Goal: Task Accomplishment & Management: Manage account settings

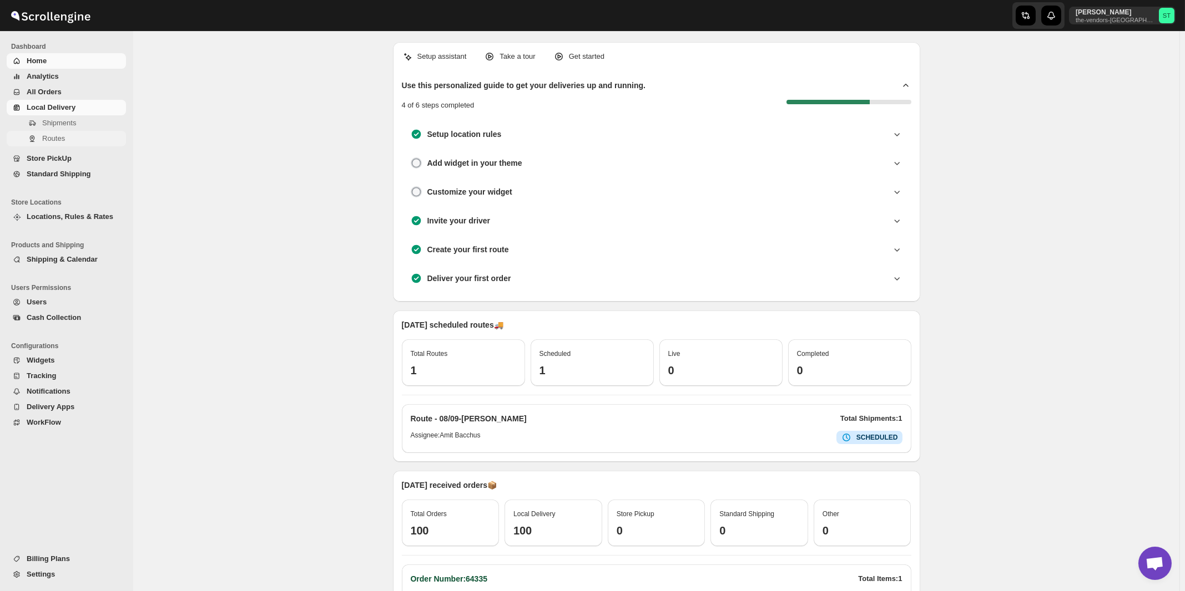
click at [52, 139] on span "Routes" at bounding box center [53, 138] width 23 height 8
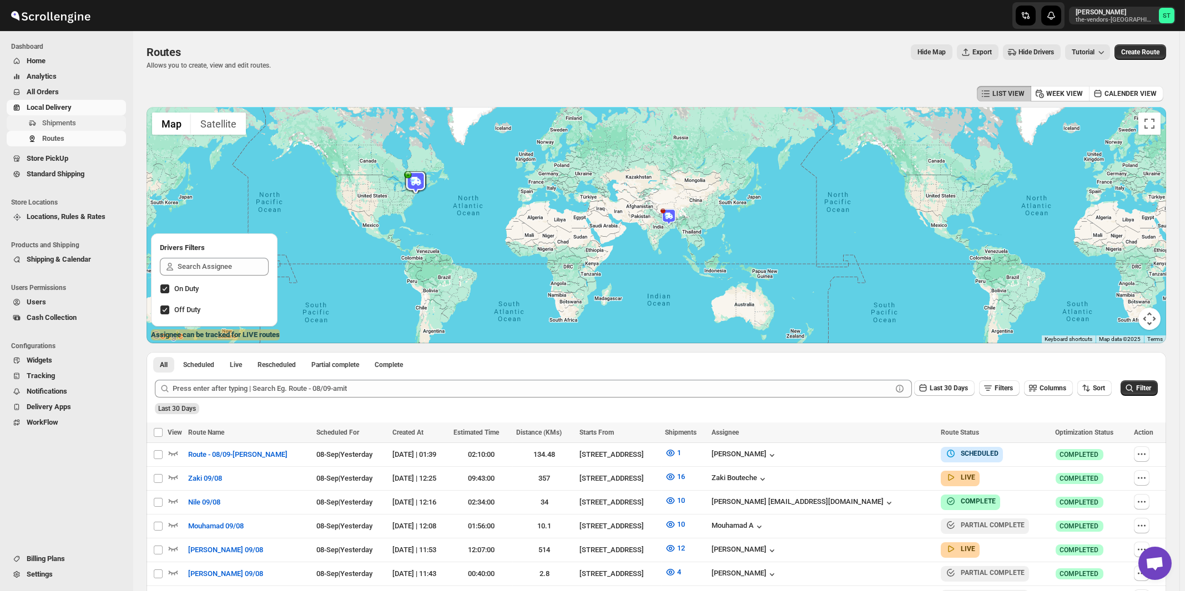
click at [70, 122] on span "Shipments" at bounding box center [59, 123] width 34 height 8
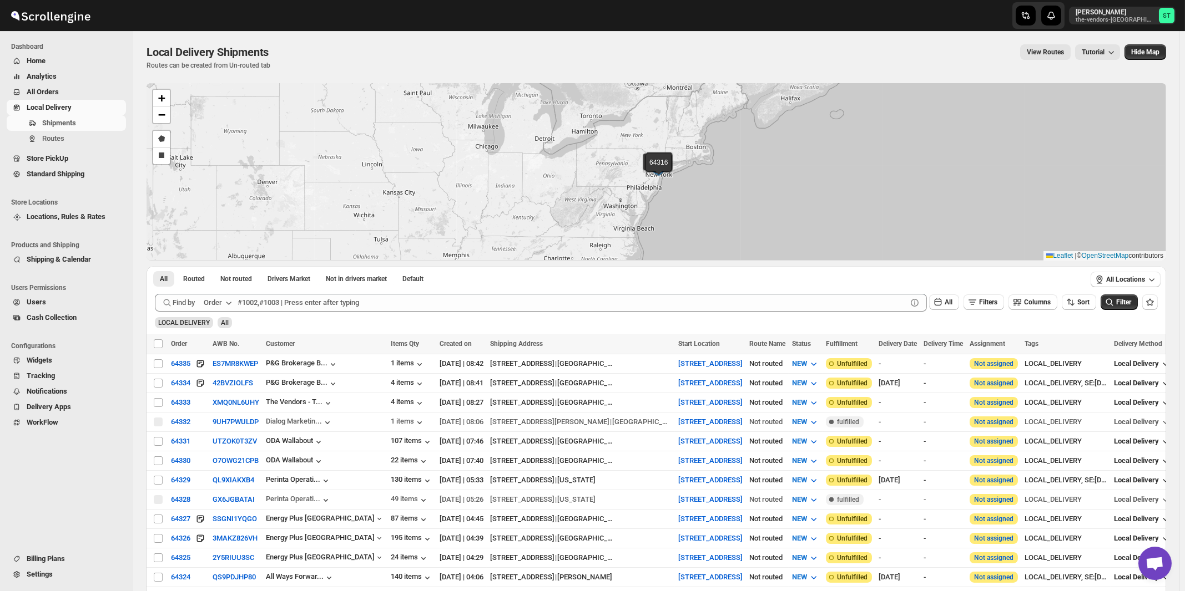
click at [227, 306] on icon "button" at bounding box center [228, 302] width 11 height 11
click at [219, 384] on div "Customer Name" at bounding box center [219, 385] width 51 height 11
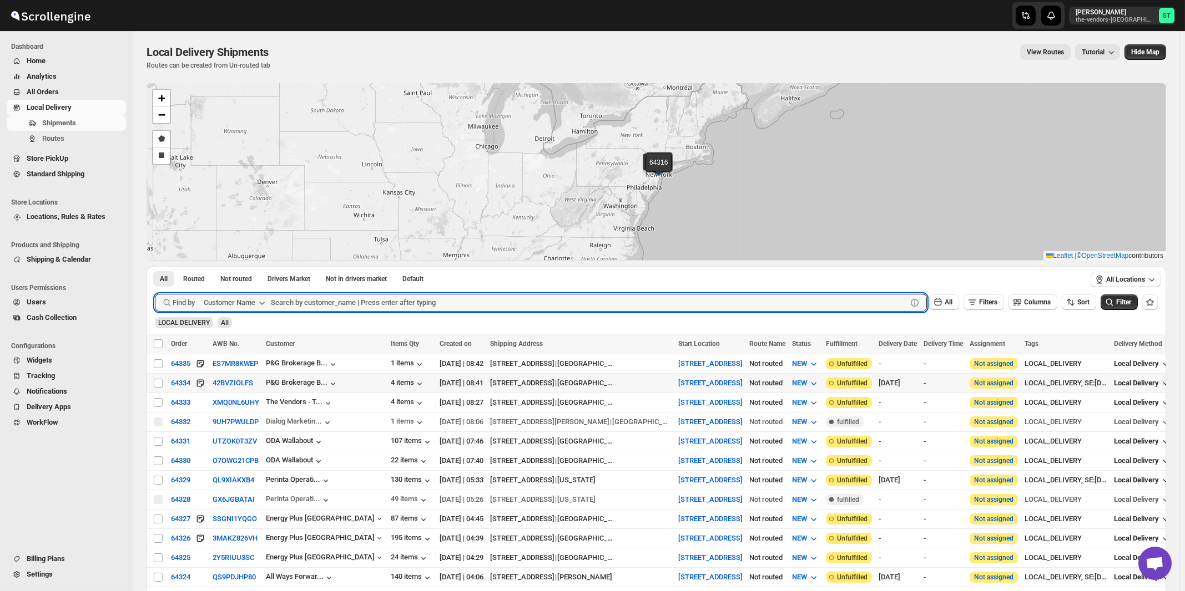
paste input "ODA Wallabout"
type input "ODA Wallabout"
click at [155, 266] on button "Submit" at bounding box center [171, 272] width 32 height 12
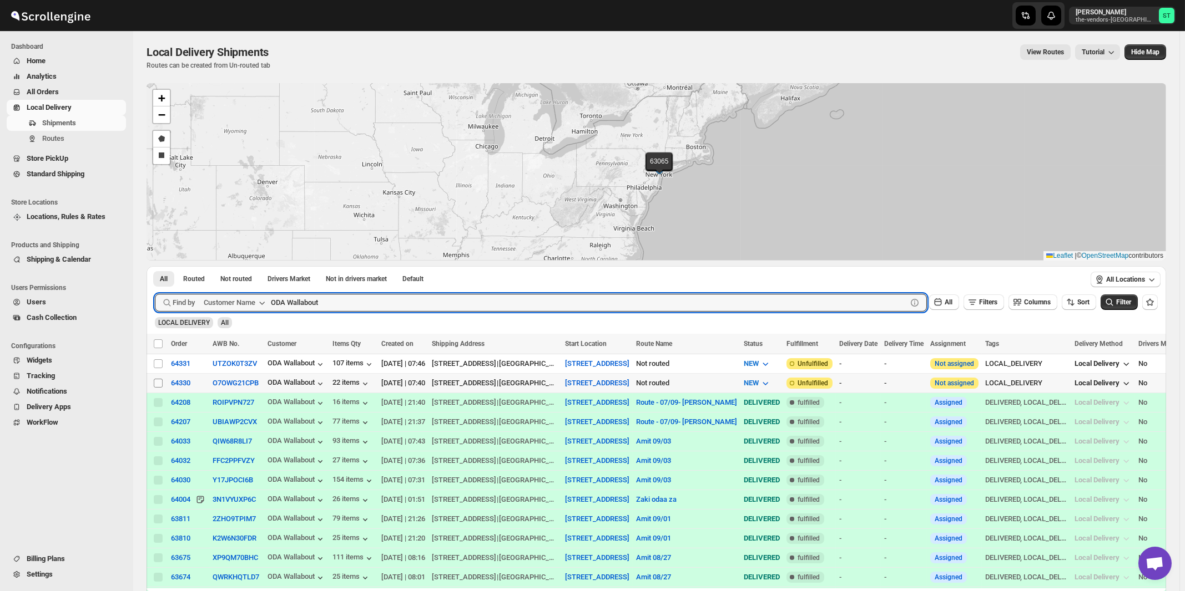
click at [156, 384] on input "Select shipment" at bounding box center [158, 383] width 9 height 9
checkbox input "true"
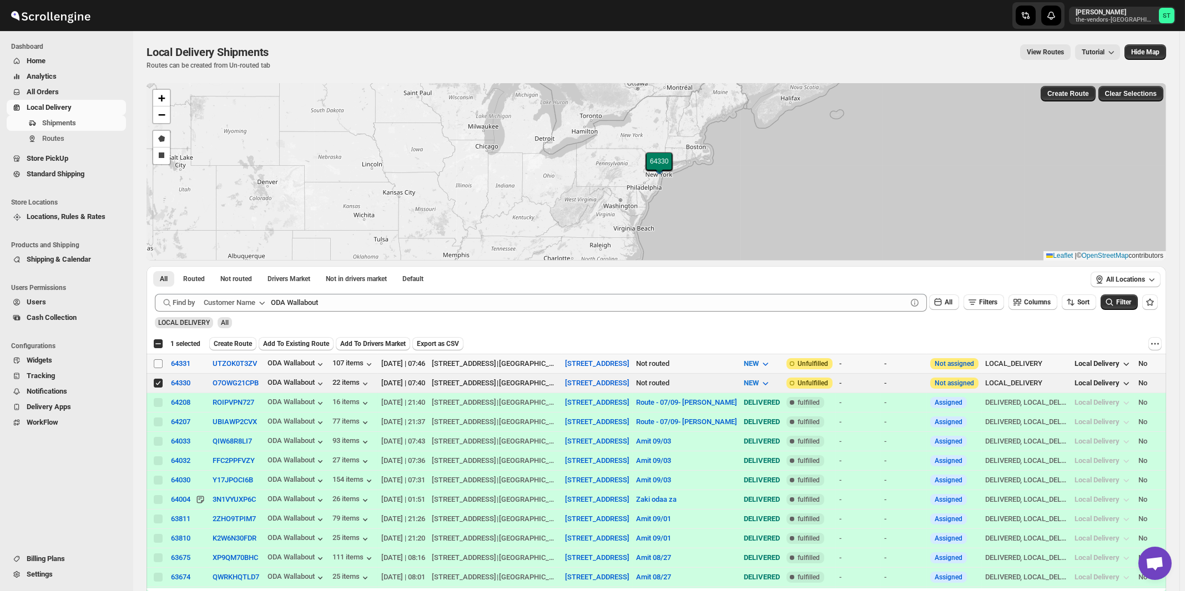
click at [159, 365] on input "Select shipment" at bounding box center [158, 364] width 9 height 9
checkbox input "true"
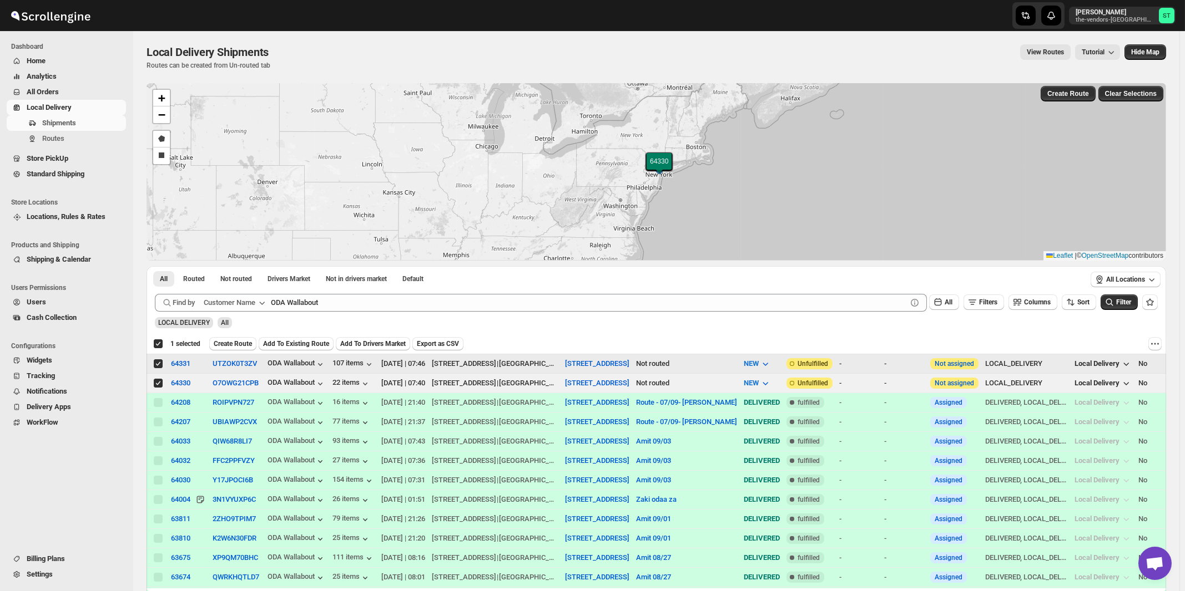
checkbox input "true"
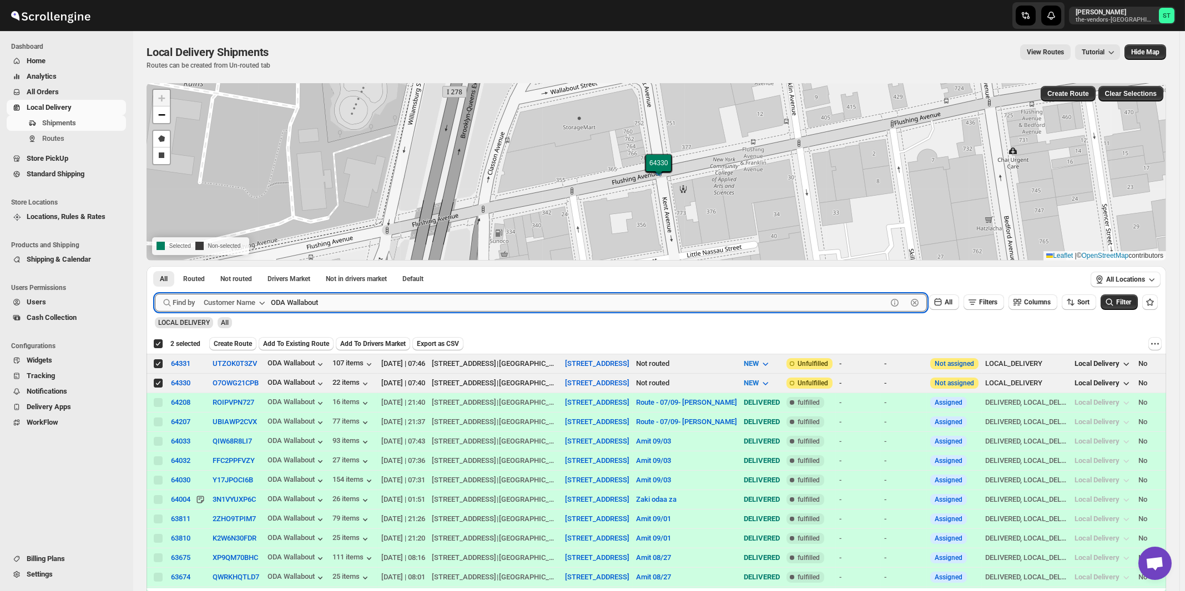
click at [361, 304] on input "ODA Wallabout" at bounding box center [579, 303] width 616 height 18
paste input "Renewal Of Life"
type input "Renewal Of Life"
click at [155, 266] on button "Submit" at bounding box center [171, 272] width 32 height 12
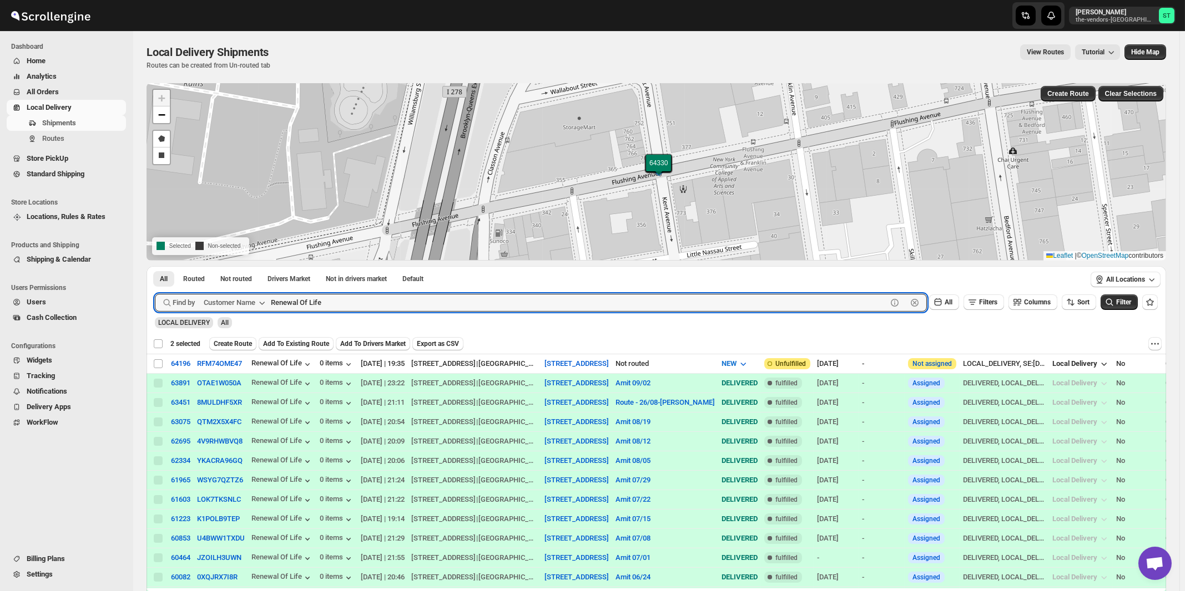
checkbox input "false"
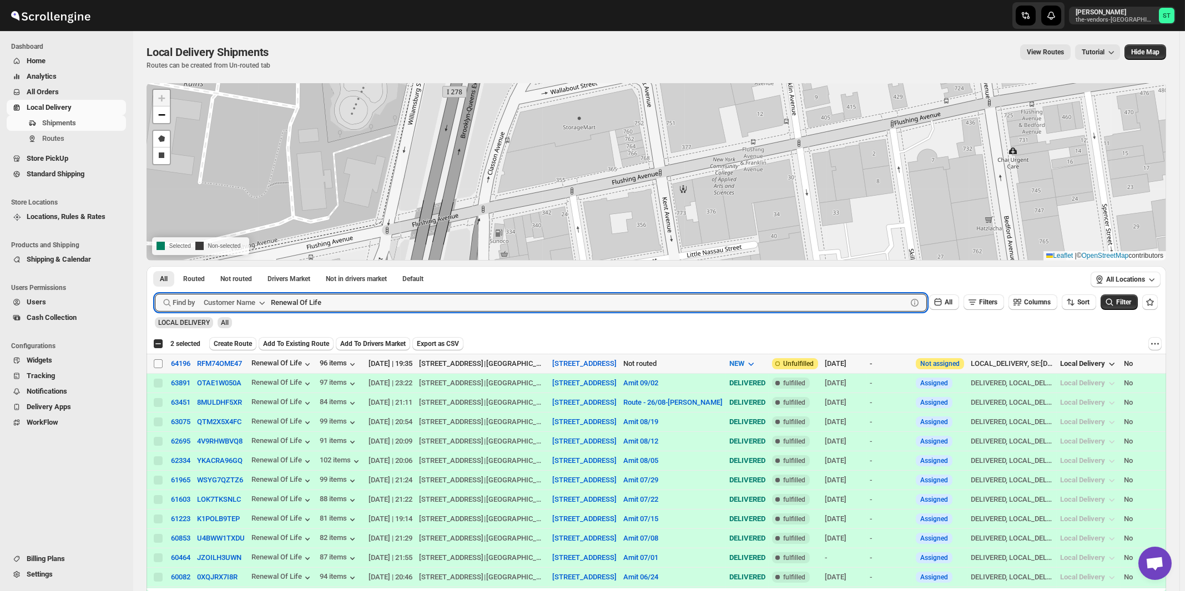
click at [158, 361] on input "Select shipment" at bounding box center [158, 364] width 9 height 9
checkbox input "true"
click at [434, 305] on input "Renewal Of Life" at bounding box center [579, 303] width 616 height 18
paste input "Diamond Support"
type input "Diamond Support"
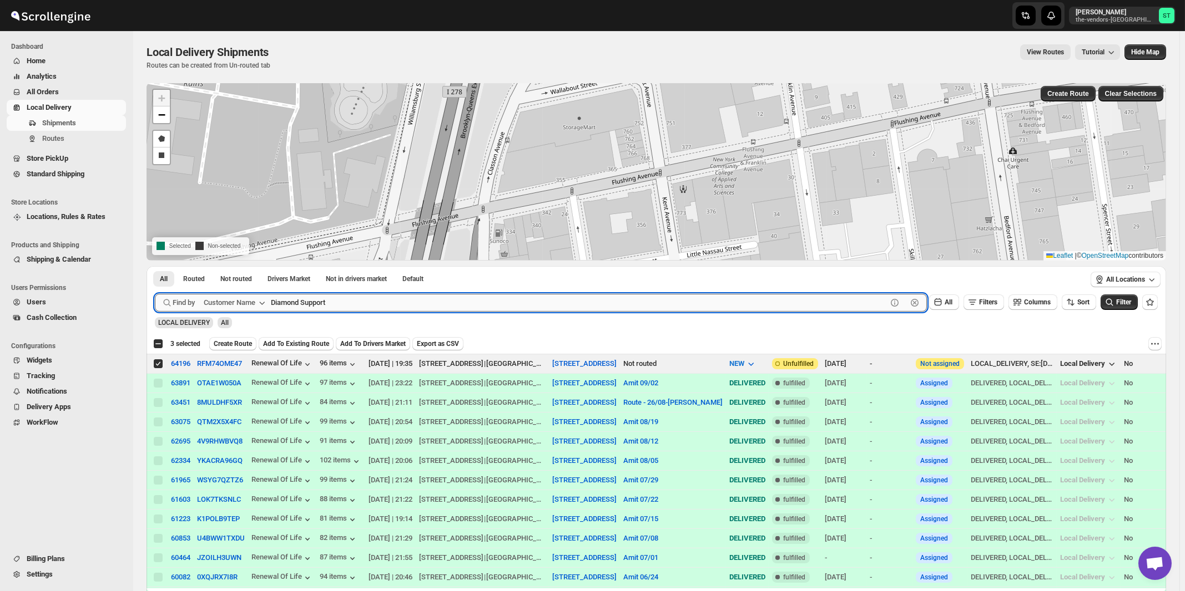
click at [155, 266] on button "Submit" at bounding box center [171, 272] width 32 height 12
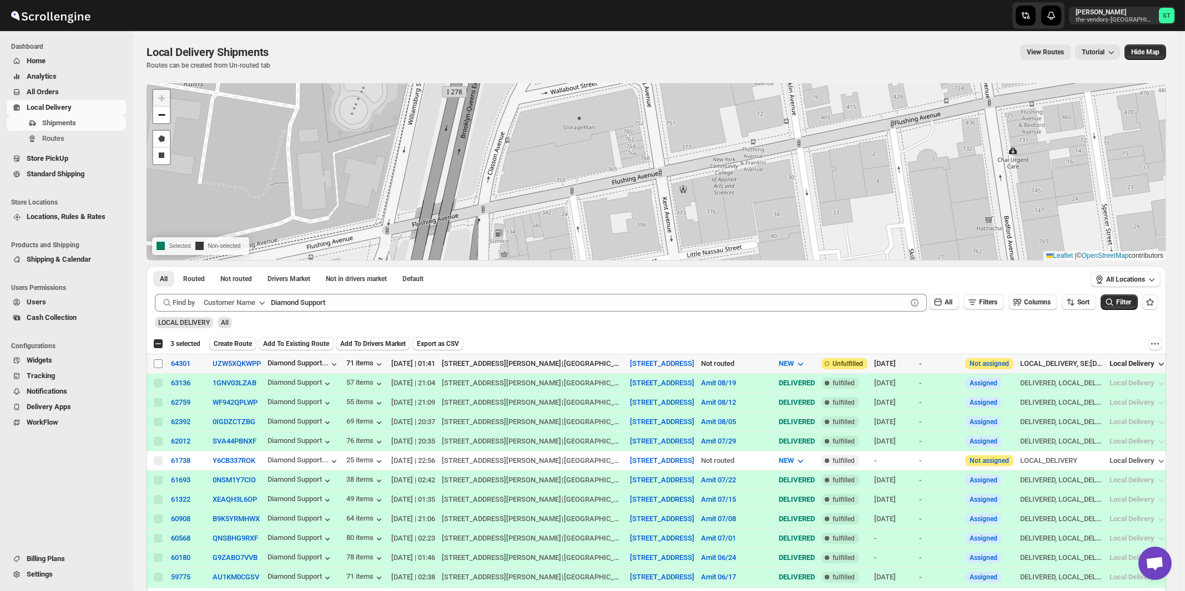
click at [159, 363] on input "Select shipment" at bounding box center [158, 364] width 9 height 9
checkbox input "true"
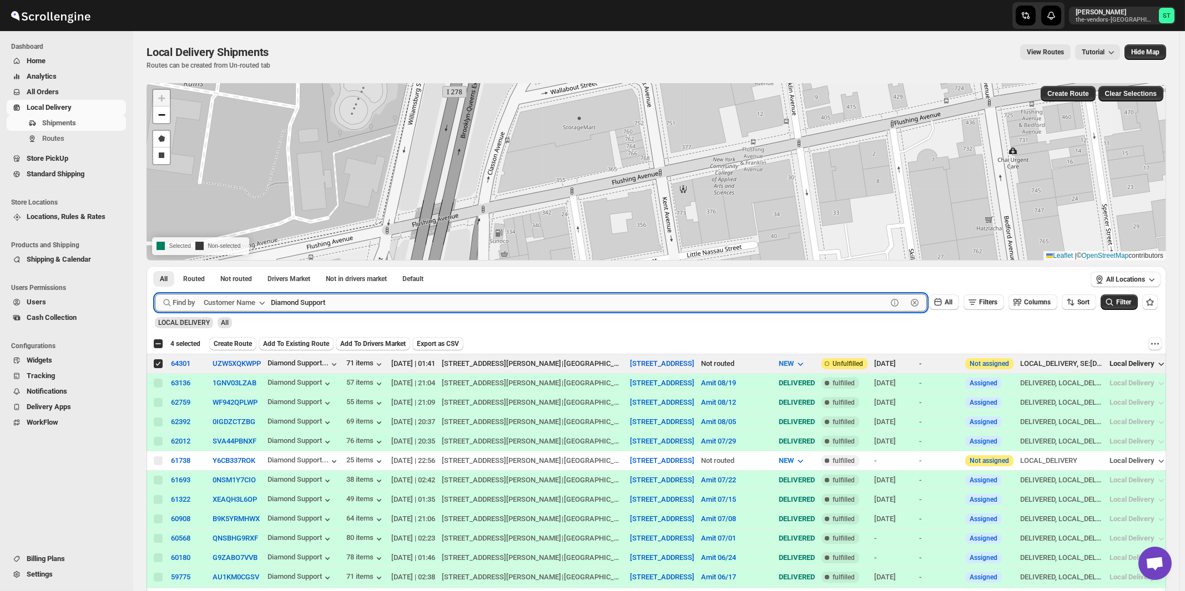
click at [412, 301] on input "Diamond Support" at bounding box center [579, 303] width 616 height 18
paste input "Preferred Partners Group LLC"
type input "Preferred Partners Group LLC"
click at [155, 266] on button "Submit" at bounding box center [171, 272] width 32 height 12
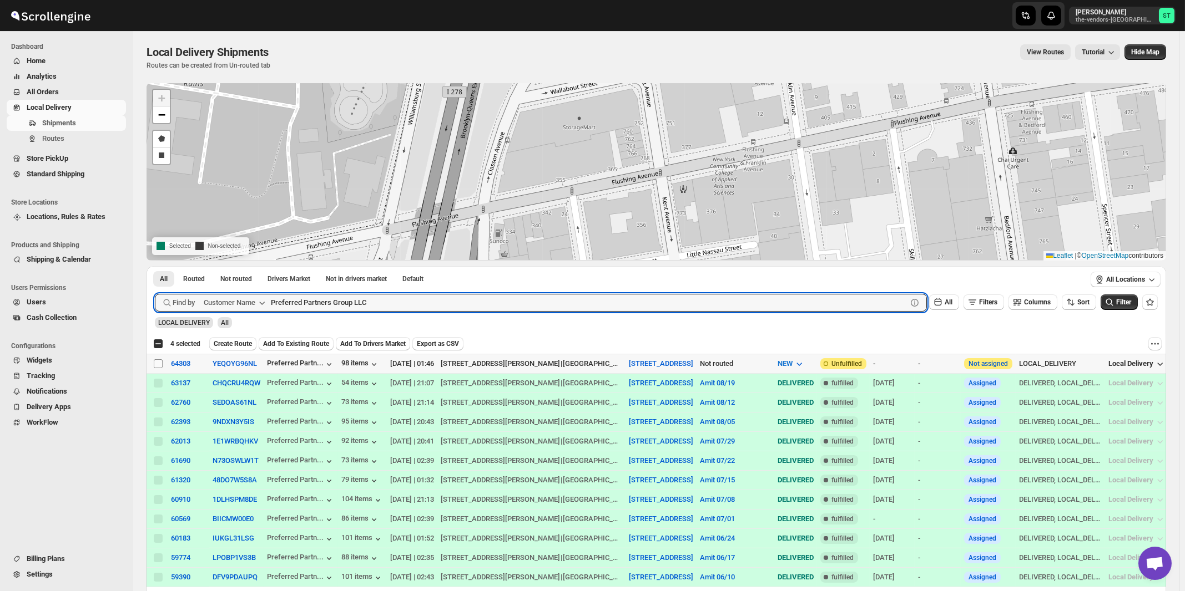
click at [158, 366] on input "Select shipment" at bounding box center [158, 364] width 9 height 9
checkbox input "true"
click at [456, 302] on input "Preferred Partners Group LLC" at bounding box center [579, 303] width 616 height 18
paste input "Sib Insurance"
type input "Sib Insurance"
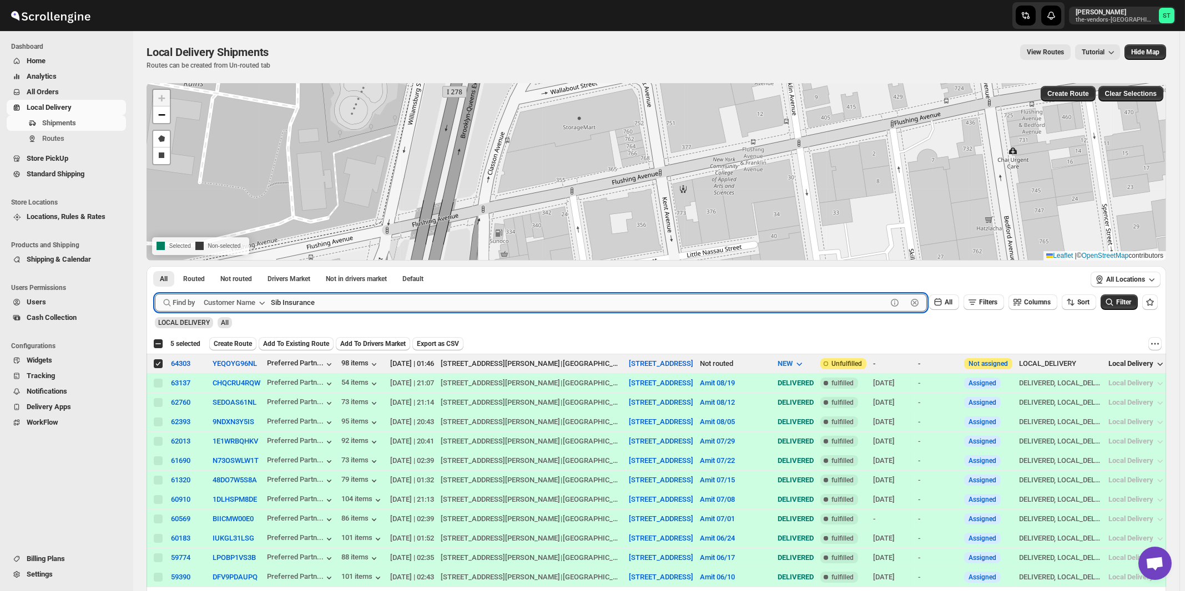
click at [155, 266] on button "Submit" at bounding box center [171, 272] width 32 height 12
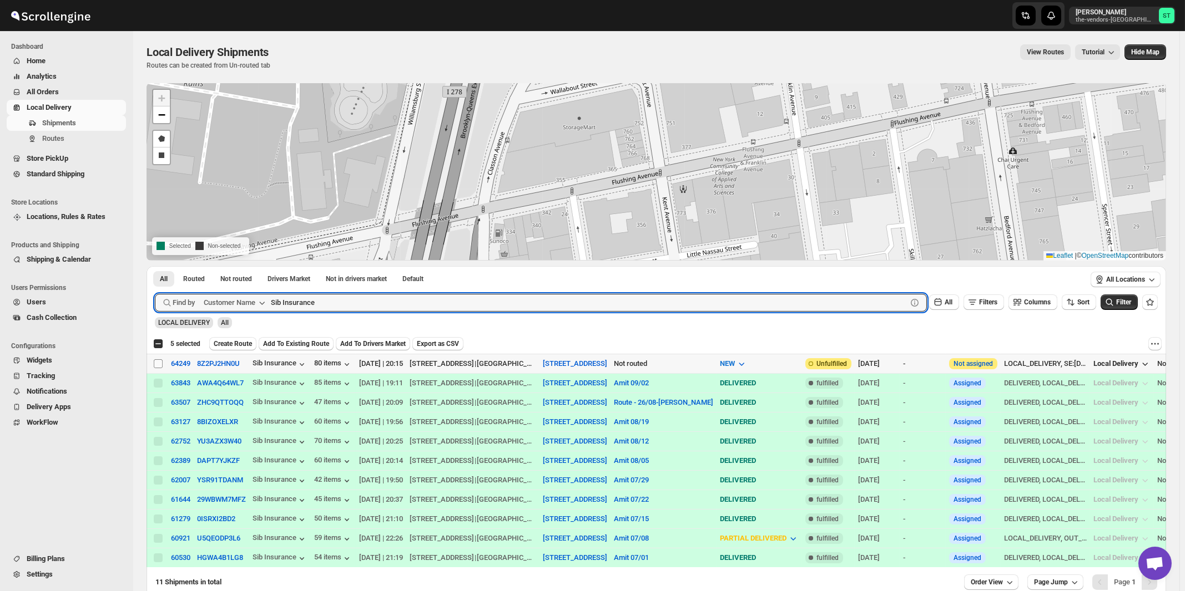
click at [157, 365] on input "Select shipment" at bounding box center [158, 364] width 9 height 9
checkbox input "true"
click at [396, 308] on input "Sib Insurance" at bounding box center [579, 303] width 616 height 18
paste input "P&G Brokerage [GEOGRAPHIC_DATA]"
type input "P&G Brokerage [GEOGRAPHIC_DATA]"
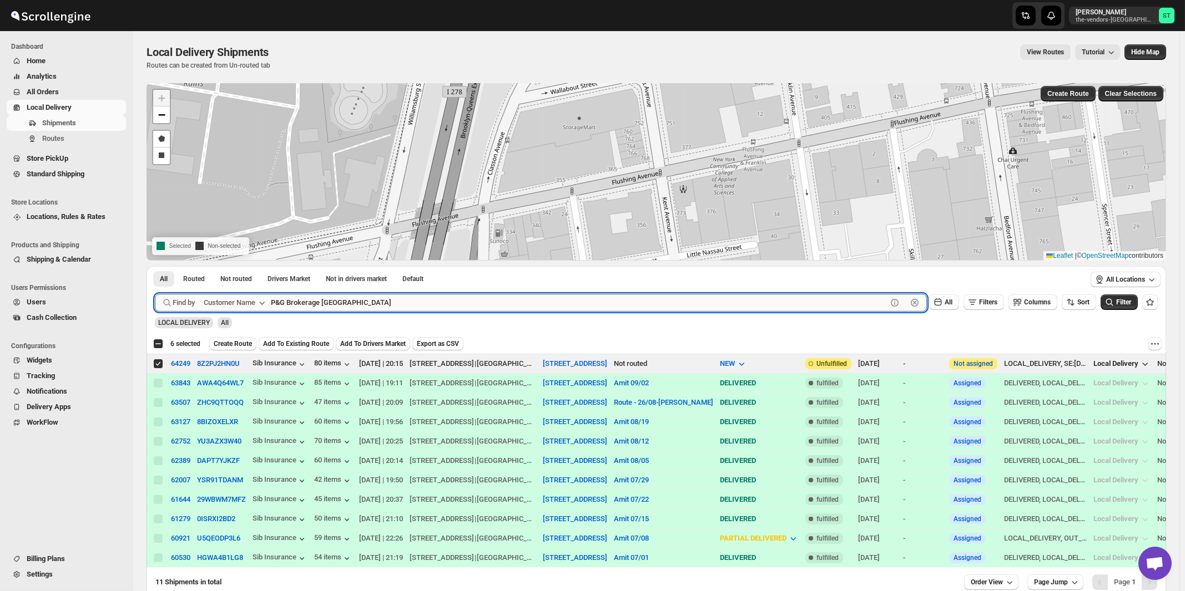
click at [155, 266] on button "Submit" at bounding box center [171, 272] width 32 height 12
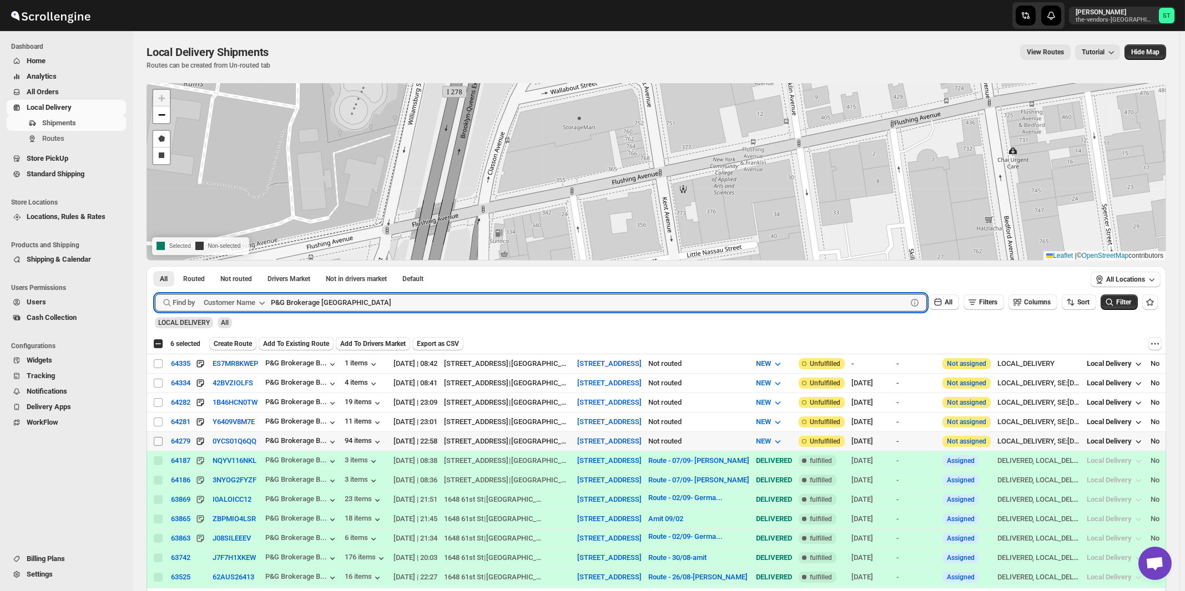
click at [159, 441] on input "Select shipment" at bounding box center [158, 441] width 9 height 9
checkbox input "true"
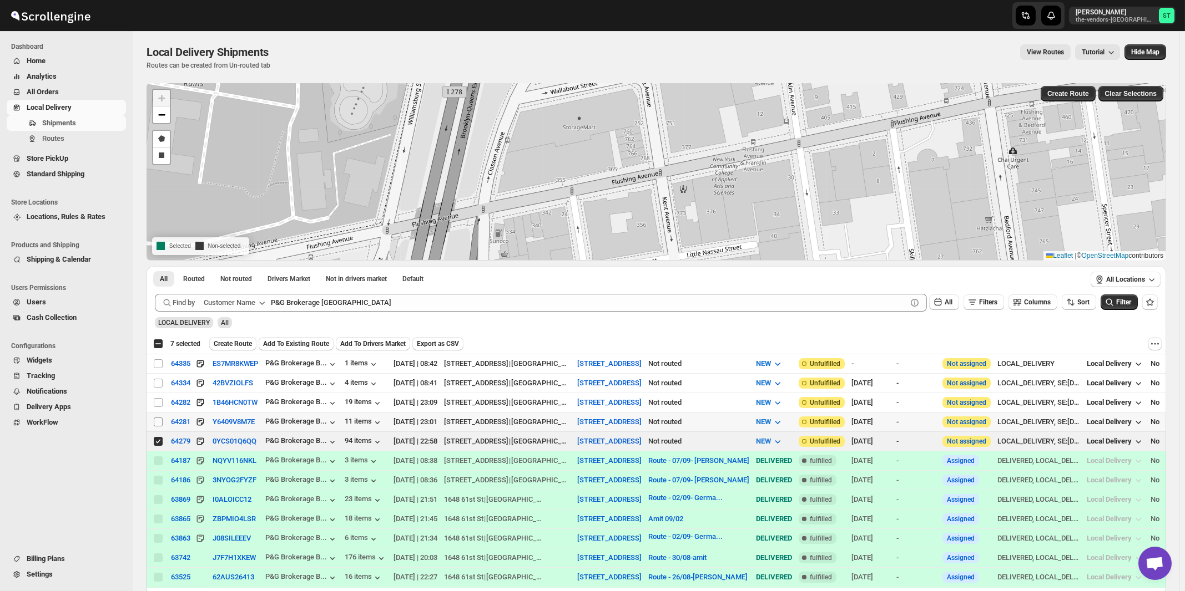
click at [158, 421] on input "Select shipment" at bounding box center [158, 422] width 9 height 9
checkbox input "true"
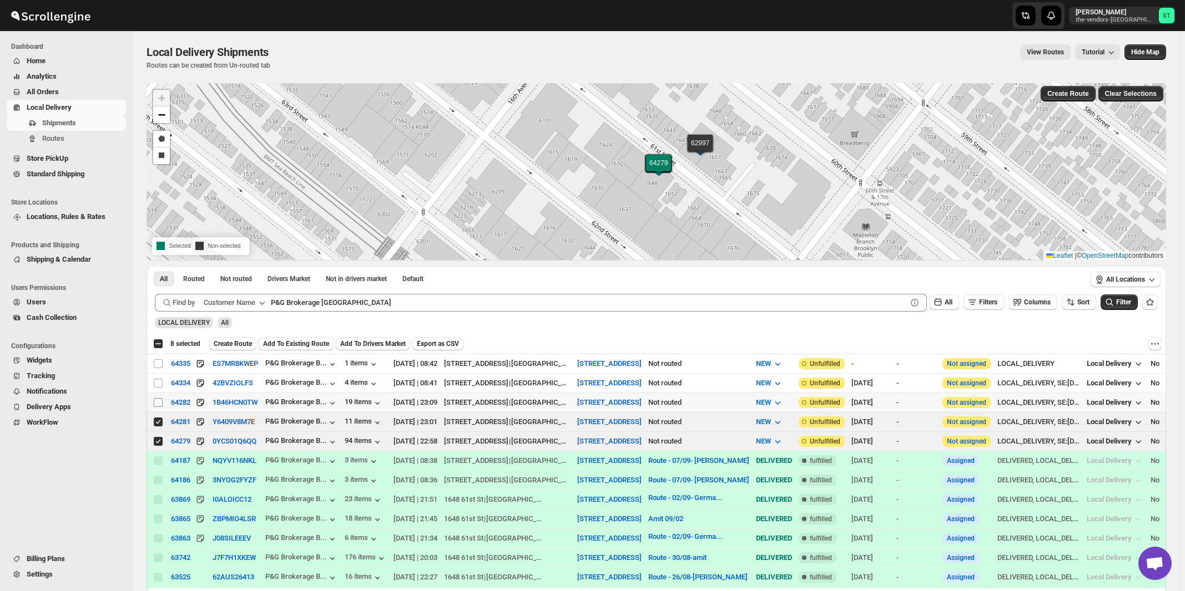
click at [159, 400] on input "Select shipment" at bounding box center [158, 402] width 9 height 9
checkbox input "true"
click at [158, 383] on input "Select shipment" at bounding box center [158, 383] width 9 height 9
checkbox input "true"
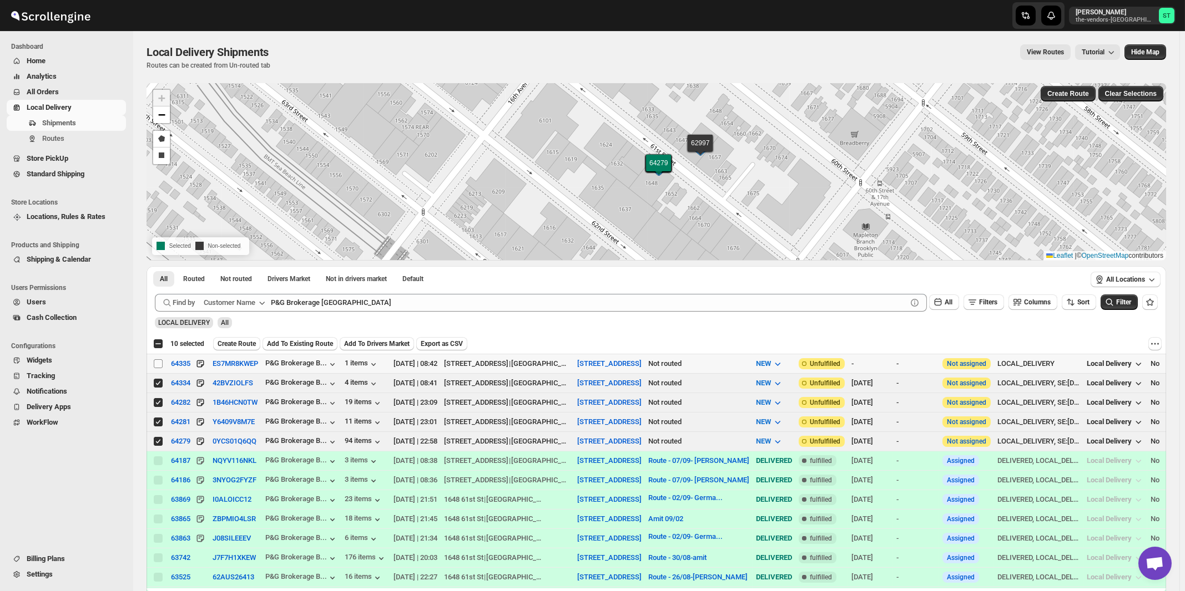
click at [159, 363] on input "Select shipment" at bounding box center [158, 364] width 9 height 9
checkbox input "true"
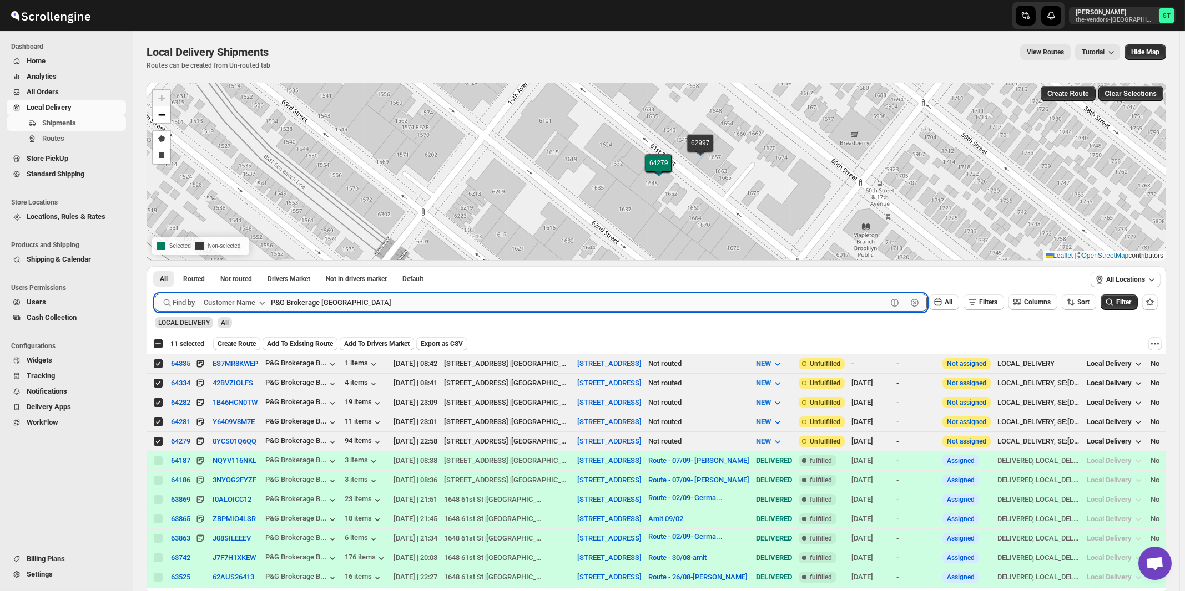
click at [395, 307] on input "P&G Brokerage [GEOGRAPHIC_DATA]" at bounding box center [579, 303] width 616 height 18
paste input "Score Spaces"
type input "Score Spaces"
click at [155, 266] on button "Submit" at bounding box center [171, 272] width 32 height 12
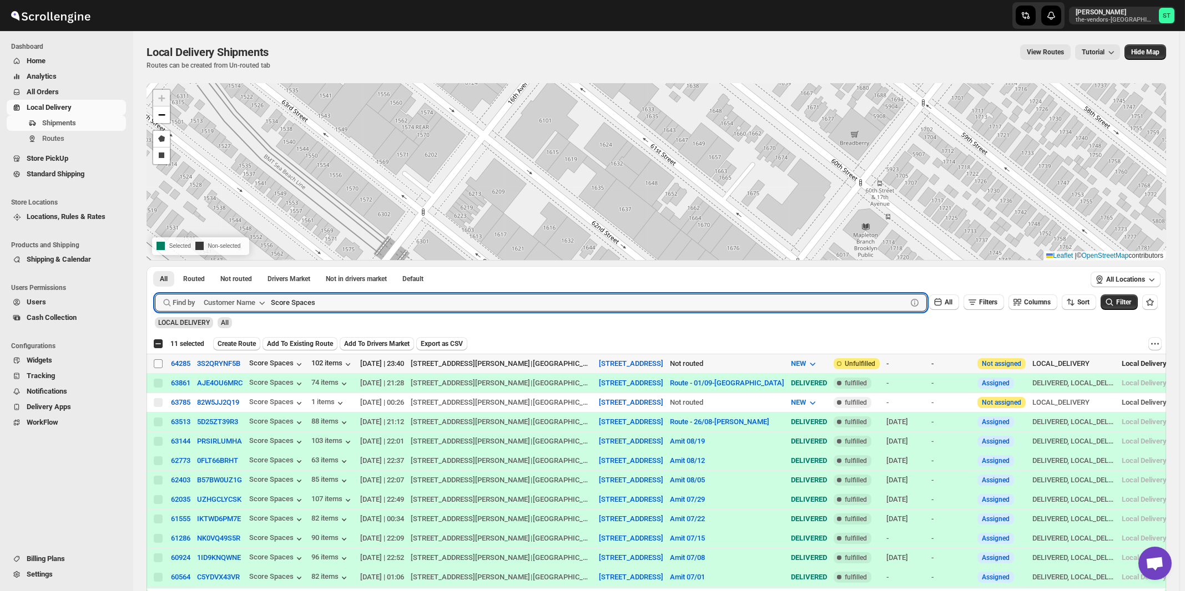
click at [158, 363] on input "Select shipment" at bounding box center [158, 364] width 9 height 9
checkbox input "true"
click at [383, 306] on input "Score Spaces" at bounding box center [579, 303] width 616 height 18
paste input "First Choice BP"
click at [155, 266] on button "Submit" at bounding box center [171, 272] width 32 height 12
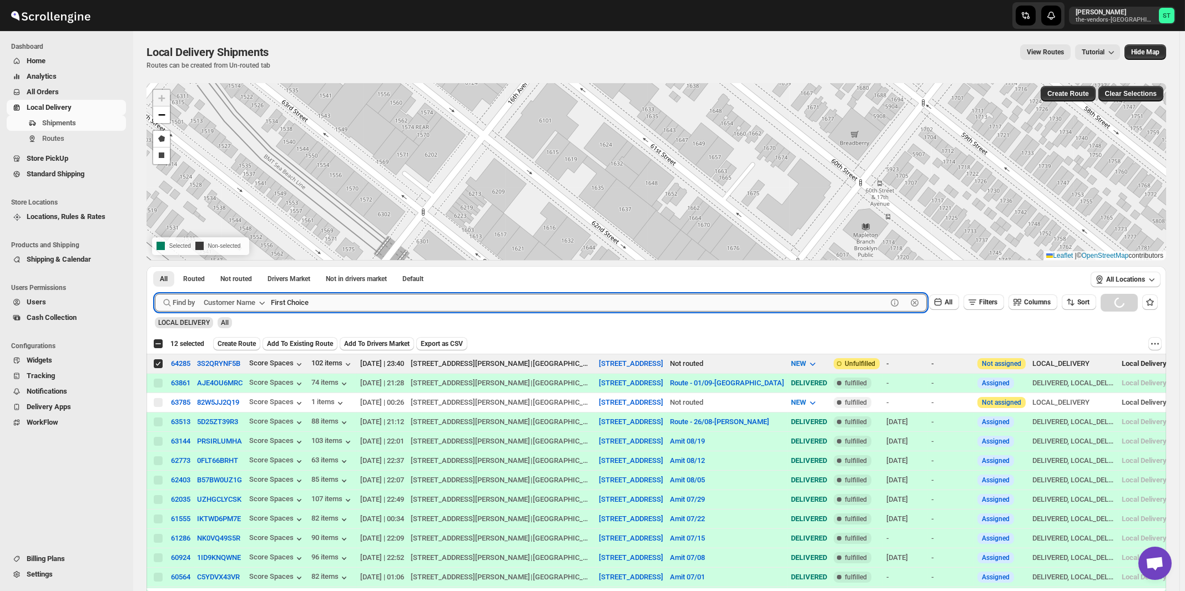
type input "First Choice"
click at [155, 266] on button "Submit" at bounding box center [171, 272] width 32 height 12
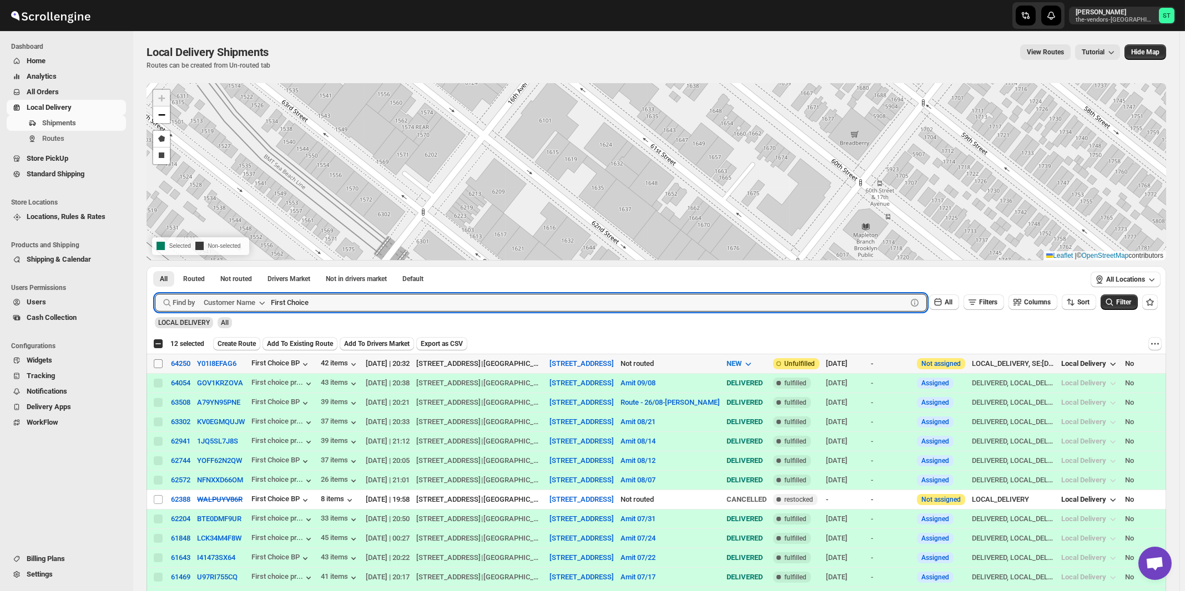
click at [159, 363] on input "Select shipment" at bounding box center [158, 364] width 9 height 9
checkbox input "true"
click at [366, 299] on input "First Choice" at bounding box center [579, 303] width 616 height 18
paste input "Keter Judaica"
type input "Keter Judaica"
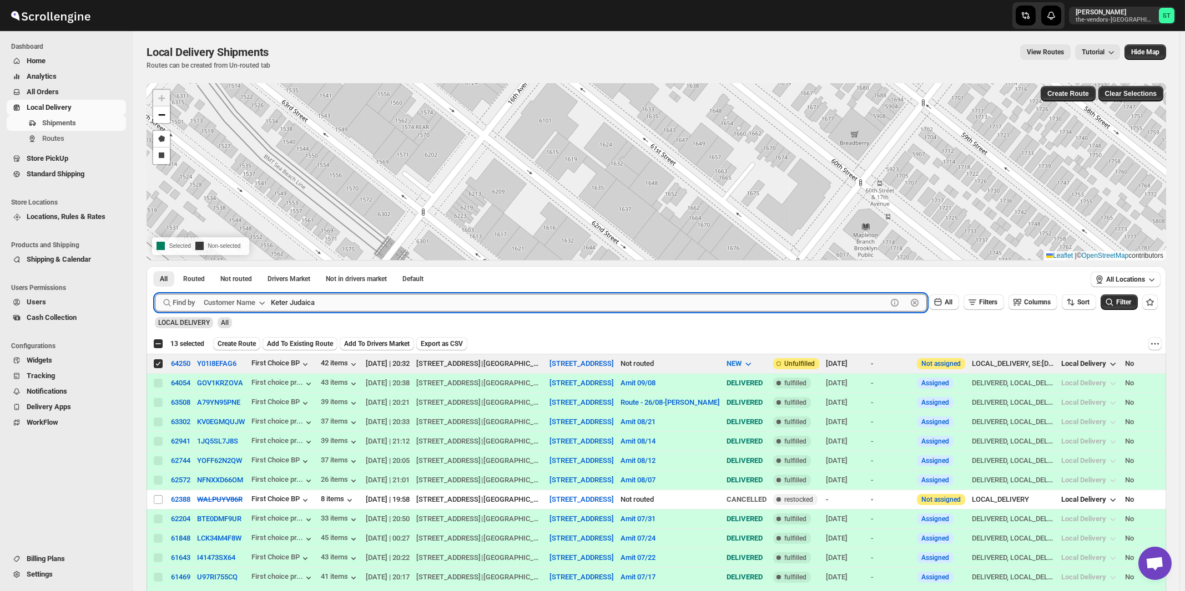
click at [155, 266] on button "Submit" at bounding box center [171, 272] width 32 height 12
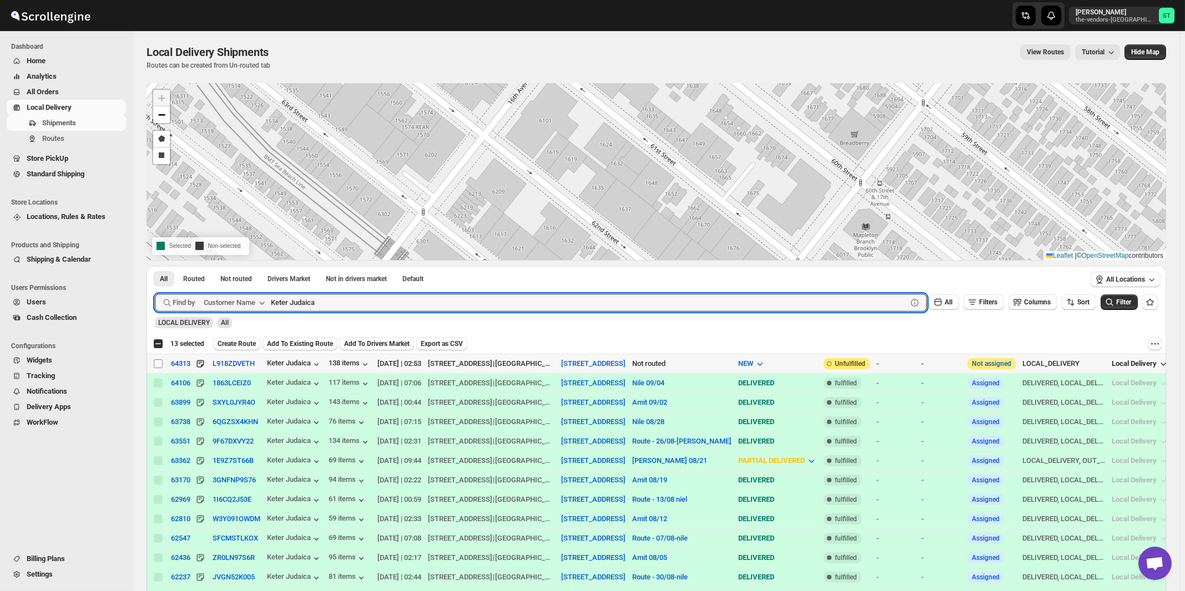
click at [158, 365] on input "Select shipment" at bounding box center [158, 364] width 9 height 9
checkbox input "true"
click at [344, 302] on input "Keter Judaica" at bounding box center [579, 303] width 616 height 18
paste input "Production"
type input "Keter Production"
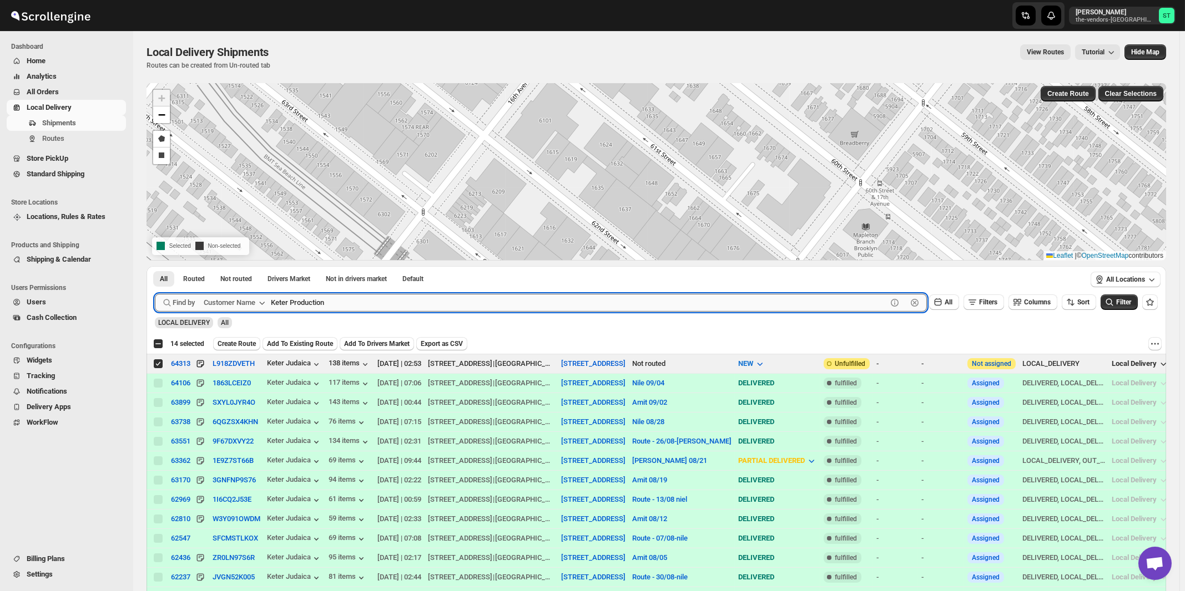
click at [155, 266] on button "Submit" at bounding box center [171, 272] width 32 height 12
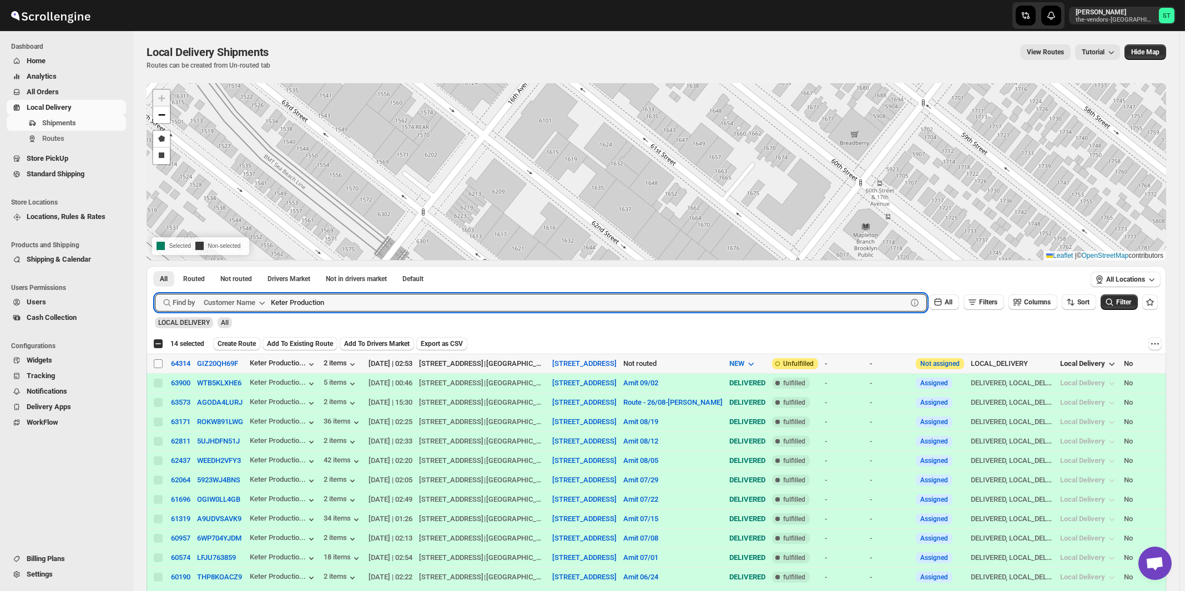
click at [160, 365] on input "Select shipment" at bounding box center [158, 364] width 9 height 9
checkbox input "true"
click at [345, 306] on input "Keter Production" at bounding box center [579, 303] width 616 height 18
paste input "Hindy Breuer"
click at [155, 266] on button "Submit" at bounding box center [171, 272] width 32 height 12
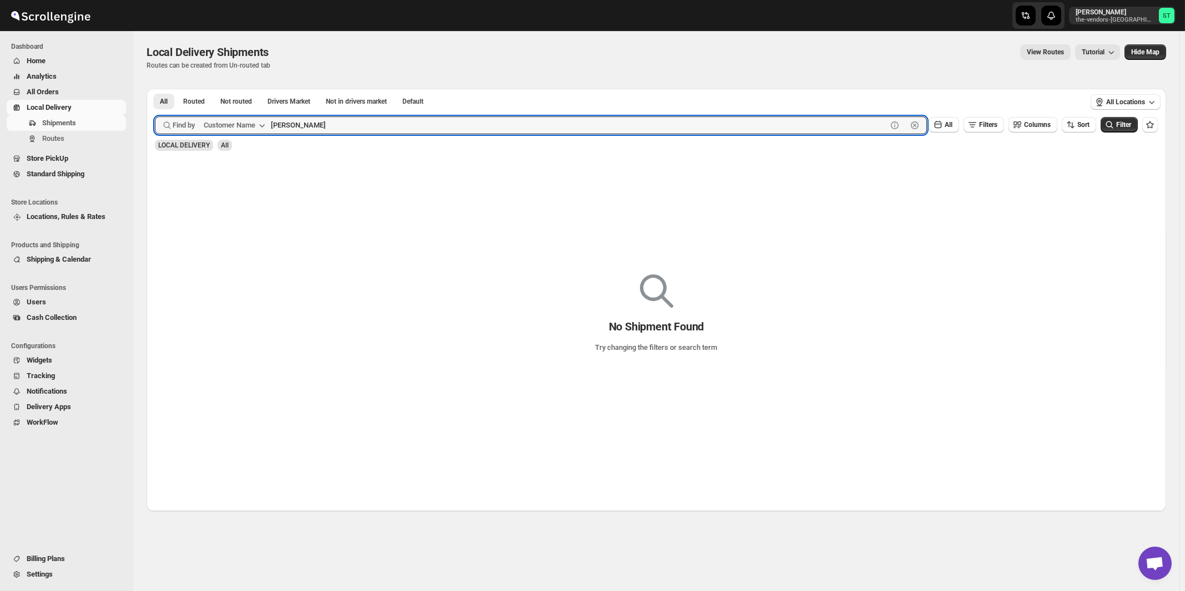
type input "Breuer"
click at [155, 89] on button "Submit" at bounding box center [171, 95] width 32 height 12
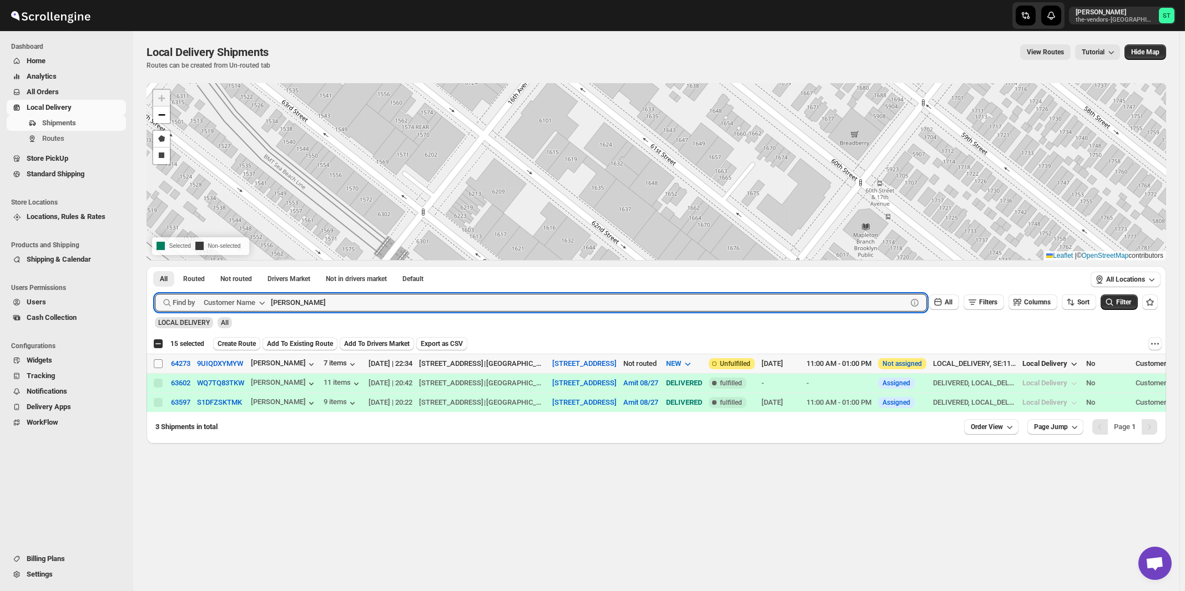
click at [157, 363] on input "Select shipment" at bounding box center [158, 364] width 9 height 9
checkbox input "true"
click at [330, 306] on input "Breuer" at bounding box center [579, 303] width 616 height 18
paste input "Leaders Title agency"
click at [155, 266] on button "Submit" at bounding box center [171, 272] width 32 height 12
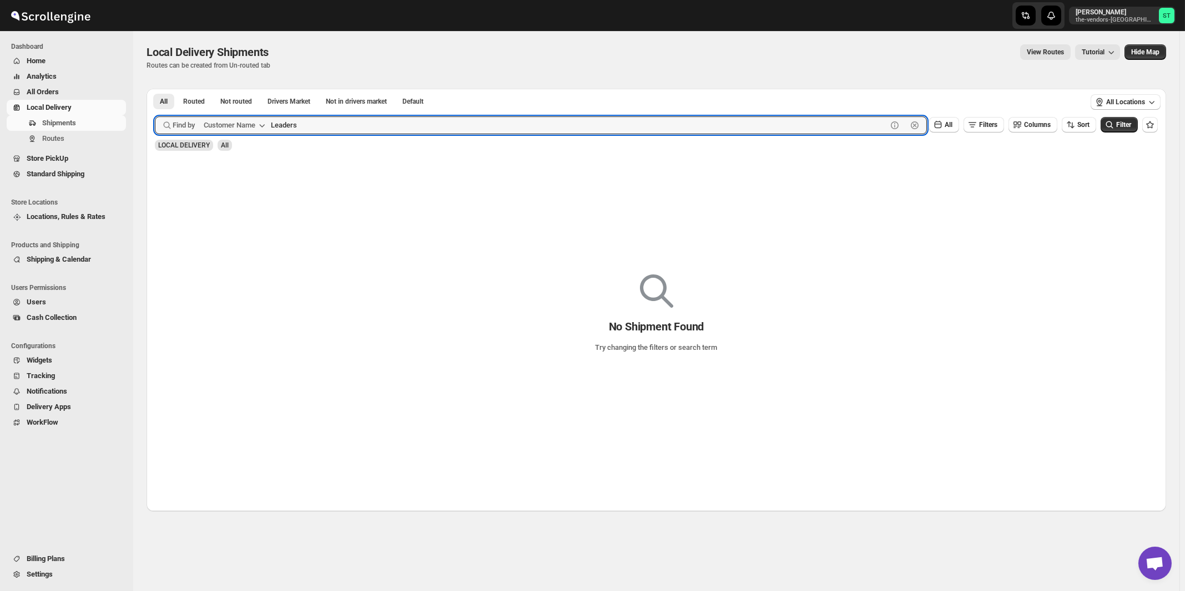
type input "Leaders"
click at [155, 89] on button "Submit" at bounding box center [171, 95] width 32 height 12
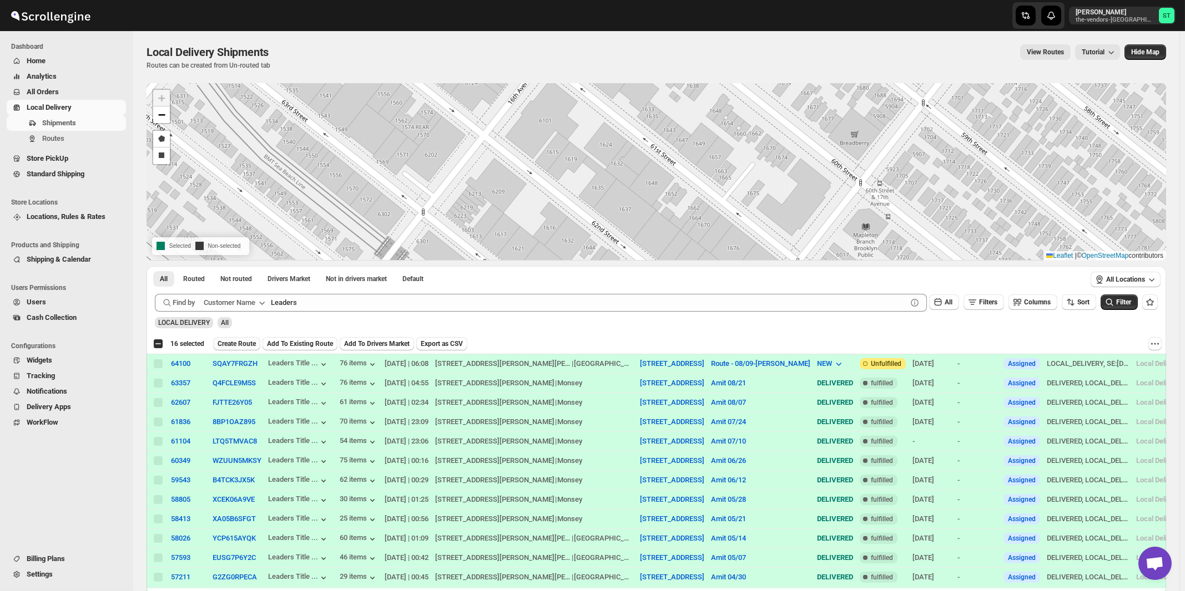
click at [247, 344] on span "Create Route" at bounding box center [236, 344] width 38 height 9
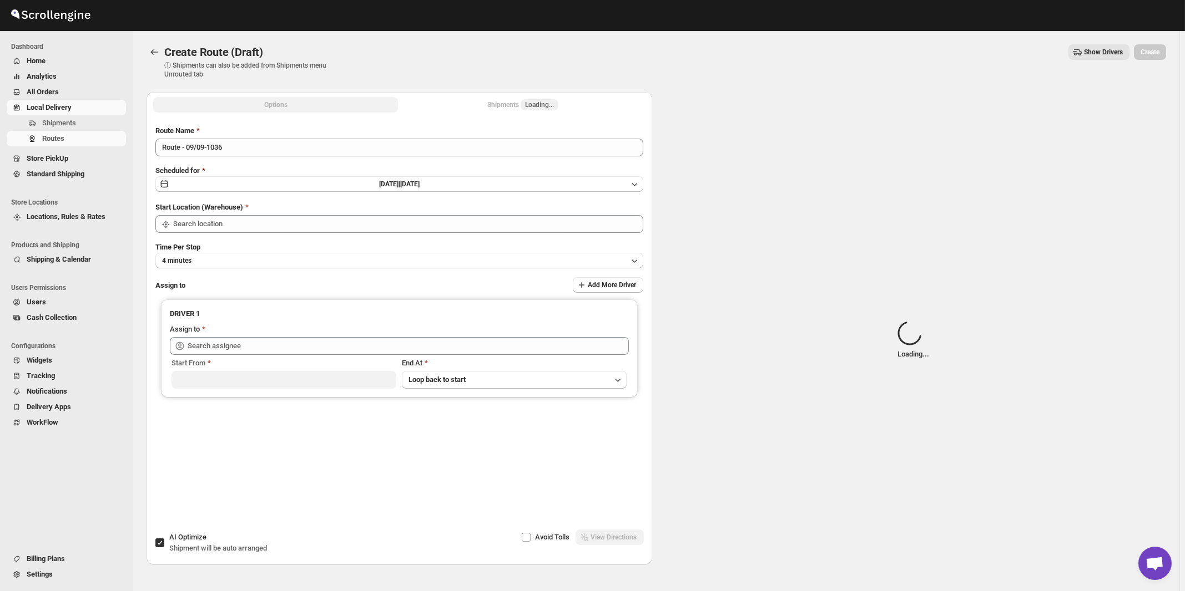
type input "[STREET_ADDRESS]"
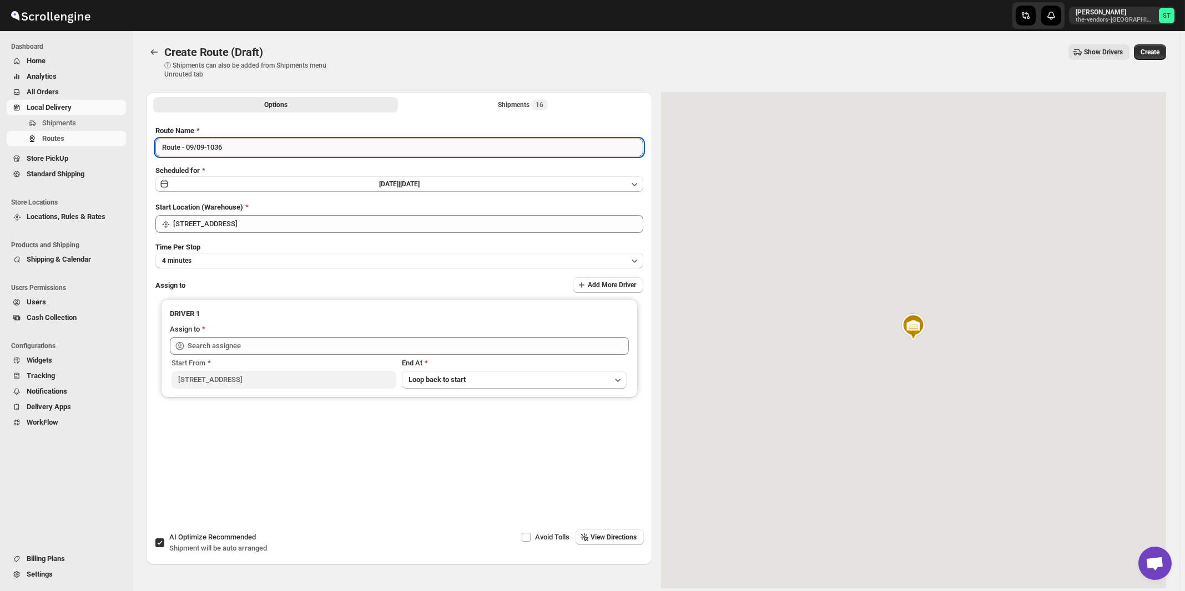
click at [292, 146] on input "Route - 09/09-1036" at bounding box center [399, 148] width 488 height 18
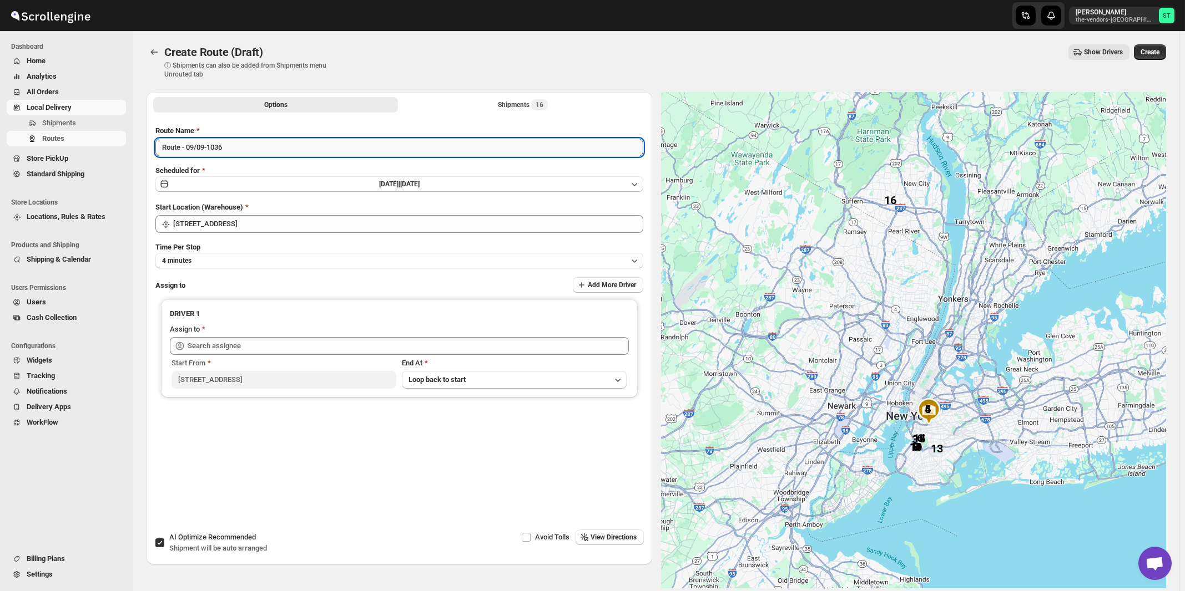
paste input "Amit"
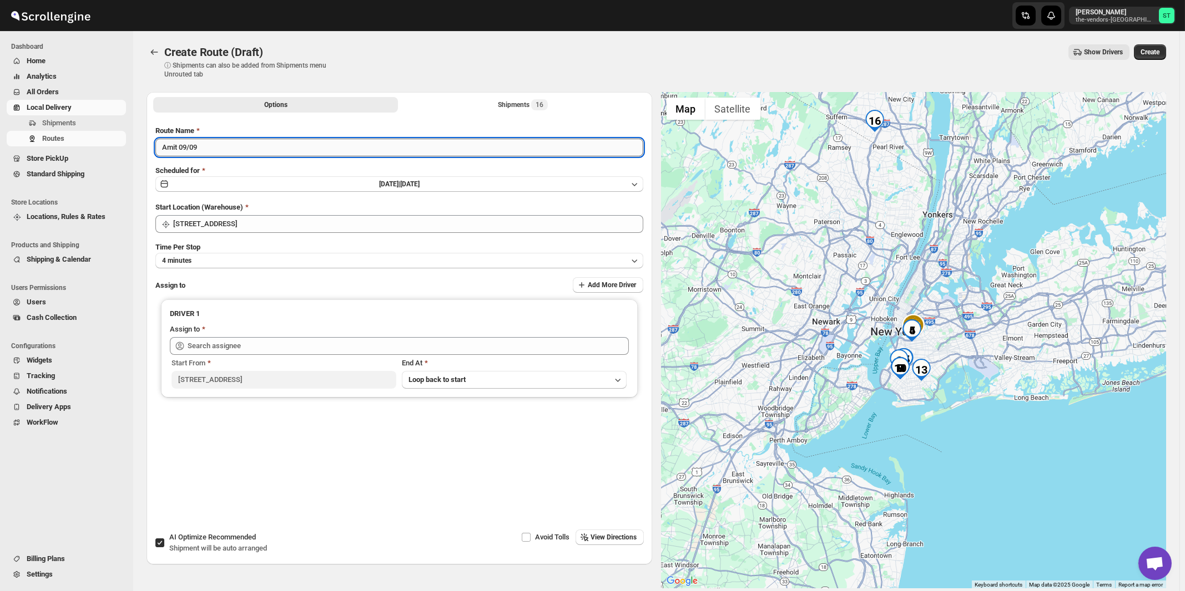
type input "Amit 09/09"
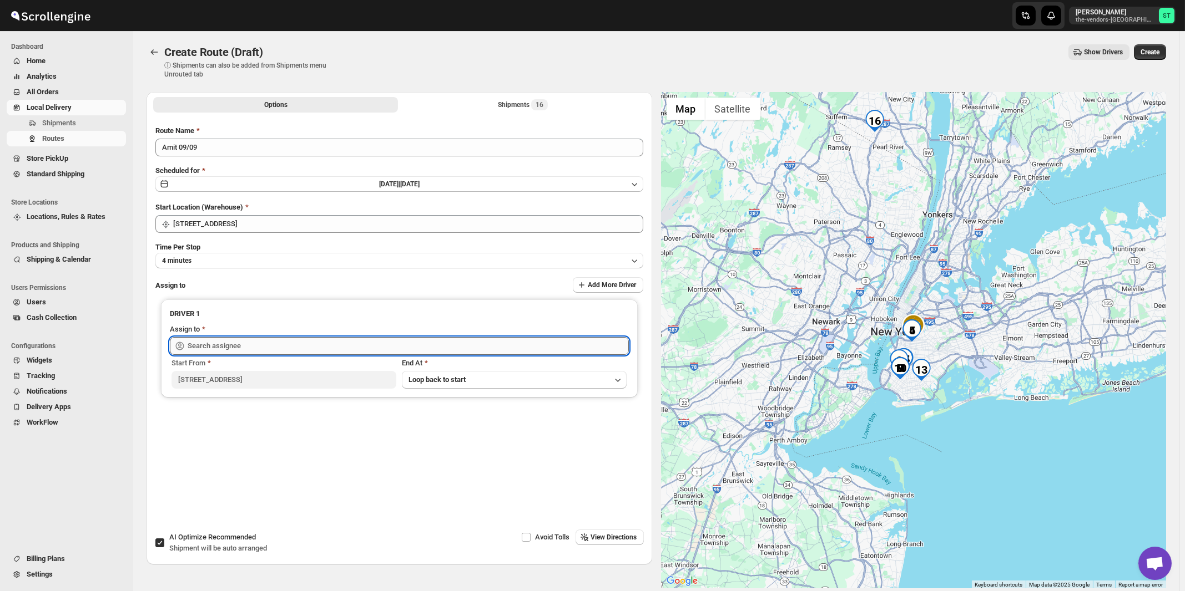
click at [240, 340] on input "text" at bounding box center [408, 346] width 441 height 18
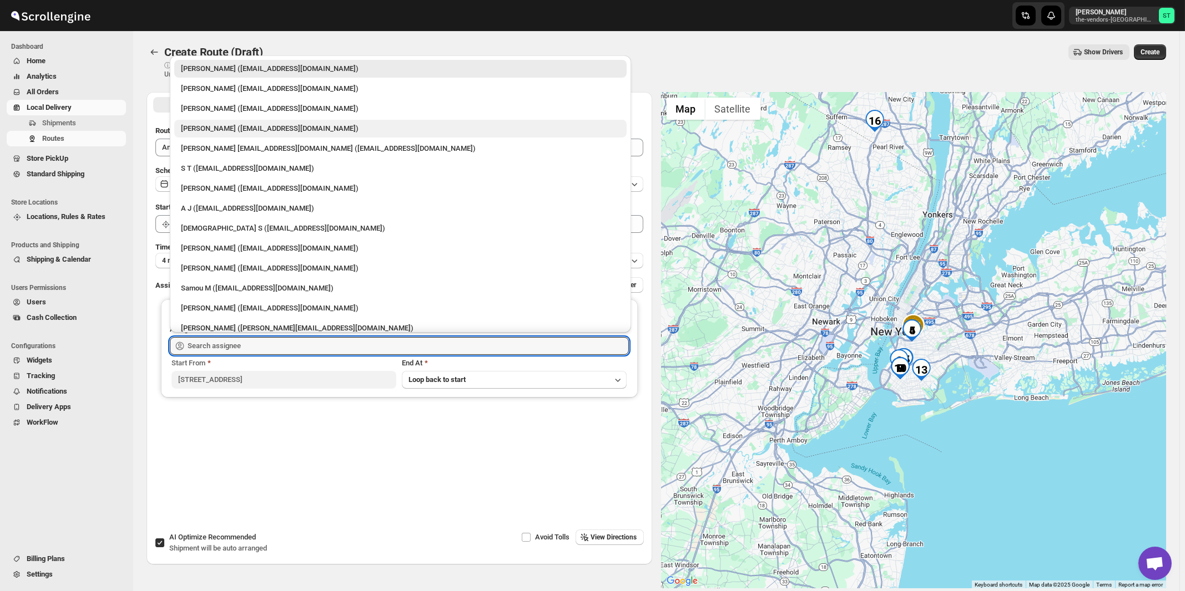
click at [211, 127] on div "[PERSON_NAME] ([EMAIL_ADDRESS][DOMAIN_NAME])" at bounding box center [400, 128] width 439 height 11
type input "[PERSON_NAME] ([EMAIL_ADDRESS][DOMAIN_NAME])"
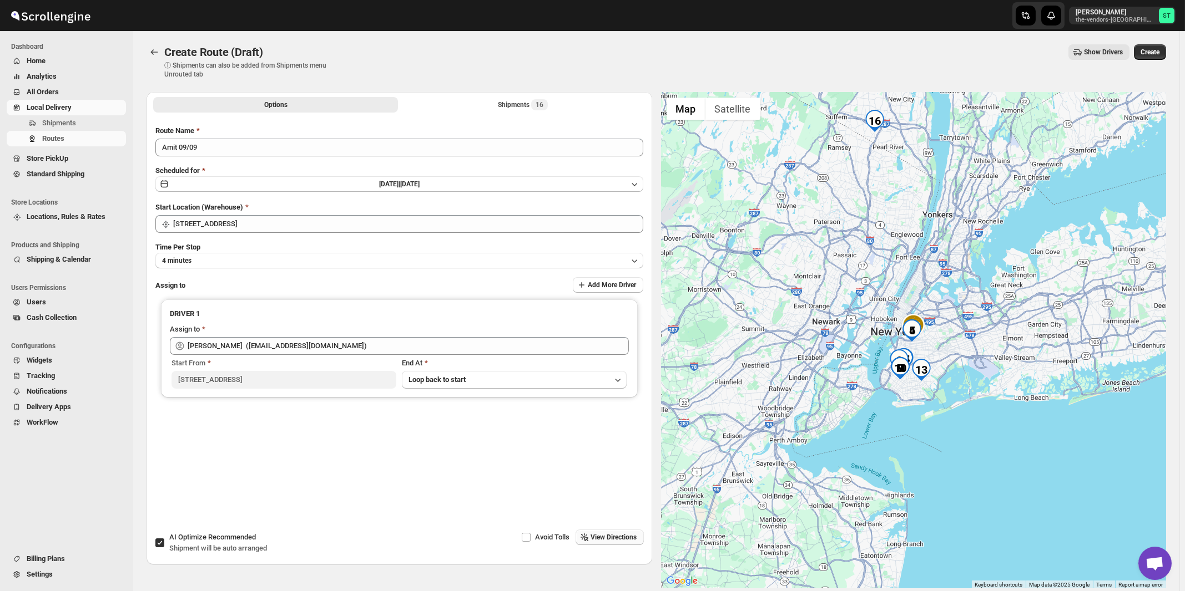
click at [603, 535] on span "View Directions" at bounding box center [614, 537] width 46 height 9
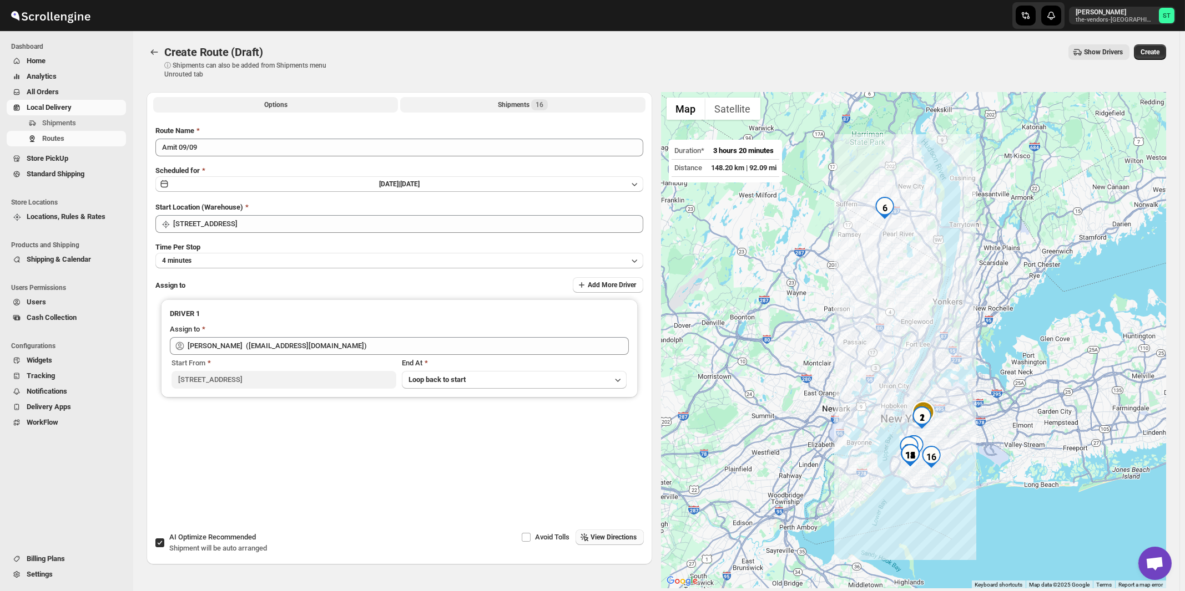
click at [499, 102] on button "Shipments 16" at bounding box center [522, 105] width 245 height 16
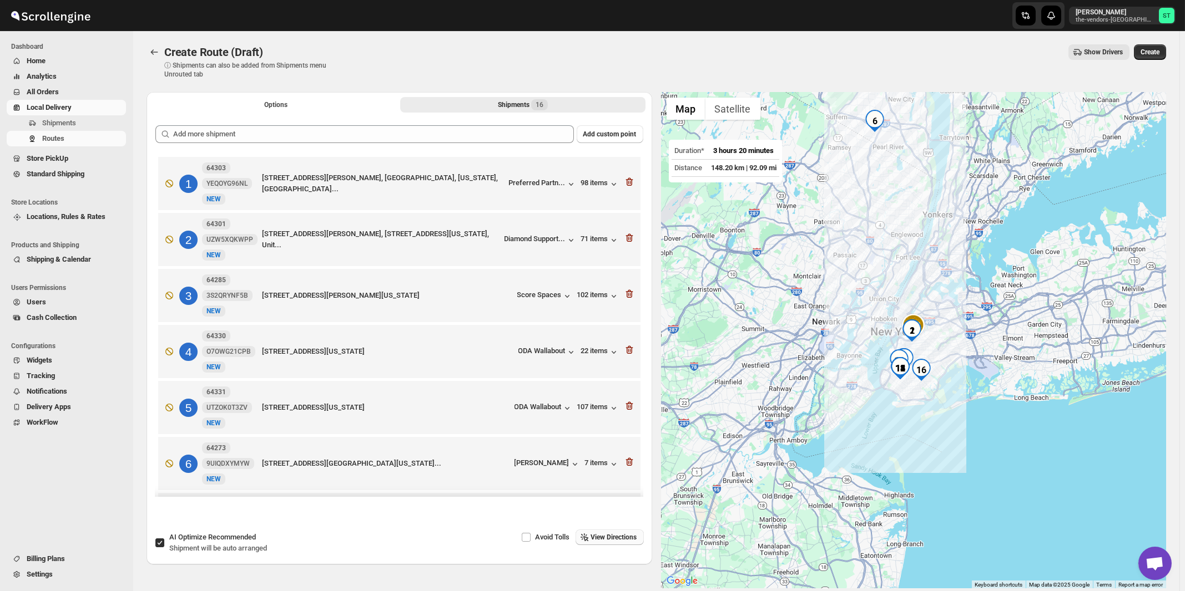
click at [229, 545] on span "Shipment will be auto arranged" at bounding box center [218, 548] width 98 height 8
click at [164, 545] on input "AI Optimize Recommended Shipment will be auto arranged" at bounding box center [159, 543] width 9 height 9
checkbox input "false"
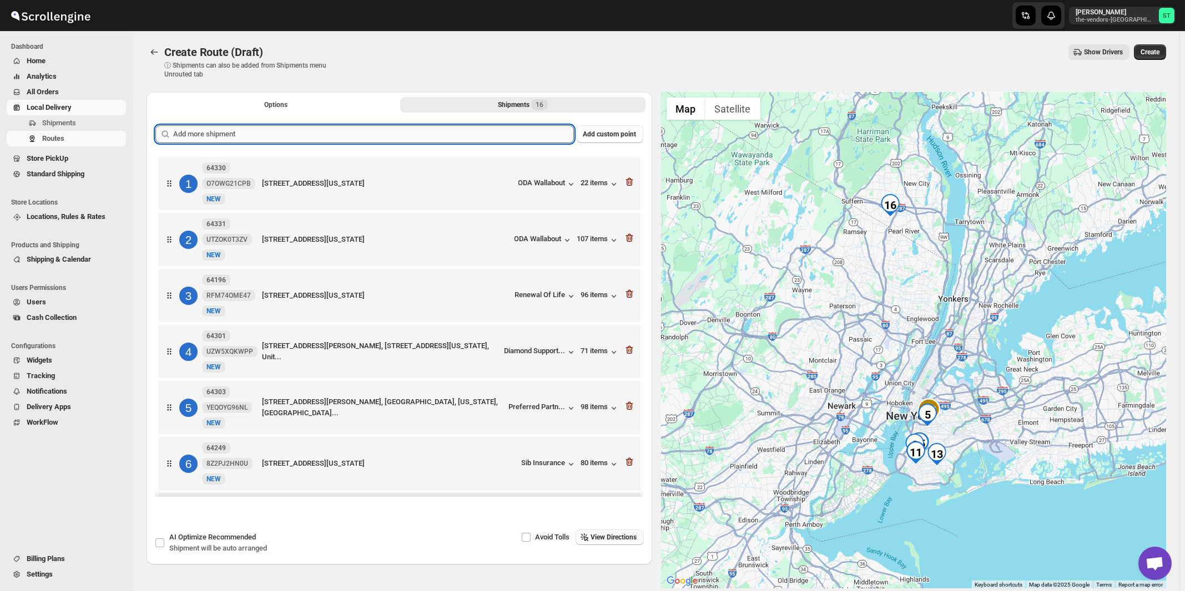
click at [393, 141] on input "text" at bounding box center [373, 134] width 401 height 18
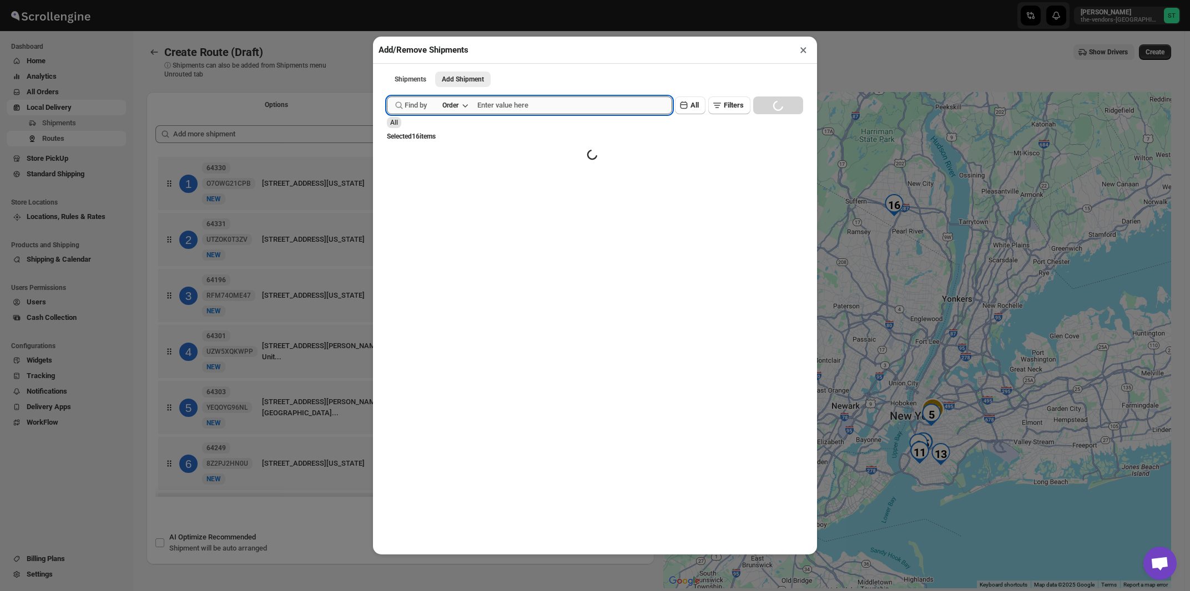
click at [515, 113] on input "text" at bounding box center [574, 106] width 195 height 18
paste input "64100"
type input "64100"
click at [387, 0] on button "Submit" at bounding box center [403, 6] width 32 height 12
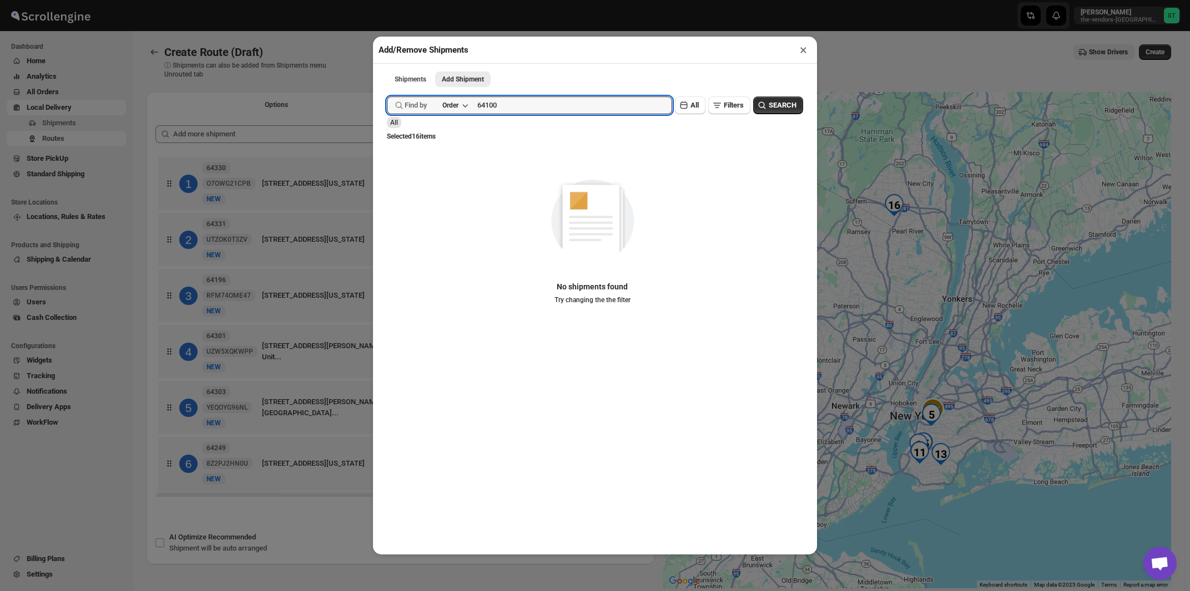
click at [805, 53] on button "×" at bounding box center [803, 50] width 16 height 16
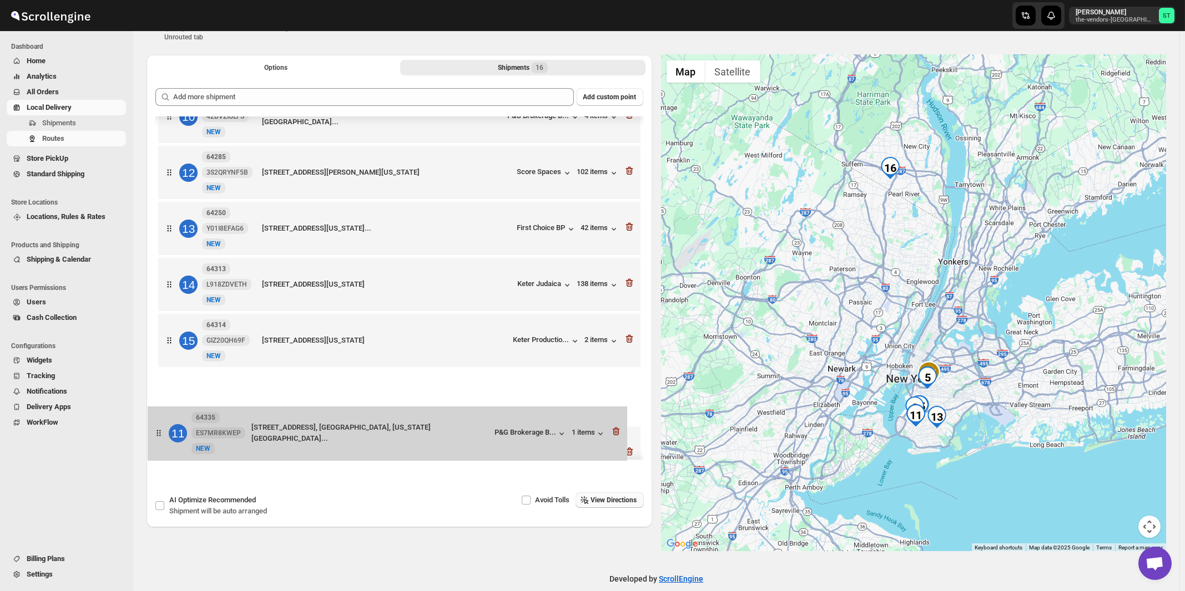
scroll to position [574, 0]
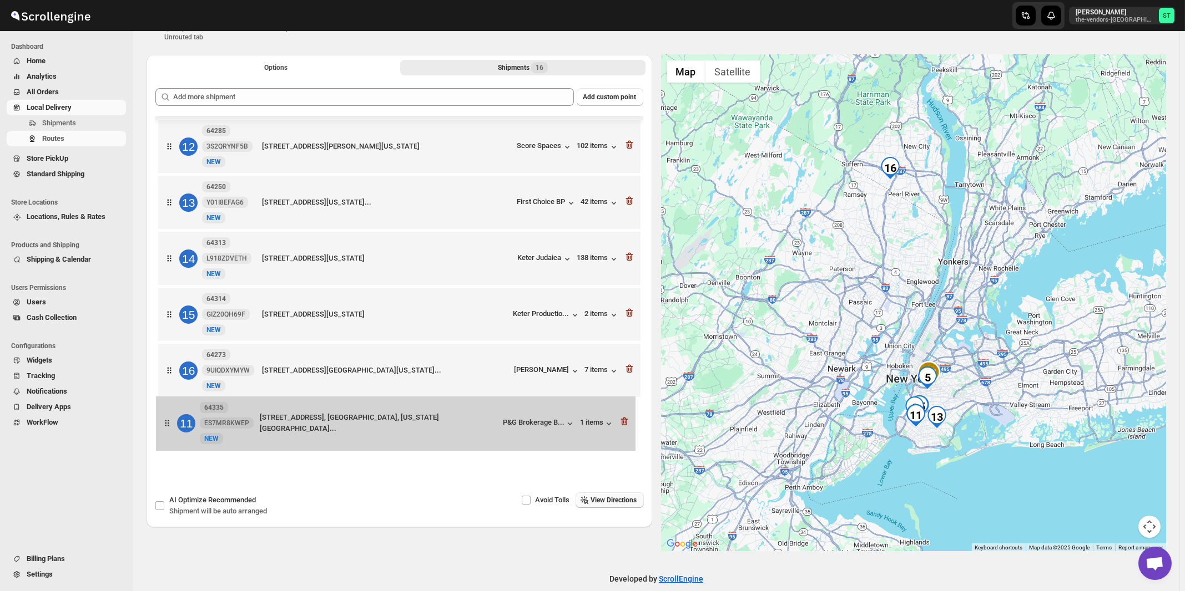
drag, startPoint x: 490, startPoint y: 398, endPoint x: 487, endPoint y: 432, distance: 34.0
click at [487, 432] on div "1 64330 O7OWG21CPB New NEW 377 Flushing Avenue, Brooklyn, New York, 11205, Unit…" at bounding box center [399, 8] width 488 height 903
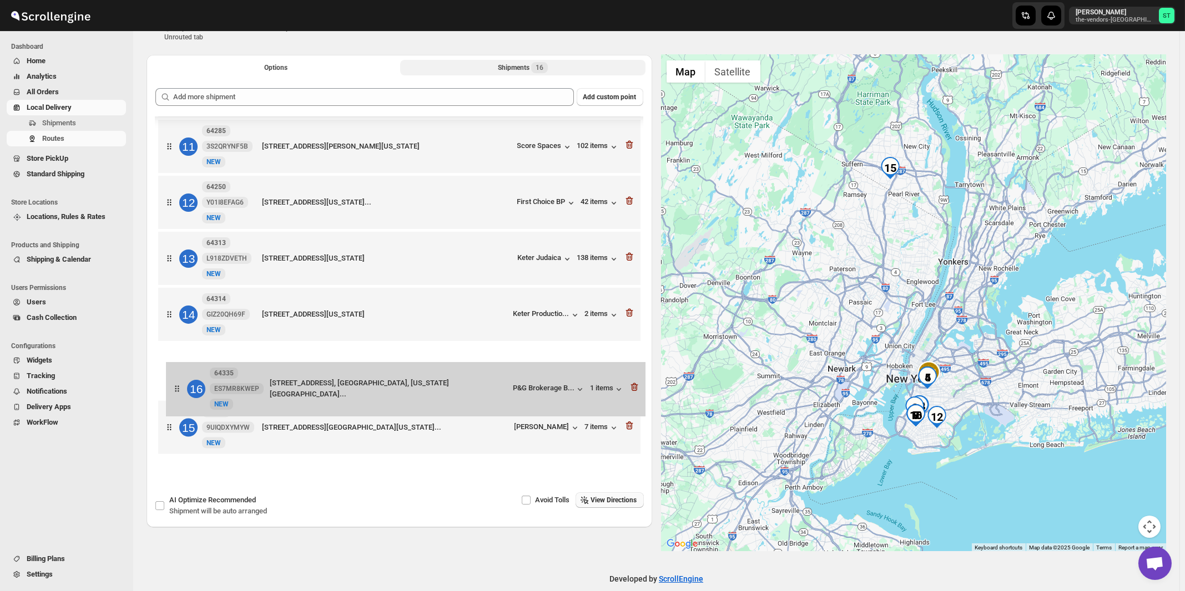
drag, startPoint x: 487, startPoint y: 418, endPoint x: 489, endPoint y: 393, distance: 24.6
click at [489, 393] on div "1 64330 O7OWG21CPB New NEW 377 Flushing Avenue, Brooklyn, New York, 11205, Unit…" at bounding box center [399, 8] width 488 height 903
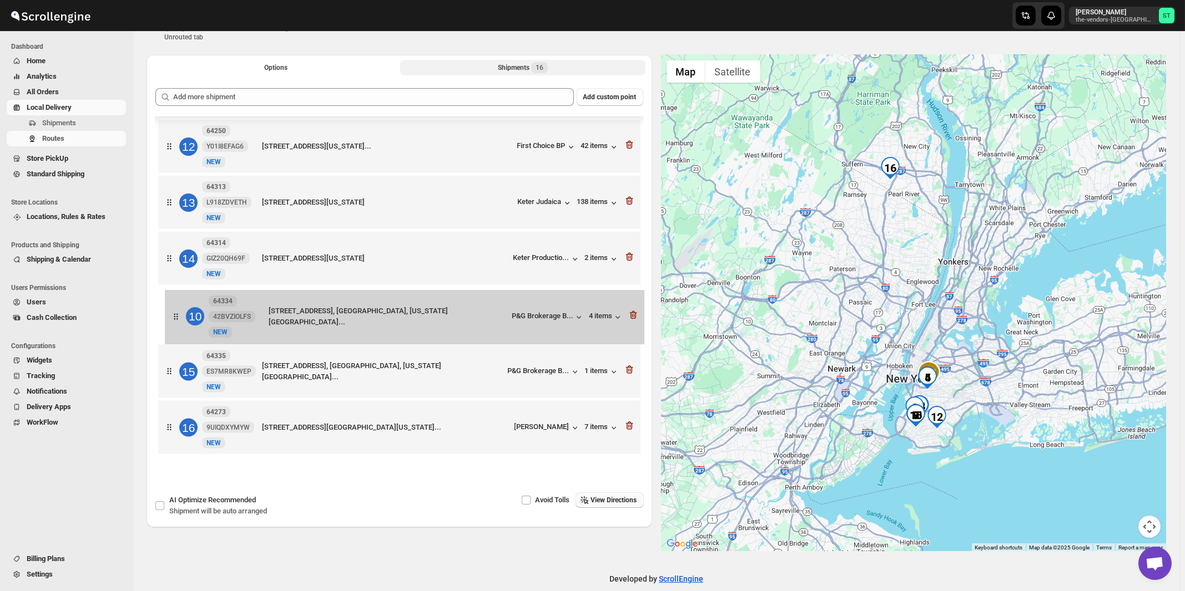
drag, startPoint x: 499, startPoint y: 261, endPoint x: 505, endPoint y: 322, distance: 61.3
click at [505, 322] on div "1 64330 O7OWG21CPB New NEW 377 Flushing Avenue, Brooklyn, New York, 11205, Unit…" at bounding box center [399, 8] width 488 height 903
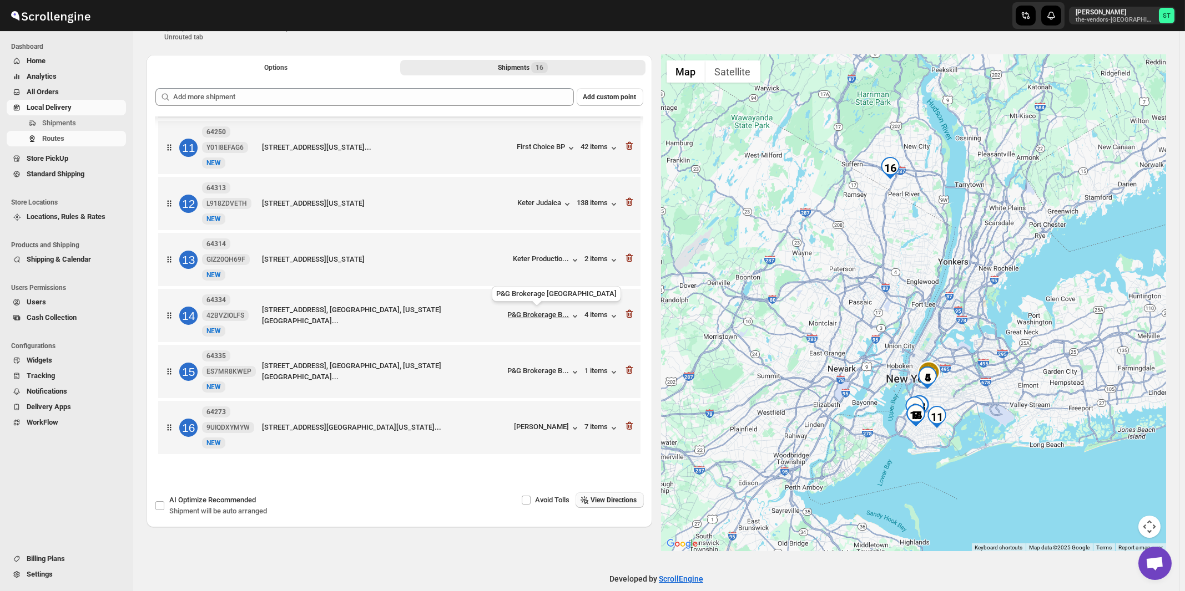
click at [546, 316] on div "P&G Brokerage B..." at bounding box center [539, 315] width 62 height 8
click at [545, 379] on div "15 64335 ES7MR8KWEP New NEW 1648 61st St, Brooklyn, NY 11204, USA, Kings County…" at bounding box center [396, 369] width 475 height 47
click at [545, 375] on div "P&G Brokerage B..." at bounding box center [539, 371] width 62 height 8
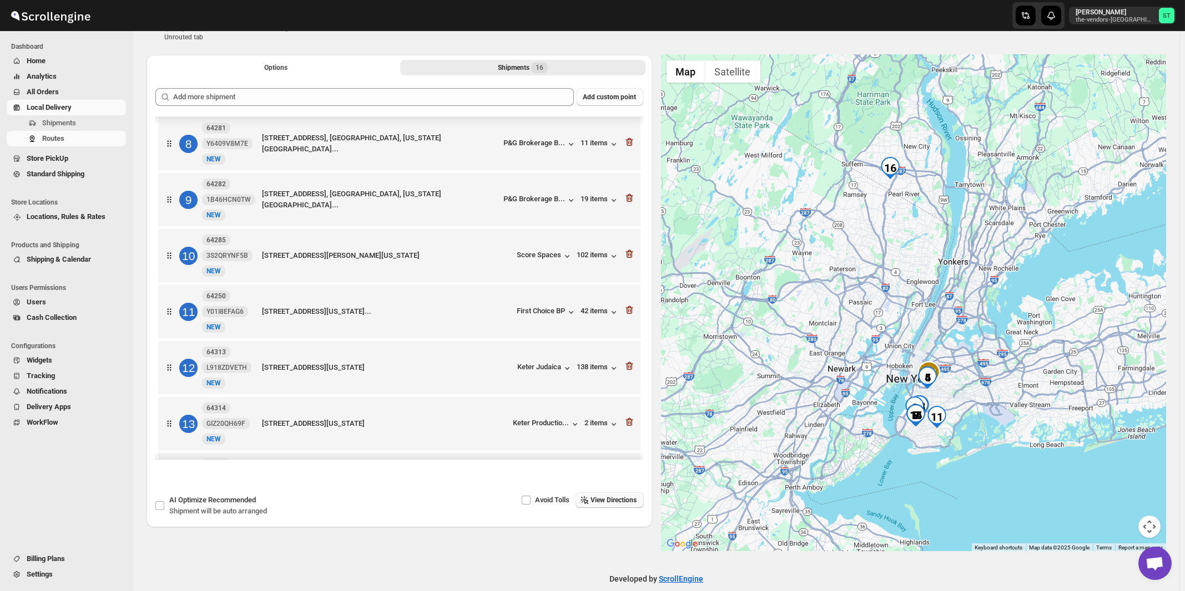
scroll to position [216, 0]
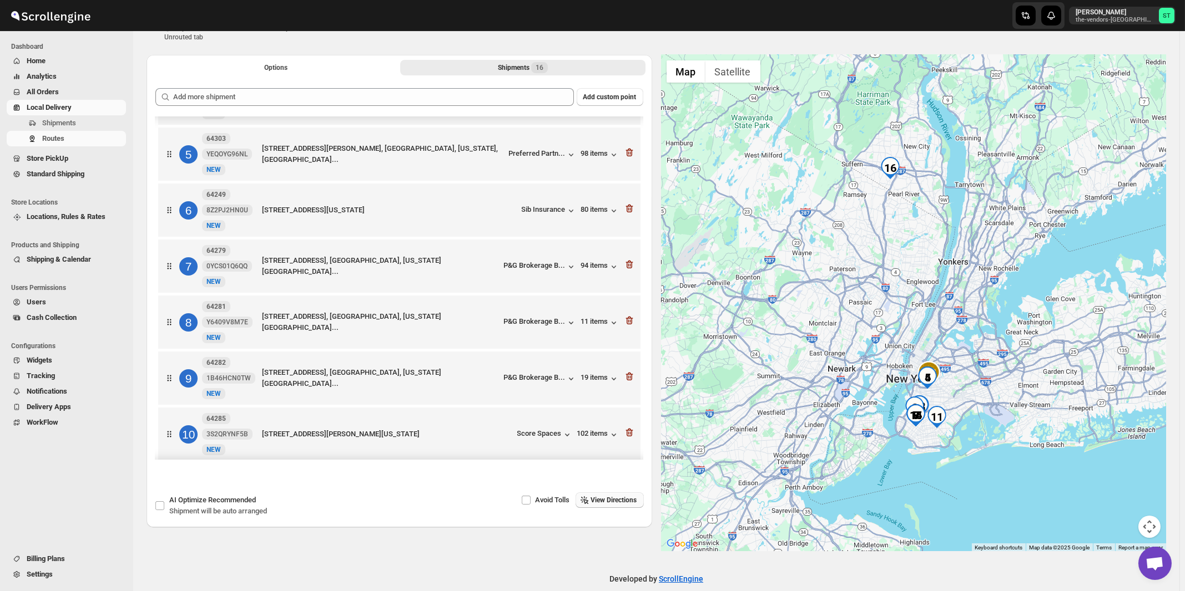
click at [625, 504] on span "View Directions" at bounding box center [614, 500] width 46 height 9
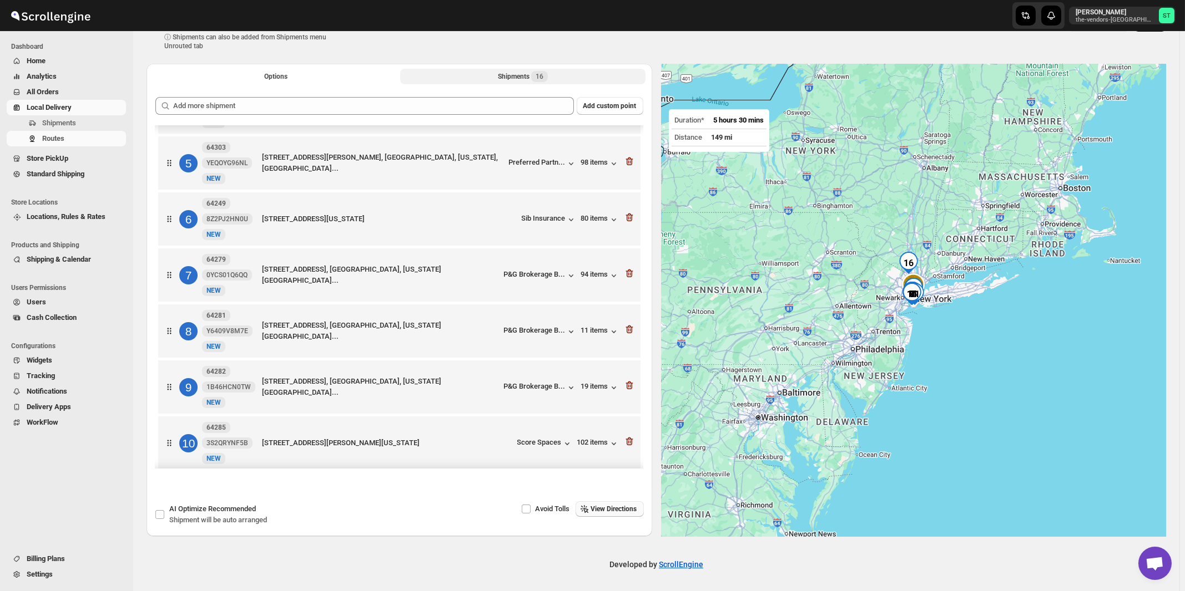
scroll to position [0, 0]
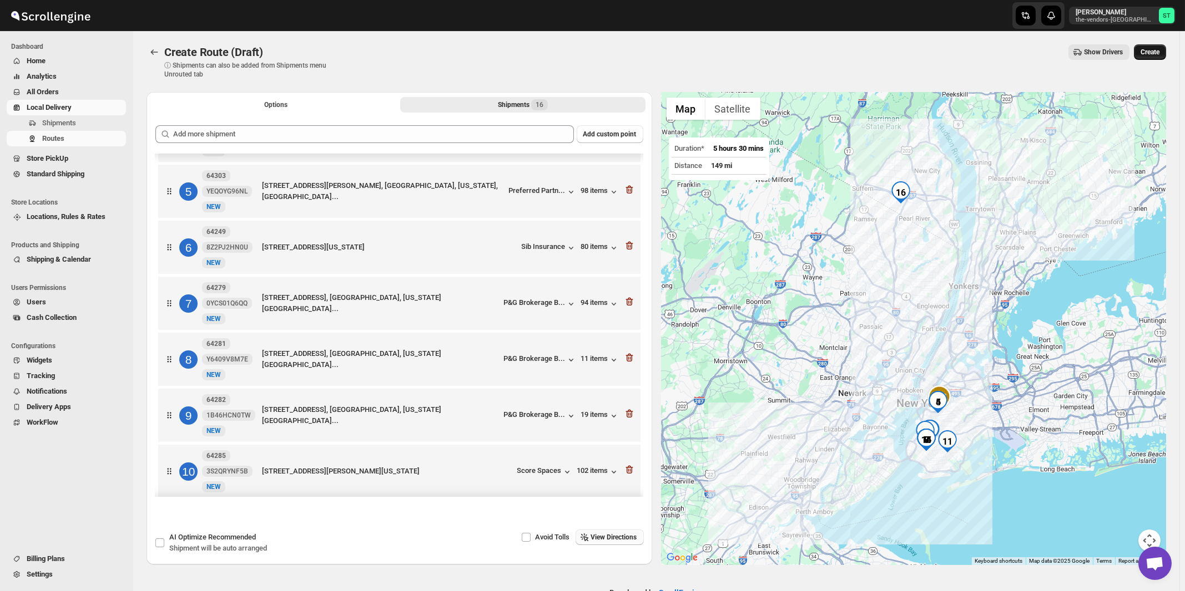
click at [1159, 54] on span "Create" at bounding box center [1149, 52] width 19 height 9
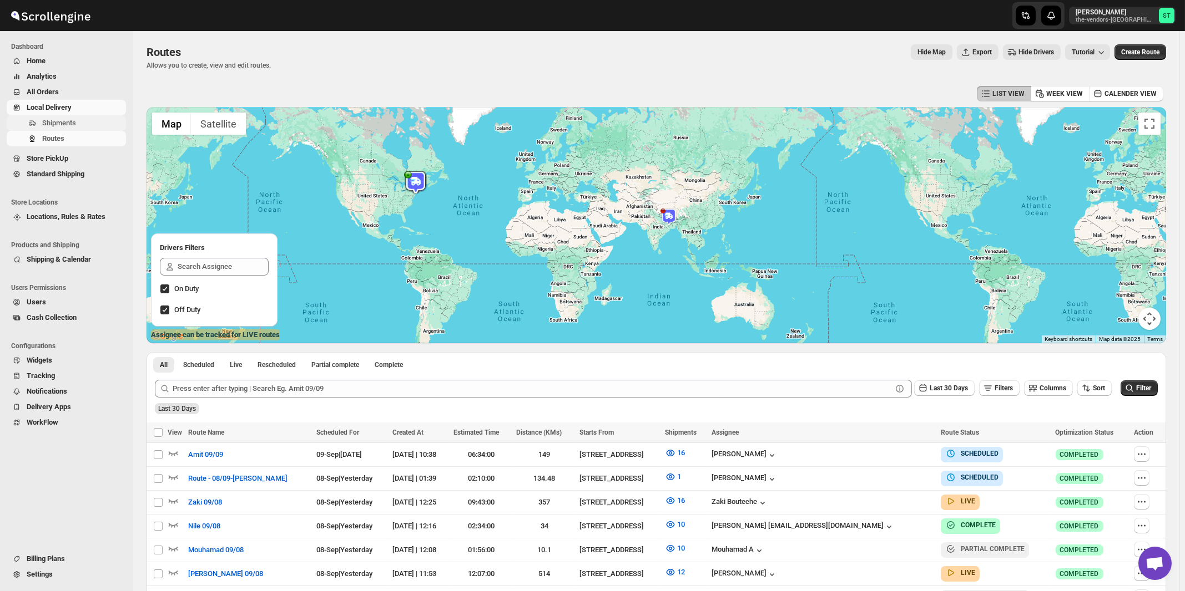
click at [60, 123] on span "Shipments" at bounding box center [59, 123] width 34 height 8
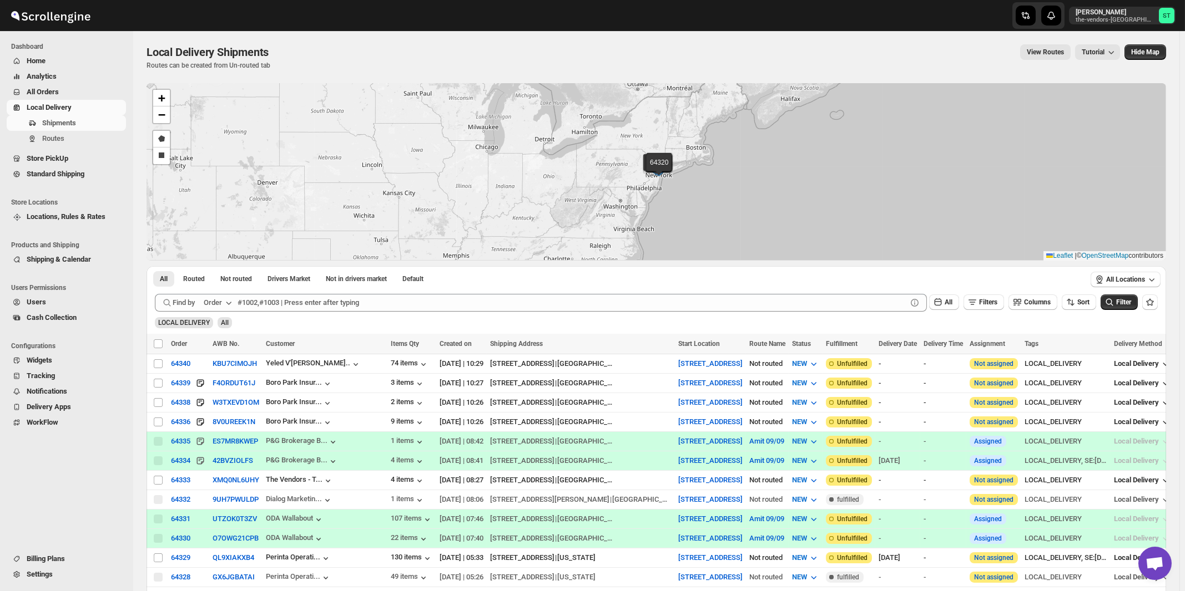
click at [227, 306] on icon "button" at bounding box center [228, 302] width 11 height 11
click at [229, 383] on div "Customer Name" at bounding box center [219, 385] width 51 height 11
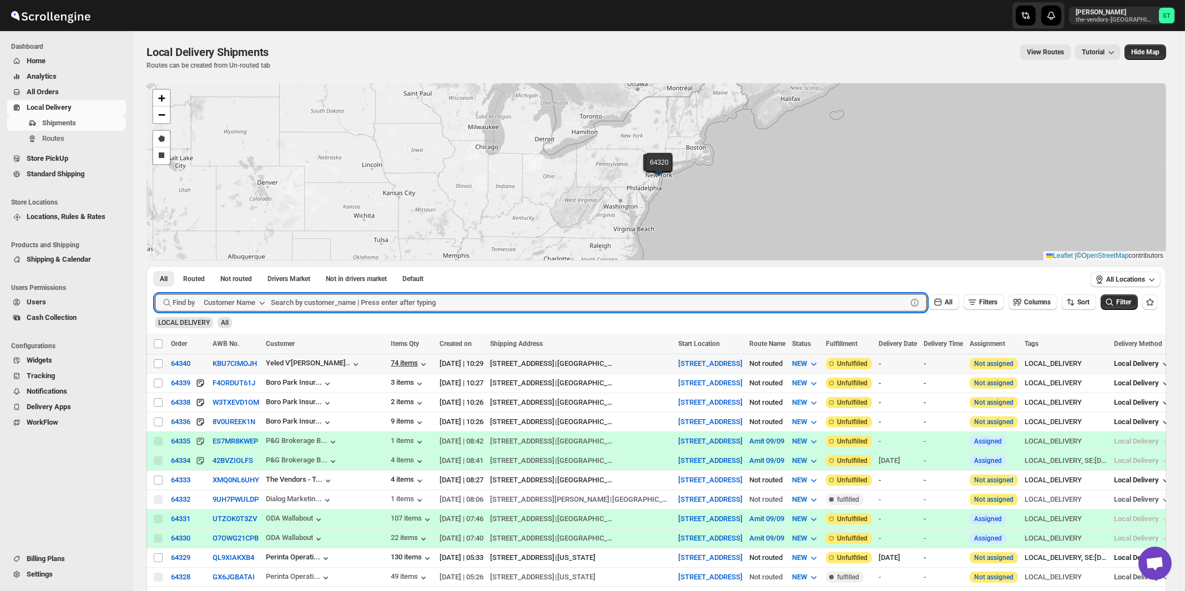
paste input "Hamaspik [PERSON_NAME]"
type input "Hamaspik [PERSON_NAME]"
click at [155, 266] on button "Submit" at bounding box center [171, 272] width 32 height 12
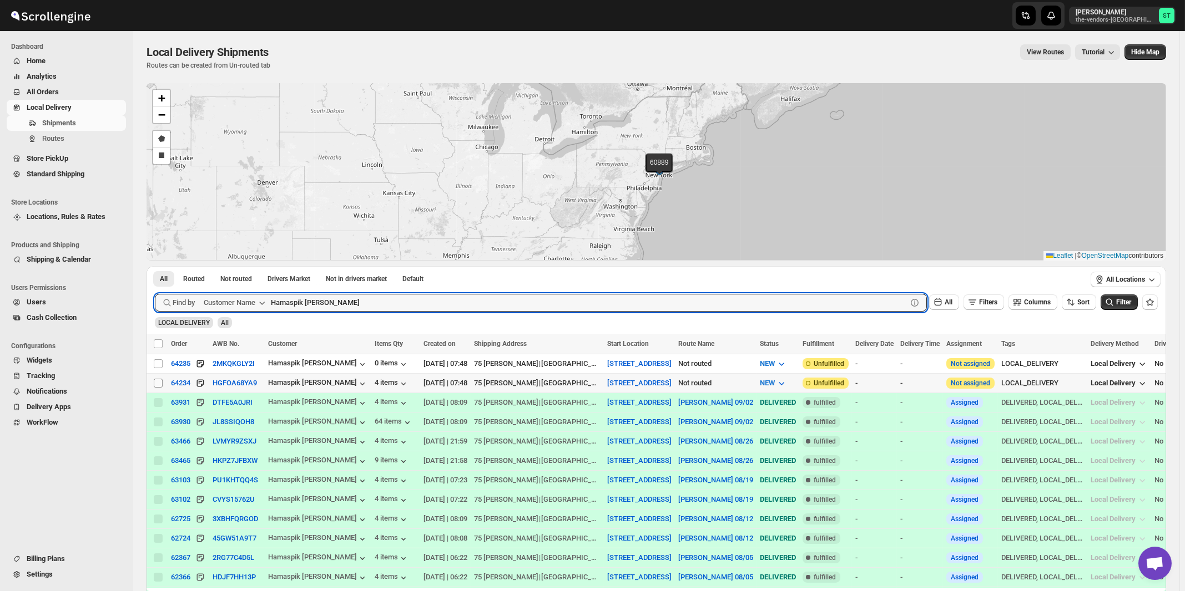
click at [158, 382] on input "Select shipment" at bounding box center [158, 383] width 9 height 9
checkbox input "true"
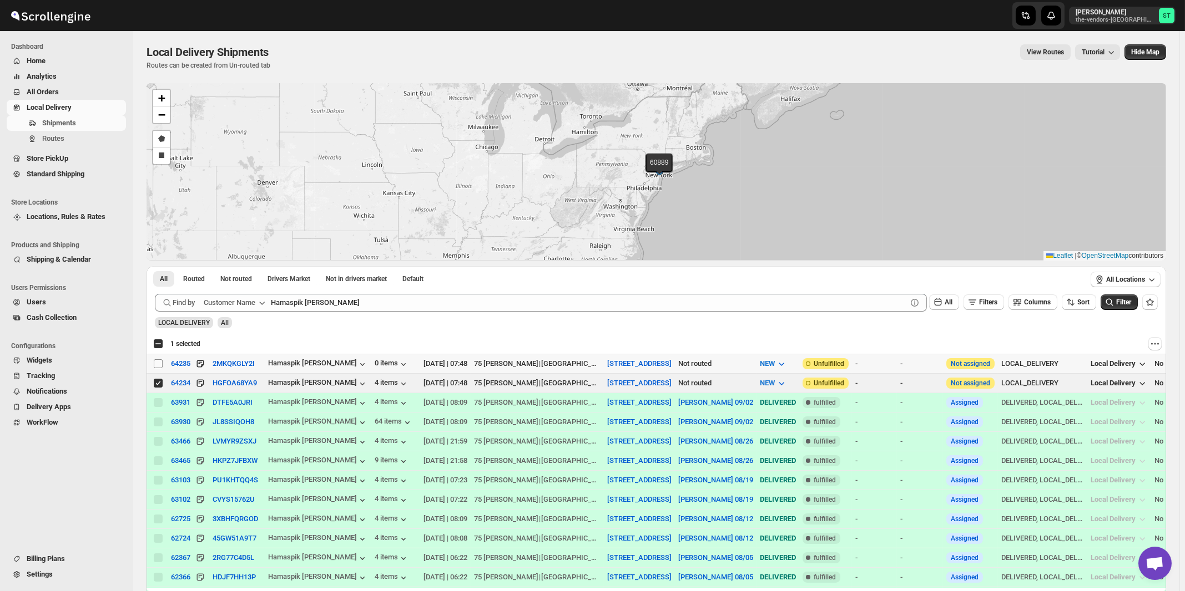
click at [158, 363] on input "Select shipment" at bounding box center [158, 364] width 9 height 9
checkbox input "true"
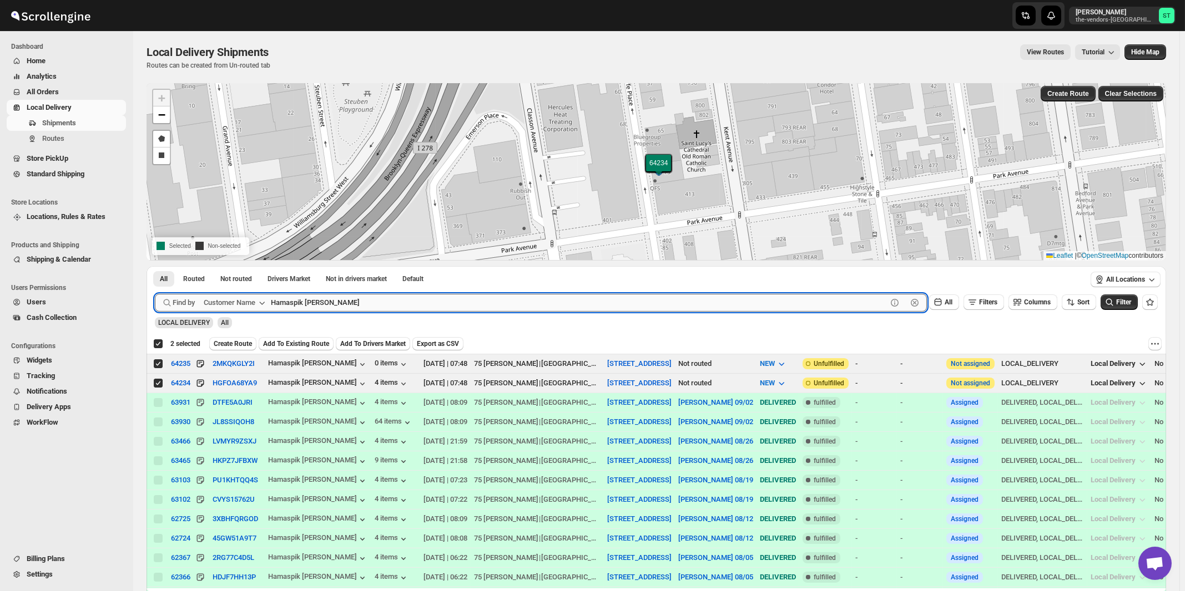
click at [373, 298] on input "Hamaspik [PERSON_NAME]" at bounding box center [579, 303] width 616 height 18
paste input "AMASPIK NYSHA"
type input "HAMASPIK NYSHA"
click at [155, 266] on button "Submit" at bounding box center [171, 272] width 32 height 12
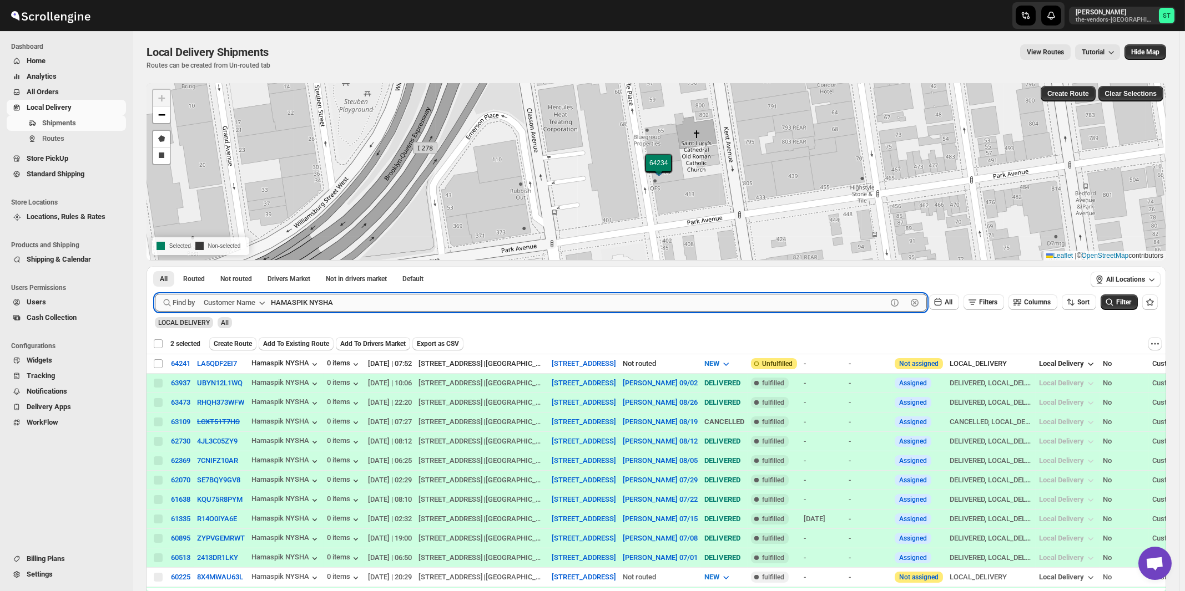
checkbox input "false"
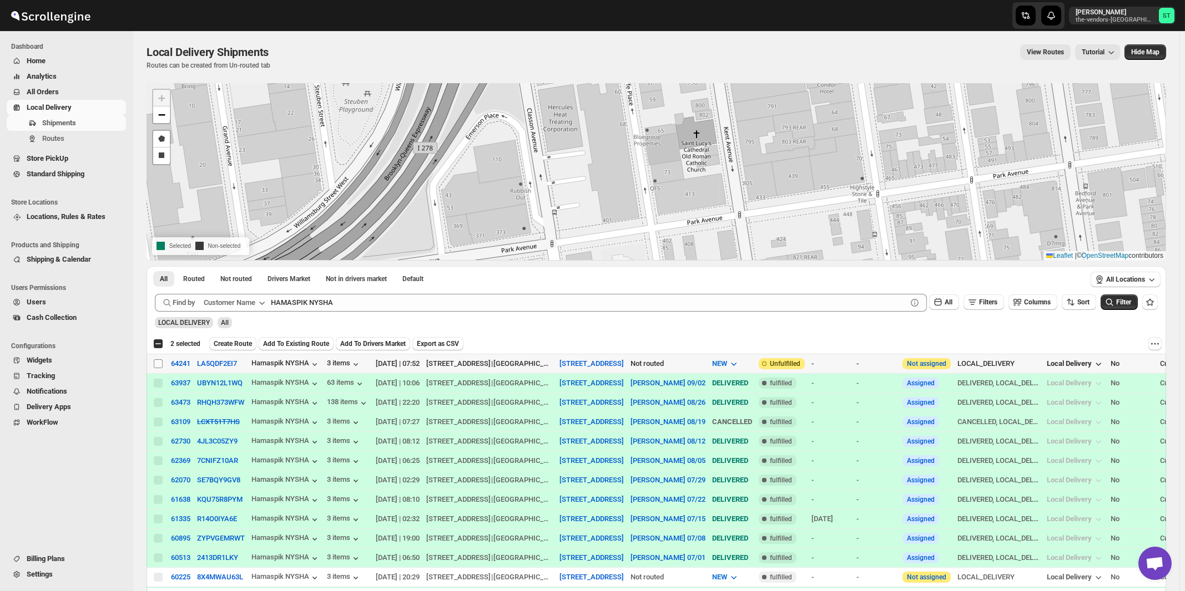
click at [159, 363] on input "Select shipment" at bounding box center [158, 364] width 9 height 9
checkbox input "true"
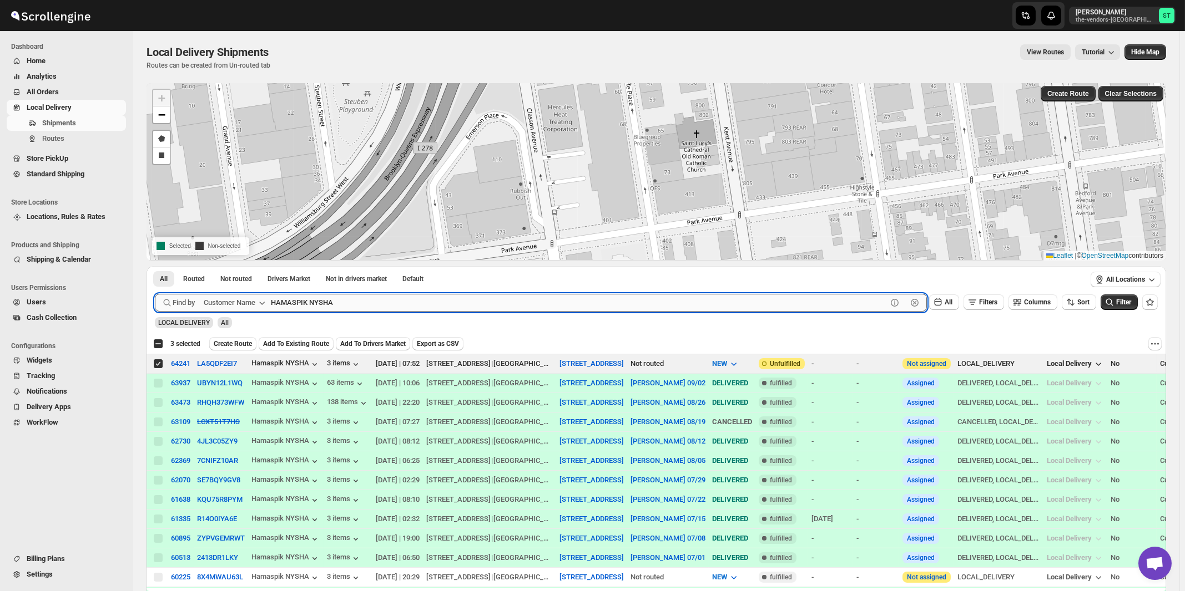
click at [366, 302] on input "HAMASPIK NYSHA" at bounding box center [579, 303] width 616 height 18
paste input "Perfect Management"
click at [155, 266] on button "Submit" at bounding box center [171, 272] width 32 height 12
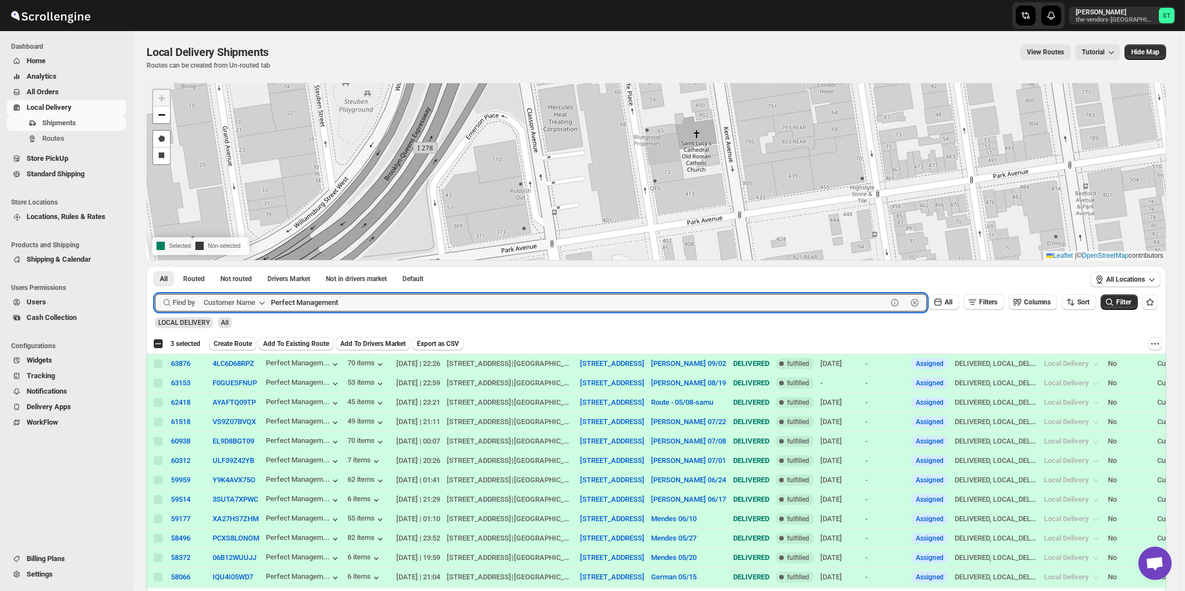
paste input "United Comercial Group"
type input "United Commercial Group"
click at [155, 266] on button "Submit" at bounding box center [171, 272] width 32 height 12
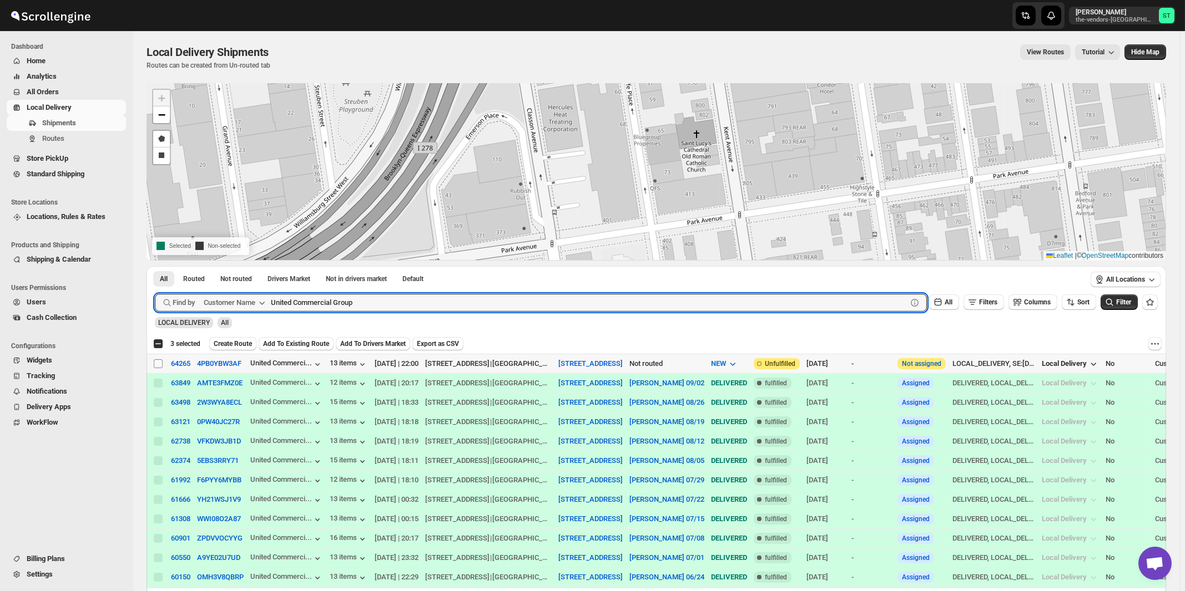
click at [159, 363] on input "Select shipment" at bounding box center [158, 364] width 9 height 9
checkbox input "true"
click at [394, 301] on input "United Commercial Group" at bounding box center [579, 303] width 616 height 18
paste input "Cns Builders"
type input "Cns Builders"
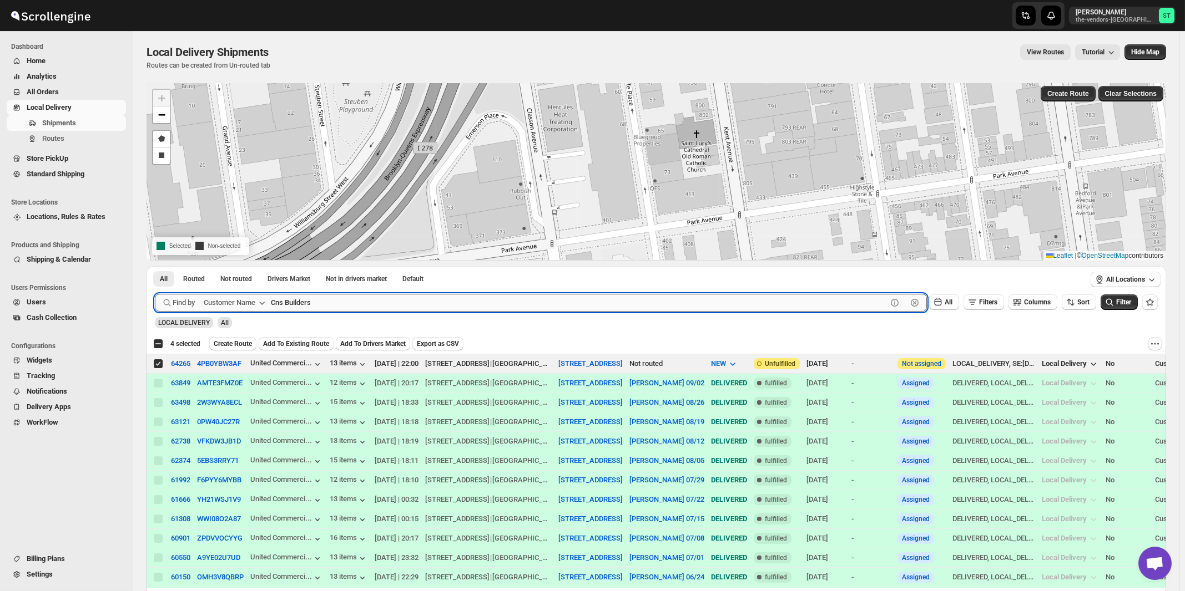
click at [155, 266] on button "Submit" at bounding box center [171, 272] width 32 height 12
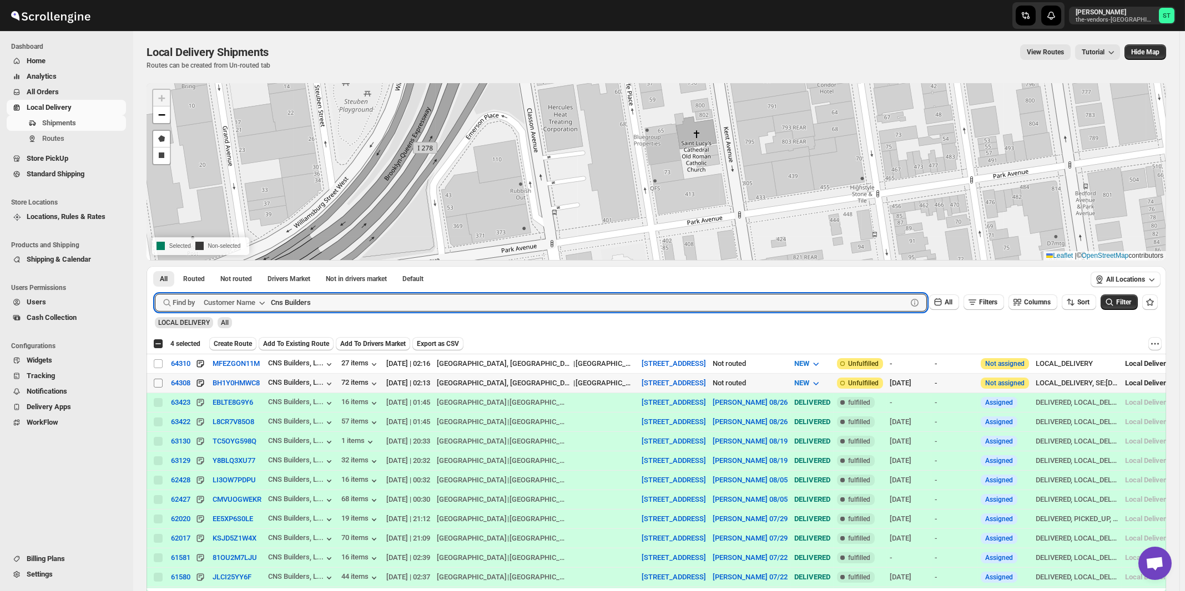
click at [158, 383] on input "Select shipment" at bounding box center [158, 383] width 9 height 9
checkbox input "true"
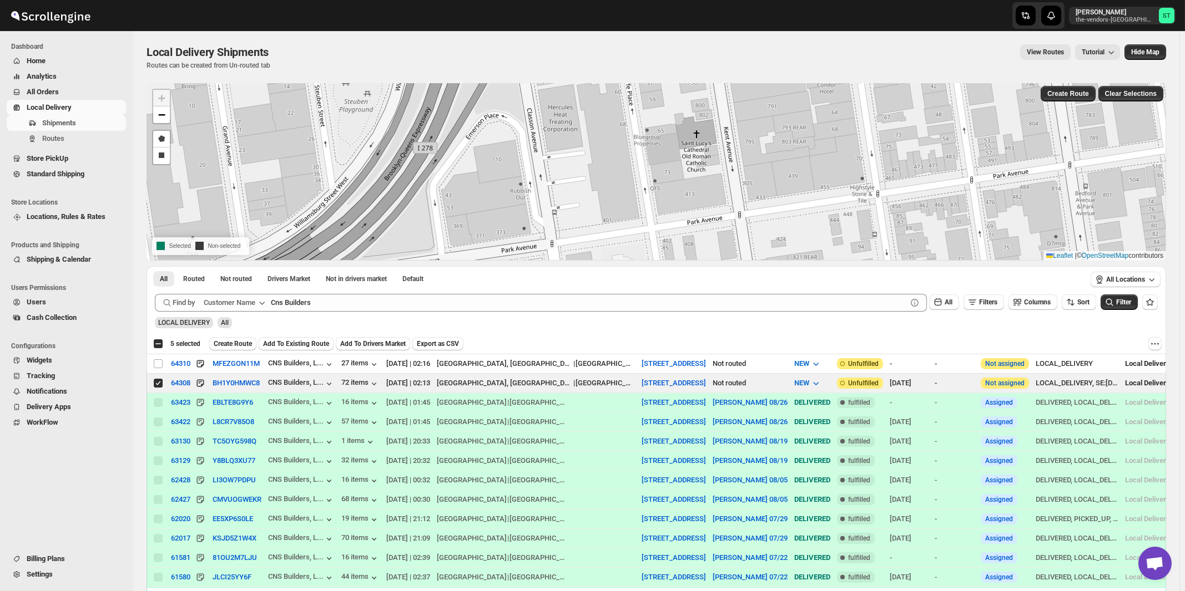
click at [330, 293] on div "All Routed Not routed Drivers Market Not in drivers market Default More Filters…" at bounding box center [615, 280] width 938 height 28
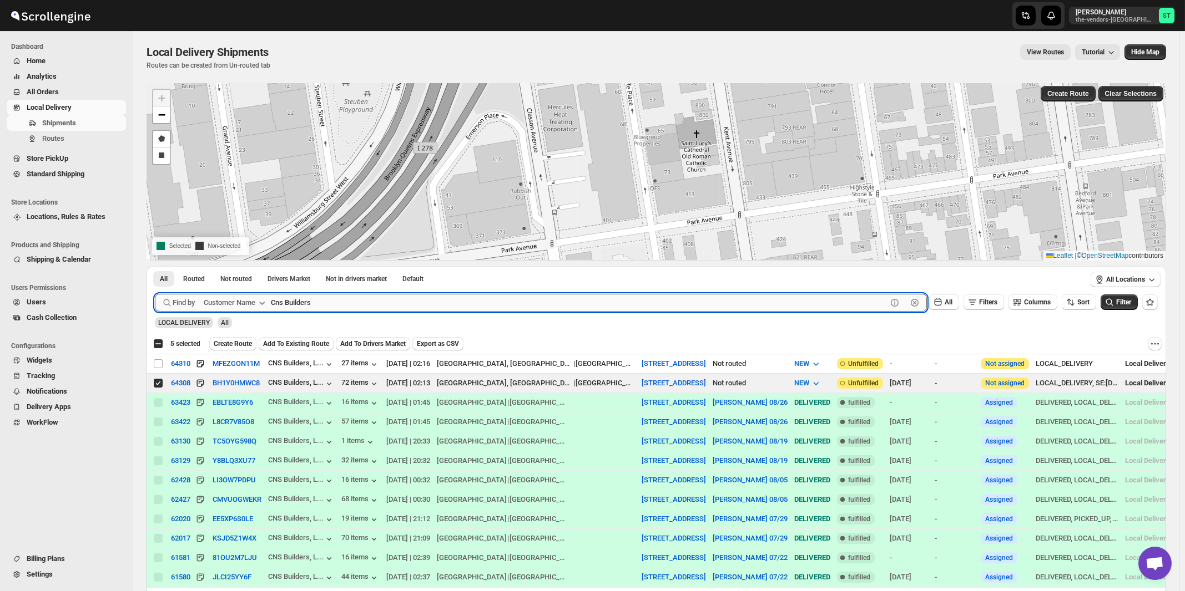
click at [330, 295] on input "Cns Builders" at bounding box center [579, 303] width 616 height 18
paste input "Print On Broadway"
click at [155, 266] on button "Submit" at bounding box center [171, 272] width 32 height 12
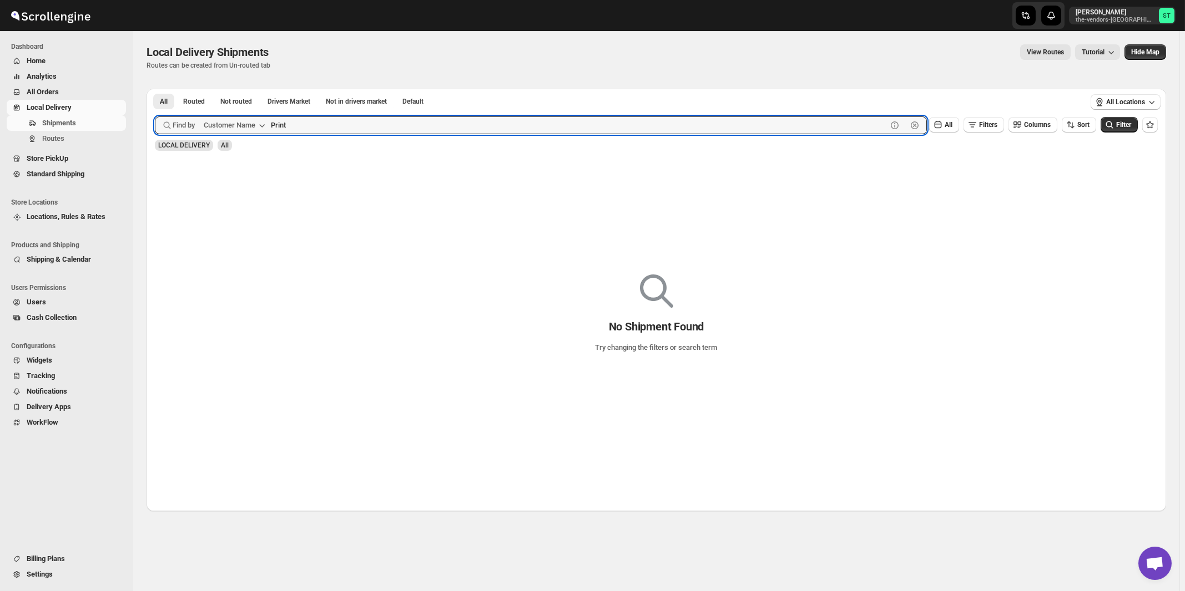
type input "Print"
click at [155, 89] on button "Submit" at bounding box center [171, 95] width 32 height 12
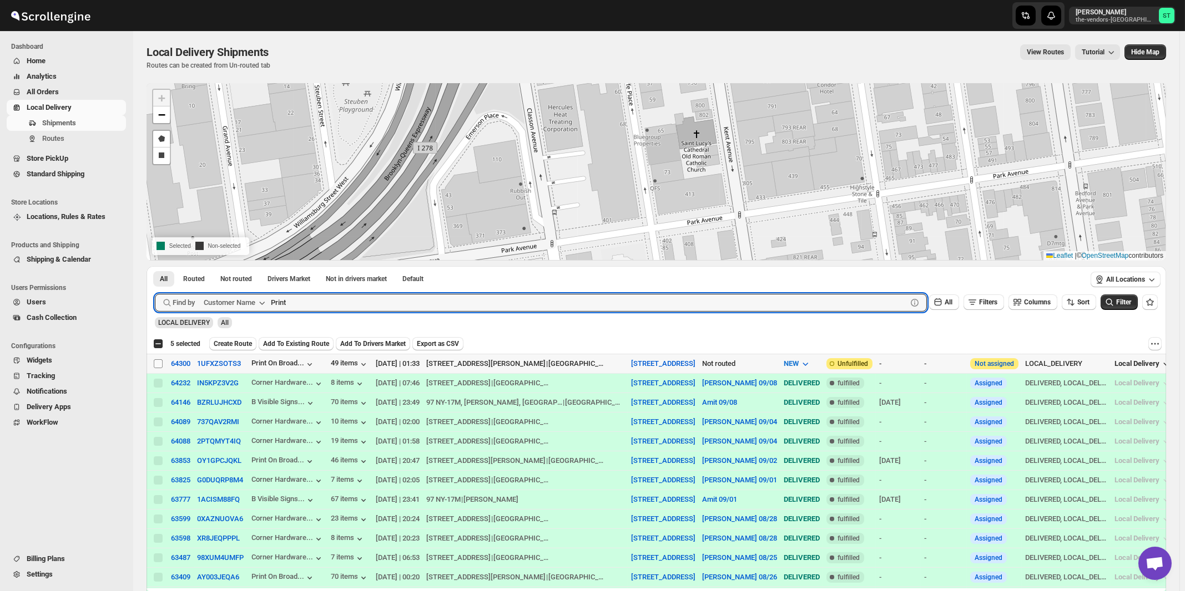
click at [159, 363] on input "Select shipment" at bounding box center [158, 364] width 9 height 9
checkbox input "true"
click at [447, 301] on input "Print" at bounding box center [579, 303] width 616 height 18
paste input "[PERSON_NAME] & Co"
type input "[PERSON_NAME] & Co"
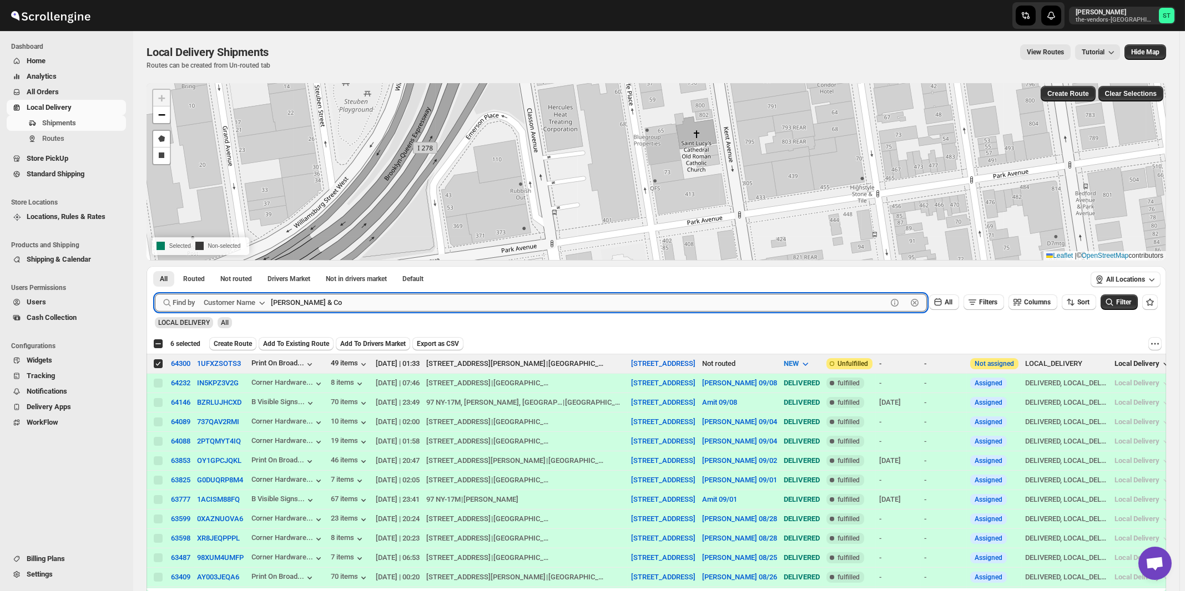
click at [155, 266] on button "Submit" at bounding box center [171, 272] width 32 height 12
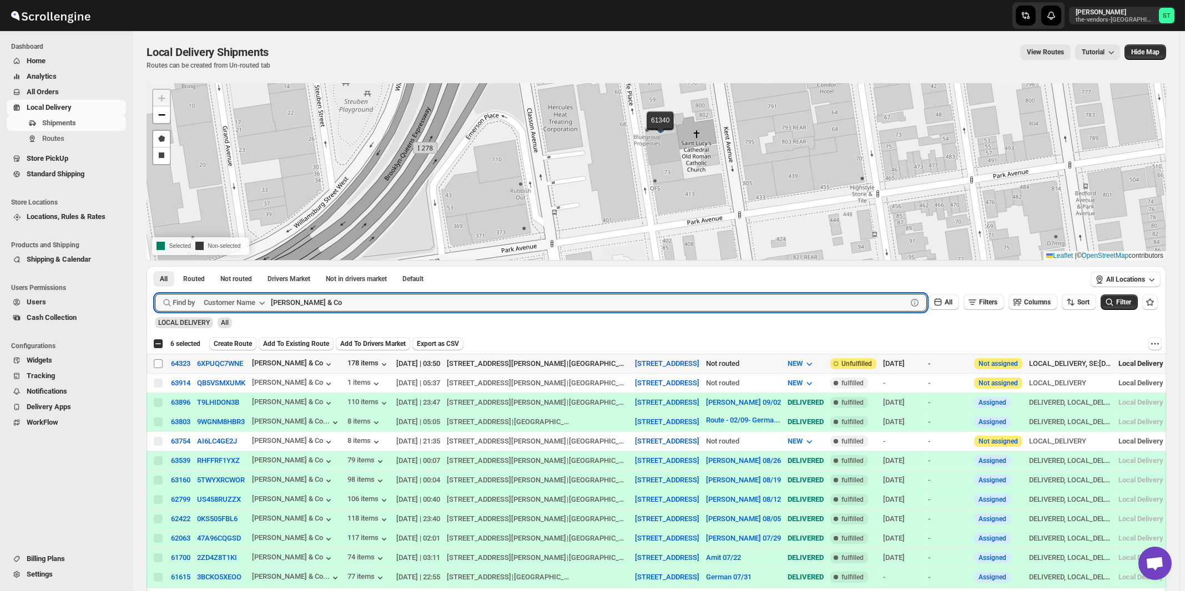
click at [159, 365] on input "Select shipment" at bounding box center [158, 364] width 9 height 9
checkbox input "true"
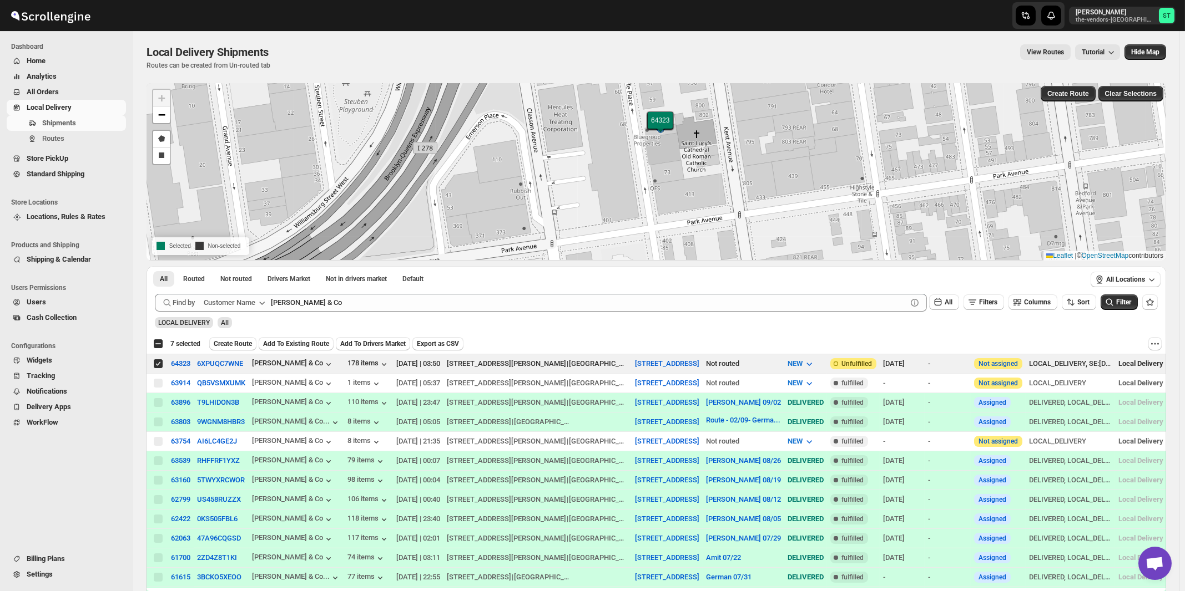
click at [423, 290] on div "All Routed Not routed Drivers Market Not in drivers market Default More Filters…" at bounding box center [615, 278] width 938 height 24
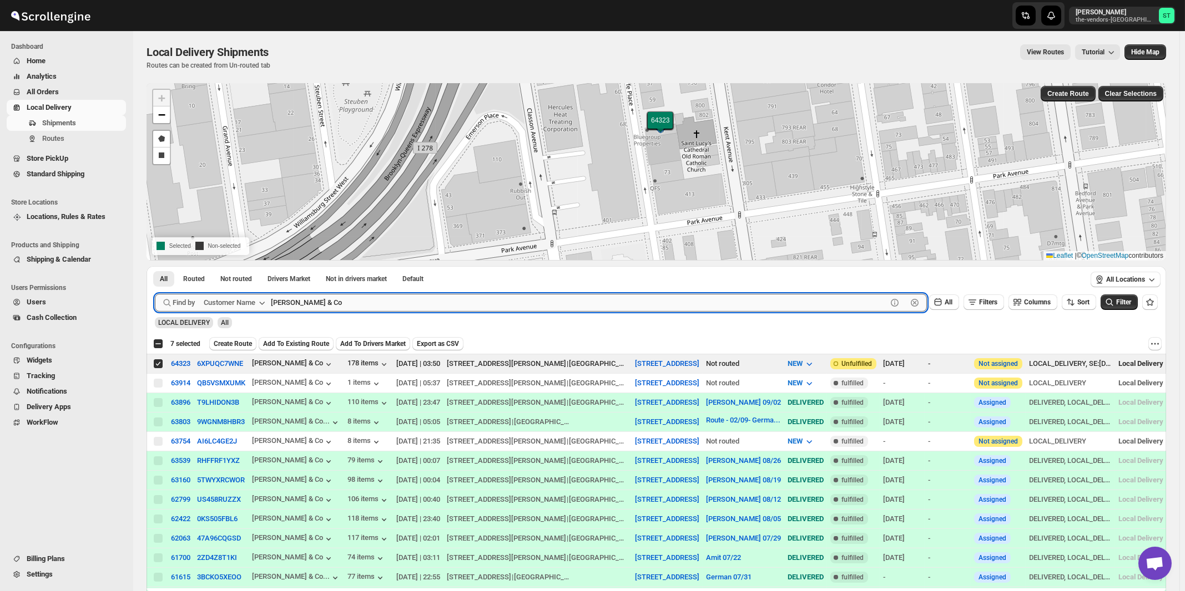
click at [424, 298] on input "[PERSON_NAME] & Co" at bounding box center [579, 303] width 616 height 18
paste input "Brands Paycheck"
type input "Paycheck"
click at [155, 266] on button "Submit" at bounding box center [171, 272] width 32 height 12
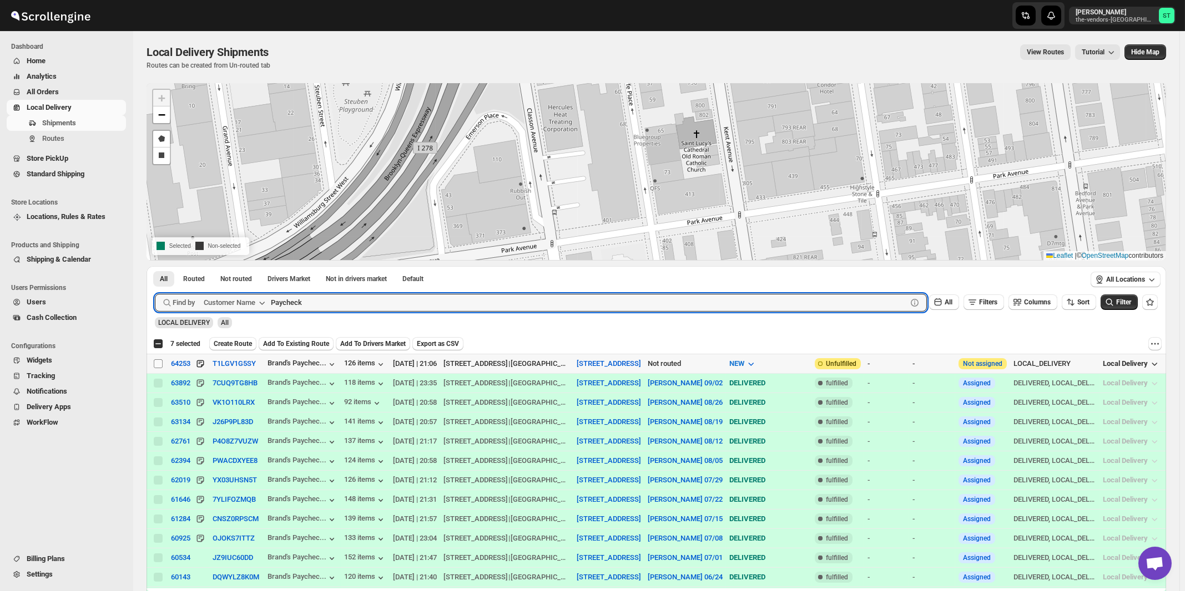
click at [157, 363] on input "Select shipment" at bounding box center [158, 364] width 9 height 9
checkbox input "true"
click at [370, 308] on input "Paycheck" at bounding box center [579, 303] width 616 height 18
paste input "500 Dekalb Management"
type input "500 Dekalb Management"
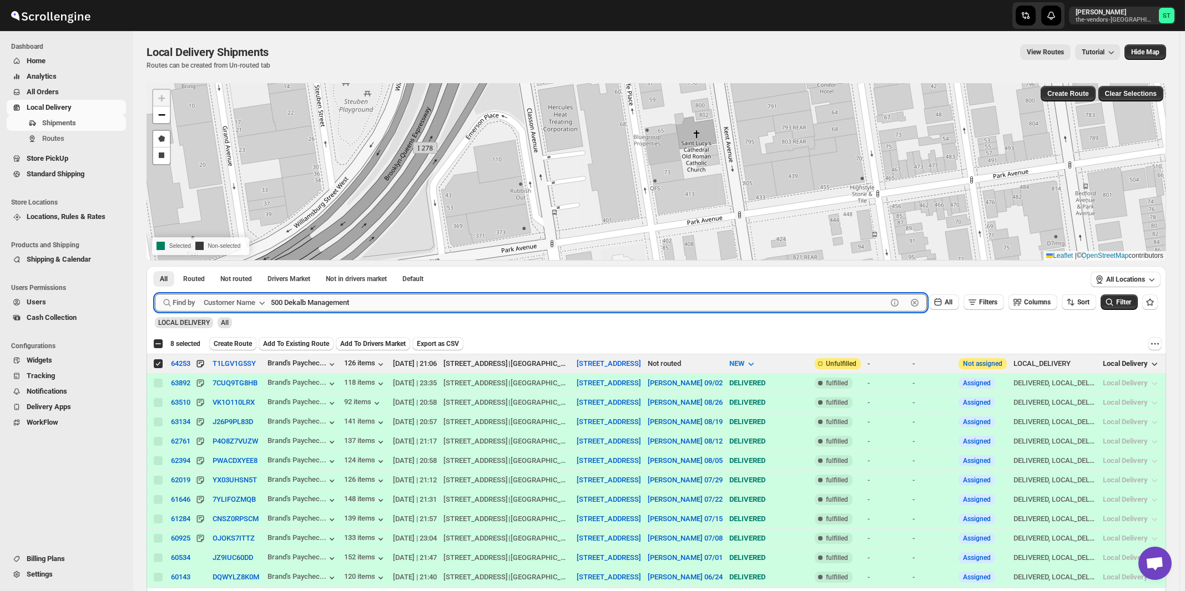
click at [155, 266] on button "Submit" at bounding box center [171, 272] width 32 height 12
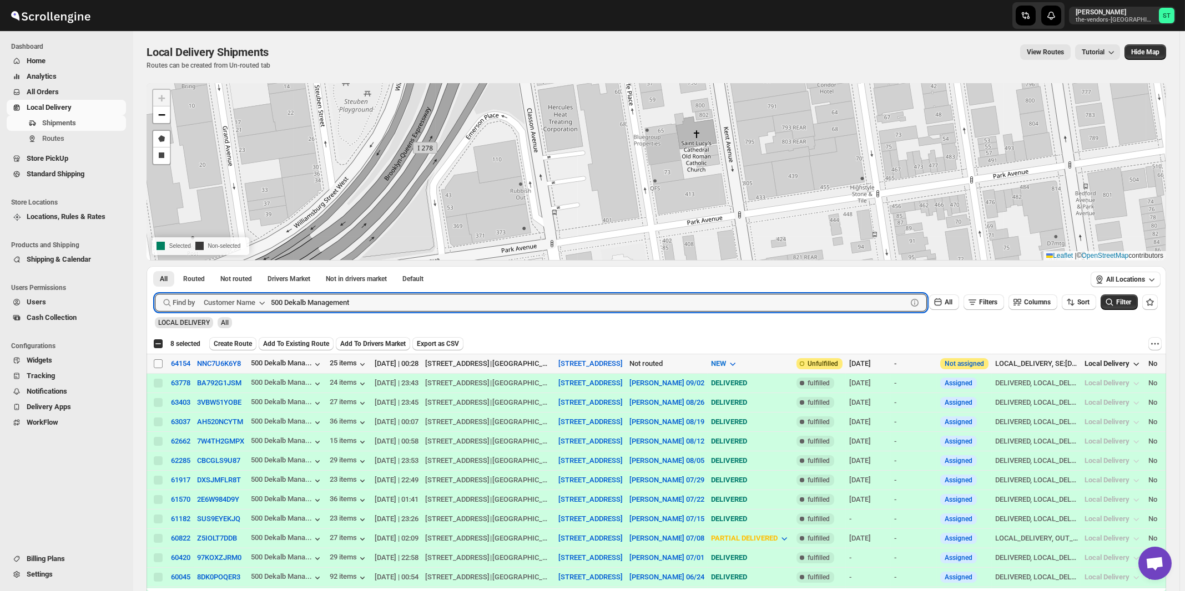
click at [159, 365] on input "Select shipment" at bounding box center [158, 364] width 9 height 9
checkbox input "true"
click at [377, 299] on input "500 Dekalb Management" at bounding box center [579, 303] width 616 height 18
paste input "B&H Photo"
type input "B&H Photo"
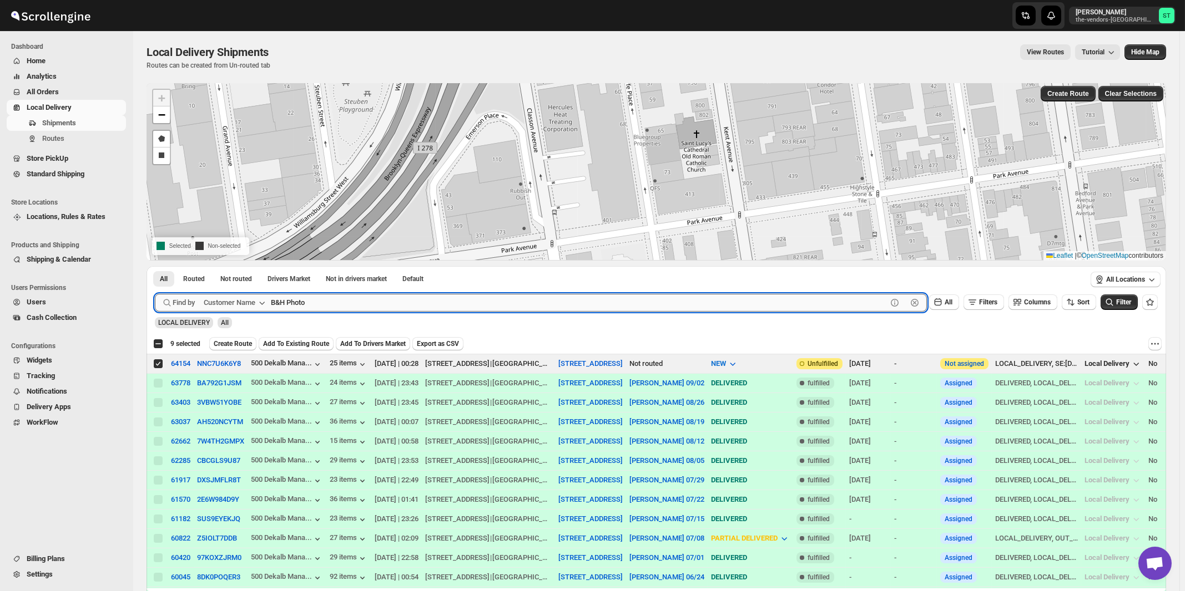
click at [155, 266] on button "Submit" at bounding box center [171, 272] width 32 height 12
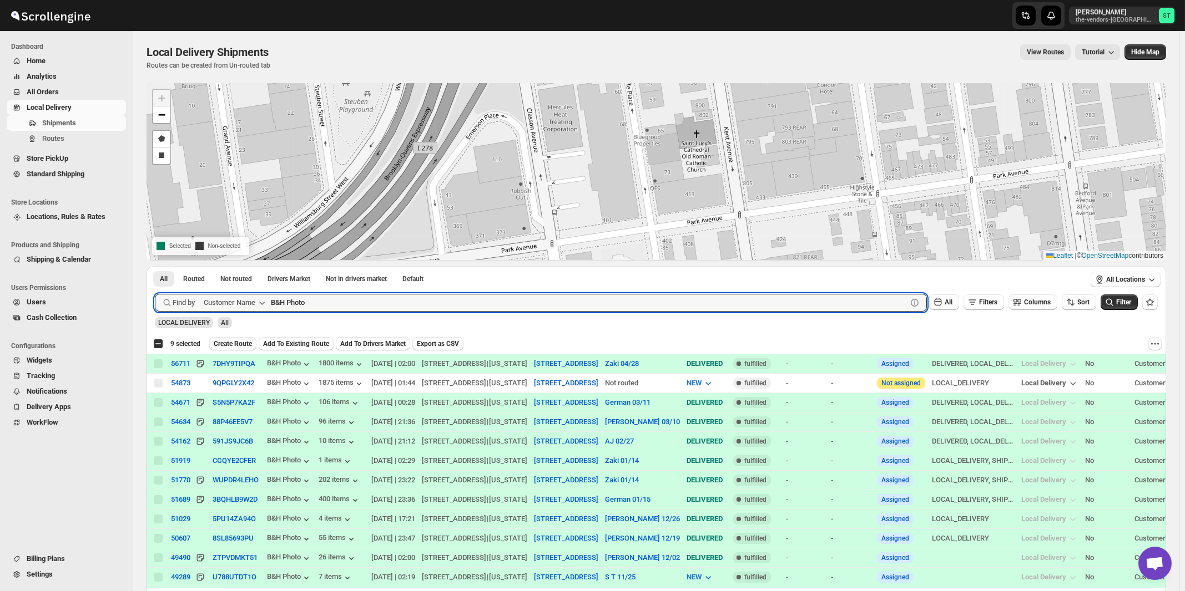
click at [227, 343] on span "Create Route" at bounding box center [233, 344] width 38 height 9
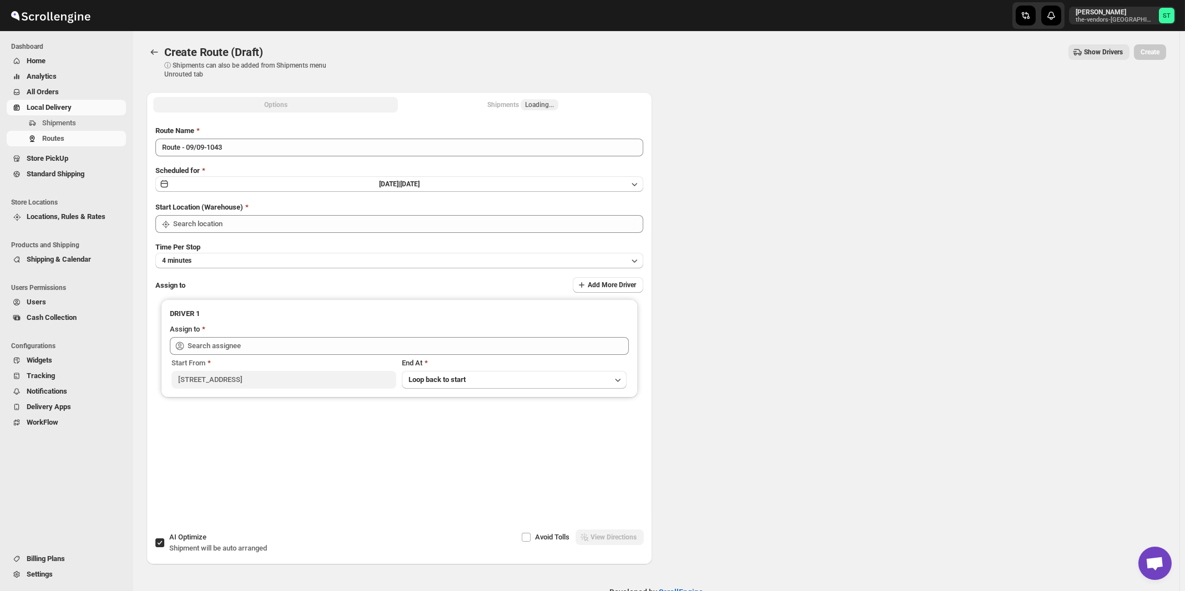
type input "Route - 09/09-1043"
type input "[STREET_ADDRESS]"
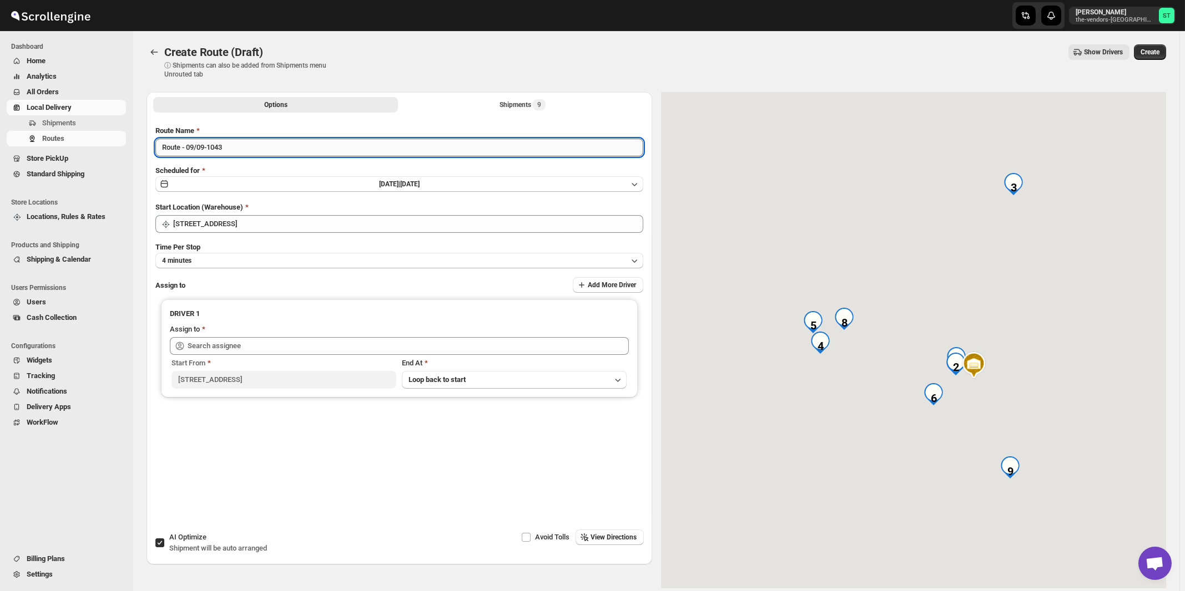
click at [312, 146] on input "Route - 09/09-1043" at bounding box center [399, 148] width 488 height 18
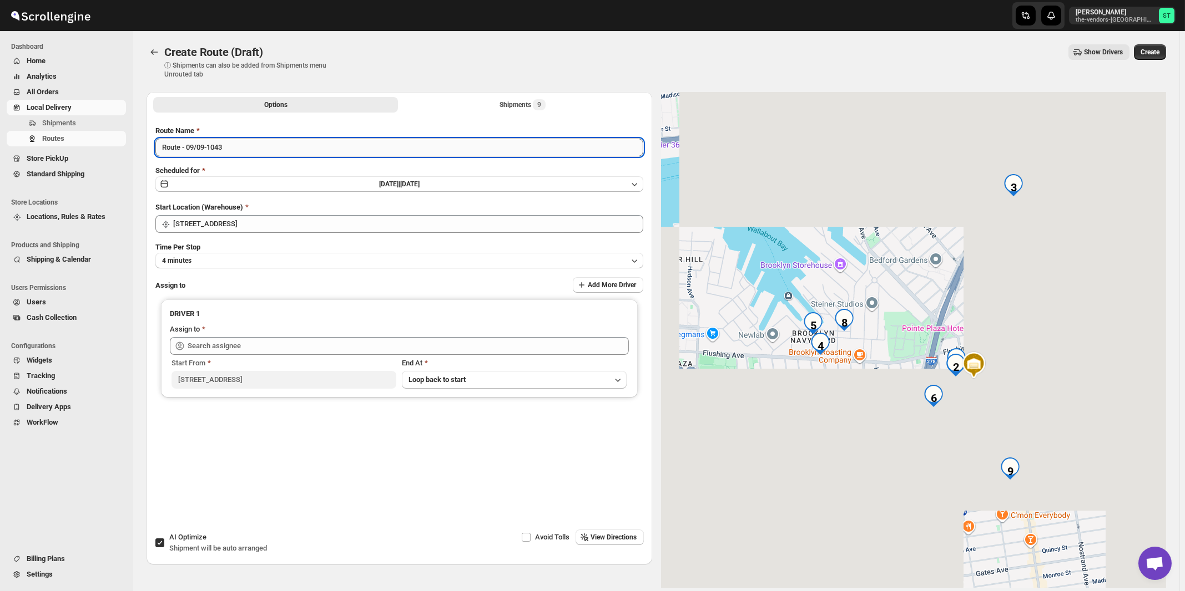
paste input "Edvin"
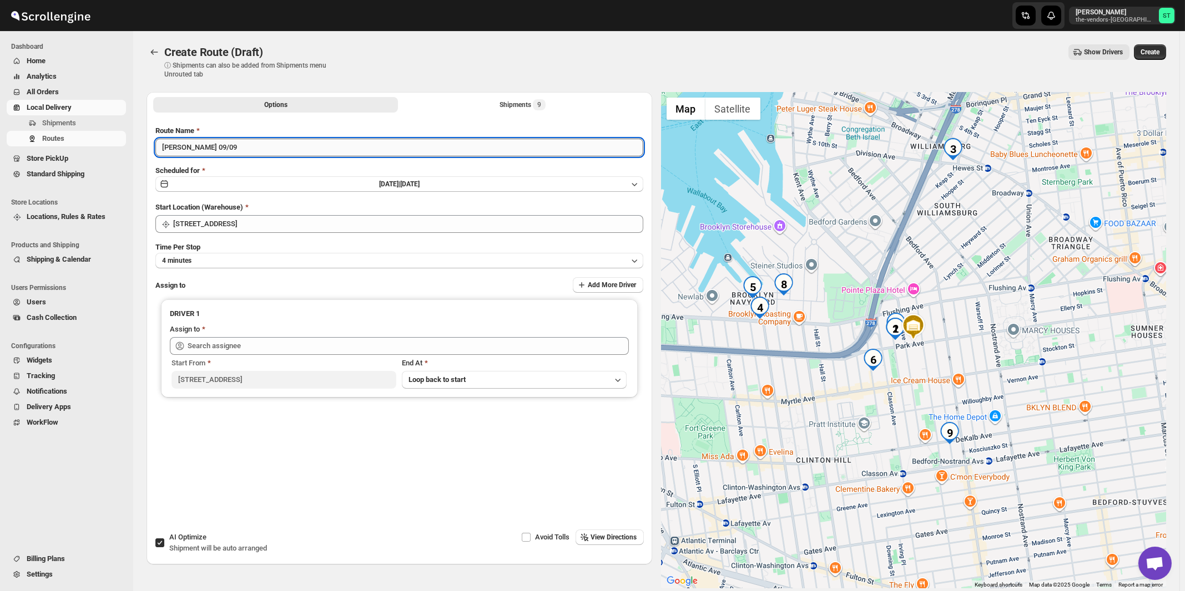
type input "[PERSON_NAME] 09/09"
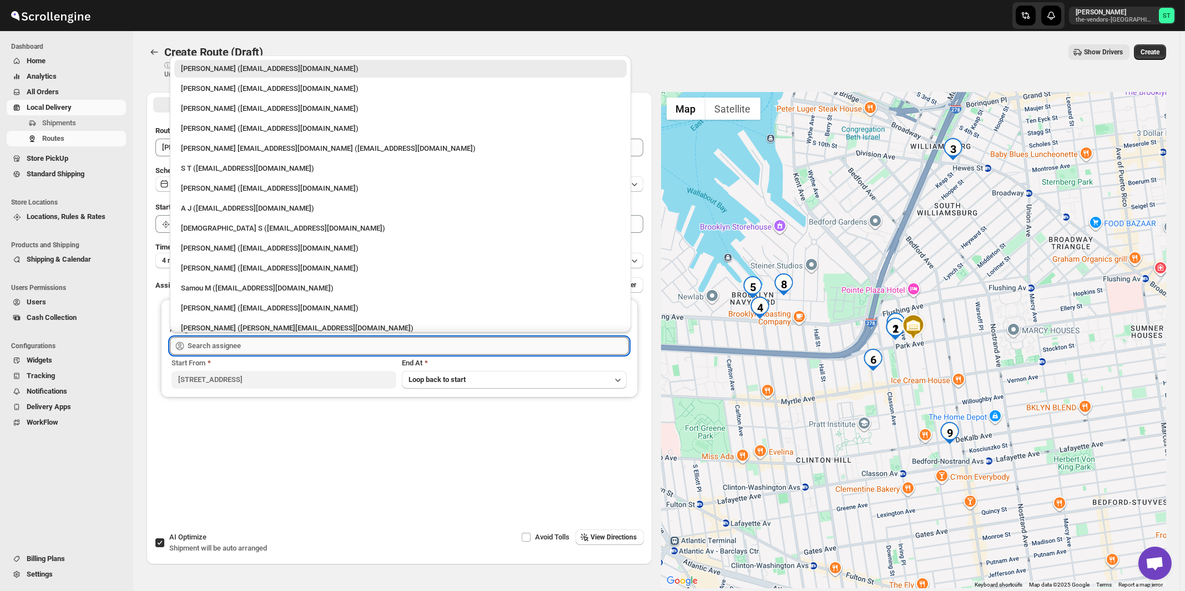
click at [249, 337] on input "text" at bounding box center [408, 346] width 441 height 18
click at [229, 250] on div "[PERSON_NAME] ([EMAIL_ADDRESS][DOMAIN_NAME])" at bounding box center [400, 248] width 439 height 11
type input "[PERSON_NAME] ([EMAIL_ADDRESS][DOMAIN_NAME])"
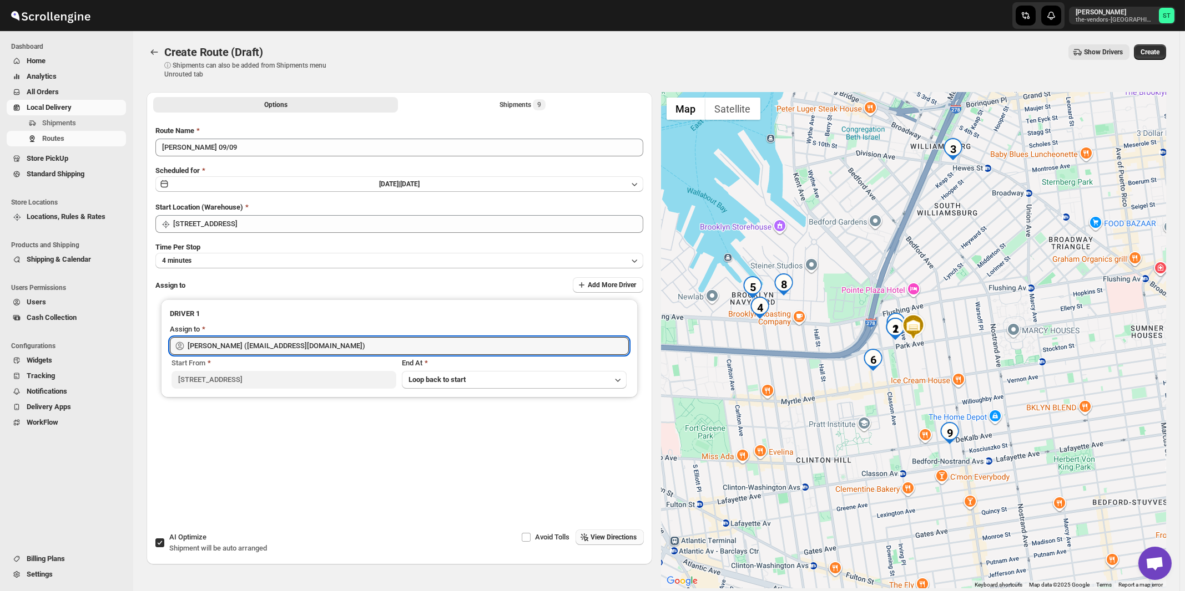
click at [637, 537] on span "View Directions" at bounding box center [614, 537] width 46 height 9
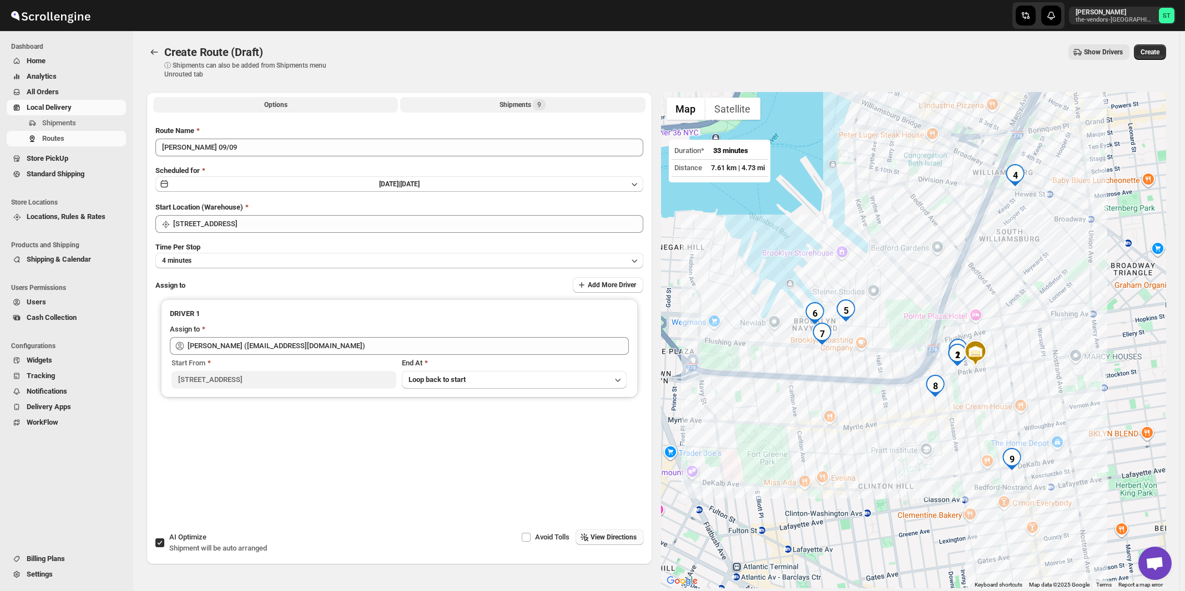
click at [508, 102] on div "Shipments 9" at bounding box center [522, 104] width 46 height 11
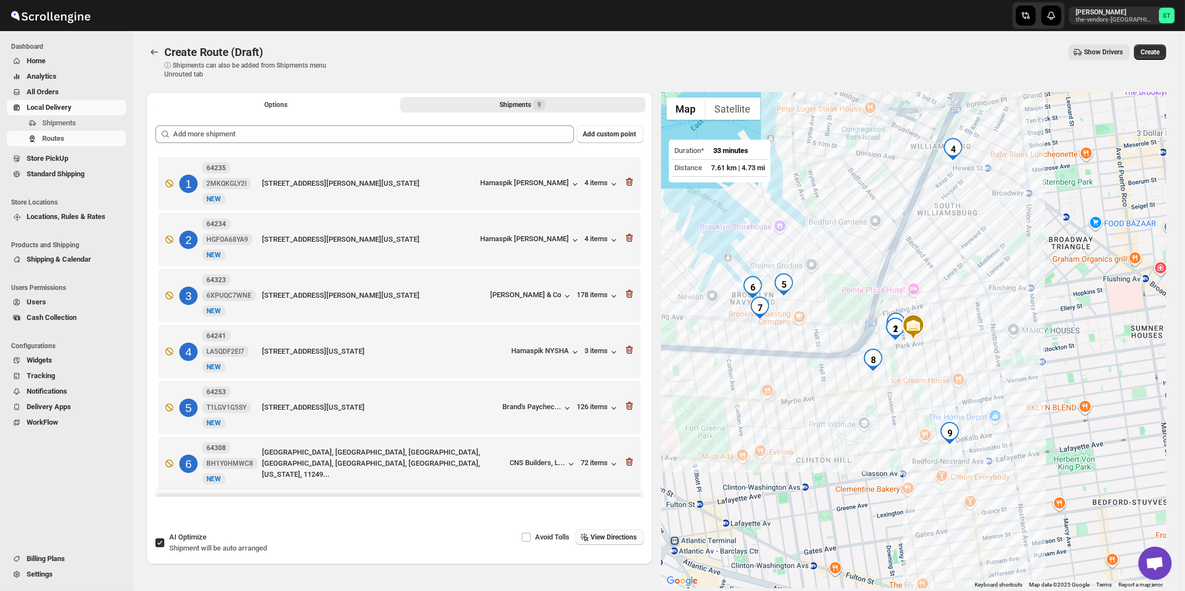
click at [215, 539] on div "AI Optimize Shipment will be auto arranged" at bounding box center [218, 543] width 98 height 22
click at [164, 539] on input "AI Optimize Shipment will be auto arranged" at bounding box center [159, 543] width 9 height 9
checkbox input "false"
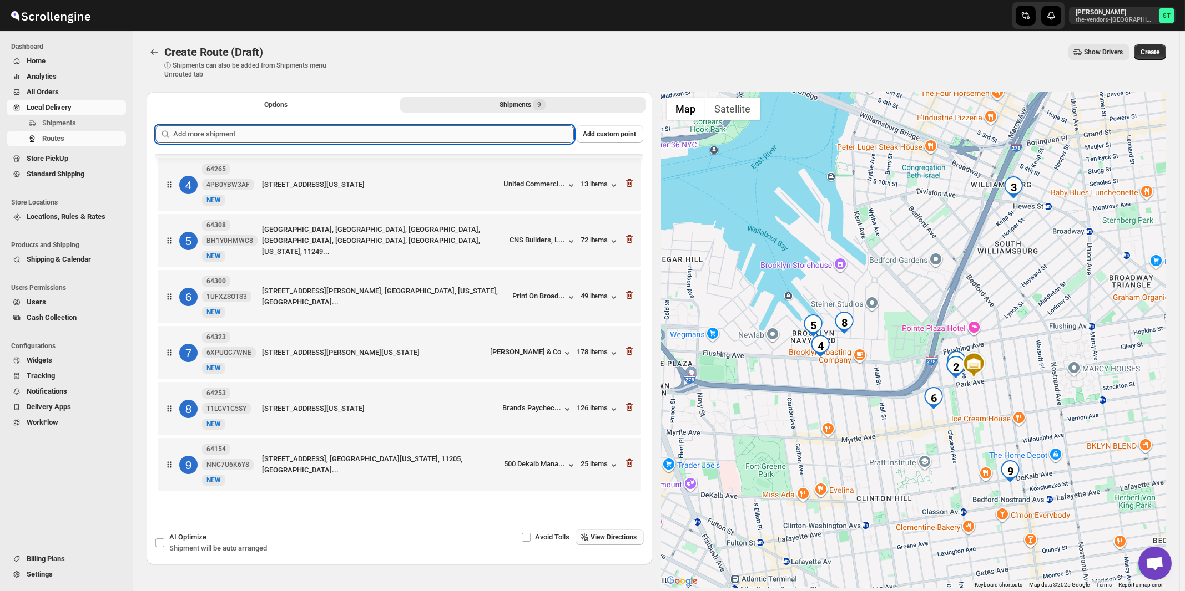
click at [426, 131] on input "text" at bounding box center [373, 134] width 401 height 18
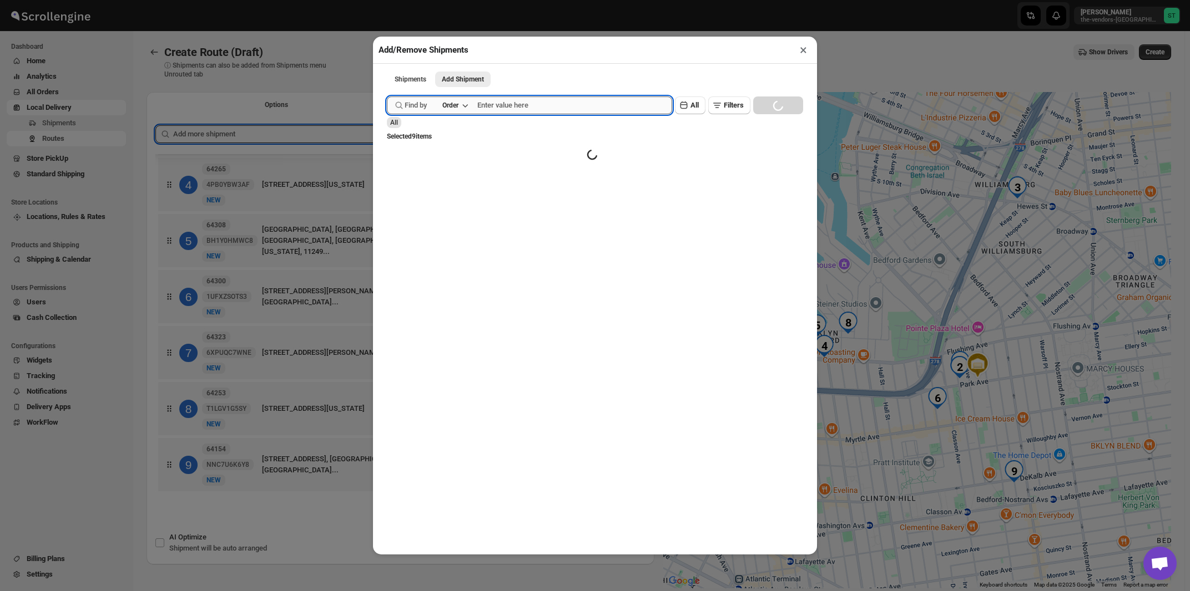
click at [529, 107] on input "text" at bounding box center [574, 106] width 195 height 18
paste input "64295"
type input "64295"
click at [387, 0] on button "Submit" at bounding box center [403, 6] width 32 height 12
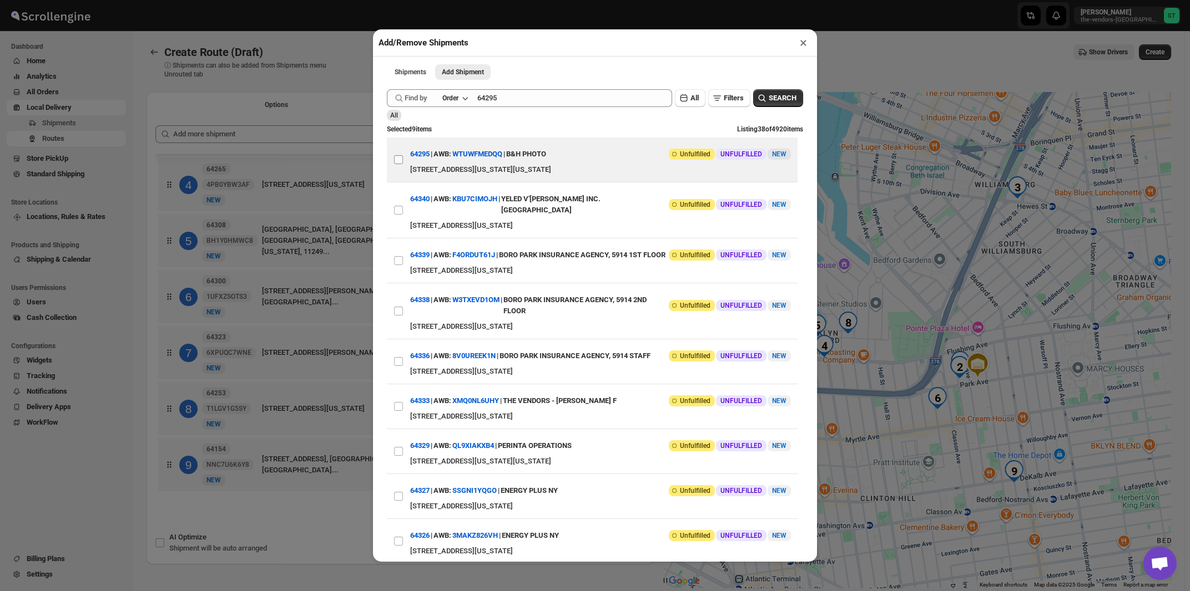
click at [399, 163] on input "View details for 68bf2cef460e7d780920a909" at bounding box center [398, 159] width 9 height 9
checkbox input "true"
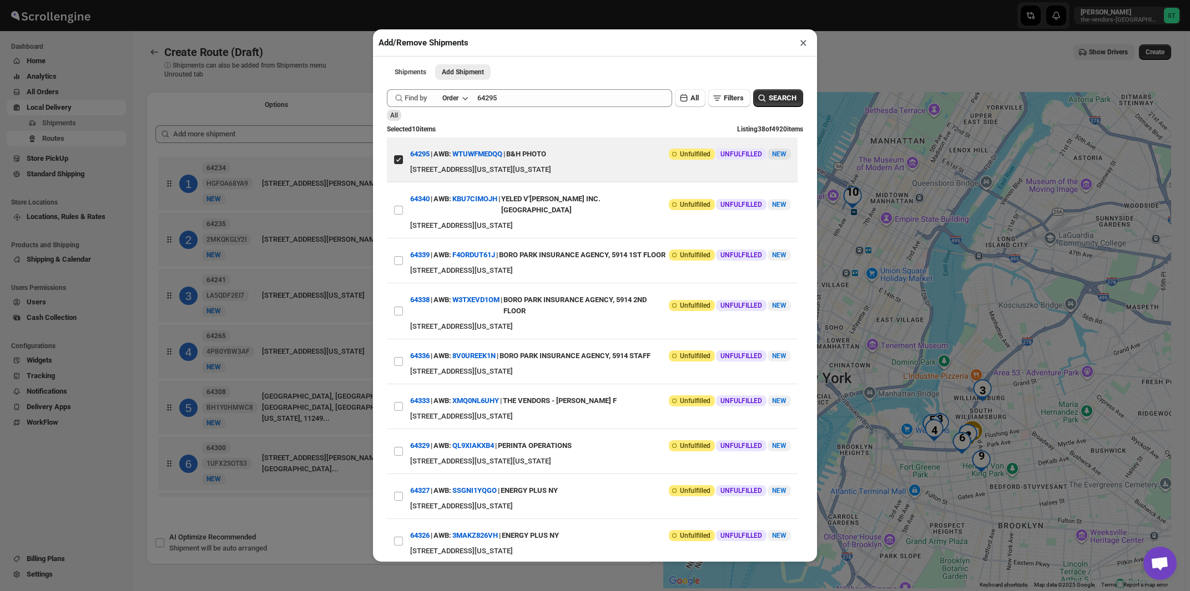
click at [804, 47] on button "×" at bounding box center [803, 43] width 16 height 16
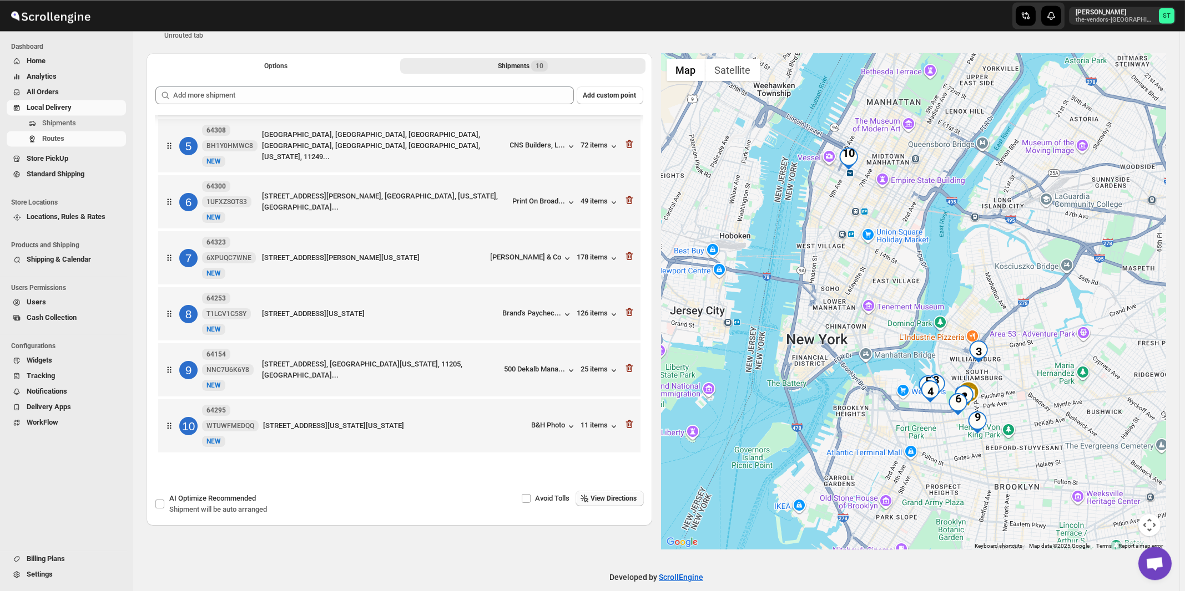
scroll to position [52, 0]
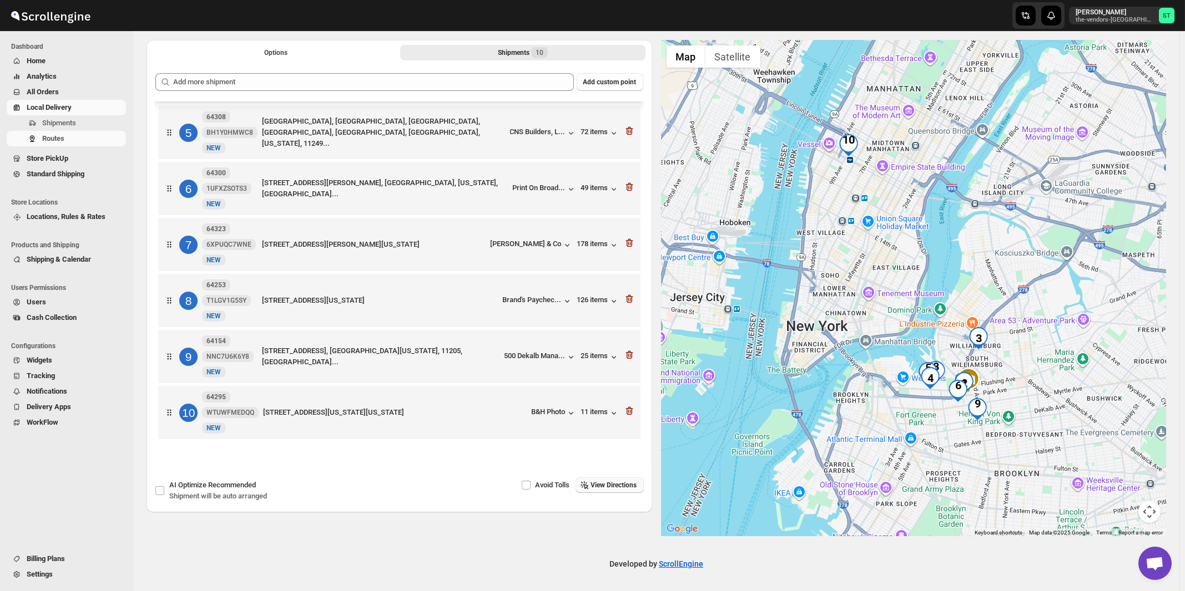
click at [619, 484] on span "View Directions" at bounding box center [614, 485] width 46 height 9
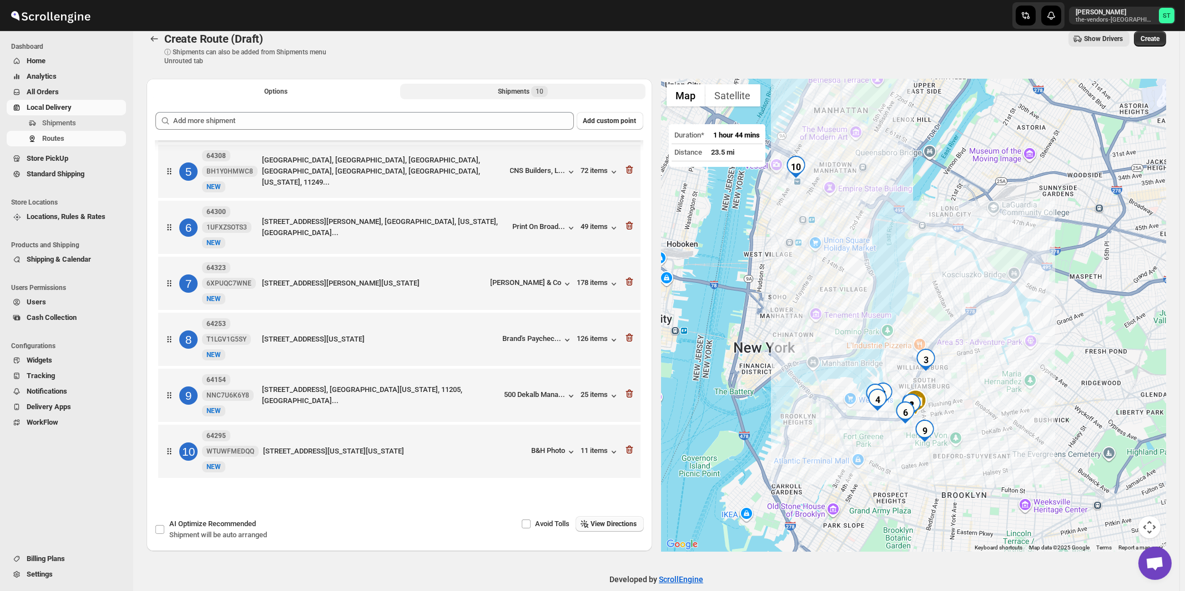
scroll to position [0, 0]
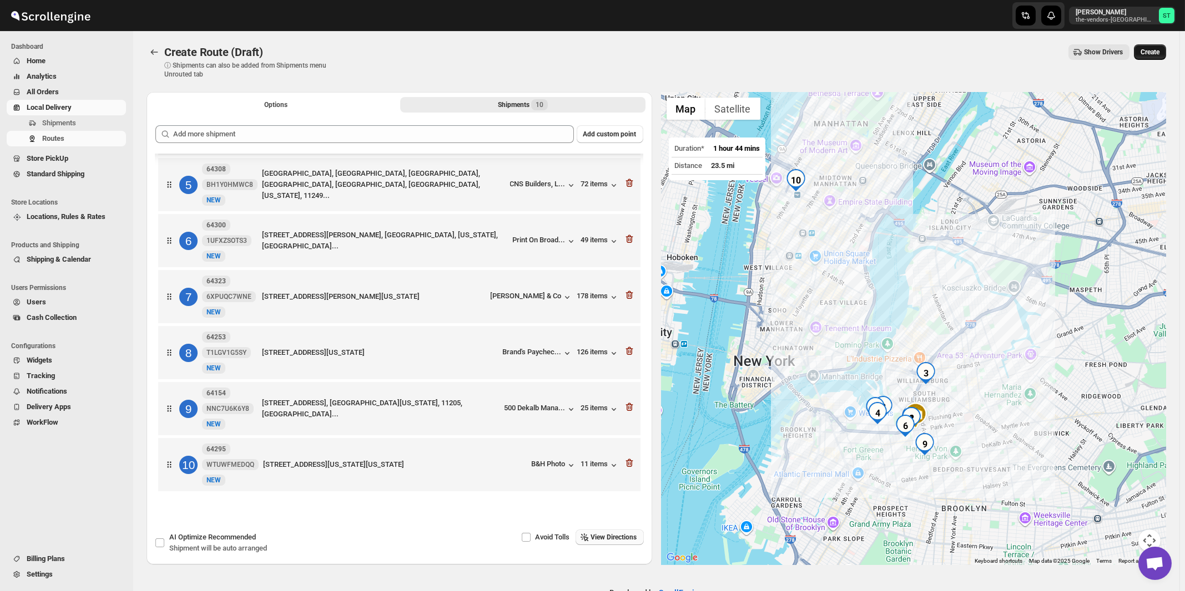
click at [1159, 52] on span "Create" at bounding box center [1149, 52] width 19 height 9
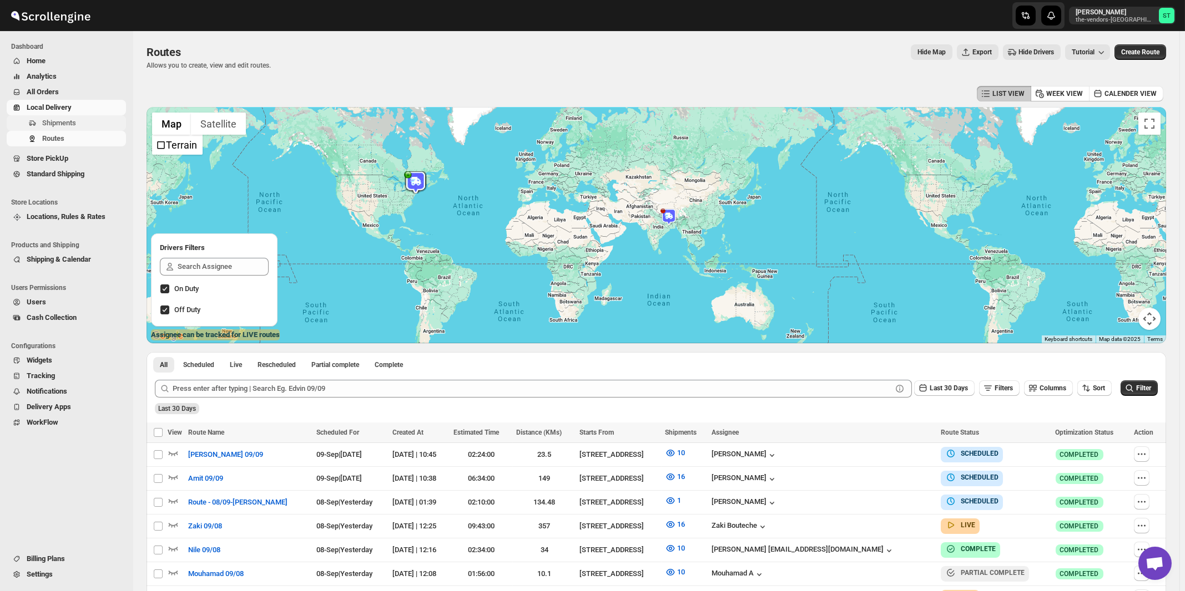
click at [75, 121] on span "Shipments" at bounding box center [59, 123] width 34 height 8
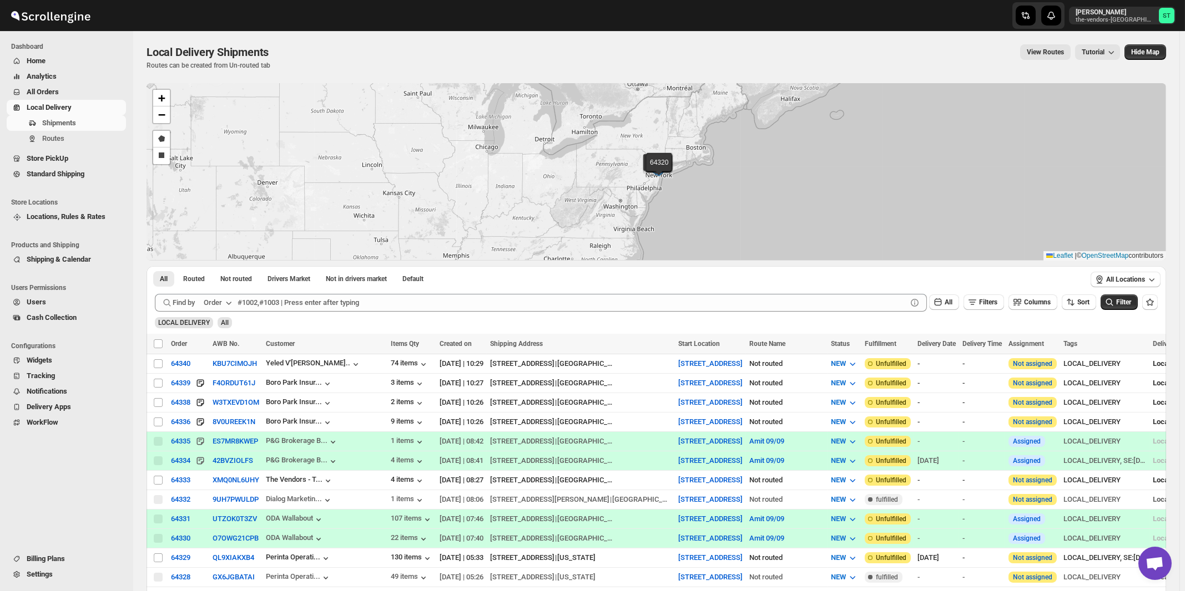
click at [222, 300] on div "Order" at bounding box center [213, 302] width 18 height 11
click at [221, 387] on div "Customer Name" at bounding box center [219, 385] width 51 height 11
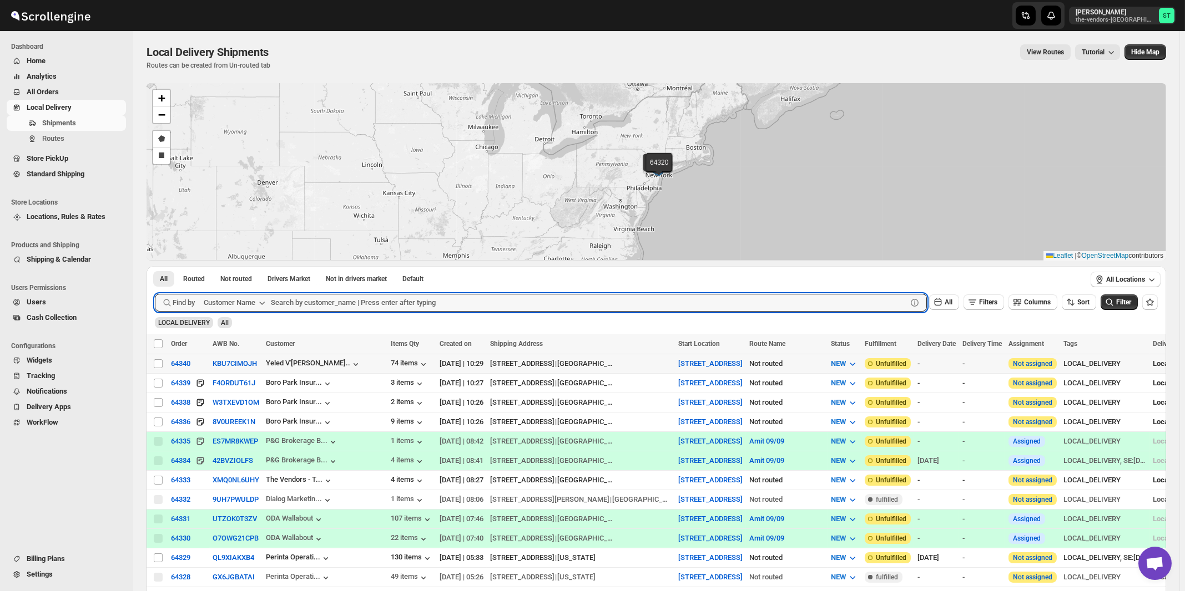
paste input "AB Service"
type input "AB Service"
click at [155, 266] on button "Submit" at bounding box center [171, 272] width 32 height 12
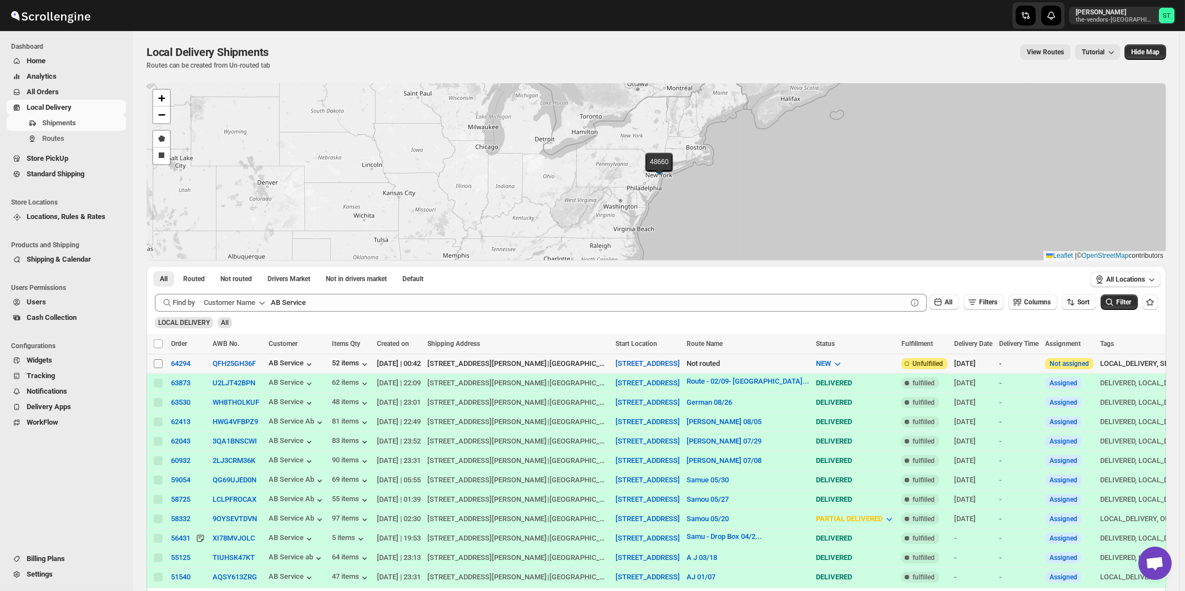
click at [157, 366] on input "Select shipment" at bounding box center [158, 364] width 9 height 9
checkbox input "true"
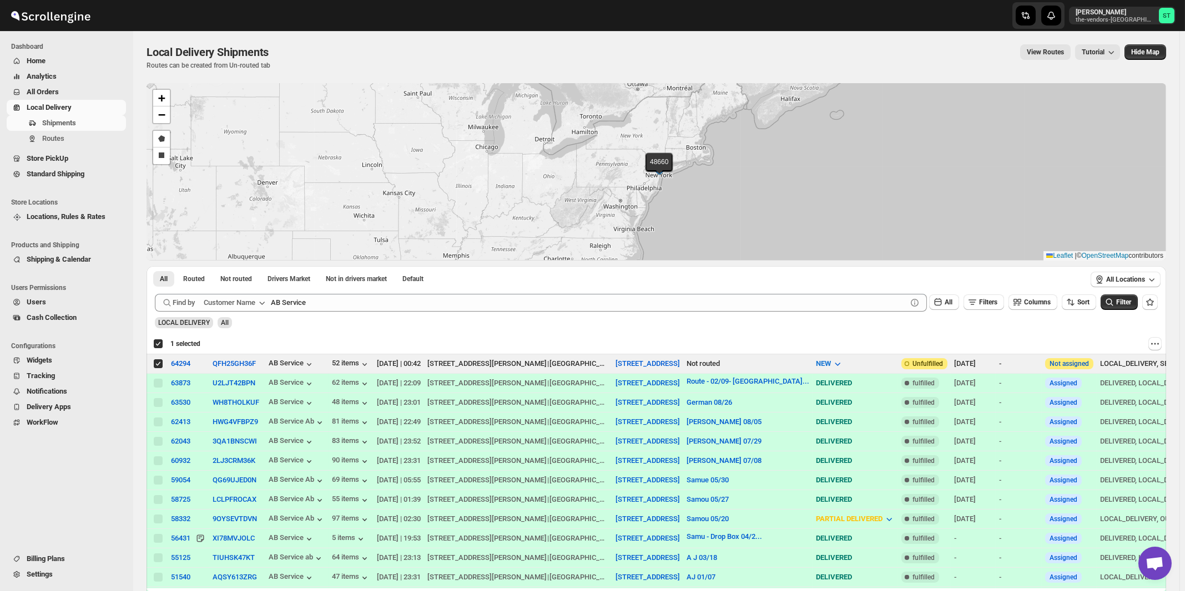
checkbox input "true"
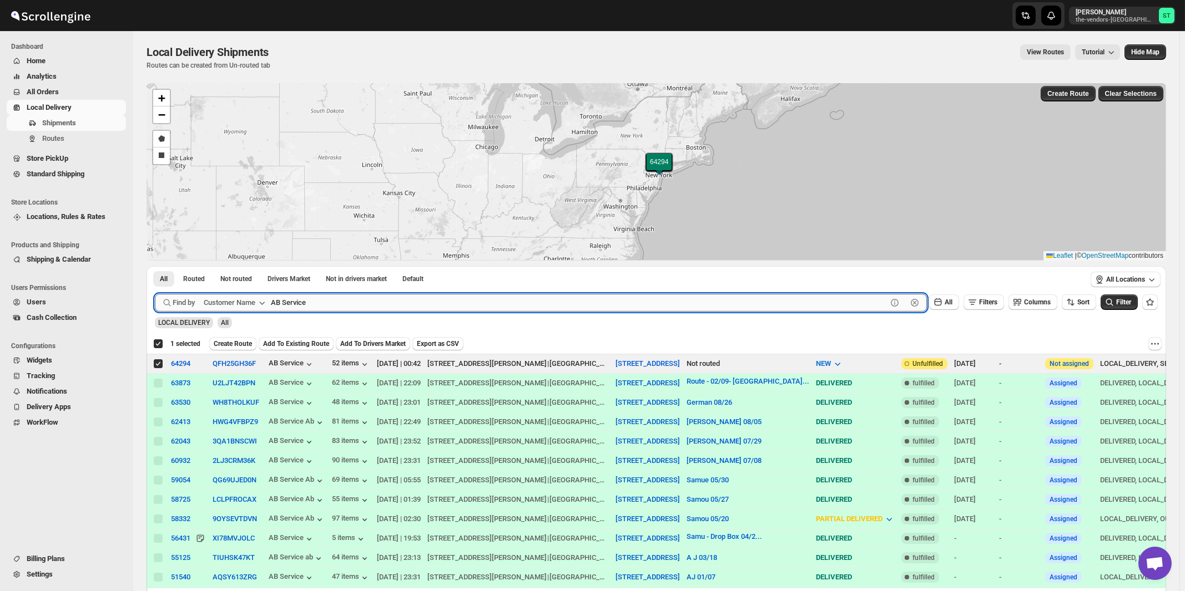
click at [431, 306] on input "AB Service" at bounding box center [579, 303] width 616 height 18
paste input "Yad Yisroel School"
type input "Yad Yisroel School"
click at [155, 266] on button "Submit" at bounding box center [171, 272] width 32 height 12
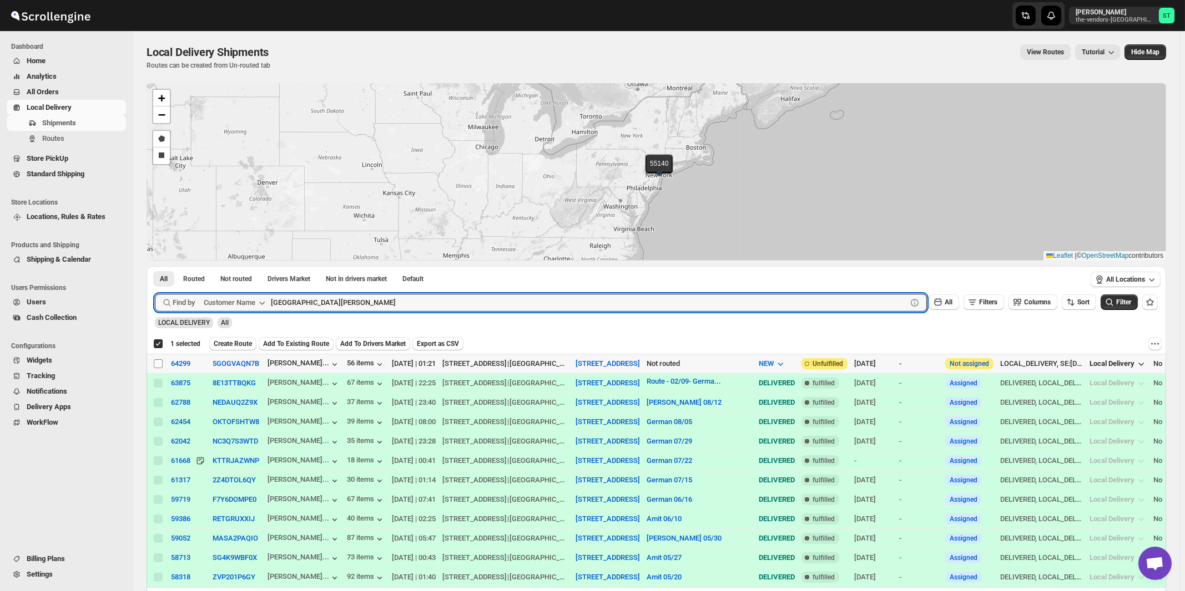
click at [158, 365] on input "Select shipment" at bounding box center [158, 364] width 9 height 9
checkbox input "true"
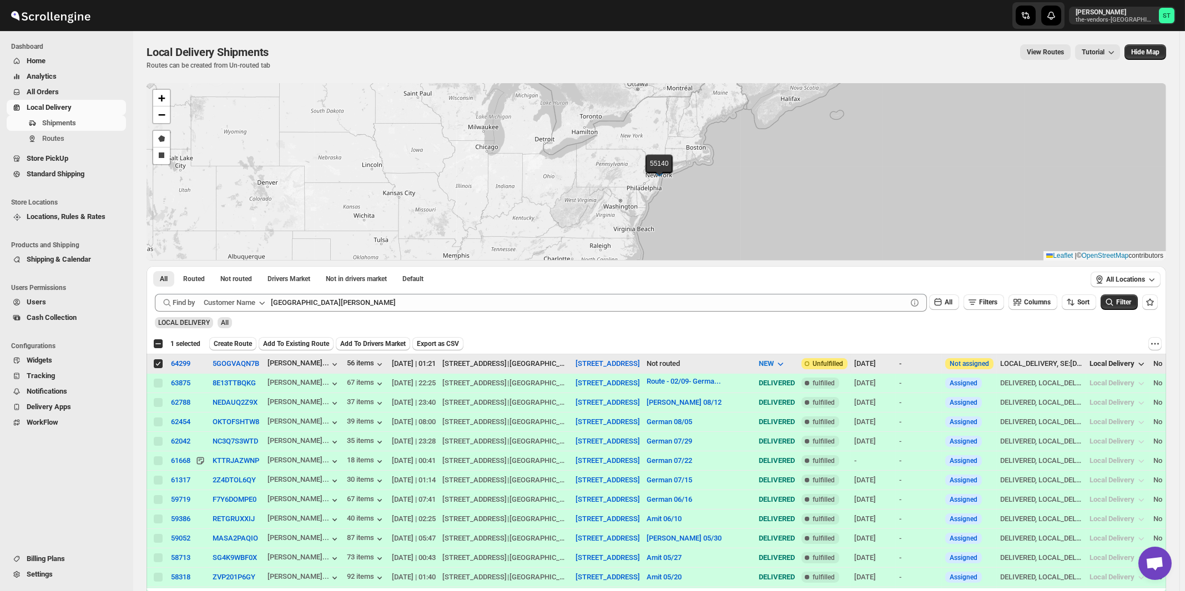
checkbox input "false"
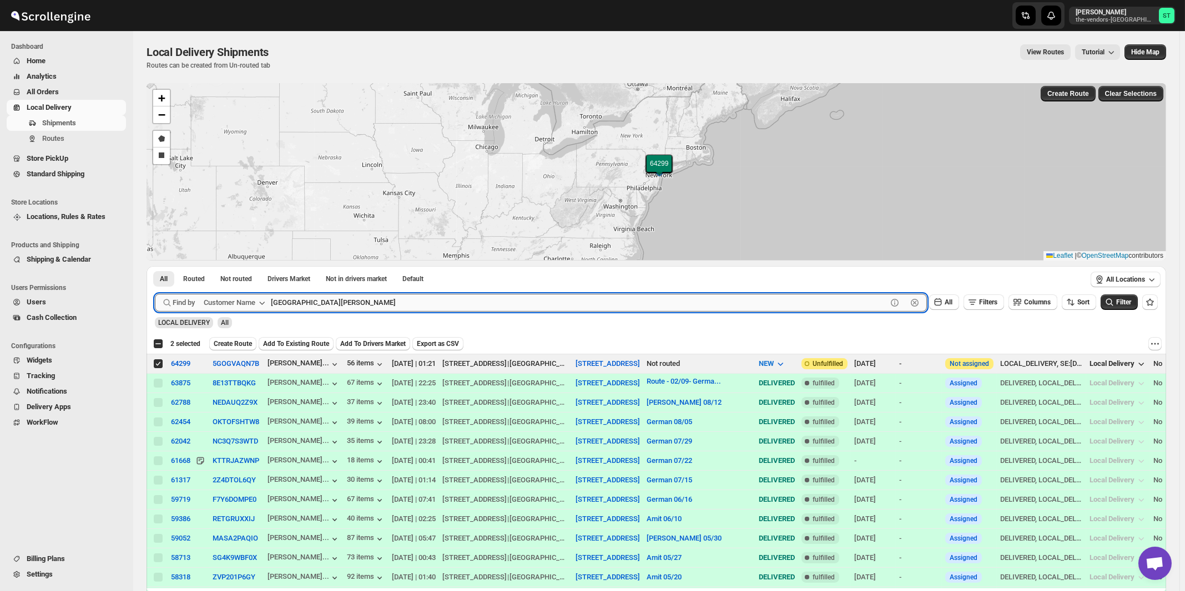
click at [370, 300] on input "Yad Yisroel School" at bounding box center [579, 303] width 616 height 18
paste input "GNP Brokerage"
type input "GNP"
click at [155, 266] on button "Submit" at bounding box center [171, 272] width 32 height 12
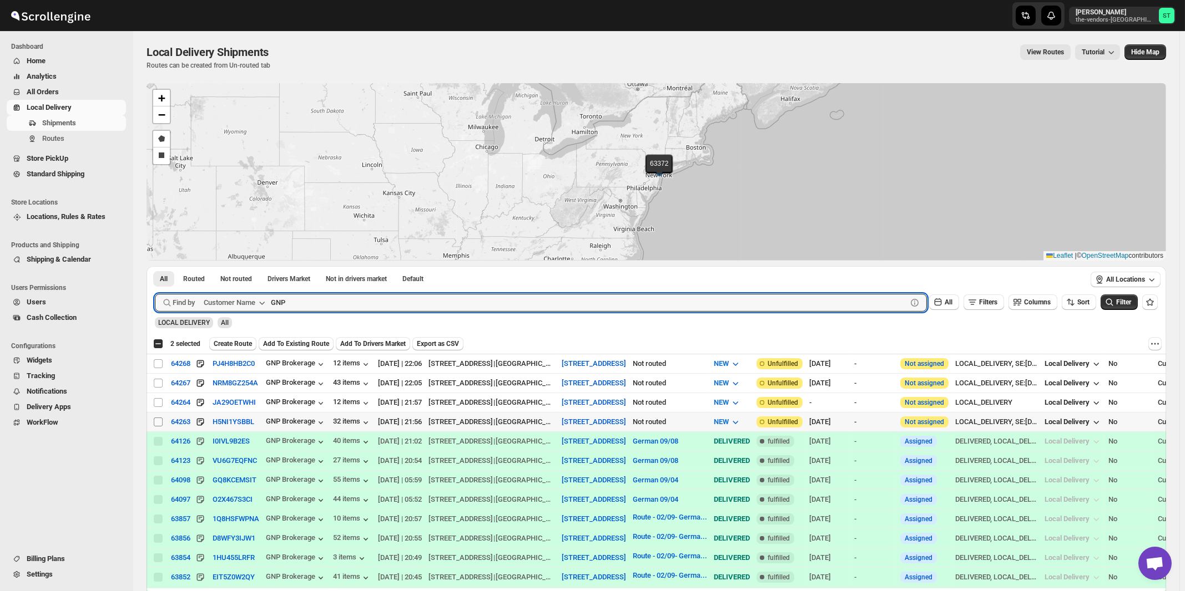
click at [158, 418] on input "Select shipment" at bounding box center [158, 422] width 9 height 9
checkbox input "true"
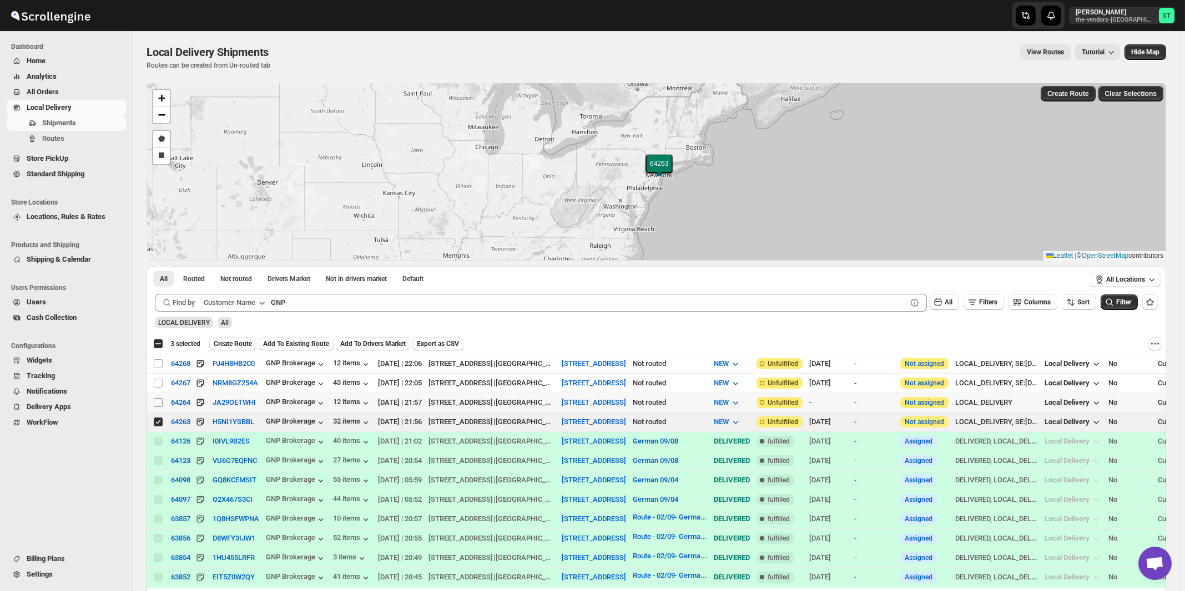
click at [158, 399] on input "Select shipment" at bounding box center [158, 402] width 9 height 9
checkbox input "true"
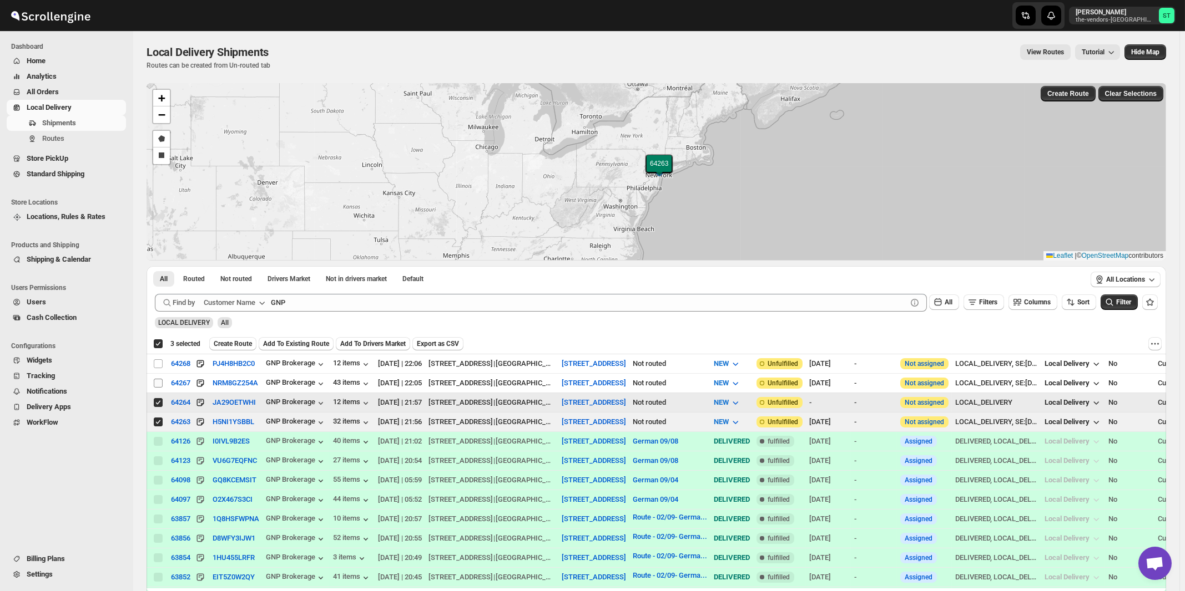
checkbox input "true"
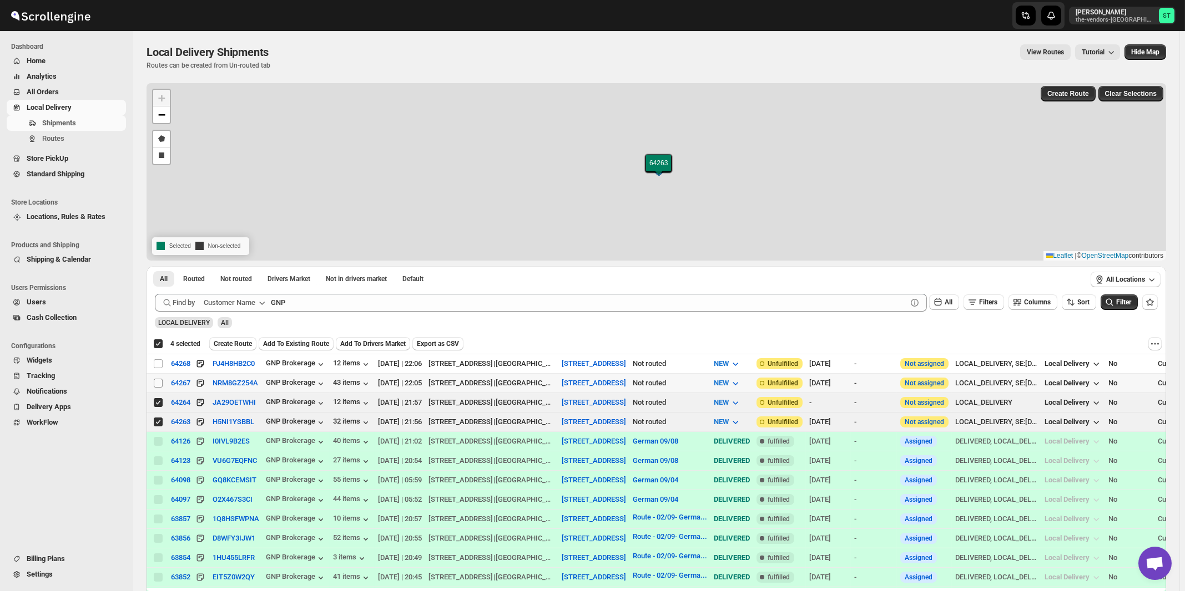
click at [158, 384] on input "Select shipment" at bounding box center [158, 383] width 9 height 9
checkbox input "true"
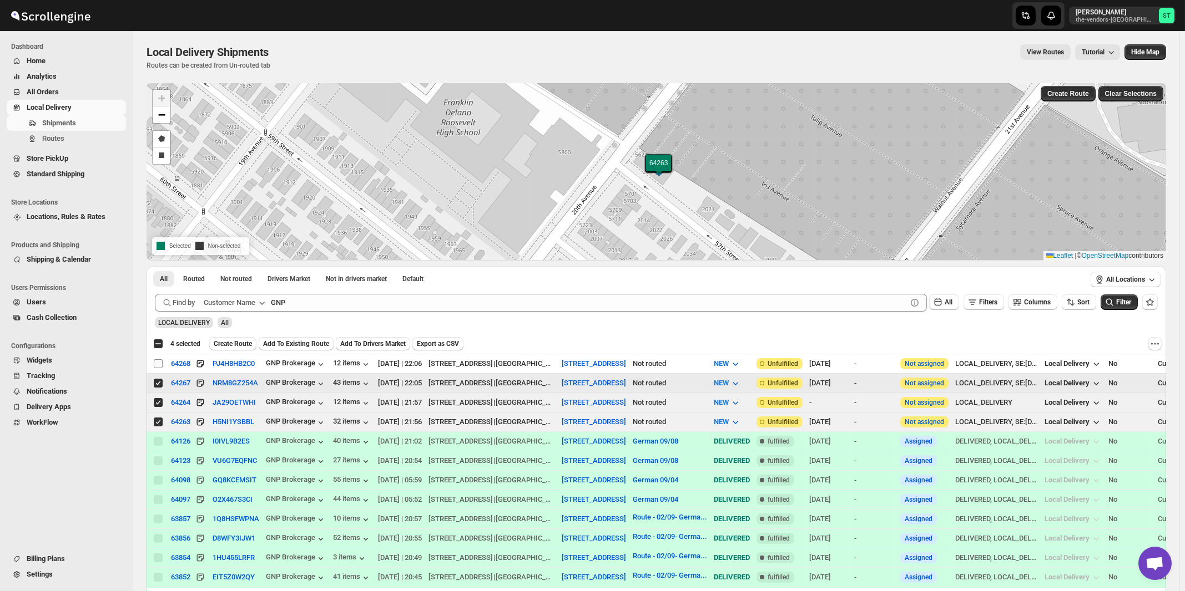
checkbox input "false"
click at [156, 363] on input "Select shipment" at bounding box center [158, 364] width 9 height 9
checkbox input "true"
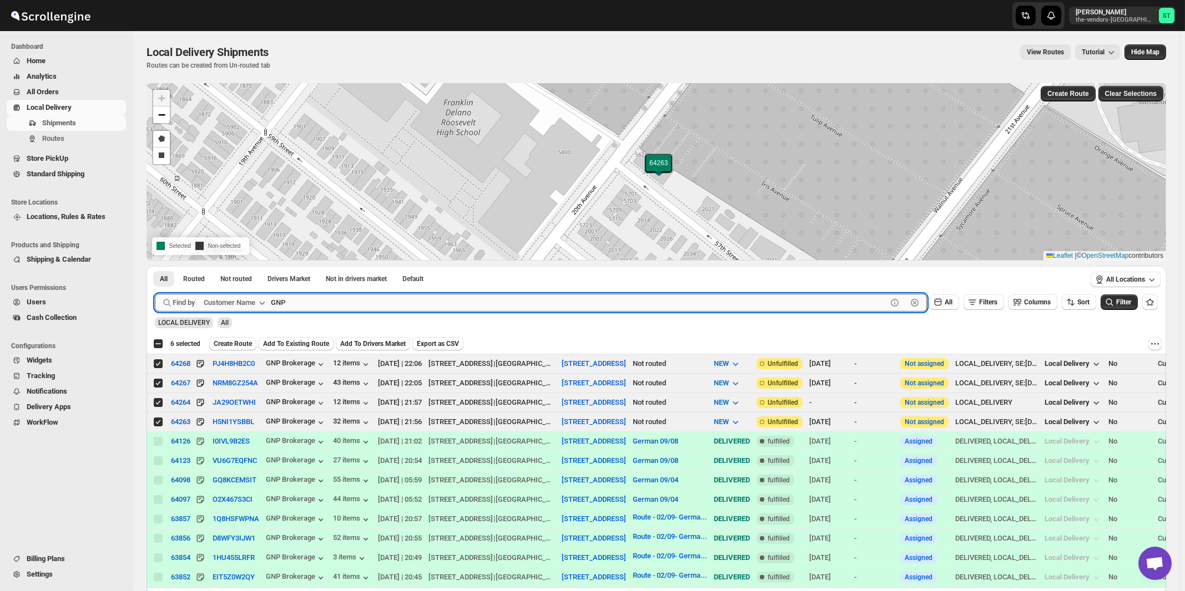
click at [350, 297] on input "GNP" at bounding box center [579, 303] width 616 height 18
paste input "BSD Management Services LLC"
click at [155, 266] on button "Submit" at bounding box center [171, 272] width 32 height 12
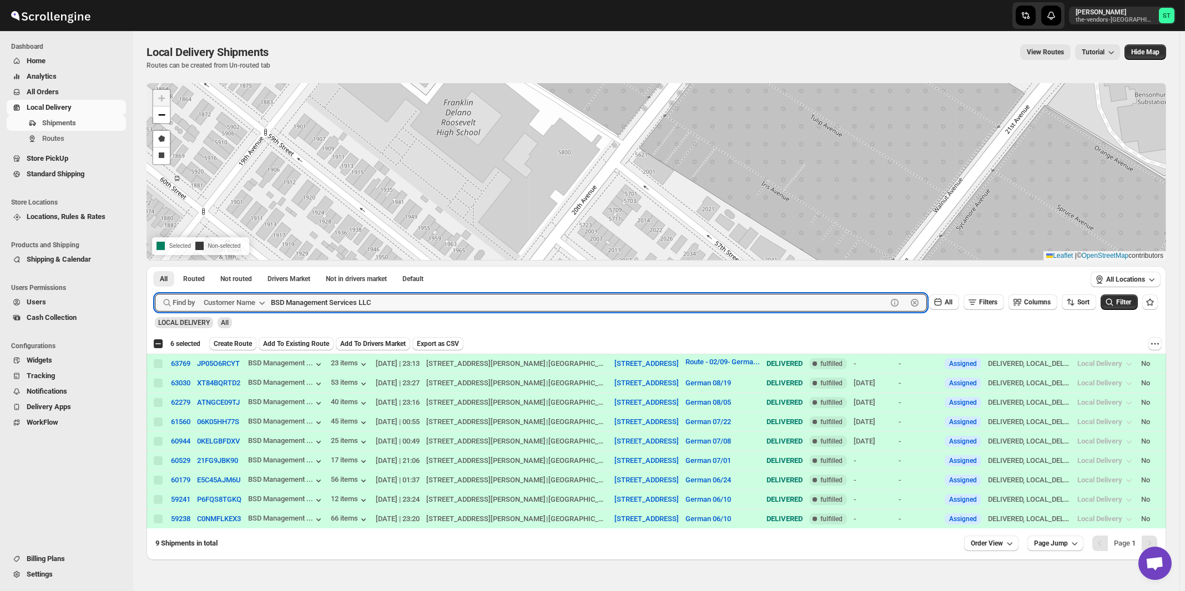
paste input "Systech"
type input "Systech"
click at [155, 266] on button "Submit" at bounding box center [171, 272] width 32 height 12
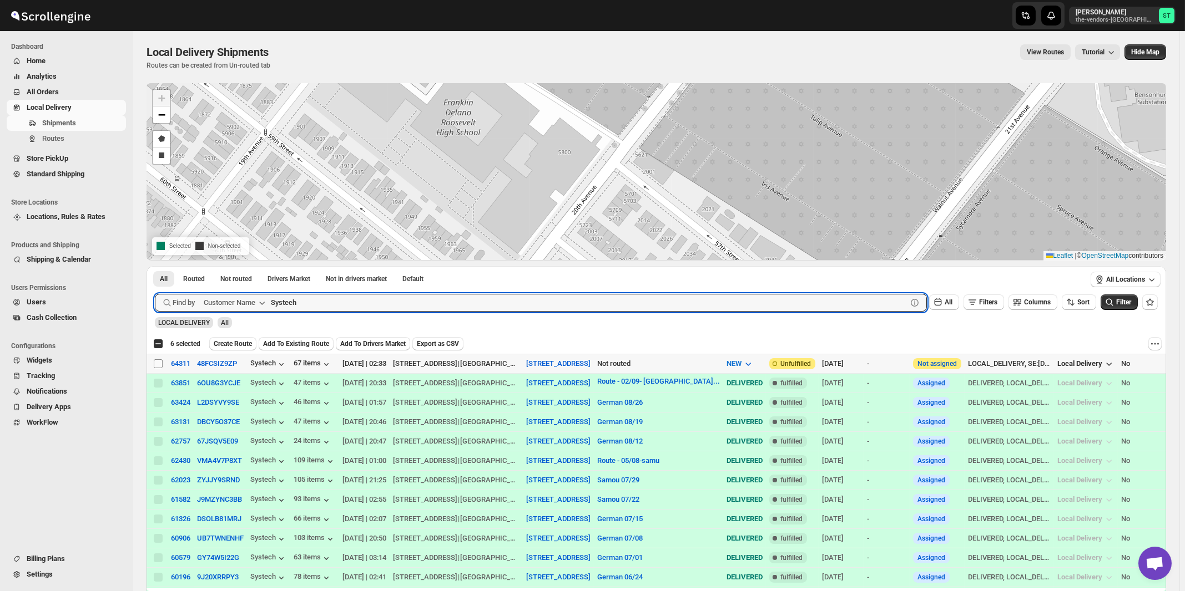
click at [158, 365] on input "Select shipment" at bounding box center [158, 364] width 9 height 9
checkbox input "true"
click at [318, 310] on input "Systech" at bounding box center [579, 303] width 616 height 18
paste input "Yeled V'Yalda ECC Inc"
type input "Yeled V'Yalda ECC Inc"
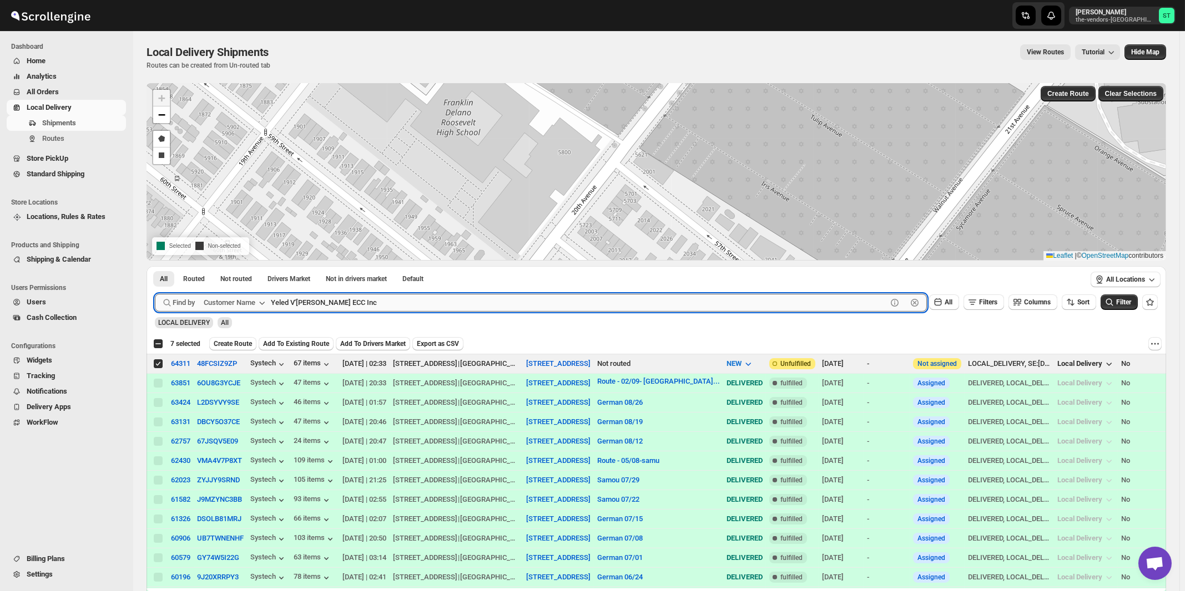
click at [155, 266] on button "Submit" at bounding box center [171, 272] width 32 height 12
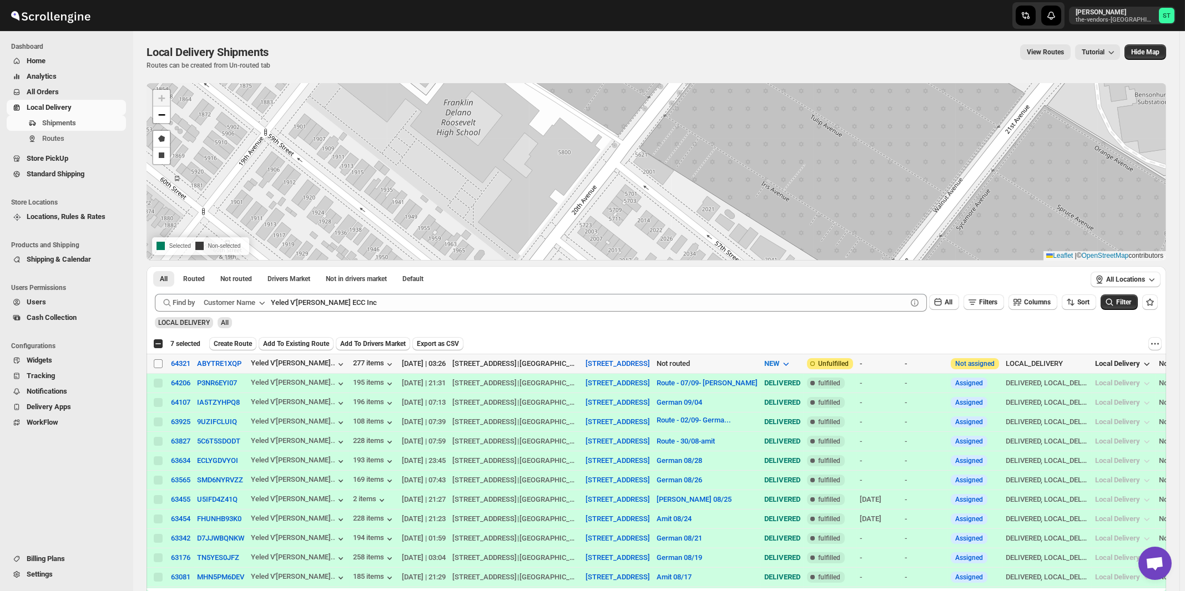
click at [159, 363] on input "Select shipment" at bounding box center [158, 364] width 9 height 9
checkbox input "true"
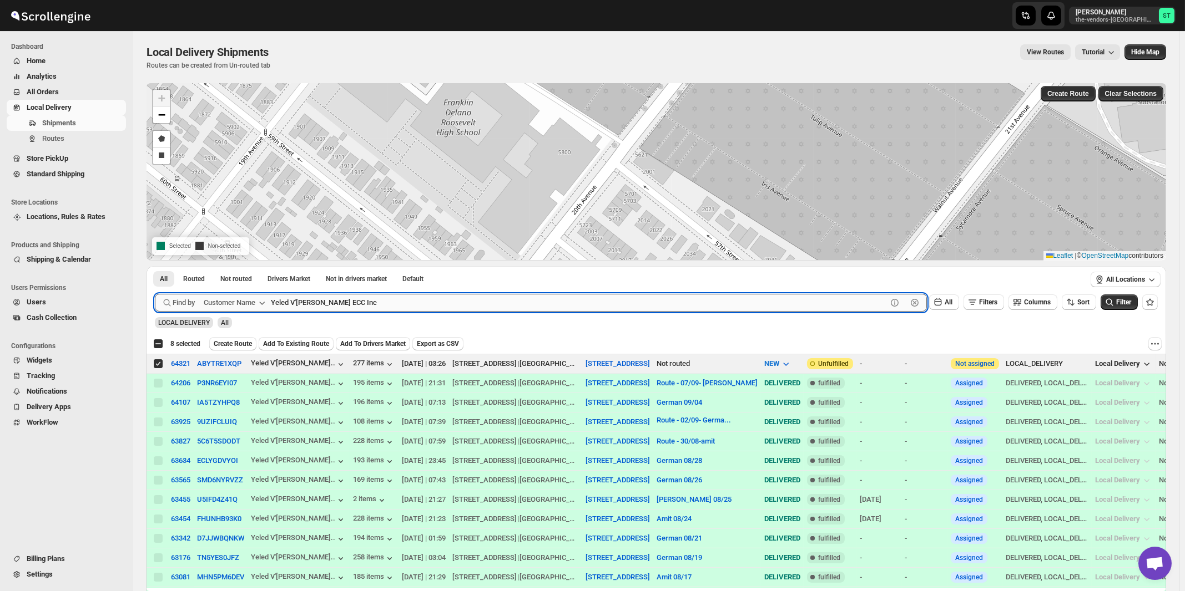
click at [382, 301] on input "Yeled V'Yalda ECC Inc" at bounding box center [579, 303] width 616 height 18
paste input "Inc. Brooklyn Square"
type input "Yeled V'Yalda Inc. Brooklyn Square"
click at [155, 266] on button "Submit" at bounding box center [171, 272] width 32 height 12
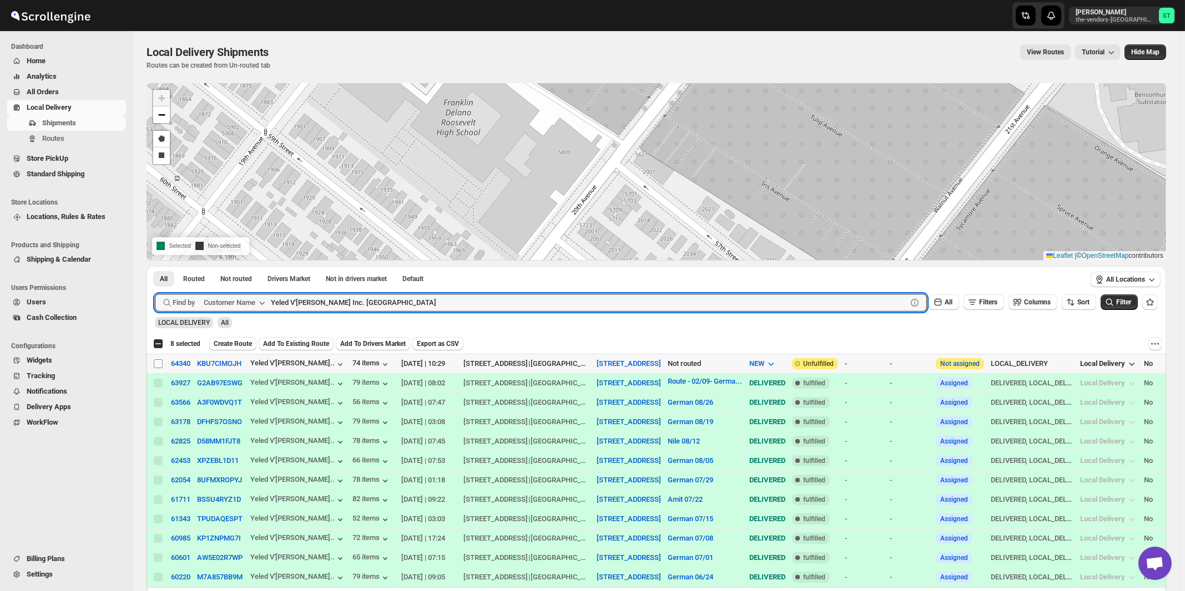
click at [157, 363] on input "Select shipment" at bounding box center [158, 364] width 9 height 9
checkbox input "true"
click at [394, 302] on input "Yeled V'Yalda Inc. Brooklyn Square" at bounding box center [579, 303] width 616 height 18
paste input "Energy Plus [GEOGRAPHIC_DATA]"
type input "Energy Plus [GEOGRAPHIC_DATA]"
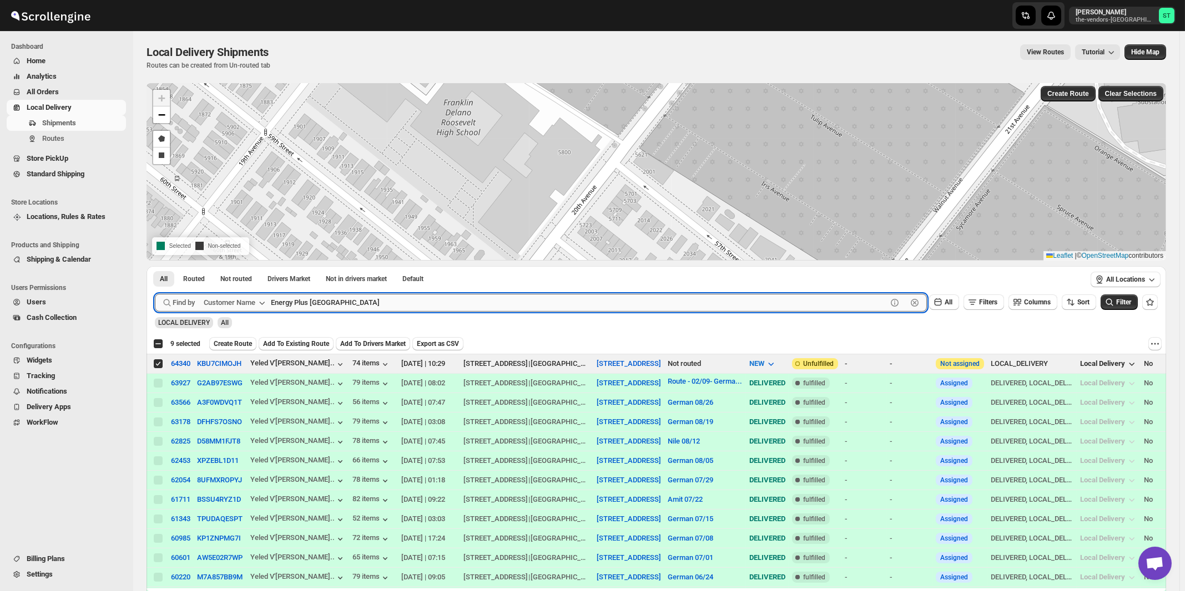
click at [155, 266] on button "Submit" at bounding box center [171, 272] width 32 height 12
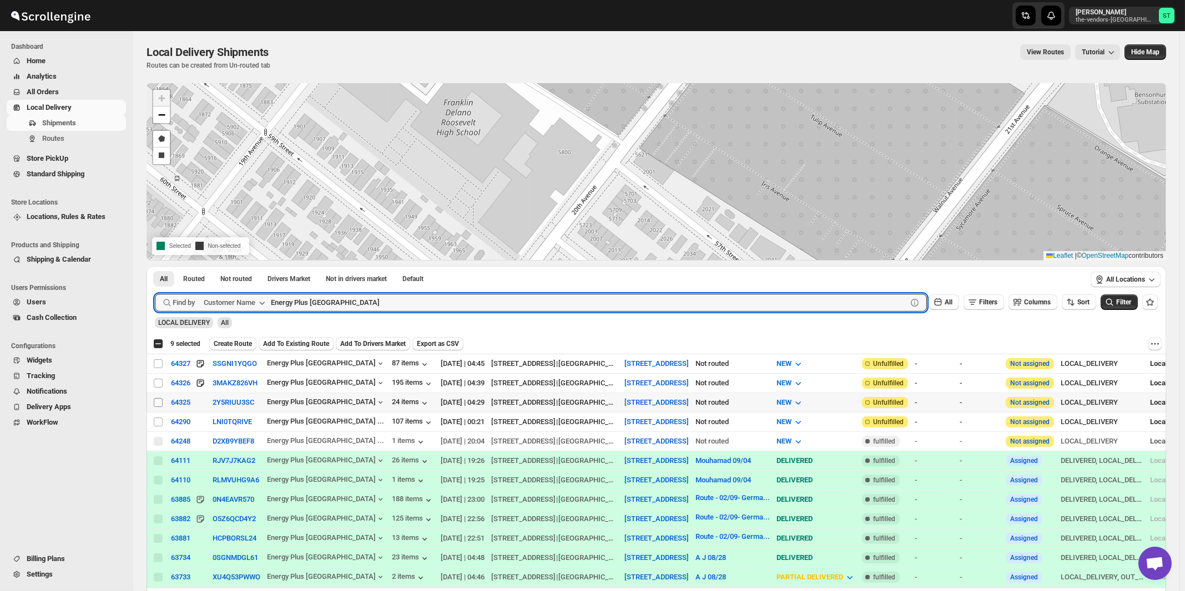
click at [159, 399] on input "Select shipment" at bounding box center [158, 402] width 9 height 9
checkbox input "true"
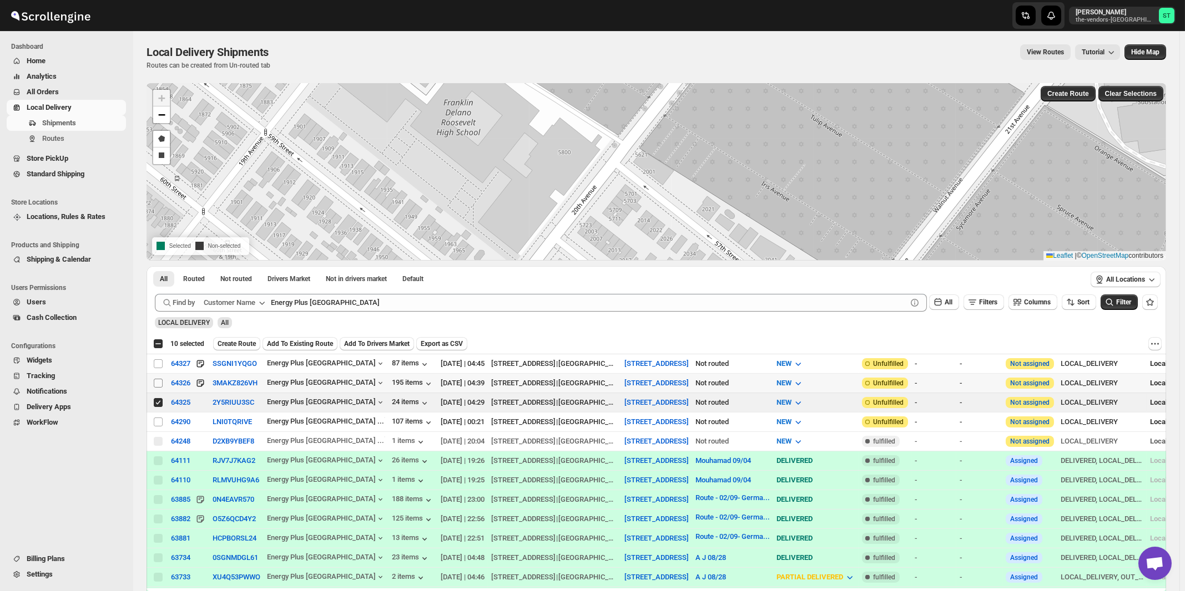
click at [160, 382] on input "Select shipment" at bounding box center [158, 383] width 9 height 9
checkbox input "true"
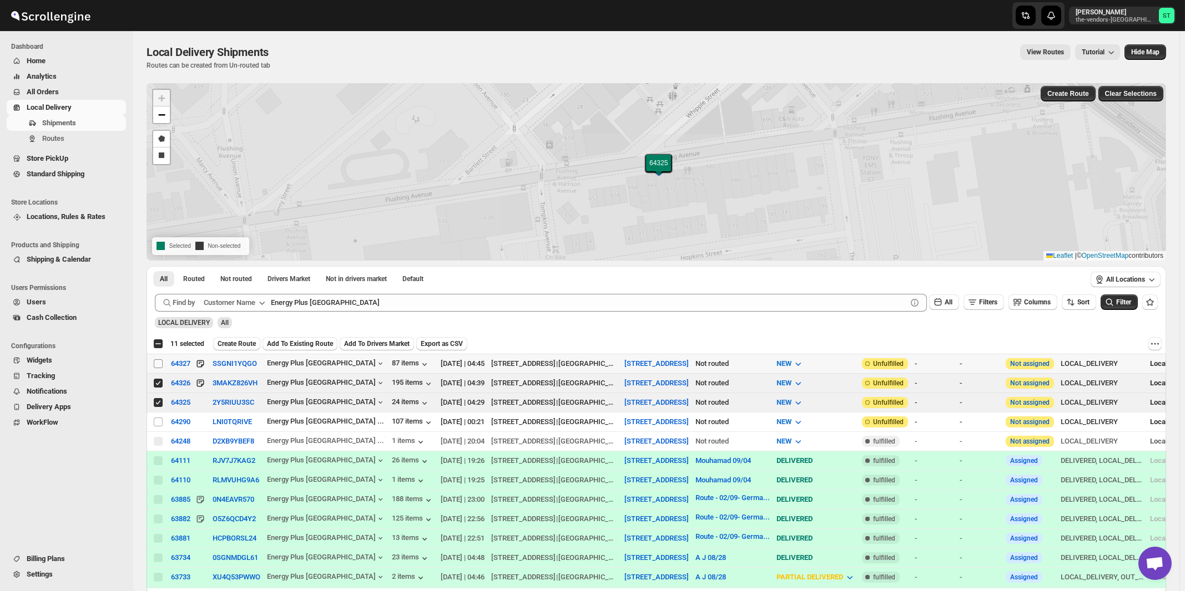
click at [158, 361] on input "Select shipment" at bounding box center [158, 364] width 9 height 9
checkbox input "true"
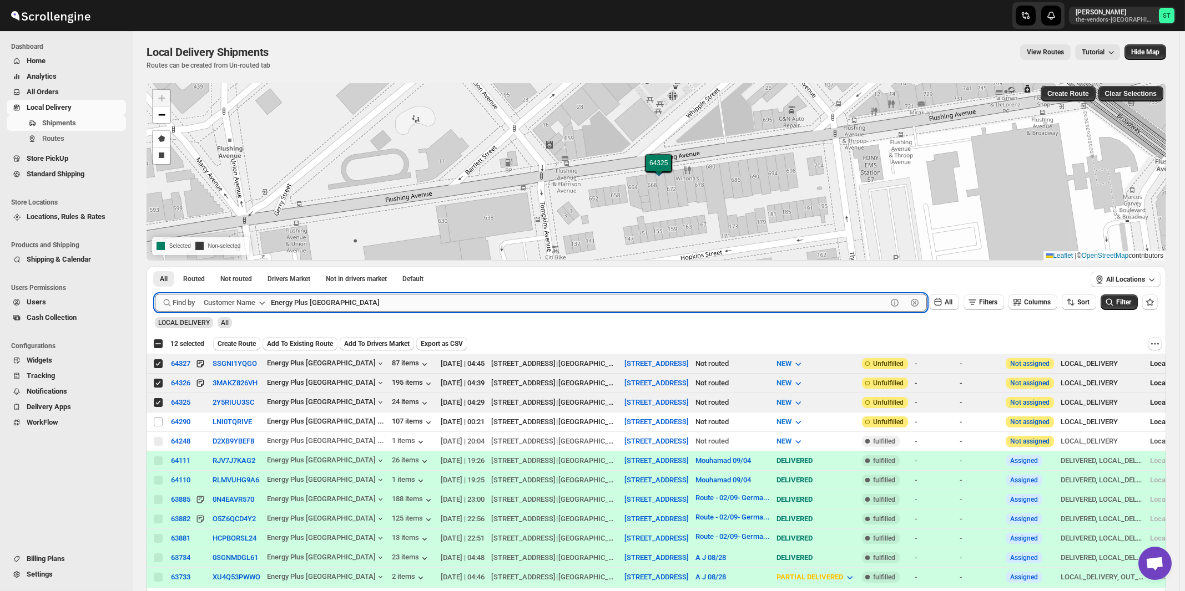
click at [386, 302] on input "Energy Plus [GEOGRAPHIC_DATA]" at bounding box center [579, 303] width 616 height 18
paste input "zra Medical Center"
click at [155, 266] on button "Submit" at bounding box center [171, 272] width 32 height 12
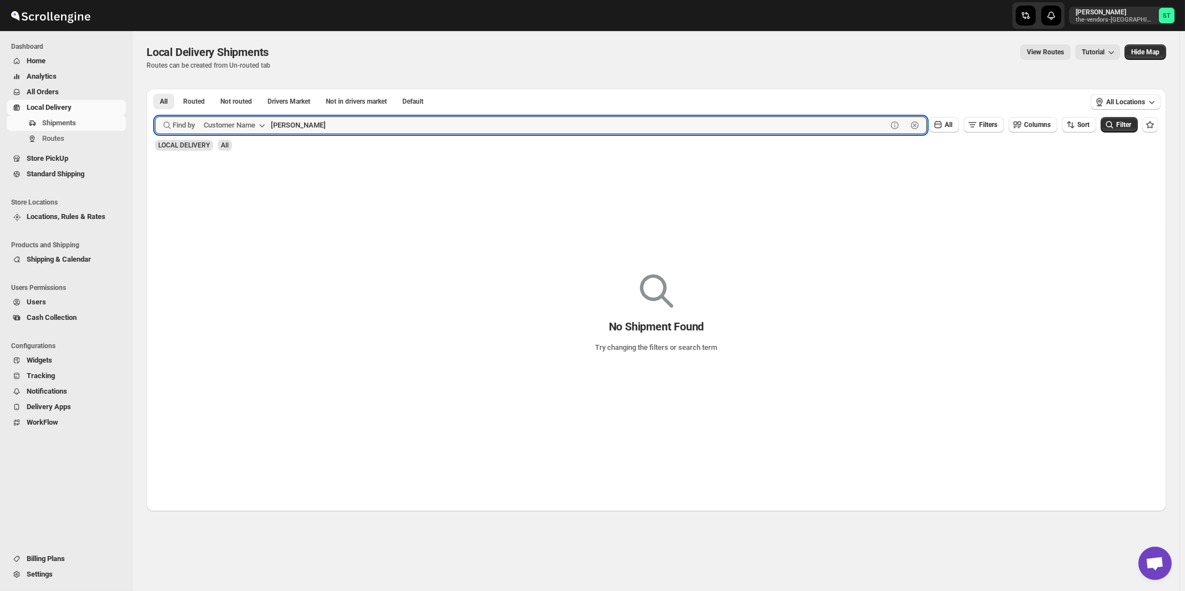
type input "Ezra"
click at [155, 89] on button "Submit" at bounding box center [171, 95] width 32 height 12
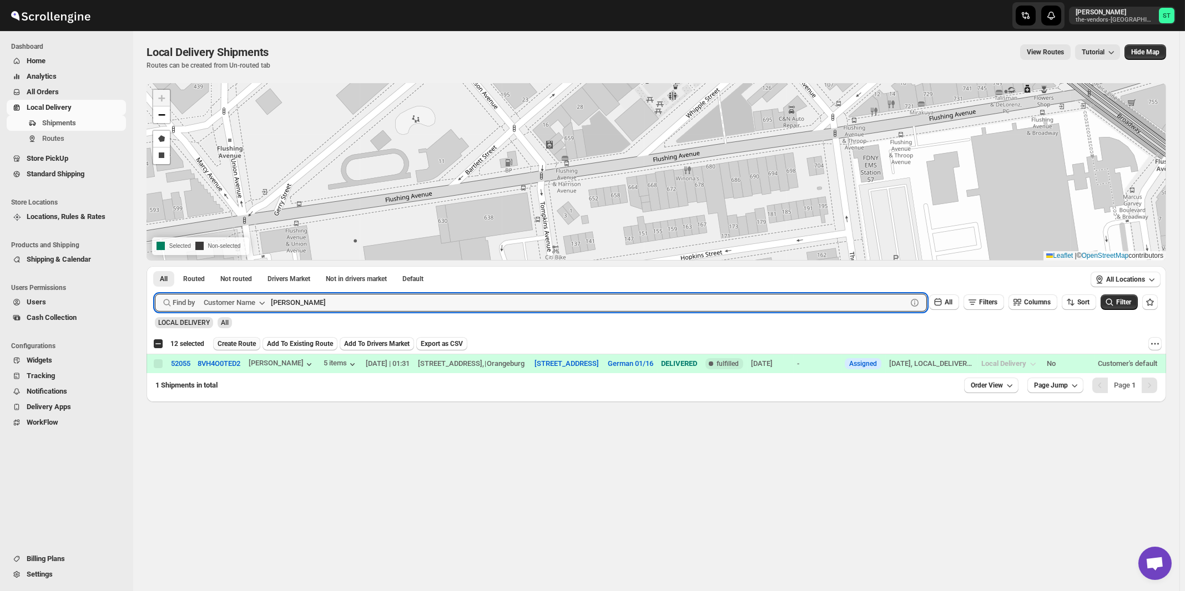
click at [231, 343] on span "Create Route" at bounding box center [236, 344] width 38 height 9
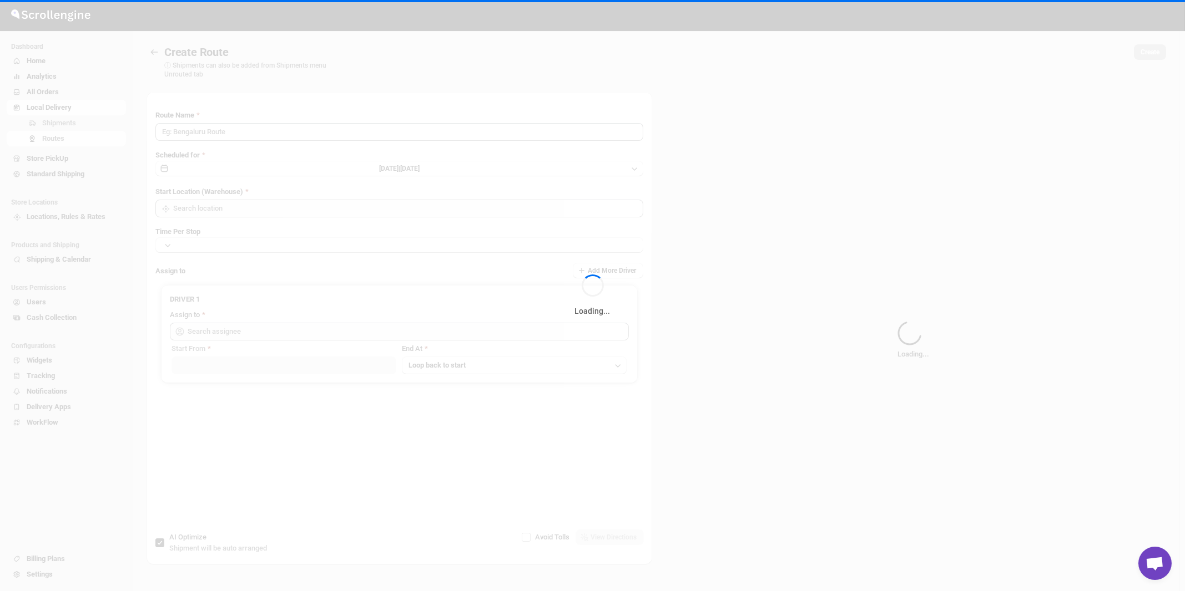
type input "Route - 09/09-1056"
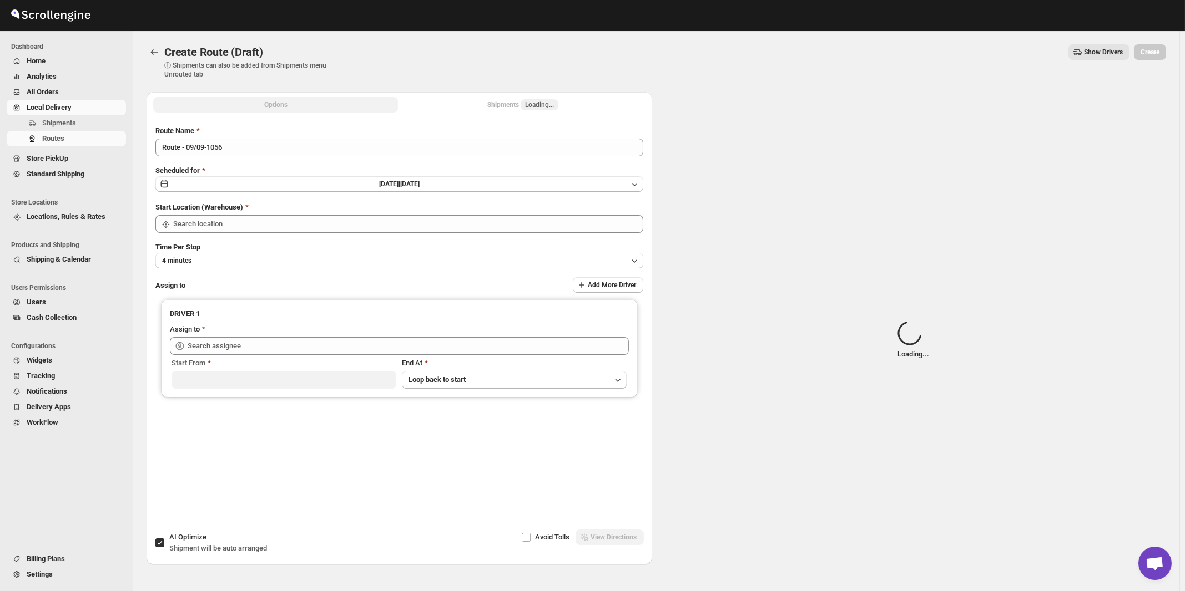
type input "[STREET_ADDRESS]"
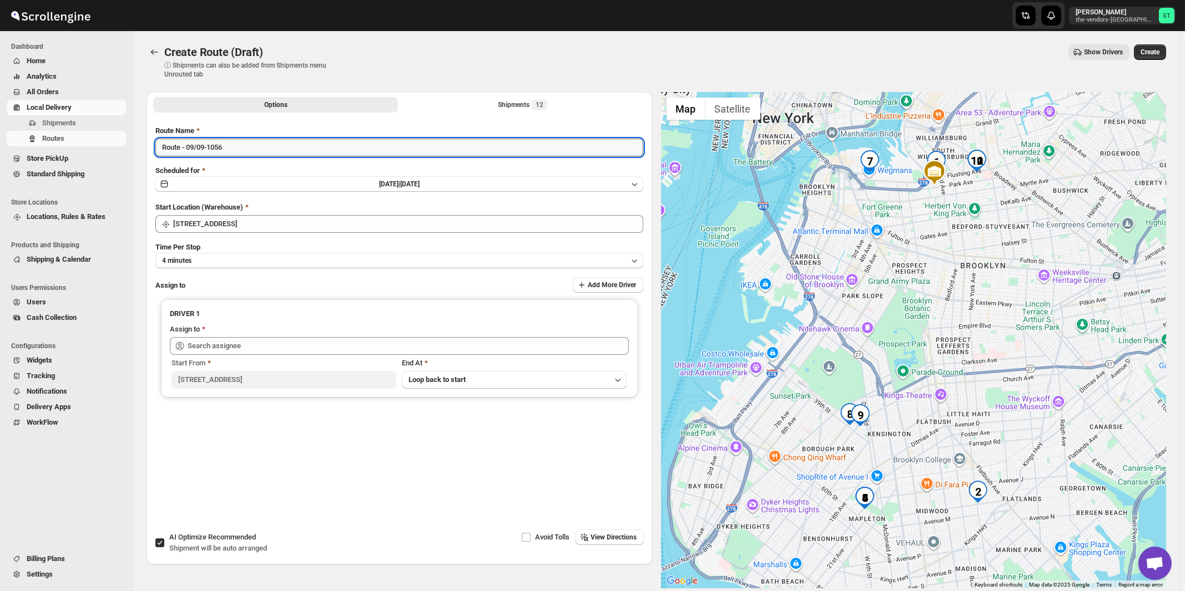
click at [277, 149] on input "Route - 09/09-1056" at bounding box center [399, 148] width 488 height 18
paste input "German"
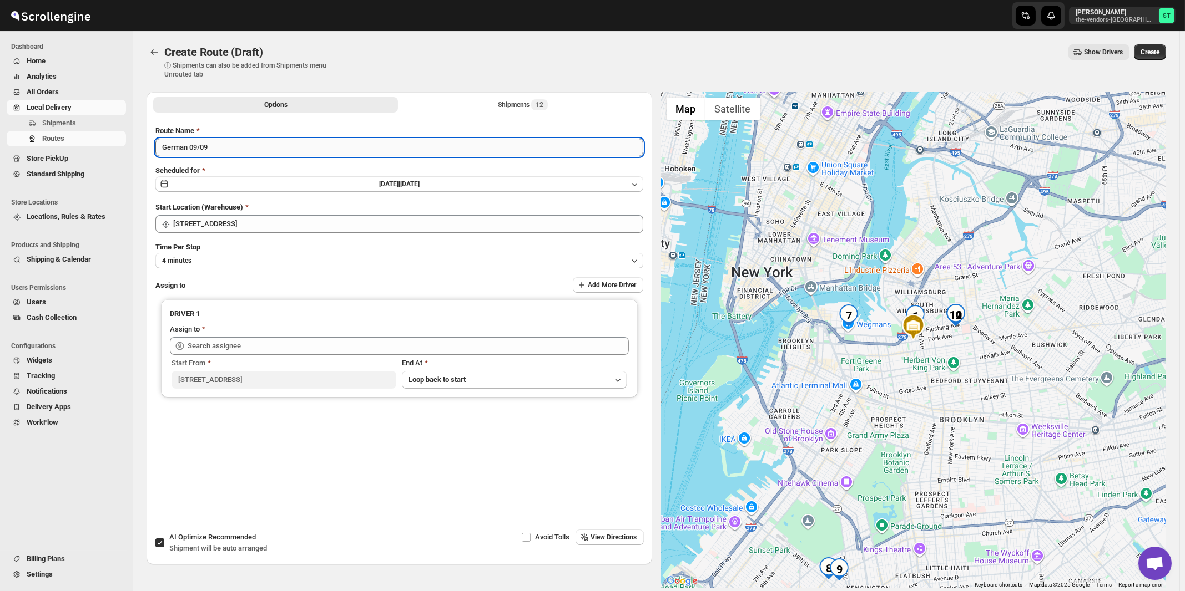
type input "German 09/09"
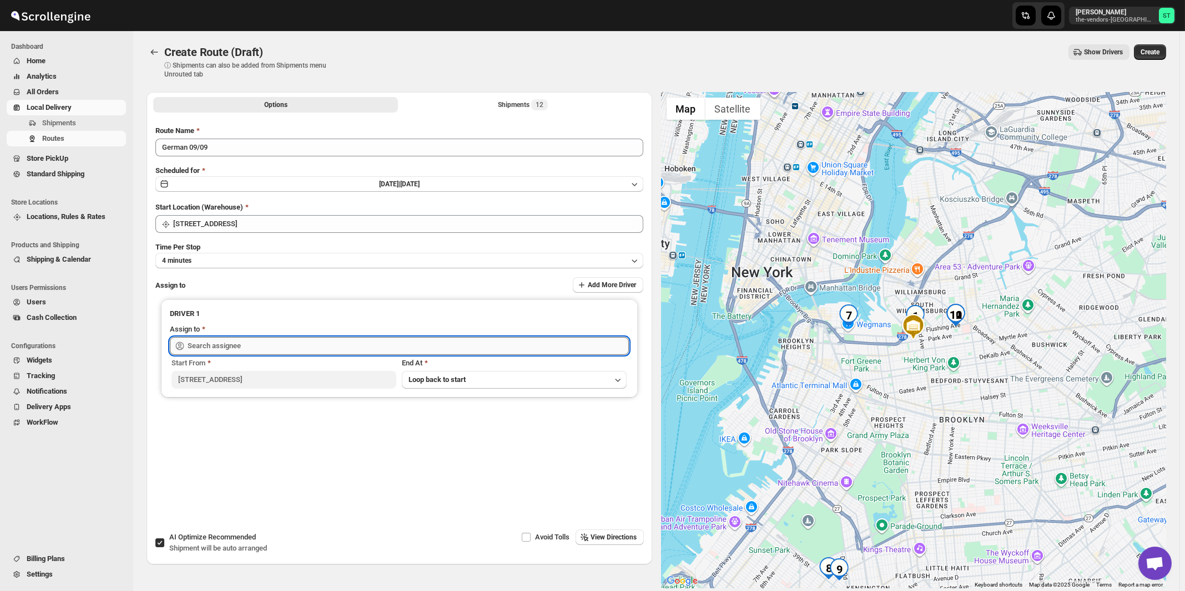
click at [257, 346] on input "text" at bounding box center [408, 346] width 441 height 18
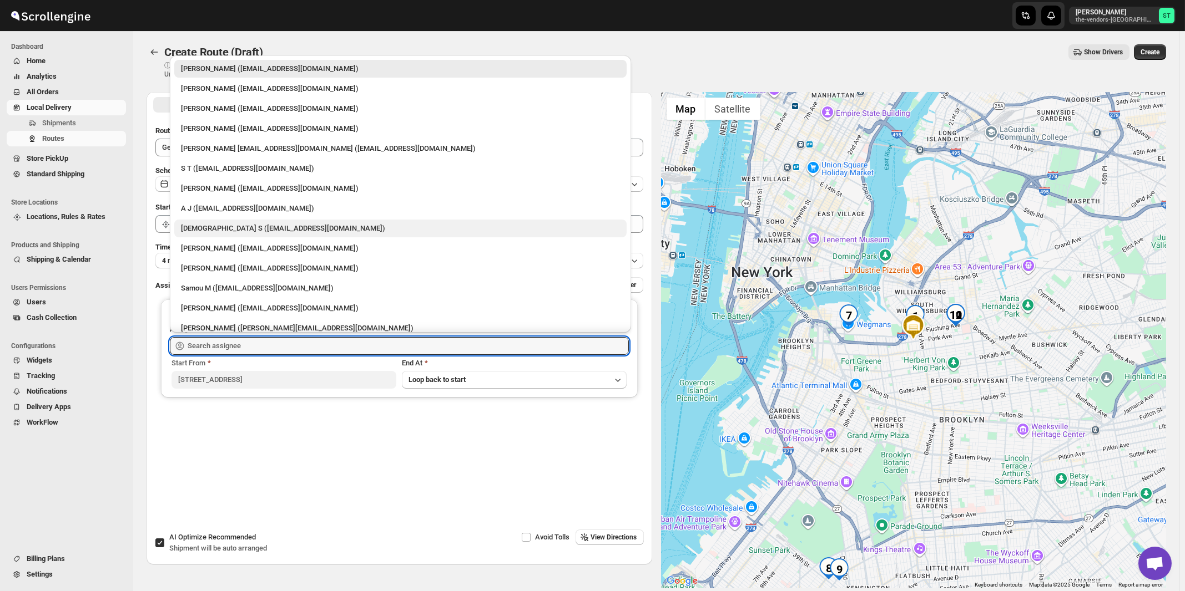
click at [204, 230] on div "[DEMOGRAPHIC_DATA] S ([EMAIL_ADDRESS][DOMAIN_NAME])" at bounding box center [400, 228] width 439 height 11
type input "[DEMOGRAPHIC_DATA] S ([EMAIL_ADDRESS][DOMAIN_NAME])"
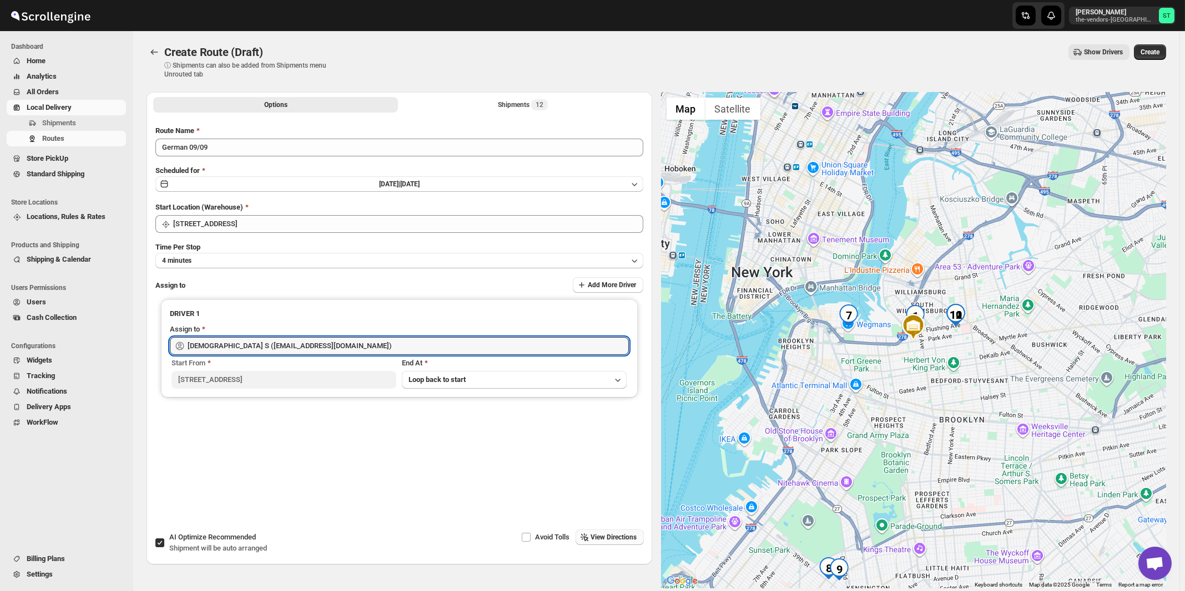
click at [609, 540] on span "View Directions" at bounding box center [614, 537] width 46 height 9
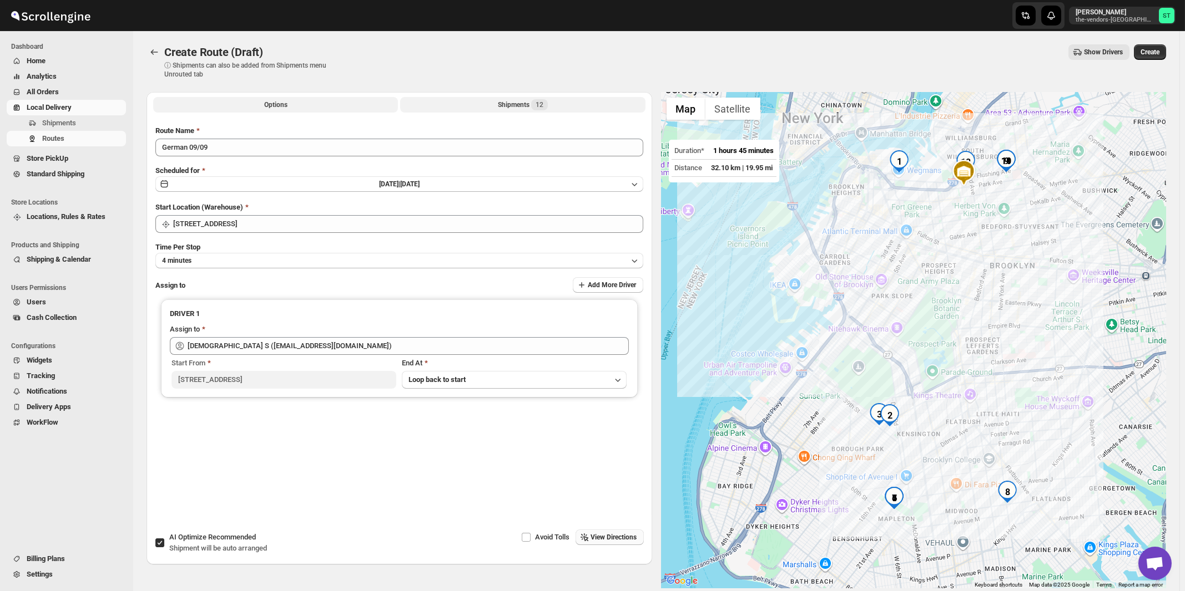
click at [510, 103] on div "Shipments 12" at bounding box center [523, 104] width 50 height 11
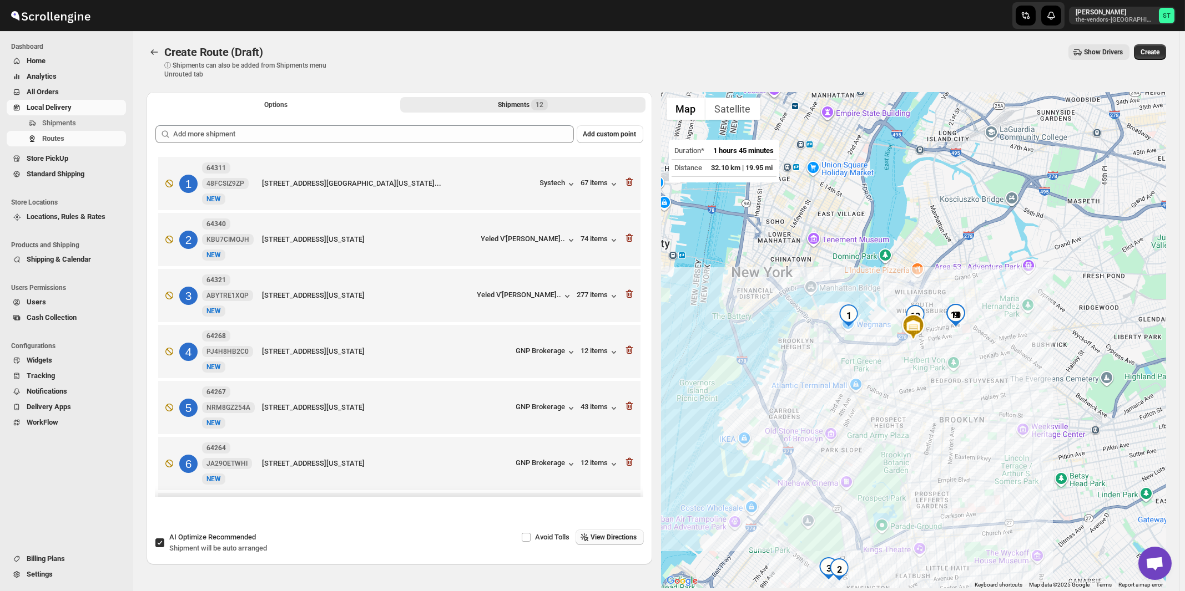
click at [224, 537] on span "Recommended" at bounding box center [232, 537] width 48 height 8
click at [164, 539] on input "AI Optimize Recommended Shipment will be auto arranged" at bounding box center [159, 543] width 9 height 9
checkbox input "false"
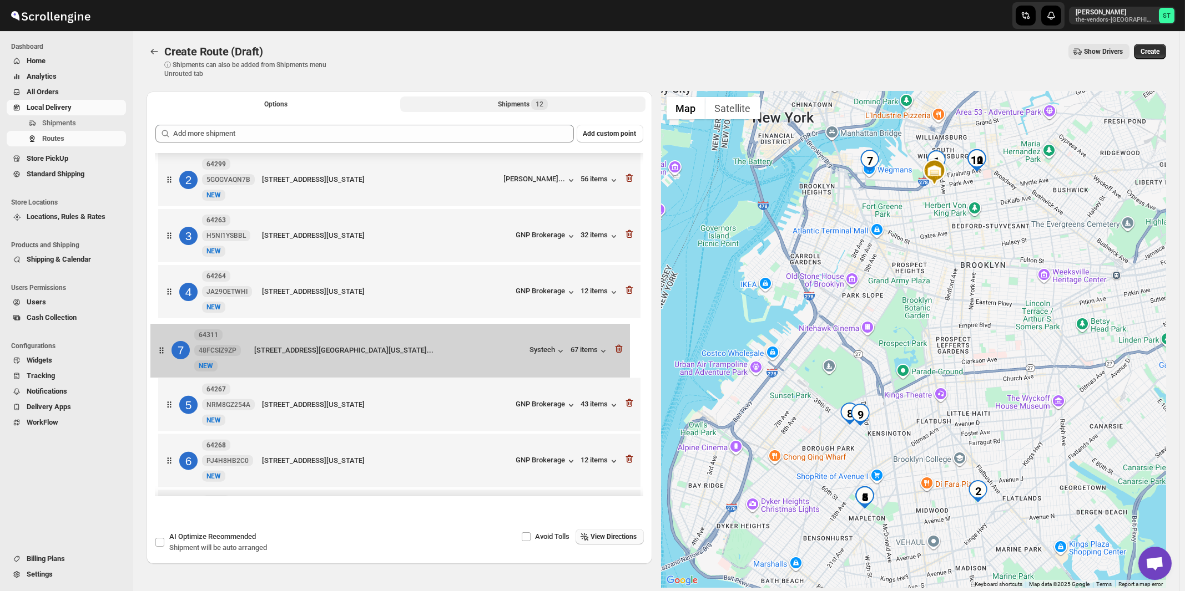
scroll to position [61, 0]
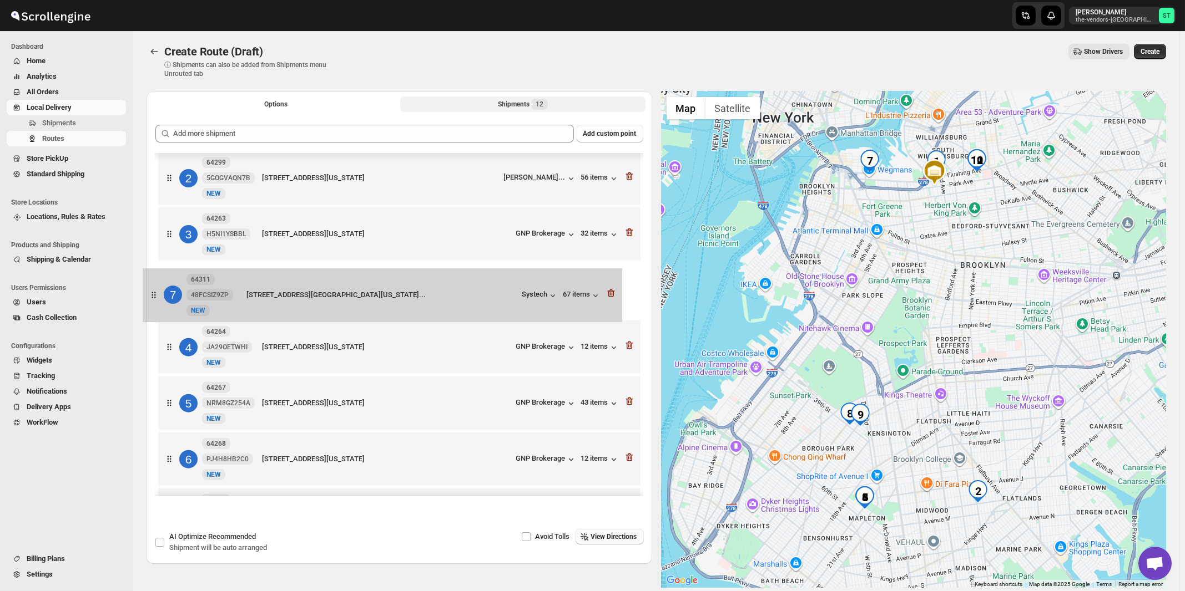
drag, startPoint x: 519, startPoint y: 461, endPoint x: 505, endPoint y: 285, distance: 176.4
click at [505, 285] on div "1 64294 QFH25GH36F New NEW 18 Heyward St, Brooklyn, NY 11249, USA, 3Rd Floor, K…" at bounding box center [399, 432] width 488 height 679
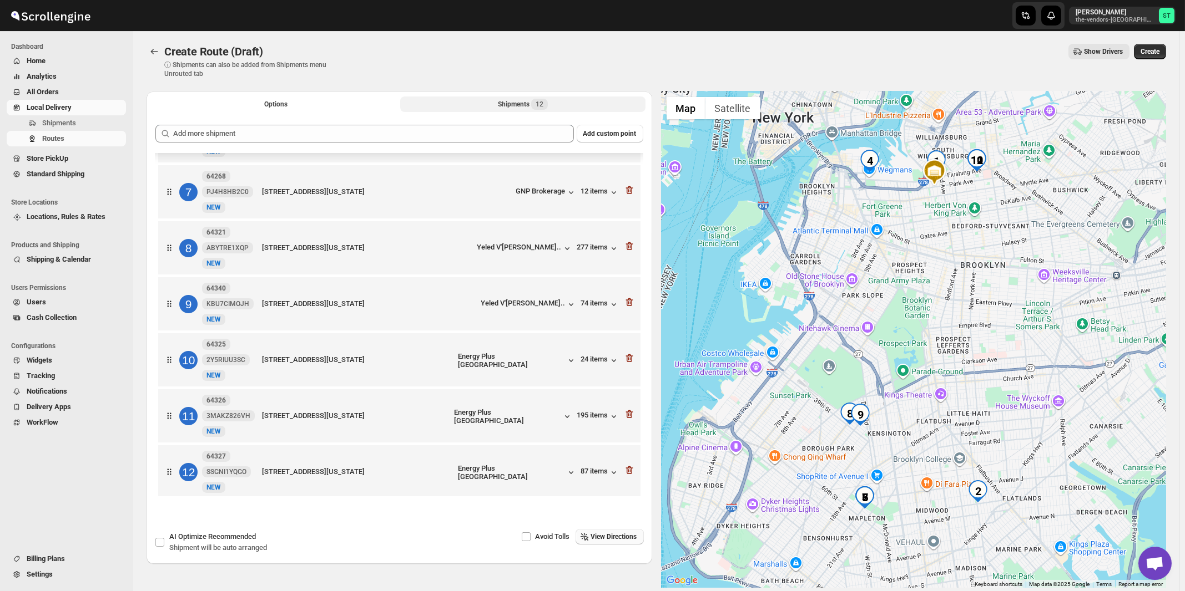
scroll to position [346, 0]
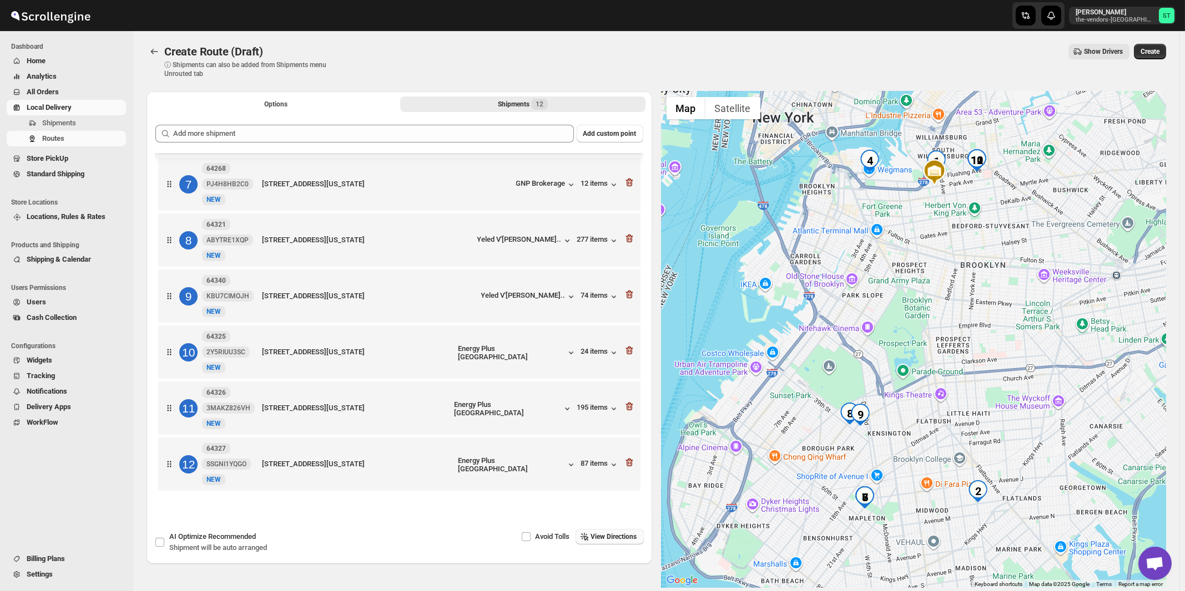
click at [623, 536] on span "View Directions" at bounding box center [614, 537] width 46 height 9
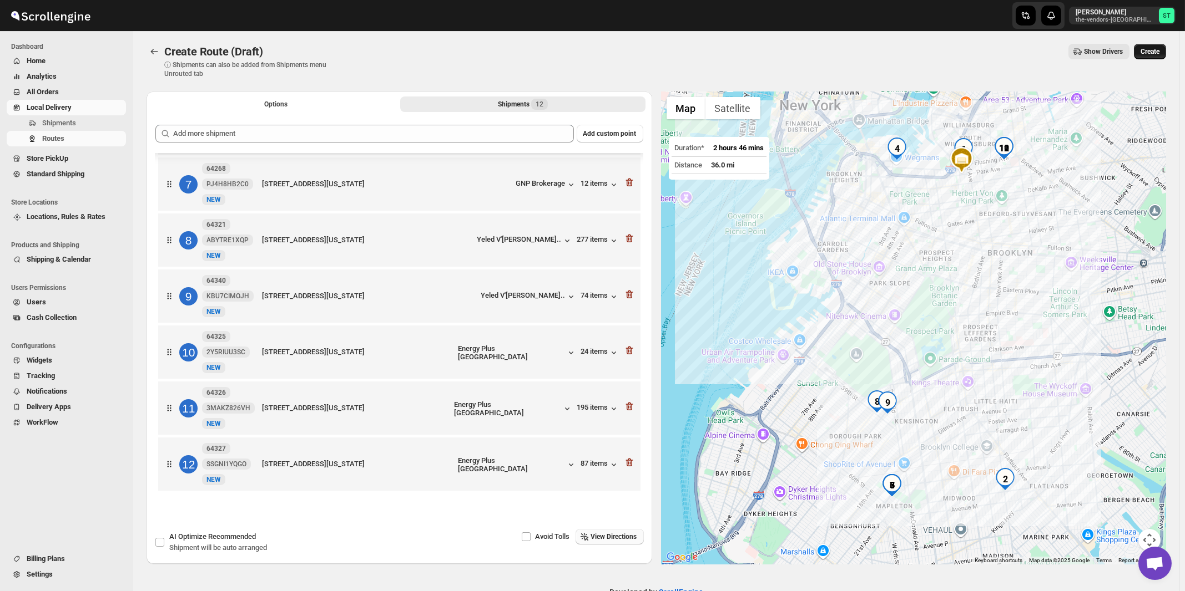
click at [1156, 53] on span "Create" at bounding box center [1149, 51] width 19 height 9
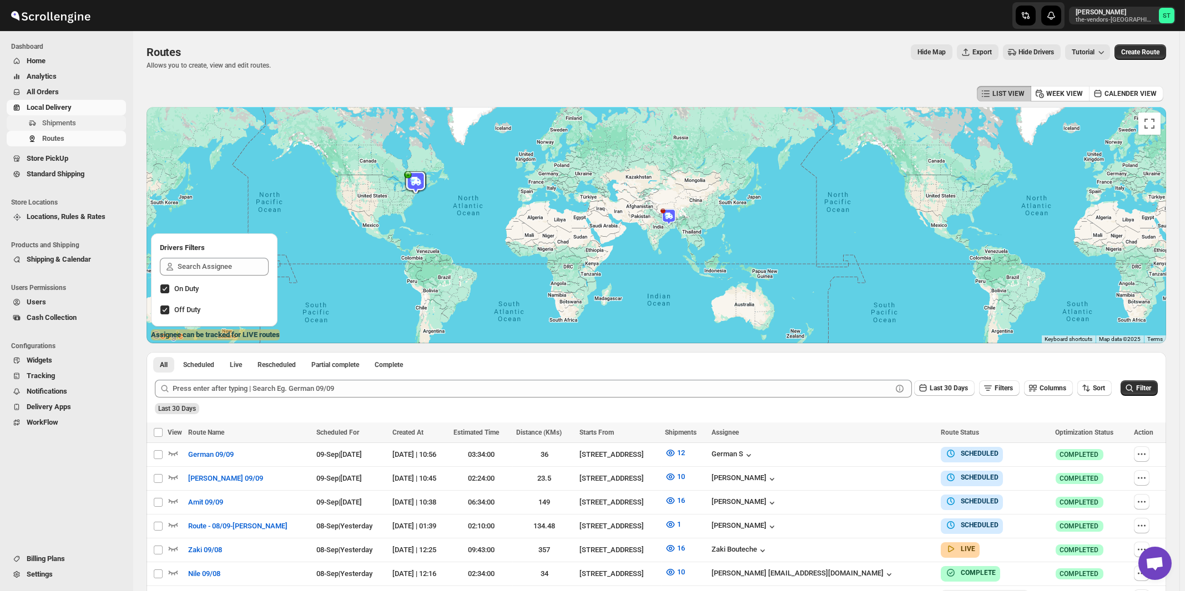
click at [59, 122] on span "Shipments" at bounding box center [59, 123] width 34 height 8
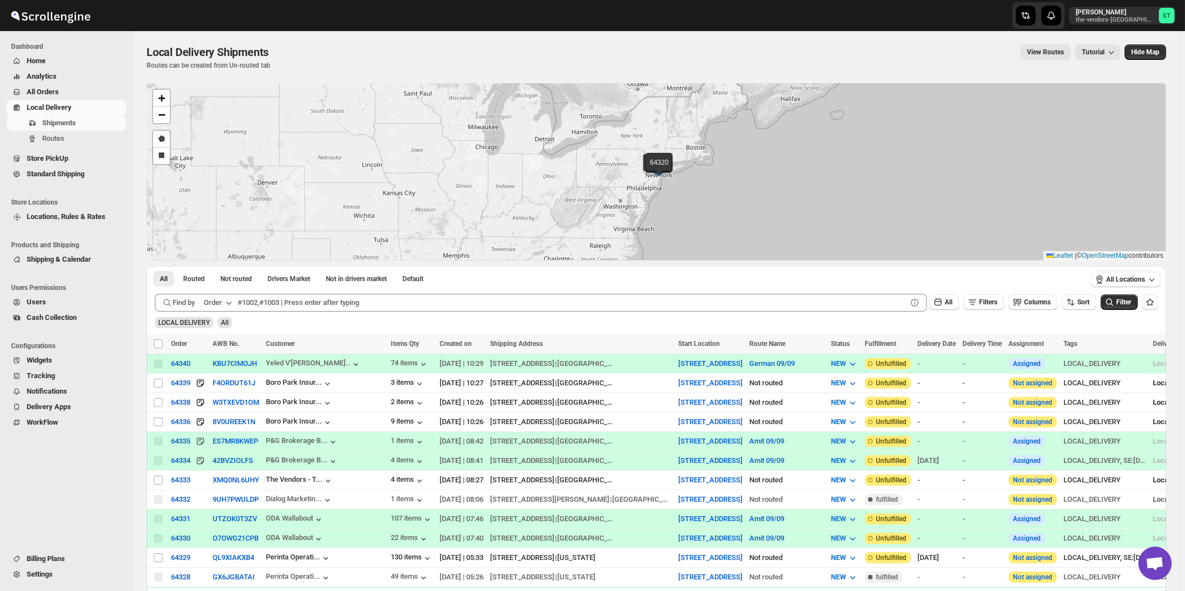
click at [225, 302] on icon "button" at bounding box center [228, 302] width 11 height 11
click at [232, 386] on div "Customer Name" at bounding box center [219, 385] width 51 height 11
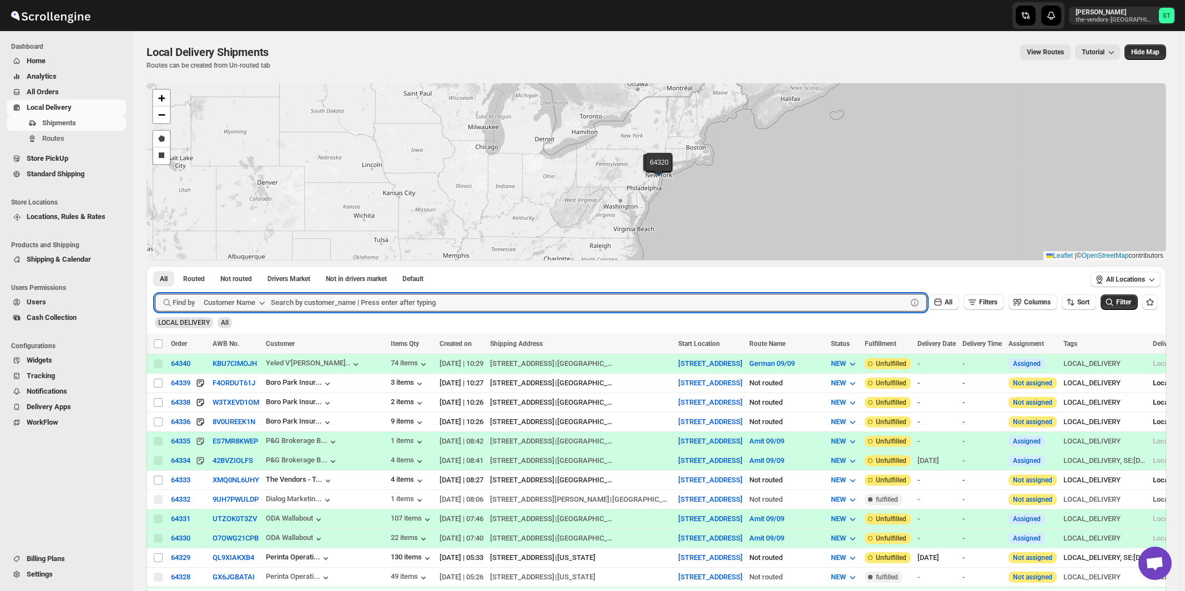
paste input "The Vendors - Trieger"
type input "The Vendors - Trieger"
click at [155, 266] on button "Submit" at bounding box center [171, 272] width 32 height 12
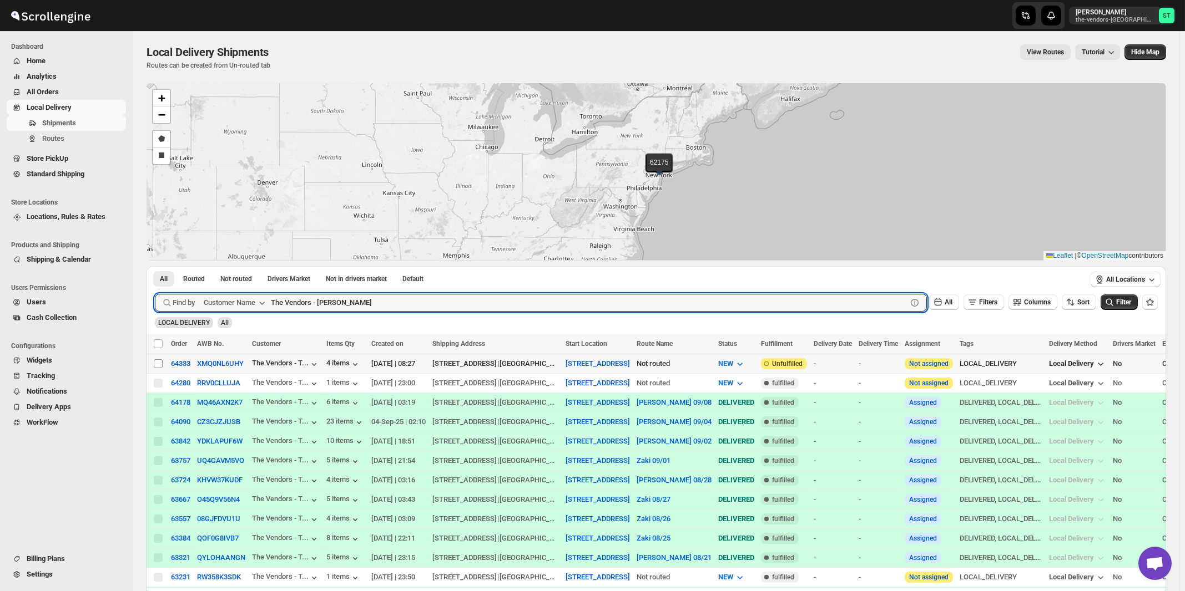
click at [158, 362] on input "Select shipment" at bounding box center [158, 364] width 9 height 9
checkbox input "true"
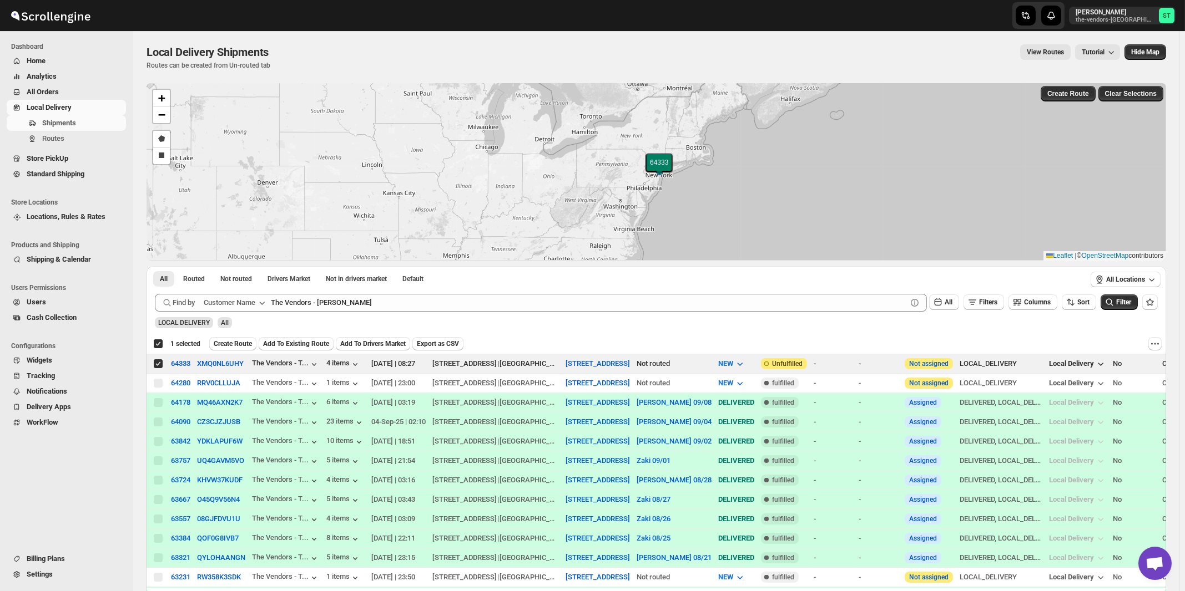
click at [227, 342] on span "Create Route" at bounding box center [233, 344] width 38 height 9
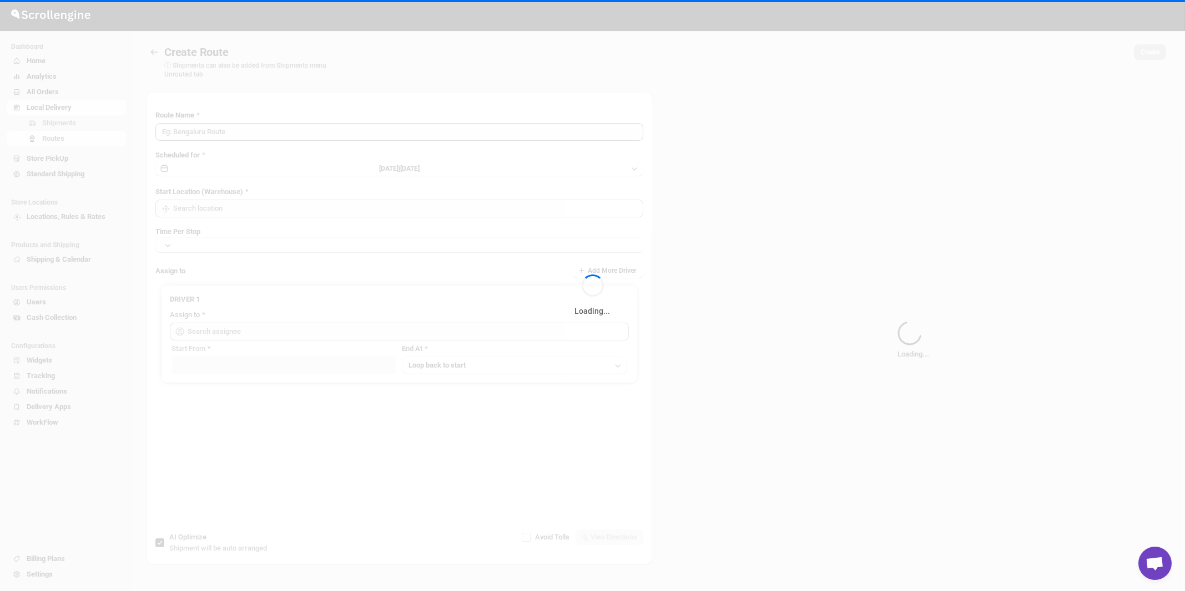
type input "Route - 09/09-1057"
type input "[STREET_ADDRESS]"
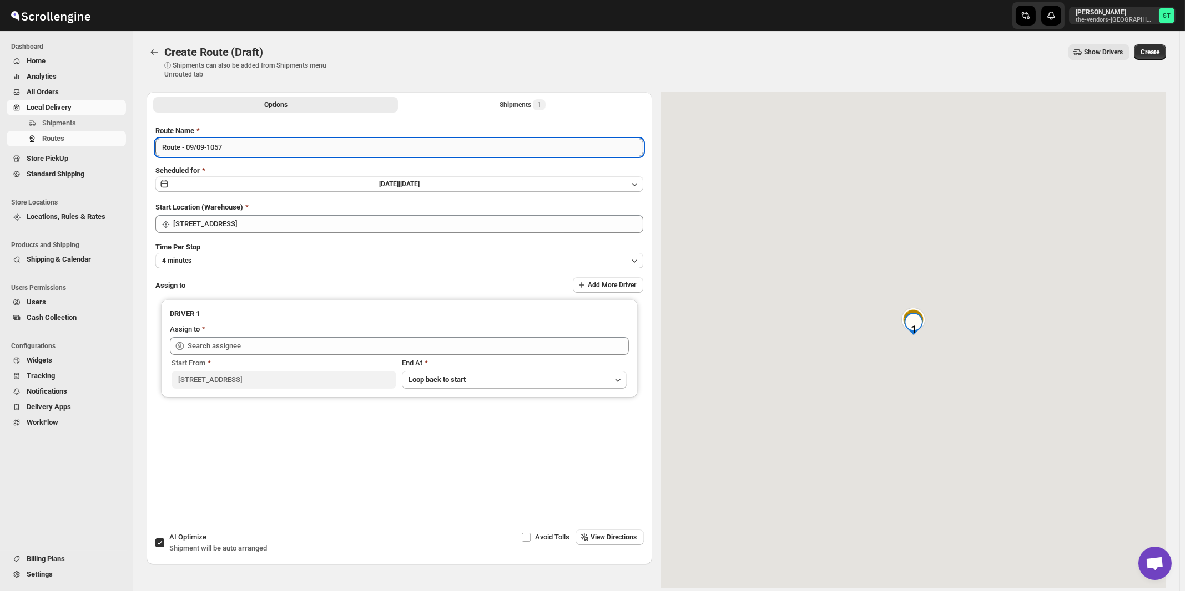
click at [347, 145] on input "Route - 09/09-1057" at bounding box center [399, 148] width 488 height 18
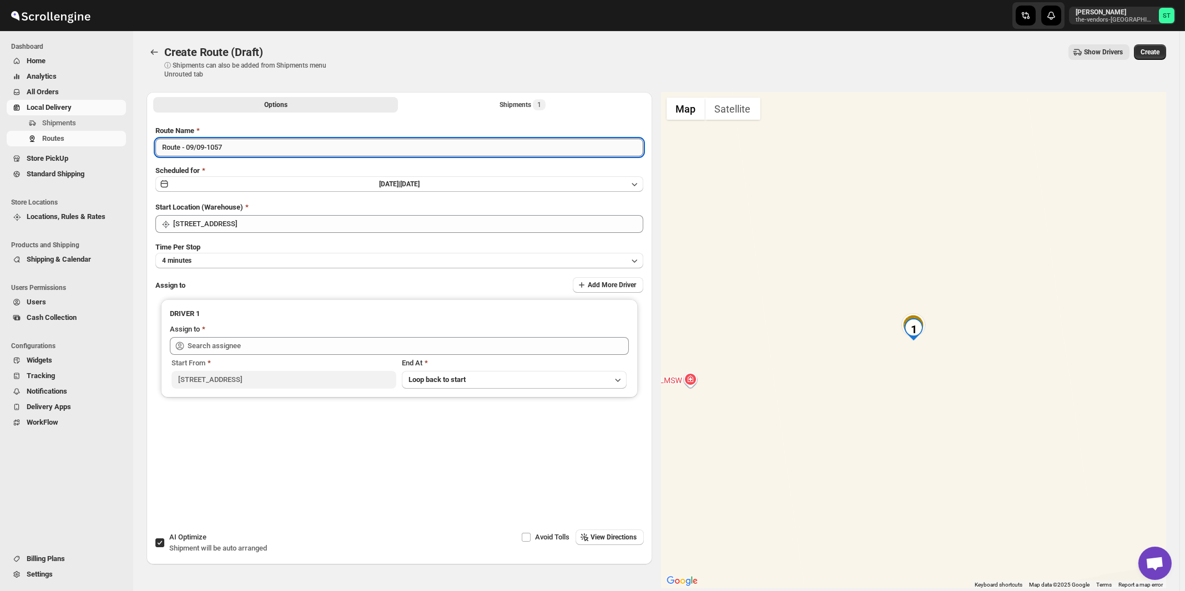
paste input "Ibrahim"
type input "[PERSON_NAME] 09/09"
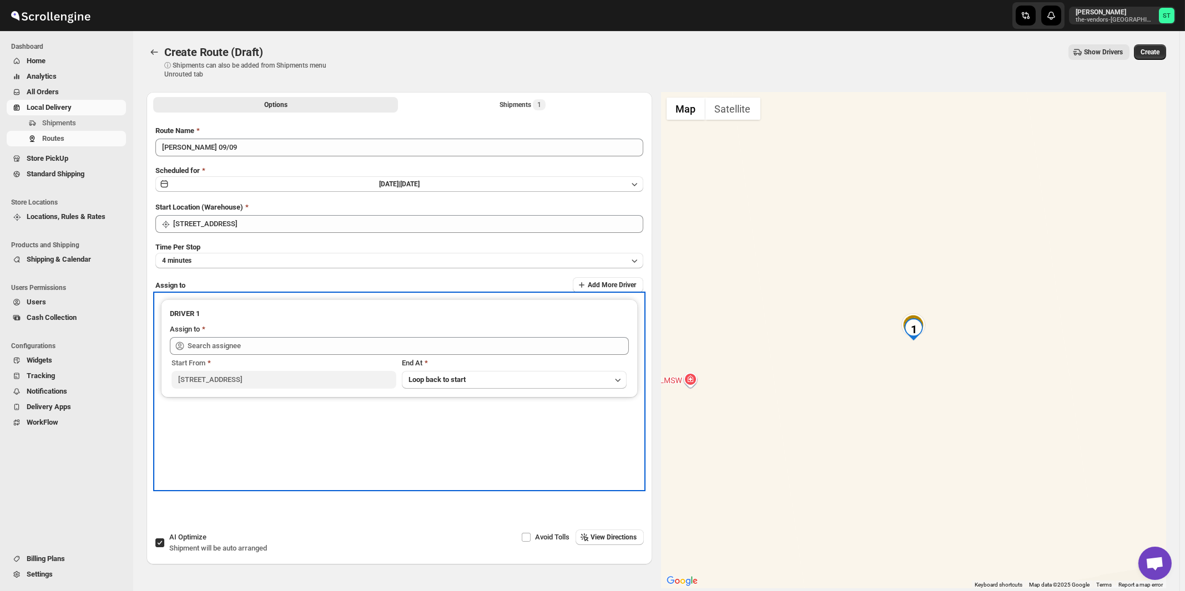
click at [277, 355] on div "Start From 445 Park Ave End At Loop back to start" at bounding box center [399, 372] width 459 height 34
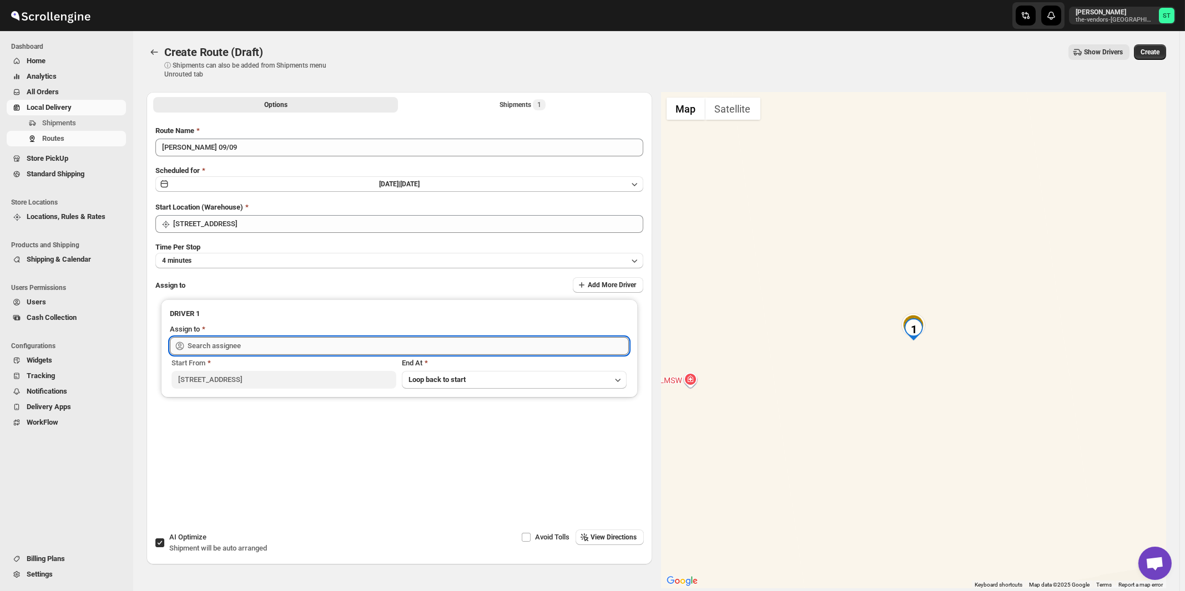
click at [280, 344] on input "text" at bounding box center [408, 346] width 441 height 18
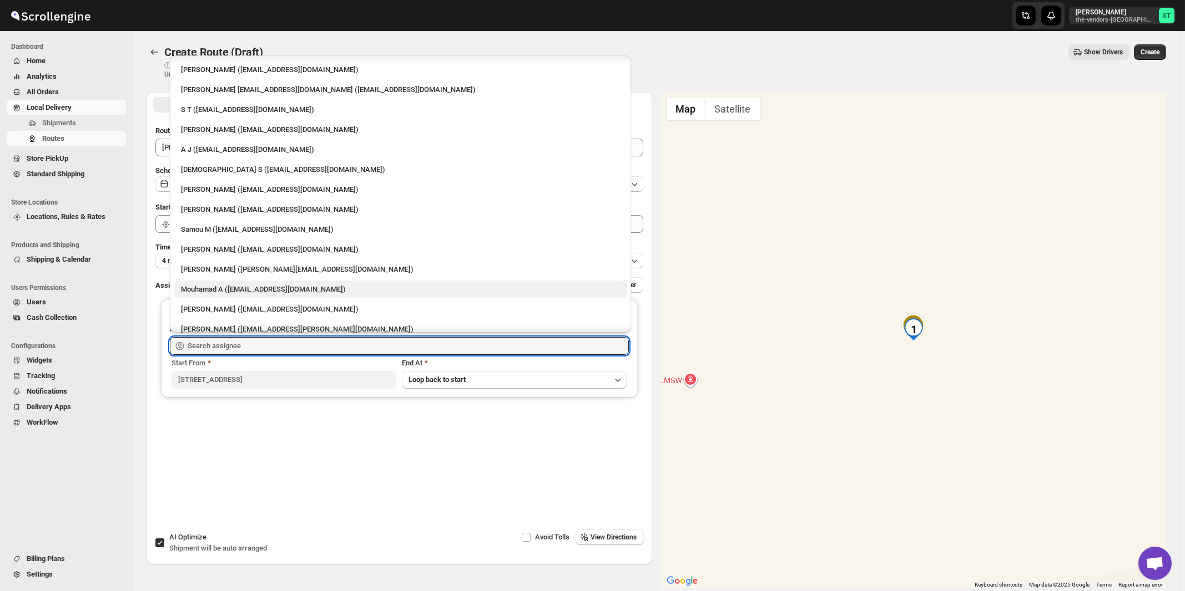
scroll to position [59, 0]
click at [230, 312] on div "[PERSON_NAME] ([EMAIL_ADDRESS][DOMAIN_NAME])" at bounding box center [400, 308] width 439 height 11
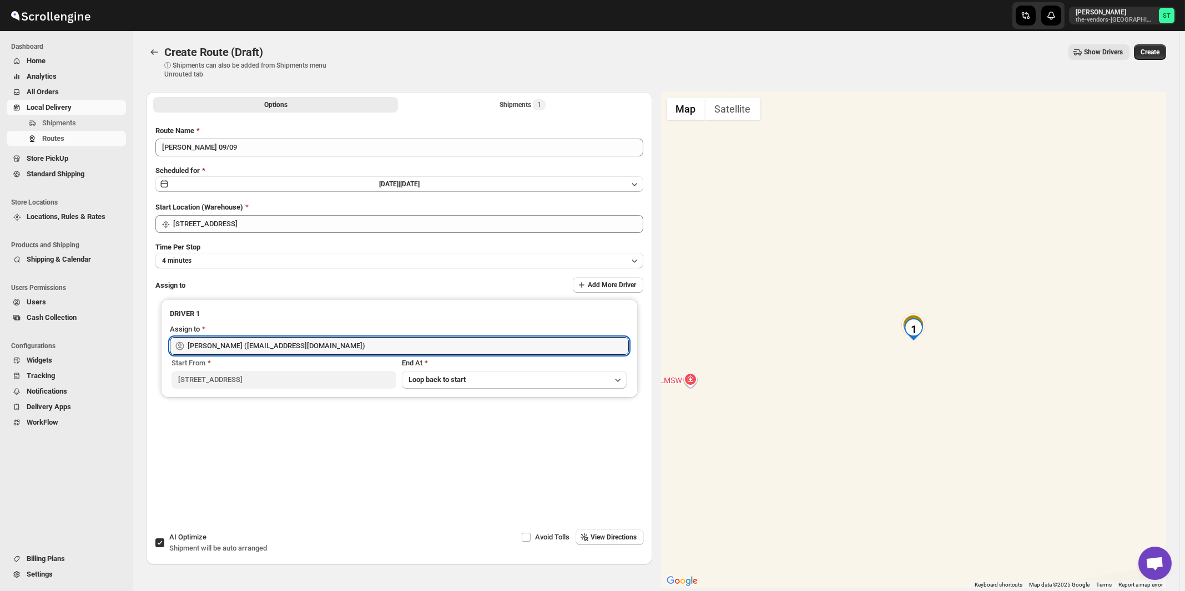
type input "[PERSON_NAME] ([EMAIL_ADDRESS][DOMAIN_NAME])"
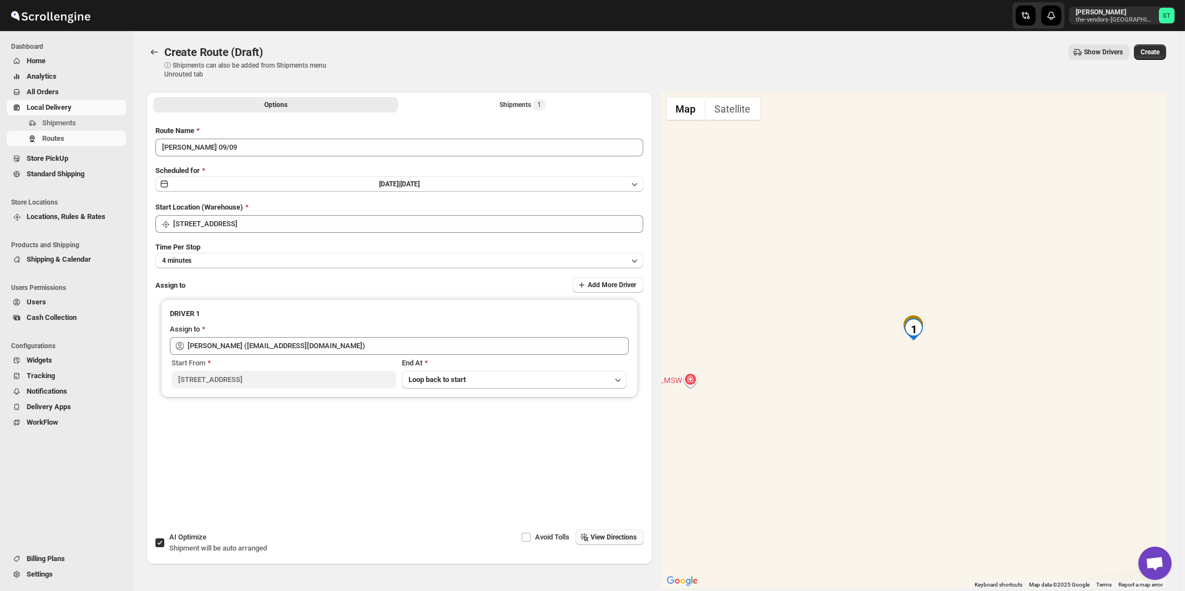
click at [627, 532] on button "View Directions" at bounding box center [609, 538] width 68 height 16
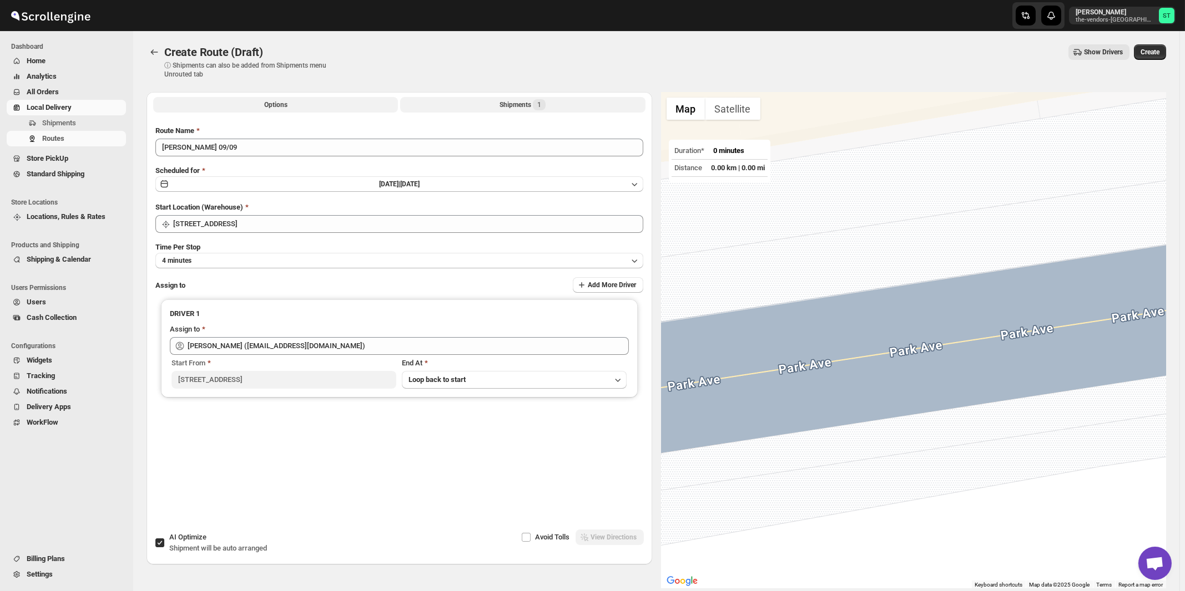
click at [505, 107] on div "Shipments 1" at bounding box center [522, 104] width 46 height 11
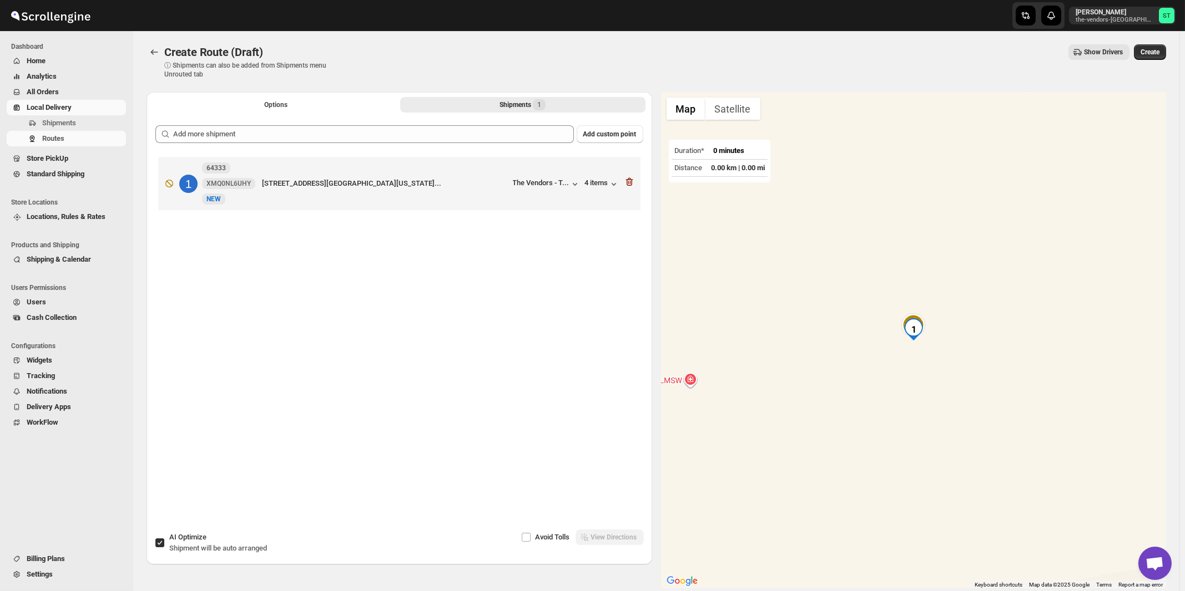
click at [231, 550] on span "Shipment will be auto arranged" at bounding box center [218, 548] width 98 height 8
click at [164, 548] on input "AI Optimize Shipment will be auto arranged" at bounding box center [159, 543] width 9 height 9
checkbox input "false"
click at [616, 540] on span "View Directions" at bounding box center [614, 537] width 46 height 9
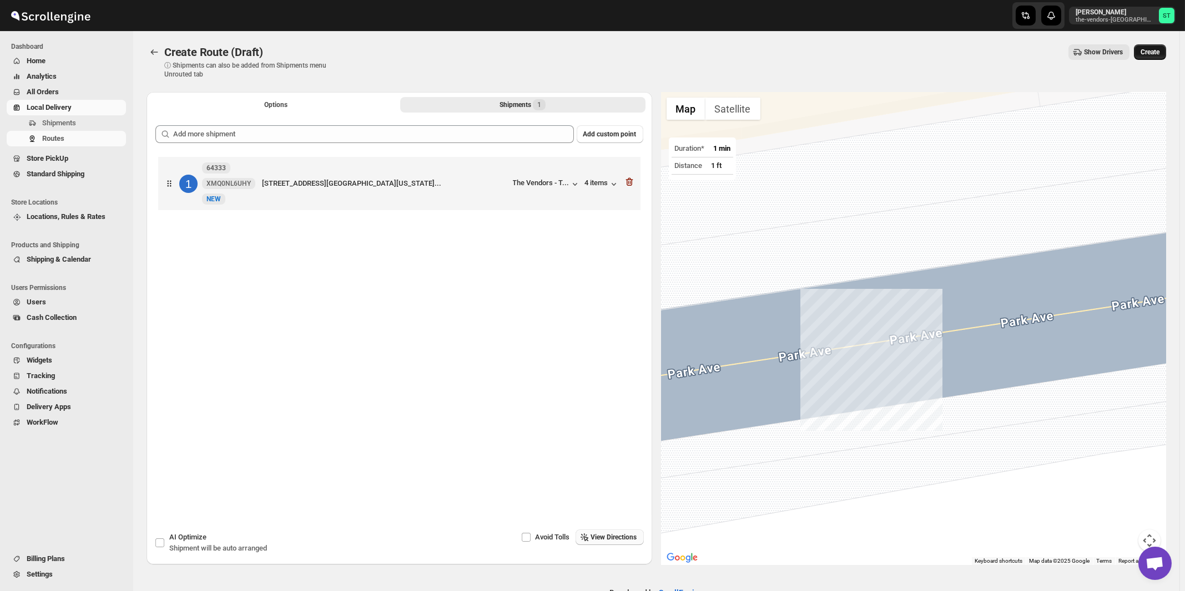
click at [1159, 53] on span "Create" at bounding box center [1149, 52] width 19 height 9
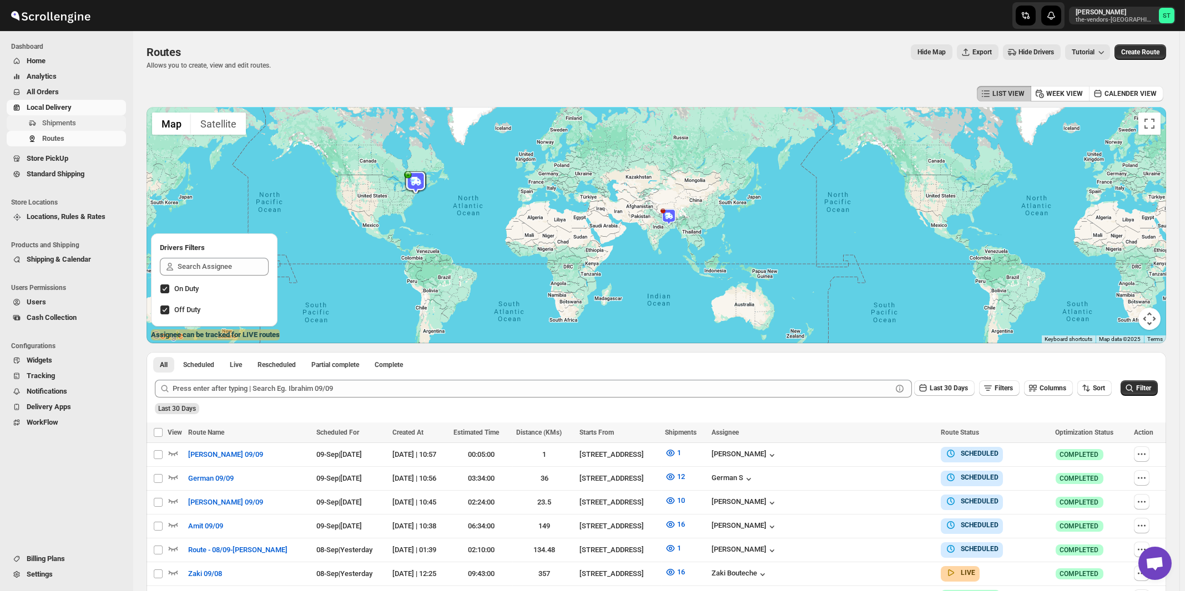
click at [58, 122] on span "Shipments" at bounding box center [59, 123] width 34 height 8
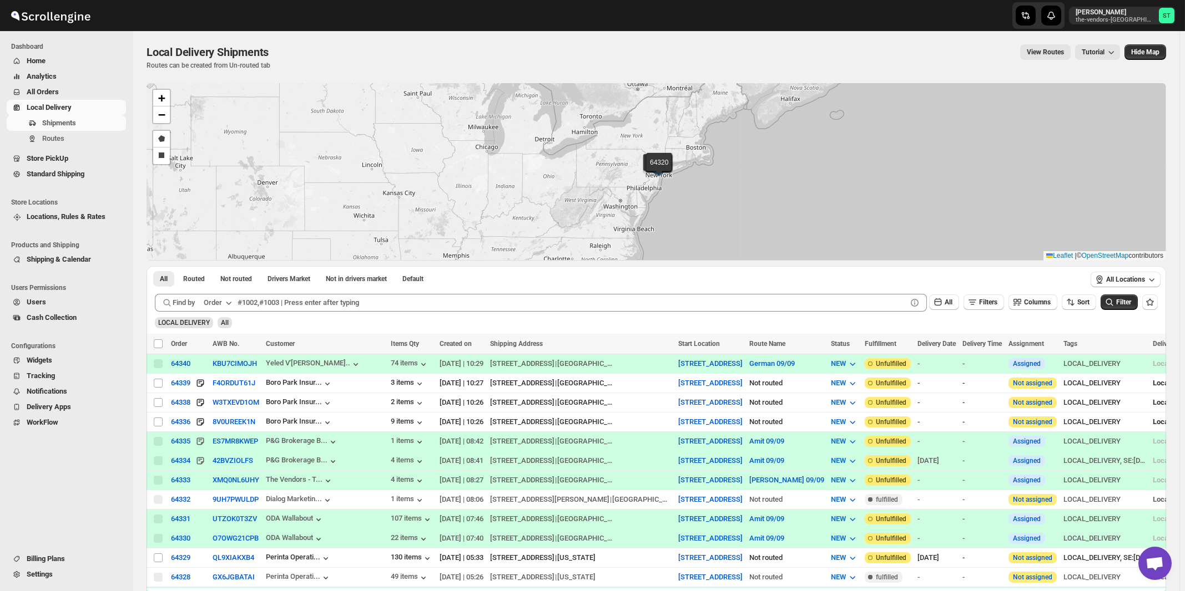
click at [229, 303] on icon "button" at bounding box center [229, 303] width 6 height 3
click at [213, 384] on div "Customer Name" at bounding box center [219, 385] width 51 height 11
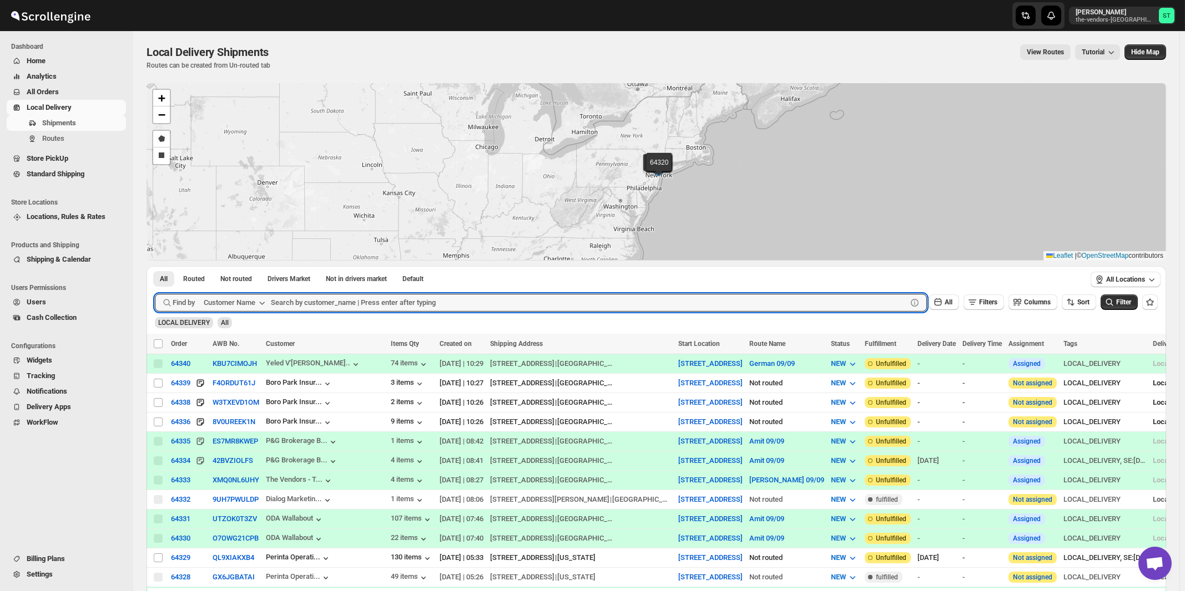
paste input "Chess Builders"
type input "Chess Builders"
click at [155, 266] on button "Submit" at bounding box center [171, 272] width 32 height 12
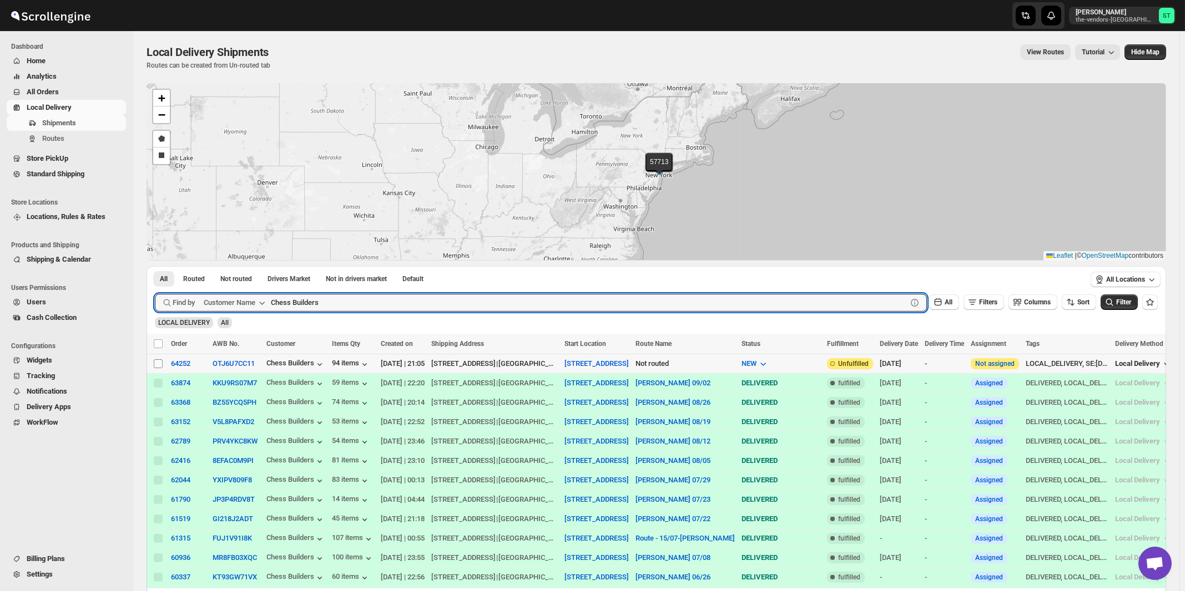
click at [155, 363] on input "Select shipment" at bounding box center [158, 364] width 9 height 9
checkbox input "true"
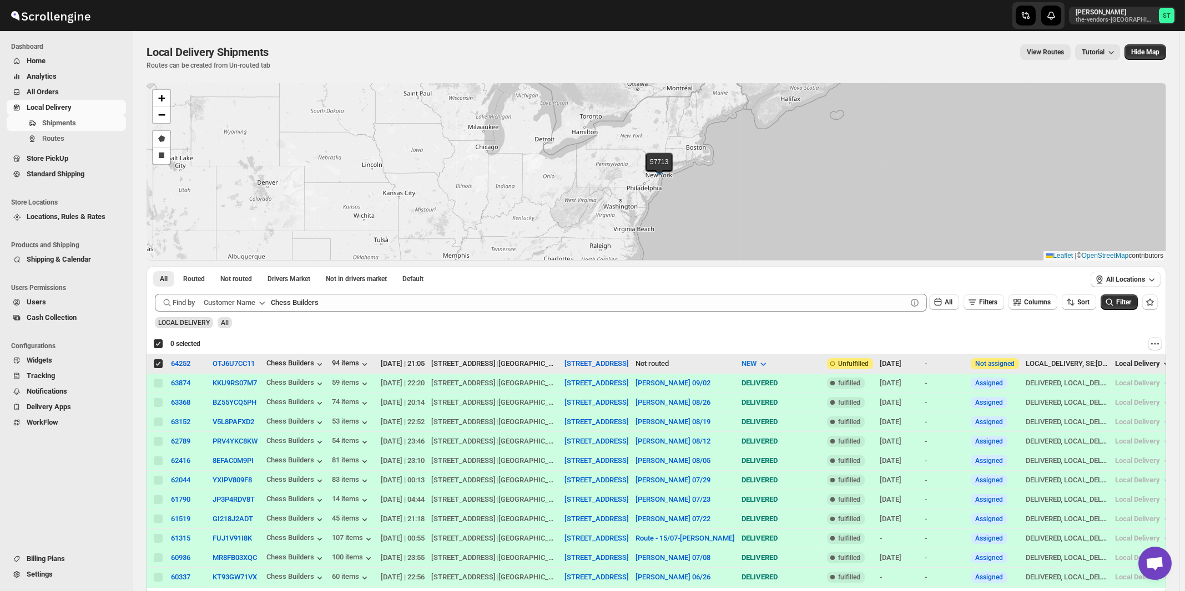
checkbox input "true"
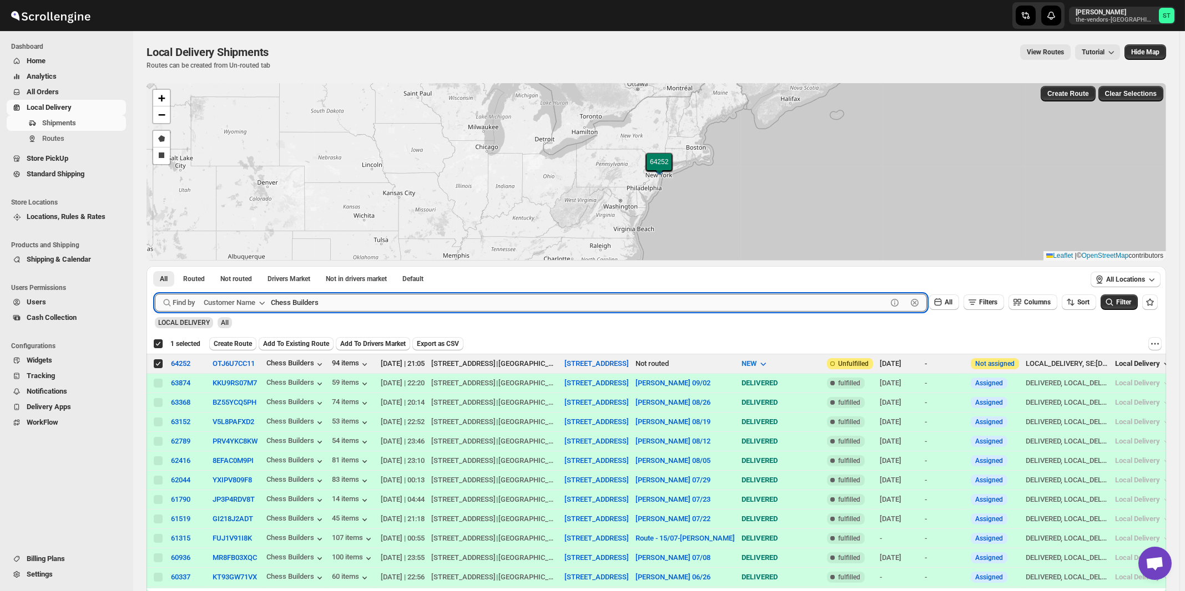
click at [362, 301] on input "Chess Builders" at bounding box center [579, 303] width 616 height 18
paste input "Blue Elm Management"
type input "Blue Elm Management"
click at [155, 266] on button "Submit" at bounding box center [171, 272] width 32 height 12
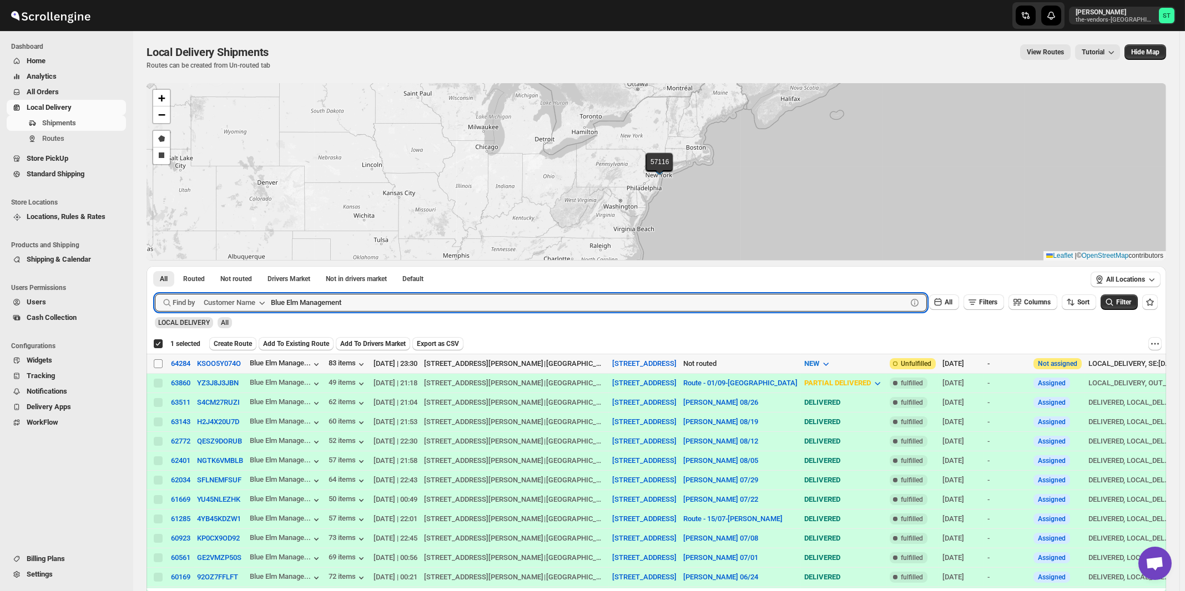
click at [159, 360] on input "Select shipment" at bounding box center [158, 364] width 9 height 9
checkbox input "true"
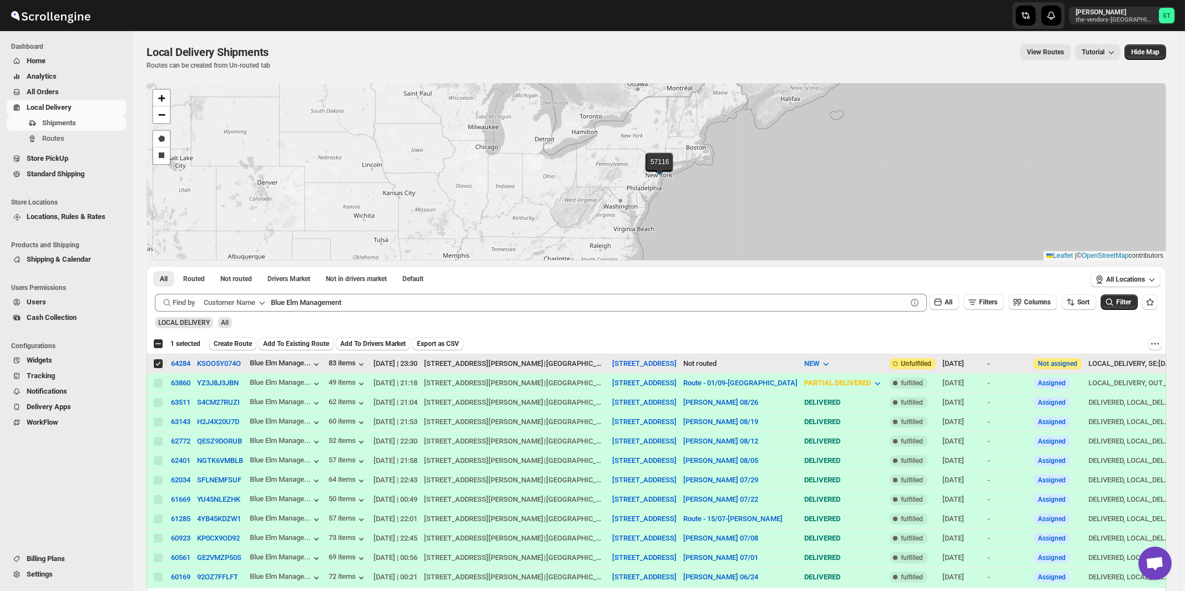
checkbox input "false"
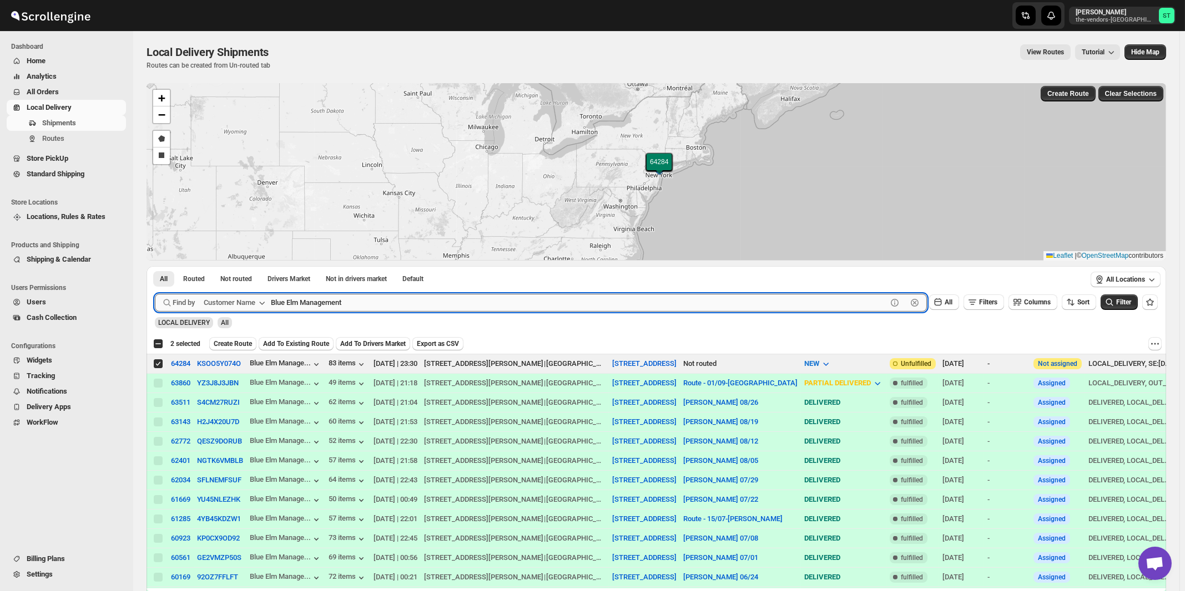
click at [368, 303] on input "Blue Elm Management" at bounding box center [579, 303] width 616 height 18
paste input "J Frankl Associates Inc."
type input "J Frankl Associates Inc."
click at [155, 266] on button "Submit" at bounding box center [171, 272] width 32 height 12
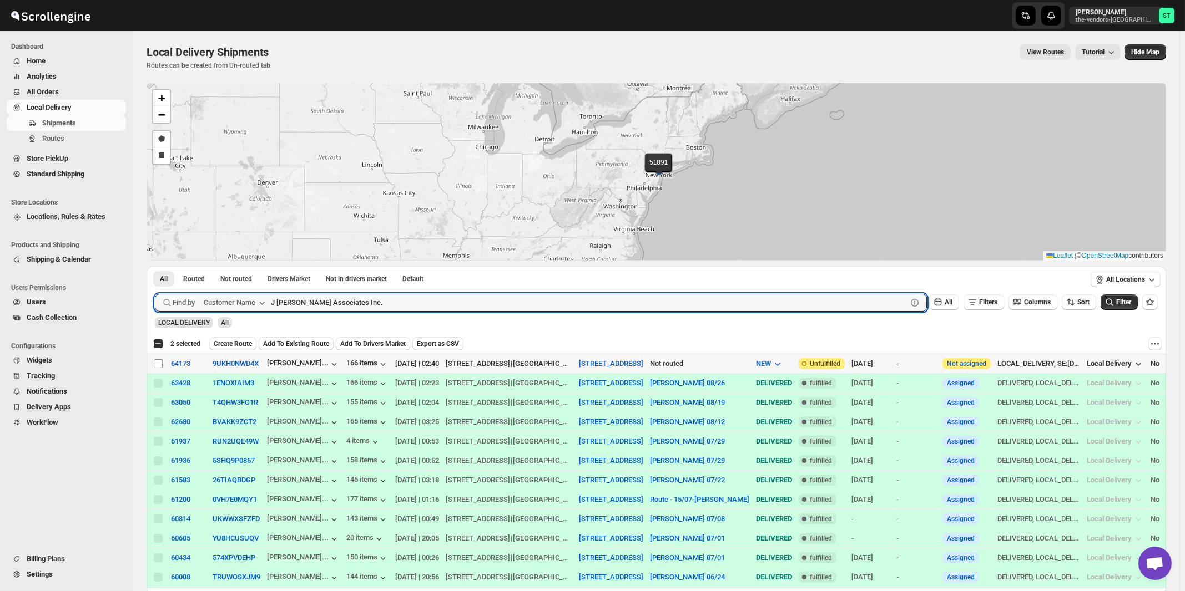
click at [157, 365] on input "Select shipment" at bounding box center [158, 364] width 9 height 9
checkbox input "true"
click at [431, 301] on input "J Frankl Associates Inc." at bounding box center [579, 303] width 616 height 18
paste input "Smart Cafe Anchor Health Homecare Services Inc"
type input "Smart Cafe Anchor Health Homecare Services Inc"
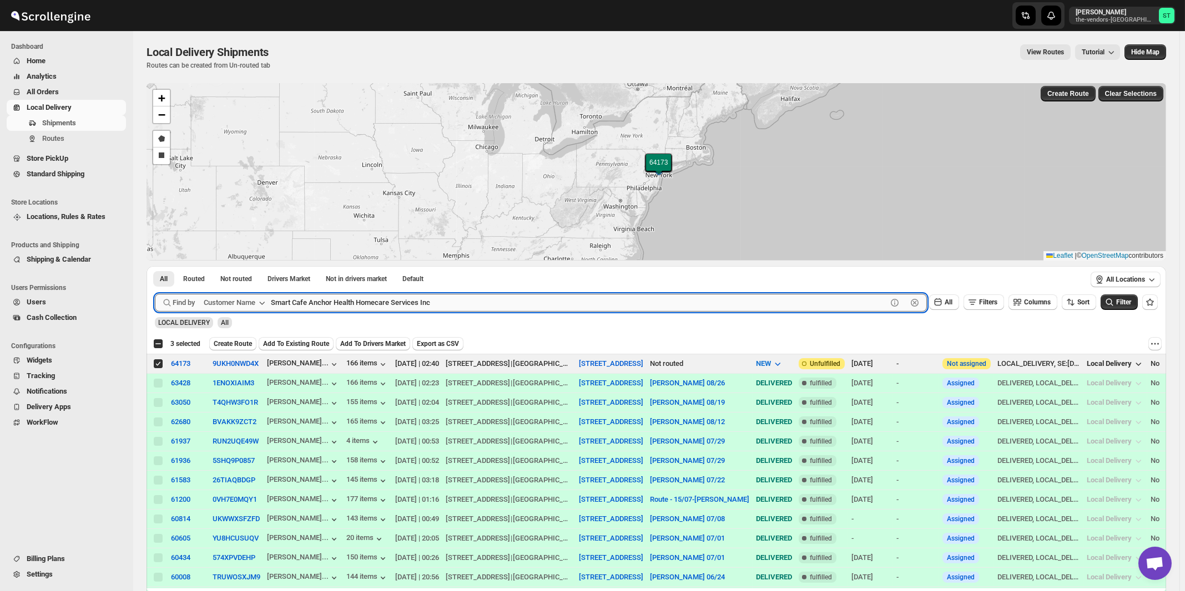
click at [155, 266] on button "Submit" at bounding box center [171, 272] width 32 height 12
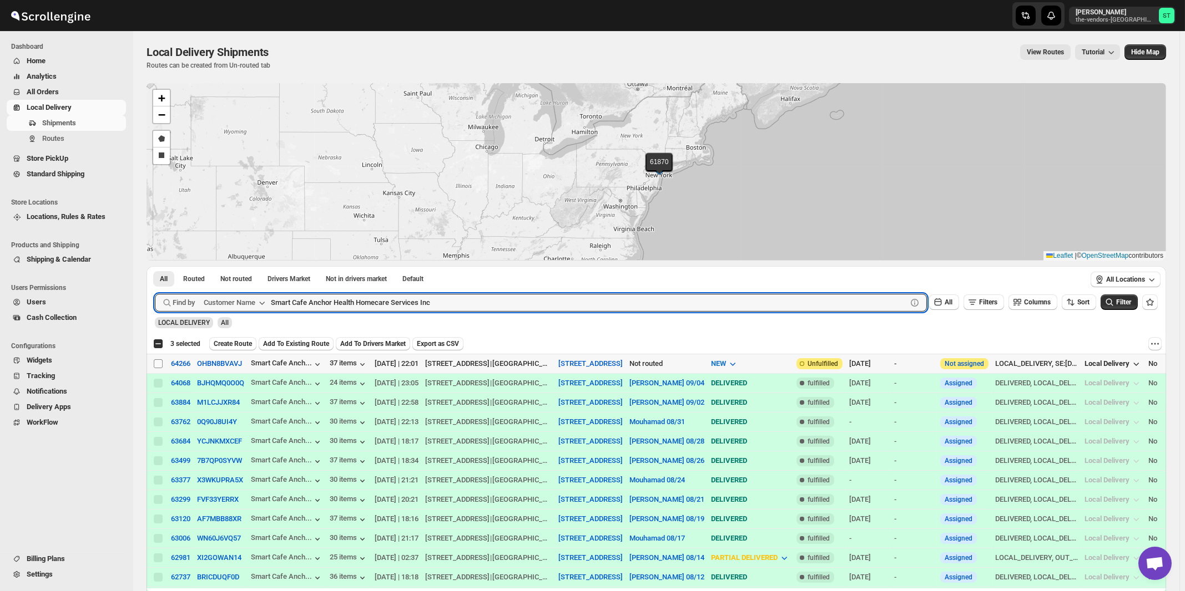
click at [159, 362] on input "Select shipment" at bounding box center [158, 364] width 9 height 9
checkbox input "true"
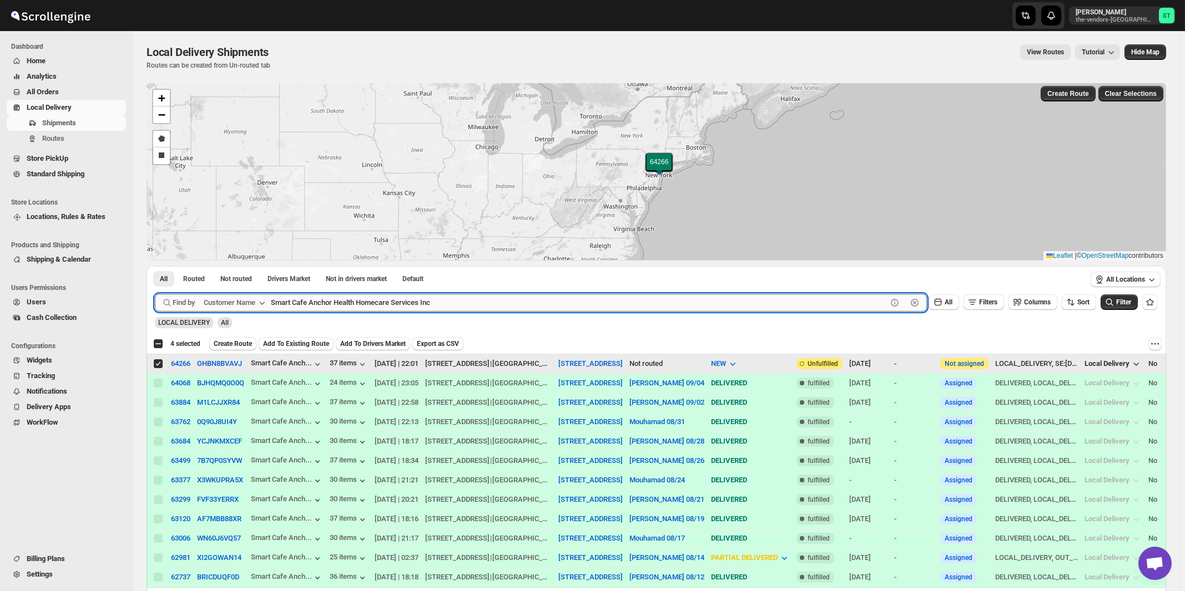
click at [495, 302] on input "Smart Cafe Anchor Health Homecare Services Inc" at bounding box center [579, 303] width 616 height 18
paste input "Citadel Consulting Group"
type input "Citadel Consulting Group"
click at [155, 266] on button "Submit" at bounding box center [171, 272] width 32 height 12
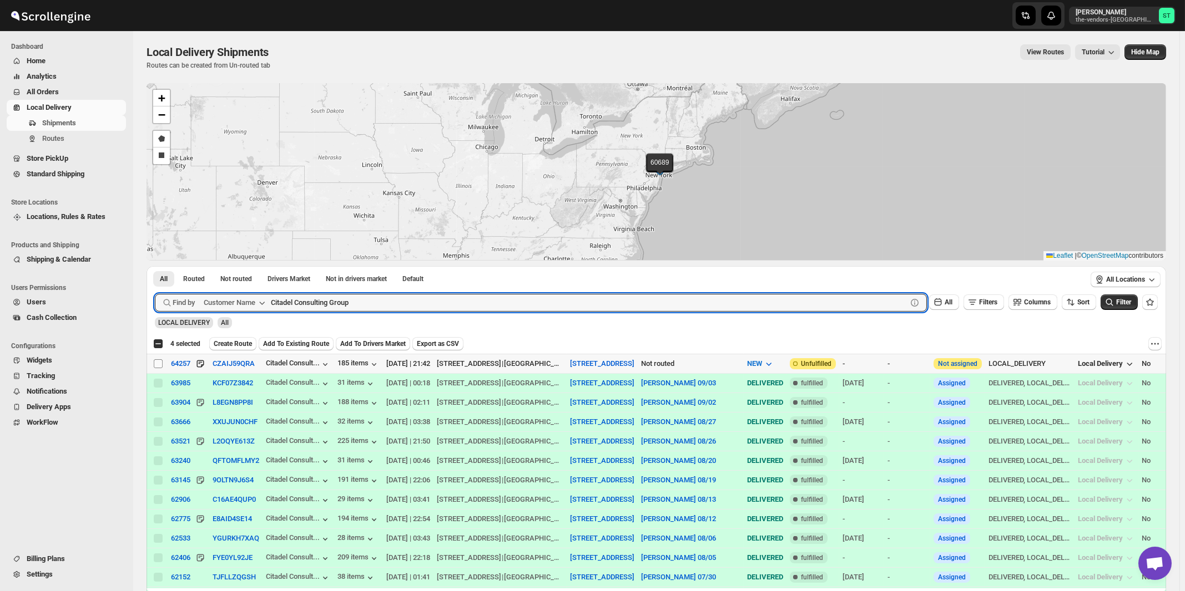
click at [159, 365] on input "Select shipment" at bounding box center [158, 364] width 9 height 9
checkbox input "true"
click at [493, 303] on input "Citadel Consulting Group" at bounding box center [579, 303] width 616 height 18
paste input "The Rabsky Group (downstairs)"
click at [155, 266] on button "Submit" at bounding box center [171, 272] width 32 height 12
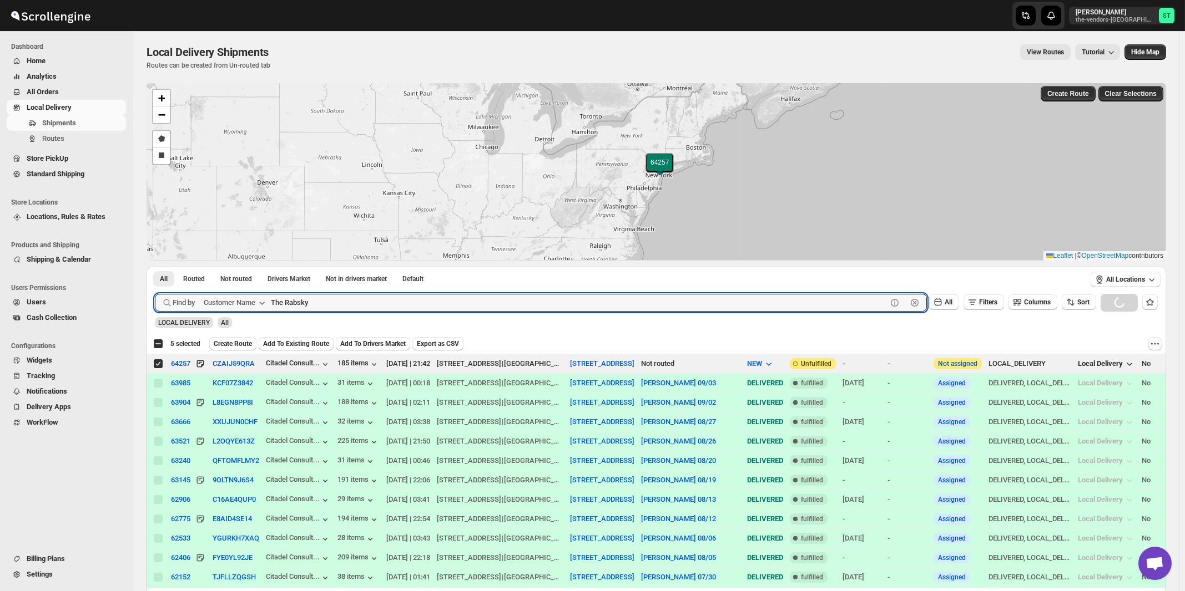
type input "The Rabsky"
click at [155, 266] on button "Submit" at bounding box center [171, 272] width 32 height 12
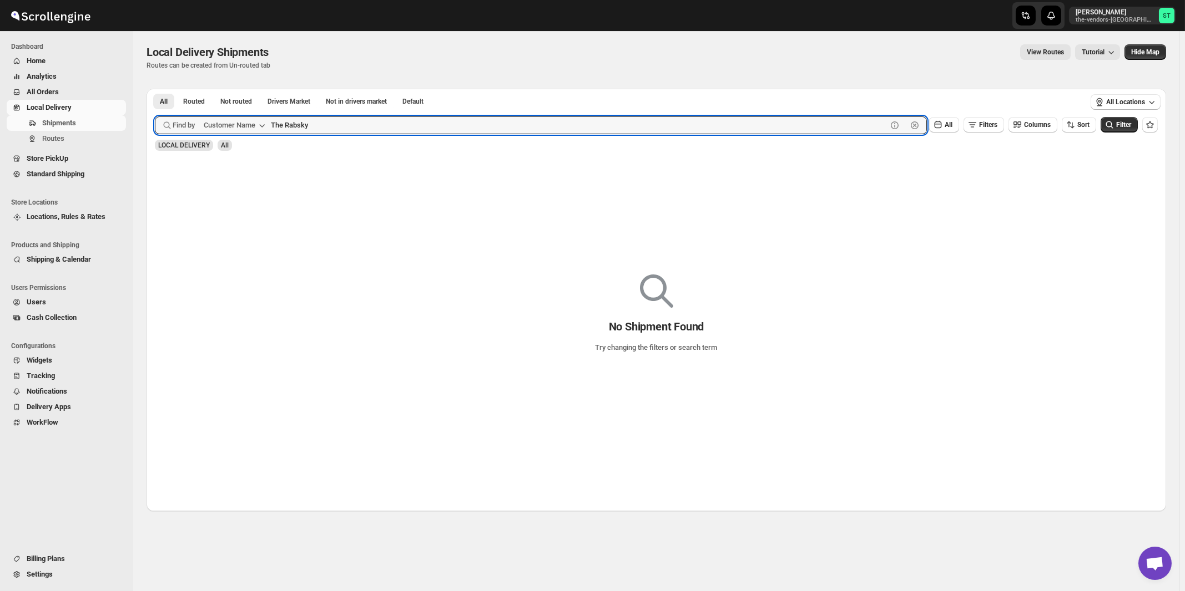
click at [155, 89] on button "Submit" at bounding box center [171, 95] width 32 height 12
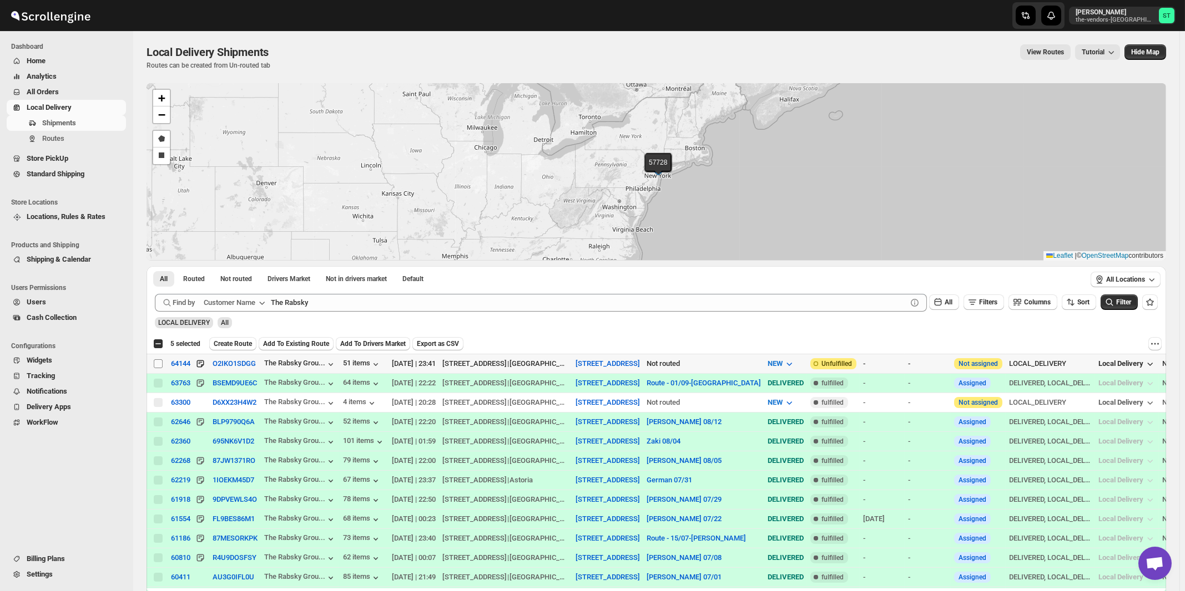
click at [158, 363] on input "Select shipment" at bounding box center [158, 364] width 9 height 9
checkbox input "true"
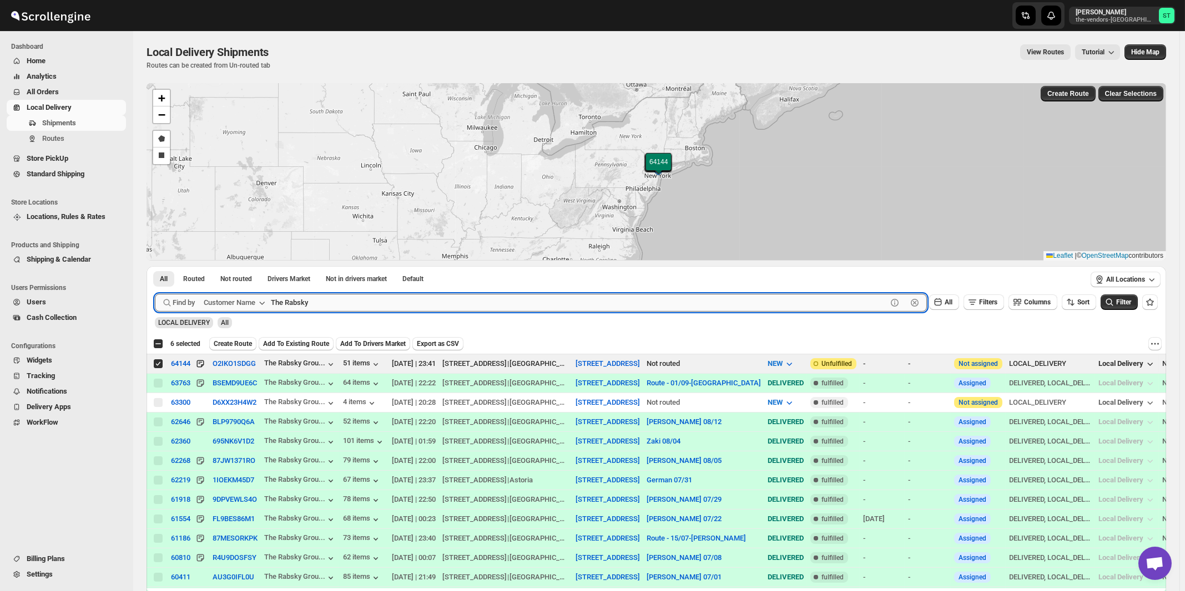
click at [376, 307] on input "The Rabsky" at bounding box center [579, 303] width 616 height 18
paste input "urf Office Furniture"
type input "Turf Office Furniture"
click at [155, 266] on button "Submit" at bounding box center [171, 272] width 32 height 12
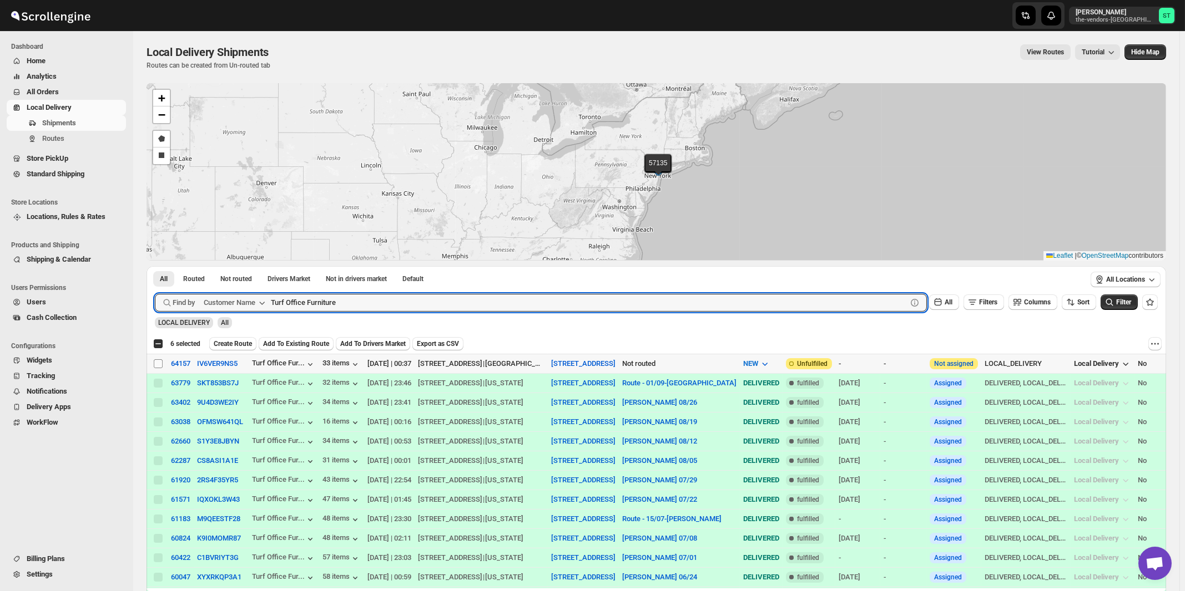
click at [159, 363] on input "Select shipment" at bounding box center [158, 364] width 9 height 9
checkbox input "true"
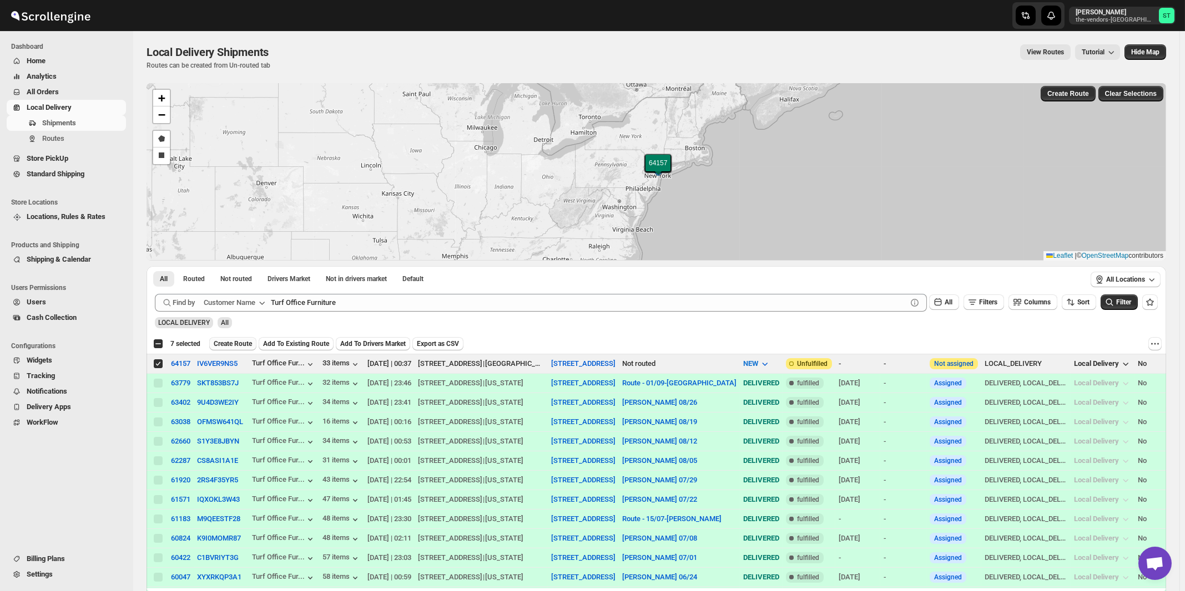
click at [233, 346] on span "Create Route" at bounding box center [233, 344] width 38 height 9
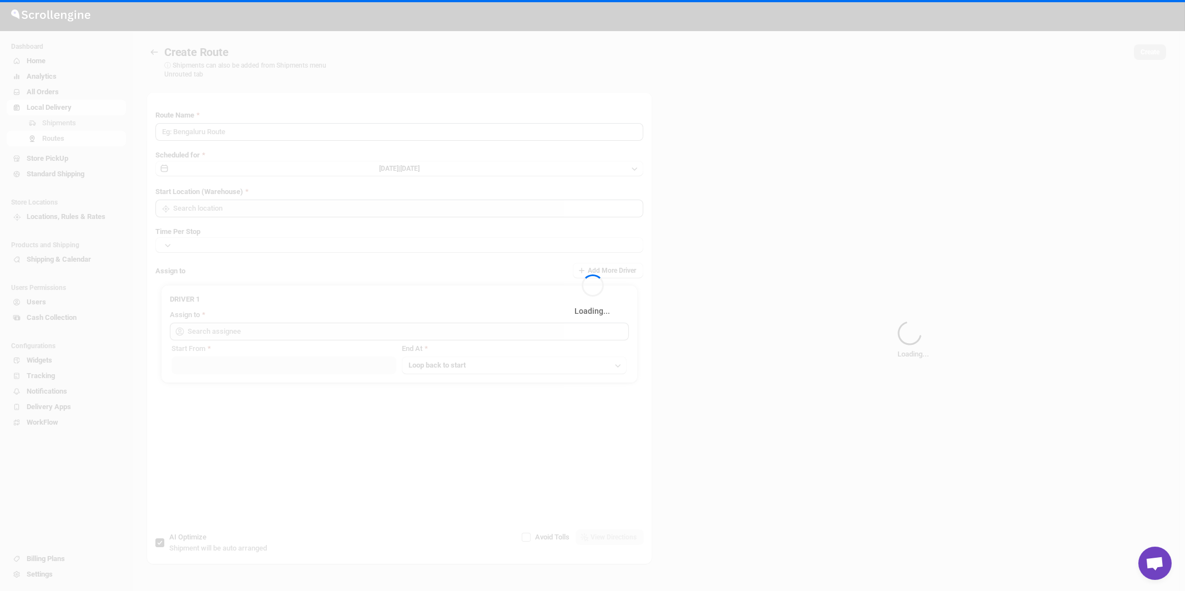
type input "Route - 09/09-1105"
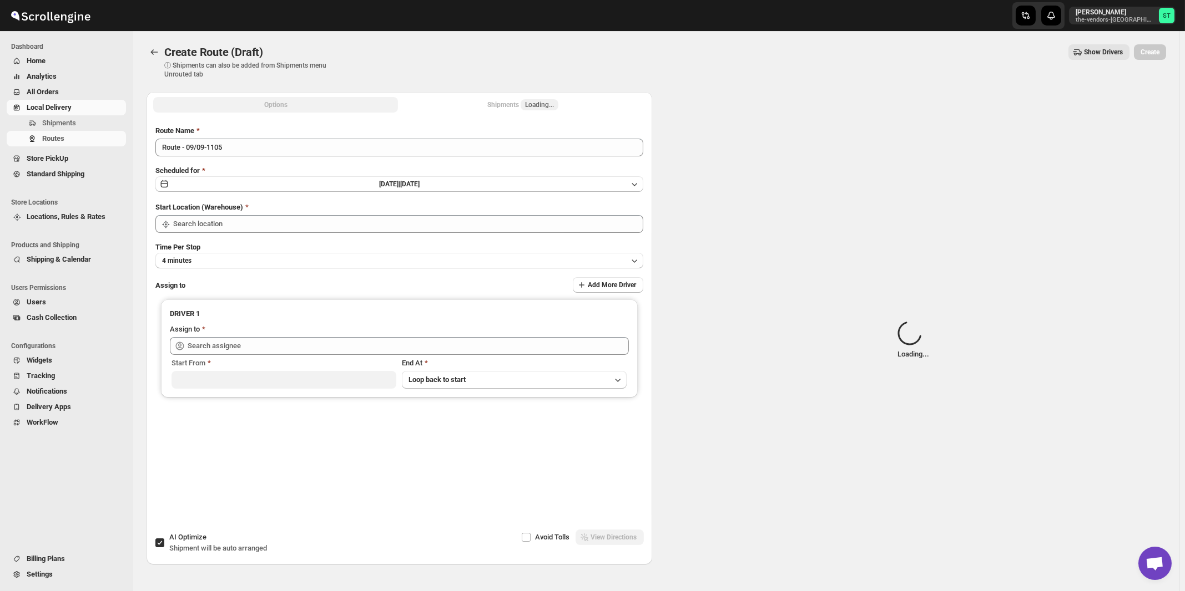
type input "[STREET_ADDRESS]"
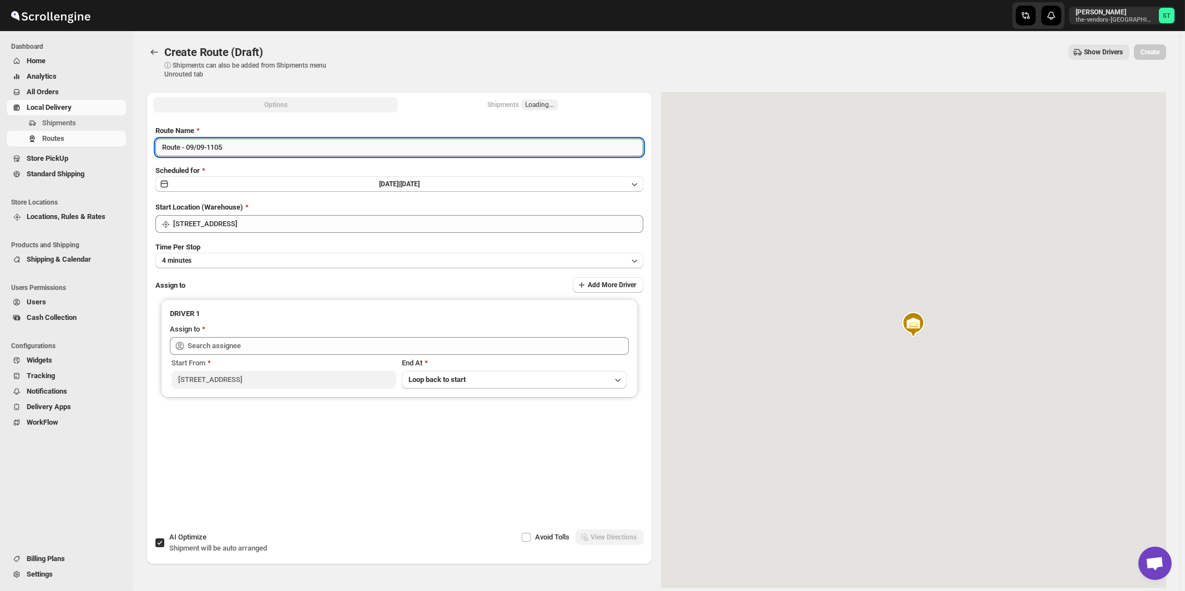
click at [291, 149] on input "Route - 09/09-1105" at bounding box center [399, 148] width 488 height 18
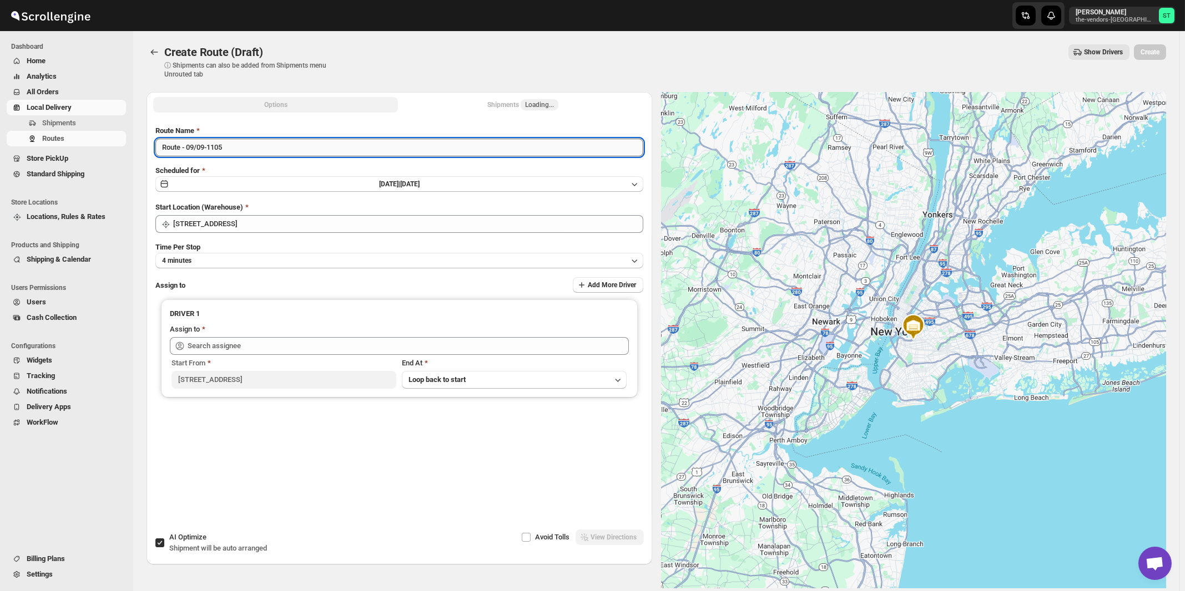
paste input "Milton"
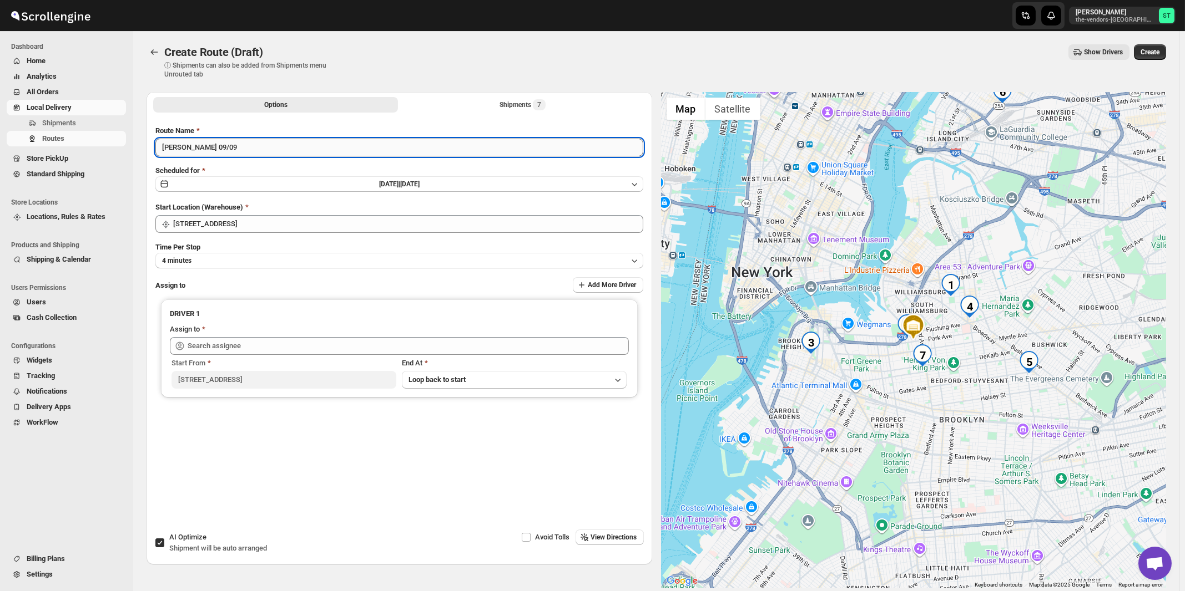
type input "[PERSON_NAME] 09/09"
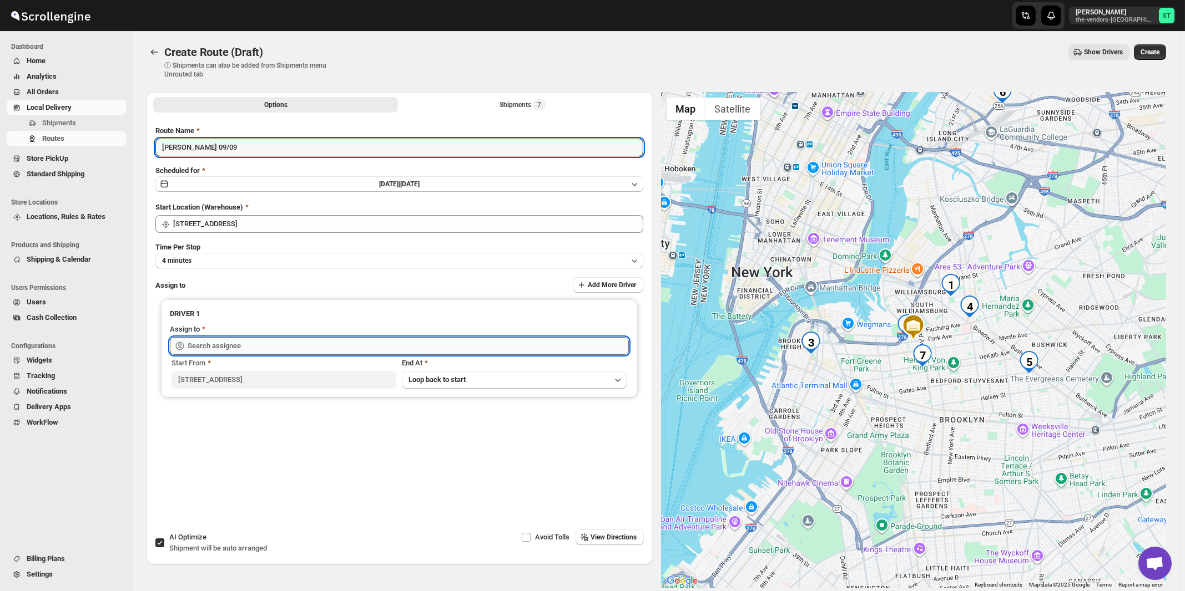
click at [249, 348] on input "text" at bounding box center [408, 346] width 441 height 18
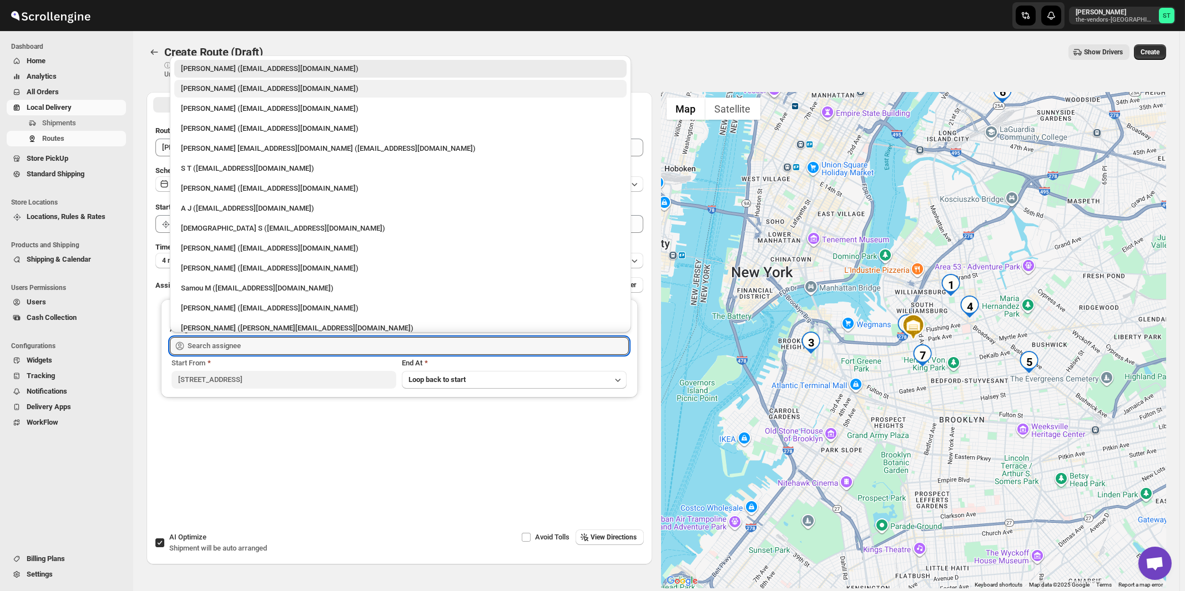
click at [198, 92] on div "[PERSON_NAME] ([EMAIL_ADDRESS][DOMAIN_NAME])" at bounding box center [400, 88] width 439 height 11
type input "[PERSON_NAME] ([EMAIL_ADDRESS][DOMAIN_NAME])"
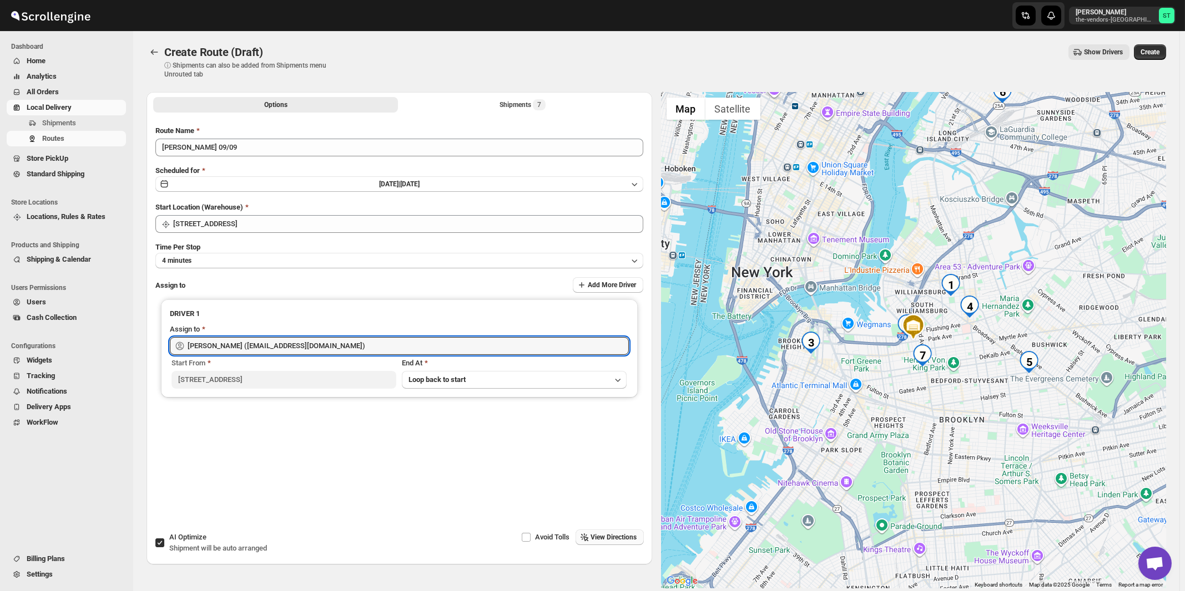
click at [608, 537] on span "View Directions" at bounding box center [614, 537] width 46 height 9
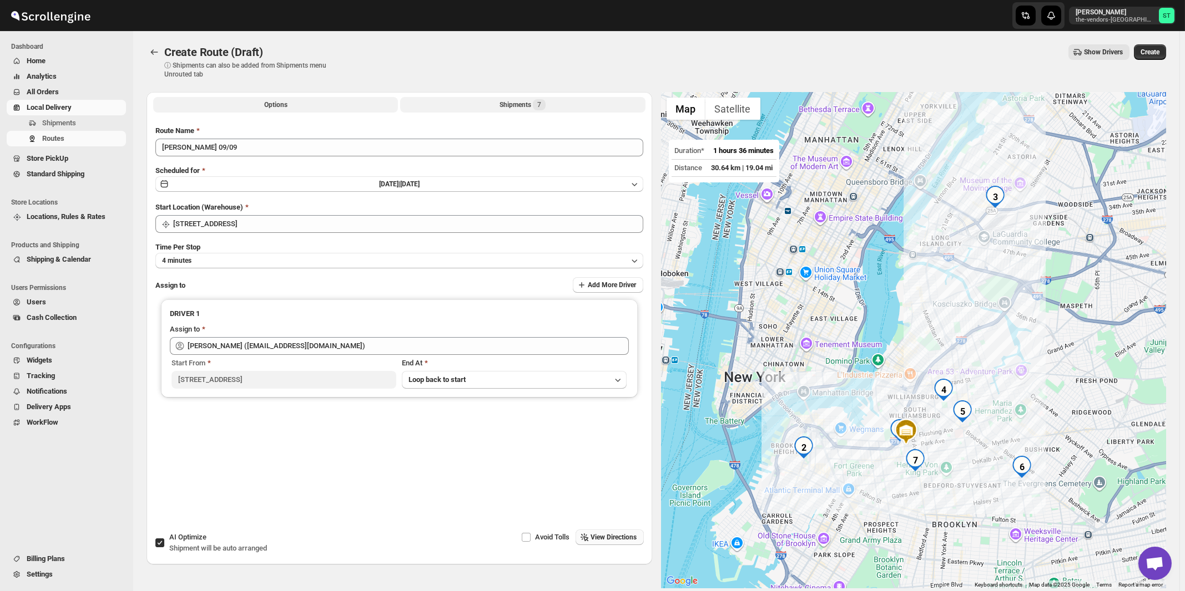
click at [530, 109] on div "Shipments 7" at bounding box center [522, 104] width 46 height 11
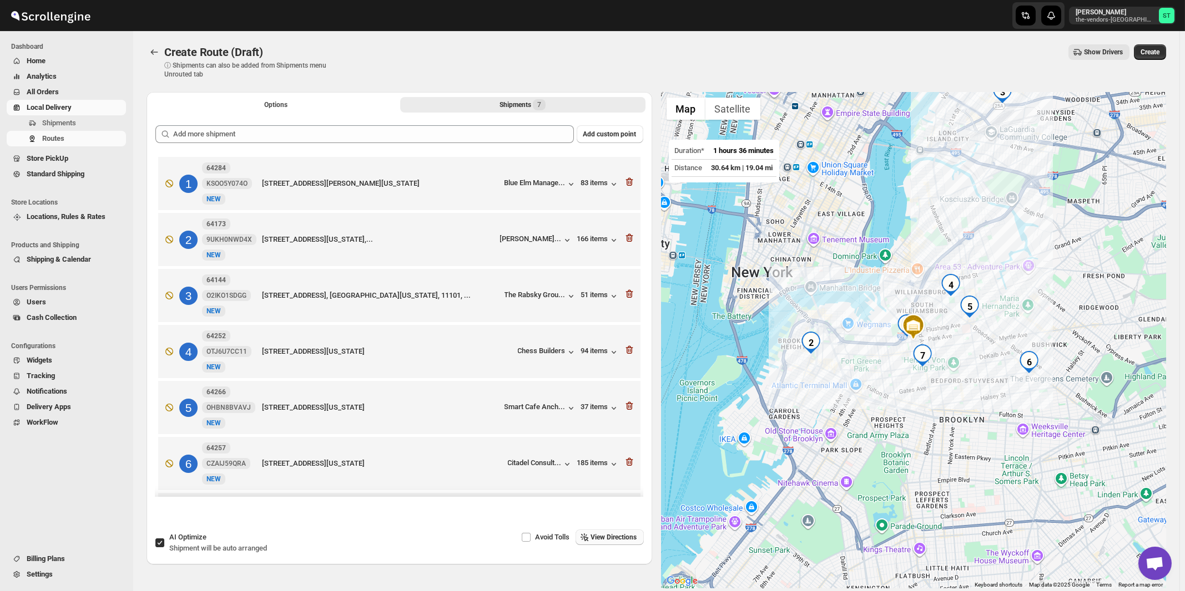
click at [196, 544] on span "Shipment will be auto arranged" at bounding box center [218, 548] width 98 height 8
click at [164, 544] on input "AI Optimize Shipment will be auto arranged" at bounding box center [159, 543] width 9 height 9
checkbox input "false"
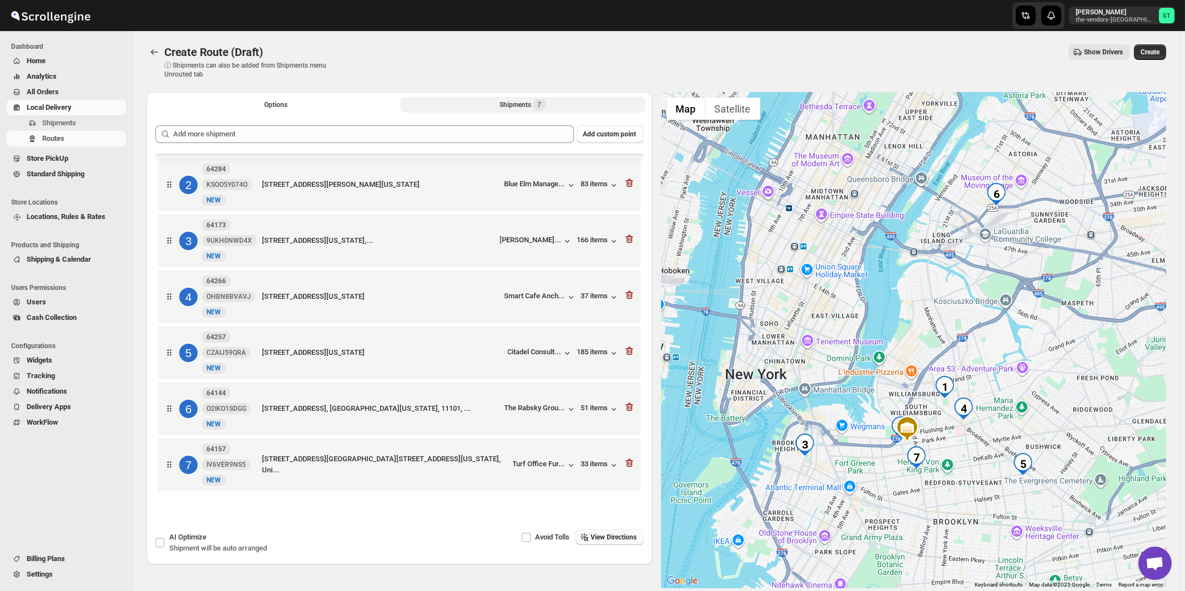
scroll to position [60, 0]
drag, startPoint x: 626, startPoint y: 536, endPoint x: 631, endPoint y: 519, distance: 17.9
click at [627, 537] on span "View Directions" at bounding box center [614, 537] width 46 height 9
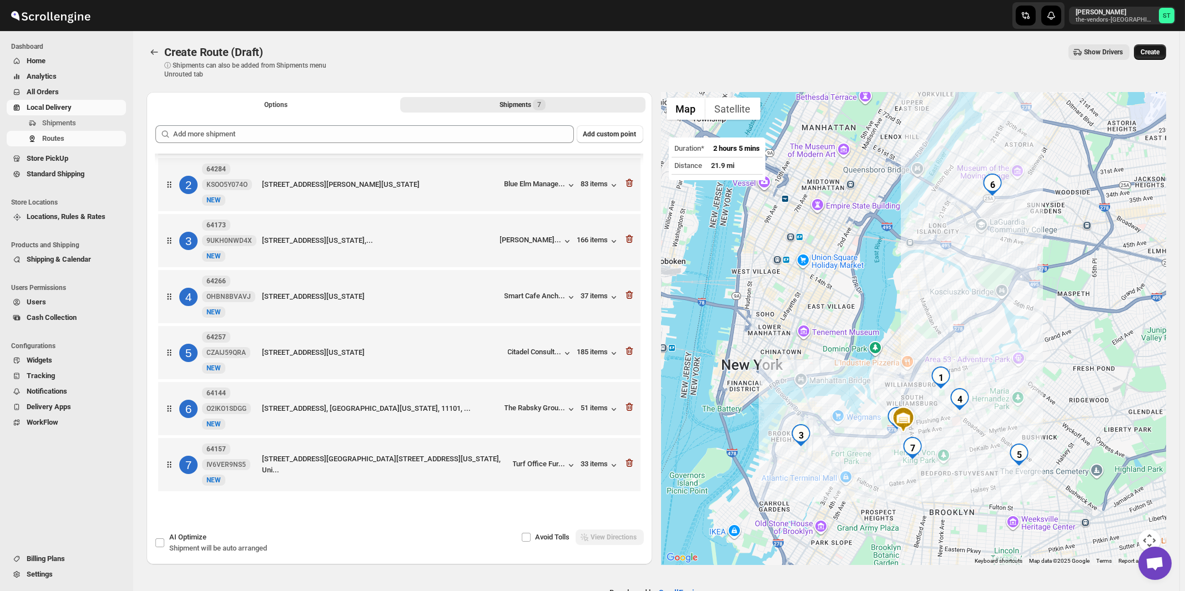
click at [1159, 53] on span "Create" at bounding box center [1149, 52] width 19 height 9
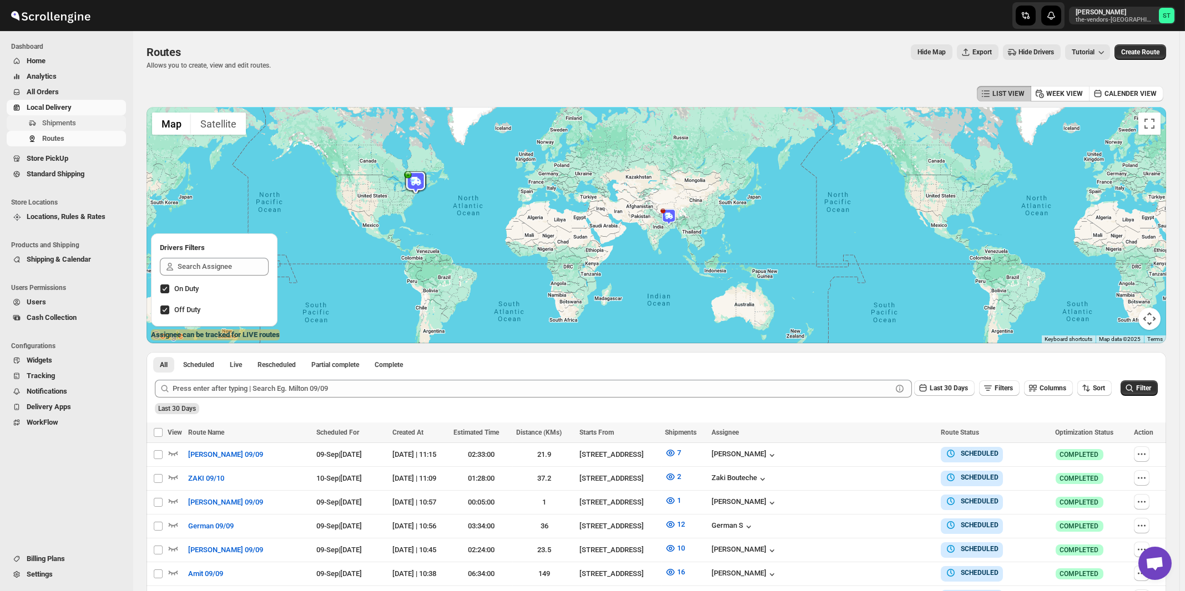
click at [68, 125] on span "Shipments" at bounding box center [59, 123] width 34 height 8
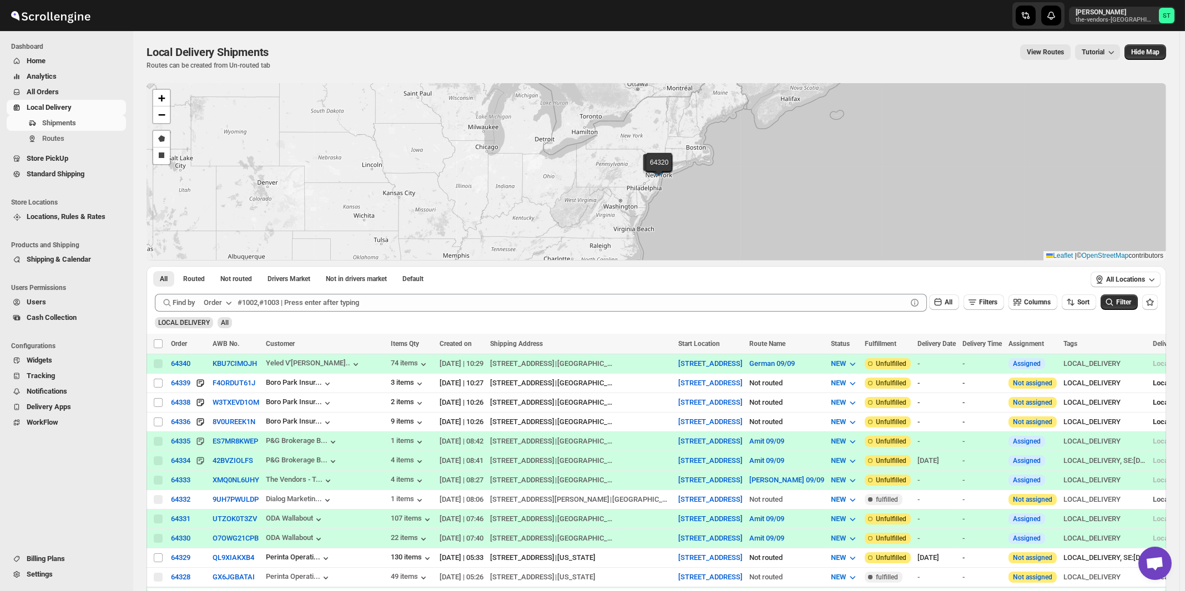
click at [222, 306] on div "Order" at bounding box center [213, 302] width 18 height 11
click at [213, 386] on div "Customer Name" at bounding box center [219, 385] width 51 height 11
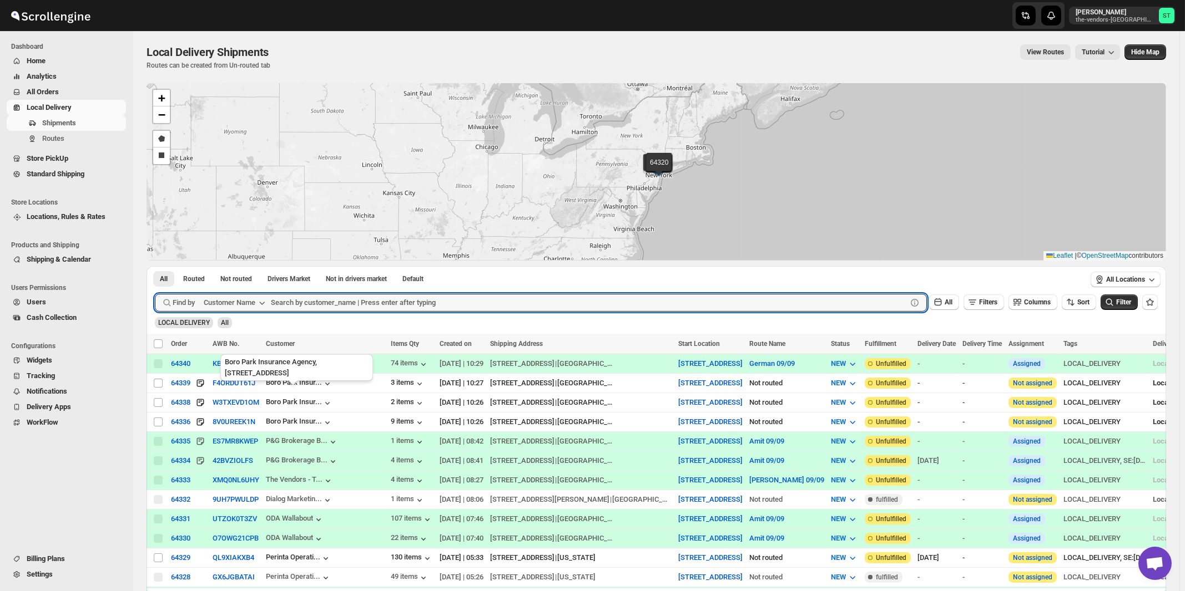
paste input "IG PPC"
type input "IG PPC"
click at [155, 266] on button "Submit" at bounding box center [171, 272] width 32 height 12
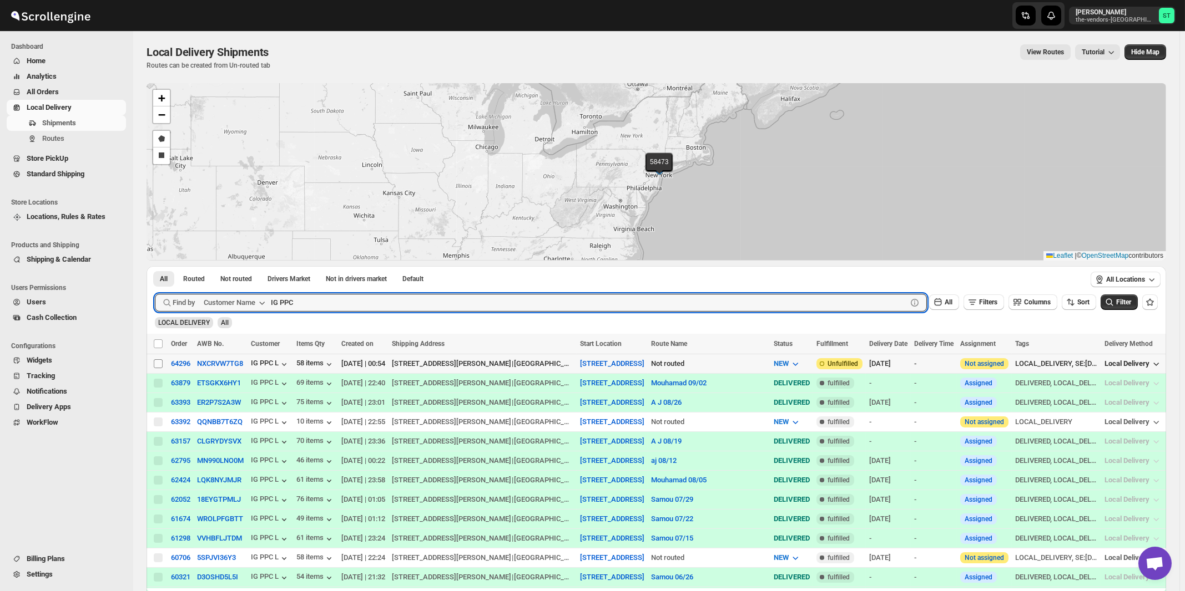
click at [159, 363] on input "Select shipment" at bounding box center [158, 364] width 9 height 9
checkbox input "true"
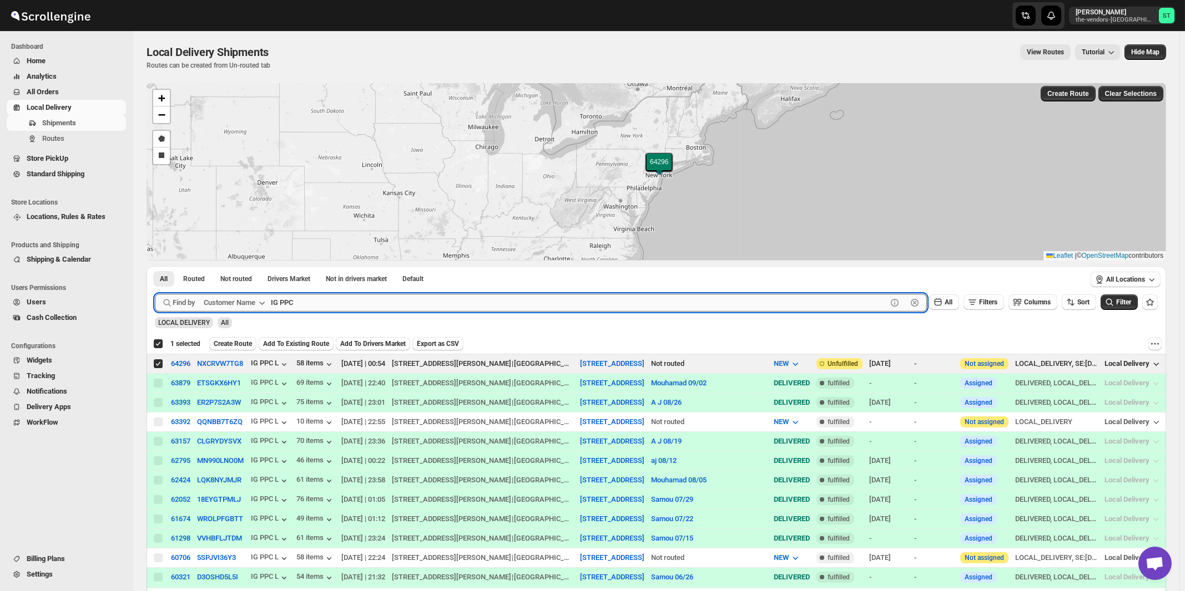
click at [360, 297] on input "IG PPC" at bounding box center [579, 303] width 616 height 18
paste input "Berry's Cooling & Heating, LL"
type input "Berry's Cooling & Heating, LLC"
click at [155, 266] on button "Submit" at bounding box center [171, 272] width 32 height 12
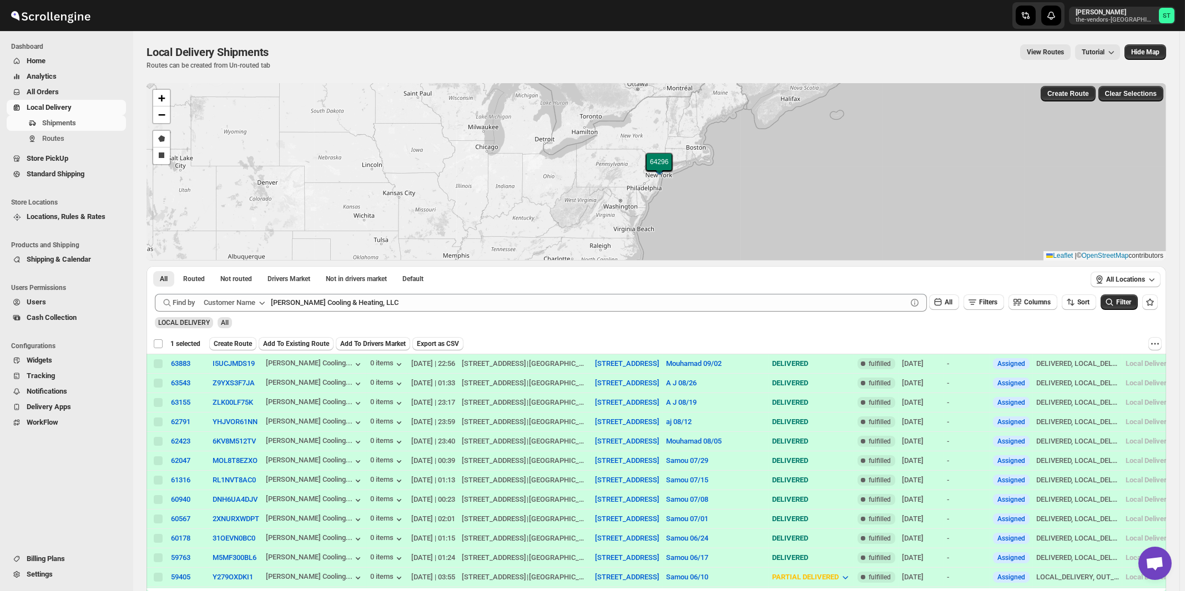
checkbox input "false"
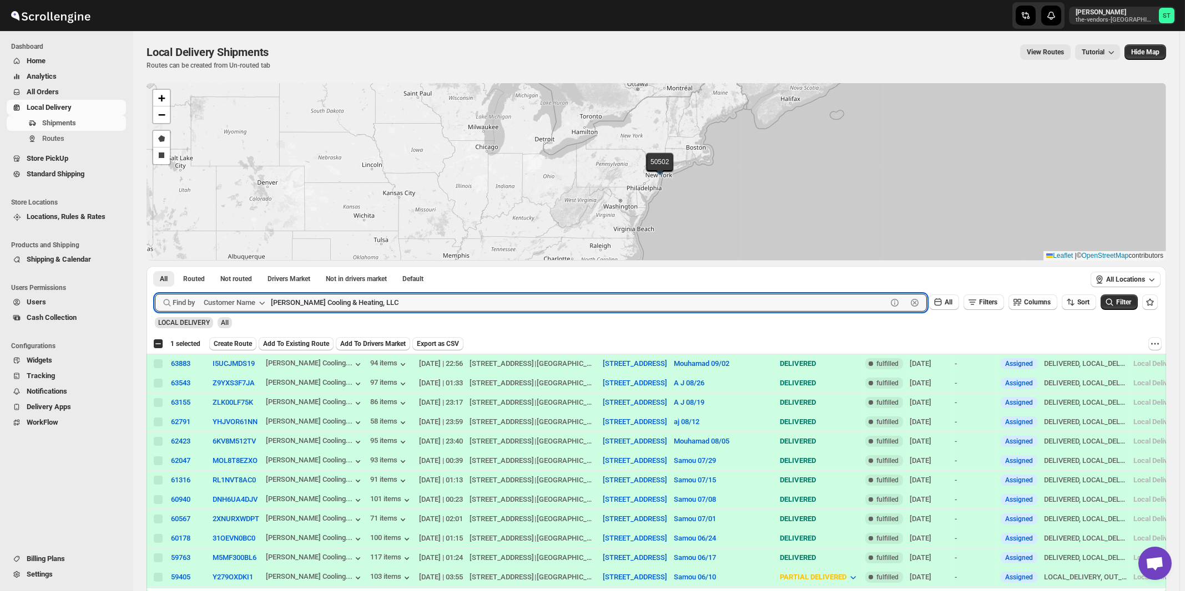
paste input "Zack Teper - Pesach Tikvah 3rd floor"
type input "Zack Teper - Pesach Tikvah 3rd floor"
click at [155, 266] on button "Submit" at bounding box center [171, 272] width 32 height 12
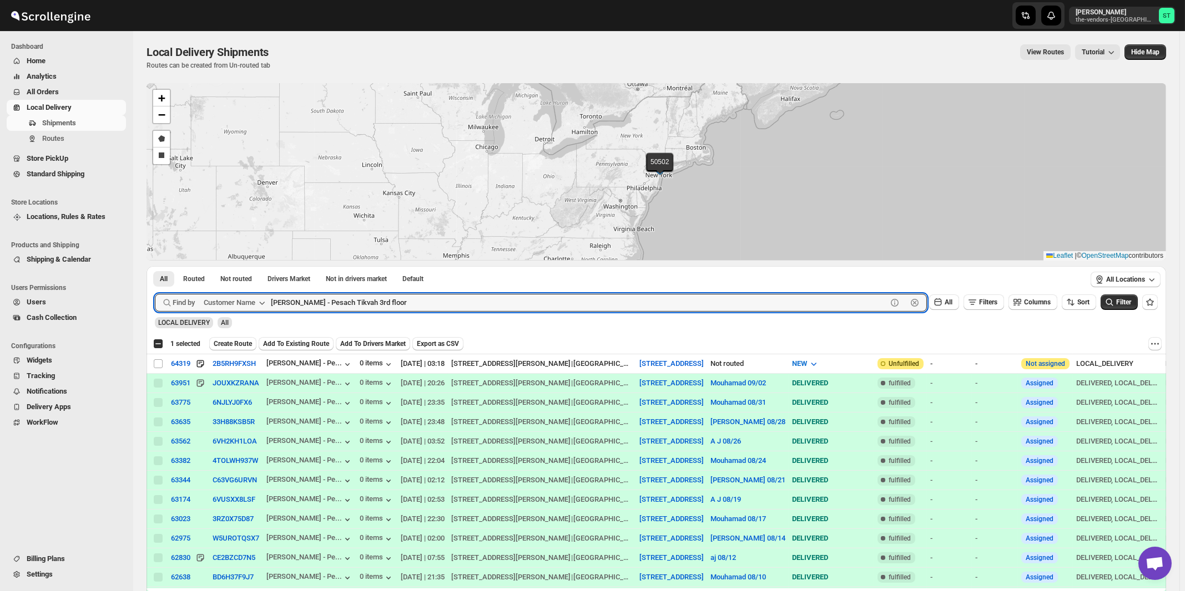
checkbox input "true"
click at [159, 363] on input "Select shipment" at bounding box center [158, 364] width 9 height 9
checkbox input "true"
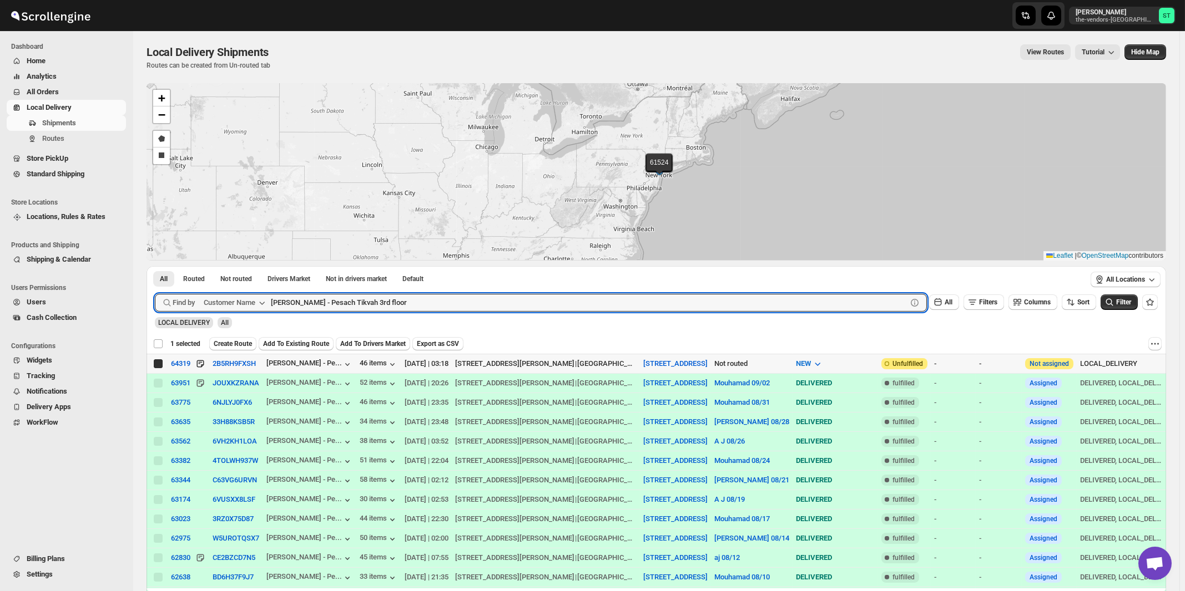
checkbox input "false"
click at [418, 298] on input "Zack Teper - Pesach Tikvah 3rd floor" at bounding box center [579, 303] width 616 height 18
paste input "4th"
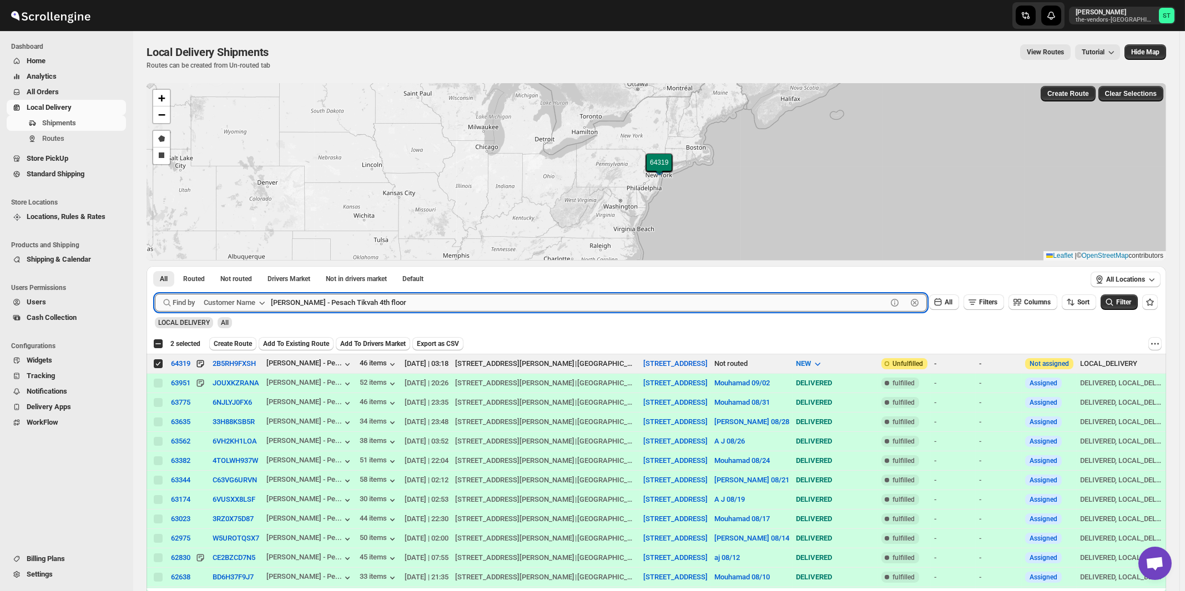
type input "Zack Teper - Pesach Tikvah 4th floor"
click at [155, 266] on button "Submit" at bounding box center [171, 272] width 32 height 12
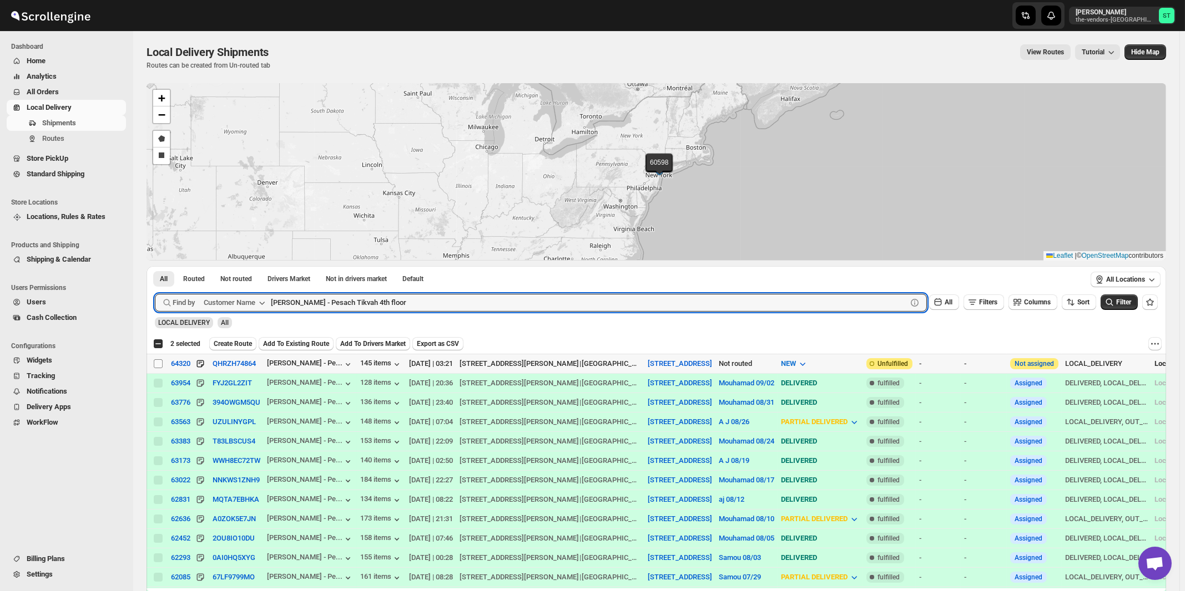
click at [159, 365] on input "Select shipment" at bounding box center [158, 364] width 9 height 9
checkbox input "true"
click at [277, 300] on input "Zack Teper - Pesach Tikvah 4th floor" at bounding box center [579, 303] width 616 height 18
type input "Hershy"
click at [155, 266] on button "Submit" at bounding box center [171, 272] width 32 height 12
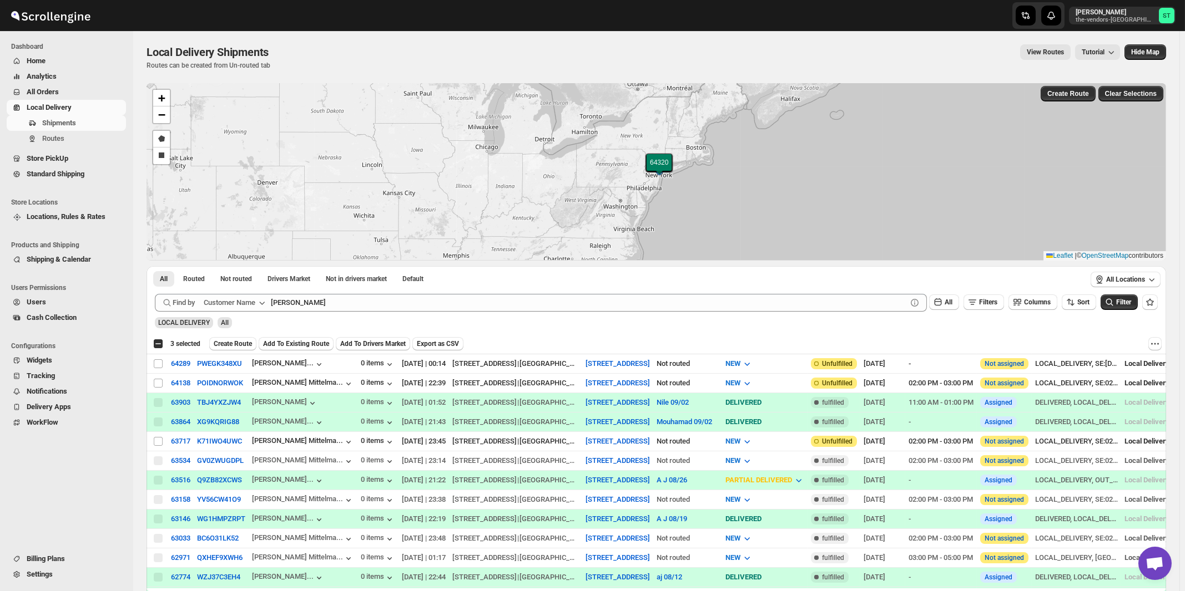
checkbox input "true"
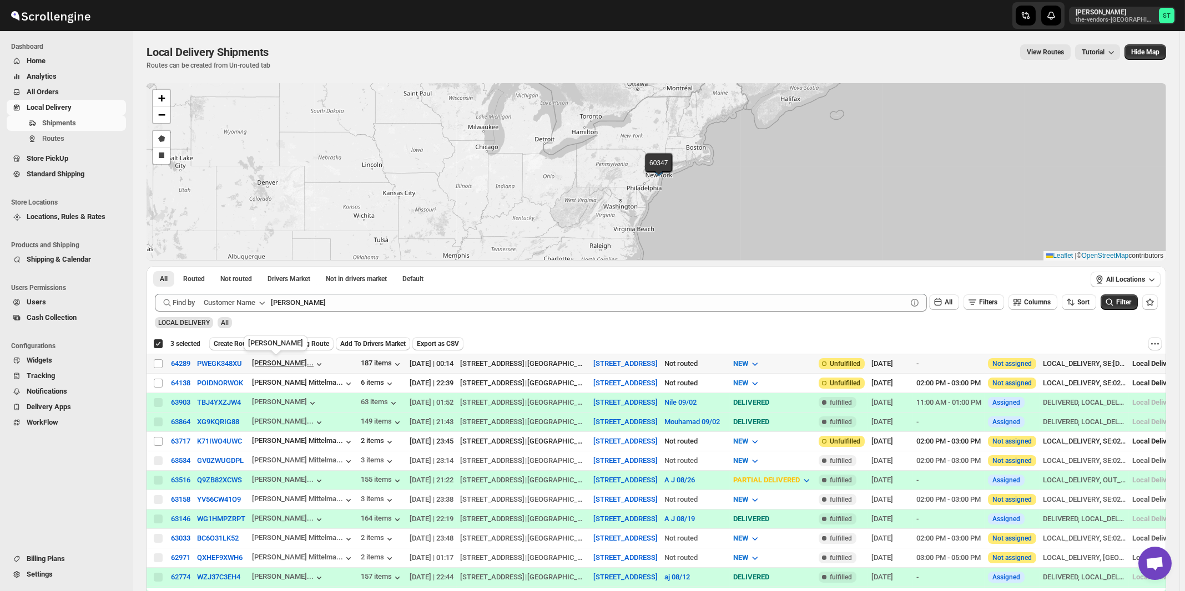
click at [275, 365] on div "[PERSON_NAME]..." at bounding box center [283, 363] width 62 height 8
click at [157, 362] on input "Select shipment" at bounding box center [158, 364] width 9 height 9
checkbox input "true"
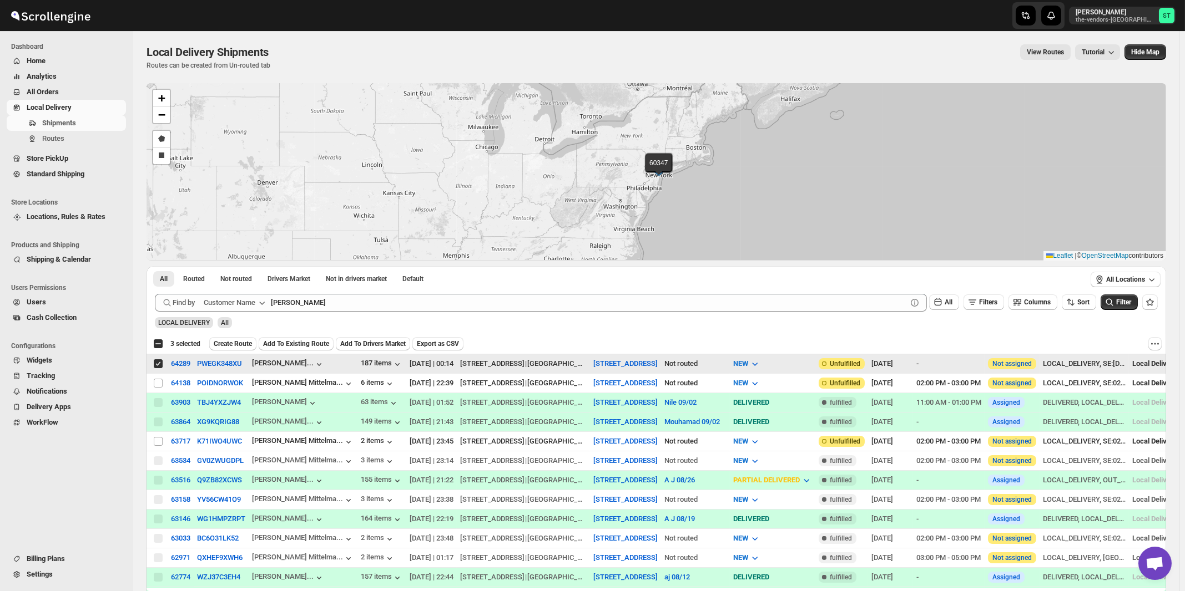
checkbox input "false"
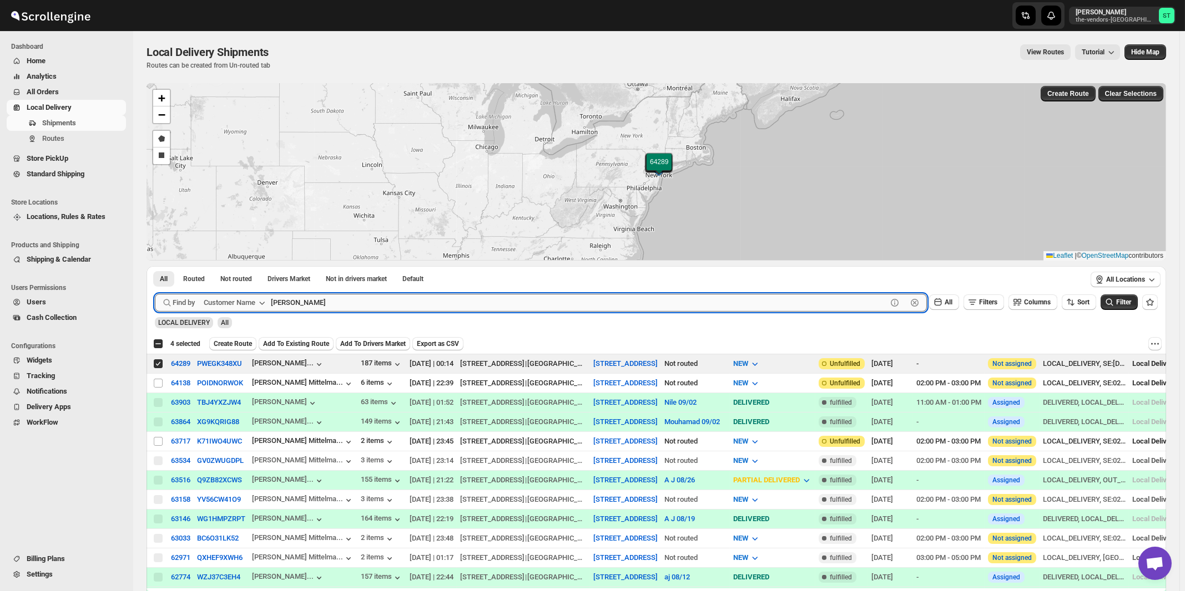
click at [317, 305] on input "Hershy" at bounding box center [579, 303] width 616 height 18
paste input "[PERSON_NAME]"
type input "[PERSON_NAME]"
click at [155, 266] on button "Submit" at bounding box center [171, 272] width 32 height 12
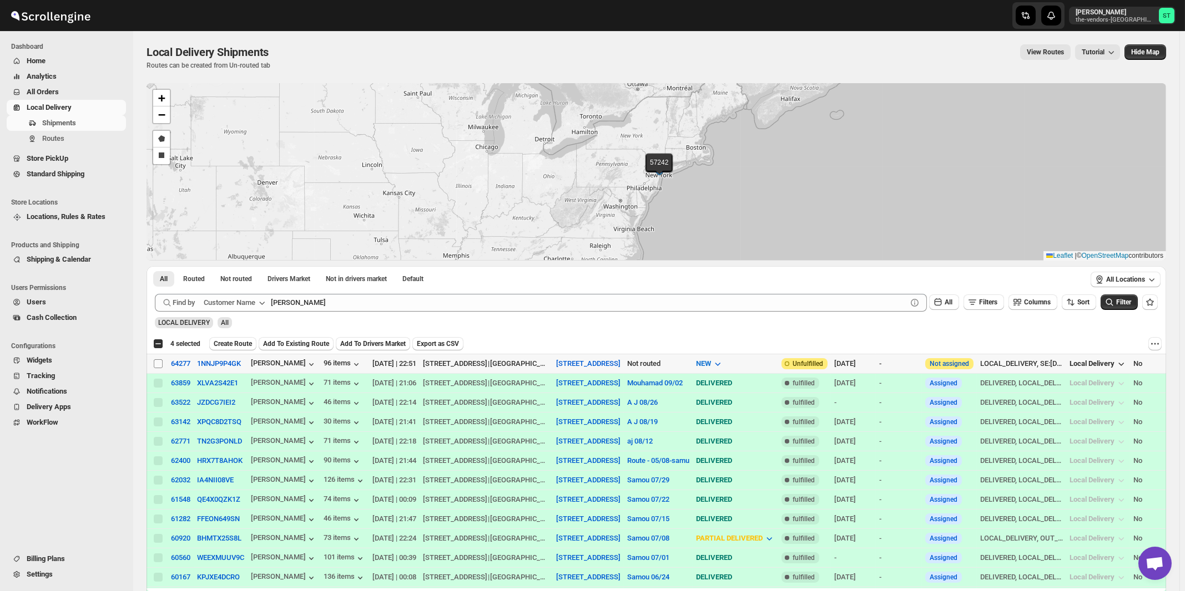
click at [158, 363] on input "Select shipment" at bounding box center [158, 364] width 9 height 9
checkbox input "true"
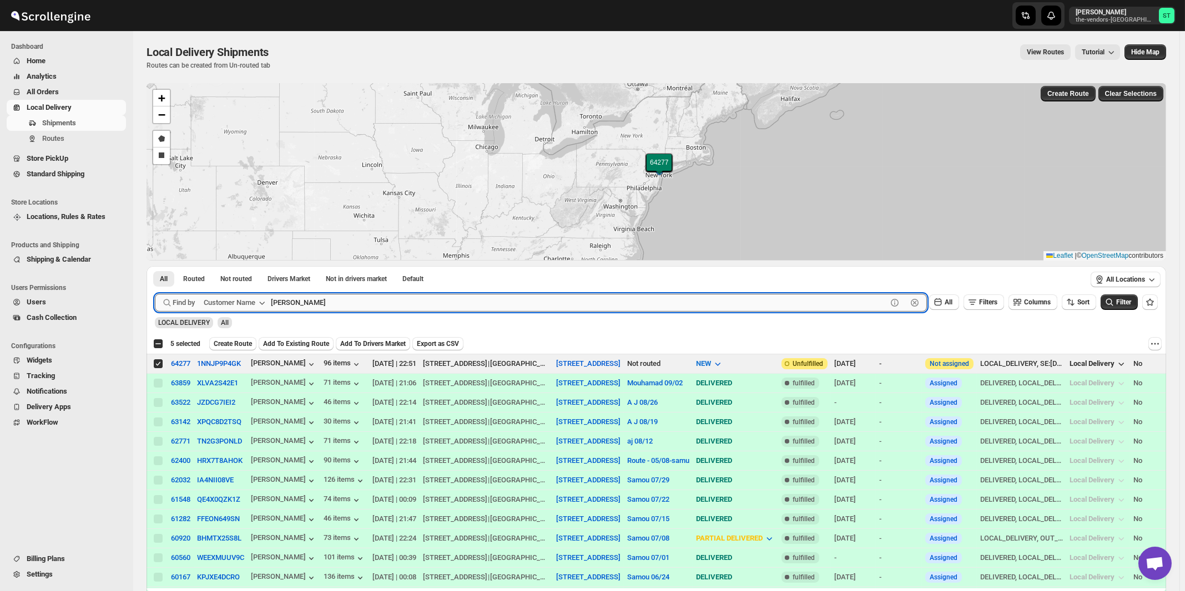
click at [393, 303] on input "[PERSON_NAME]" at bounding box center [579, 303] width 616 height 18
paste input "Pelican Interiors"
type input "Pelican Interiors"
click at [155, 266] on button "Submit" at bounding box center [171, 272] width 32 height 12
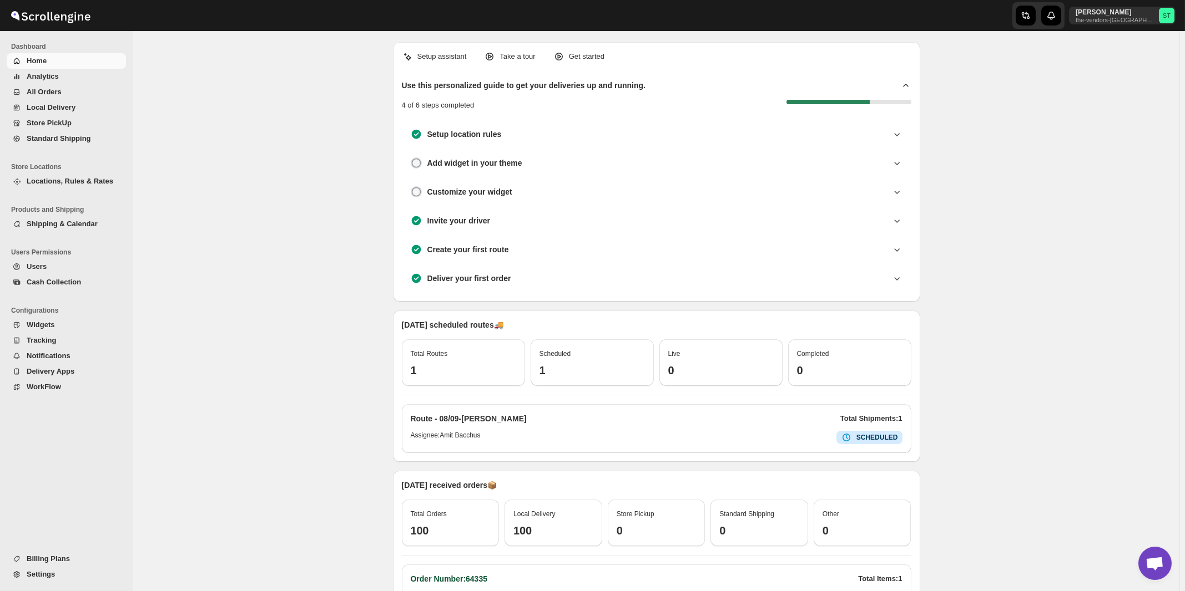
click at [45, 95] on span "All Orders" at bounding box center [44, 92] width 35 height 8
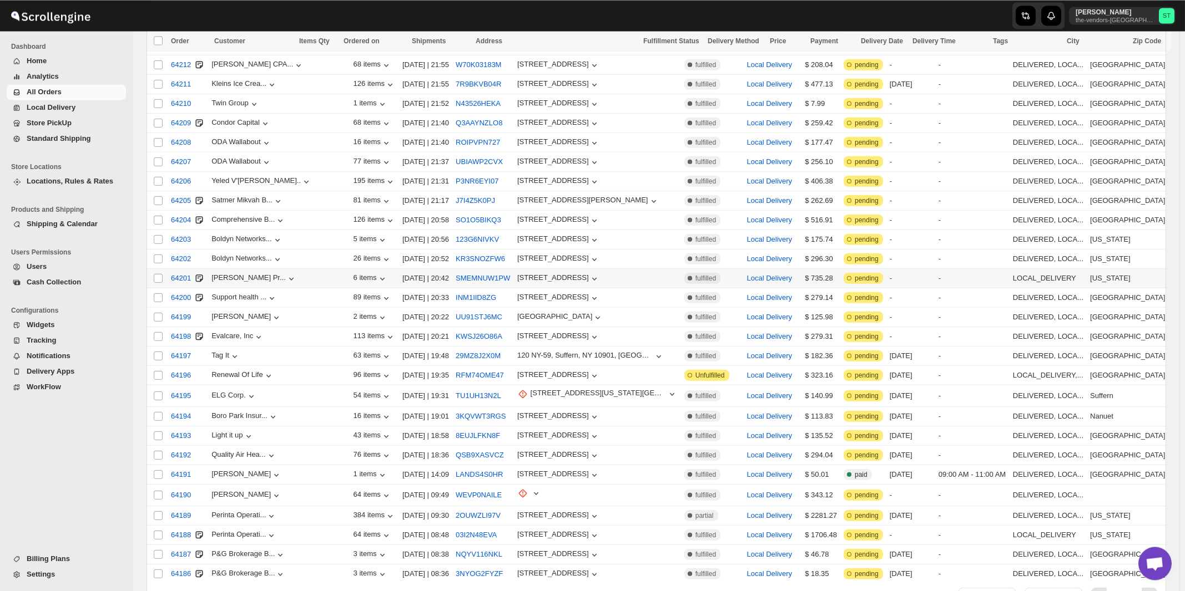
scroll to position [2524, 0]
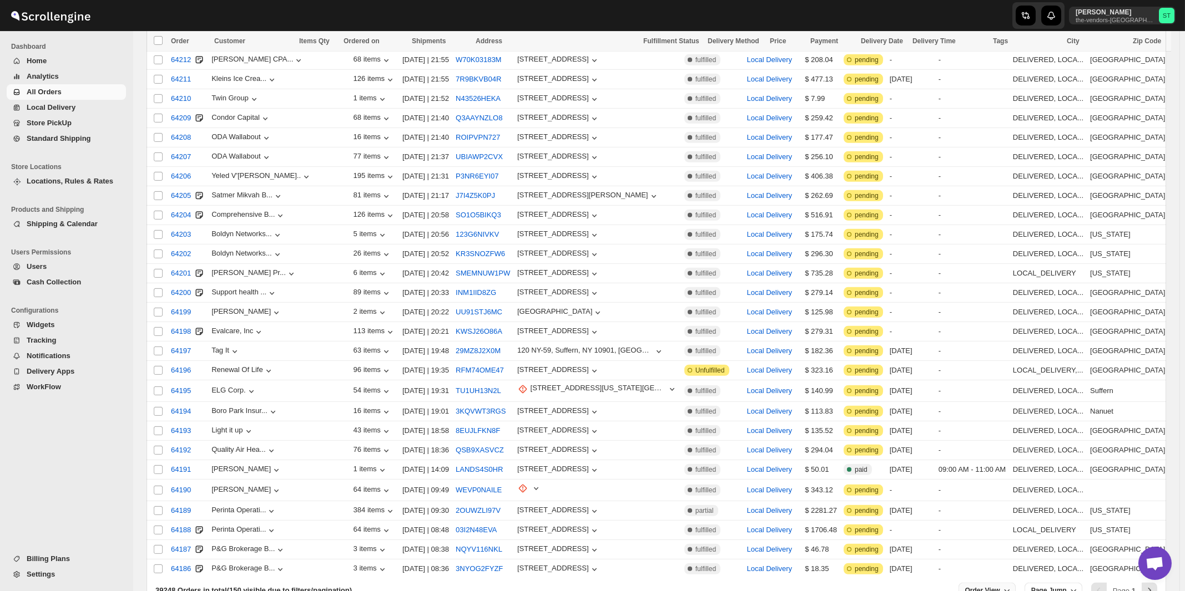
click at [993, 586] on span "Order View" at bounding box center [982, 590] width 35 height 9
click at [992, 478] on input "150" at bounding box center [987, 479] width 39 height 18
type input "75"
click at [994, 498] on div "Set" at bounding box center [995, 496] width 55 height 12
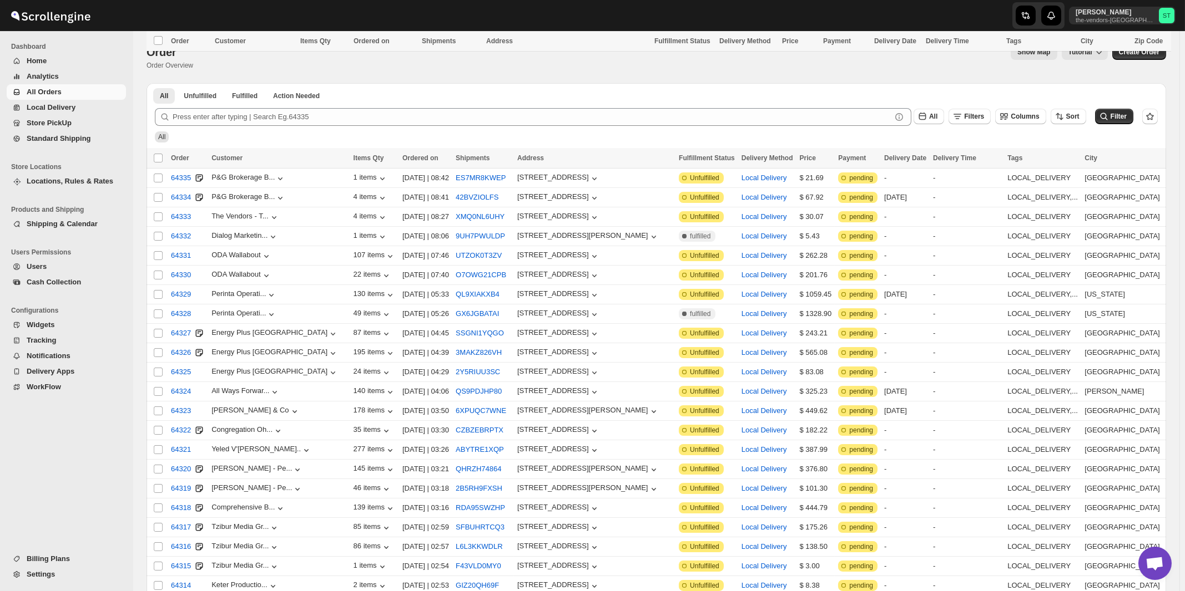
scroll to position [475, 0]
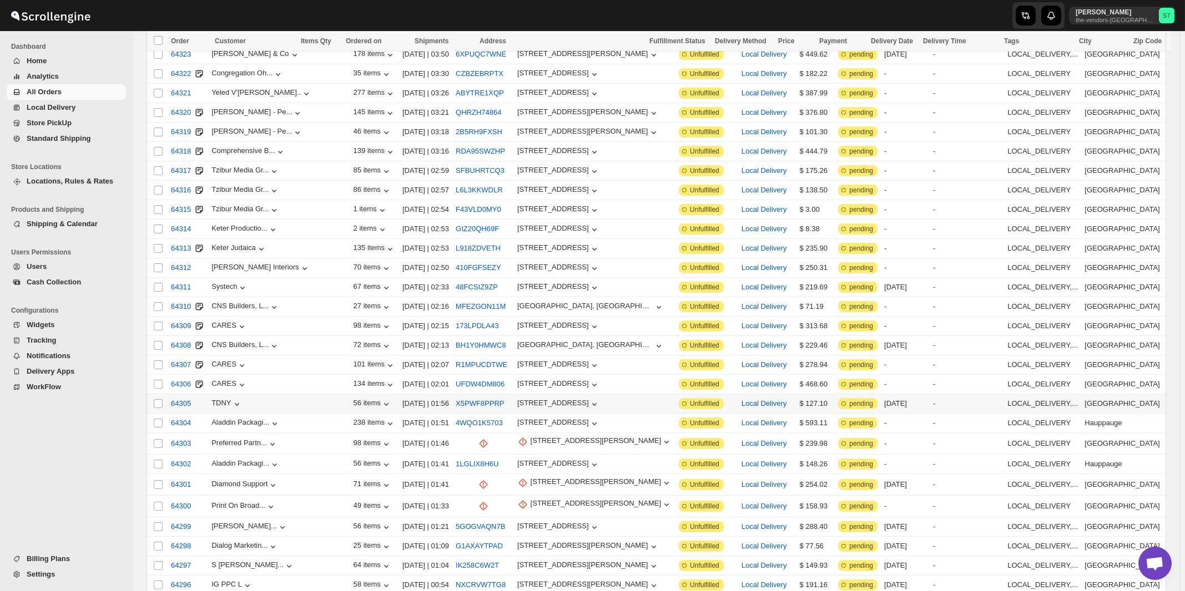
scroll to position [595, 0]
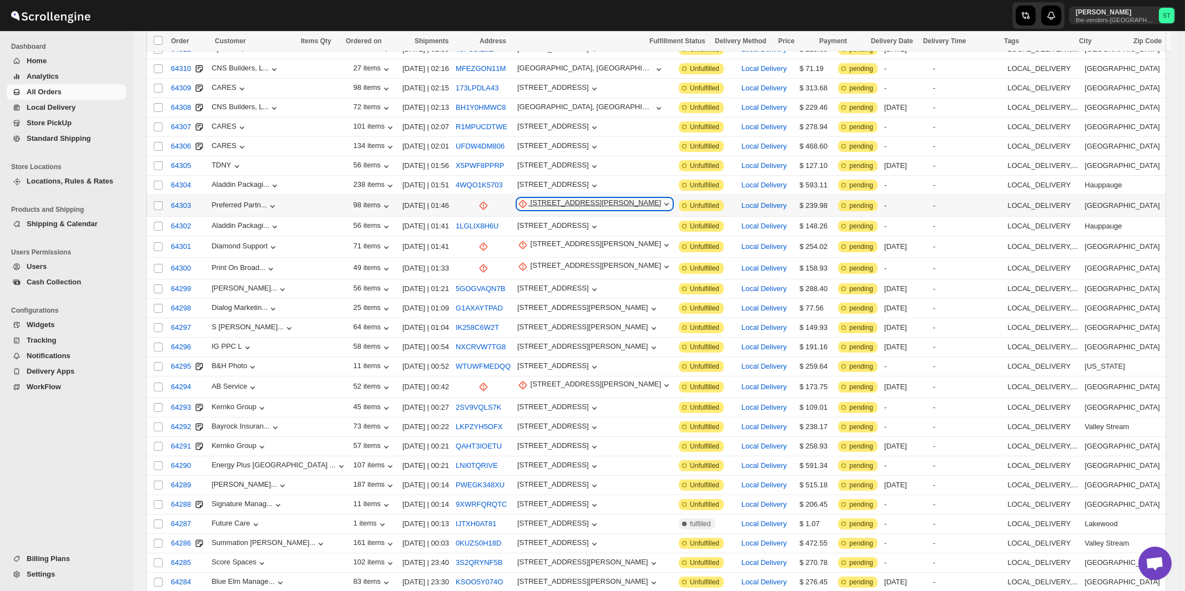
click at [530, 199] on div "99 Emerson Place" at bounding box center [595, 204] width 131 height 11
click at [524, 251] on span "Update manually" at bounding box center [531, 249] width 54 height 8
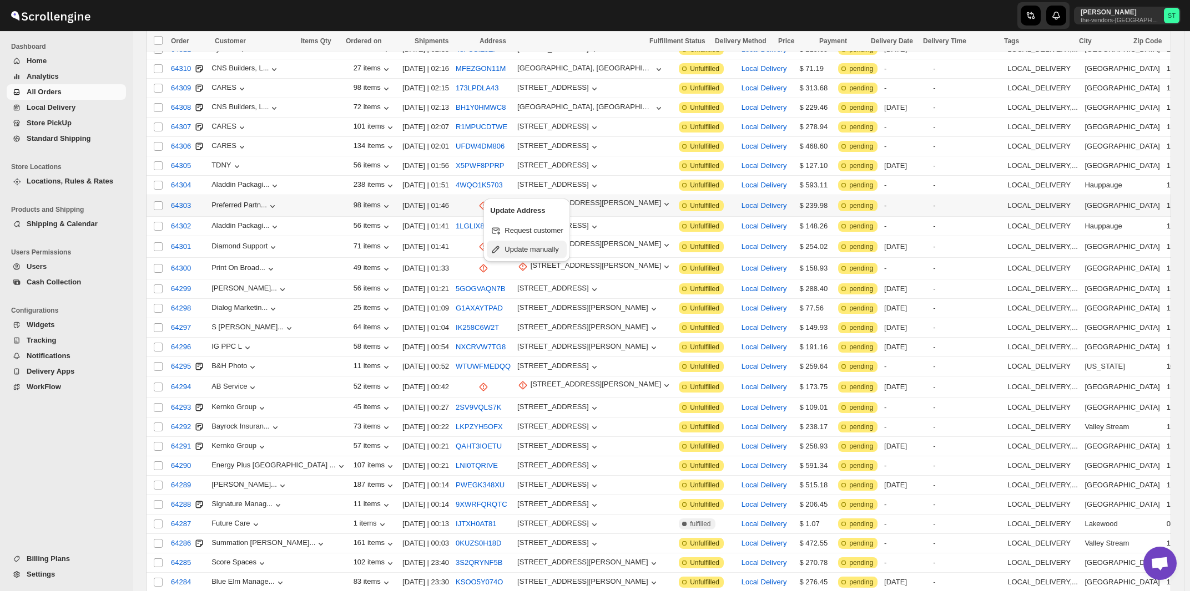
select select "US"
select select "[US_STATE]"
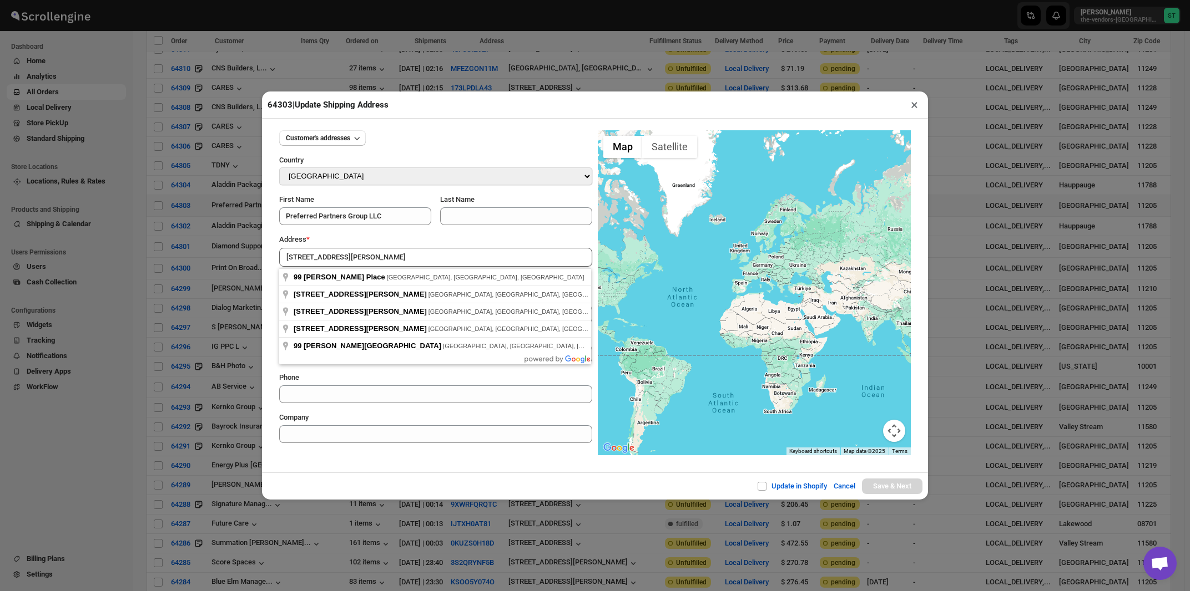
click at [382, 244] on div "Address *" at bounding box center [435, 239] width 313 height 11
click at [372, 258] on input "99 Emerson Place" at bounding box center [435, 257] width 313 height 19
type input "99 Emerson Place, Brooklyn, NY, USA"
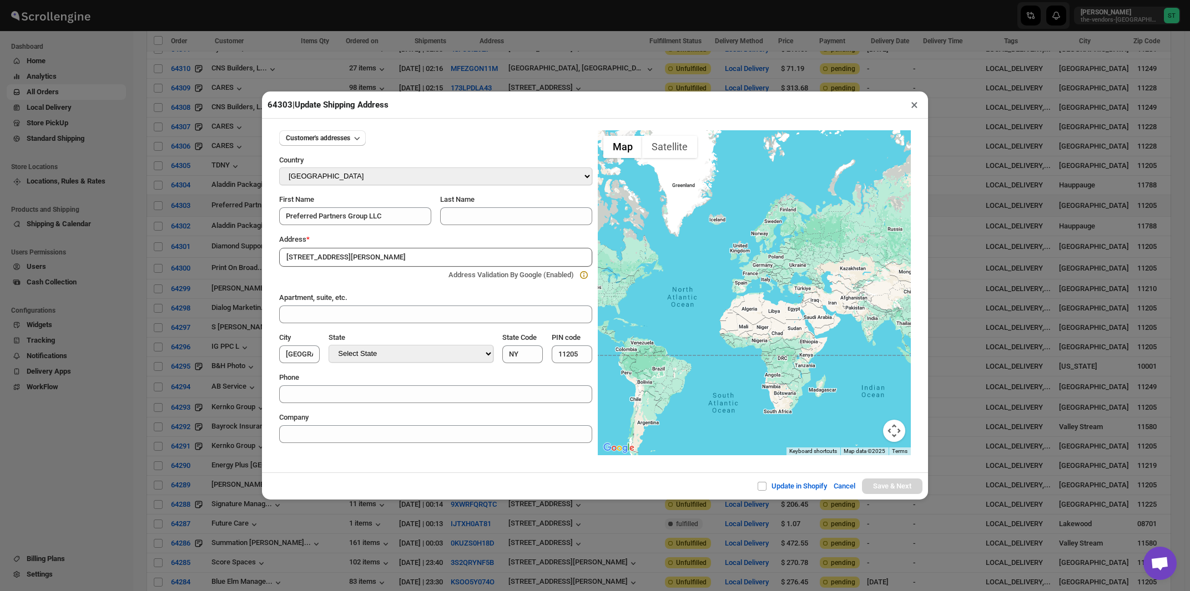
type input "[GEOGRAPHIC_DATA]"
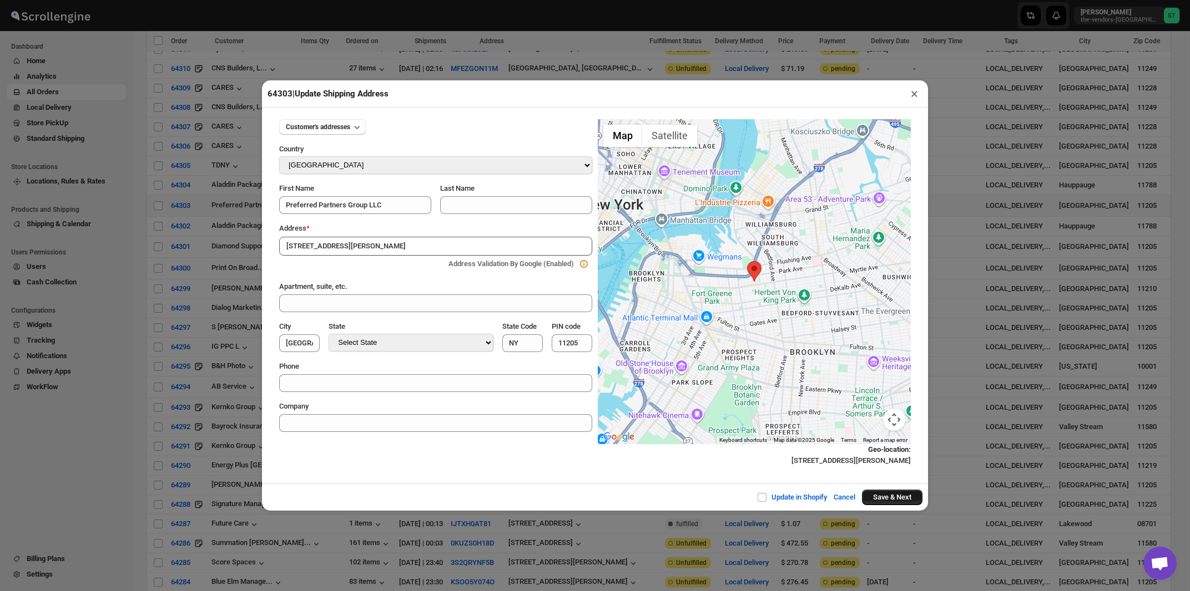
click at [878, 501] on button "Save & Next" at bounding box center [892, 498] width 60 height 16
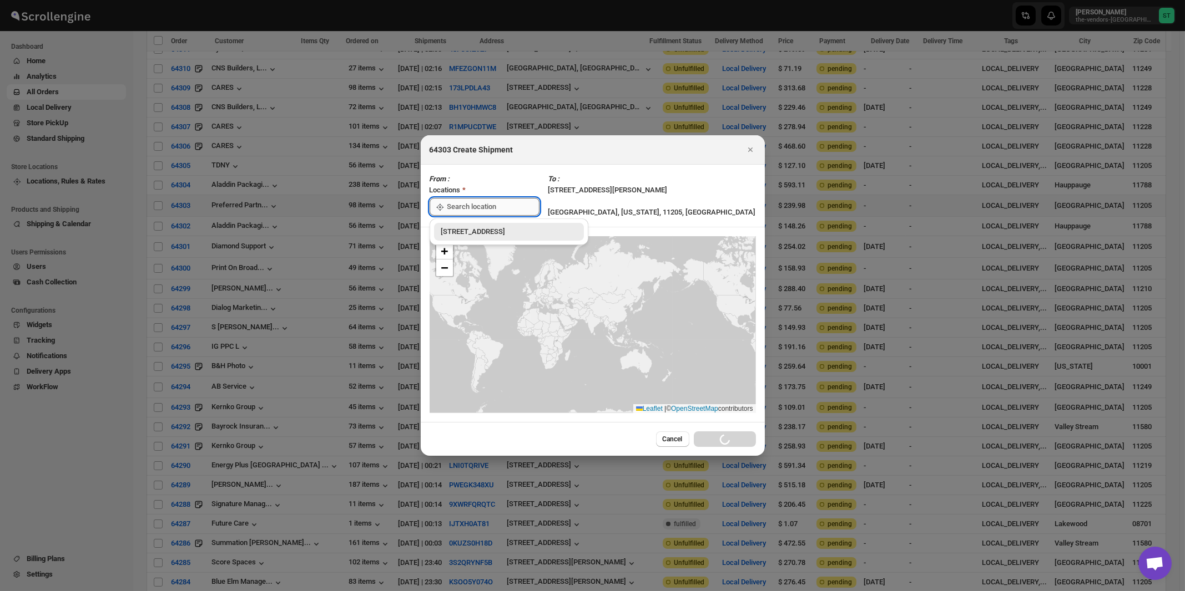
click at [464, 205] on input ":rdm:" at bounding box center [493, 207] width 92 height 18
click at [455, 233] on div "[STREET_ADDRESS]" at bounding box center [509, 231] width 136 height 11
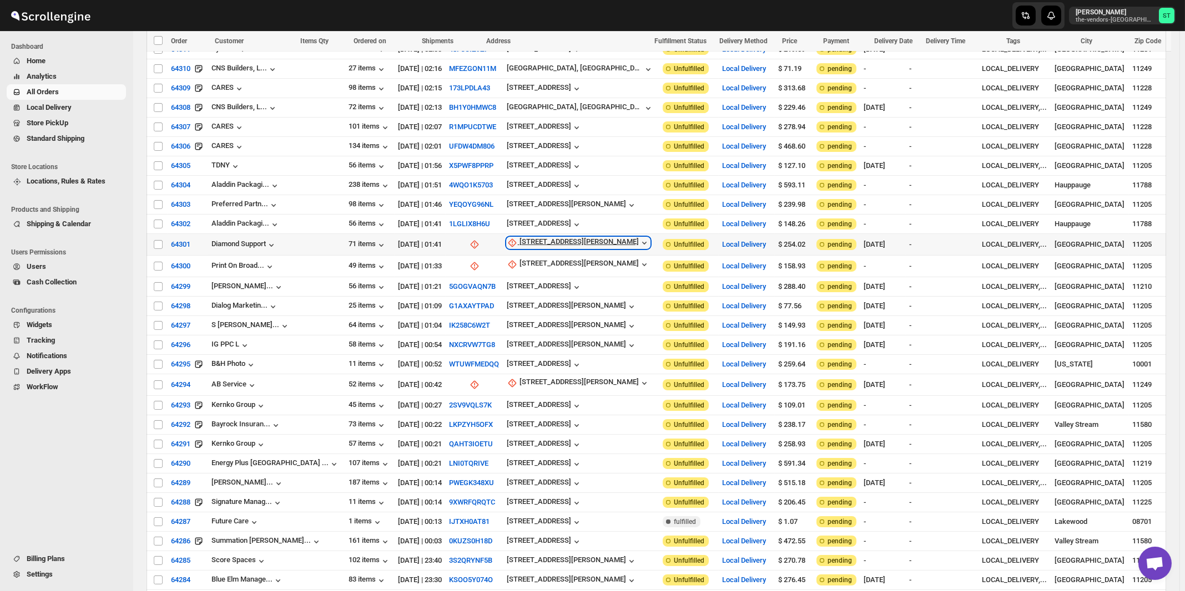
click at [519, 237] on div "99 Emerson Place" at bounding box center [578, 242] width 119 height 11
click at [512, 289] on span "Update manually" at bounding box center [530, 287] width 53 height 8
select select "US"
select select "[US_STATE]"
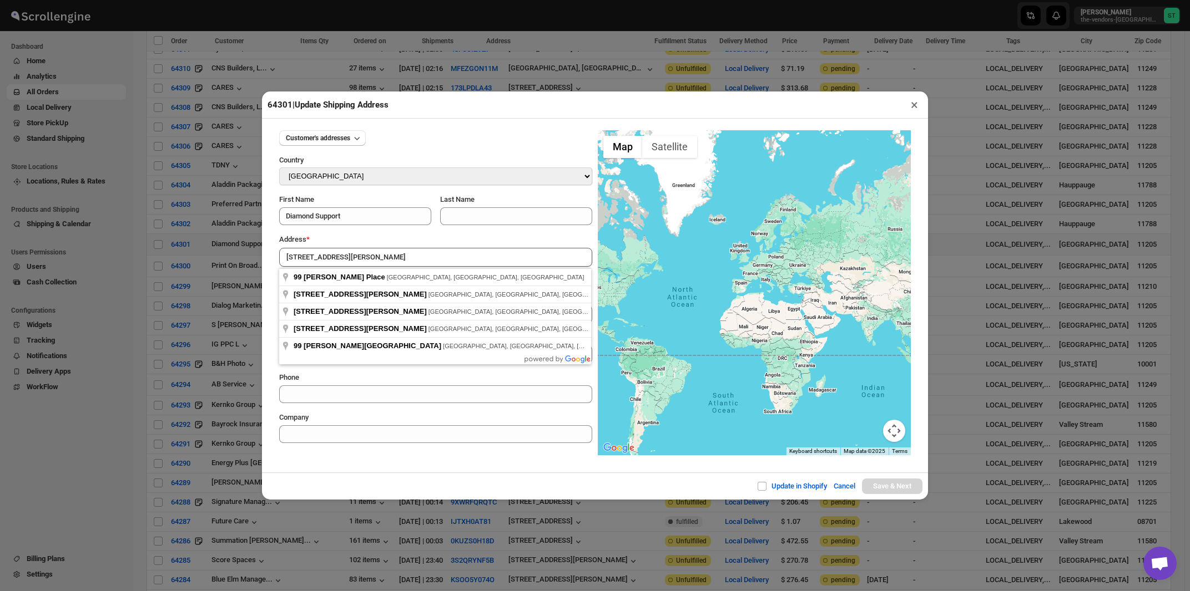
click at [384, 242] on div "Address *" at bounding box center [435, 239] width 313 height 11
click at [376, 259] on input "99 Emerson Place" at bounding box center [435, 257] width 313 height 19
type input "99 Emerson Place, Brooklyn, NY, USA"
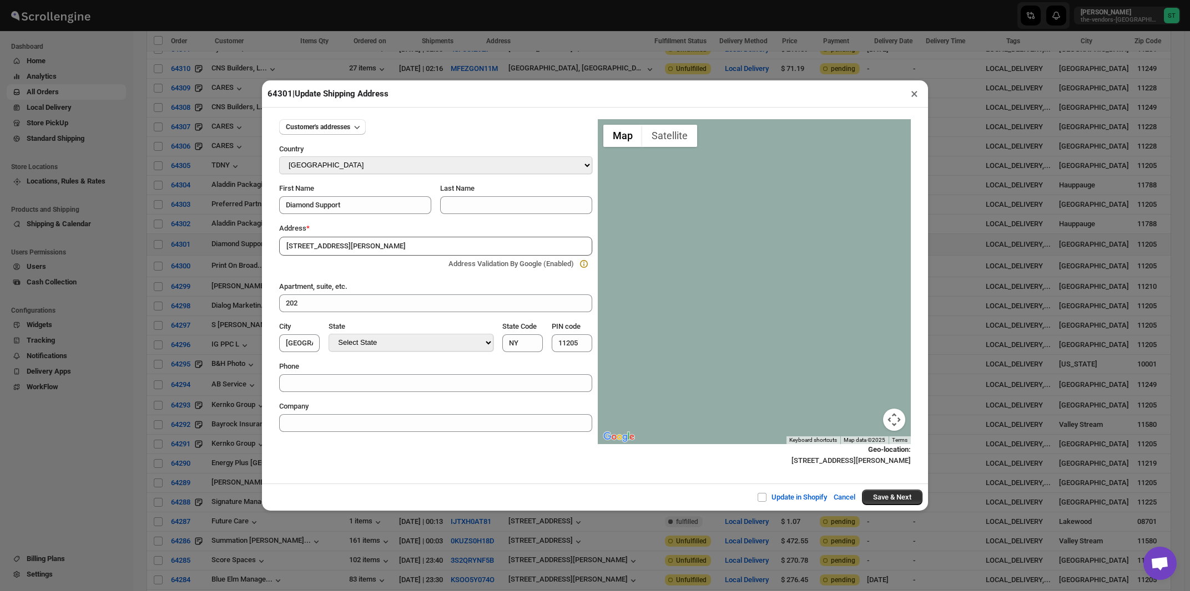
type input "[GEOGRAPHIC_DATA]"
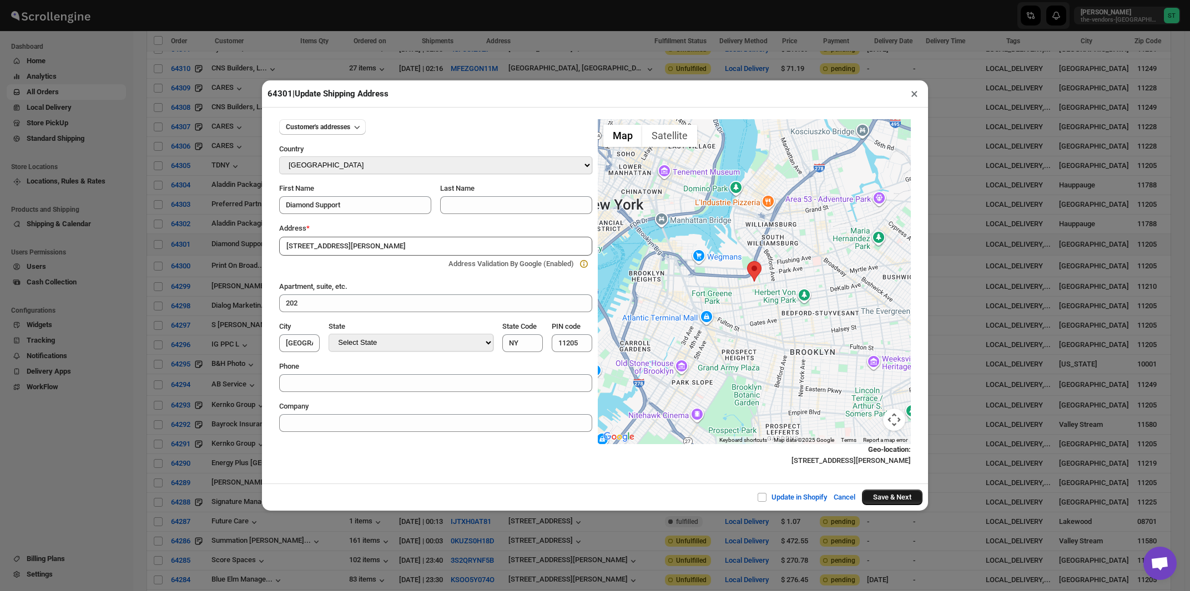
click at [897, 498] on button "Save & Next" at bounding box center [892, 498] width 60 height 16
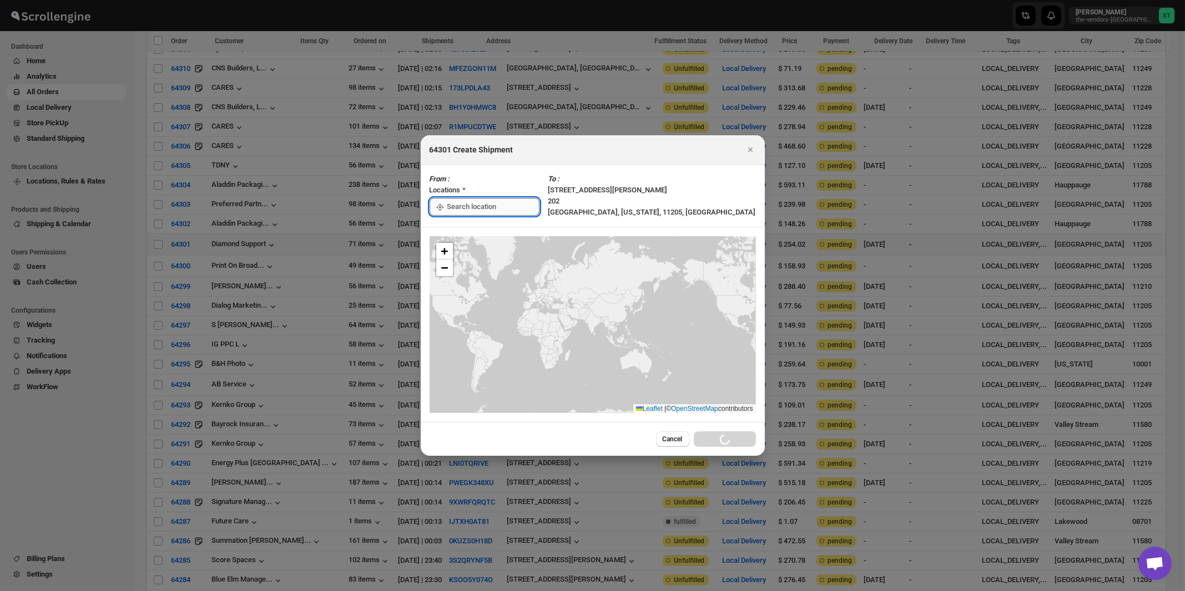
click at [485, 209] on input ":reb:" at bounding box center [493, 207] width 92 height 18
click at [478, 229] on div "[STREET_ADDRESS]" at bounding box center [509, 231] width 136 height 11
type input "[STREET_ADDRESS]"
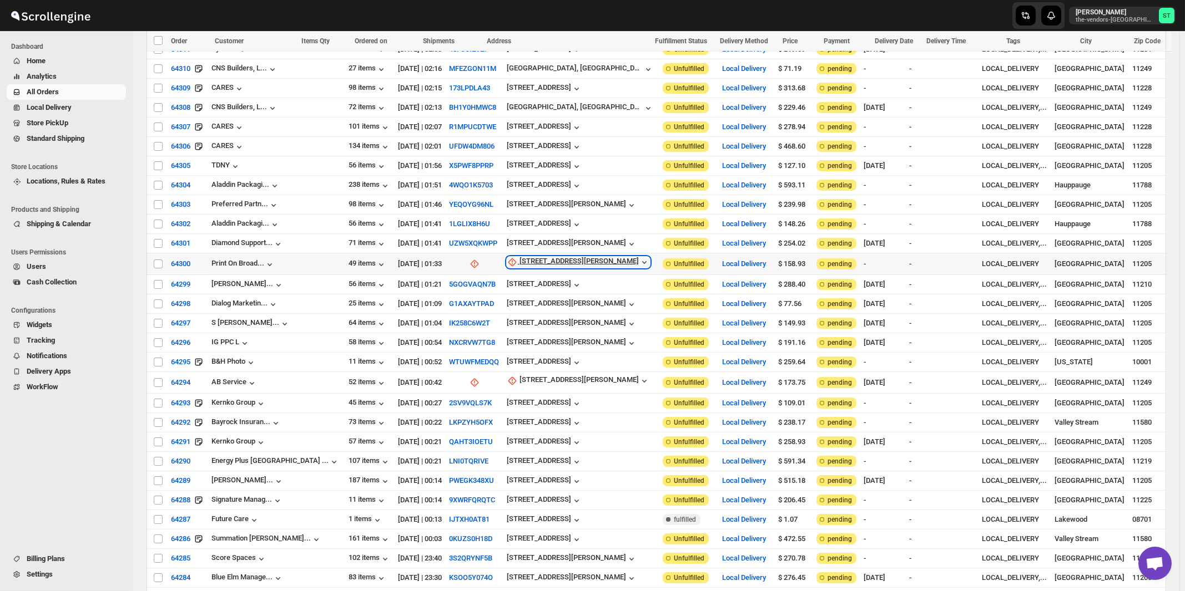
click at [525, 257] on div "91 Emerson Place" at bounding box center [578, 262] width 119 height 11
click at [528, 299] on button "Update manually" at bounding box center [527, 306] width 79 height 18
select select "US"
select select "[US_STATE]"
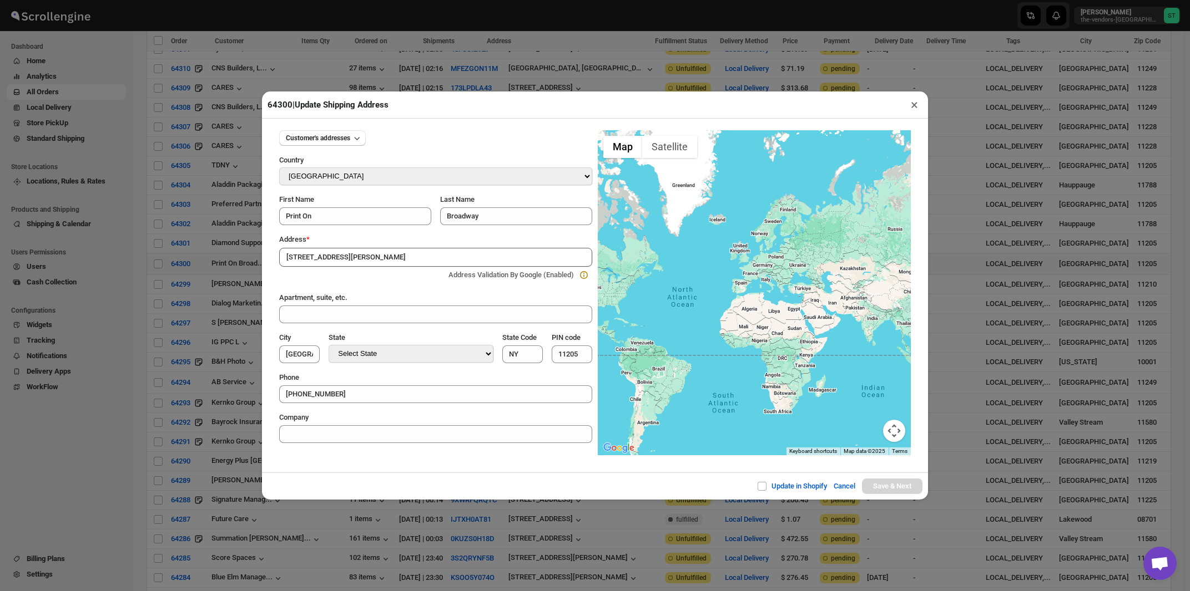
click at [384, 244] on div "Address *" at bounding box center [435, 239] width 313 height 11
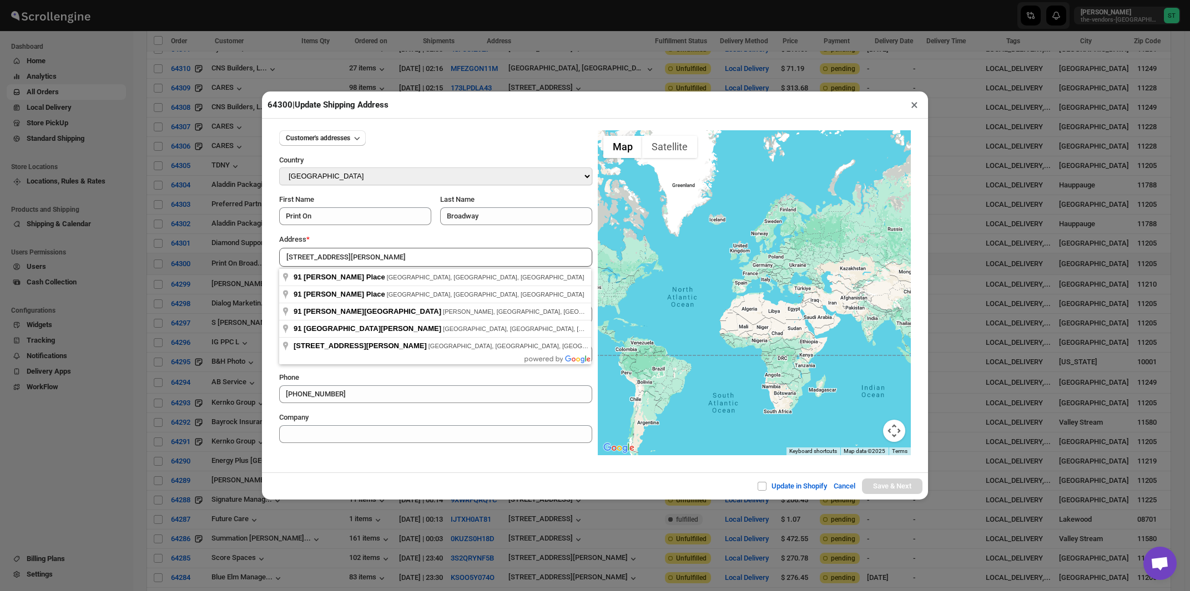
click at [380, 266] on input "91 Emerson Place" at bounding box center [435, 257] width 313 height 19
type input "91 Emerson Place, Brooklyn, NY, USA"
type input "[GEOGRAPHIC_DATA]"
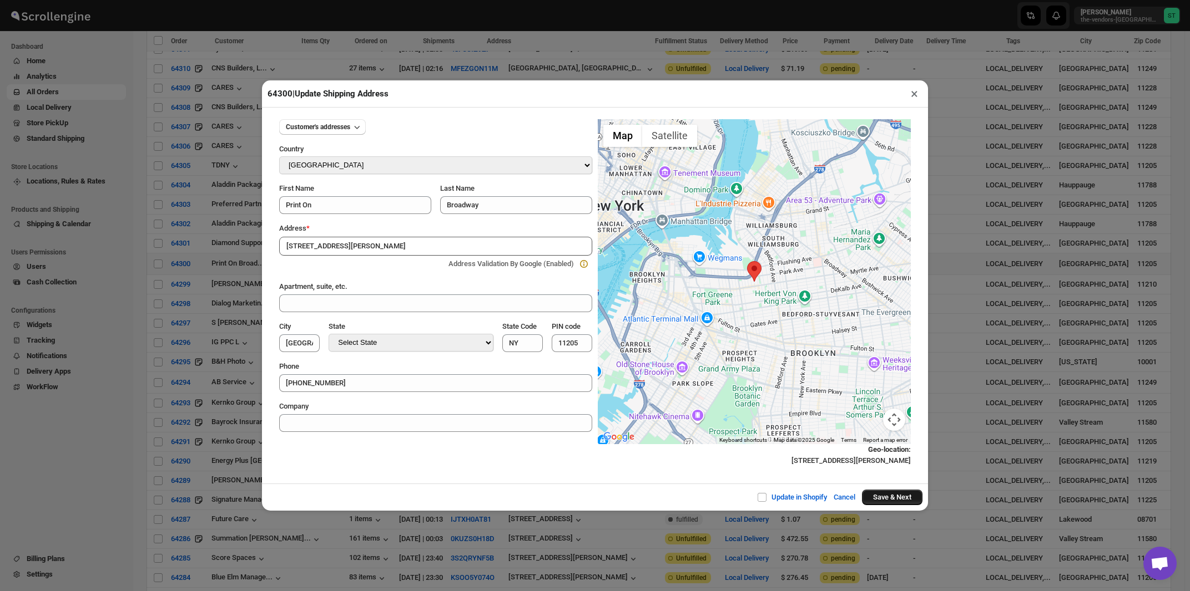
click at [873, 499] on button "Save & Next" at bounding box center [892, 498] width 60 height 16
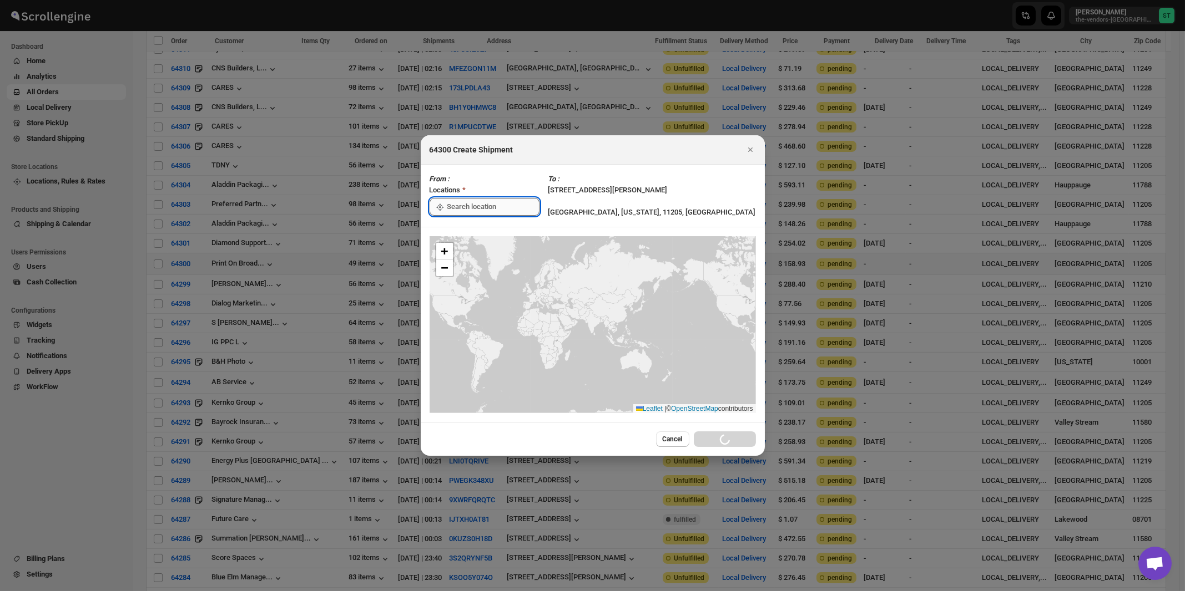
click at [497, 211] on input ":ren:" at bounding box center [493, 207] width 92 height 18
click at [480, 228] on div "[STREET_ADDRESS]" at bounding box center [509, 231] width 136 height 11
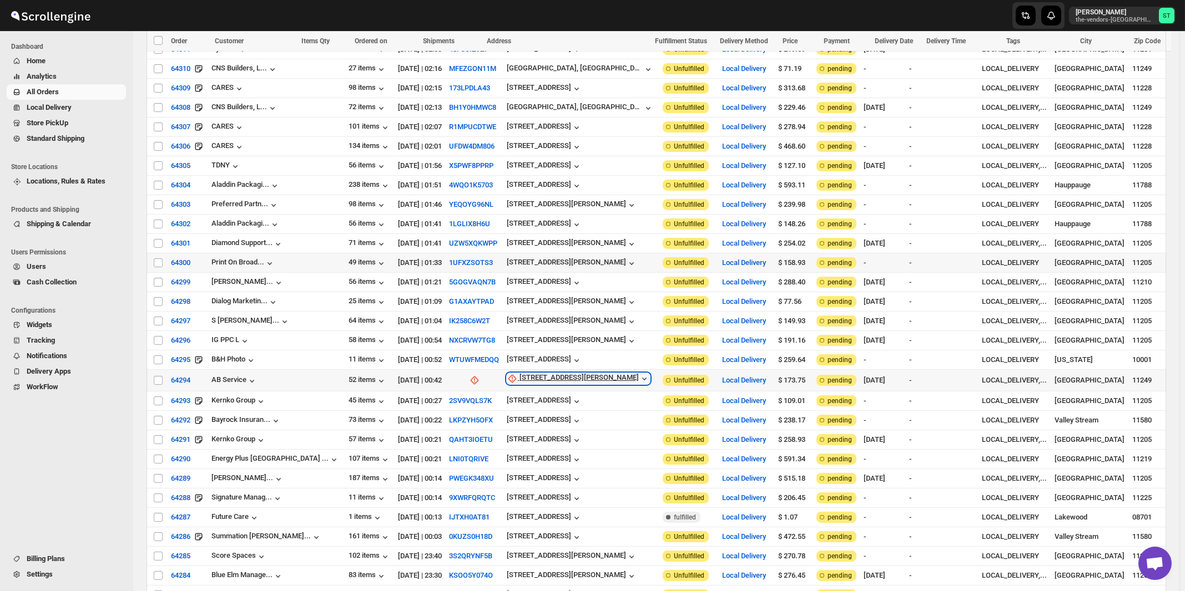
click at [519, 373] on div "18 Heyward St" at bounding box center [578, 378] width 119 height 11
click at [515, 415] on span "Update manually" at bounding box center [529, 420] width 58 height 11
select select "US"
select select "[US_STATE]"
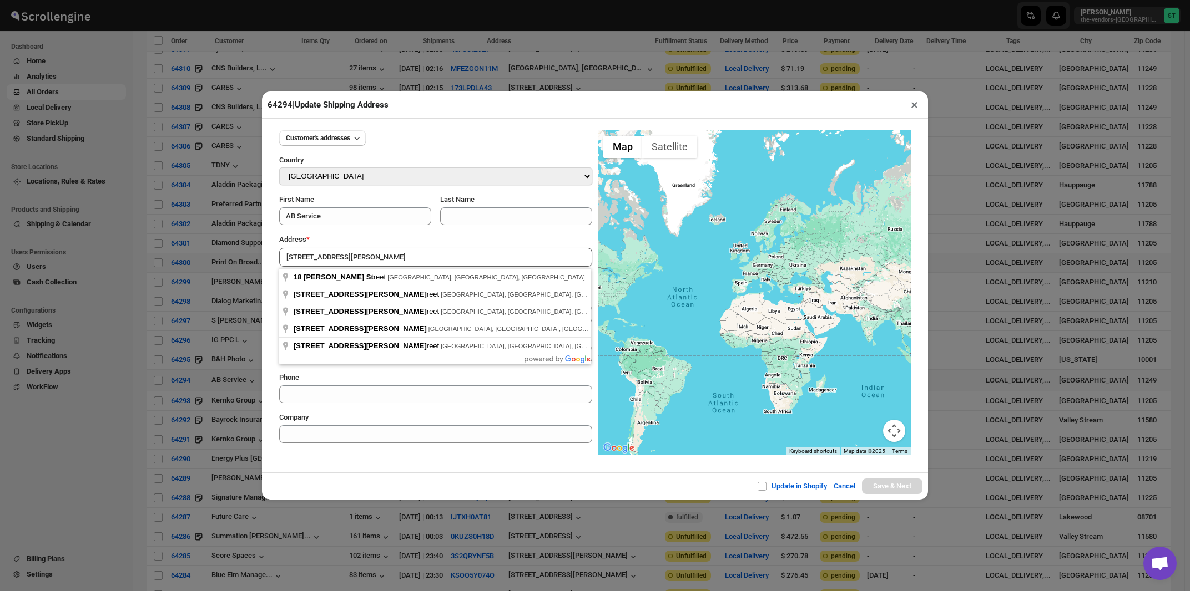
click at [383, 238] on div "Address *" at bounding box center [435, 239] width 313 height 11
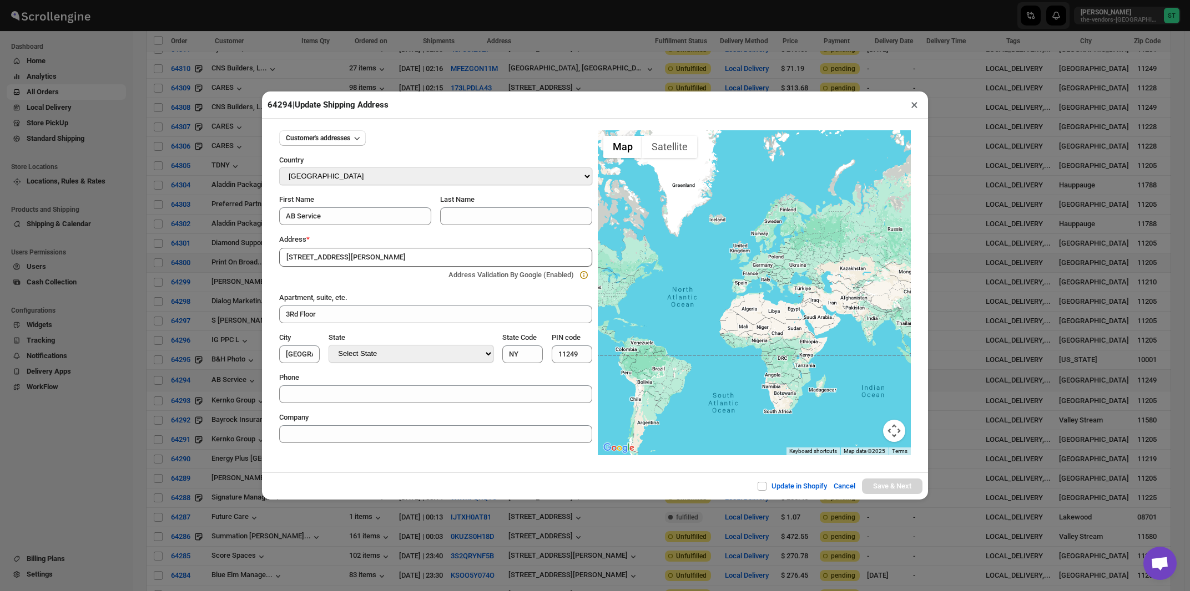
click at [380, 256] on input "18 Heyward St" at bounding box center [435, 257] width 313 height 19
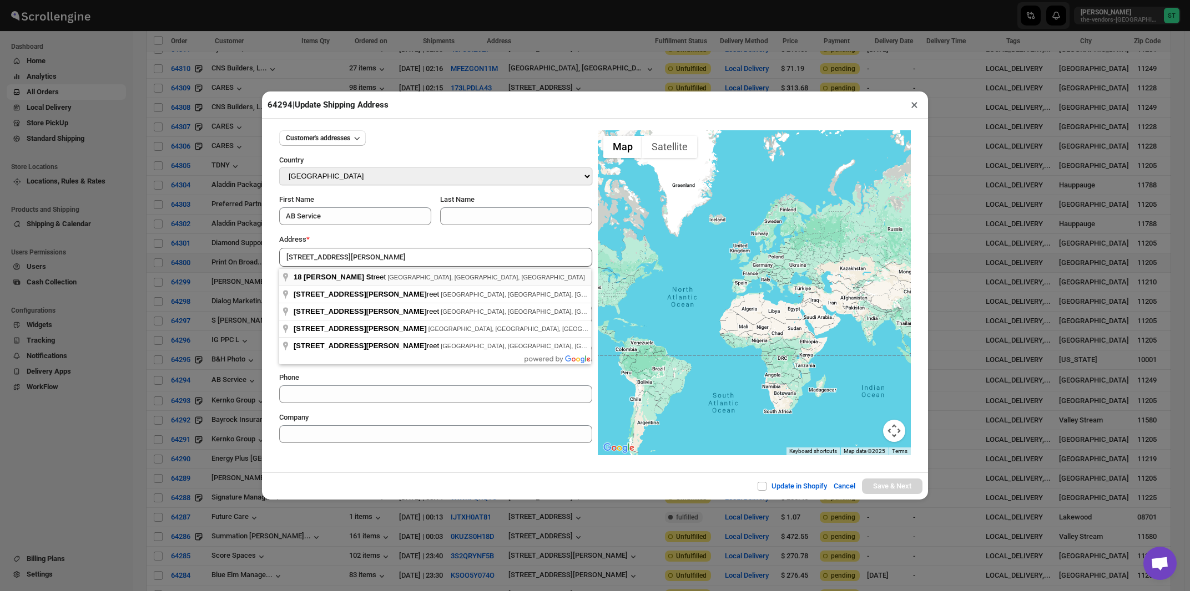
type input "18 Heyward Street, Brooklyn, NY, USA"
type input "[GEOGRAPHIC_DATA]"
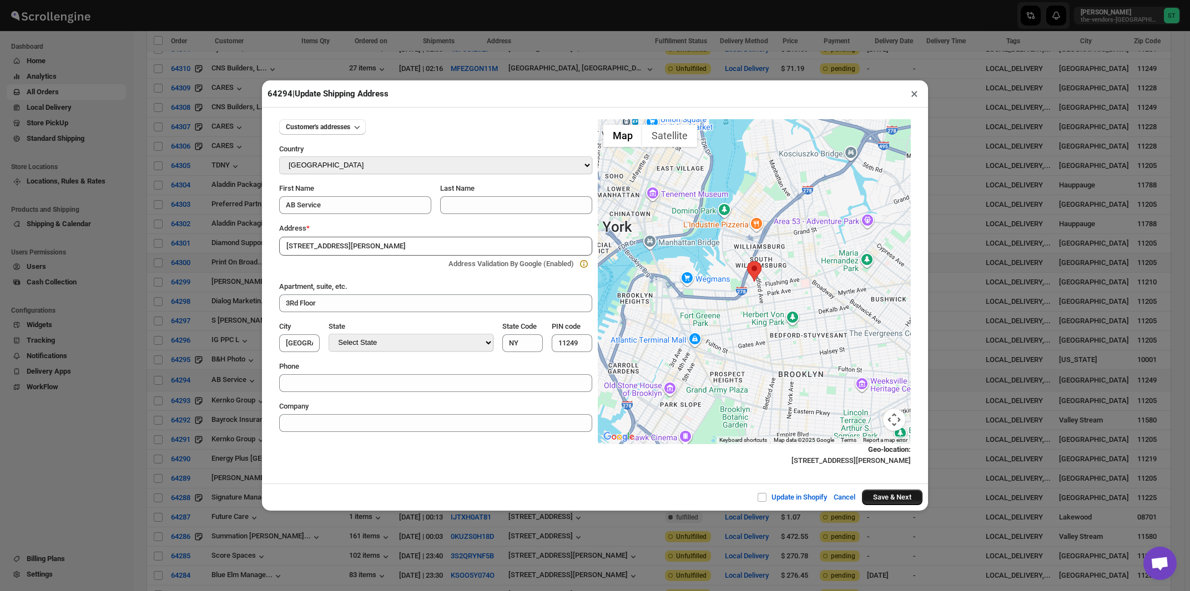
click at [871, 499] on button "Save & Next" at bounding box center [892, 498] width 60 height 16
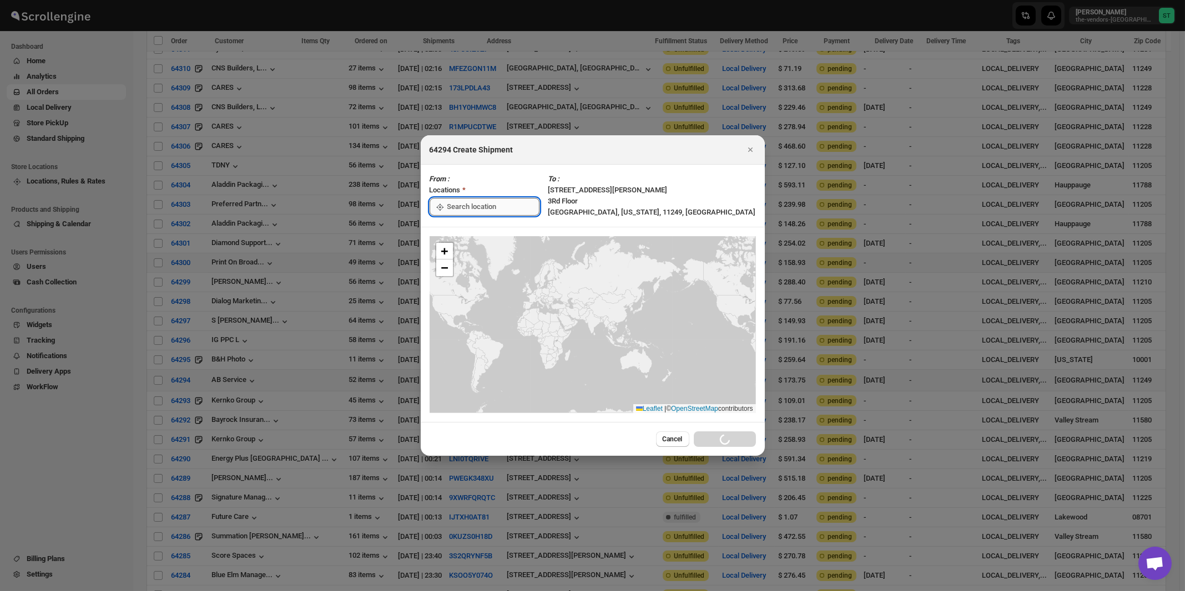
click at [471, 207] on input ":rgr:" at bounding box center [493, 207] width 92 height 18
click at [467, 232] on div "[STREET_ADDRESS]" at bounding box center [509, 231] width 136 height 11
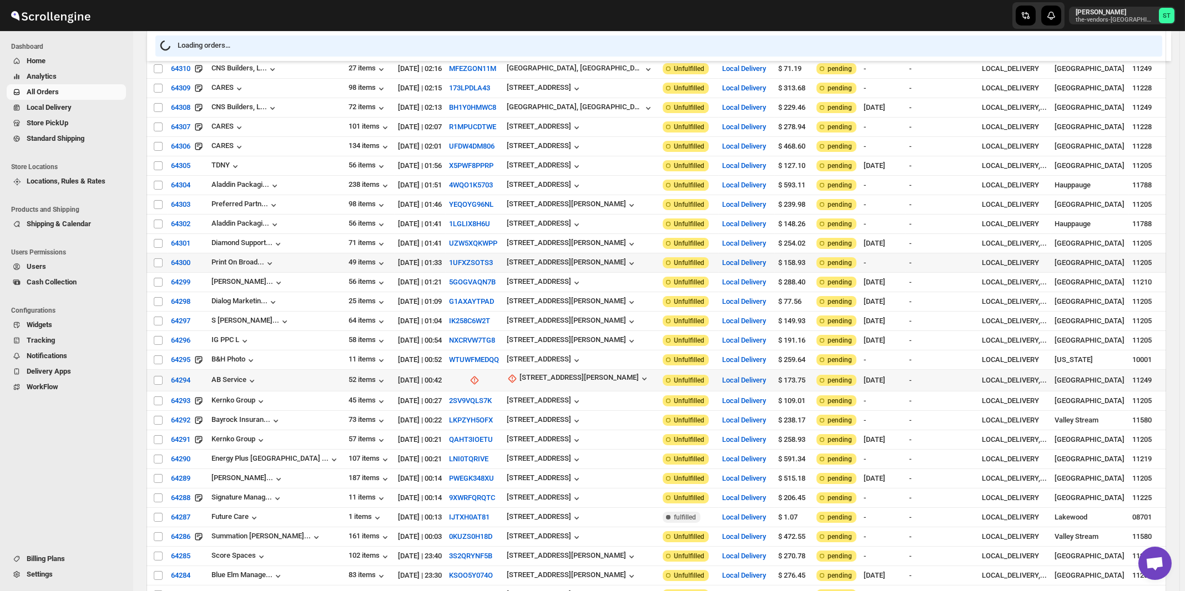
type input "[STREET_ADDRESS]"
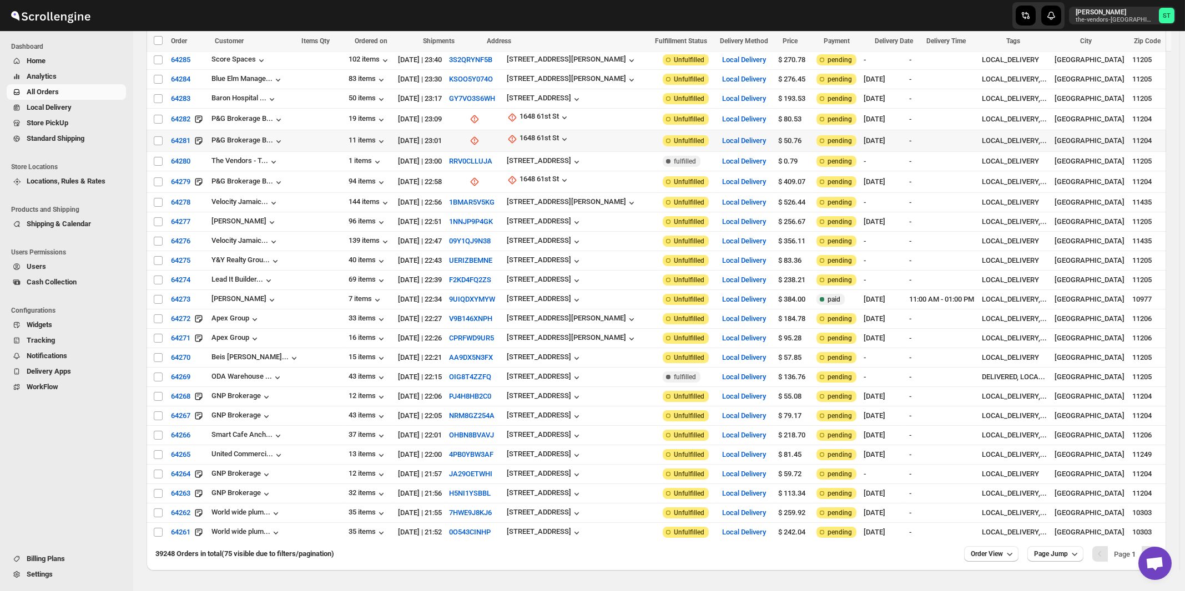
scroll to position [1029, 0]
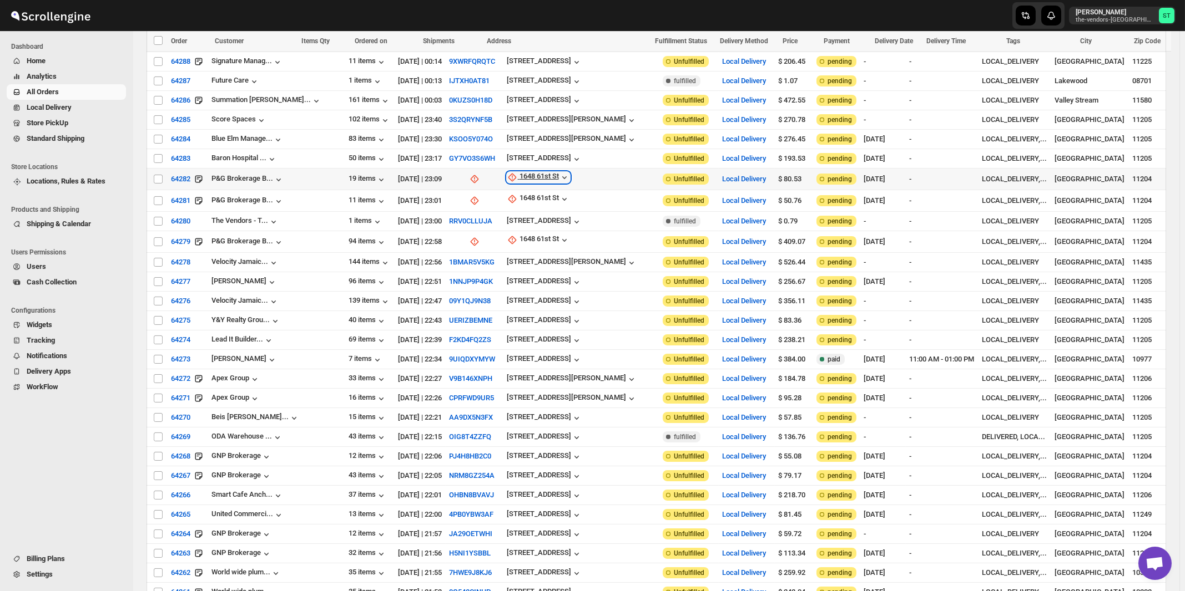
click at [519, 172] on div "1648 61st St" at bounding box center [538, 177] width 39 height 11
click at [509, 209] on span "Update manually" at bounding box center [523, 213] width 53 height 8
select select "US"
select select "[US_STATE]"
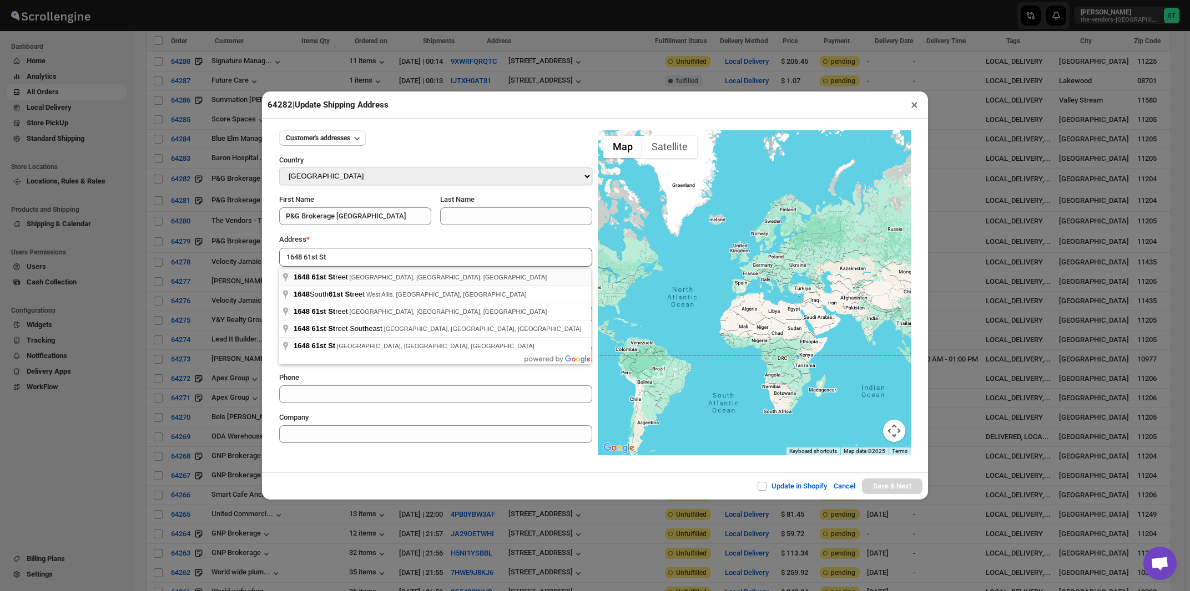
type input "1648 61st Street, Brooklyn, NY, USA"
type input "[GEOGRAPHIC_DATA]"
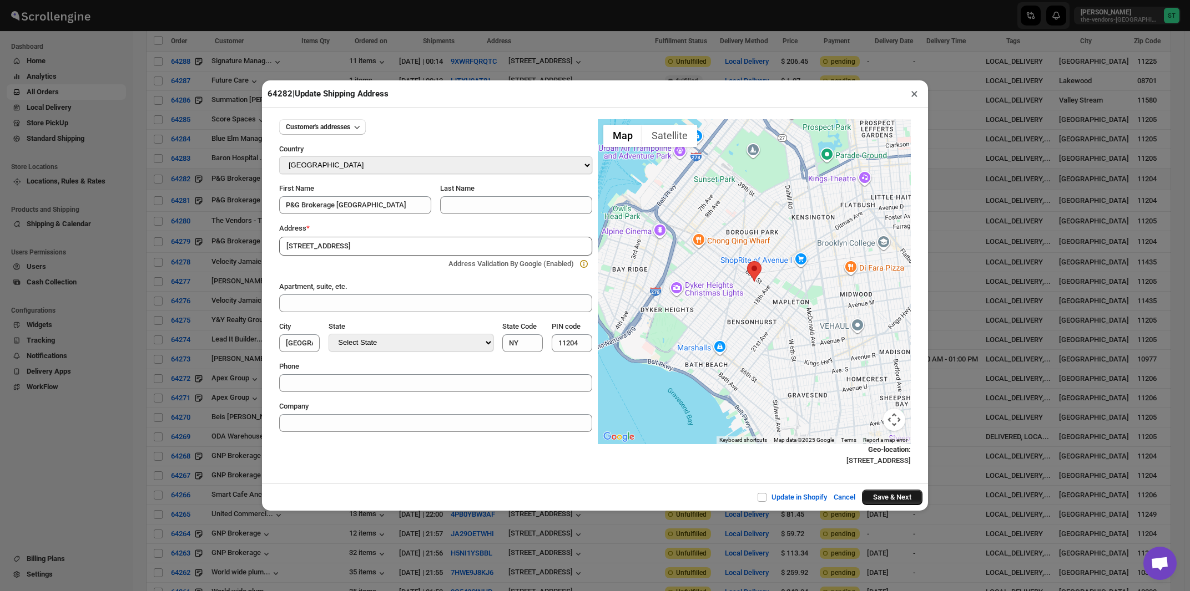
click at [882, 500] on button "Save & Next" at bounding box center [892, 498] width 60 height 16
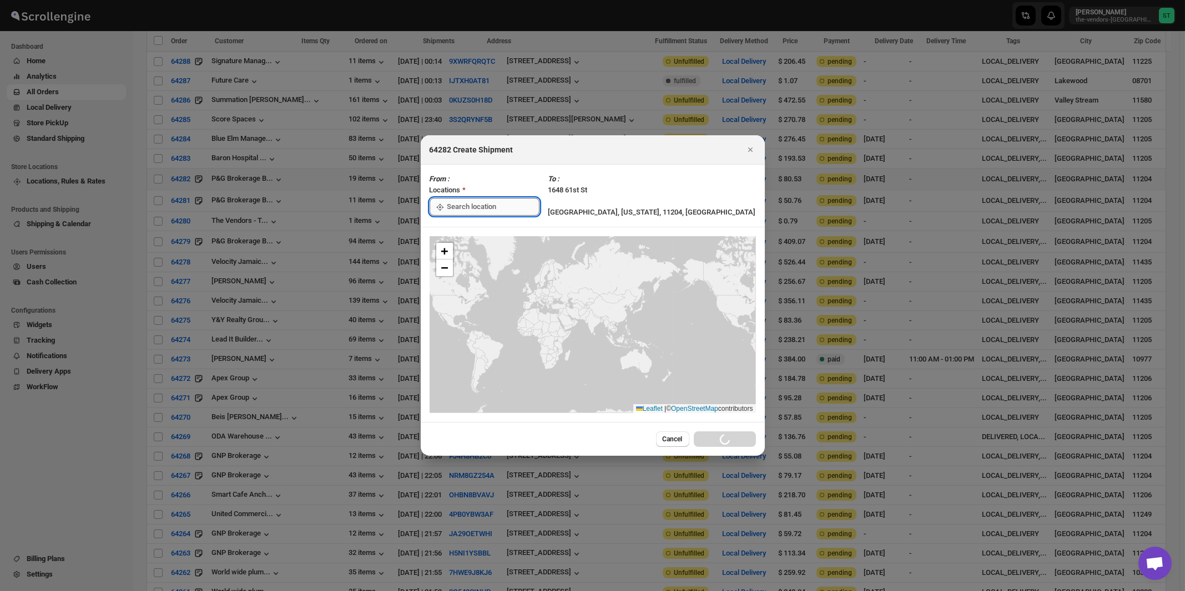
click at [467, 208] on input ":rl6:" at bounding box center [493, 207] width 92 height 18
click at [465, 230] on div "[STREET_ADDRESS]" at bounding box center [509, 232] width 136 height 11
type input "[STREET_ADDRESS]"
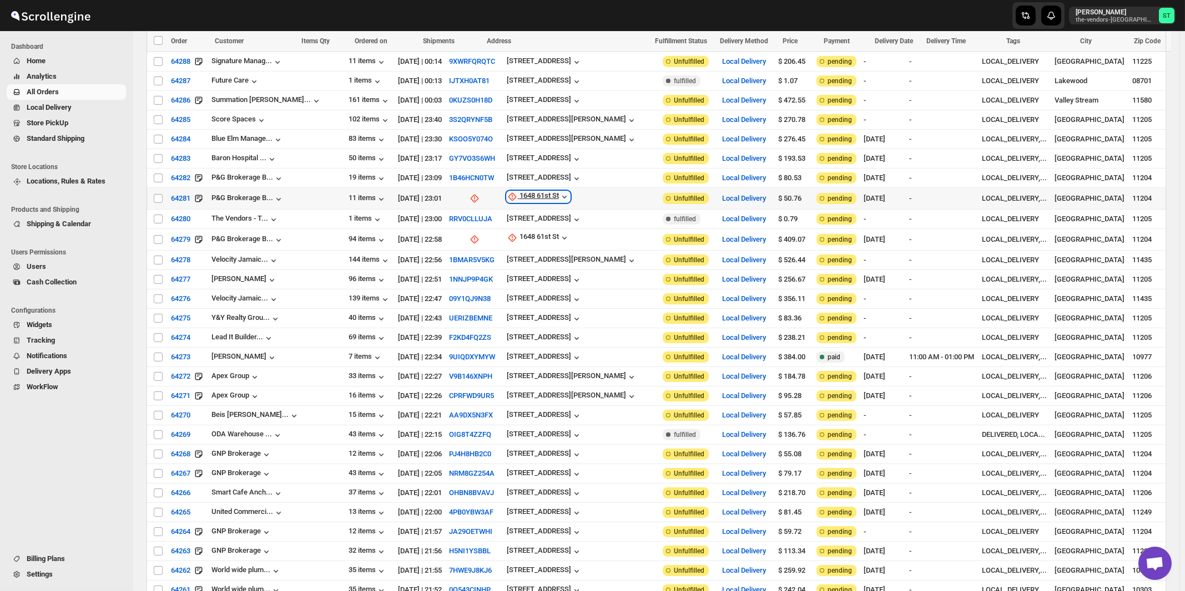
click at [519, 191] on div "1648 61st St" at bounding box center [538, 196] width 39 height 11
click at [513, 230] on span "Update manually" at bounding box center [523, 232] width 53 height 8
select select "US"
select select "[US_STATE]"
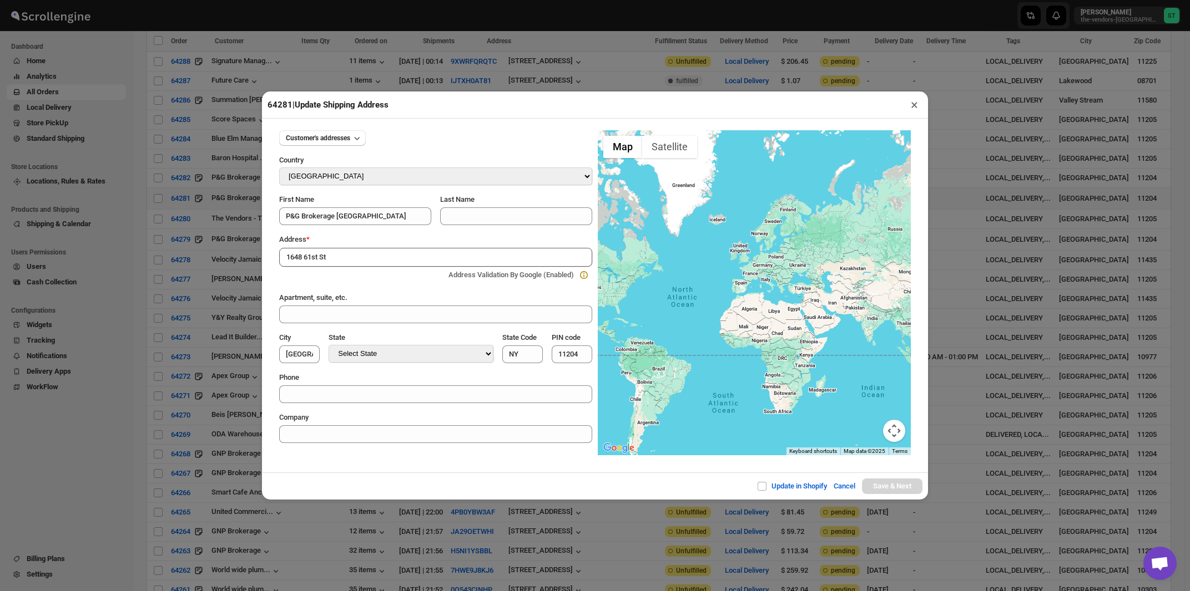
click at [371, 232] on div "Customer's addresses Country Select Country Afghanistan Åland Islands Albania A…" at bounding box center [435, 283] width 313 height 322
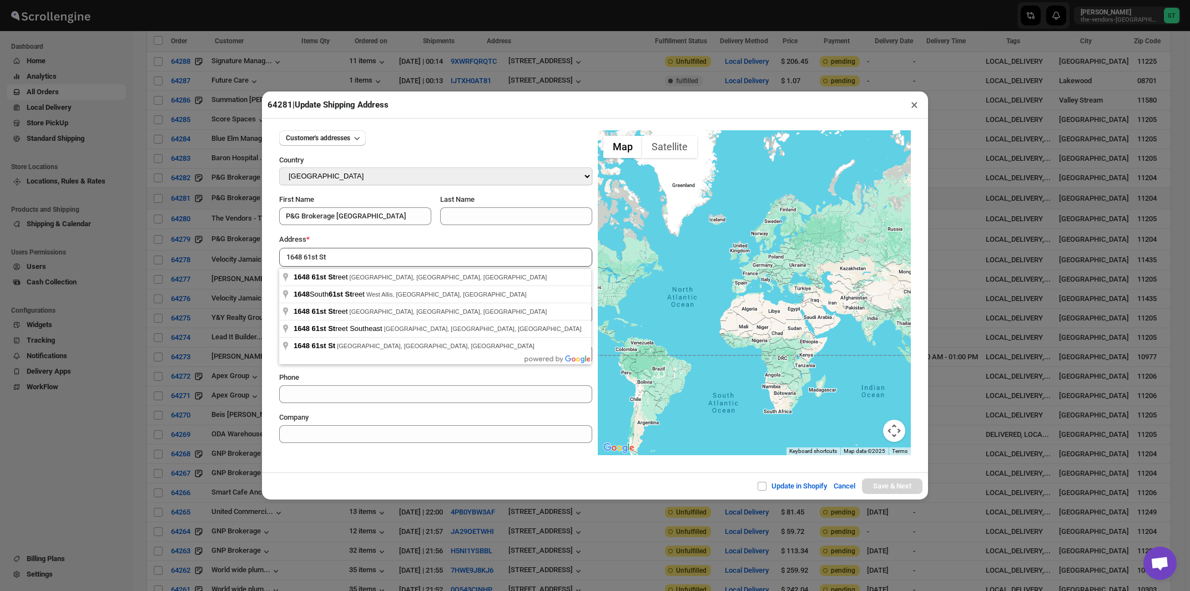
click at [370, 256] on input "1648 61st St" at bounding box center [435, 257] width 313 height 19
type input "1648 61st Street, Brooklyn, NY, USA"
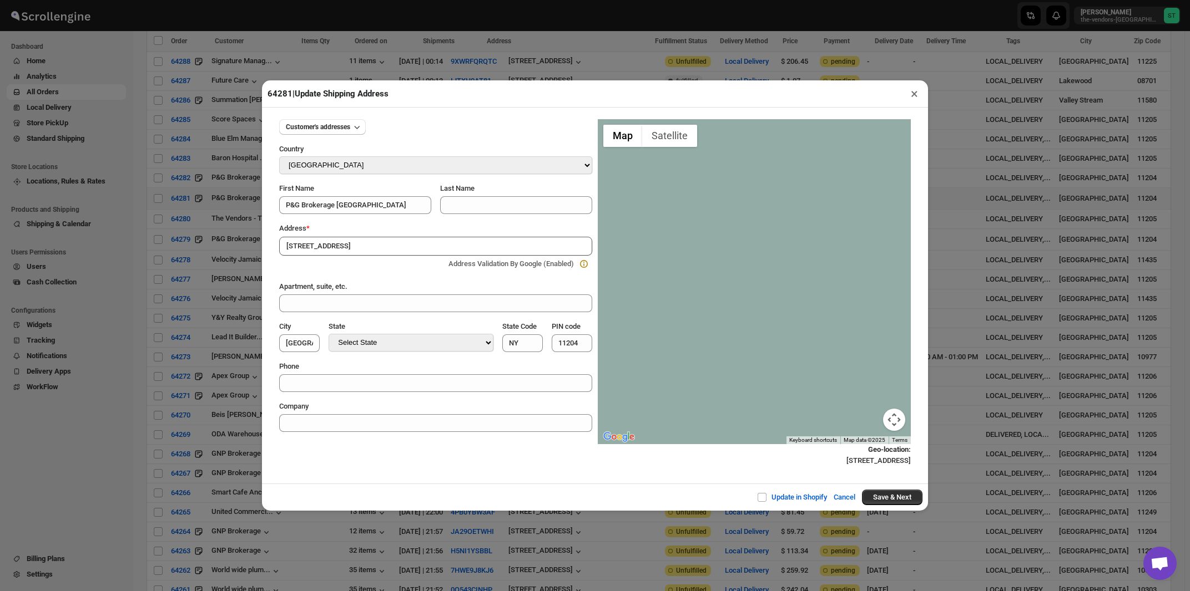
type input "[GEOGRAPHIC_DATA]"
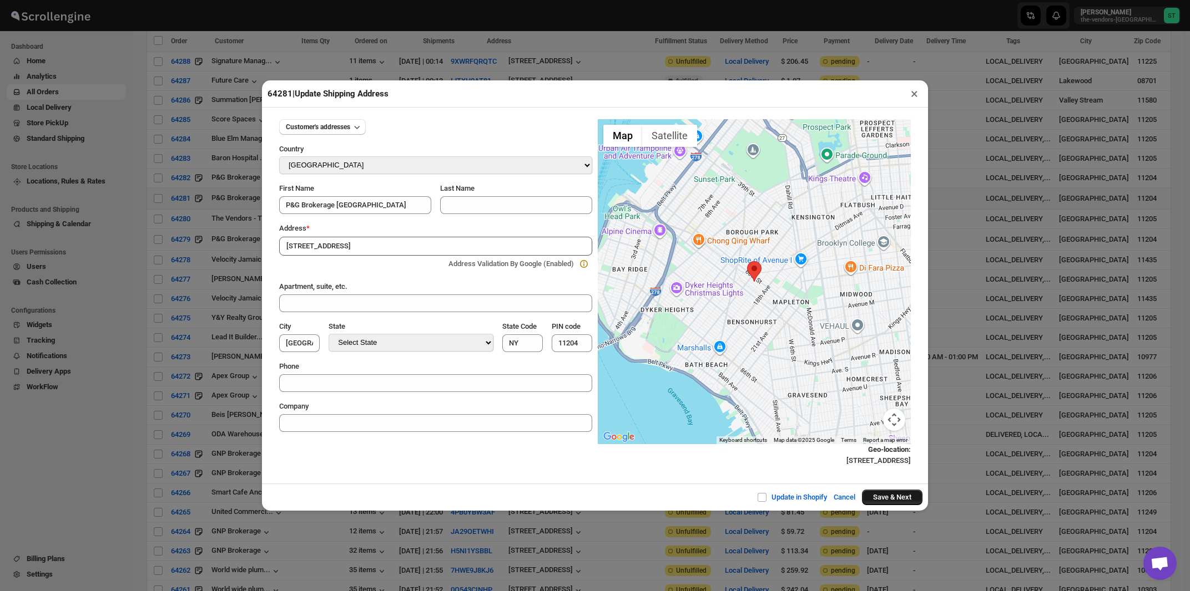
click at [874, 500] on button "Save & Next" at bounding box center [892, 498] width 60 height 16
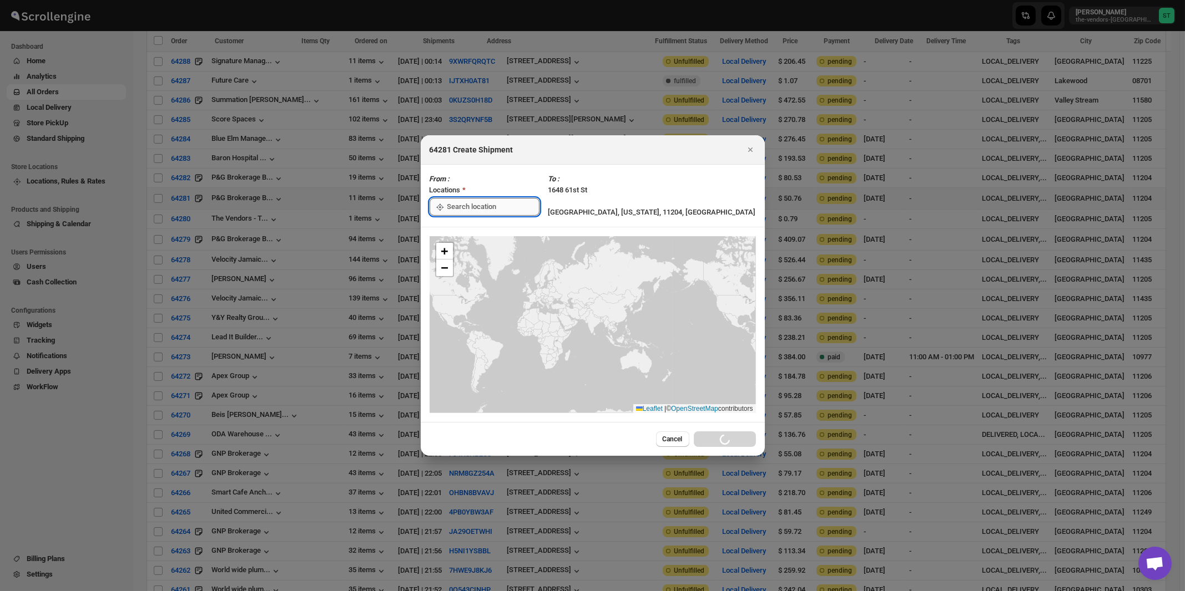
click at [484, 205] on input ":rlj:" at bounding box center [493, 207] width 92 height 18
click at [478, 230] on div "[STREET_ADDRESS]" at bounding box center [509, 232] width 136 height 11
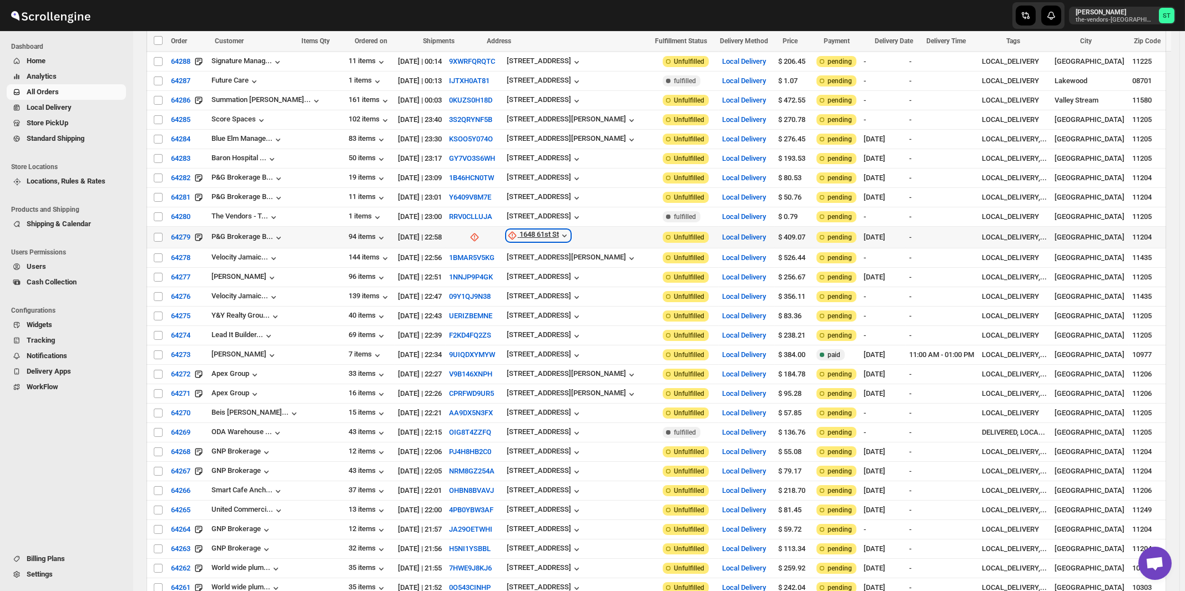
click at [519, 230] on div "1648 61st St" at bounding box center [538, 235] width 39 height 11
click at [515, 262] on button "Update manually" at bounding box center [518, 270] width 79 height 18
select select "US"
select select "[US_STATE]"
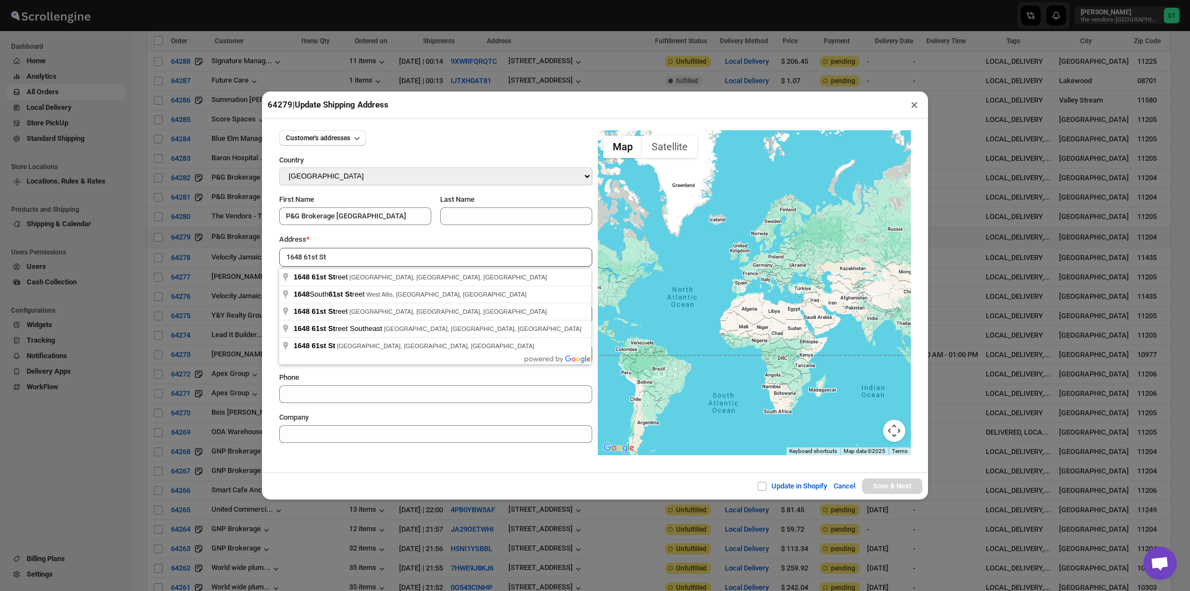
click at [365, 235] on div "Customer's addresses Country Select Country Afghanistan Åland Islands Albania A…" at bounding box center [435, 283] width 313 height 322
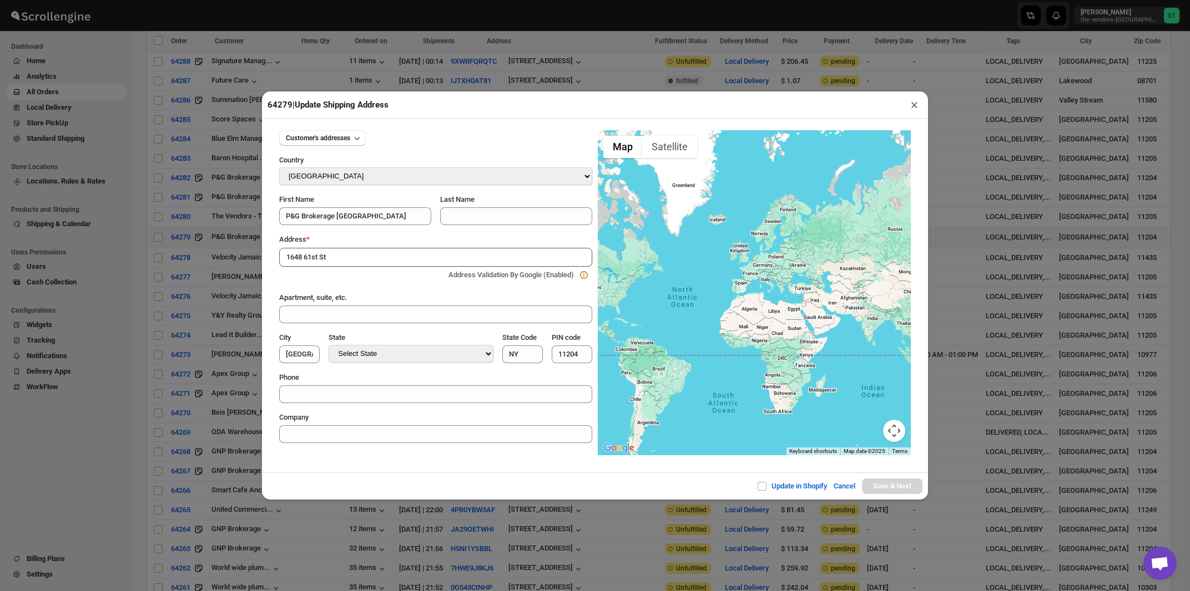
click at [367, 255] on input "1648 61st St" at bounding box center [435, 257] width 313 height 19
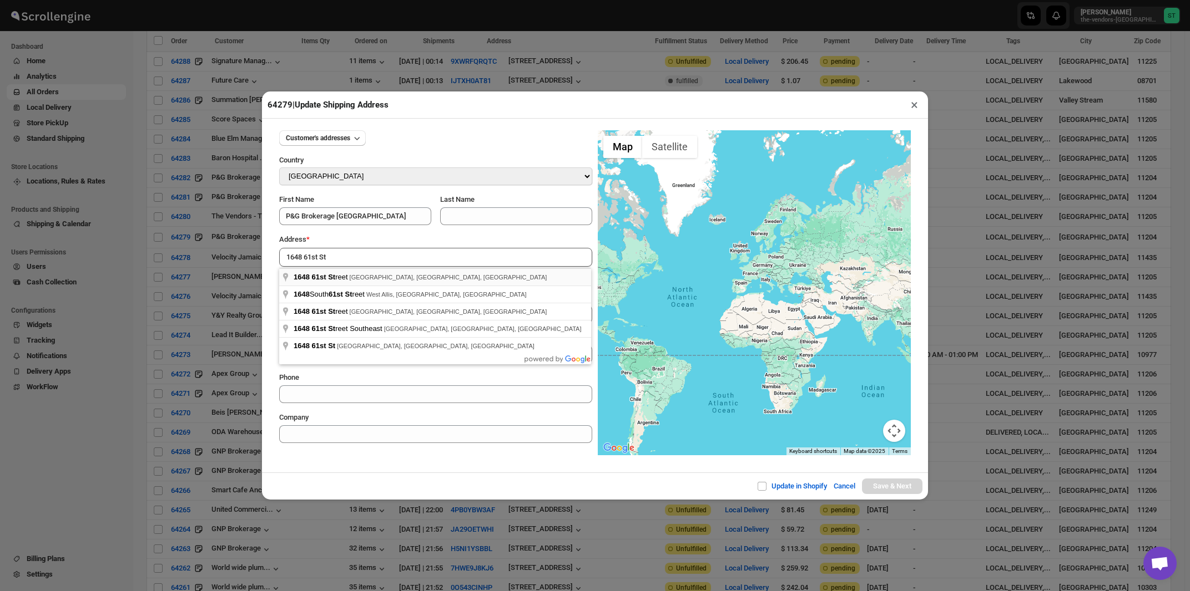
type input "1648 61st Street, Brooklyn, NY, USA"
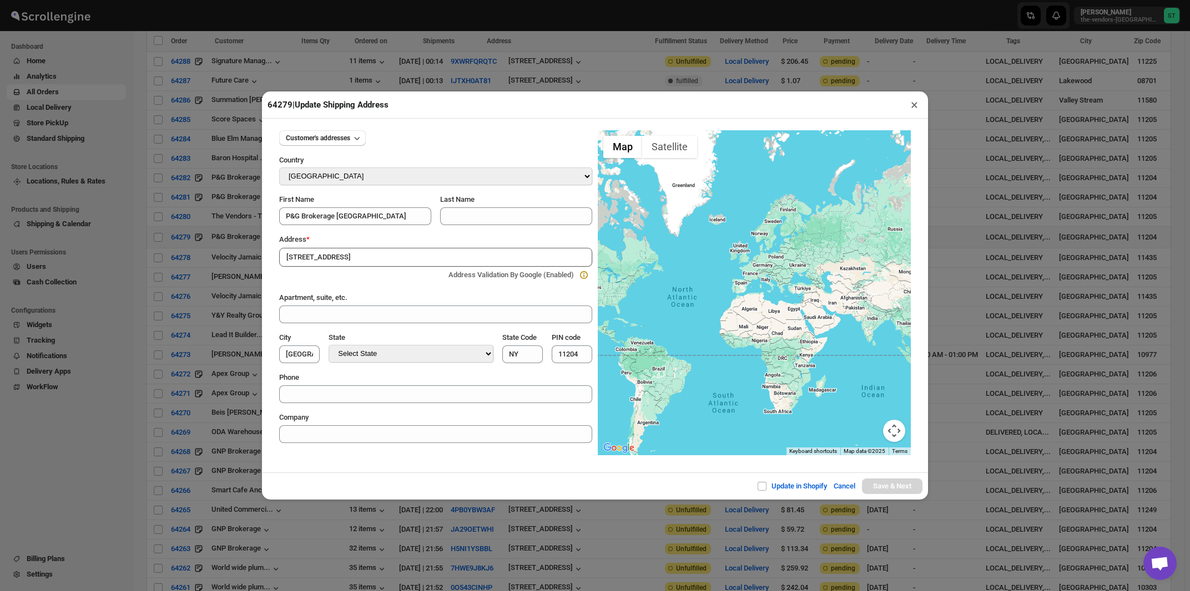
type input "[GEOGRAPHIC_DATA]"
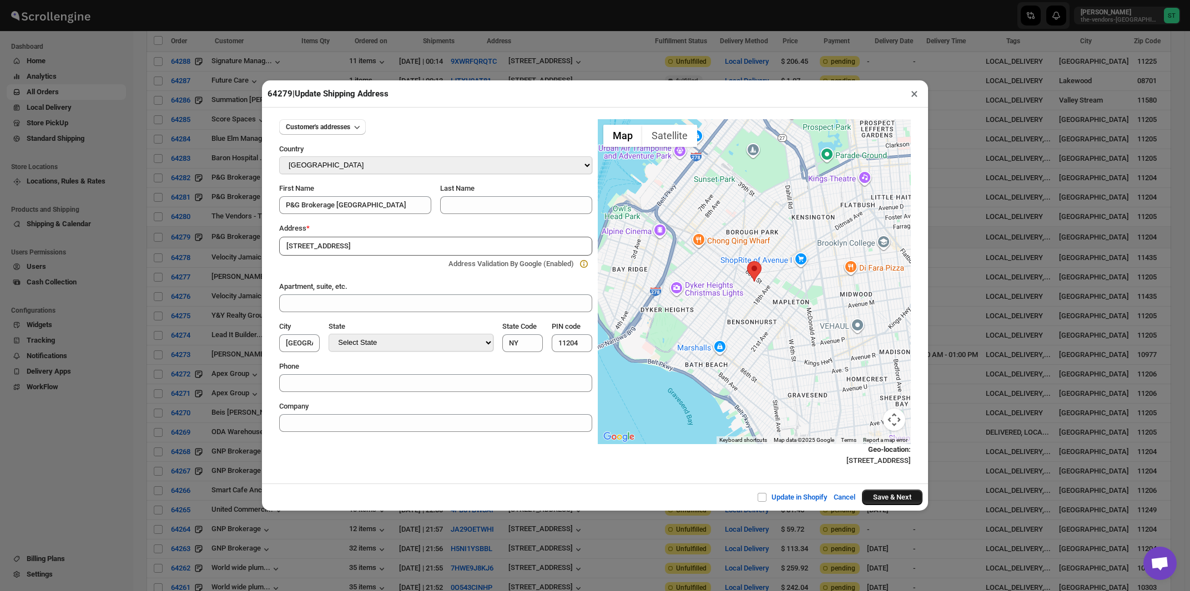
click at [890, 499] on button "Save & Next" at bounding box center [892, 498] width 60 height 16
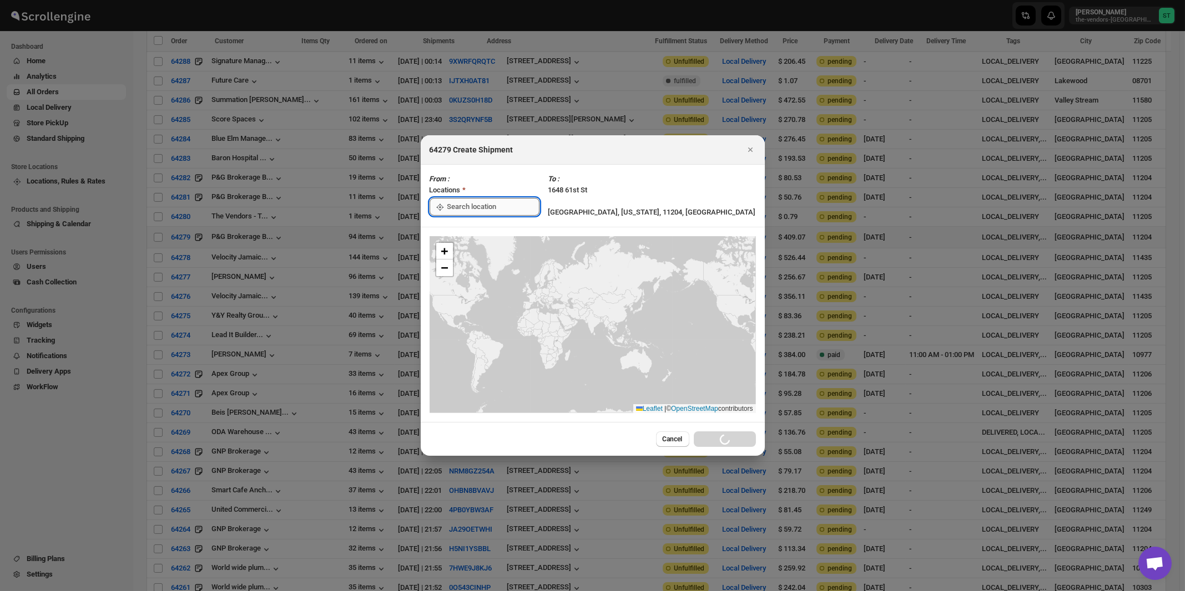
click at [494, 205] on input ":rmb:" at bounding box center [493, 207] width 92 height 18
click at [485, 230] on div "[STREET_ADDRESS]" at bounding box center [509, 232] width 136 height 11
type input "[STREET_ADDRESS]"
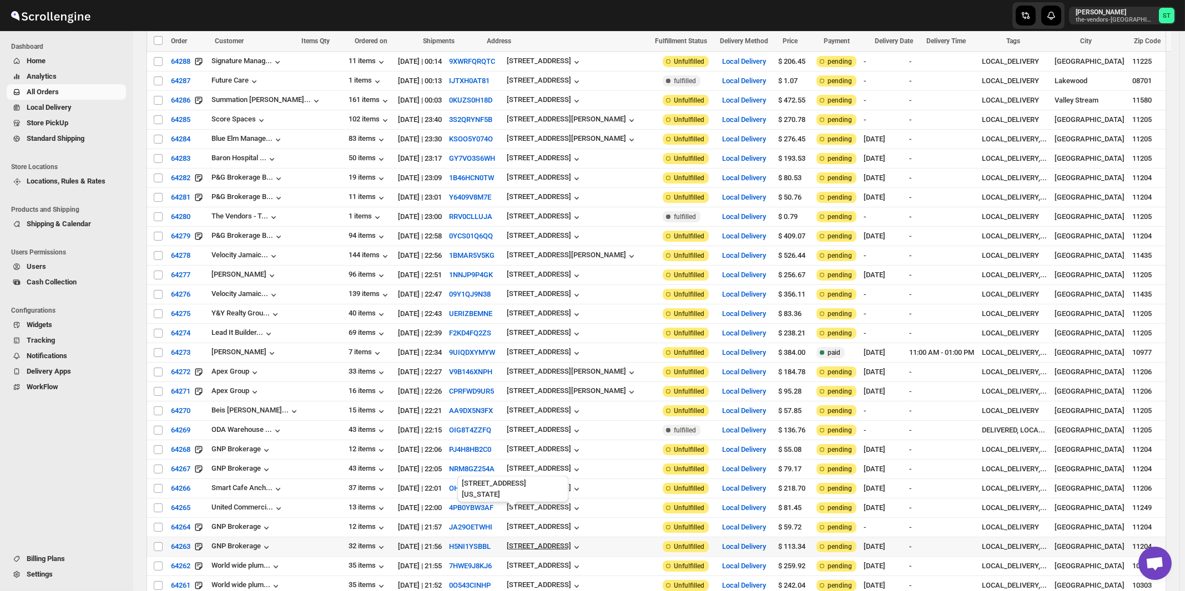
scroll to position [1084, 0]
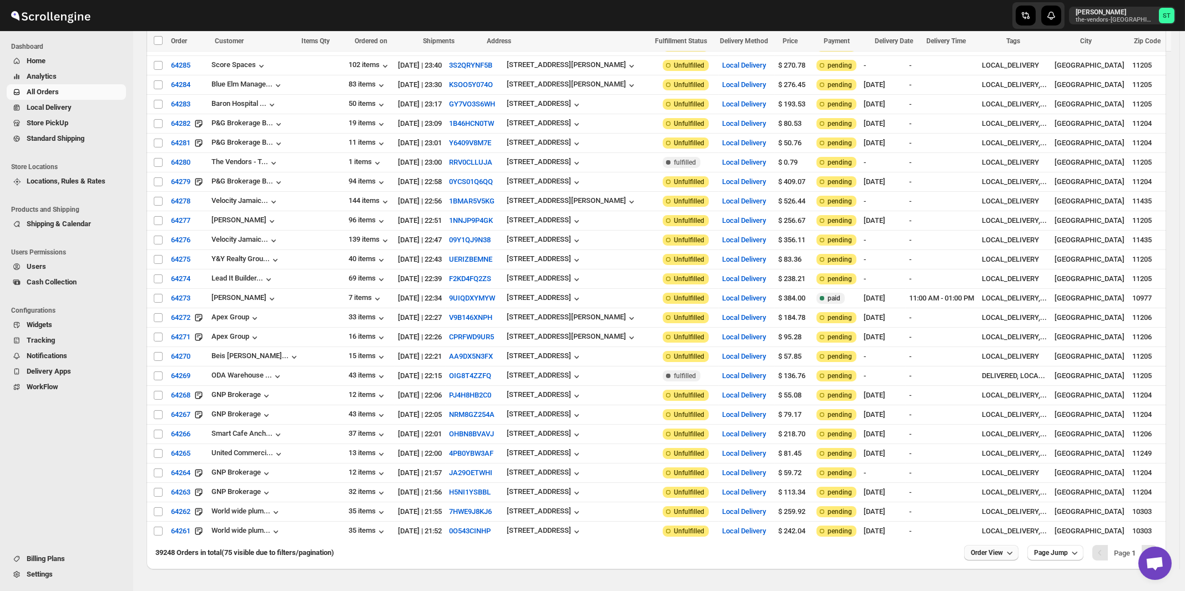
click at [985, 549] on span "Order View" at bounding box center [986, 553] width 32 height 9
click at [923, 570] on div "Developed by ScrollEngine" at bounding box center [592, 597] width 1185 height 55
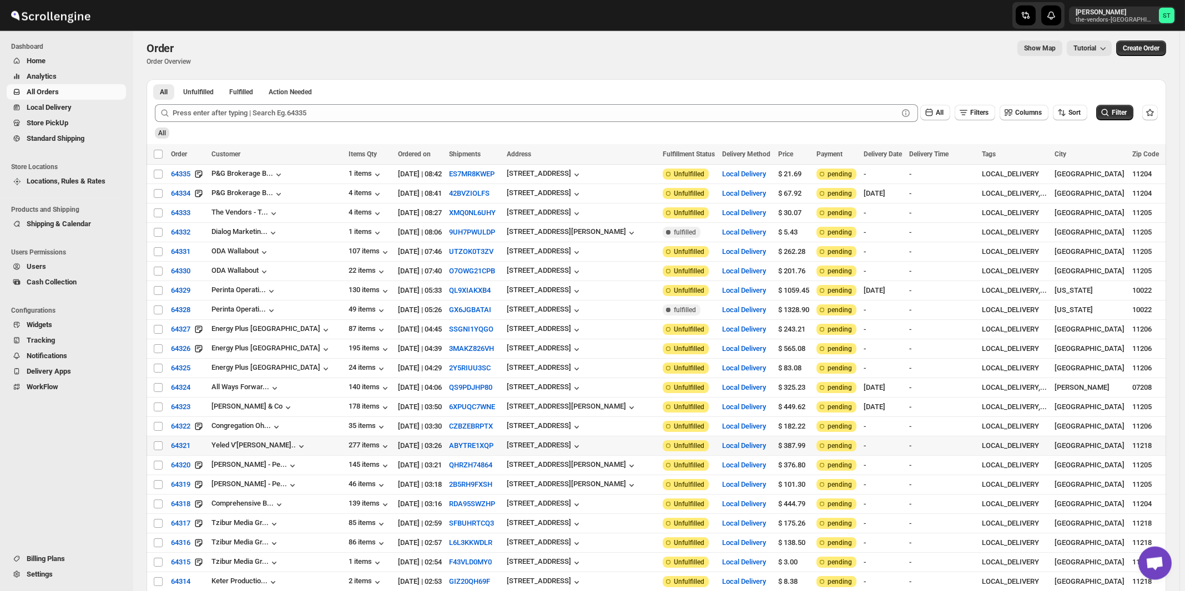
scroll to position [0, 0]
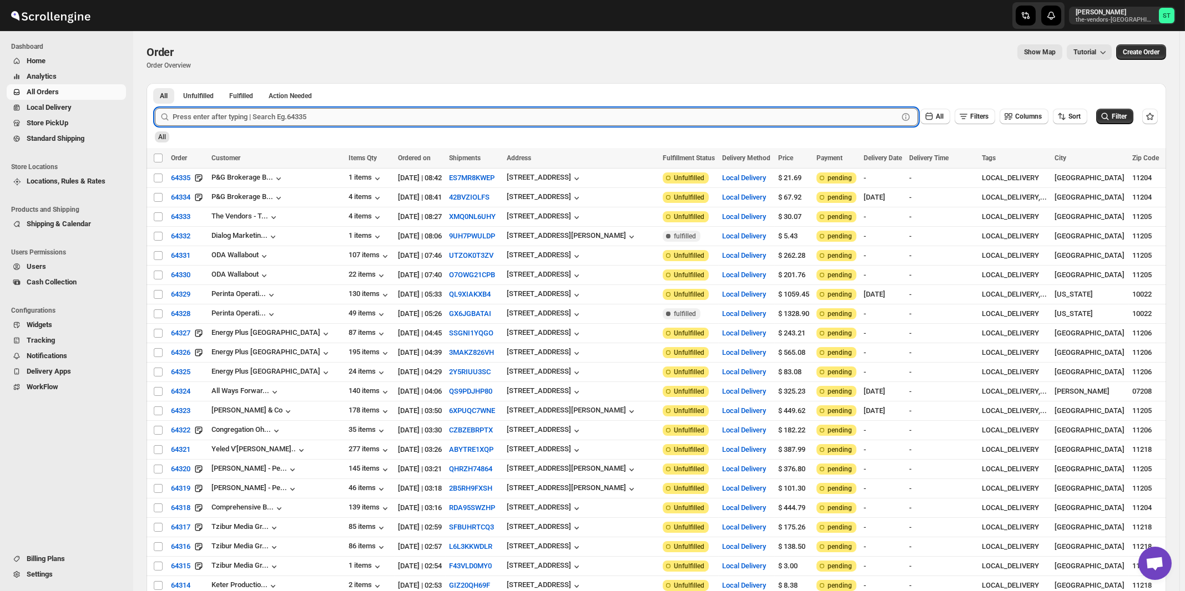
click at [292, 119] on input "text" at bounding box center [535, 117] width 725 height 18
click at [155, 83] on button "Submit" at bounding box center [171, 89] width 32 height 12
click at [303, 113] on input "6410" at bounding box center [525, 117] width 705 height 18
click at [155, 83] on button "Submit" at bounding box center [171, 89] width 32 height 12
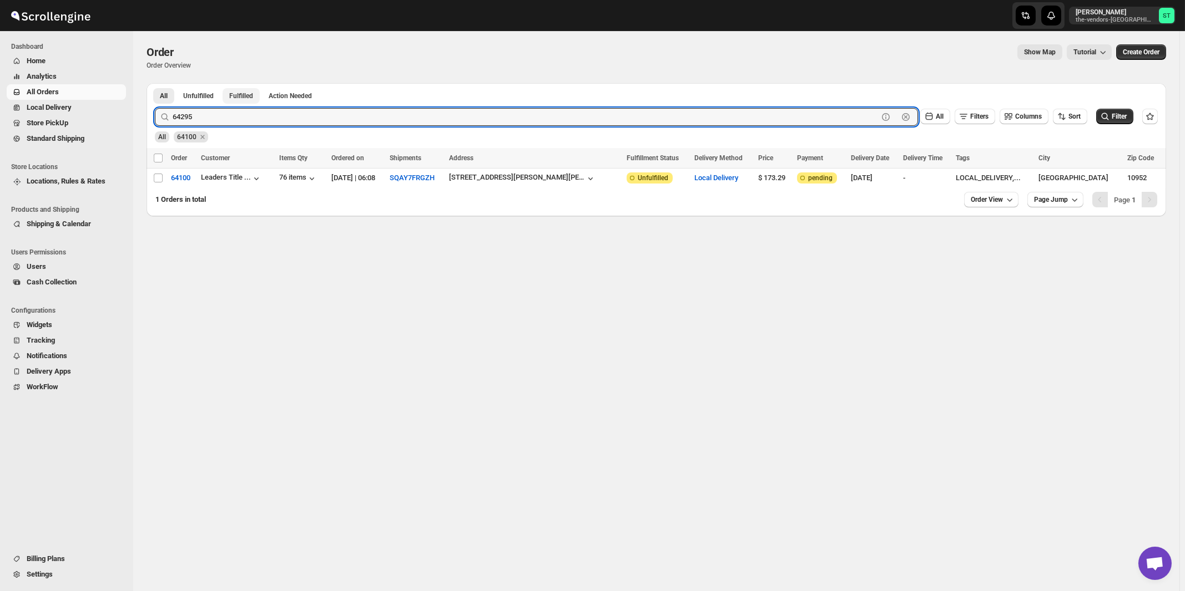
type input "64295"
click at [155, 83] on button "Submit" at bounding box center [171, 89] width 32 height 12
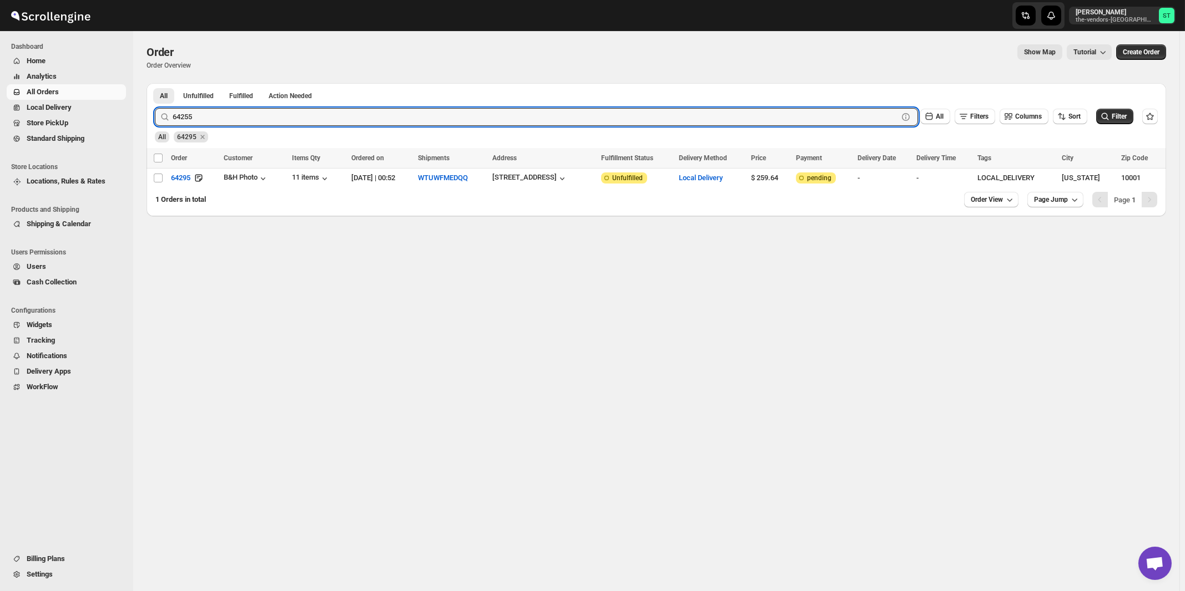
click at [155, 83] on button "Submit" at bounding box center [171, 89] width 32 height 12
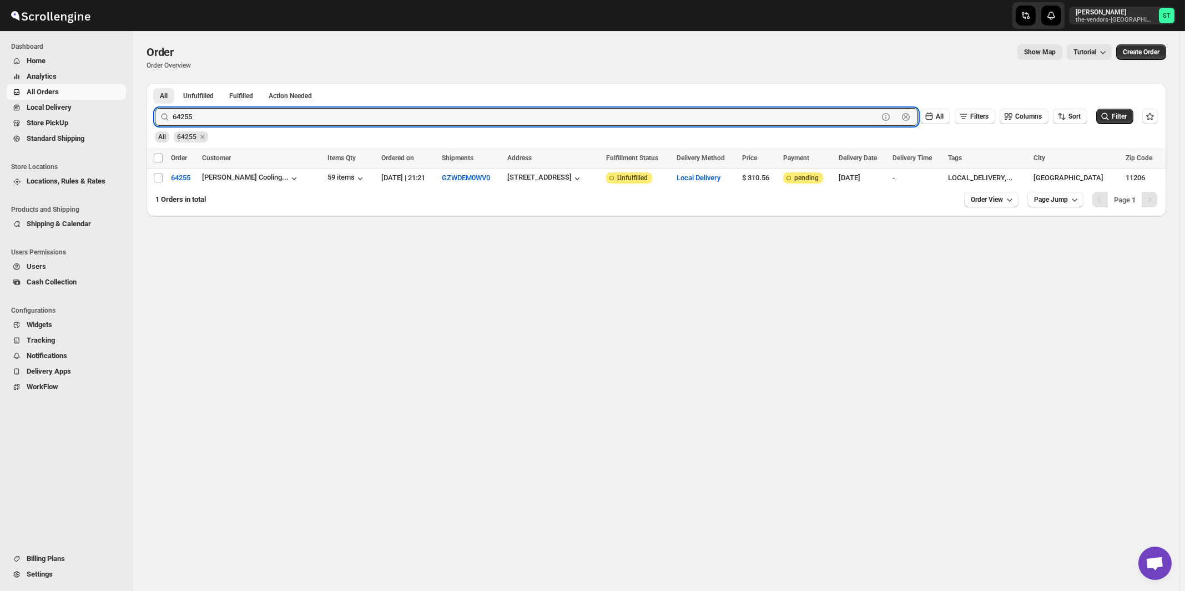
paste input "Zack Teper - Pesach Tikvah 3rd floor"
click at [155, 83] on button "Submit" at bounding box center [171, 89] width 32 height 12
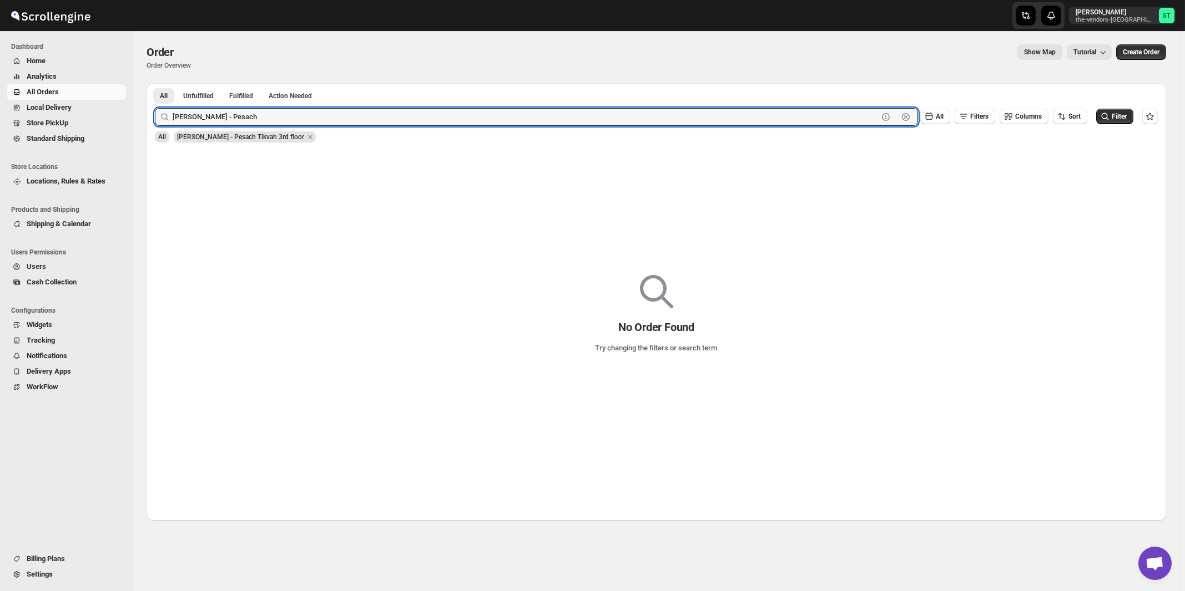
type input "Zack Teper - Pesach"
click at [155, 83] on button "Submit" at bounding box center [171, 89] width 32 height 12
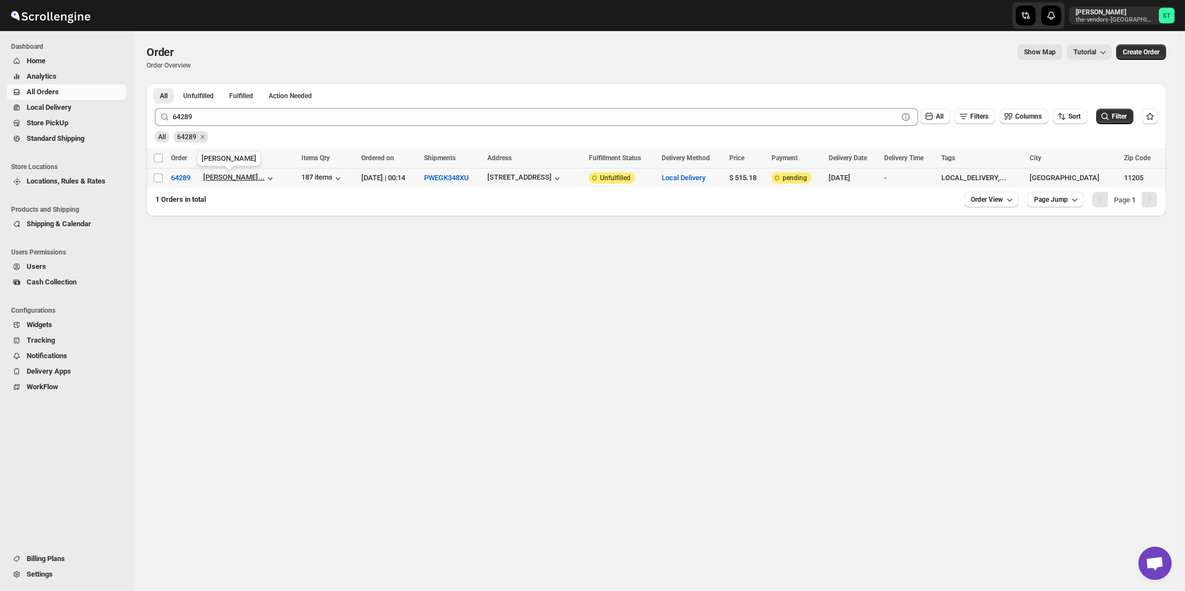
click at [231, 179] on div "[PERSON_NAME]..." at bounding box center [234, 177] width 62 height 8
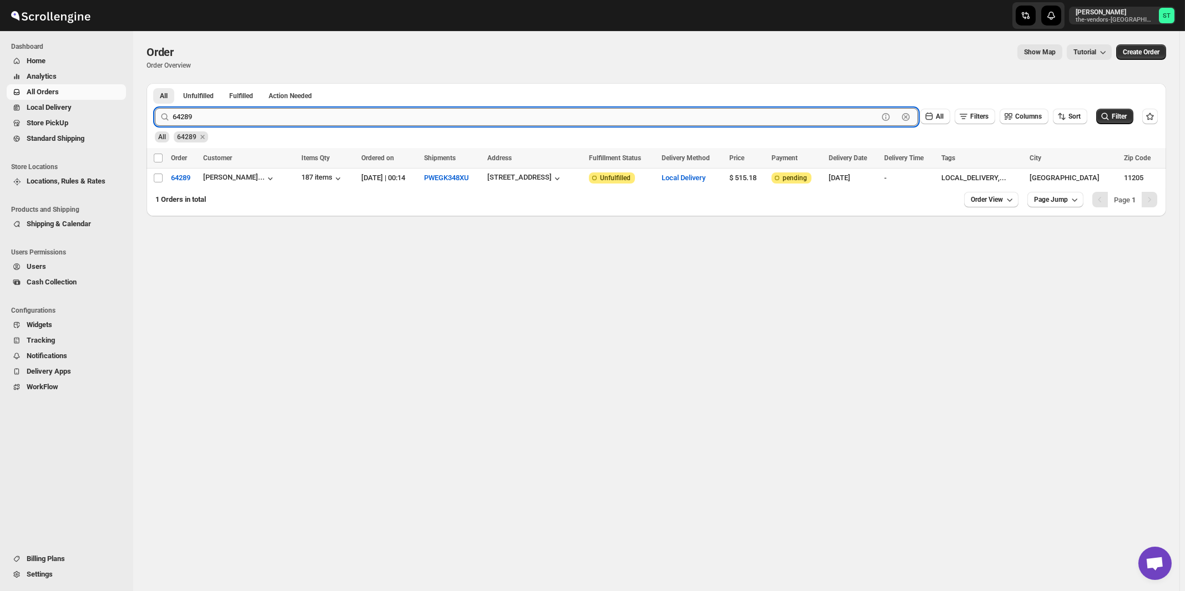
click at [266, 115] on input "64289" at bounding box center [525, 117] width 705 height 18
type input "64337"
click at [155, 83] on button "Submit" at bounding box center [171, 89] width 32 height 12
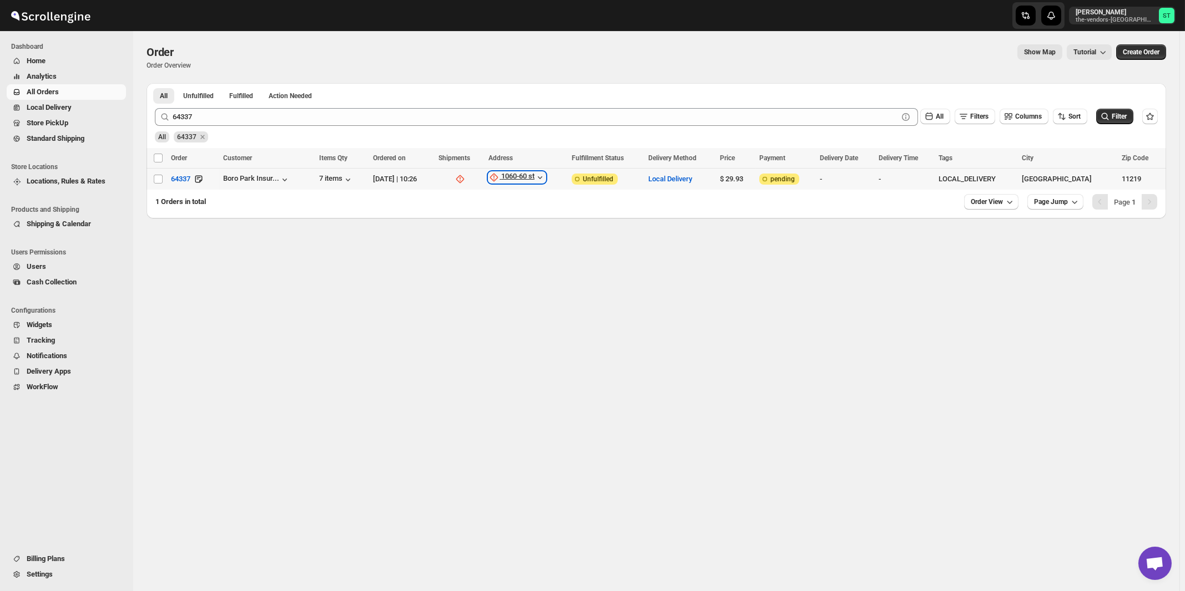
click at [534, 178] on div "1060-60 st" at bounding box center [517, 177] width 33 height 11
click at [533, 229] on button "Update manually" at bounding box center [543, 238] width 79 height 18
select select "US"
select select "[US_STATE]"
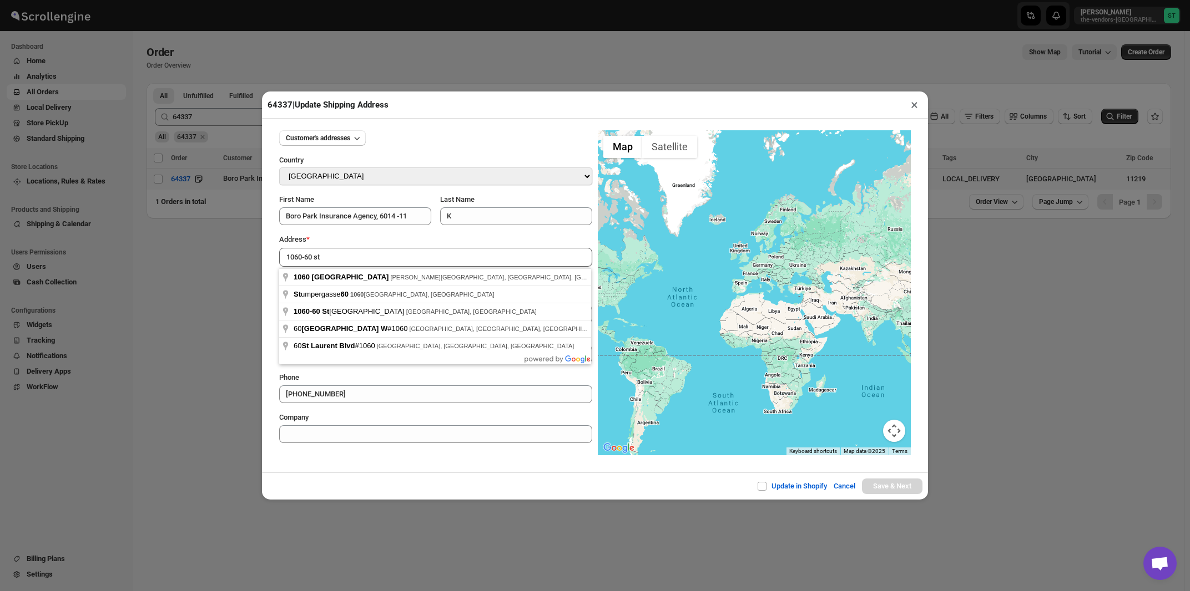
click at [374, 240] on div "Address *" at bounding box center [435, 239] width 313 height 11
click at [348, 260] on input "1060-60 st" at bounding box center [435, 257] width 313 height 19
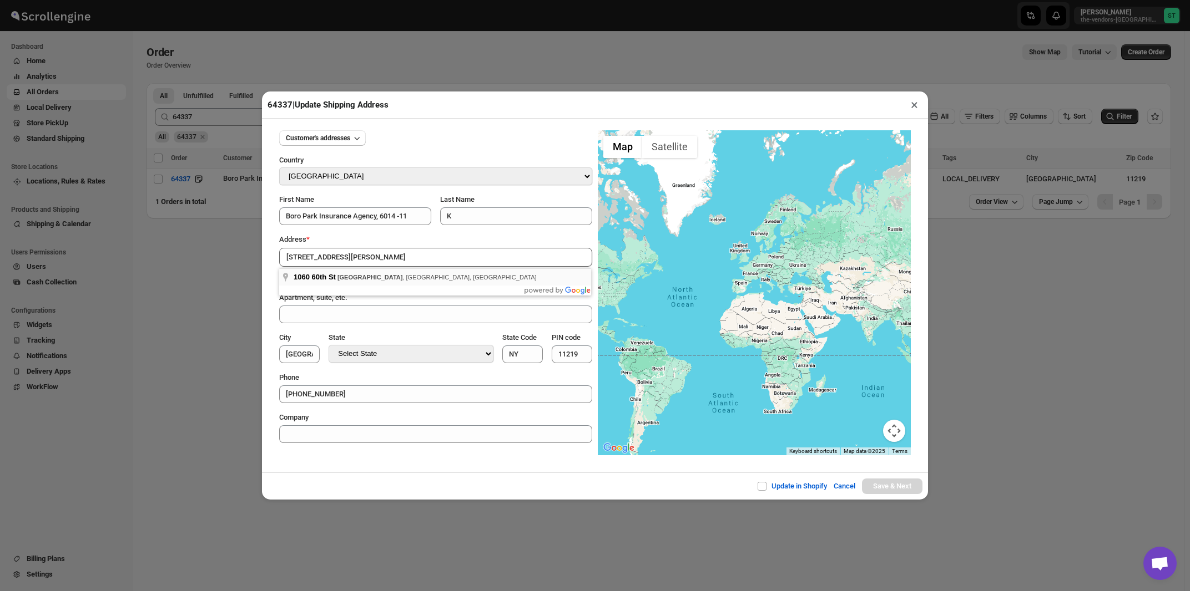
type input "1060 60th St, Brooklyn, NY, USA"
type input "[GEOGRAPHIC_DATA]"
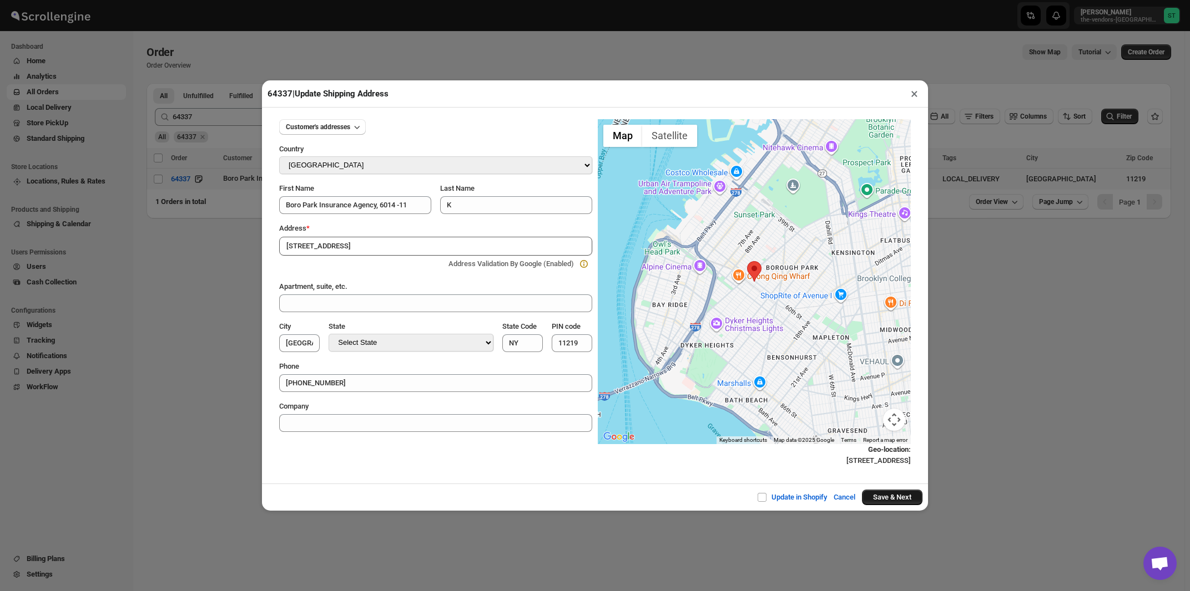
click at [876, 500] on button "Save & Next" at bounding box center [892, 498] width 60 height 16
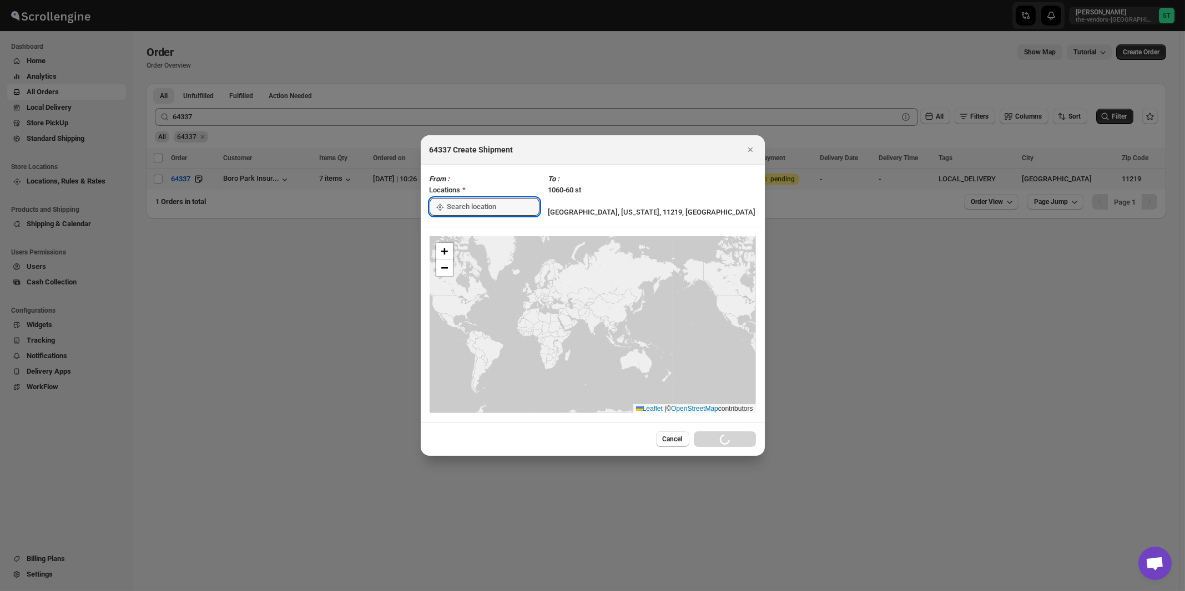
click at [489, 209] on input ":r1sa:" at bounding box center [493, 207] width 92 height 18
click at [479, 232] on div "[STREET_ADDRESS]" at bounding box center [509, 231] width 136 height 11
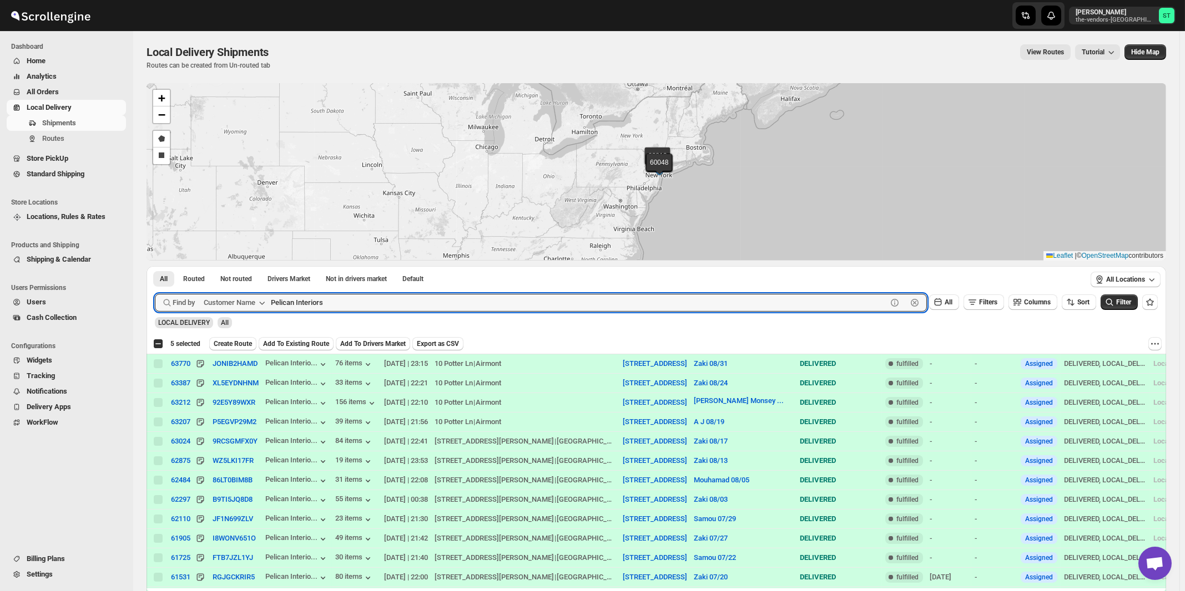
paste input "Heartfelt Builde"
click at [155, 266] on button "Submit" at bounding box center [171, 272] width 32 height 12
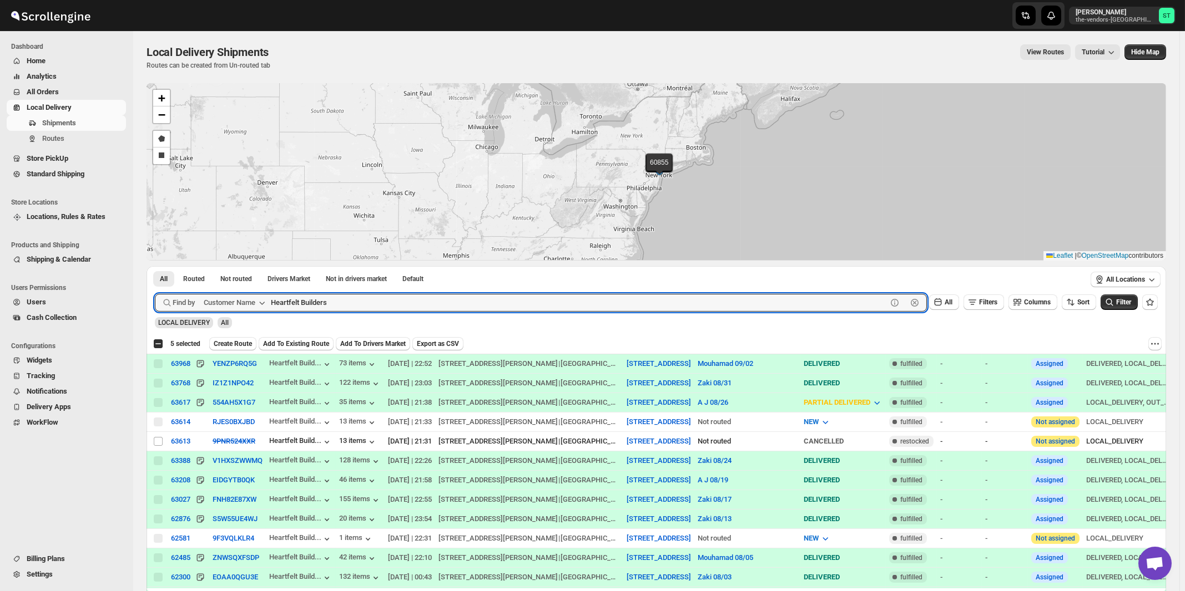
paste input "Kernko Group"
type input "Kernko Group"
click at [155, 266] on button "Submit" at bounding box center [171, 272] width 32 height 12
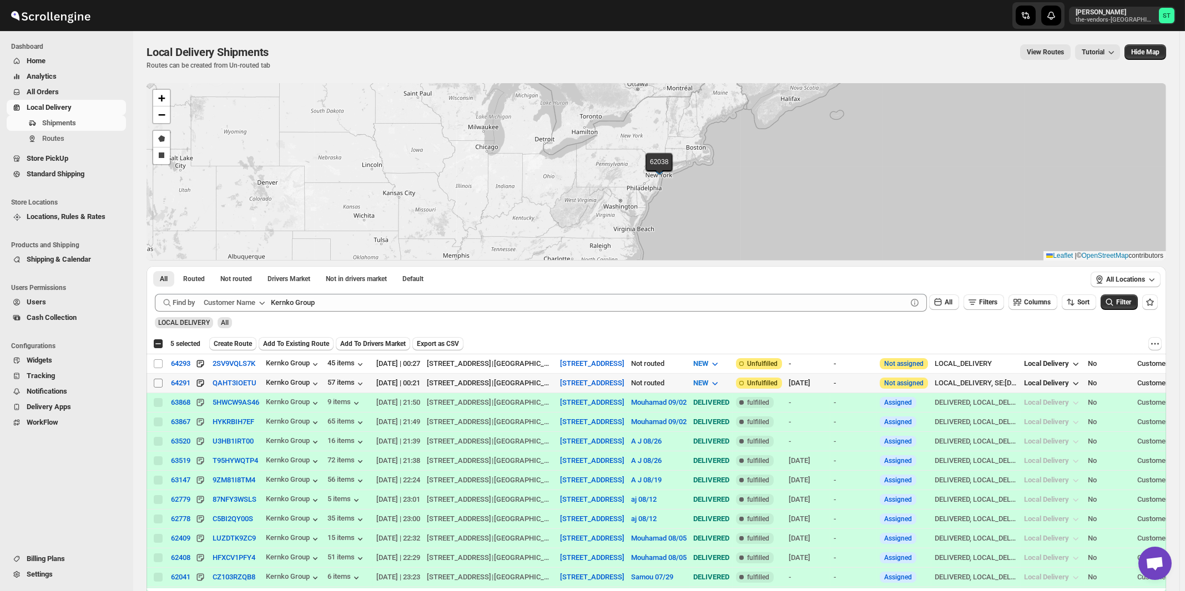
click at [156, 382] on input "Select shipment" at bounding box center [158, 383] width 9 height 9
checkbox input "true"
click at [157, 366] on input "Select shipment" at bounding box center [158, 364] width 9 height 9
checkbox input "true"
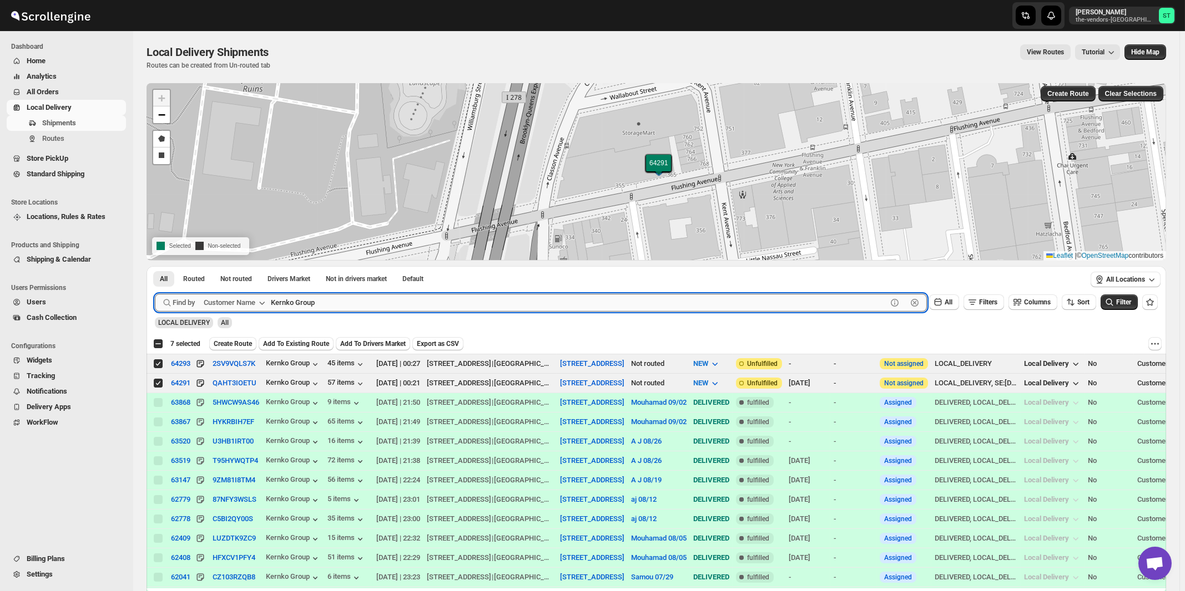
click at [342, 306] on input "Kernko Group" at bounding box center [579, 303] width 616 height 18
paste input "Prime Structure"
click at [155, 266] on button "Submit" at bounding box center [171, 272] width 32 height 12
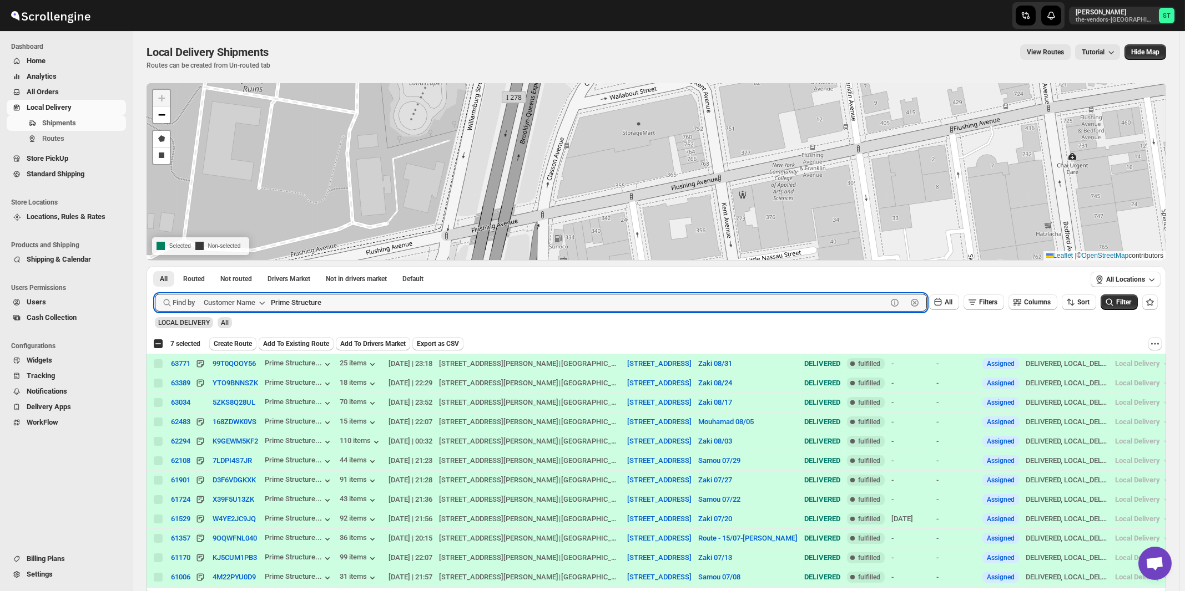
paste input "Congregation [PERSON_NAME]"
type input "Congregation [PERSON_NAME]"
click at [155, 266] on button "Submit" at bounding box center [171, 272] width 32 height 12
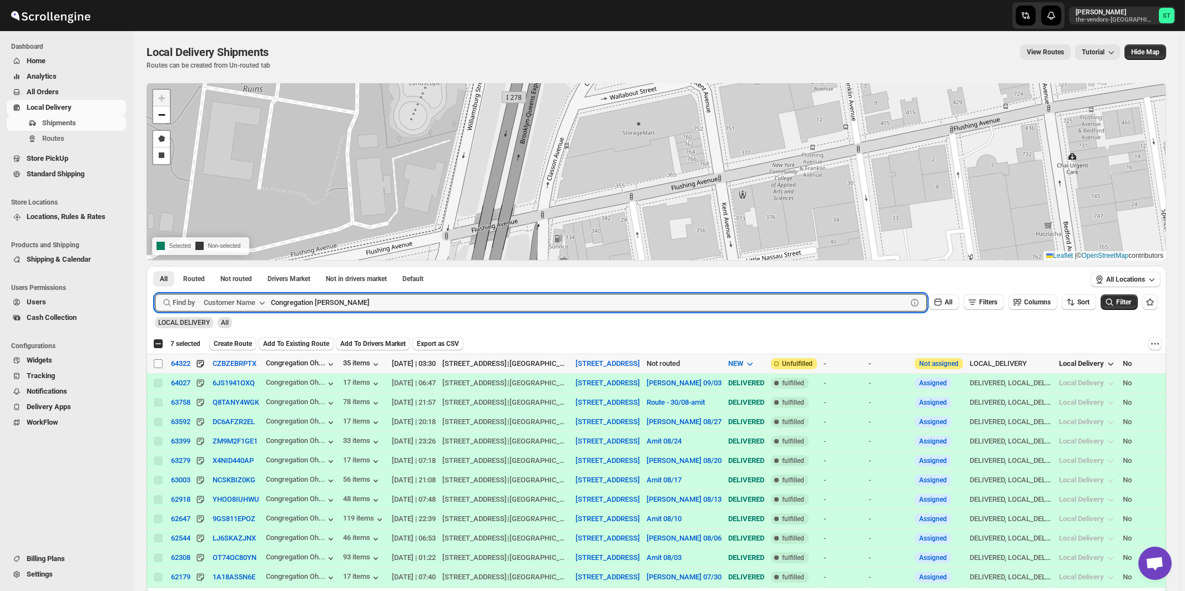
click at [159, 365] on input "Select shipment" at bounding box center [158, 364] width 9 height 9
checkbox input "true"
click at [348, 295] on input "Congregation [PERSON_NAME]" at bounding box center [579, 303] width 616 height 18
paste input "re [PERSON_NAME]"
type input "Core Scaffold"
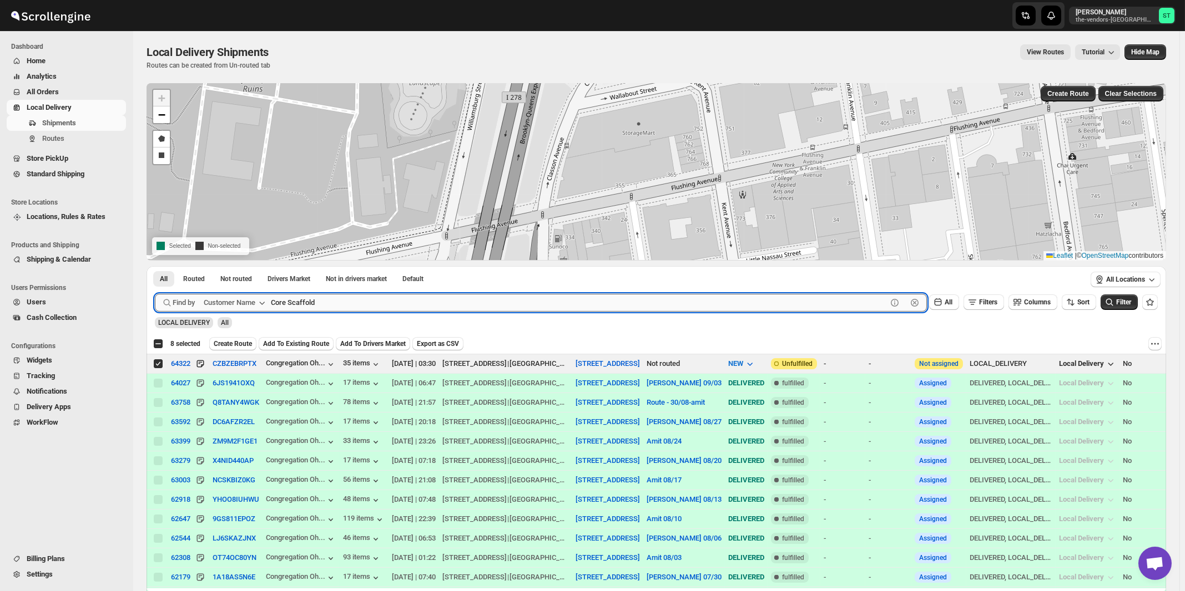
click at [155, 266] on button "Submit" at bounding box center [171, 272] width 32 height 12
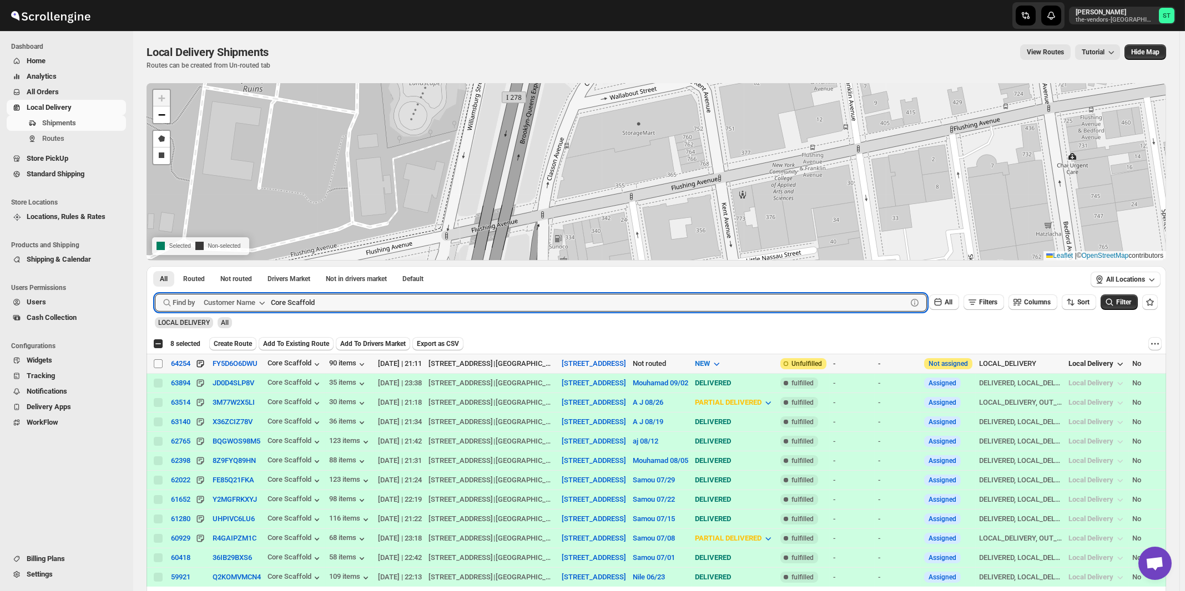
click at [159, 363] on input "Select shipment" at bounding box center [158, 364] width 9 height 9
checkbox input "true"
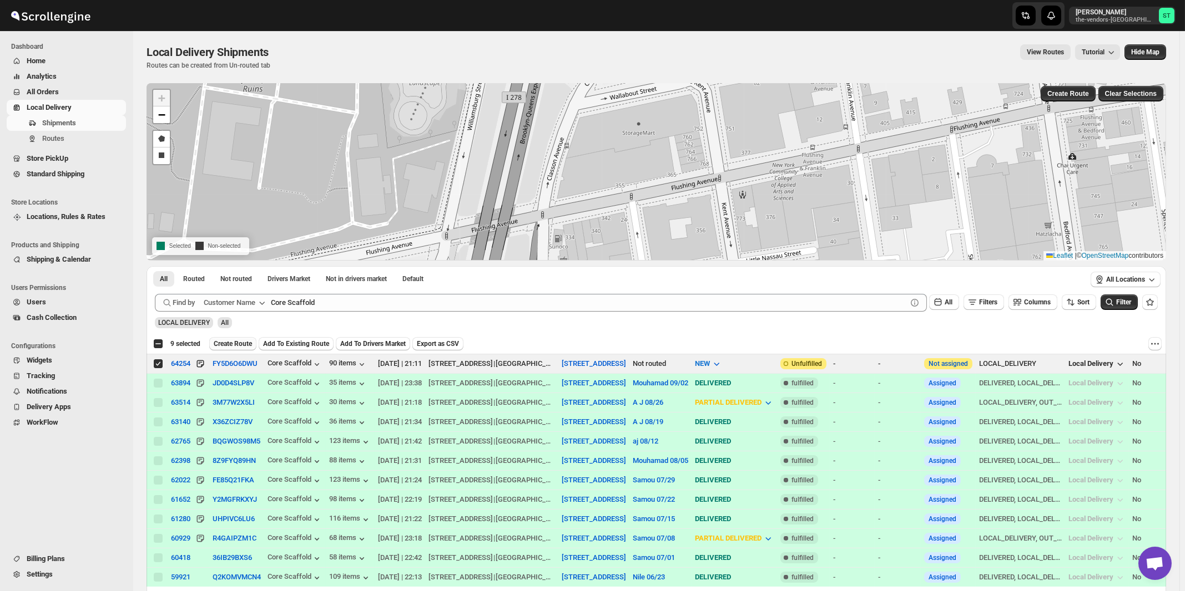
click at [243, 343] on span "Create Route" at bounding box center [233, 344] width 38 height 9
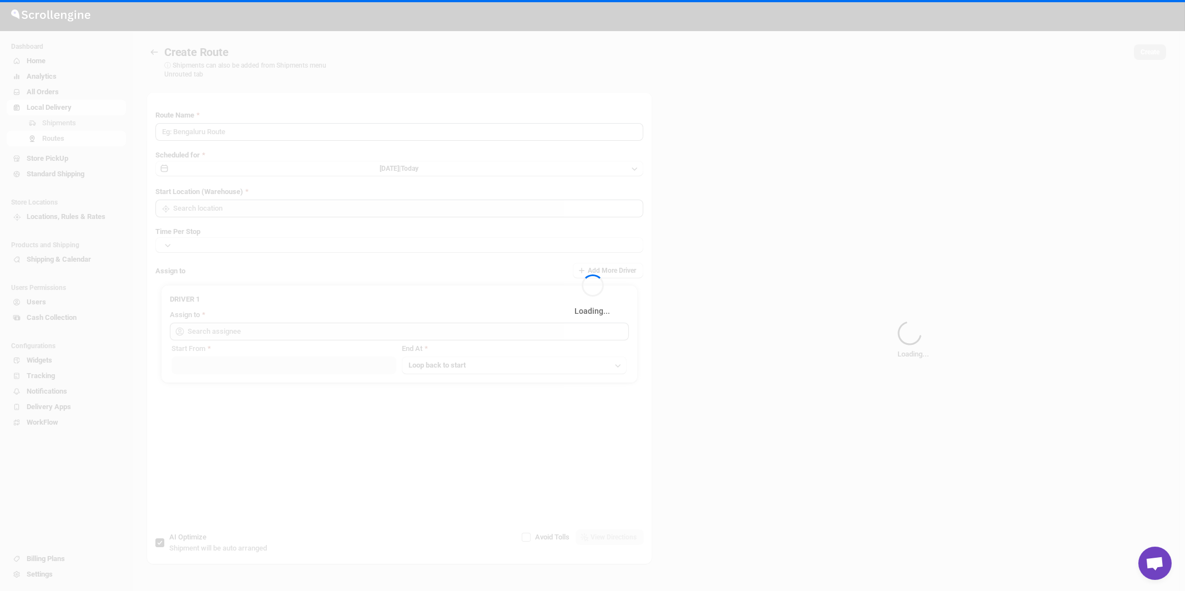
type input "Route - 09/09-1121"
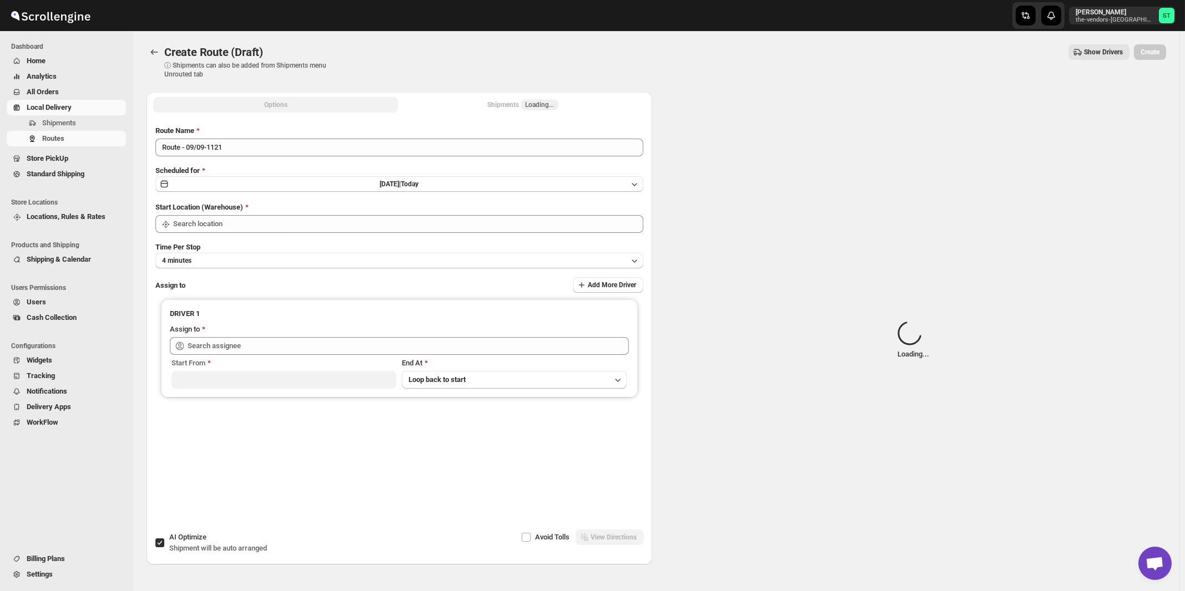
type input "[STREET_ADDRESS]"
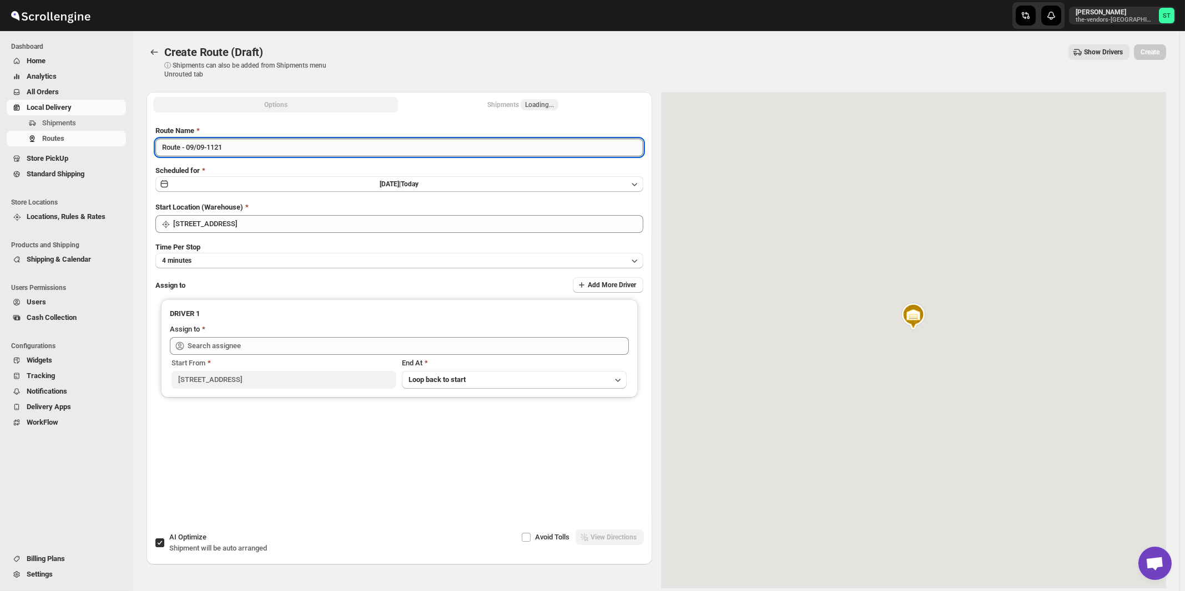
click at [378, 150] on input "Route - 09/09-1121" at bounding box center [399, 148] width 488 height 18
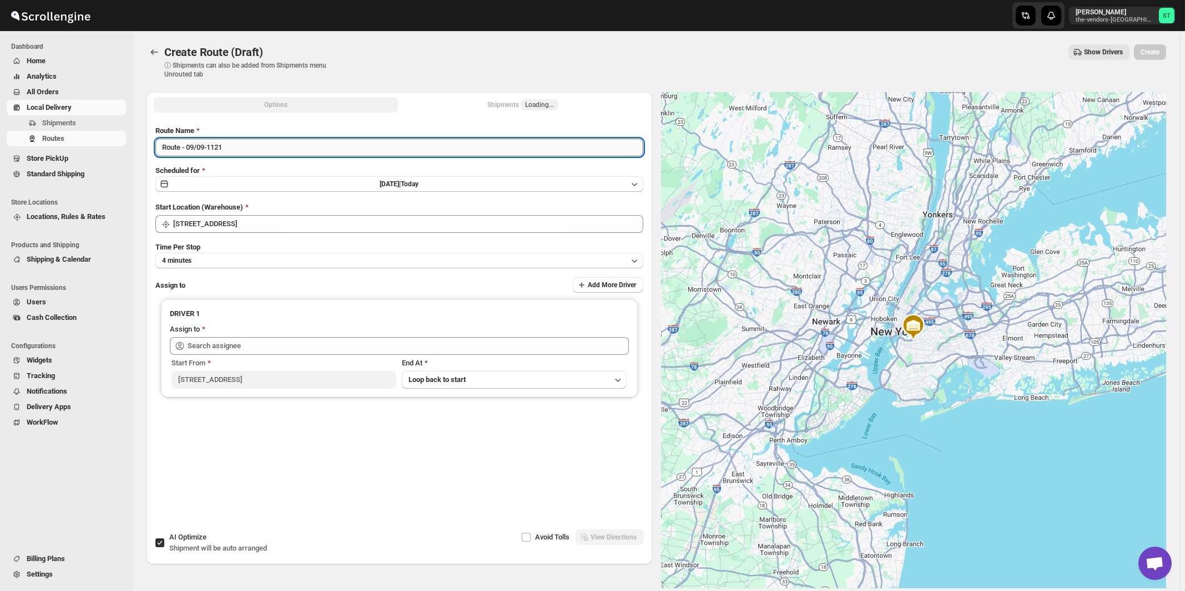
paste input "Mouhamad"
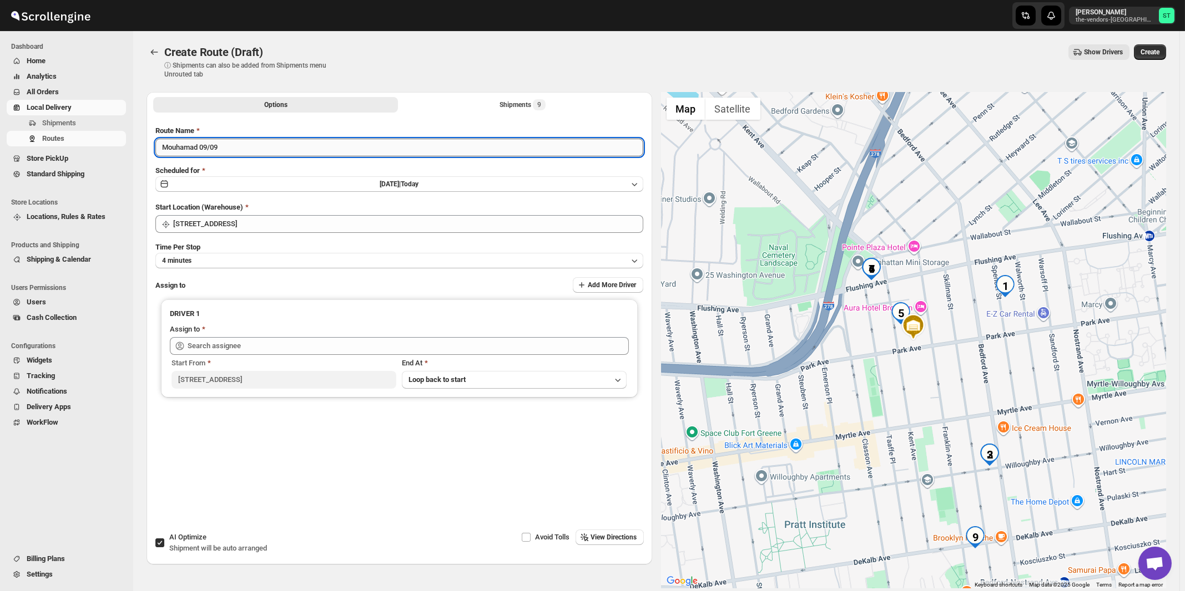
type input "Mouhamad 09/09"
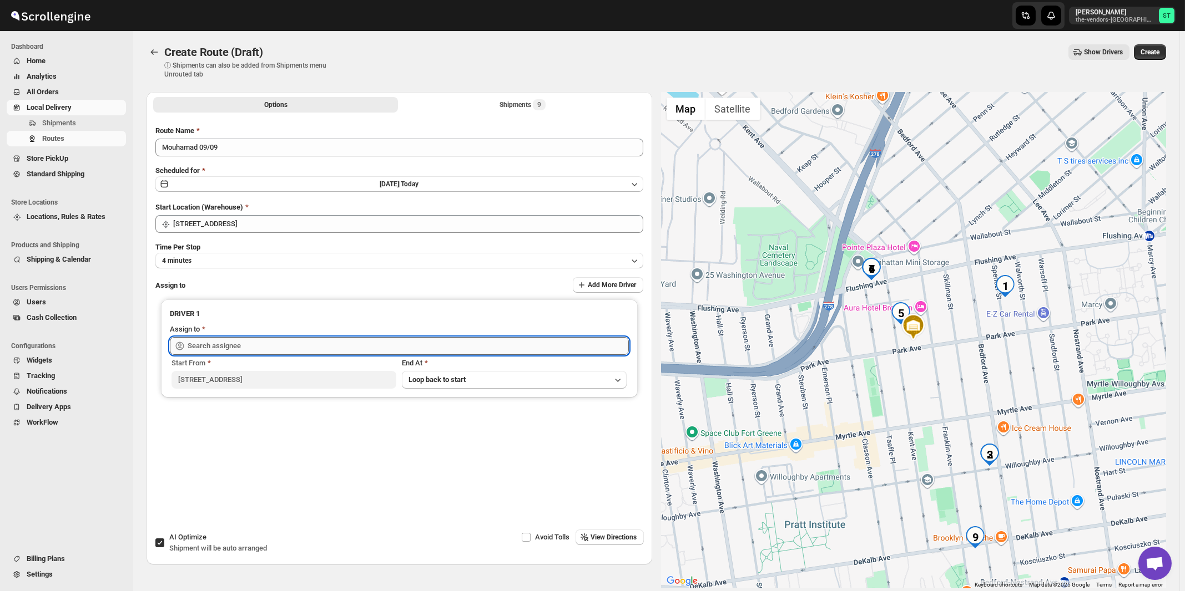
click at [292, 343] on input "text" at bounding box center [408, 346] width 441 height 18
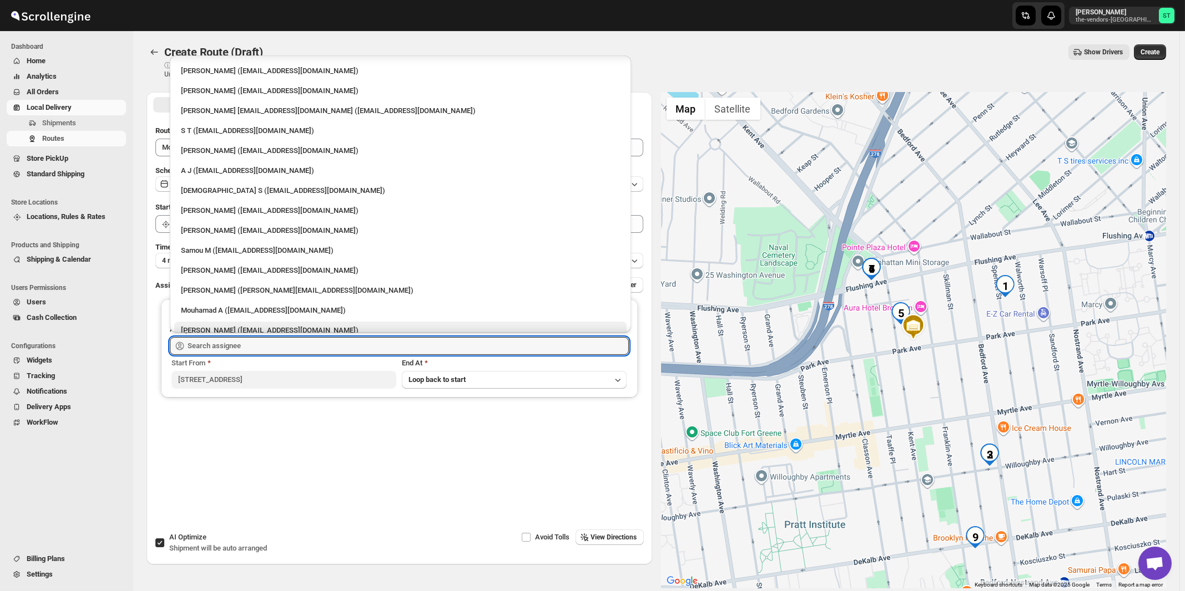
scroll to position [59, 0]
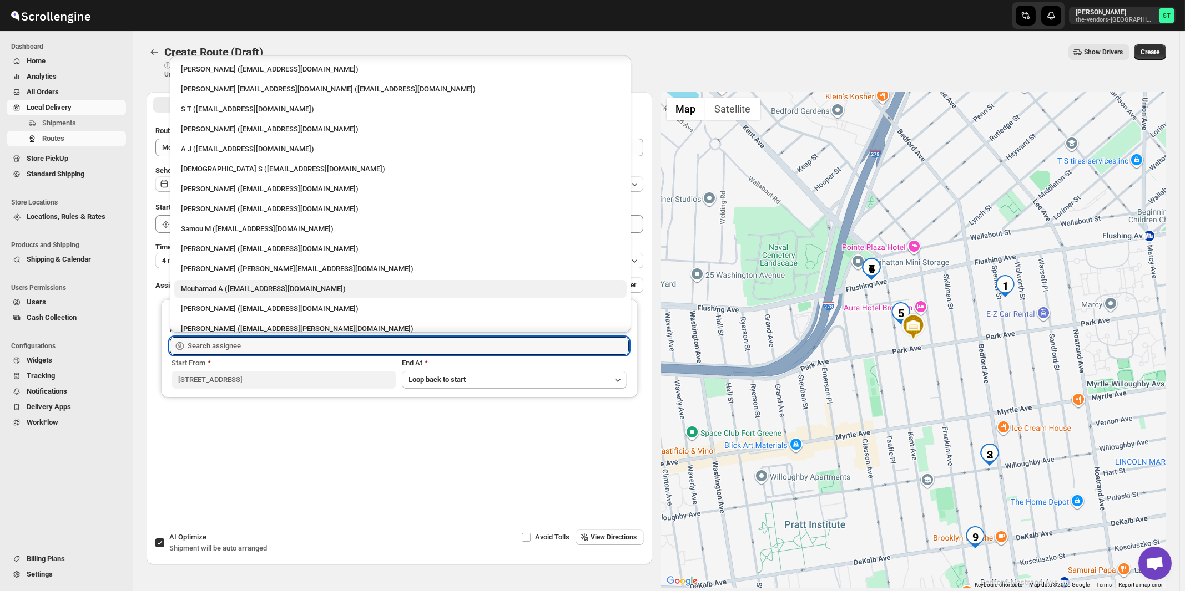
click at [221, 291] on div "Mouhamad A ([EMAIL_ADDRESS][DOMAIN_NAME])" at bounding box center [400, 289] width 439 height 11
type input "Mouhamad A ([EMAIL_ADDRESS][DOMAIN_NAME])"
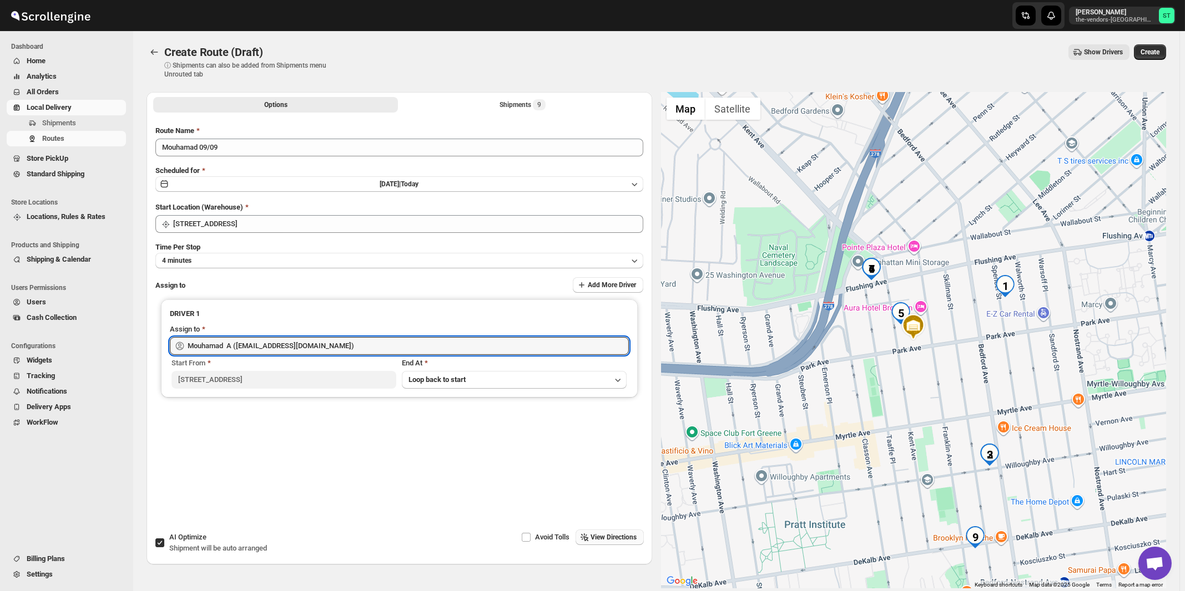
click at [601, 544] on button "View Directions" at bounding box center [609, 538] width 68 height 16
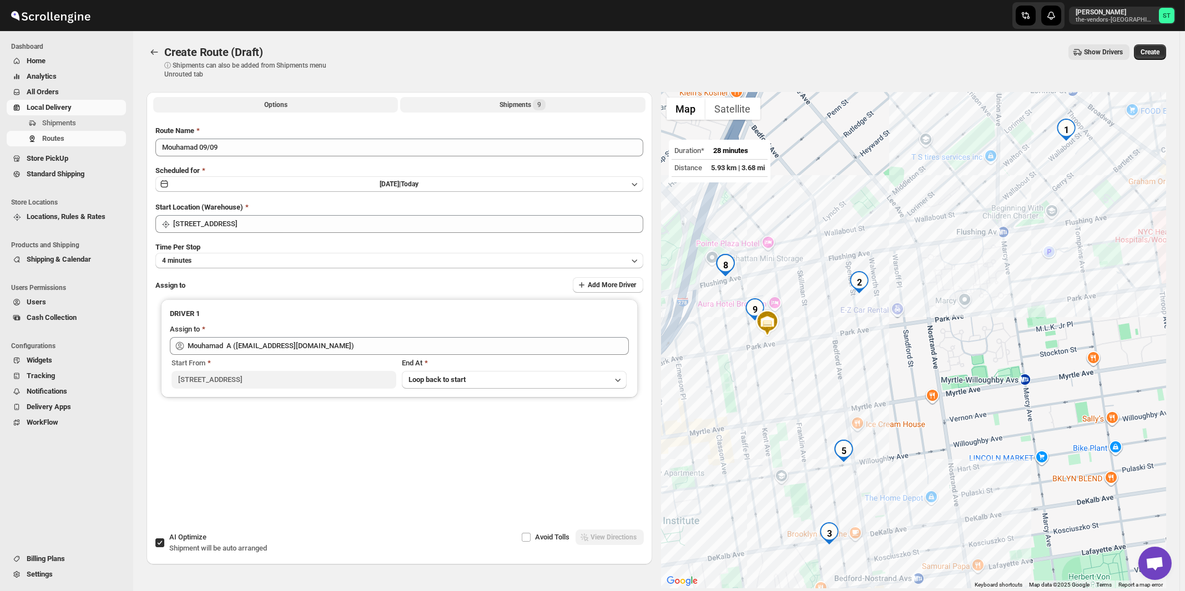
click at [514, 103] on div "Shipments 9" at bounding box center [522, 104] width 46 height 11
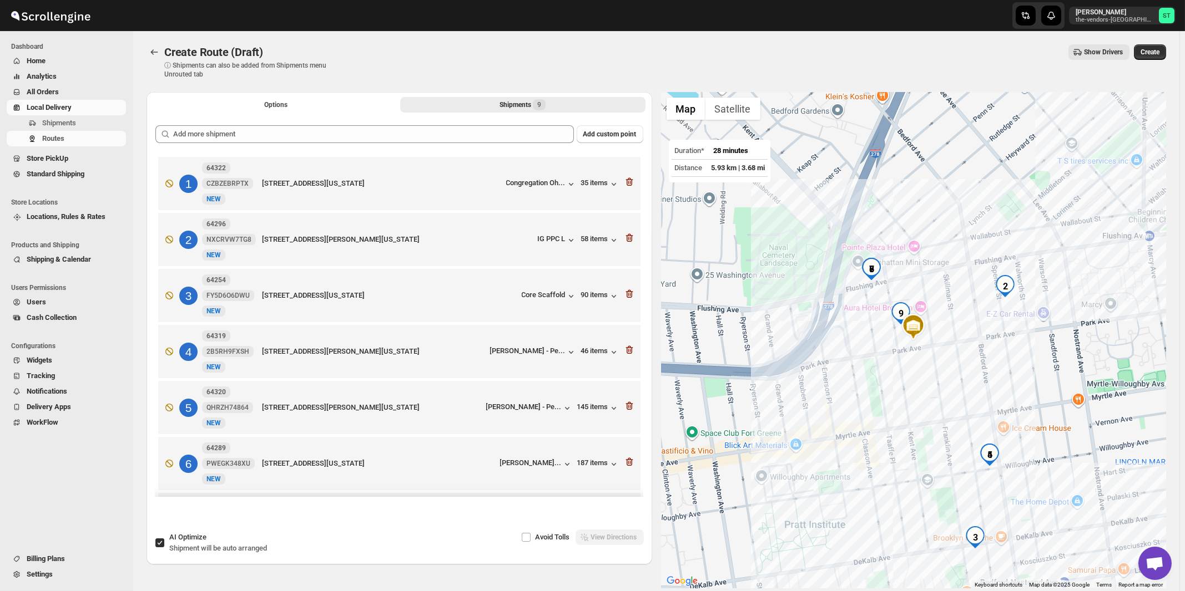
click at [177, 545] on span "Shipment will be auto arranged" at bounding box center [218, 548] width 98 height 8
click at [164, 545] on input "AI Optimize Shipment will be auto arranged" at bounding box center [159, 543] width 9 height 9
checkbox input "false"
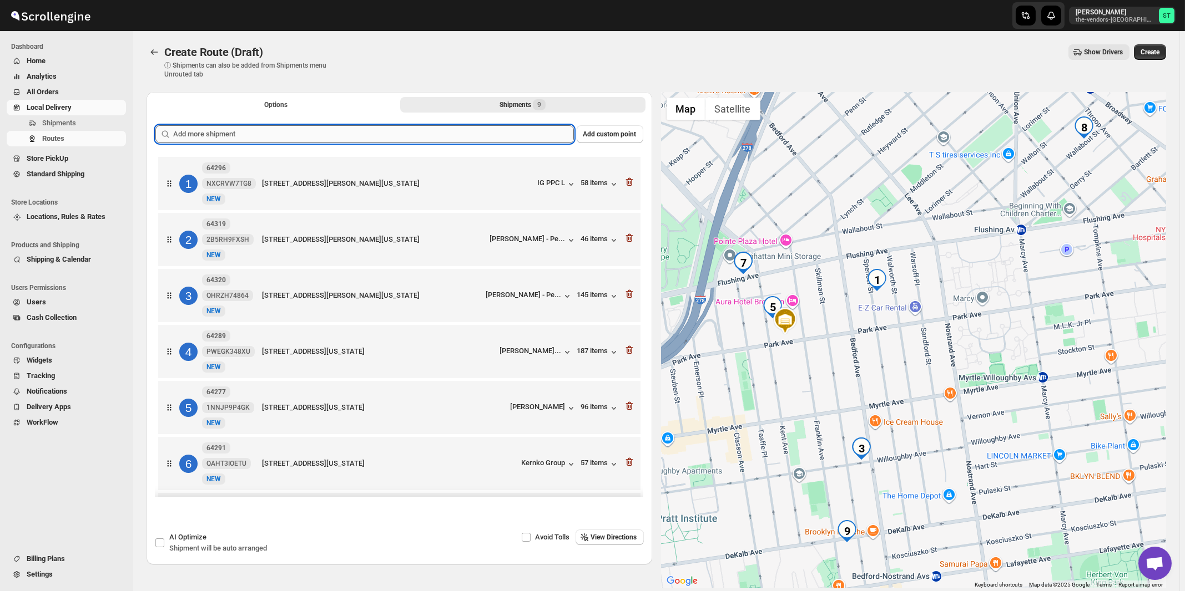
click at [361, 139] on input "text" at bounding box center [373, 134] width 401 height 18
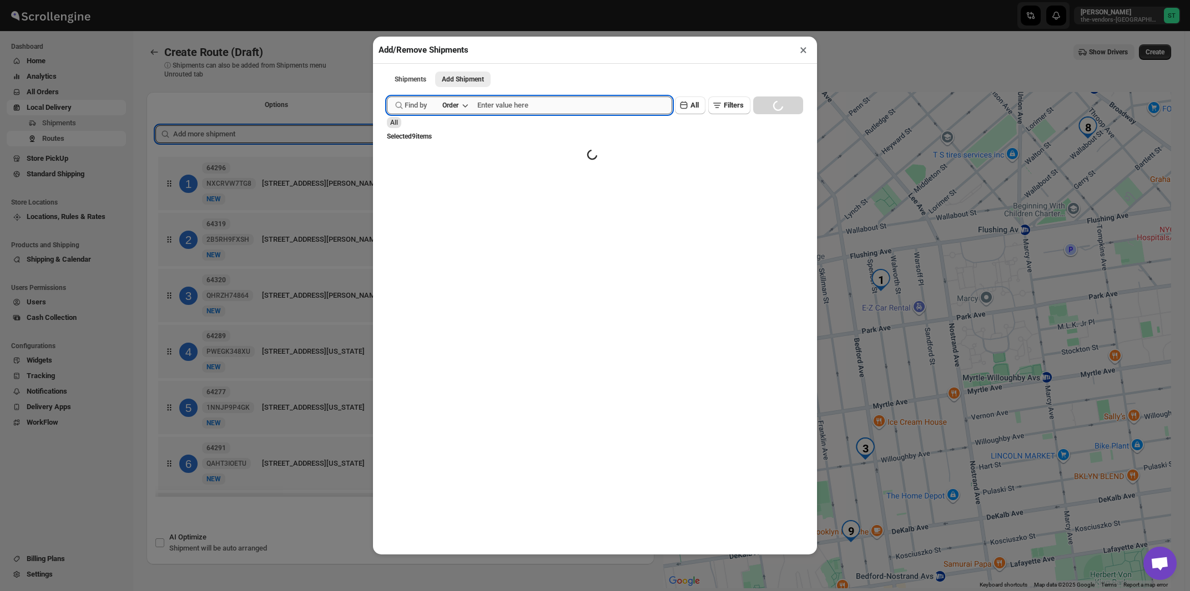
click at [504, 110] on input "text" at bounding box center [574, 106] width 195 height 18
paste input "64255"
type input "64255"
click at [387, 0] on button "Submit" at bounding box center [403, 6] width 32 height 12
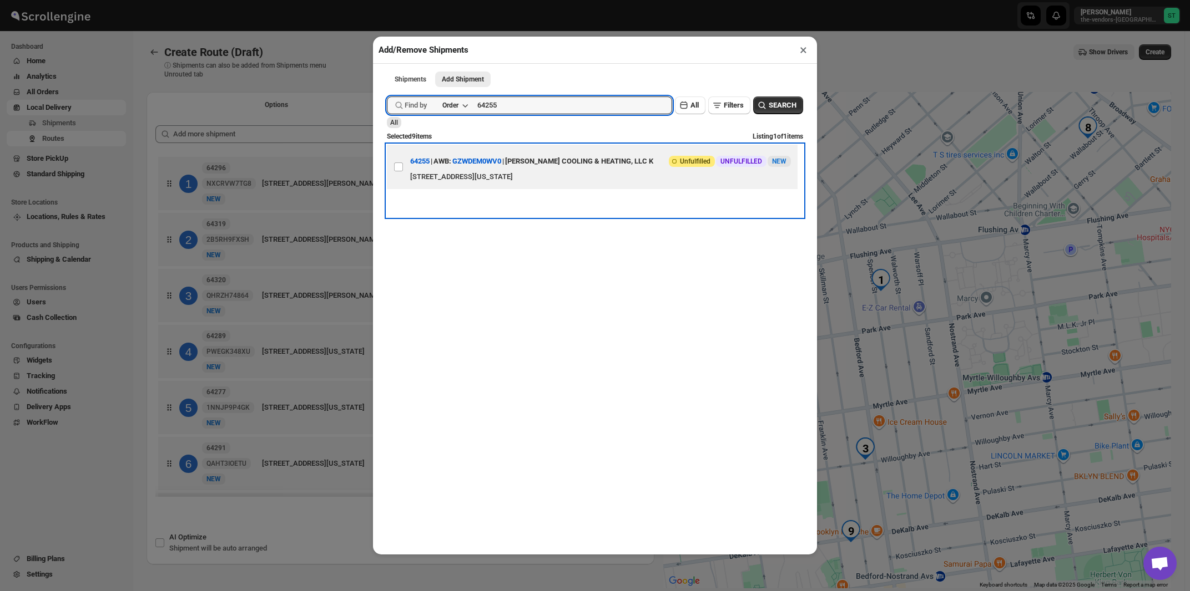
click at [601, 164] on div "[PERSON_NAME] COOLING & HEATING, LLC K" at bounding box center [579, 161] width 148 height 20
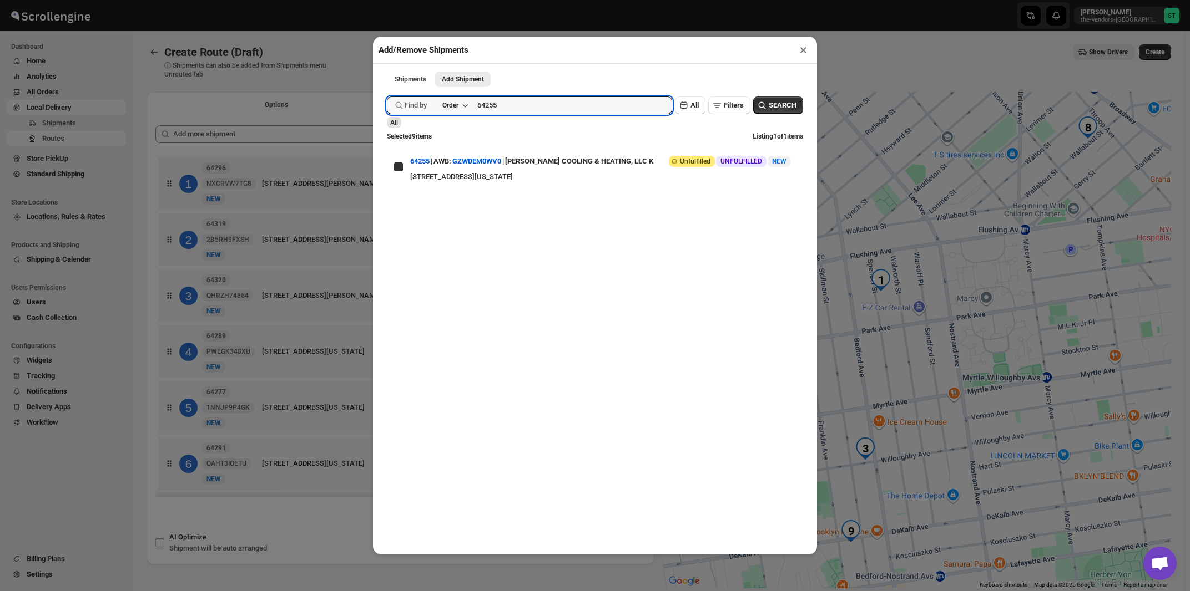
checkbox input "true"
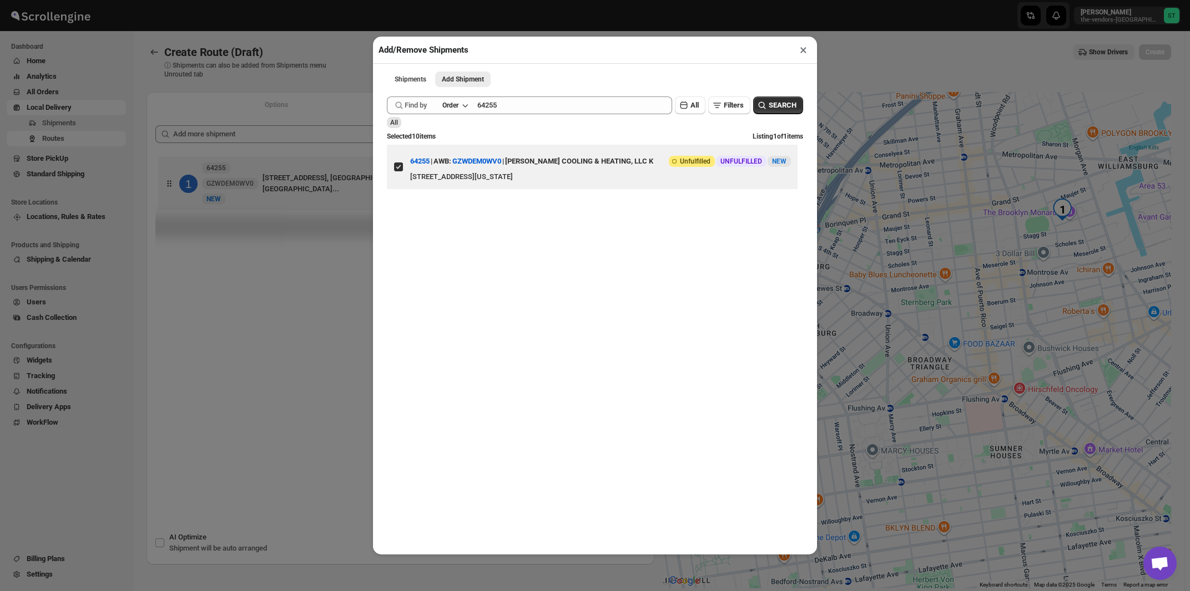
click at [802, 49] on button "×" at bounding box center [803, 50] width 16 height 16
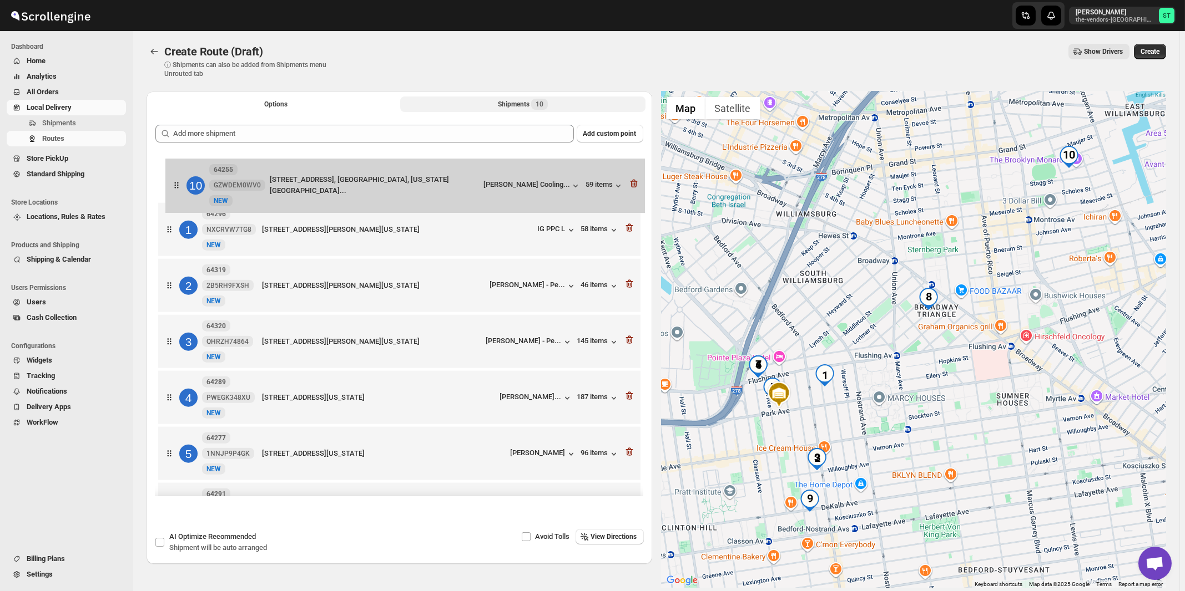
scroll to position [0, 0]
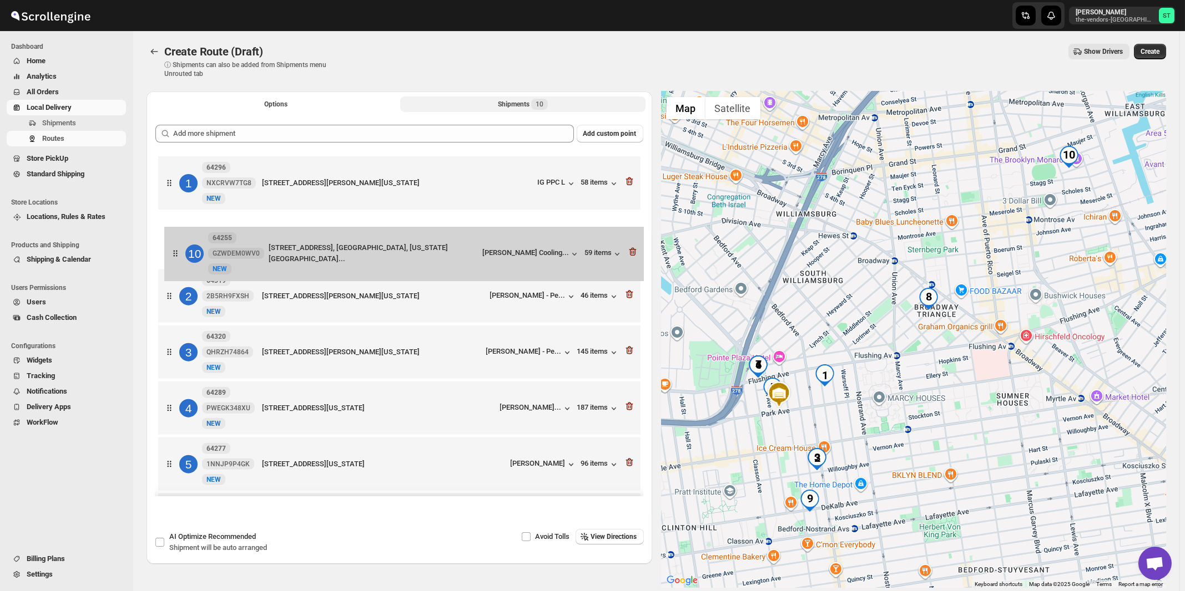
drag, startPoint x: 512, startPoint y: 458, endPoint x: 517, endPoint y: 239, distance: 219.8
click at [517, 241] on div "1 64296 NXCRVW7TG8 [GEOGRAPHIC_DATA][STREET_ADDRESS][PERSON_NAME][US_STATE] IG …" at bounding box center [399, 437] width 488 height 567
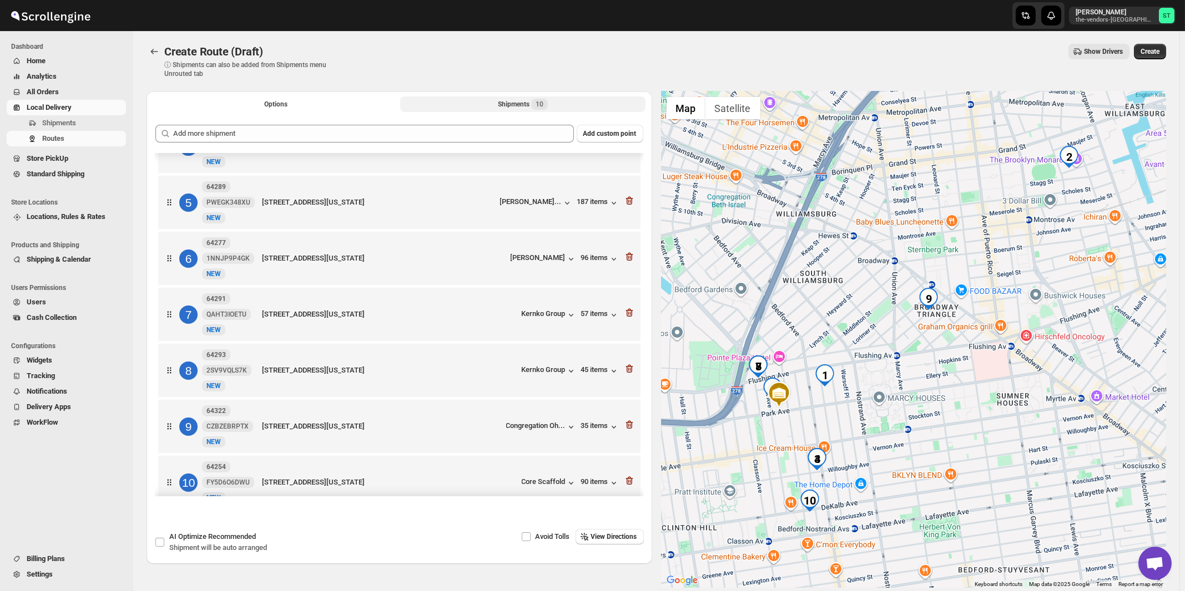
scroll to position [231, 0]
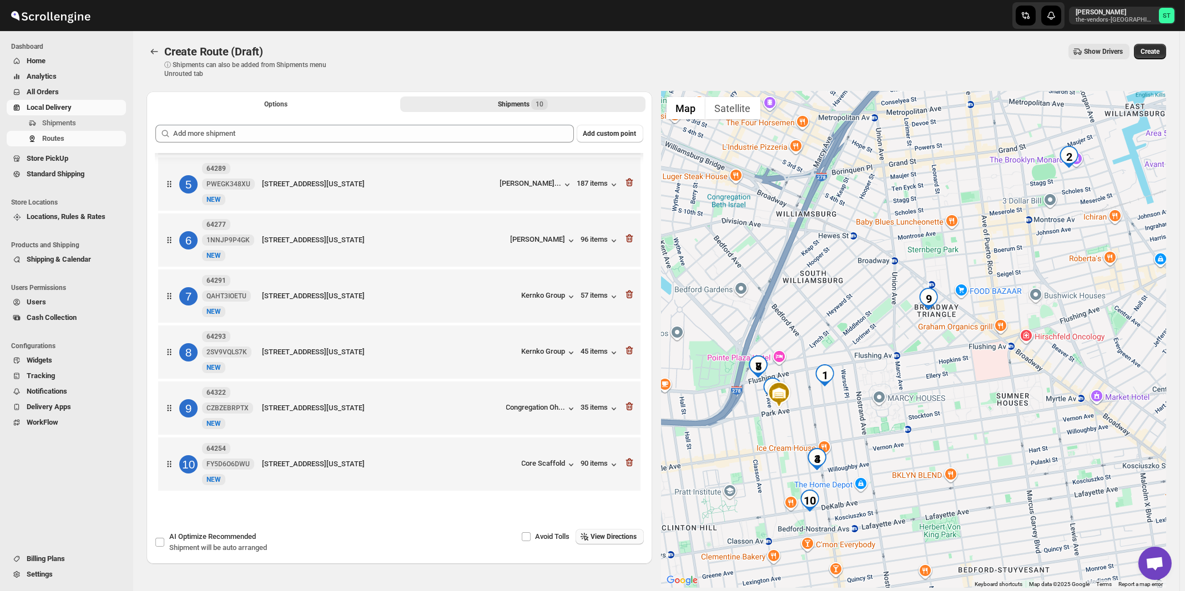
click at [611, 535] on span "View Directions" at bounding box center [614, 537] width 46 height 9
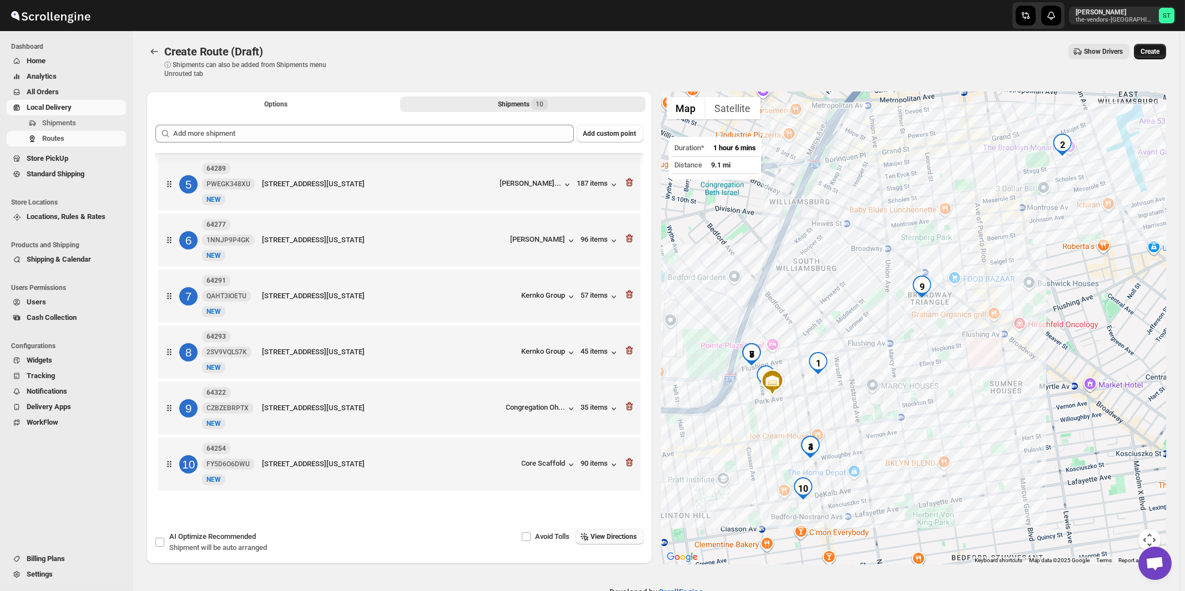
click at [1157, 55] on span "Create" at bounding box center [1149, 51] width 19 height 9
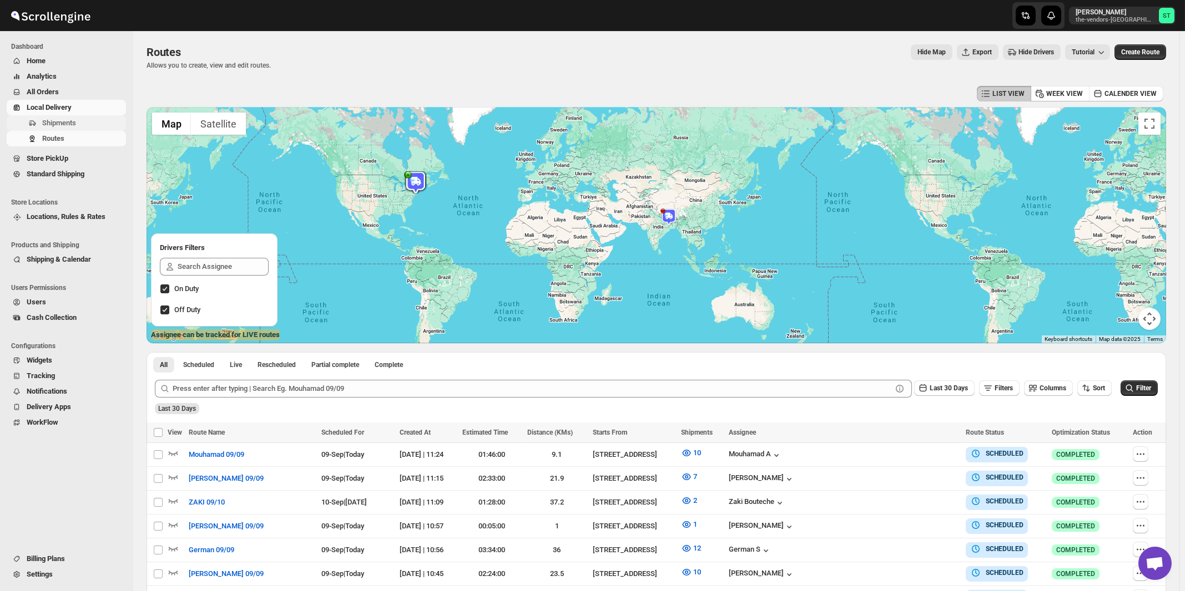
click at [60, 123] on span "Shipments" at bounding box center [59, 123] width 34 height 8
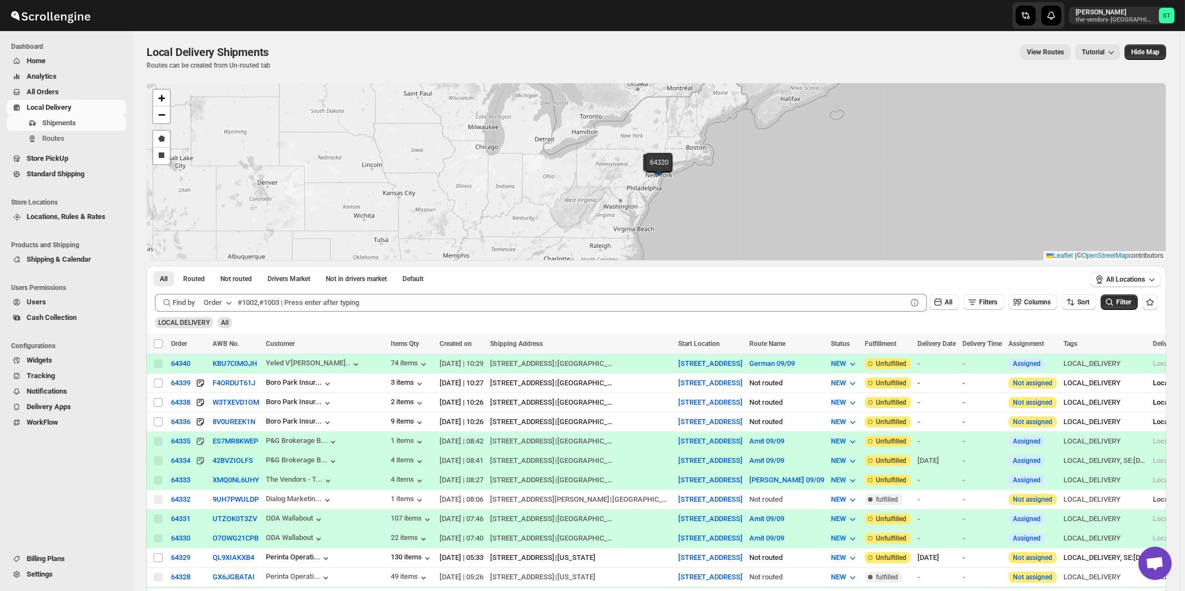
click at [234, 302] on icon "button" at bounding box center [228, 302] width 11 height 11
click at [233, 388] on div "Customer Name" at bounding box center [219, 385] width 51 height 11
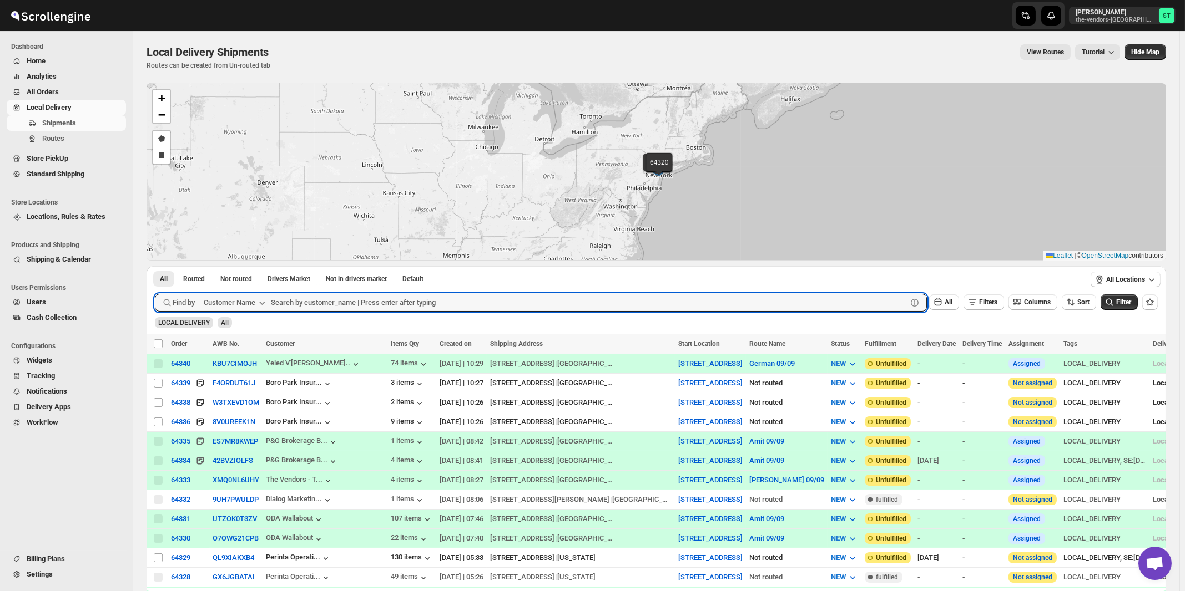
paste input "Ner Mitzvah"
type input "Ner Mitzvah"
click at [155, 266] on button "Submit" at bounding box center [171, 272] width 32 height 12
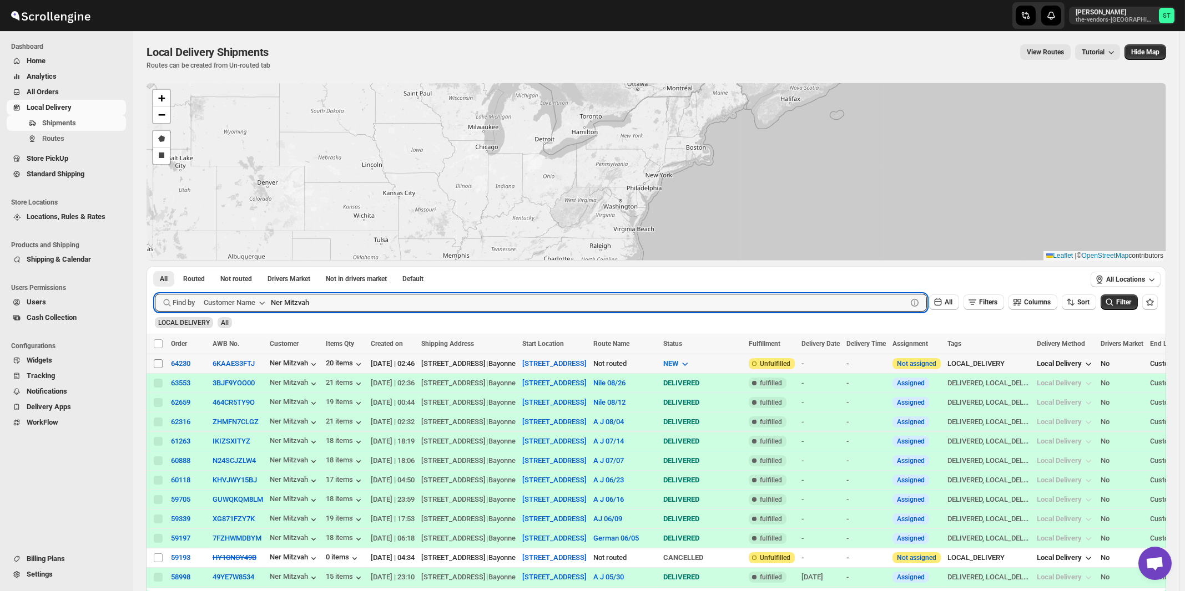
click at [159, 365] on input "Select shipment" at bounding box center [158, 364] width 9 height 9
checkbox input "true"
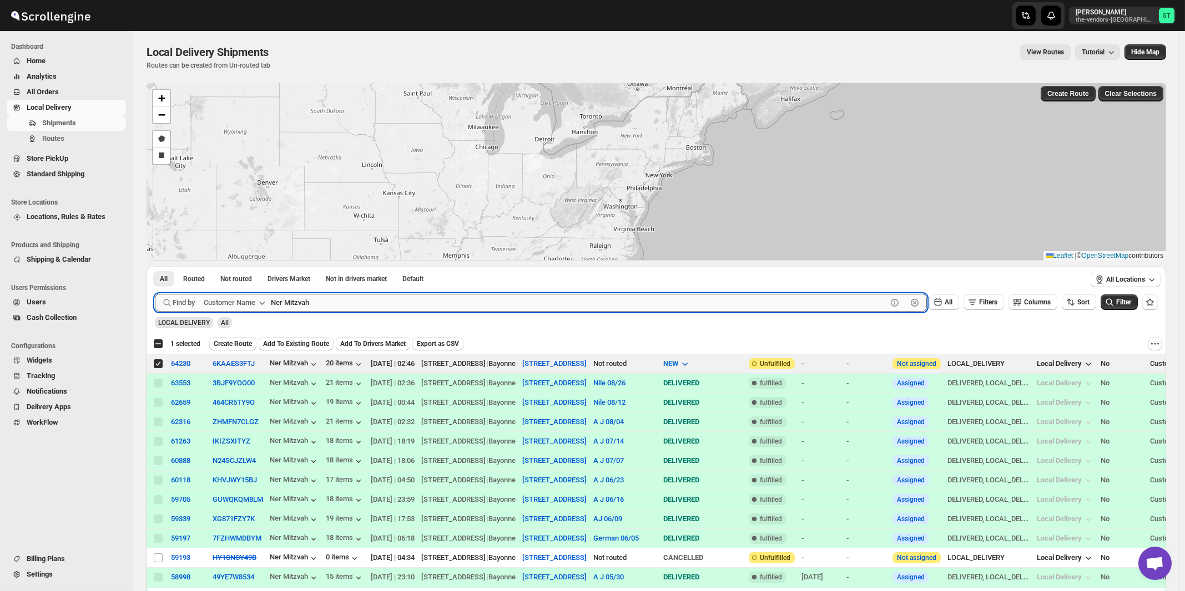
click at [402, 301] on input "Ner Mitzvah" at bounding box center [579, 303] width 616 height 18
paste input "Hamaspik [STREET_ADDRESS]"
click at [155, 266] on button "Submit" at bounding box center [171, 272] width 32 height 12
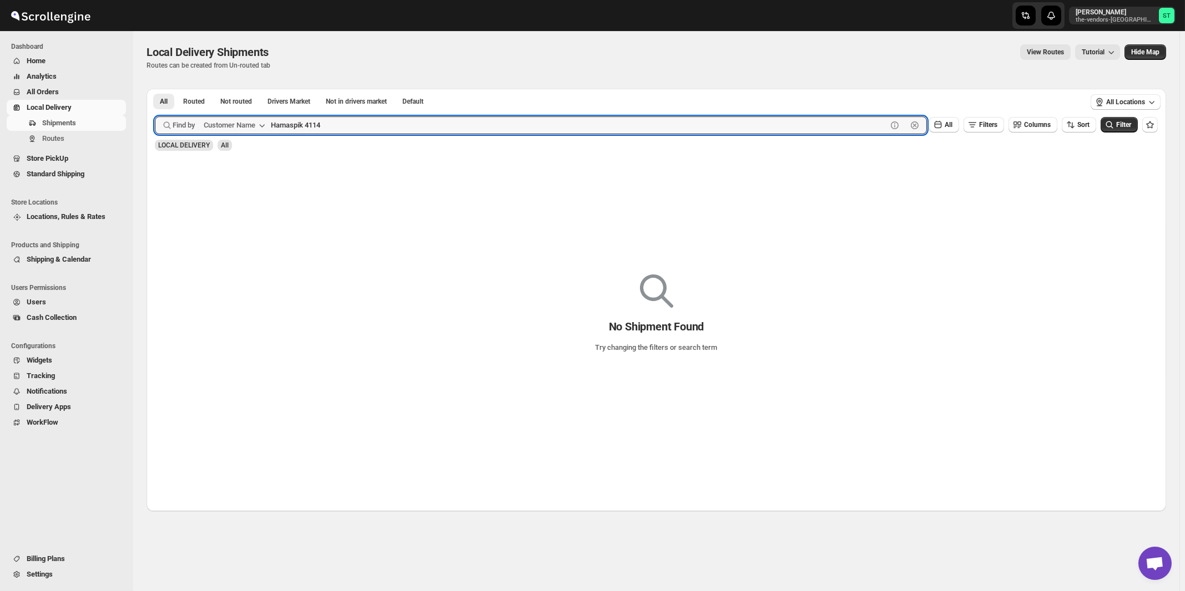
click at [155, 89] on button "Submit" at bounding box center [171, 95] width 32 height 12
type input "Hamaspik"
click at [155, 89] on button "Submit" at bounding box center [171, 95] width 32 height 12
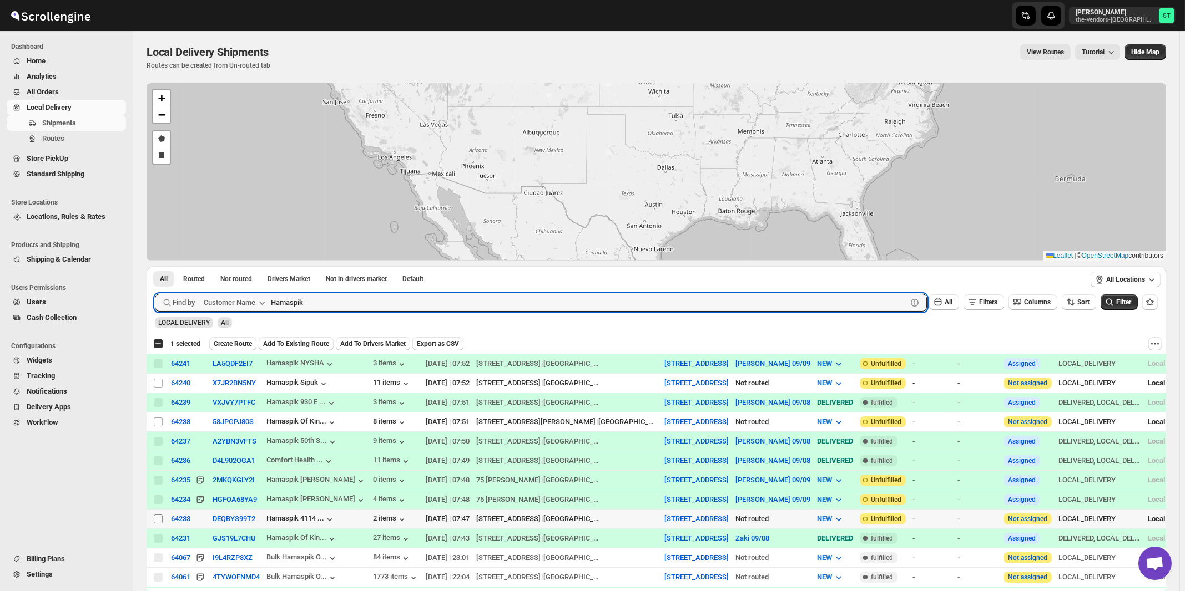
click at [158, 516] on input "Select shipment" at bounding box center [158, 519] width 9 height 9
checkbox input "true"
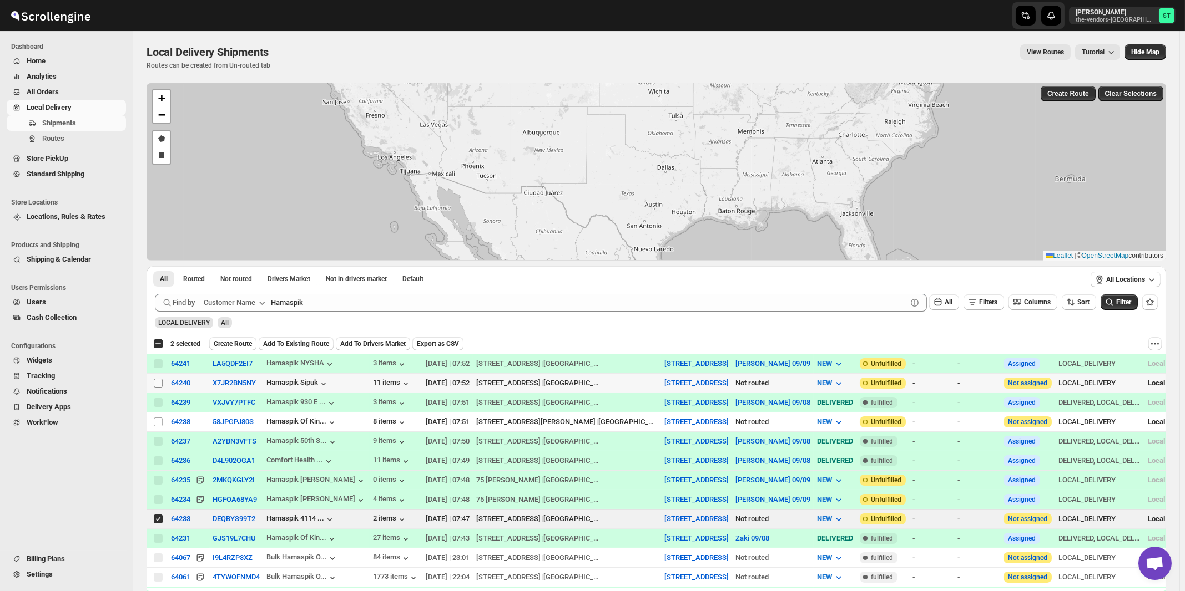
click at [158, 383] on input "Select shipment" at bounding box center [158, 383] width 9 height 9
checkbox input "true"
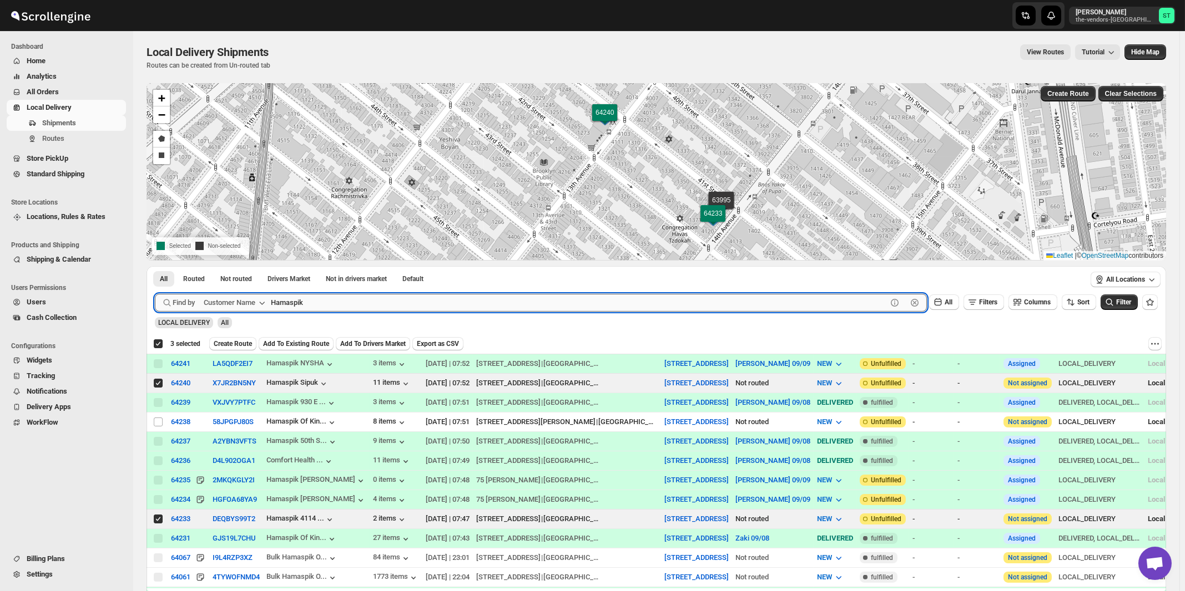
click at [356, 301] on input "Hamaspik" at bounding box center [579, 303] width 616 height 18
paste input "Cares"
type input "Cares"
click at [155, 266] on button "Submit" at bounding box center [171, 272] width 32 height 12
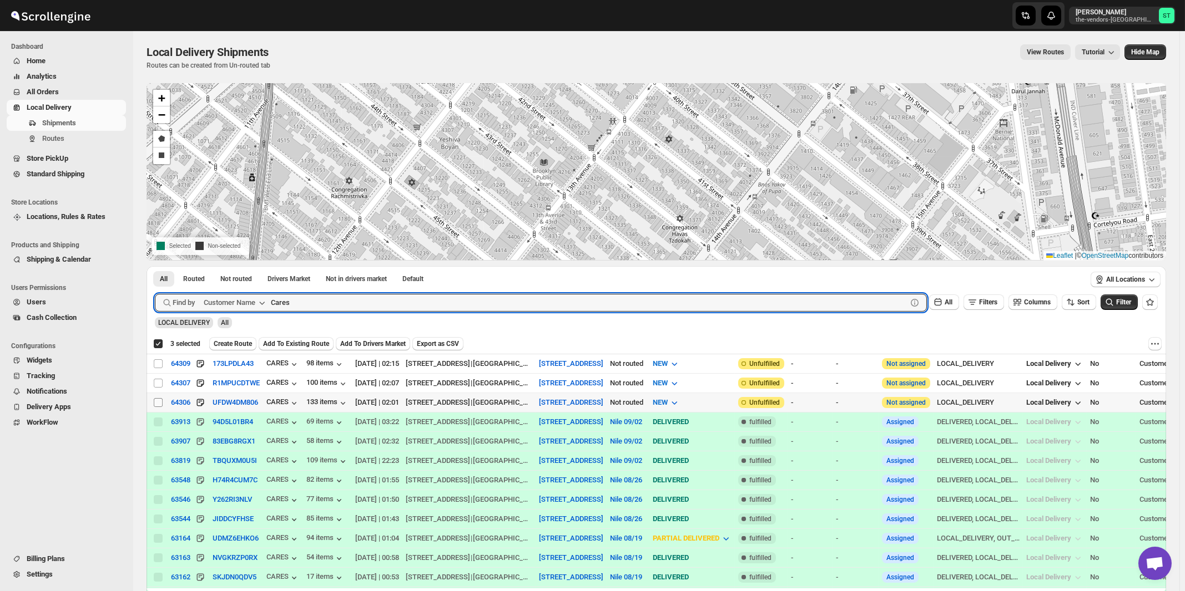
click at [157, 399] on input "Select shipment" at bounding box center [158, 402] width 9 height 9
checkbox input "true"
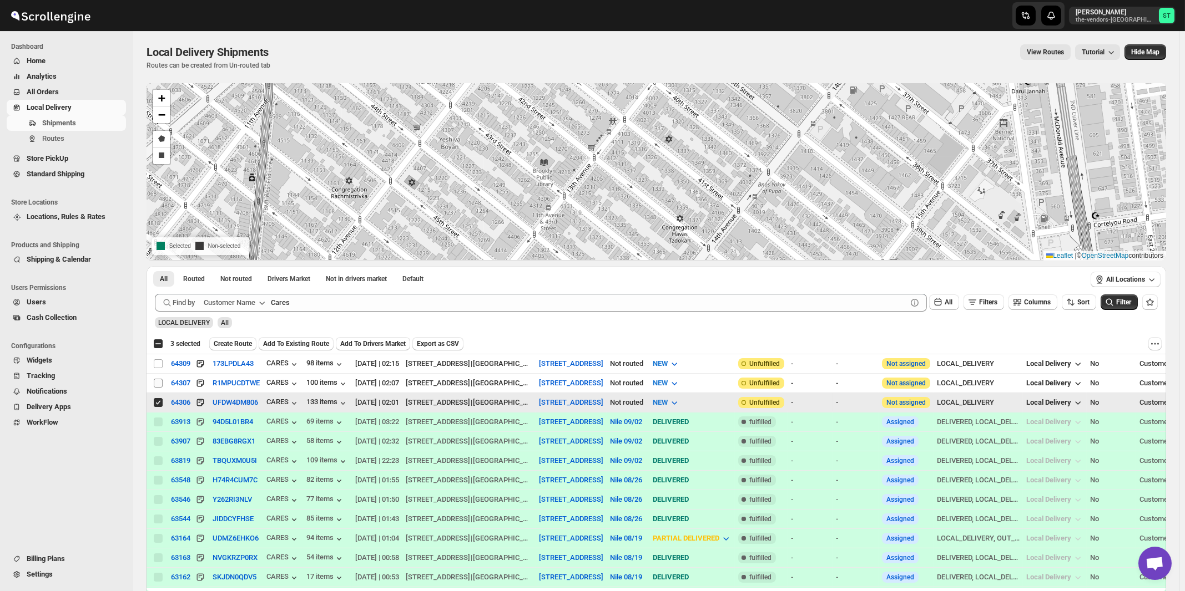
checkbox input "false"
click at [157, 383] on input "Select shipment" at bounding box center [158, 383] width 9 height 9
checkbox input "true"
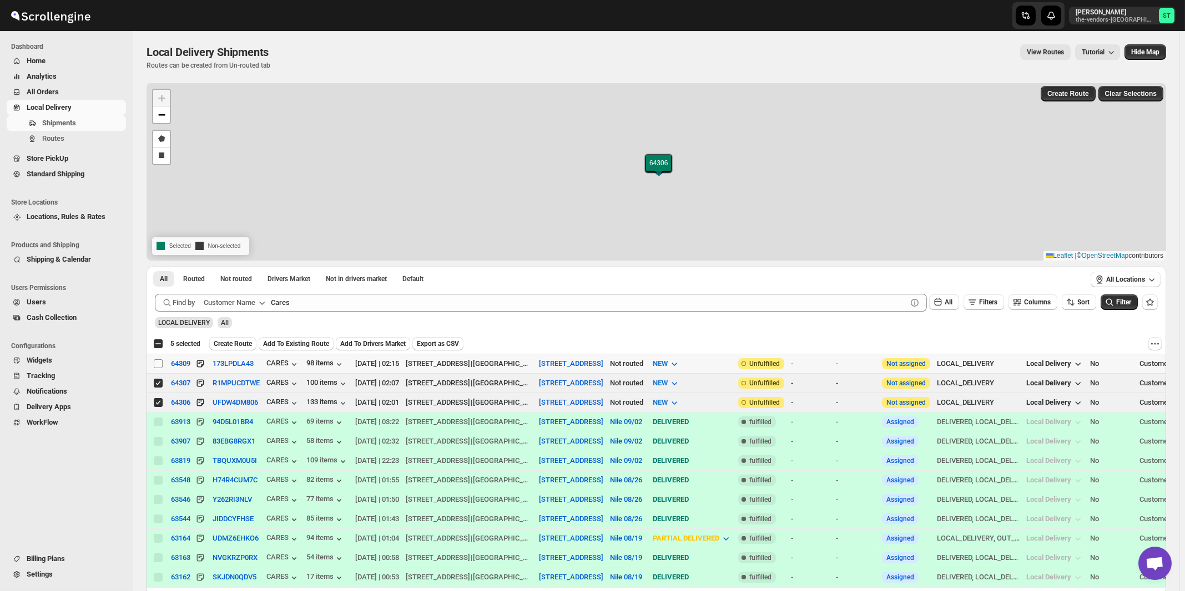
click at [158, 366] on input "Select shipment" at bounding box center [158, 364] width 9 height 9
checkbox input "true"
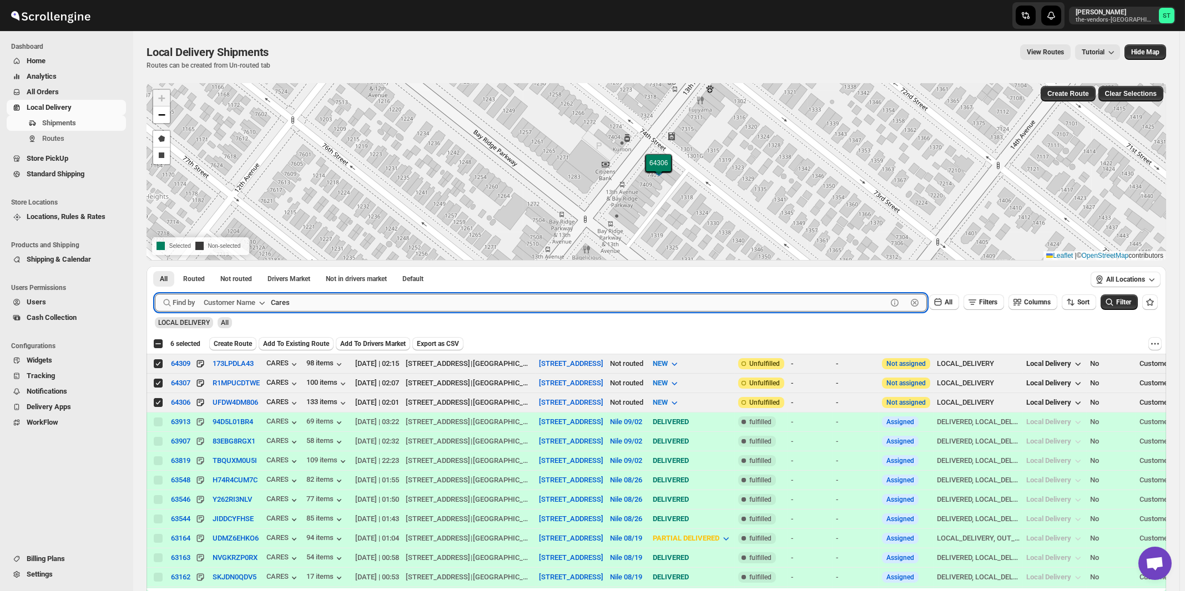
click at [473, 301] on input "Cares" at bounding box center [579, 303] width 616 height 18
paste input "World Wide Plumbing"
type input "World Wide Plumbing"
click at [155, 266] on button "Submit" at bounding box center [171, 272] width 32 height 12
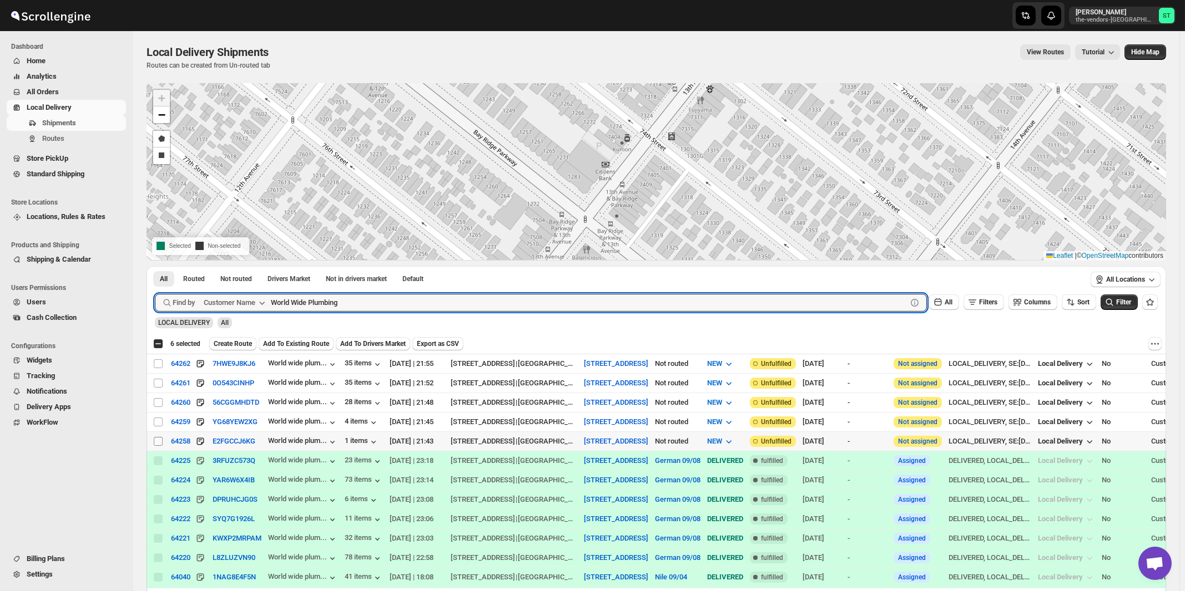
click at [159, 441] on input "Select shipment" at bounding box center [158, 441] width 9 height 9
checkbox input "true"
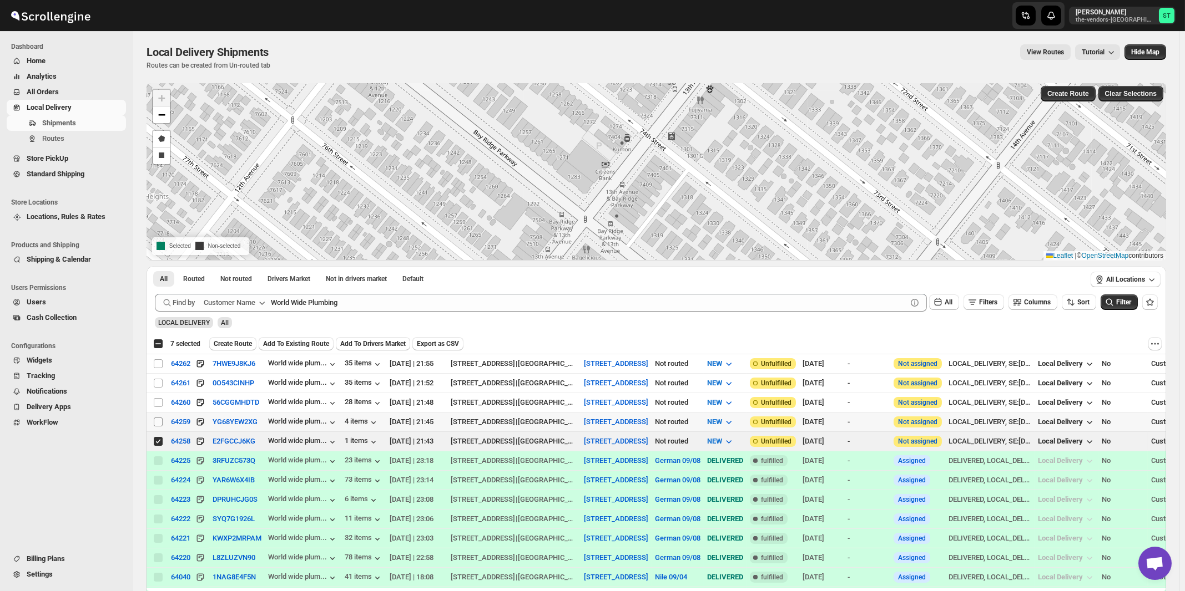
click at [155, 419] on input "Select shipment" at bounding box center [158, 422] width 9 height 9
checkbox input "true"
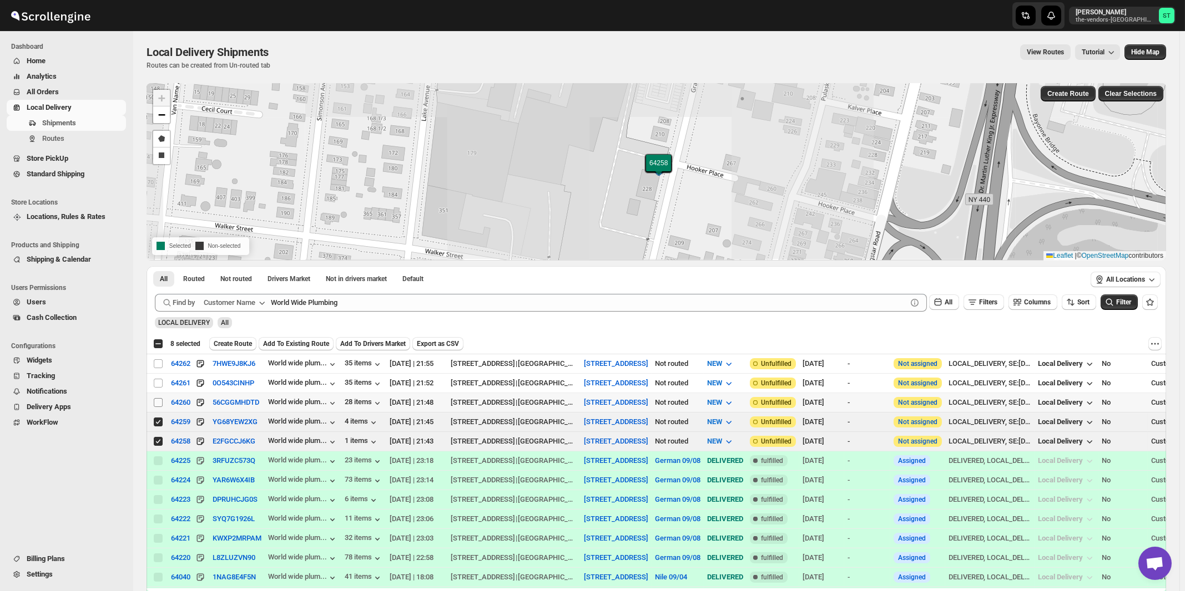
click at [159, 398] on input "Select shipment" at bounding box center [158, 402] width 9 height 9
checkbox input "true"
click at [157, 382] on input "Select shipment" at bounding box center [158, 383] width 9 height 9
checkbox input "true"
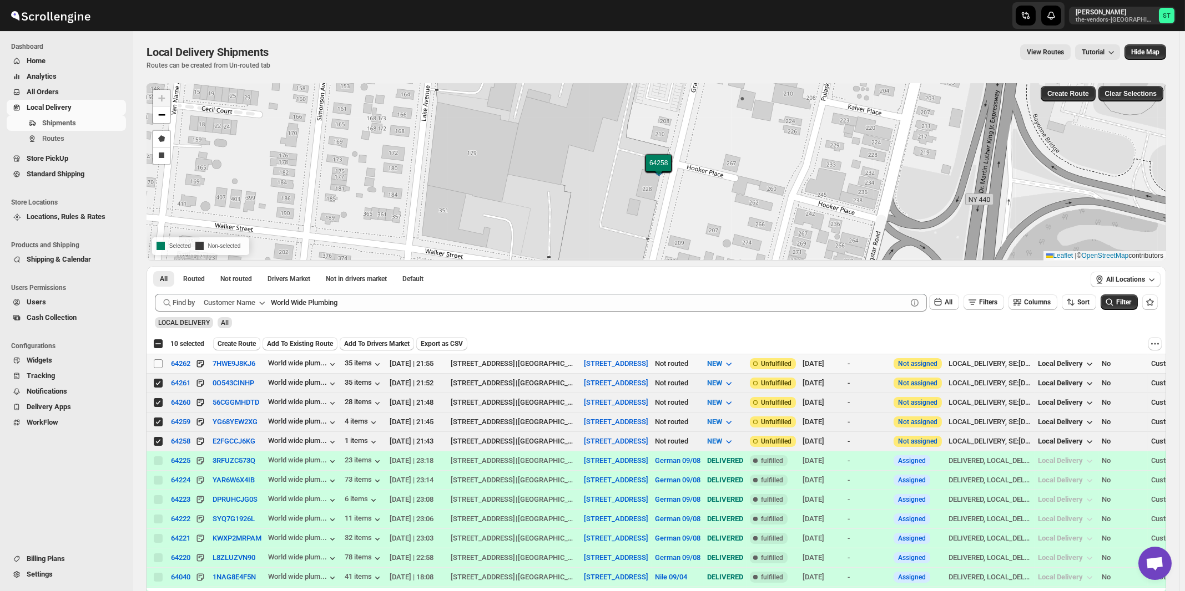
click at [158, 360] on input "Select shipment" at bounding box center [158, 364] width 9 height 9
checkbox input "true"
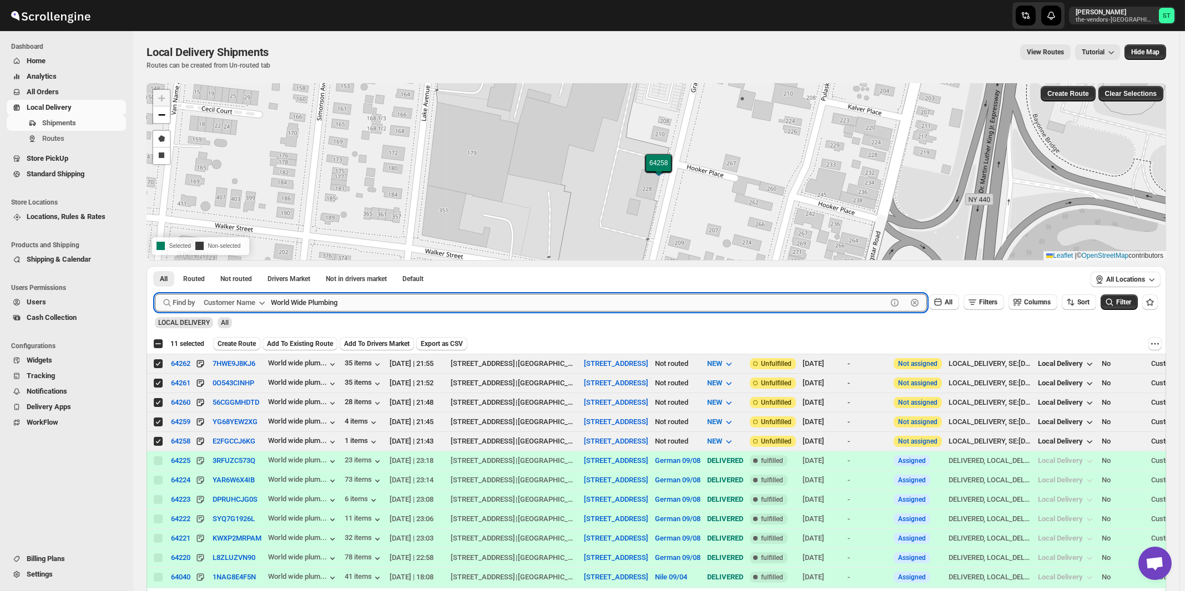
click at [357, 306] on input "World Wide Plumbing" at bounding box center [579, 303] width 616 height 18
paste input "Energy Plus NY BP"
type input "Energy Plus NY BP"
click at [155, 266] on button "Submit" at bounding box center [171, 272] width 32 height 12
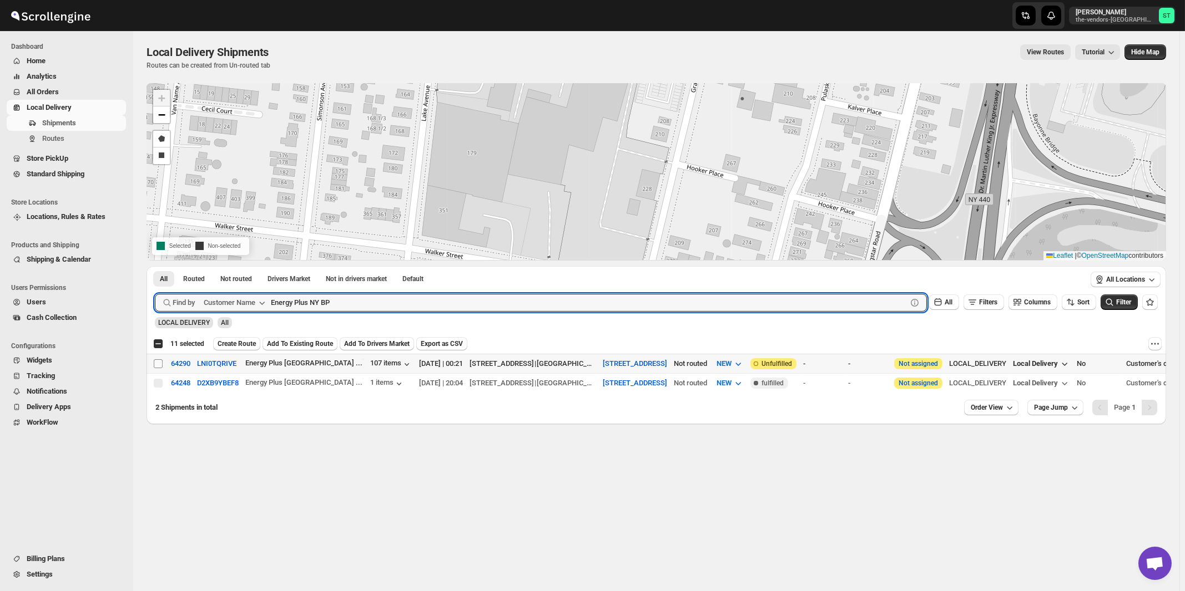
click at [158, 363] on input "Select shipment" at bounding box center [158, 364] width 9 height 9
checkbox input "true"
click at [493, 306] on input "Energy Plus NY BP" at bounding box center [579, 303] width 616 height 18
paste input "Tzibur Media Group"
type input "Tzibur Media Group"
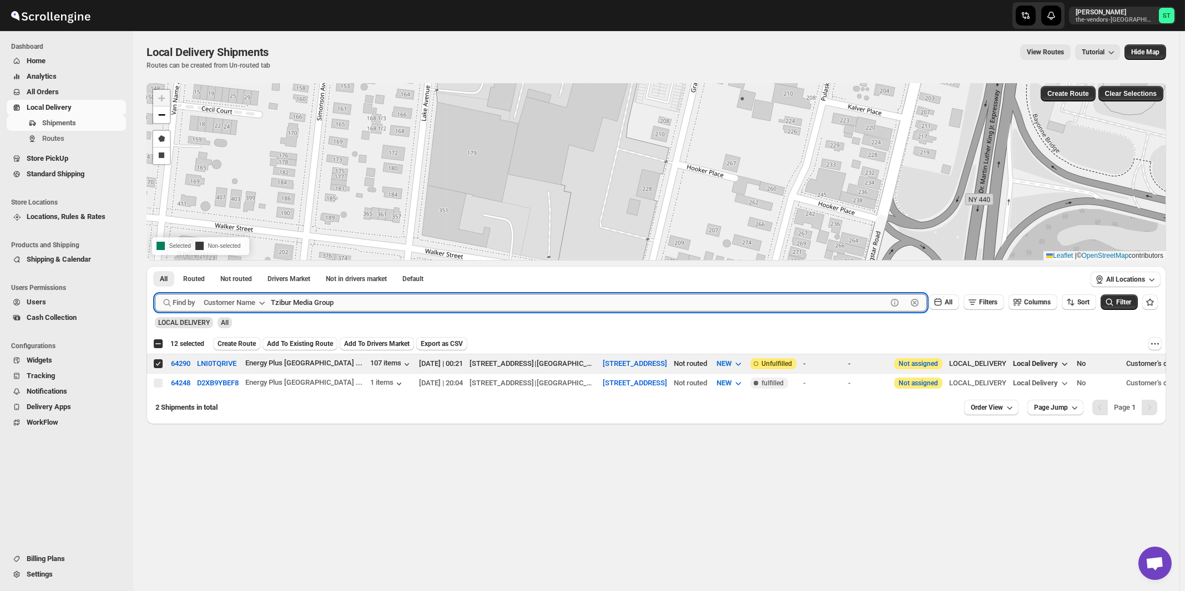
click at [155, 266] on button "Submit" at bounding box center [171, 272] width 32 height 12
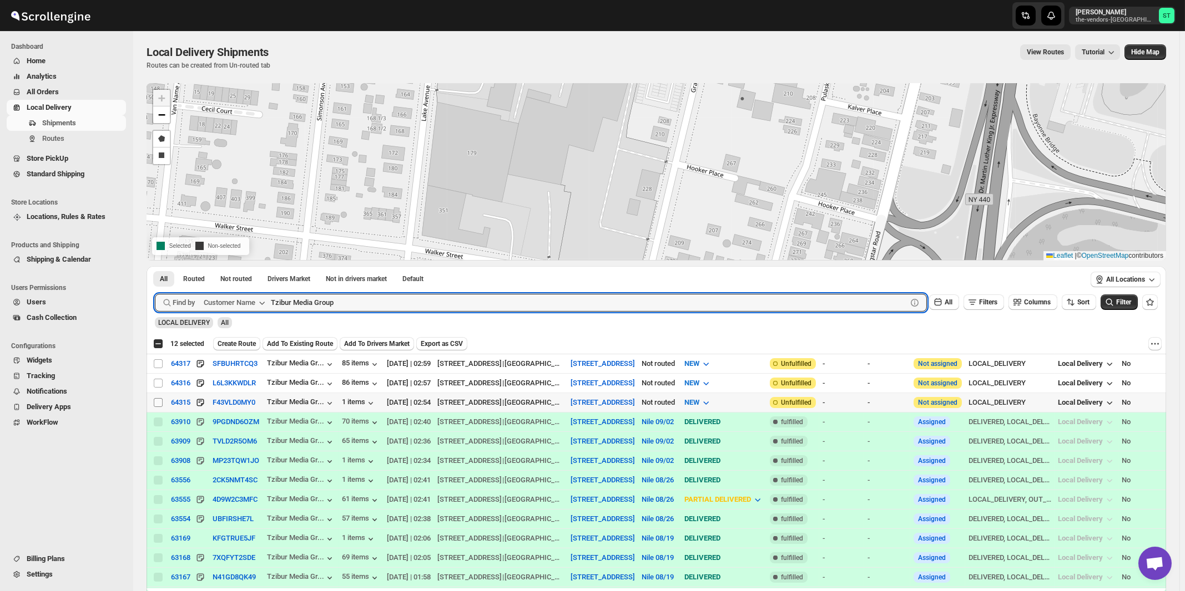
click at [156, 404] on input "Select shipment" at bounding box center [158, 402] width 9 height 9
checkbox input "true"
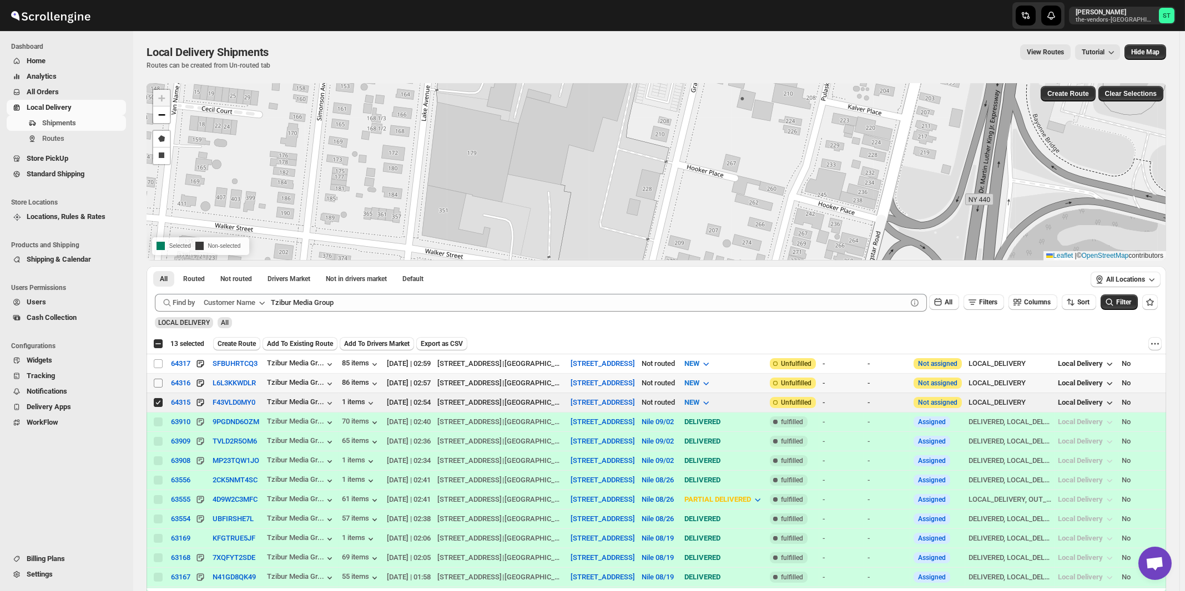
click at [158, 384] on input "Select shipment" at bounding box center [158, 383] width 9 height 9
checkbox input "true"
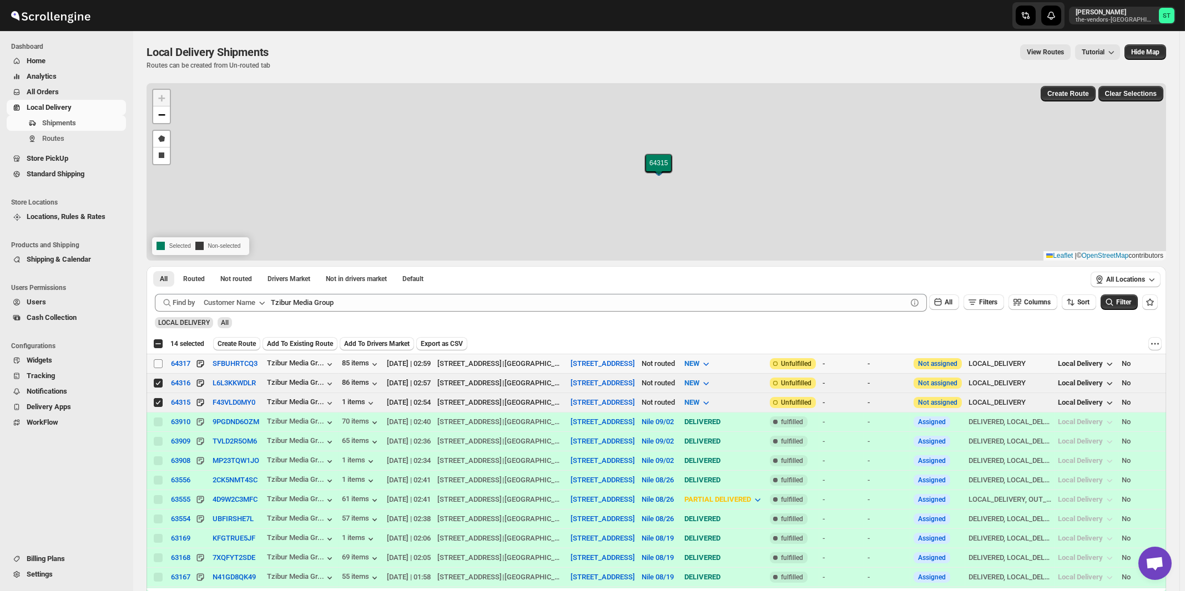
click at [158, 365] on input "Select shipment" at bounding box center [158, 364] width 9 height 9
checkbox input "true"
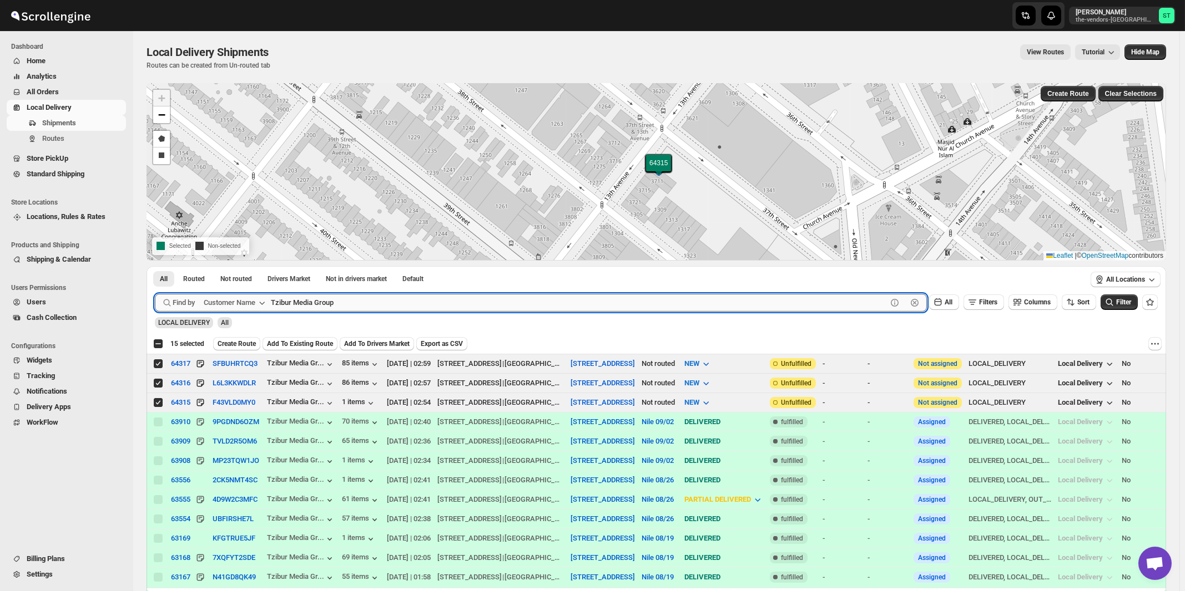
click at [378, 309] on input "Tzibur Media Group" at bounding box center [579, 303] width 616 height 18
paste input "Boro Park Insurance Agency, 6014 -11"
type input "Boro Park Insurance"
click at [155, 266] on button "Submit" at bounding box center [171, 272] width 32 height 12
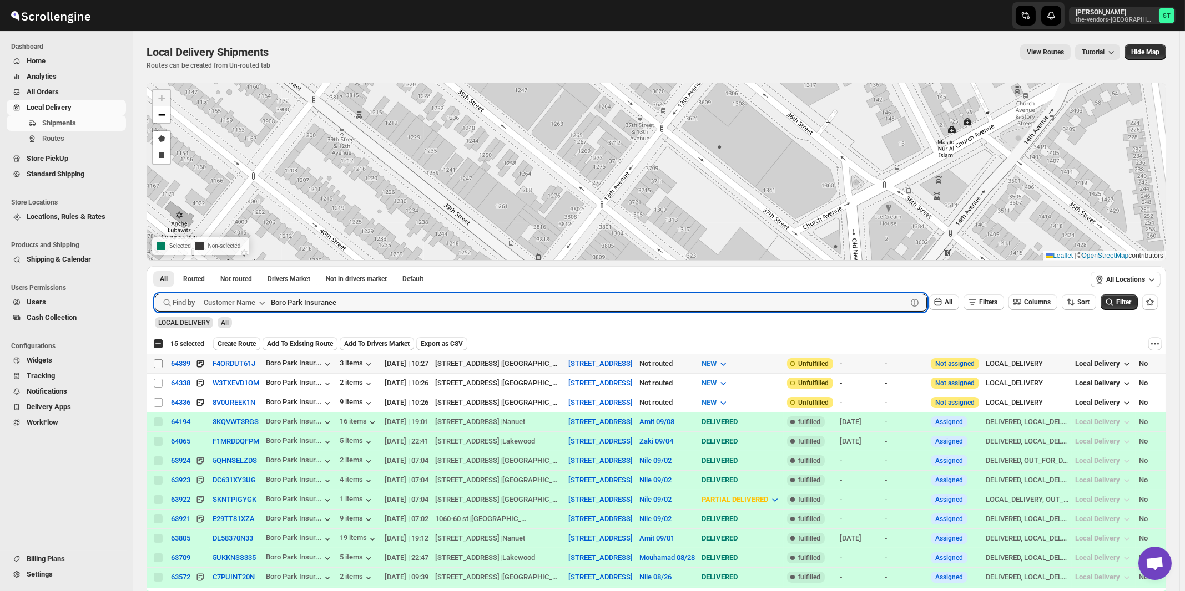
click at [158, 363] on input "Select shipment" at bounding box center [158, 364] width 9 height 9
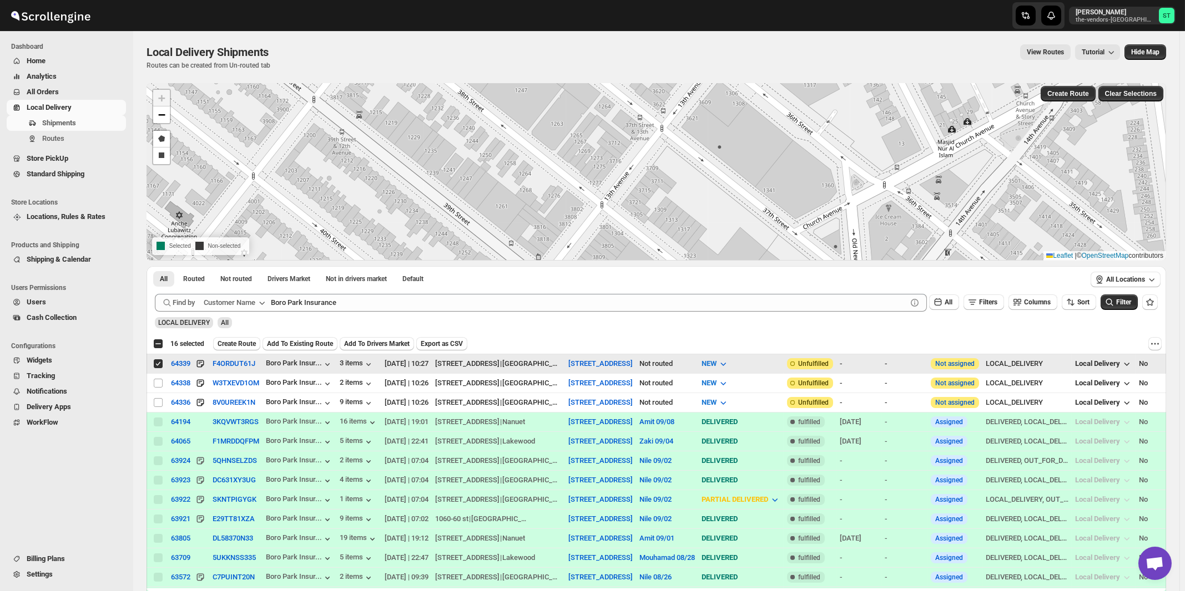
click at [159, 362] on input "Select shipment" at bounding box center [158, 364] width 9 height 9
checkbox input "false"
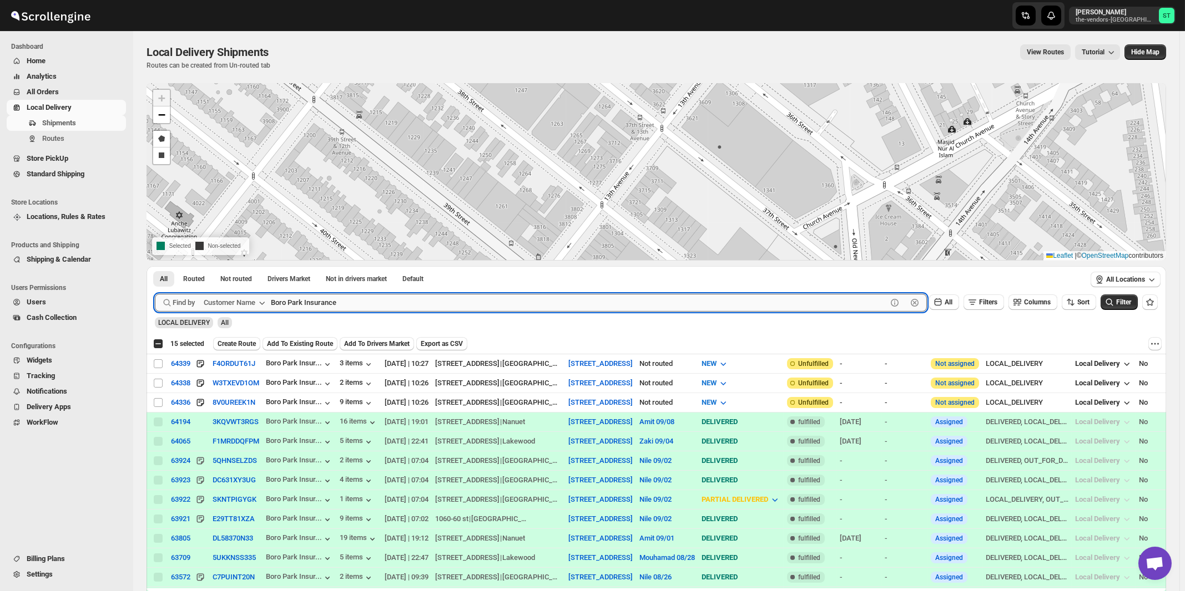
click at [343, 302] on input "Boro Park Insurance" at bounding box center [579, 303] width 616 height 18
type input "[GEOGRAPHIC_DATA]"
click at [155, 266] on button "Submit" at bounding box center [171, 272] width 32 height 12
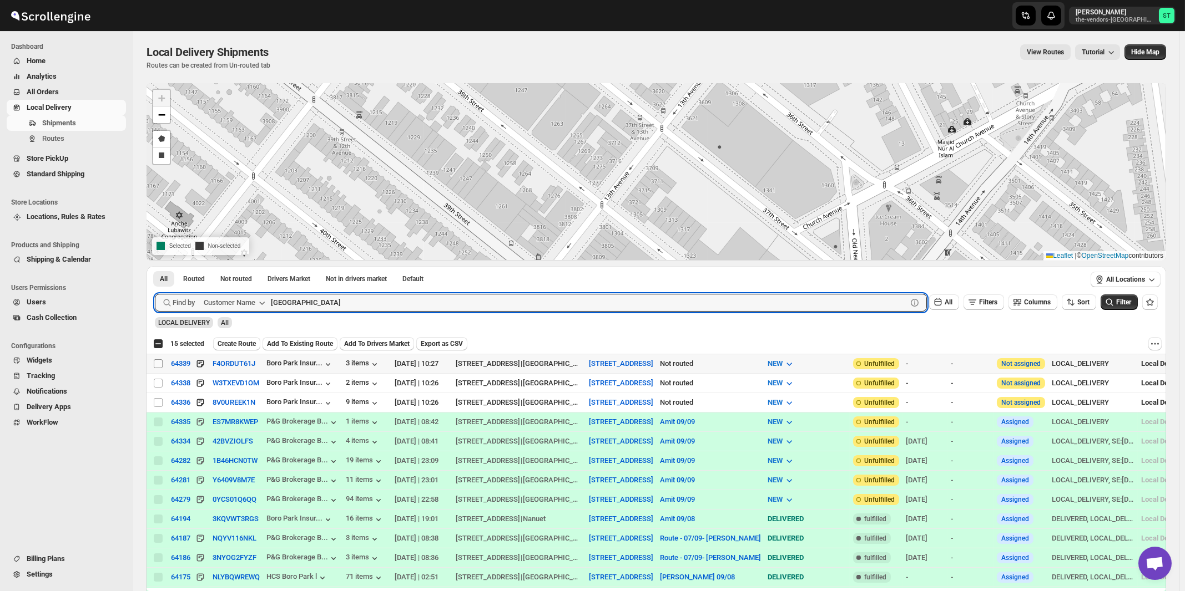
click at [159, 363] on input "Select shipment" at bounding box center [158, 364] width 9 height 9
checkbox input "true"
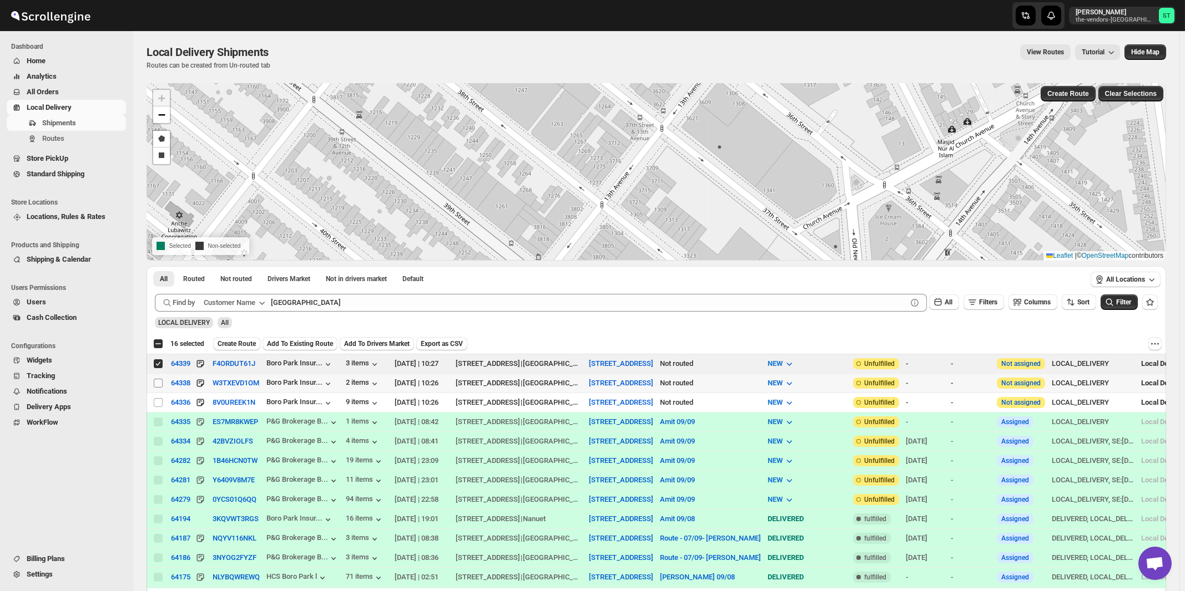
click at [158, 381] on input "Select shipment" at bounding box center [158, 383] width 9 height 9
checkbox input "true"
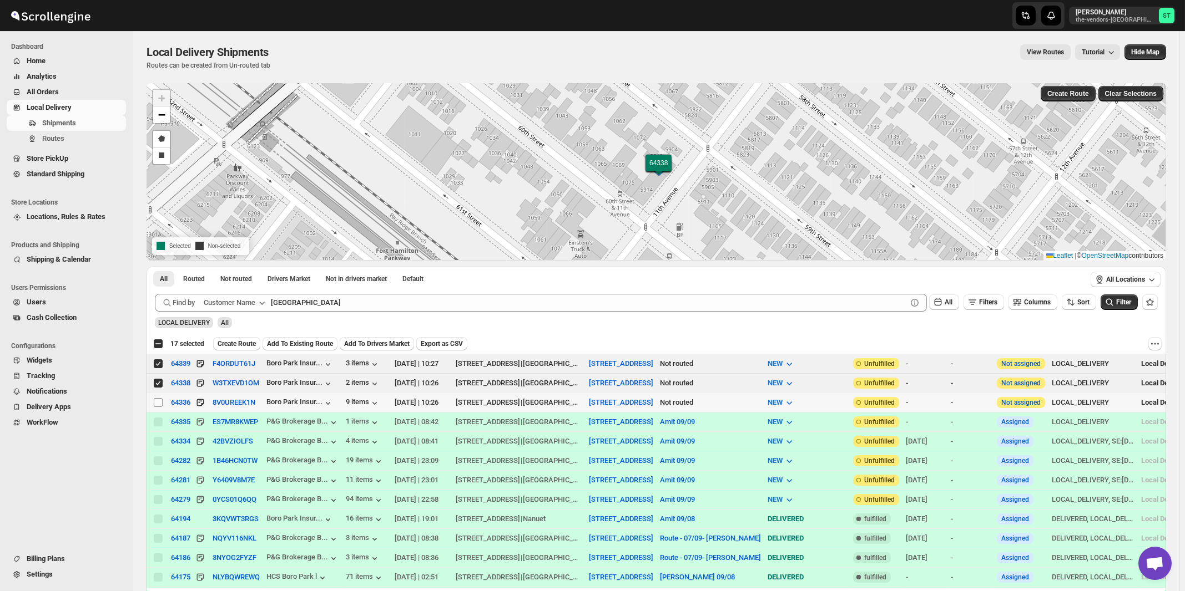
click at [163, 402] on input "Select shipment" at bounding box center [158, 402] width 9 height 9
checkbox input "true"
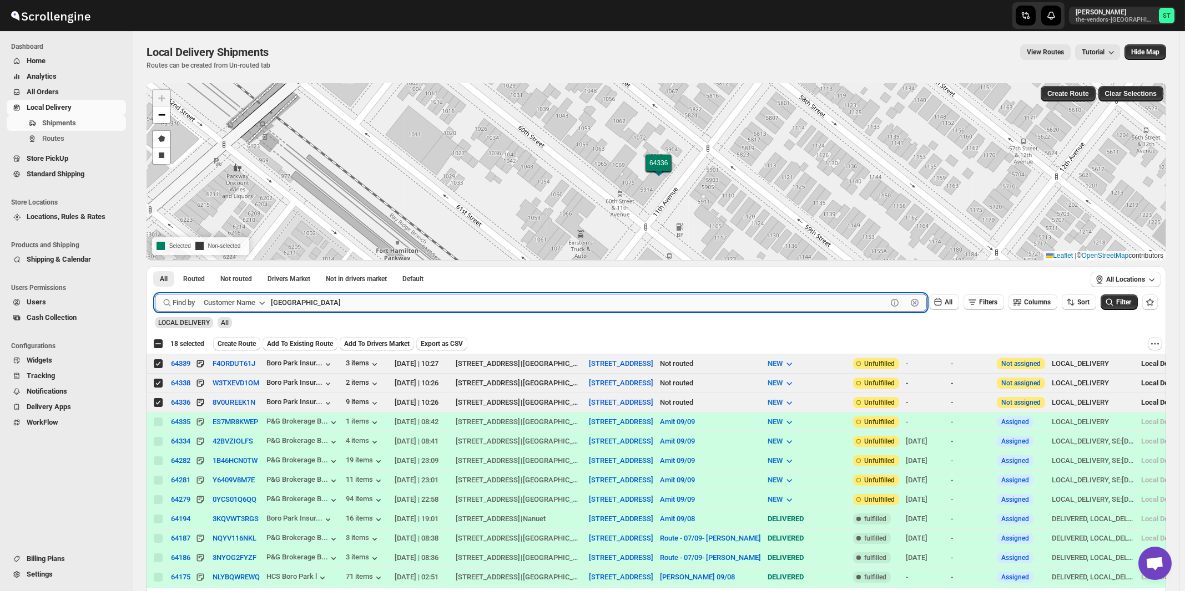
click at [387, 302] on input "[GEOGRAPHIC_DATA]" at bounding box center [579, 303] width 616 height 18
click at [155, 266] on button "Submit" at bounding box center [171, 272] width 32 height 12
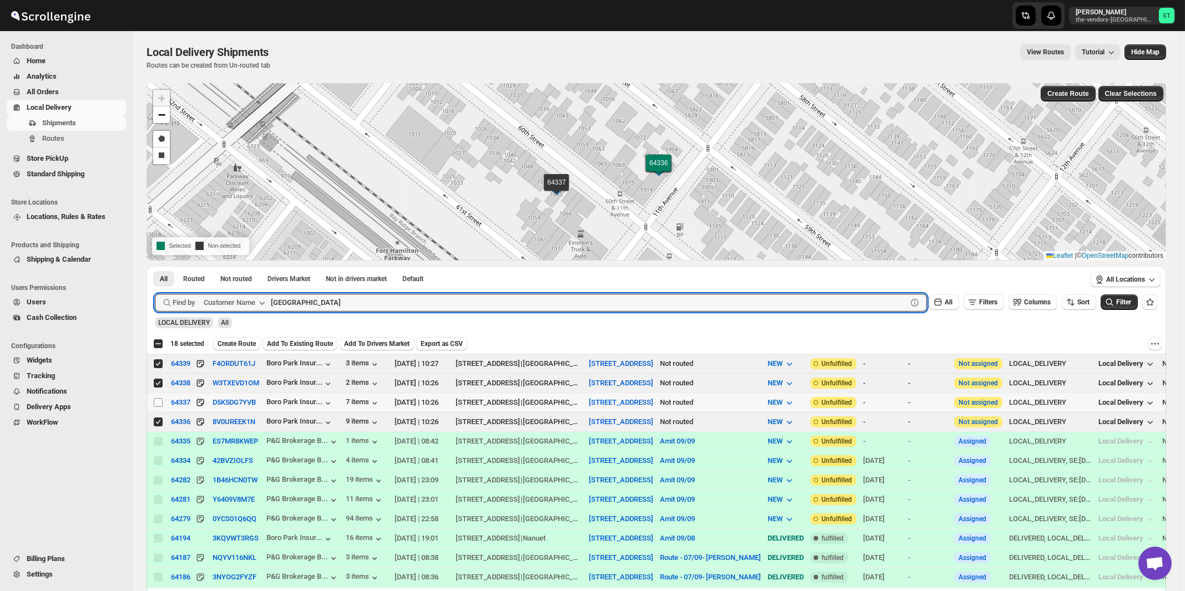
click at [159, 402] on input "Select shipment" at bounding box center [158, 402] width 9 height 9
checkbox input "true"
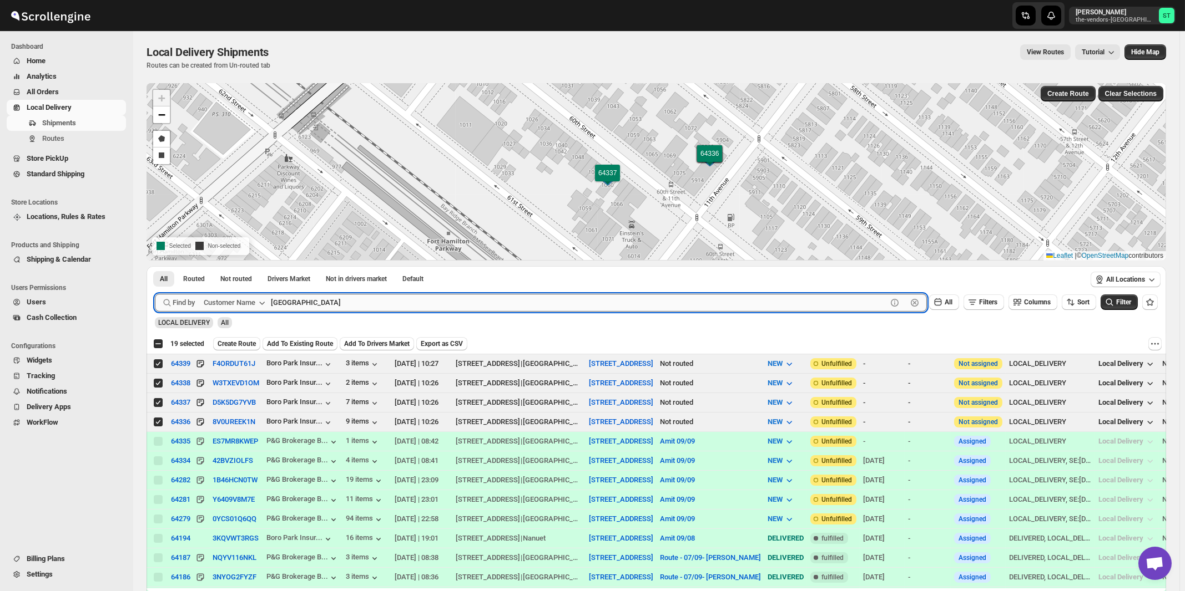
click at [404, 306] on input "[GEOGRAPHIC_DATA]" at bounding box center [579, 303] width 616 height 18
paste input "Comprehensive Behavior Supports"
type input "Comprehensive Behavior Supports"
click at [155, 266] on button "Submit" at bounding box center [171, 272] width 32 height 12
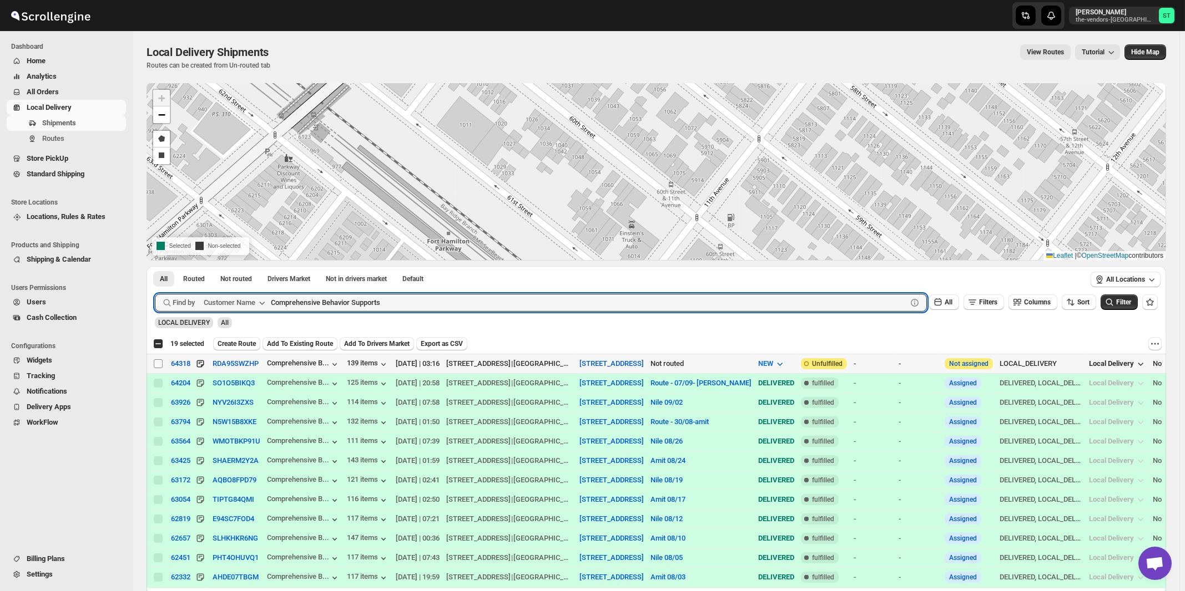
click at [157, 361] on input "Select shipment" at bounding box center [158, 364] width 9 height 9
checkbox input "true"
click at [407, 303] on input "Comprehensive Behavior Supports" at bounding box center [579, 303] width 616 height 18
paste input "Signature Management"
type input "Signature Management"
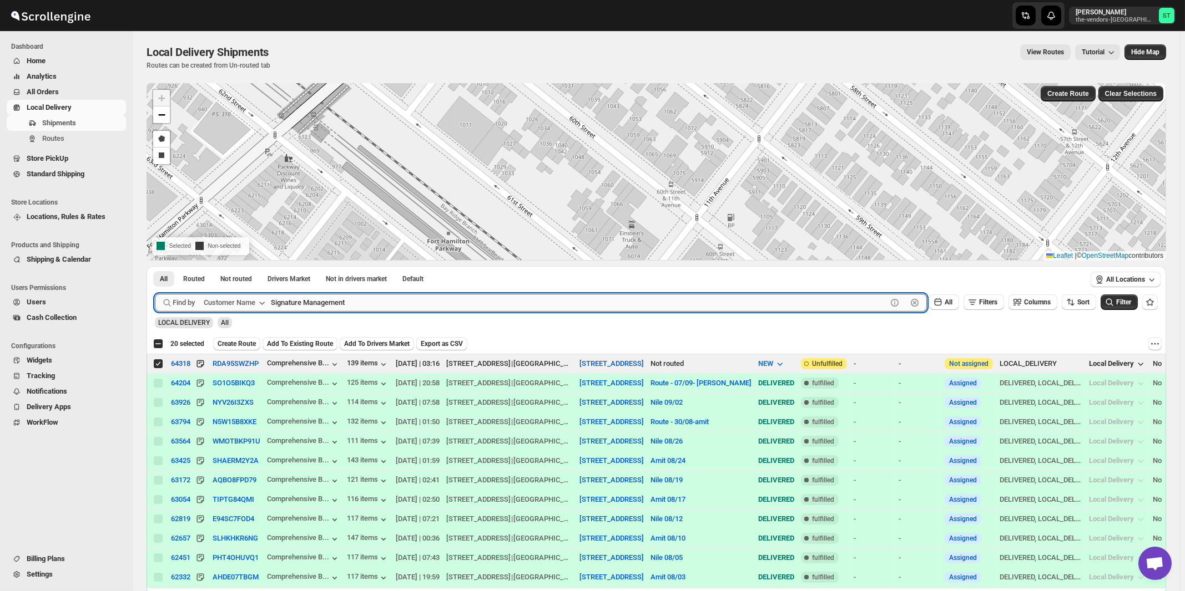
click at [155, 266] on button "Submit" at bounding box center [171, 272] width 32 height 12
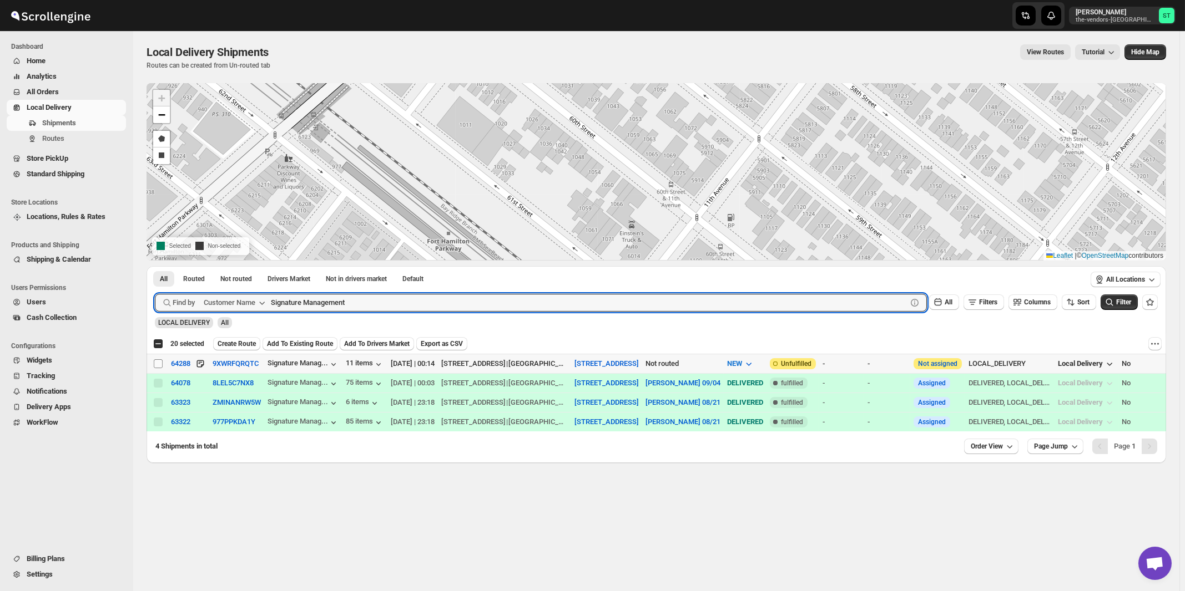
click at [157, 363] on input "Select shipment" at bounding box center [158, 364] width 9 height 9
checkbox input "true"
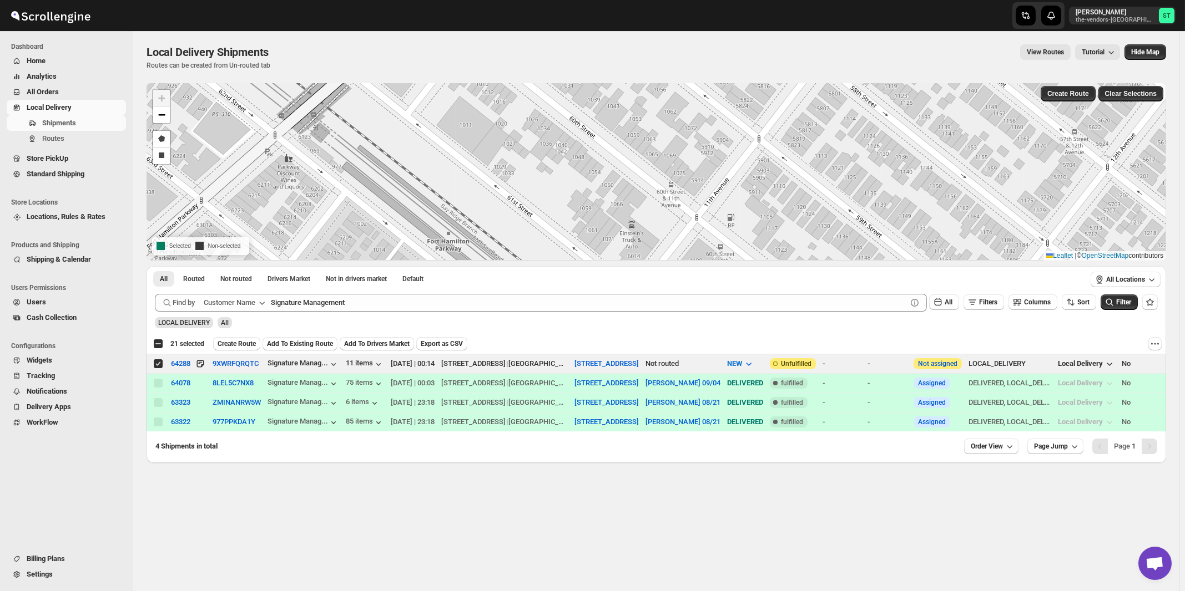
click at [235, 336] on div "Select shipment 21 selected Create Route Add To Existing Route Add To Drivers M…" at bounding box center [655, 344] width 1019 height 20
click at [232, 341] on span "Create Route" at bounding box center [236, 344] width 38 height 9
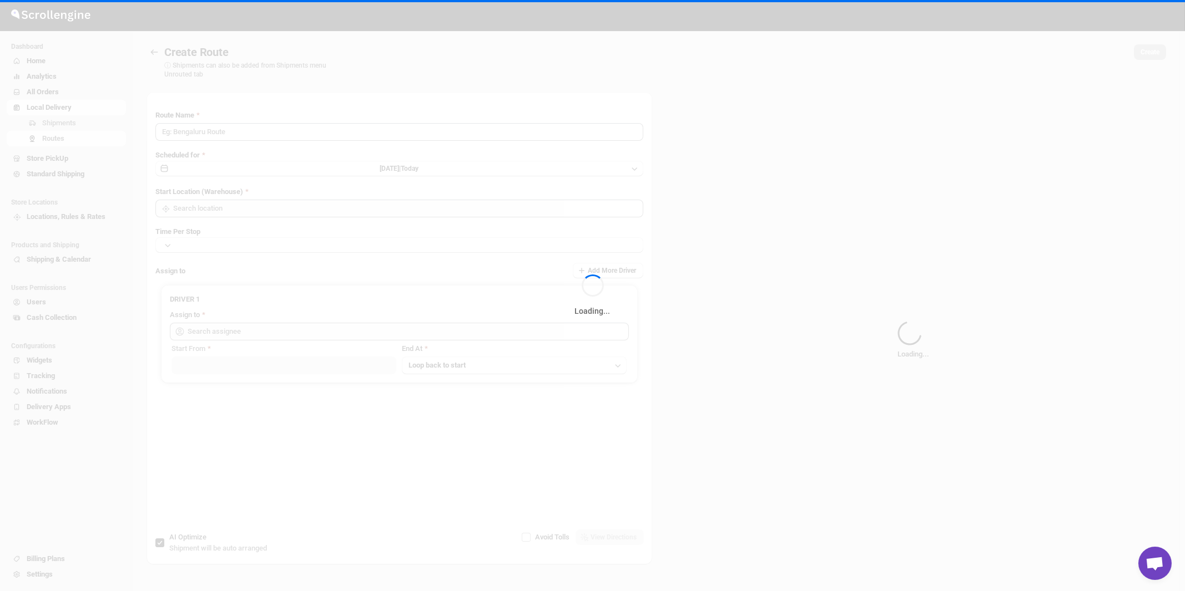
type input "Route - 09/09-1146"
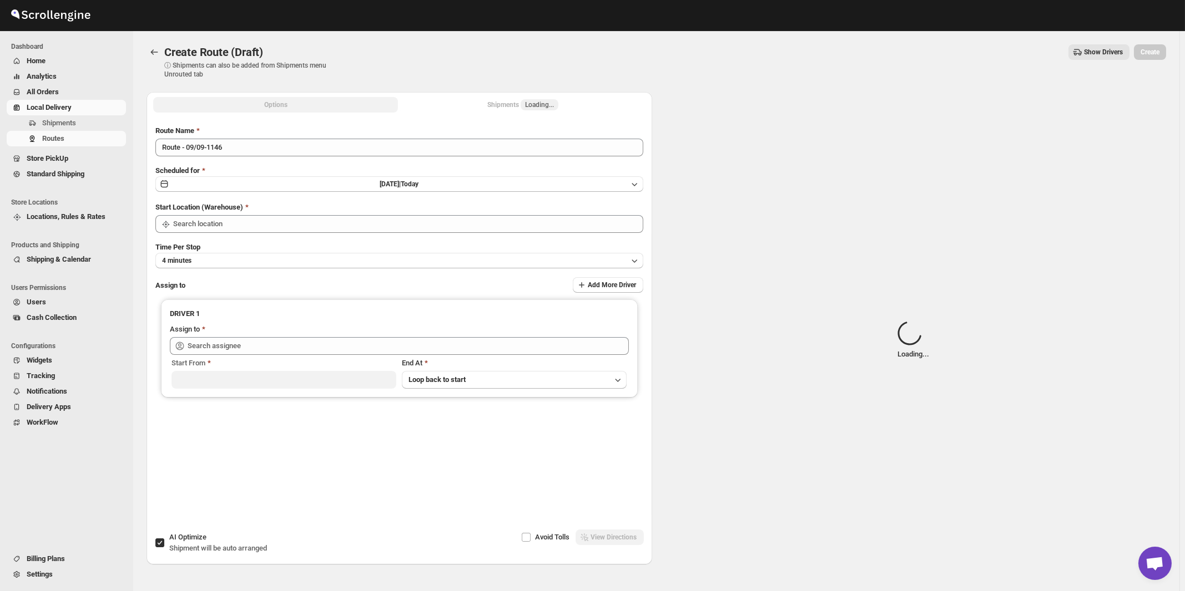
type input "[STREET_ADDRESS]"
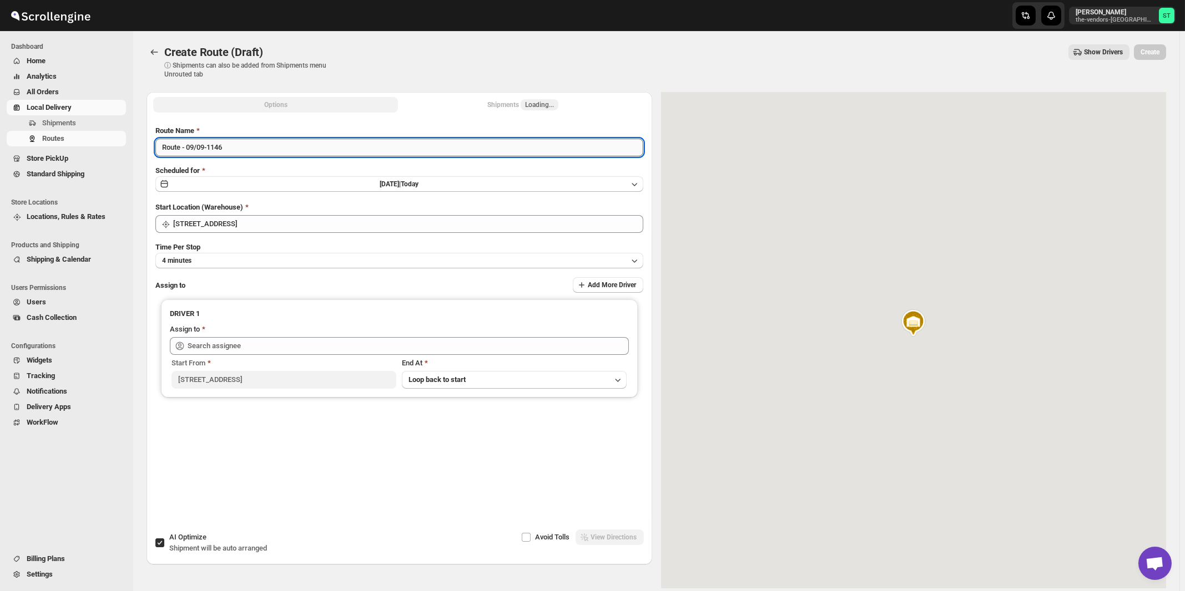
click at [267, 144] on input "Route - 09/09-1146" at bounding box center [399, 148] width 488 height 18
paste input "Nile"
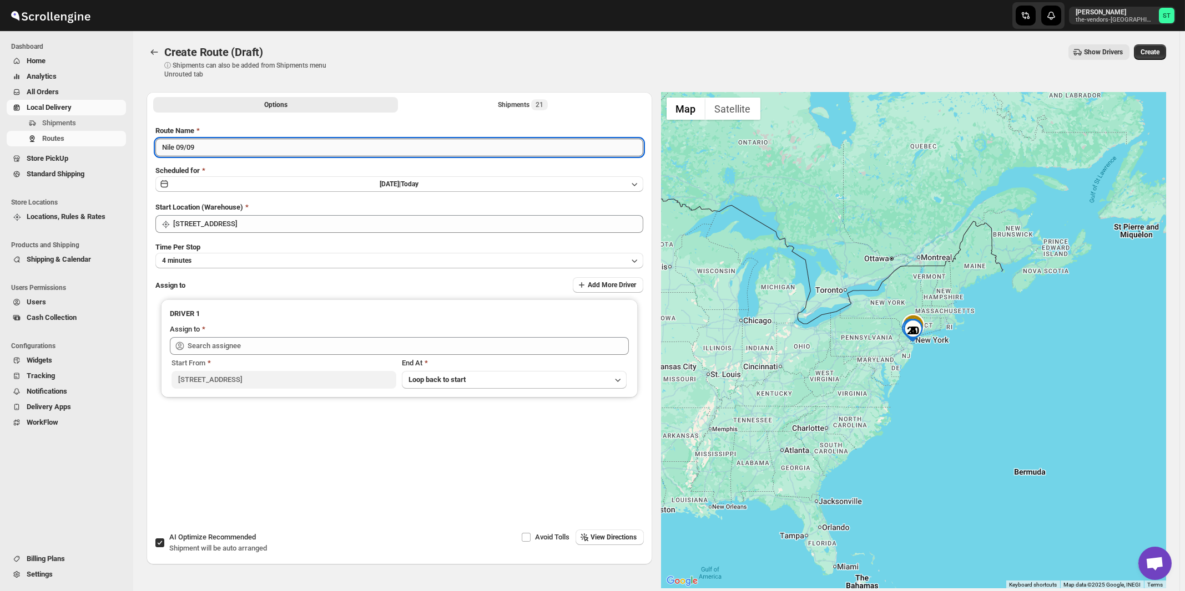
type input "Nile 09/09"
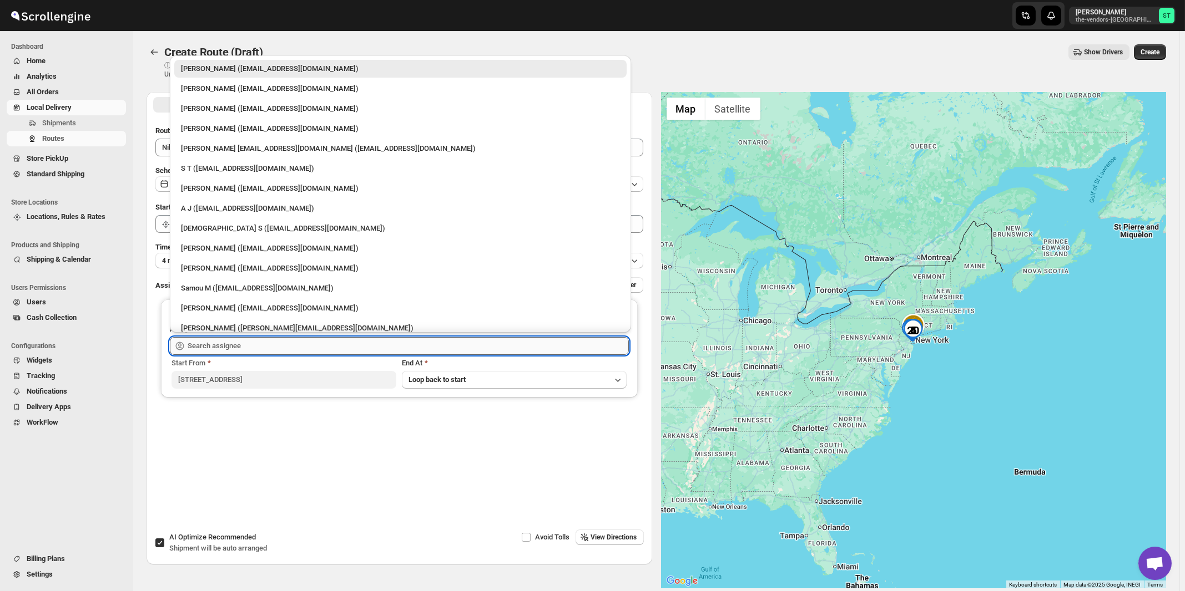
click at [232, 351] on input "text" at bounding box center [408, 346] width 441 height 18
click at [219, 149] on div "[PERSON_NAME] [EMAIL_ADDRESS][DOMAIN_NAME] ([EMAIL_ADDRESS][DOMAIN_NAME])" at bounding box center [400, 148] width 439 height 11
type input "[PERSON_NAME] [EMAIL_ADDRESS][DOMAIN_NAME] ([EMAIL_ADDRESS][DOMAIN_NAME])"
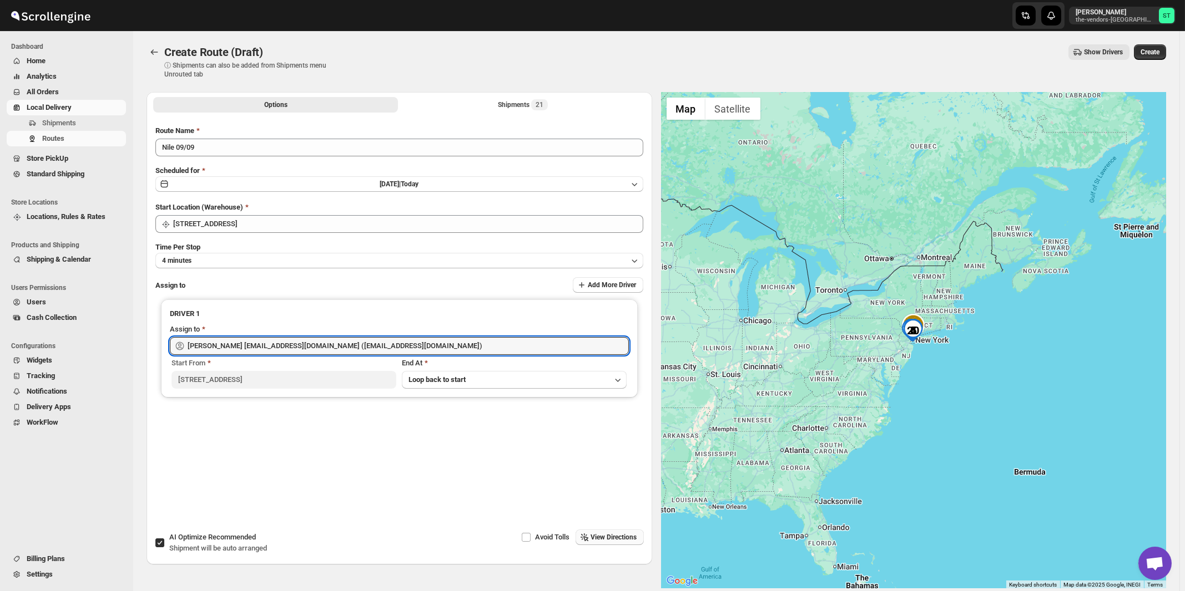
click at [594, 534] on span "View Directions" at bounding box center [614, 537] width 46 height 9
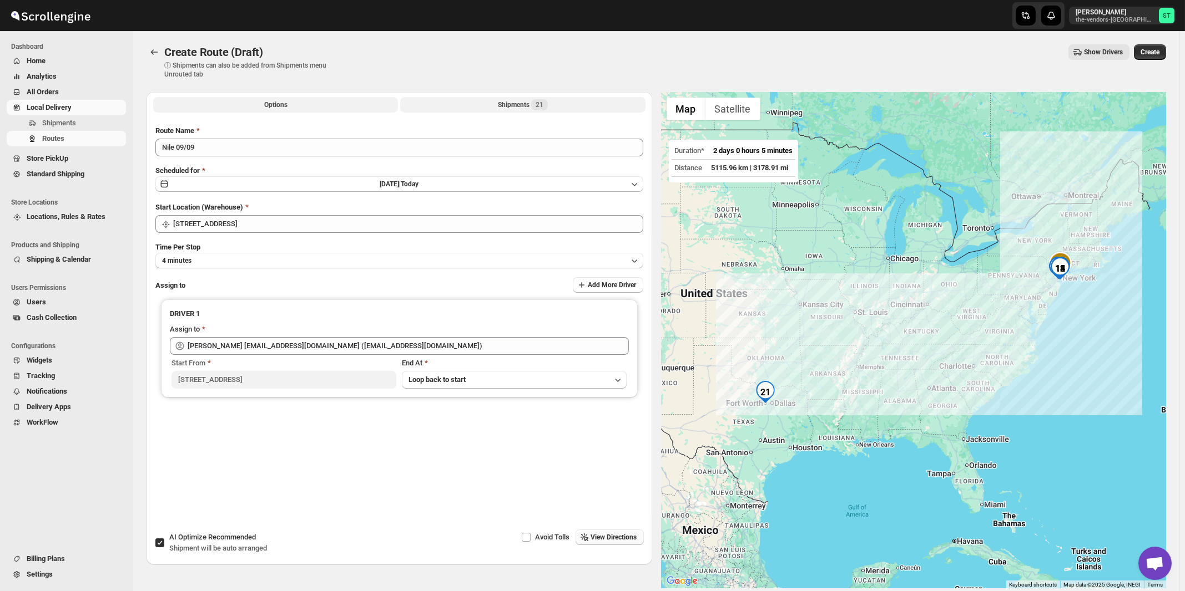
click at [539, 109] on span "21" at bounding box center [539, 104] width 8 height 9
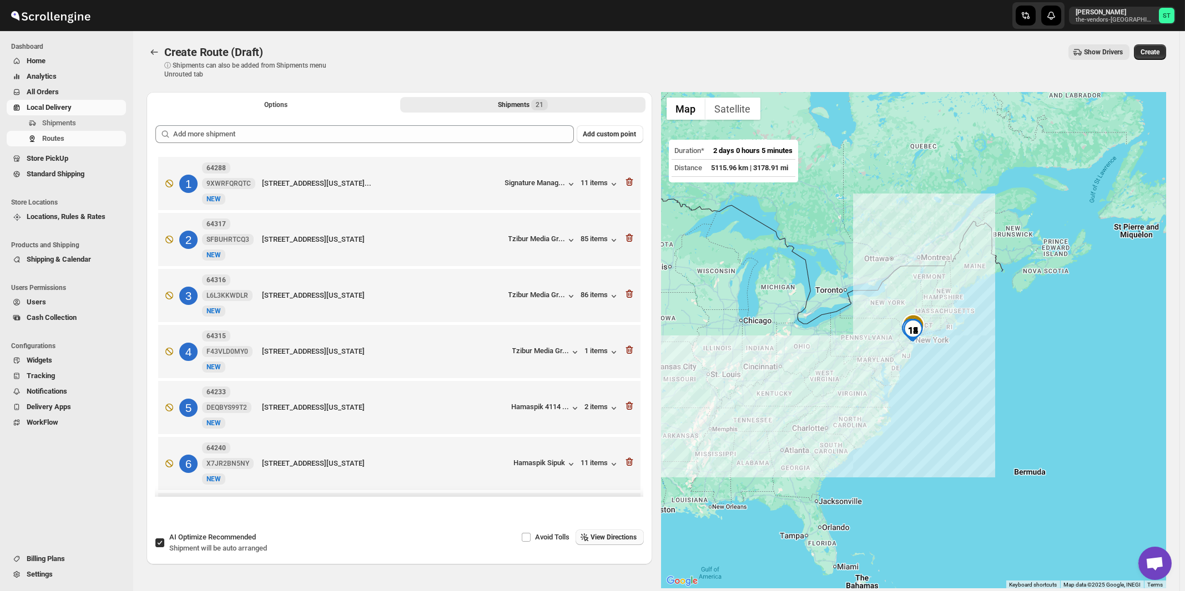
click at [251, 545] on span "Shipment will be auto arranged" at bounding box center [218, 548] width 98 height 8
click at [164, 545] on input "AI Optimize Recommended Shipment will be auto arranged" at bounding box center [159, 543] width 9 height 9
checkbox input "false"
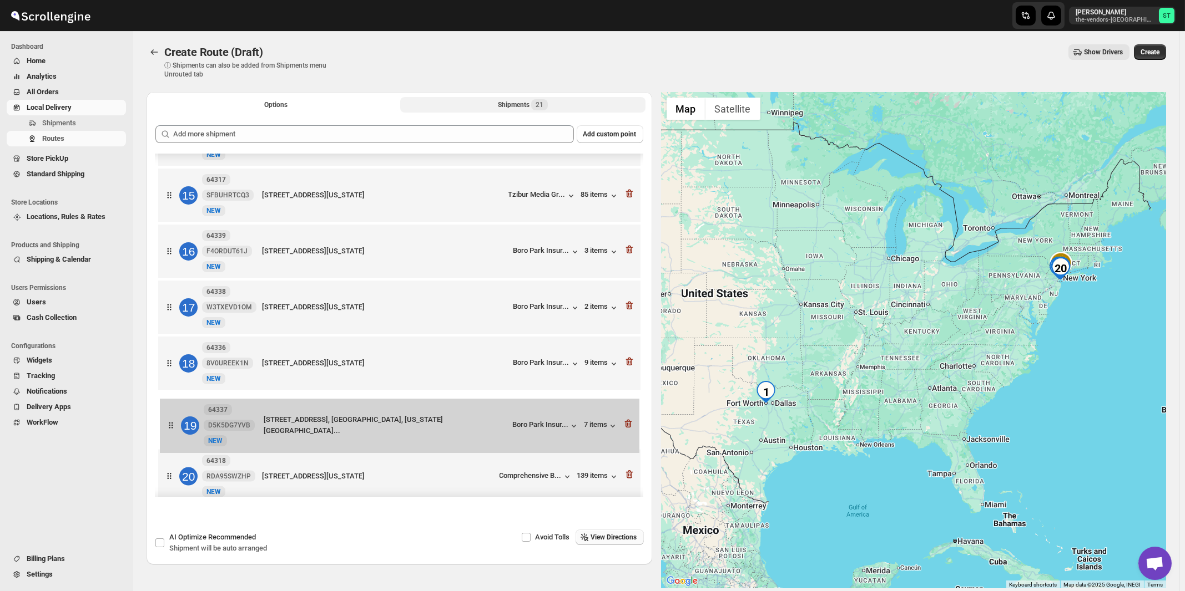
scroll to position [775, 0]
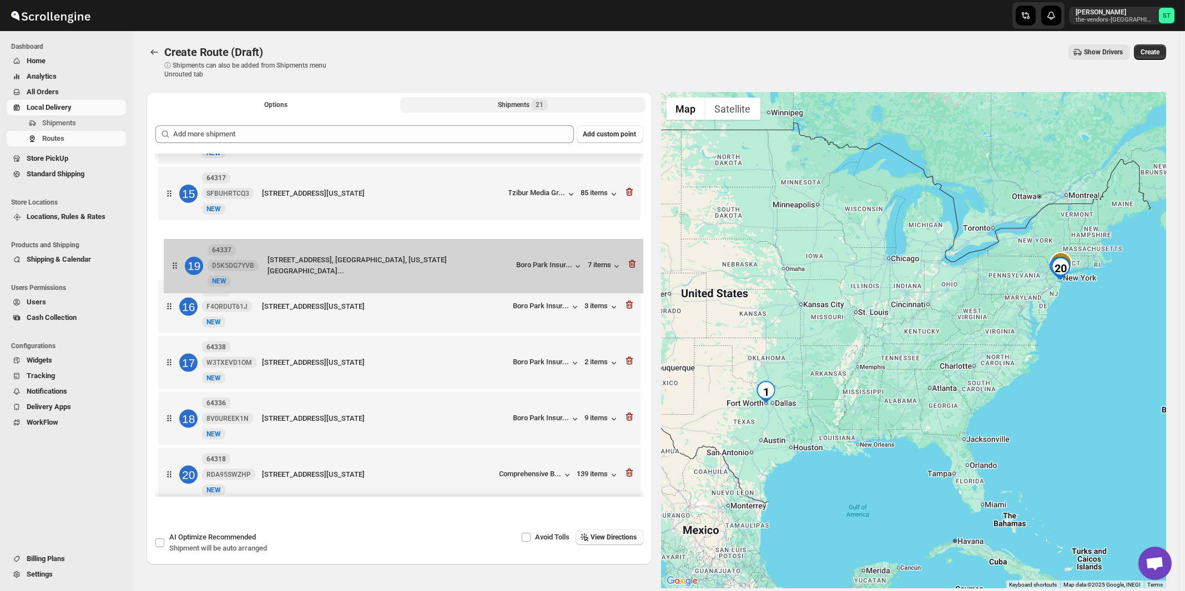
drag, startPoint x: 487, startPoint y: 422, endPoint x: 490, endPoint y: 286, distance: 136.0
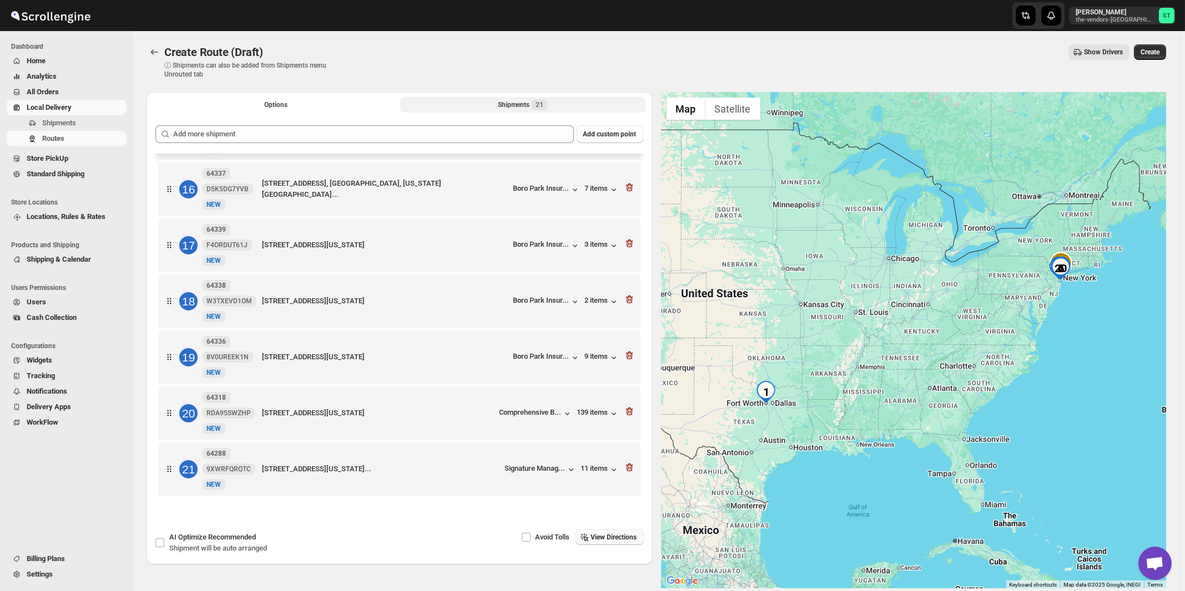
scroll to position [858, 0]
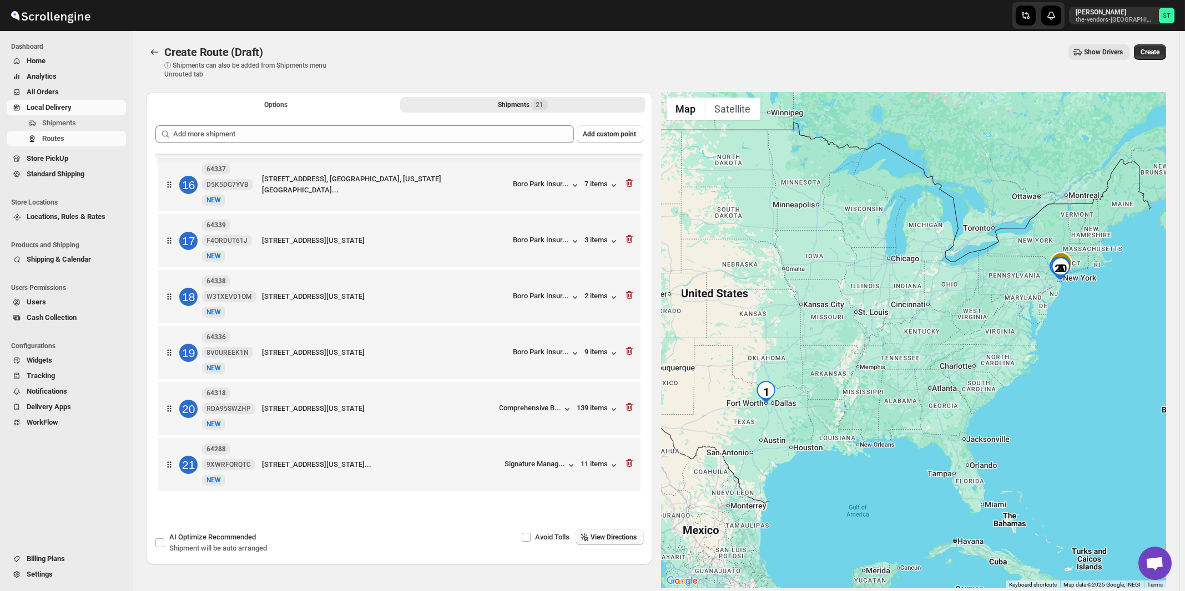
click at [615, 535] on span "View Directions" at bounding box center [614, 537] width 46 height 9
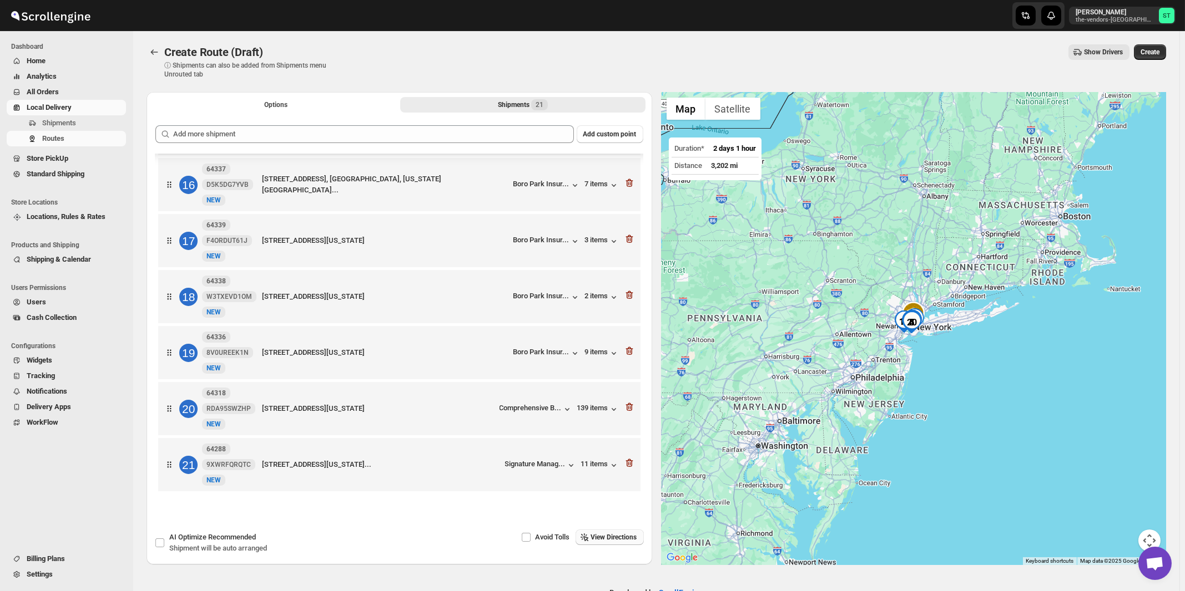
click at [1153, 52] on span "Create" at bounding box center [1149, 52] width 19 height 9
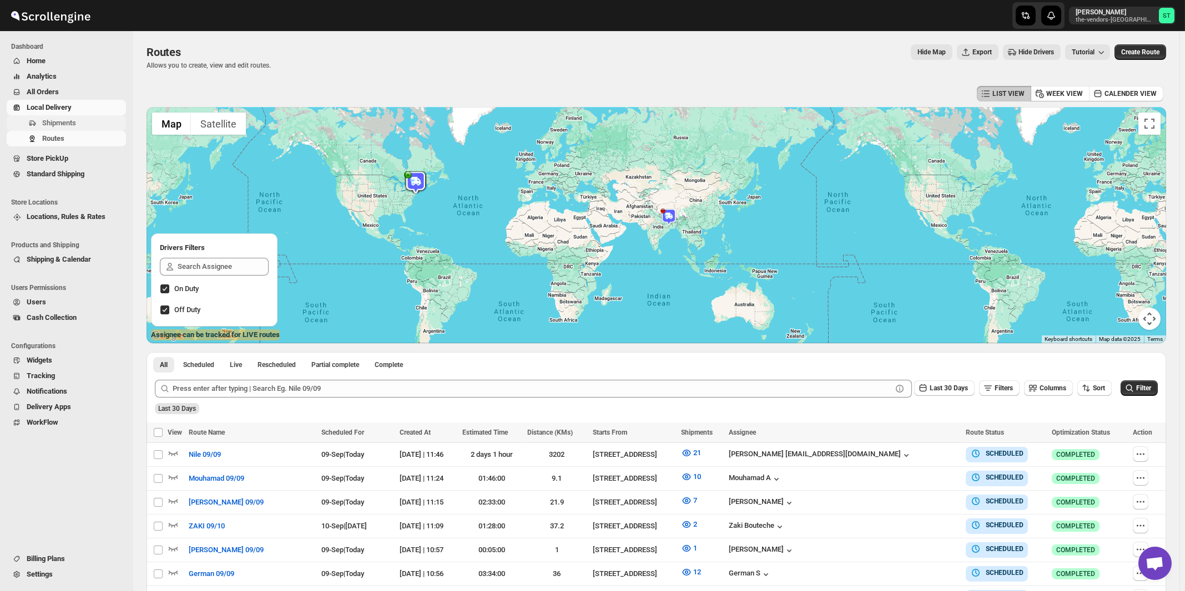
click at [60, 126] on span "Shipments" at bounding box center [59, 123] width 34 height 8
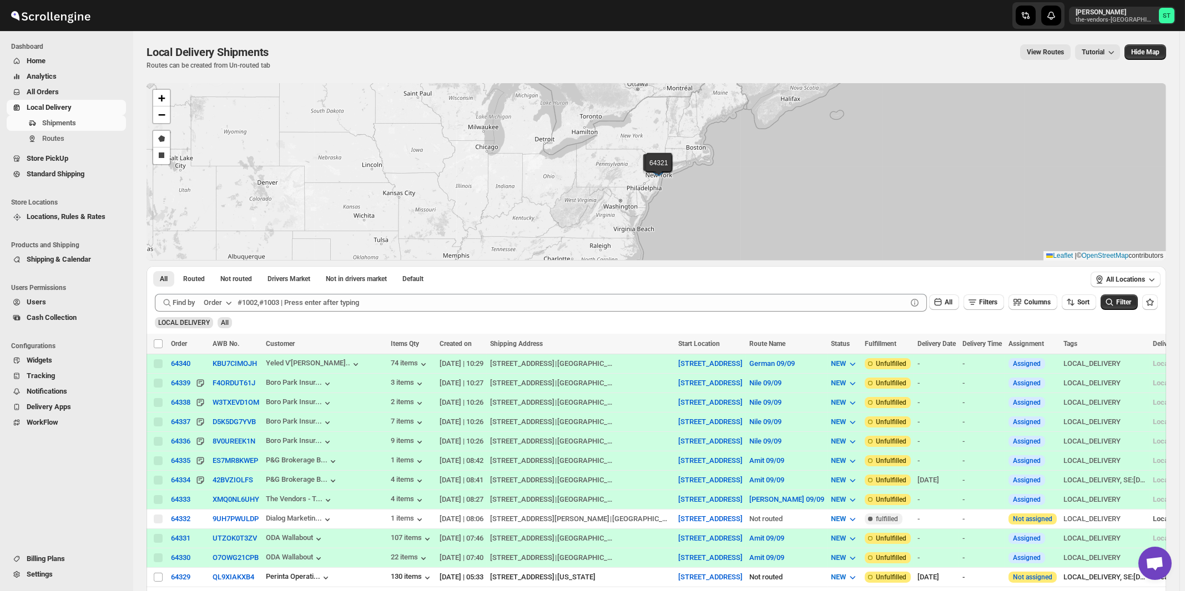
click at [220, 302] on div "Order" at bounding box center [213, 302] width 18 height 11
click at [220, 394] on button "Customer Name" at bounding box center [220, 386] width 58 height 18
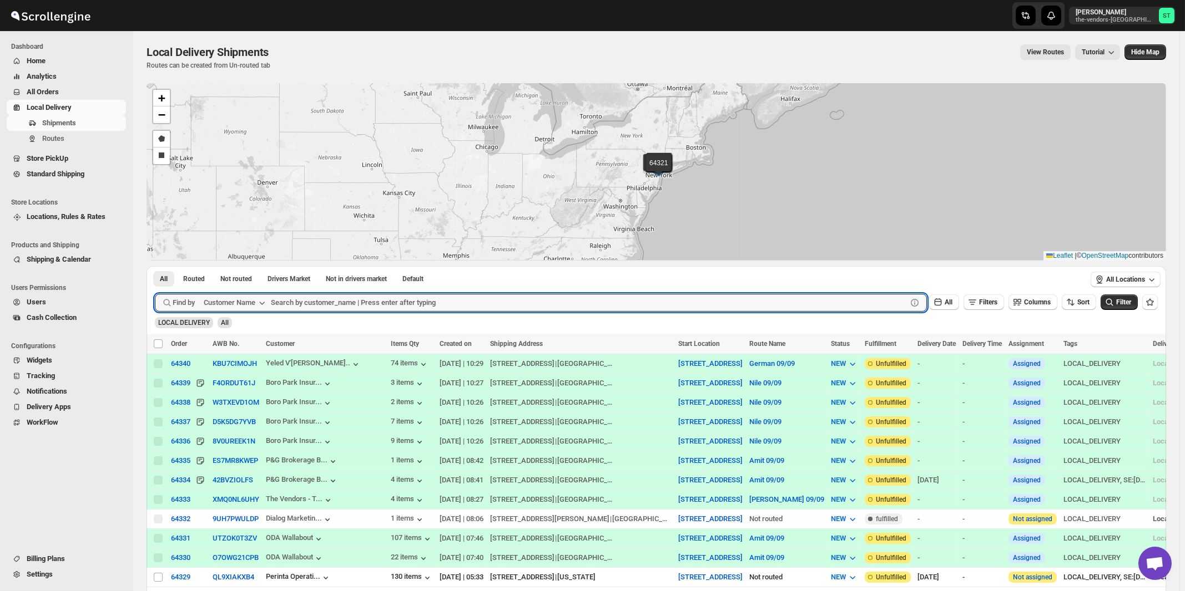
paste input "Apex Group"
type input "Apex Group"
click at [155, 266] on button "Submit" at bounding box center [171, 272] width 32 height 12
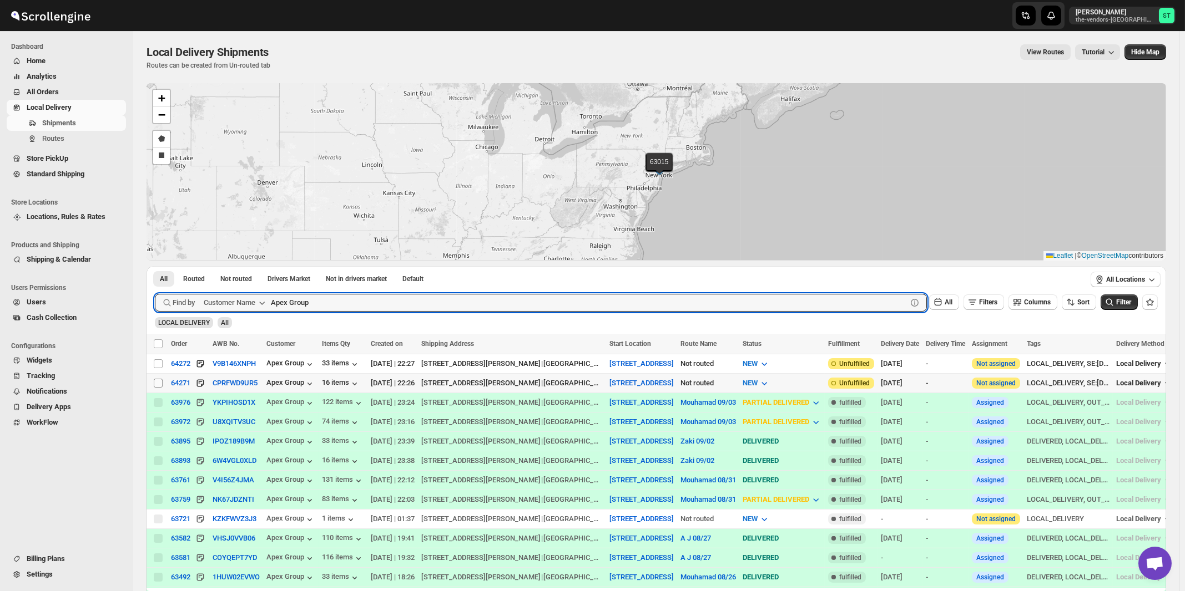
click at [159, 384] on input "Select shipment" at bounding box center [158, 383] width 9 height 9
checkbox input "true"
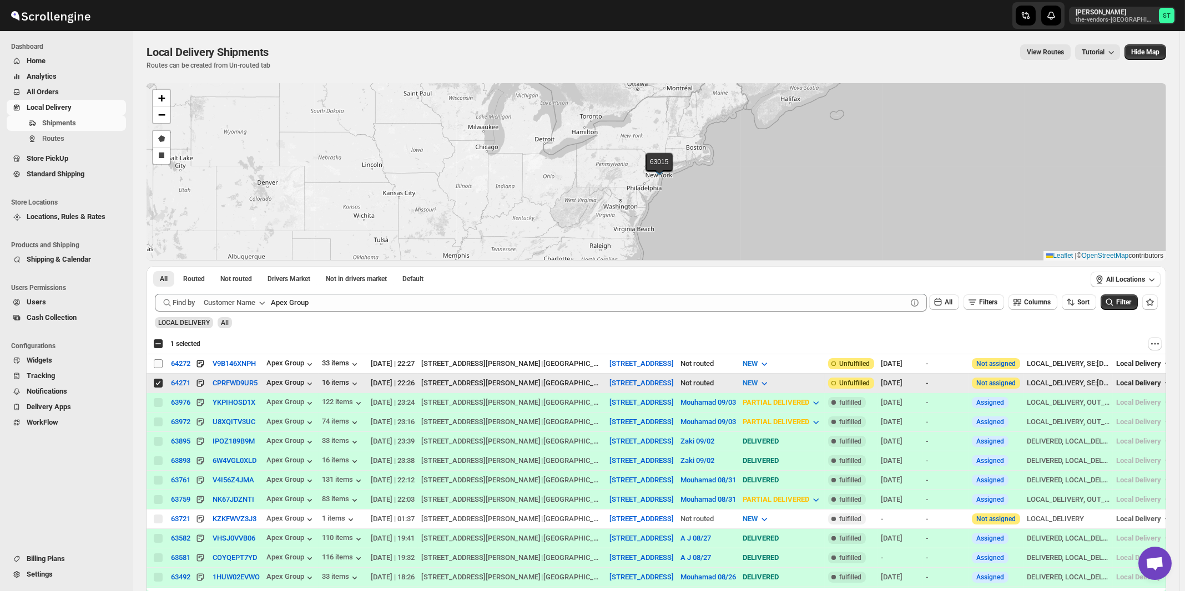
click at [158, 363] on input "Select shipment" at bounding box center [158, 364] width 9 height 9
checkbox input "true"
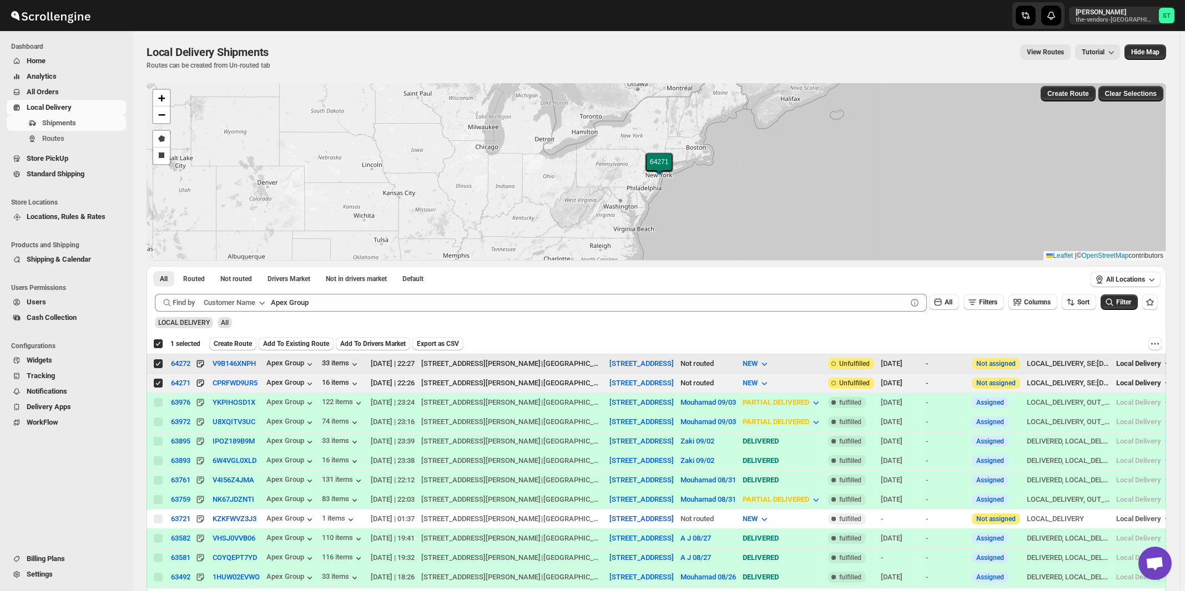
checkbox input "true"
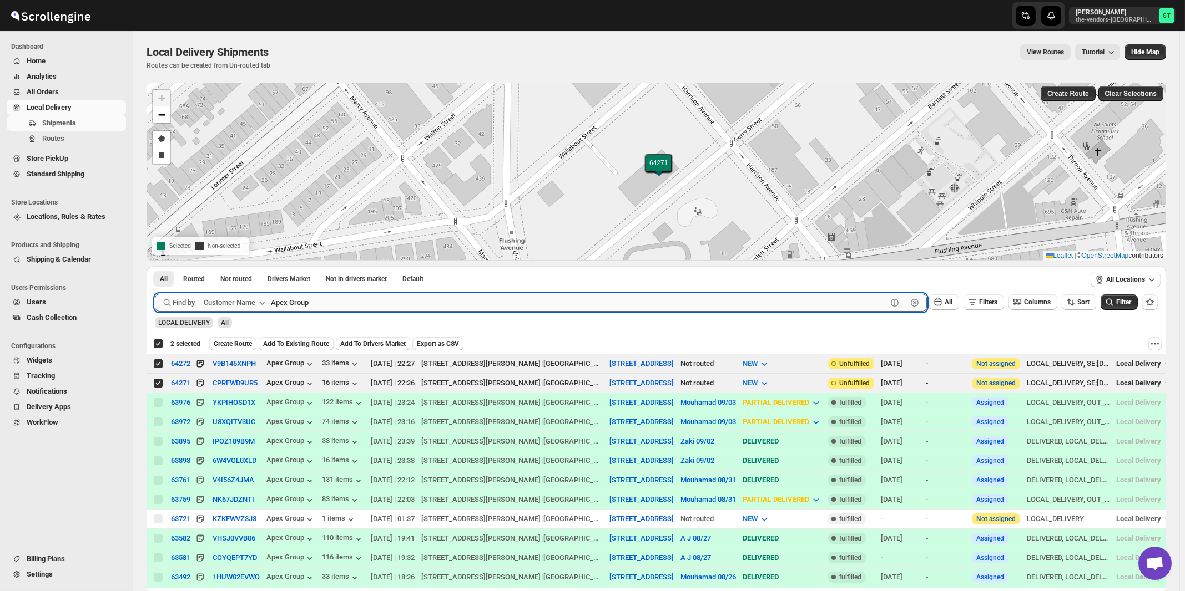
click at [399, 306] on input "Apex Group" at bounding box center [579, 303] width 616 height 18
paste input "Summation Financial Services Five Towns"
type input "Summation Financial Services Five Towns"
click at [155, 266] on button "Submit" at bounding box center [171, 272] width 32 height 12
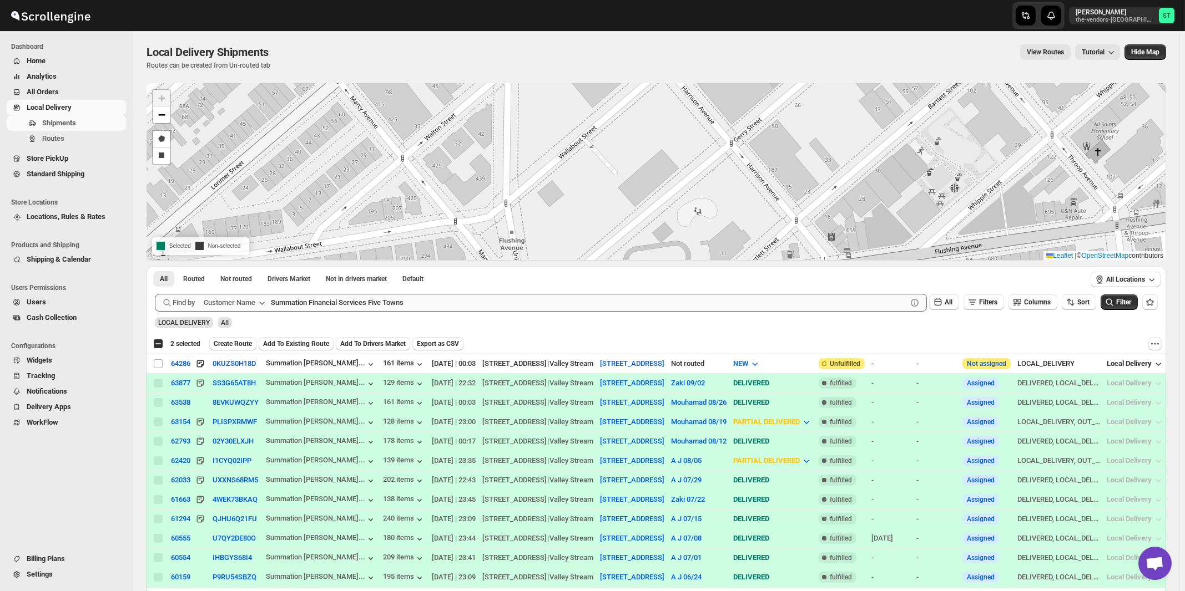
checkbox input "false"
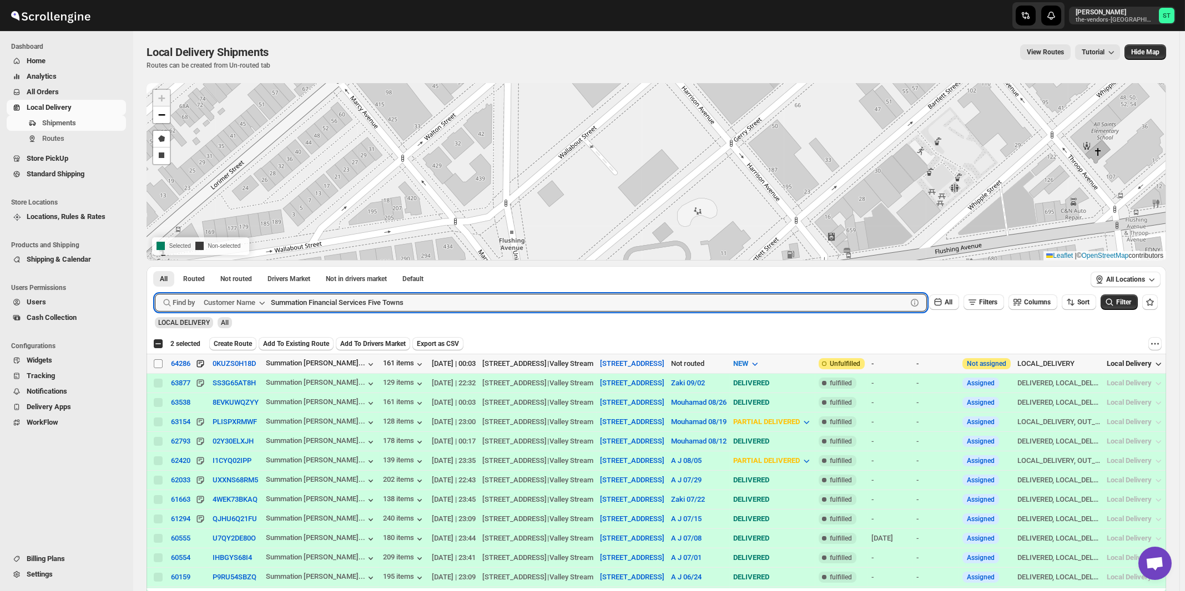
click at [159, 365] on input "Select shipment" at bounding box center [158, 364] width 9 height 9
checkbox input "true"
click at [421, 308] on input "Summation Financial Services Five Towns" at bounding box center [579, 303] width 616 height 18
paste input "Bayrock Insurance Agency LLC"
type input "Bayrock Insurance Agency LLC"
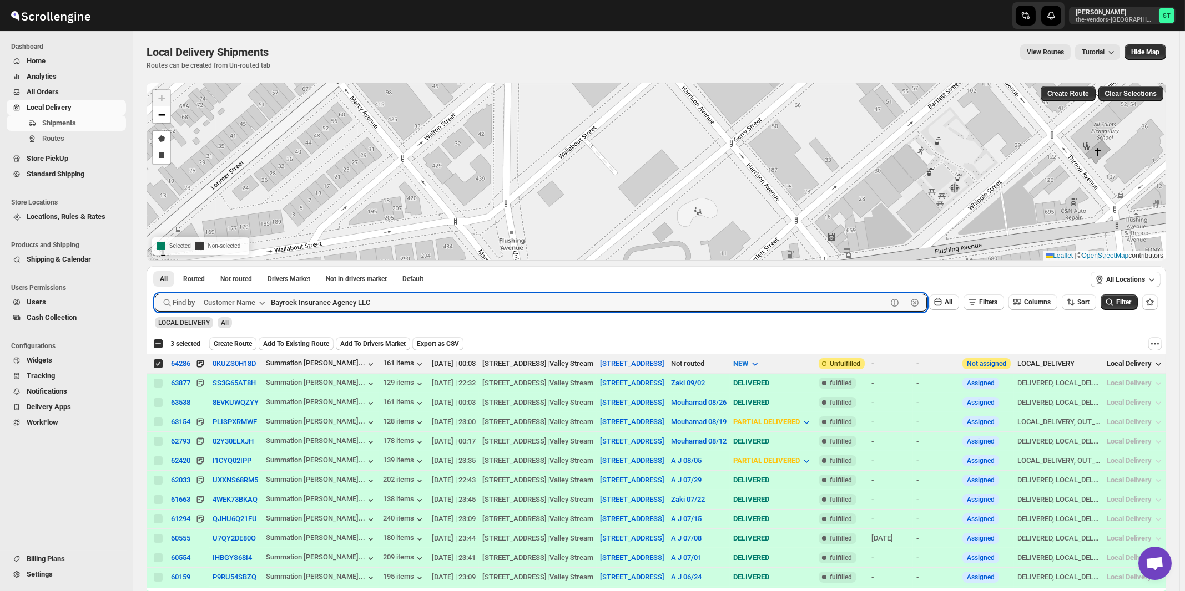
click at [155, 266] on button "Submit" at bounding box center [171, 272] width 32 height 12
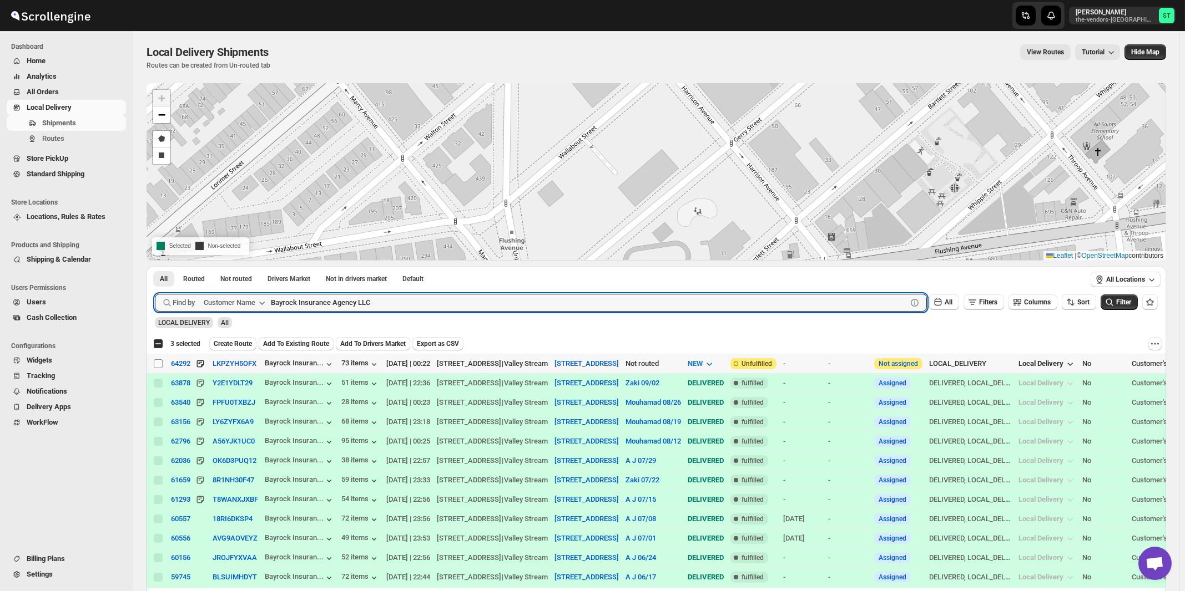
click at [156, 363] on input "Select shipment" at bounding box center [158, 364] width 9 height 9
checkbox input "true"
click at [365, 298] on input "Bayrock Insurance Agency LLC" at bounding box center [579, 303] width 616 height 18
paste input "Hamaspik Five Towns"
click at [155, 266] on button "Submit" at bounding box center [171, 272] width 32 height 12
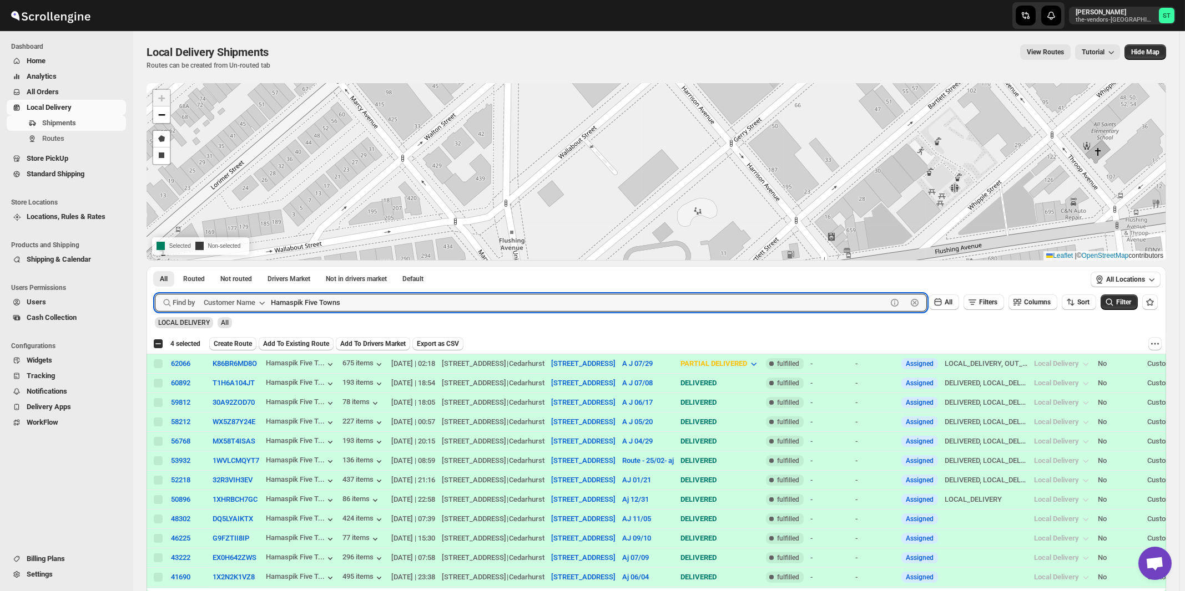
paste input "Aladdin Packaging LLC"
type input "Aladdin Packaging LLC"
click at [155, 266] on button "Submit" at bounding box center [171, 272] width 32 height 12
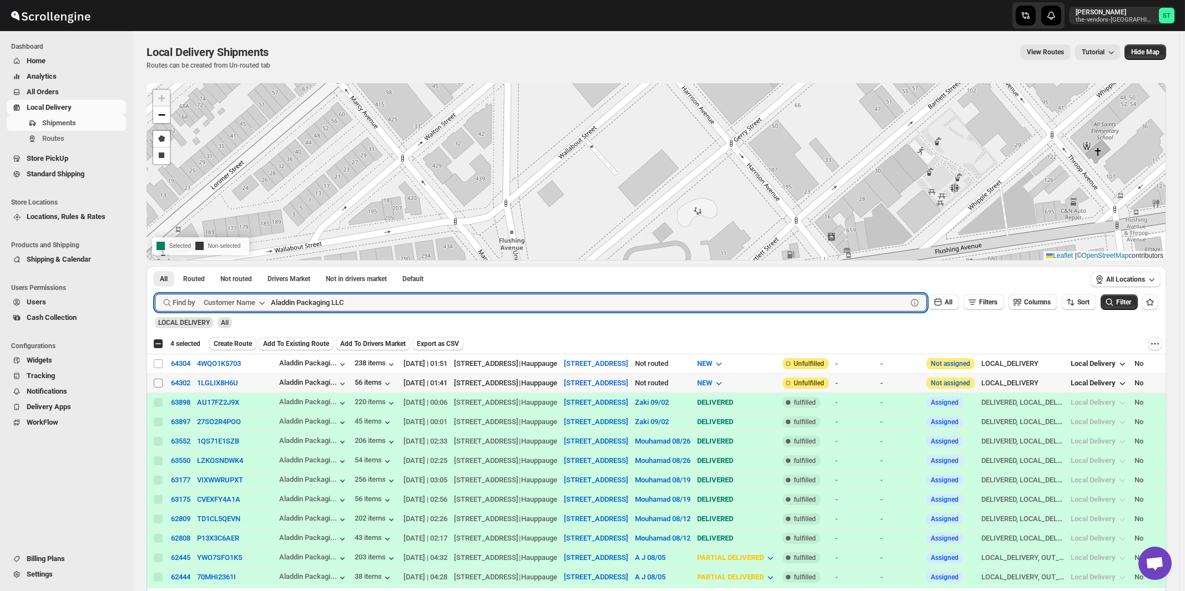
click at [158, 383] on input "Select shipment" at bounding box center [158, 383] width 9 height 9
checkbox input "true"
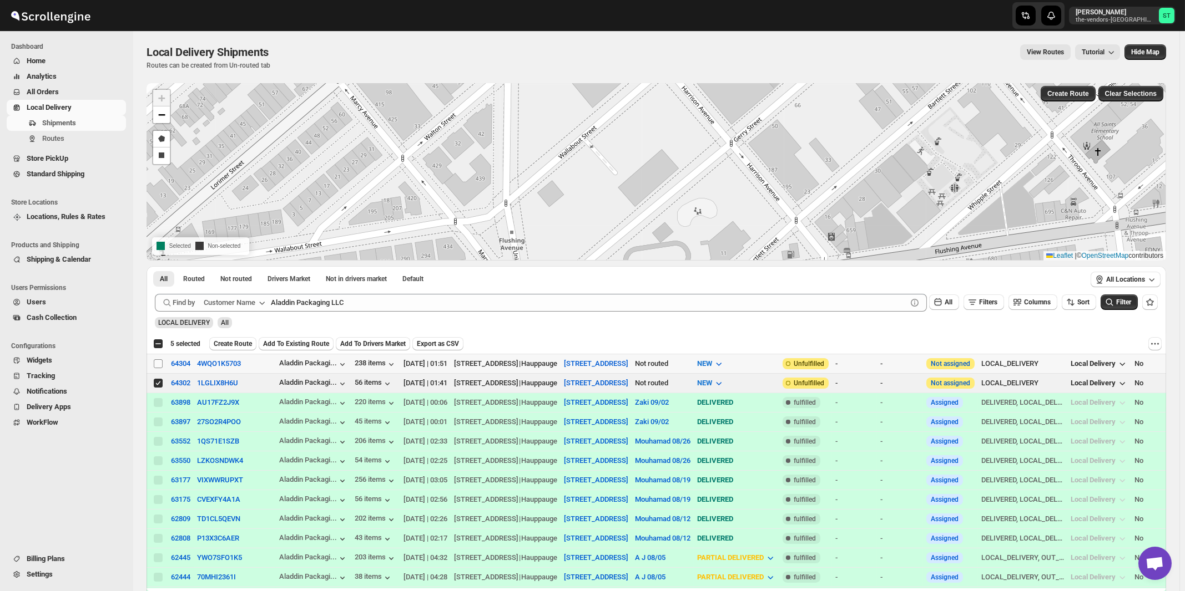
click at [157, 365] on input "Select shipment" at bounding box center [158, 364] width 9 height 9
checkbox input "true"
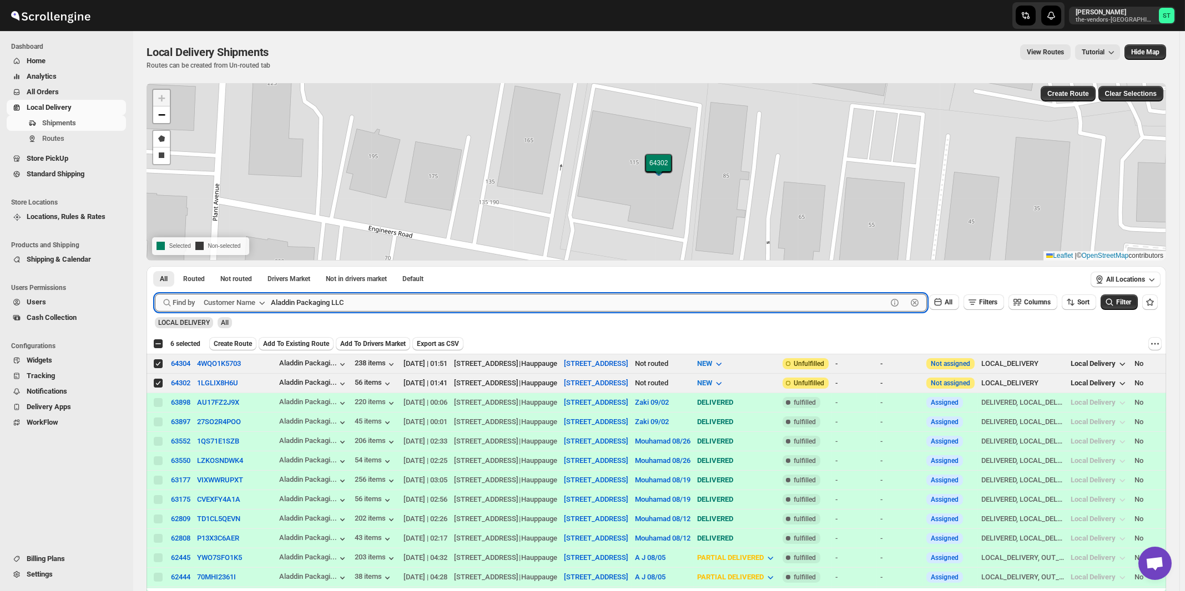
click at [407, 303] on input "Aladdin Packaging LLC" at bounding box center [579, 303] width 616 height 18
paste input "Velocity [GEOGRAPHIC_DATA]"
type input "Velocity [GEOGRAPHIC_DATA]"
click at [155, 266] on button "Submit" at bounding box center [171, 272] width 32 height 12
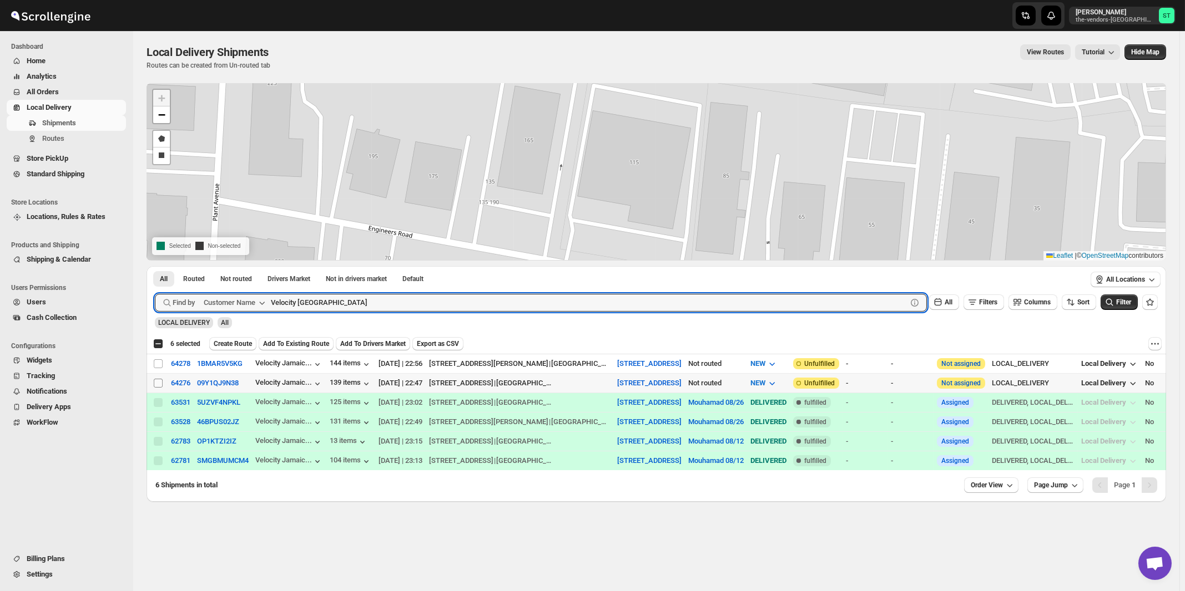
click at [157, 382] on input "Select shipment" at bounding box center [158, 383] width 9 height 9
checkbox input "true"
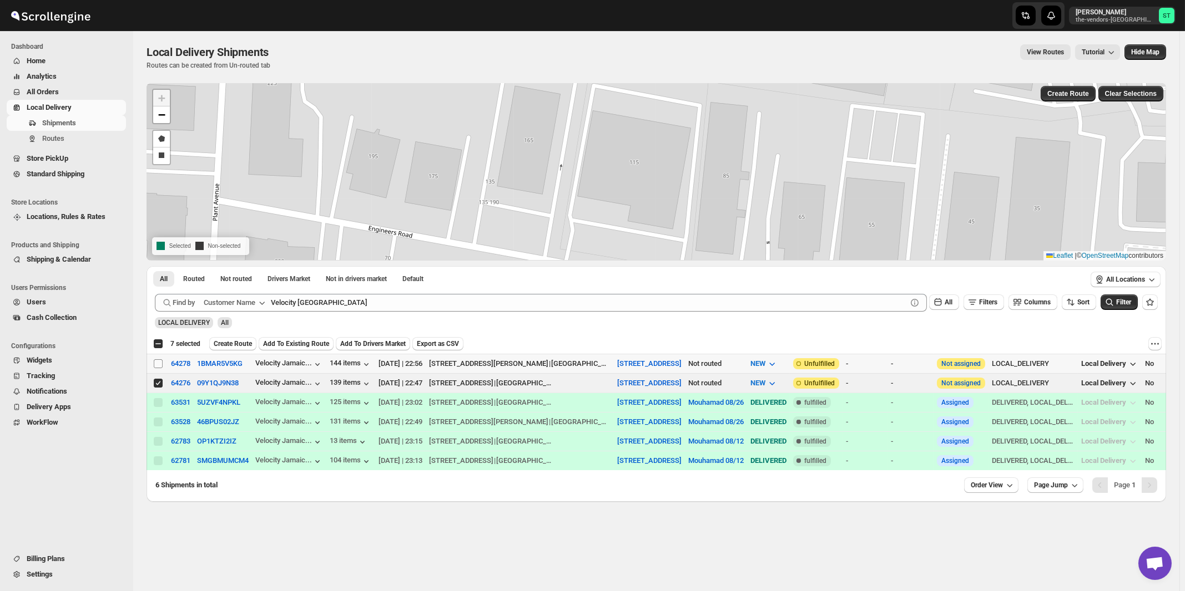
click at [156, 362] on input "Select shipment" at bounding box center [158, 364] width 9 height 9
checkbox input "true"
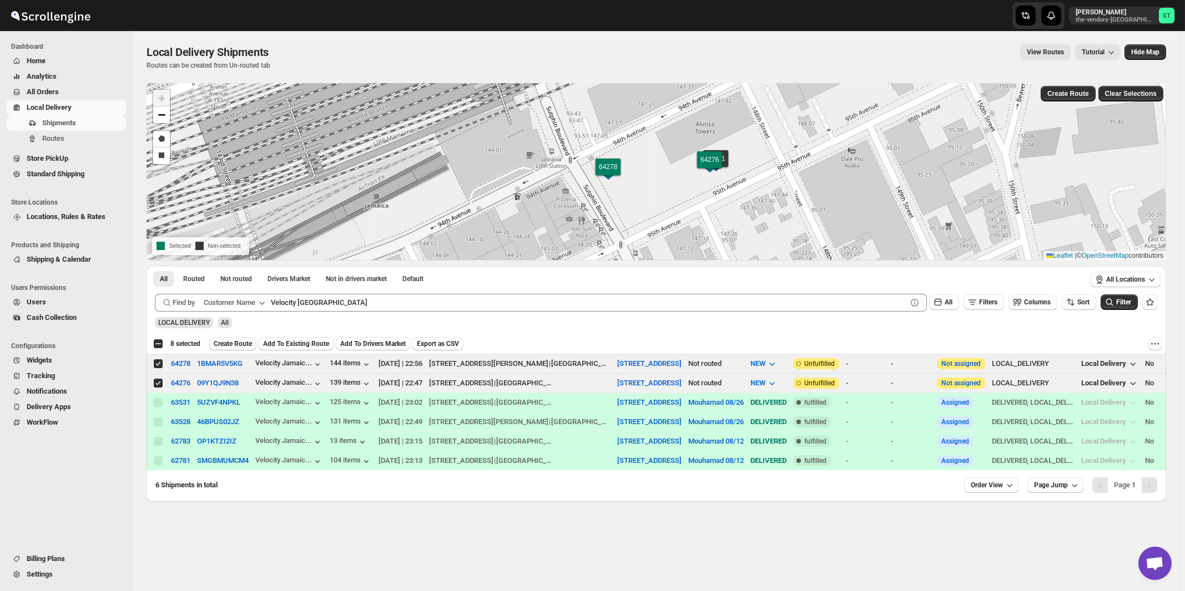
click at [249, 346] on span "Create Route" at bounding box center [233, 344] width 38 height 9
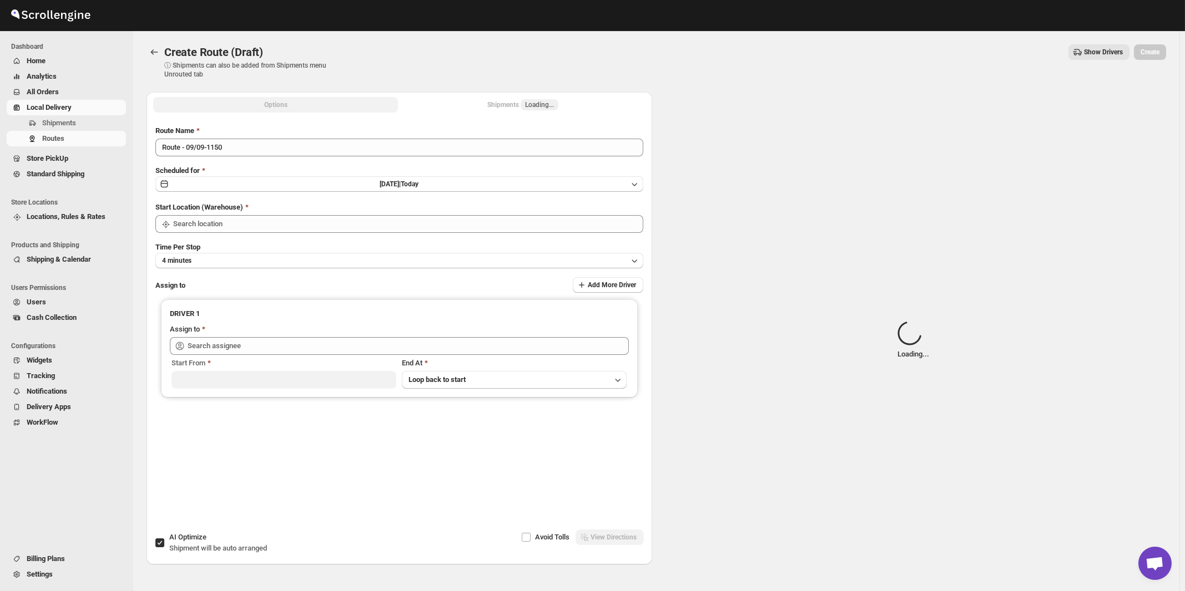
type input "Route - 09/09-1150"
type input "[STREET_ADDRESS]"
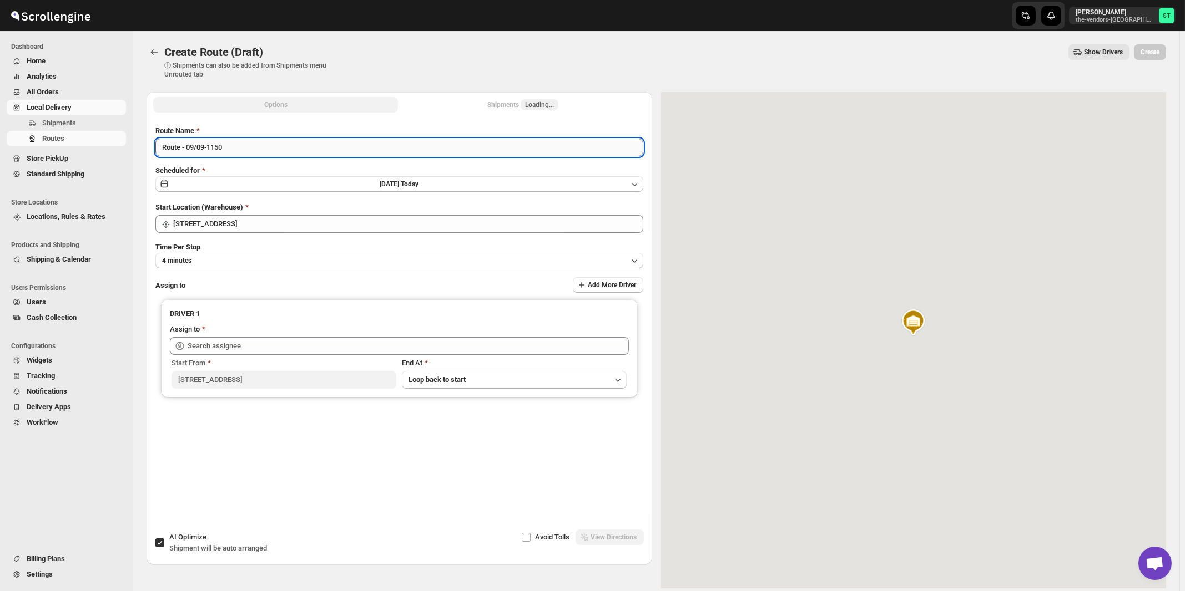
click at [293, 150] on input "Route - 09/09-1150" at bounding box center [399, 148] width 488 height 18
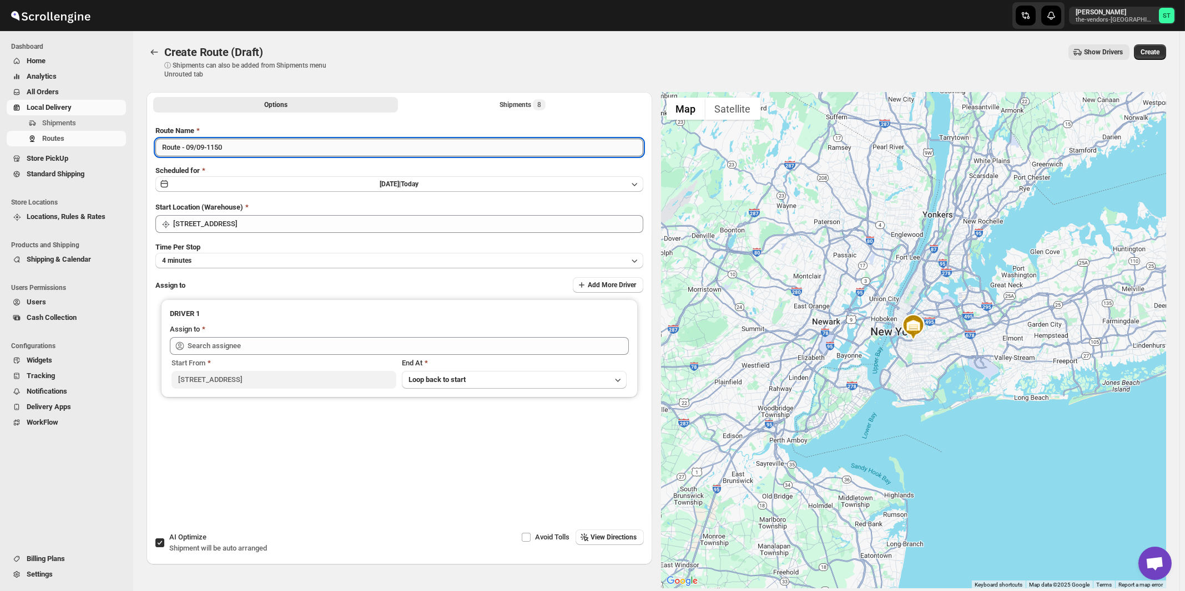
paste input "Zaki"
type input "Zaki 09/09"
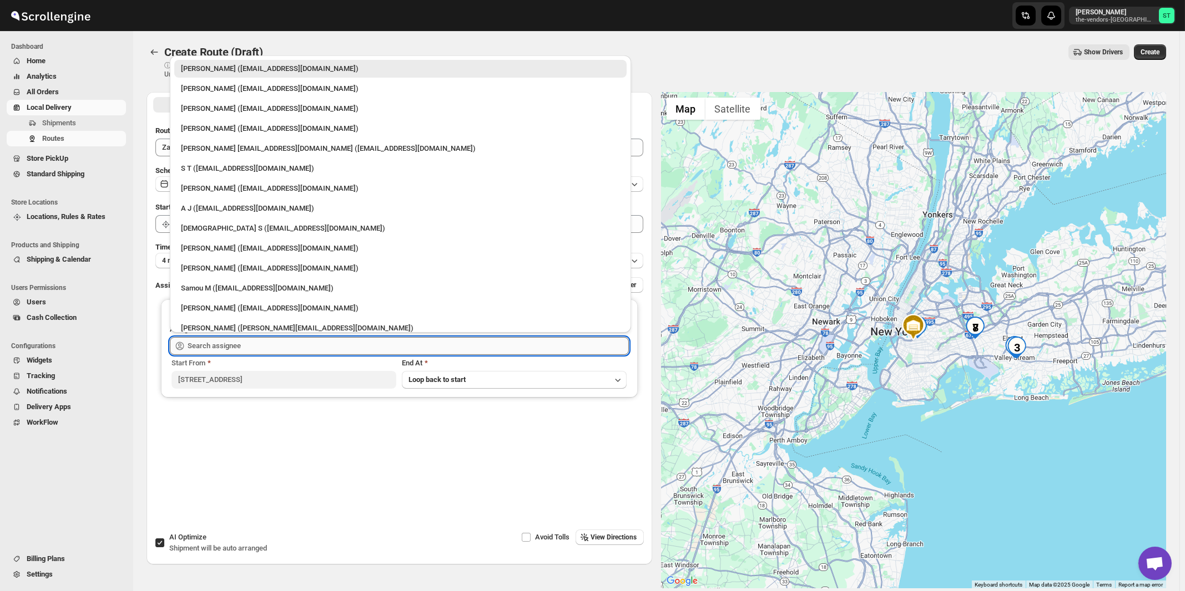
click at [266, 349] on input "text" at bounding box center [408, 346] width 441 height 18
click at [219, 304] on div "[PERSON_NAME] ([EMAIL_ADDRESS][DOMAIN_NAME])" at bounding box center [400, 308] width 439 height 11
type input "[PERSON_NAME] ([EMAIL_ADDRESS][DOMAIN_NAME])"
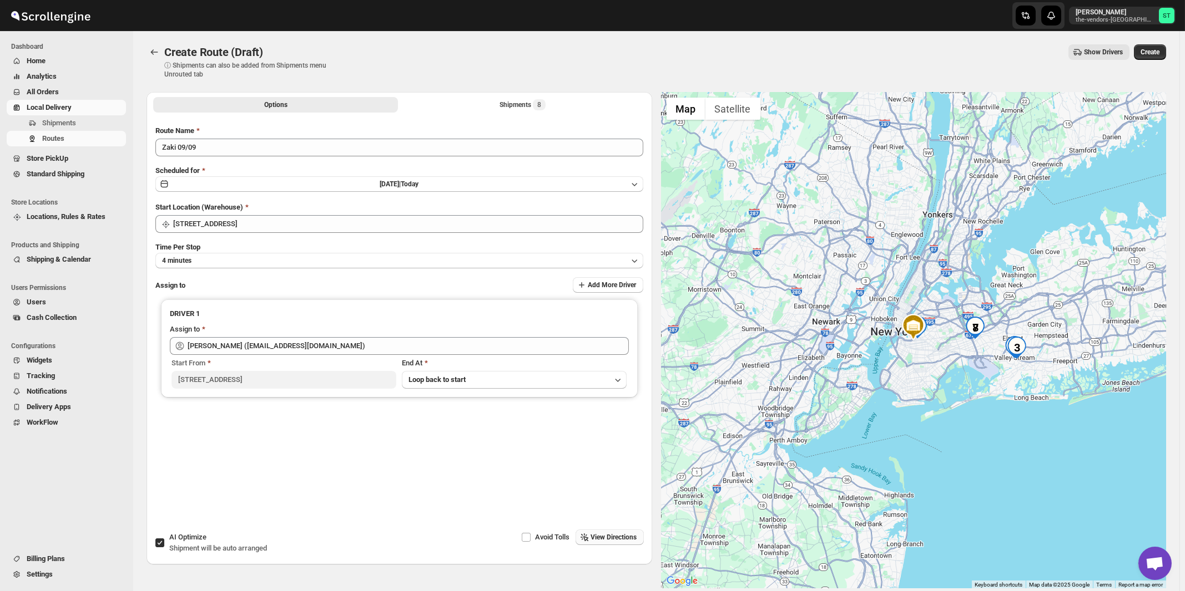
click at [611, 542] on span "View Directions" at bounding box center [614, 537] width 46 height 9
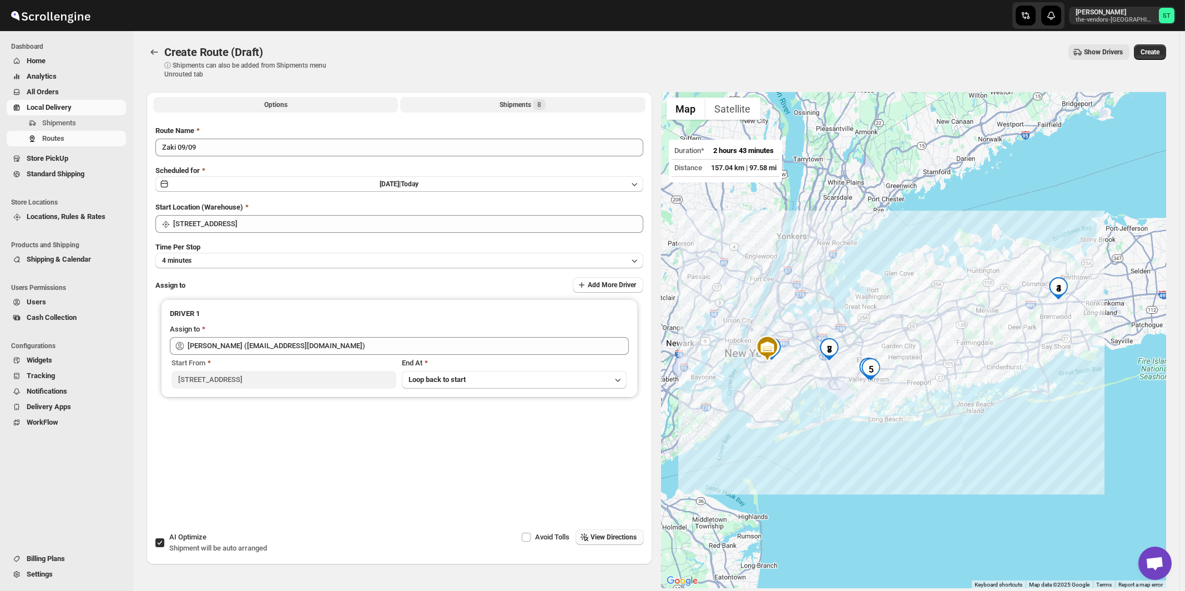
click at [529, 102] on div "Shipments 8" at bounding box center [522, 104] width 46 height 11
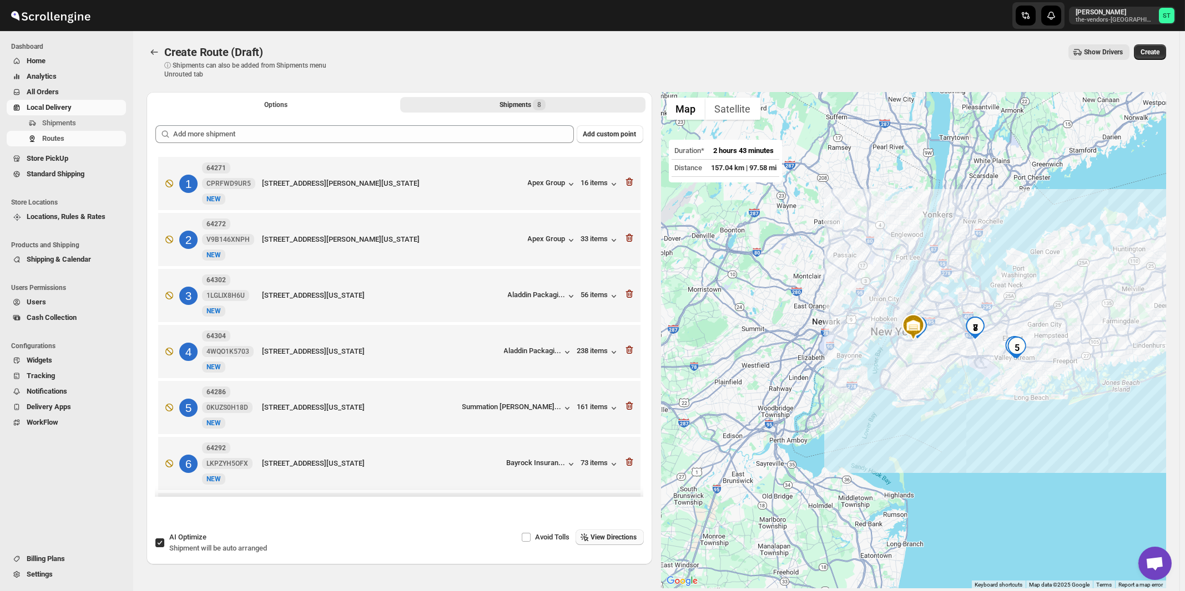
click at [222, 536] on div "AI Optimize Shipment will be auto arranged" at bounding box center [218, 543] width 98 height 22
click at [164, 539] on input "AI Optimize Shipment will be auto arranged" at bounding box center [159, 543] width 9 height 9
checkbox input "false"
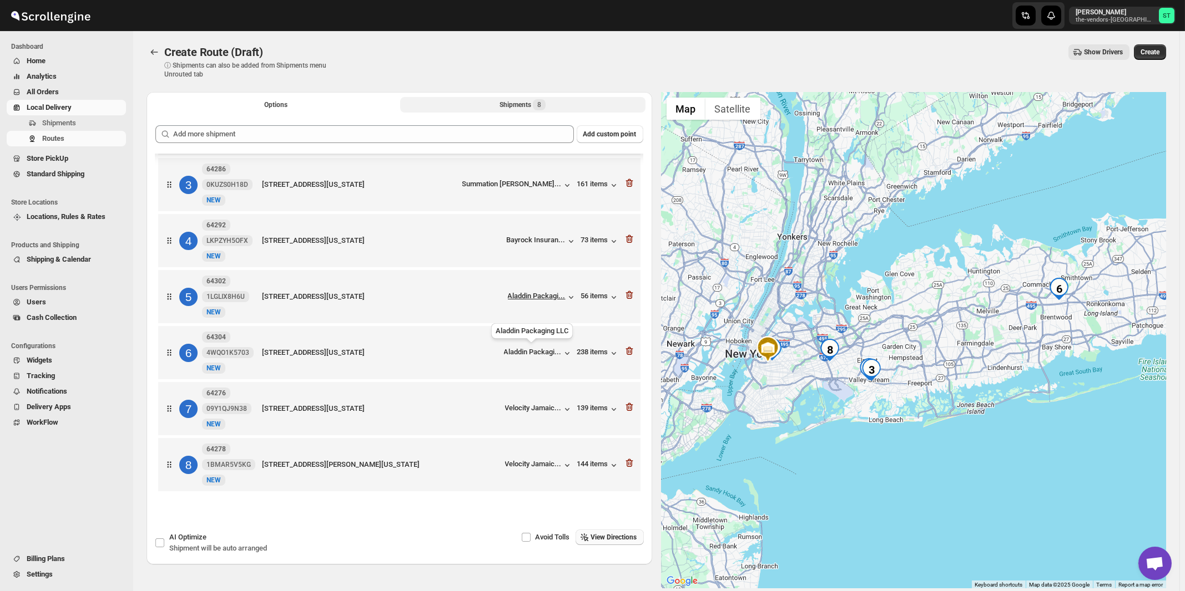
scroll to position [118, 0]
click at [608, 535] on span "View Directions" at bounding box center [614, 537] width 46 height 9
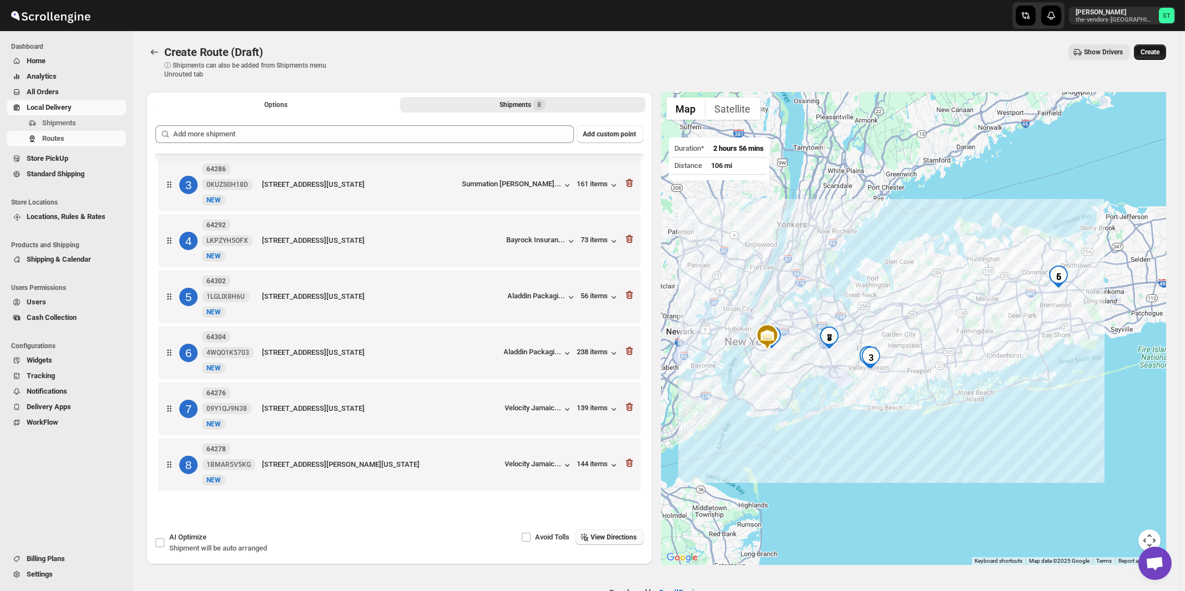
click at [1158, 53] on span "Create" at bounding box center [1149, 52] width 19 height 9
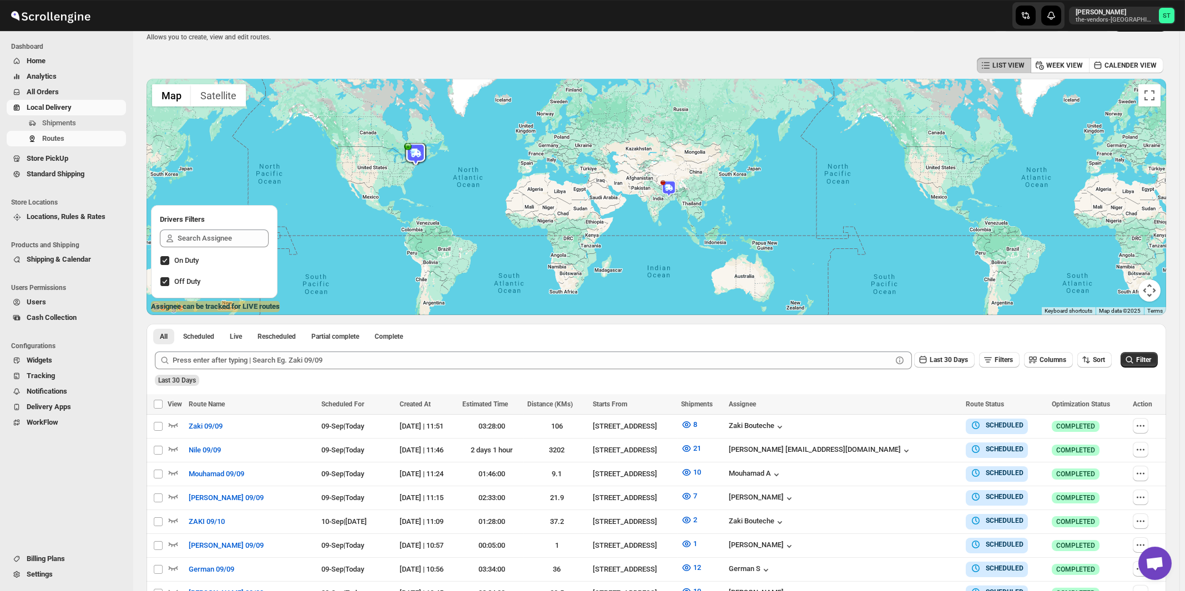
scroll to position [166, 0]
